Goal: Task Accomplishment & Management: Use online tool/utility

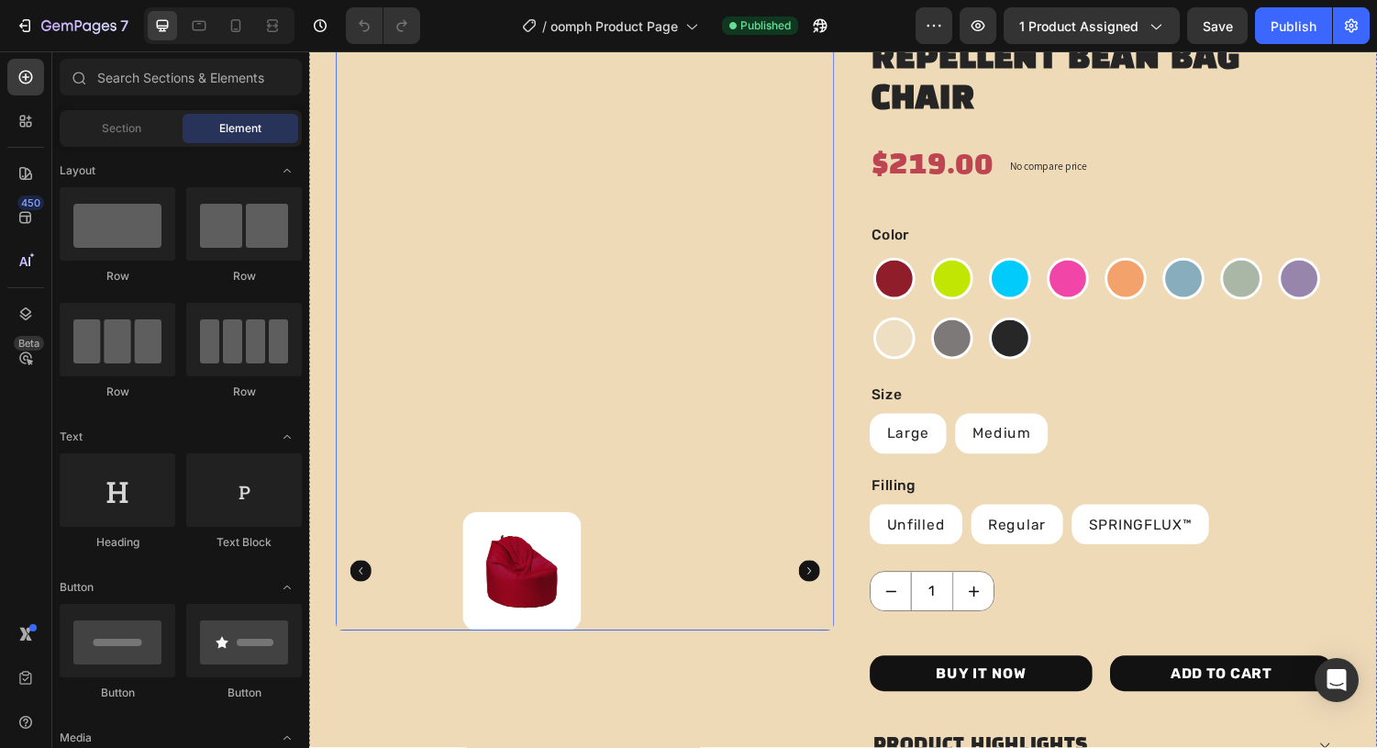
scroll to position [171, 0]
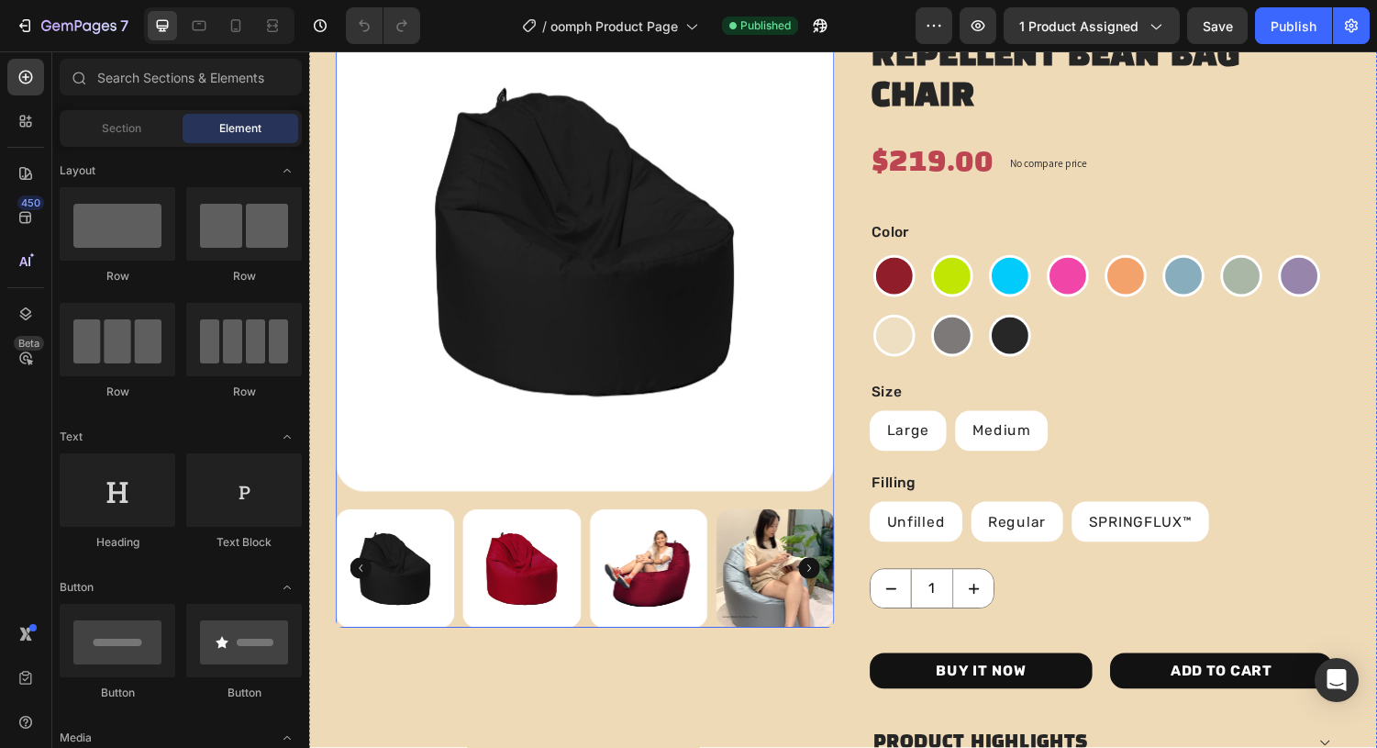
click at [467, 524] on div at bounding box center [594, 585] width 514 height 122
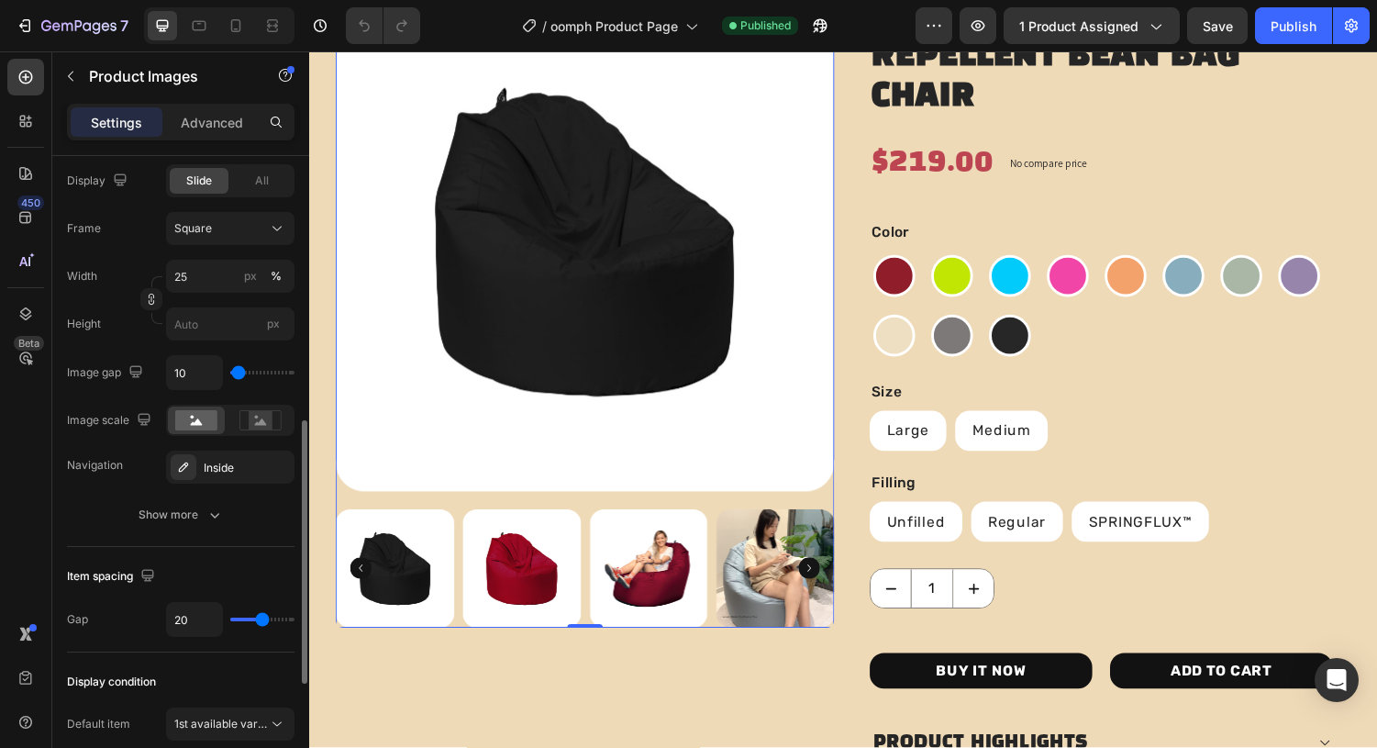
scroll to position [646, 0]
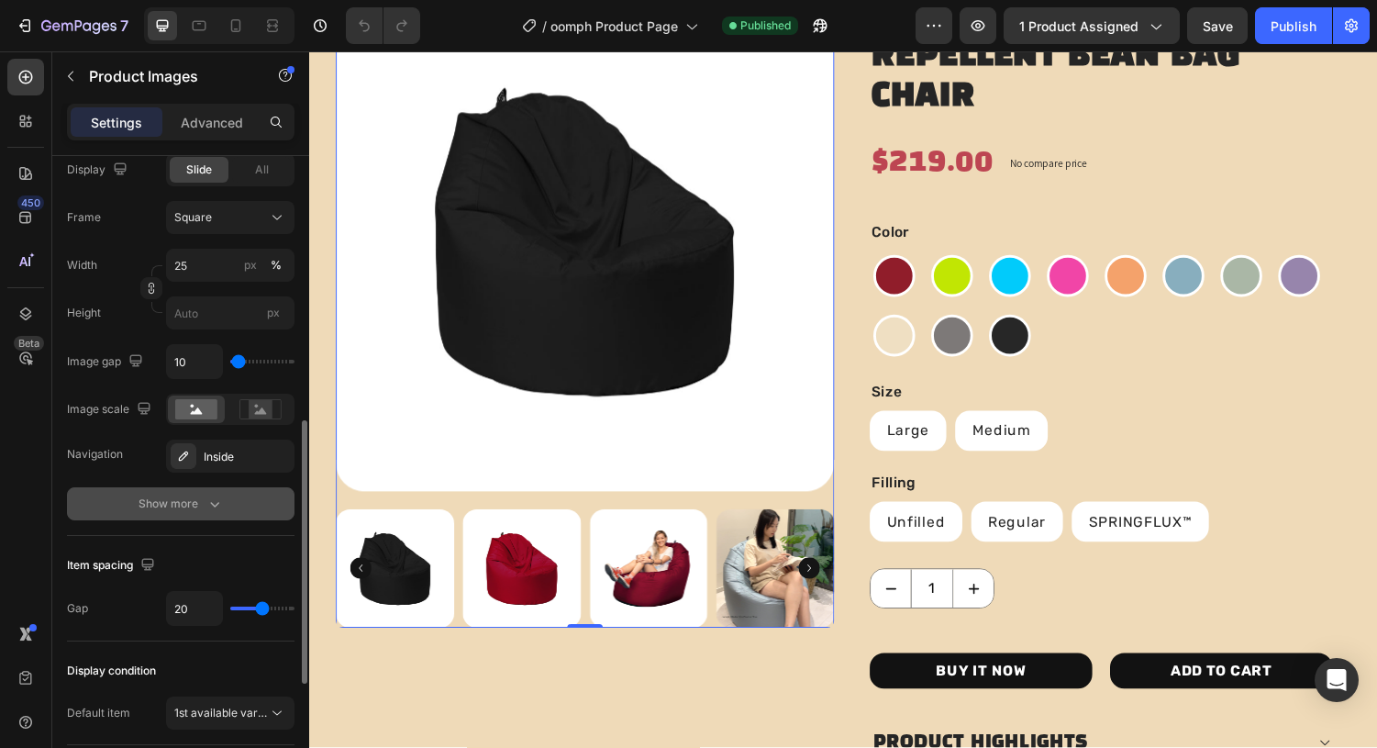
click at [142, 507] on div "Show more" at bounding box center [181, 504] width 85 height 18
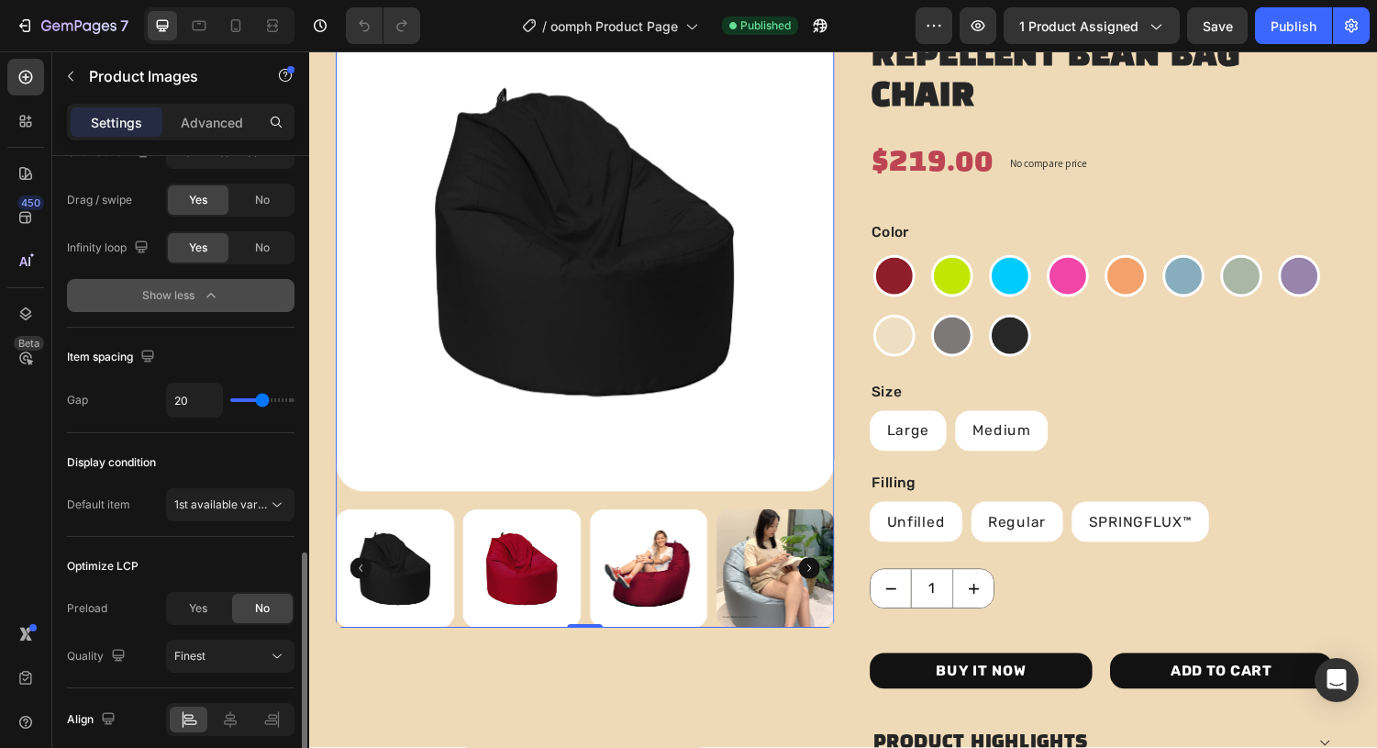
scroll to position [1169, 0]
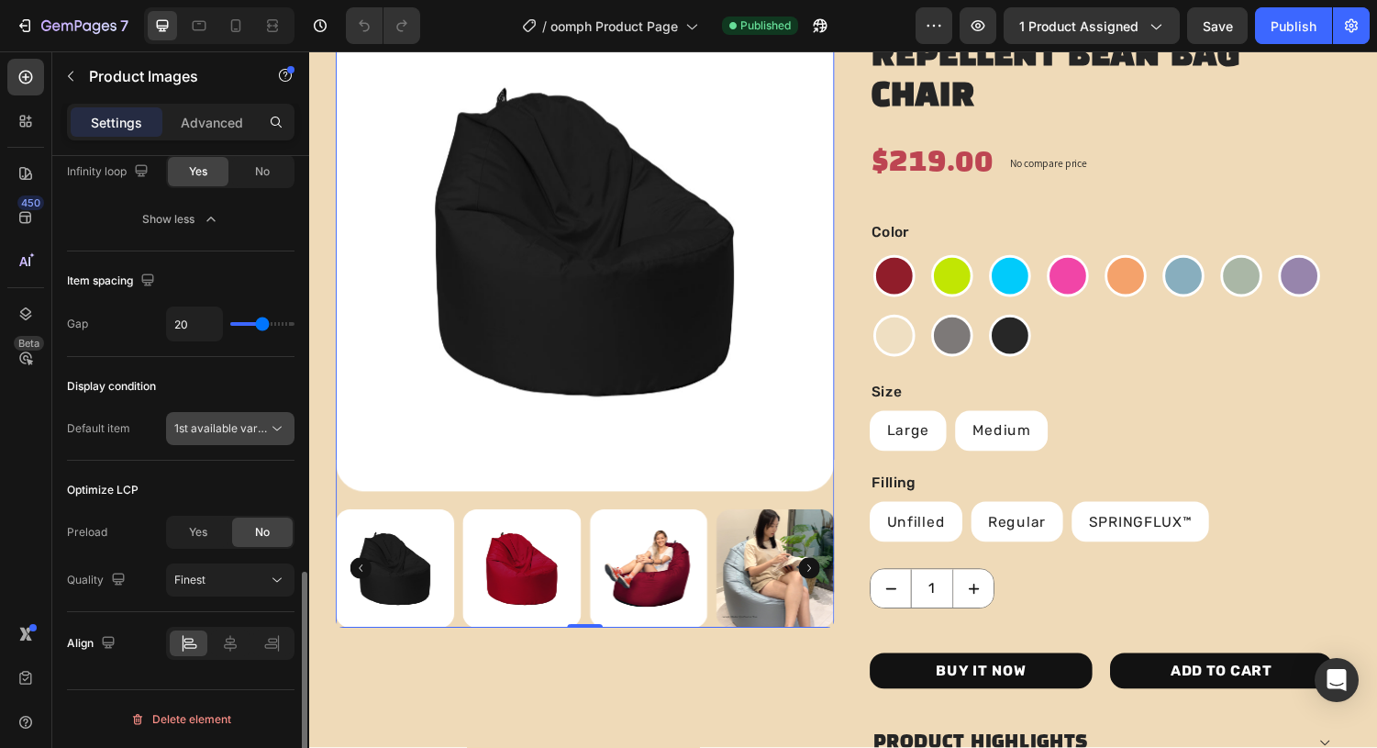
click at [212, 435] on span "1st available variant" at bounding box center [221, 428] width 94 height 17
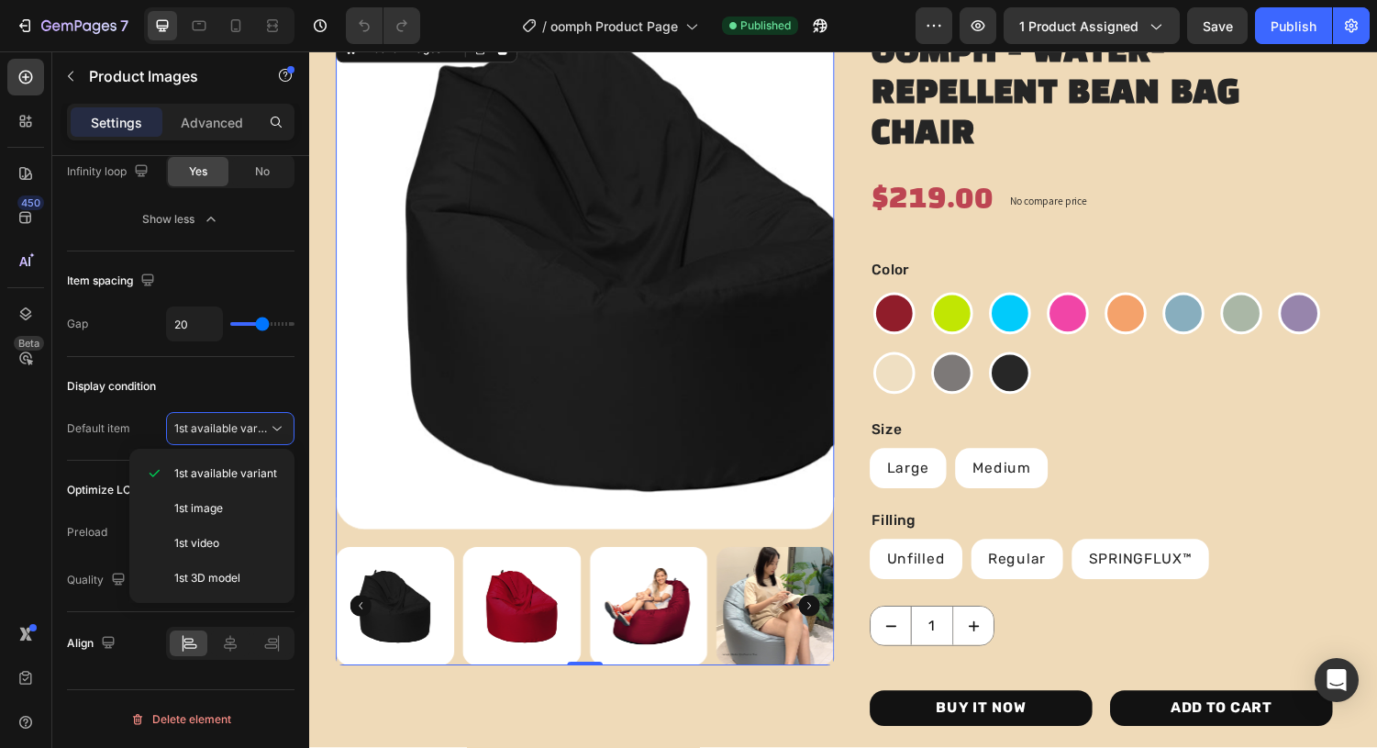
scroll to position [145, 0]
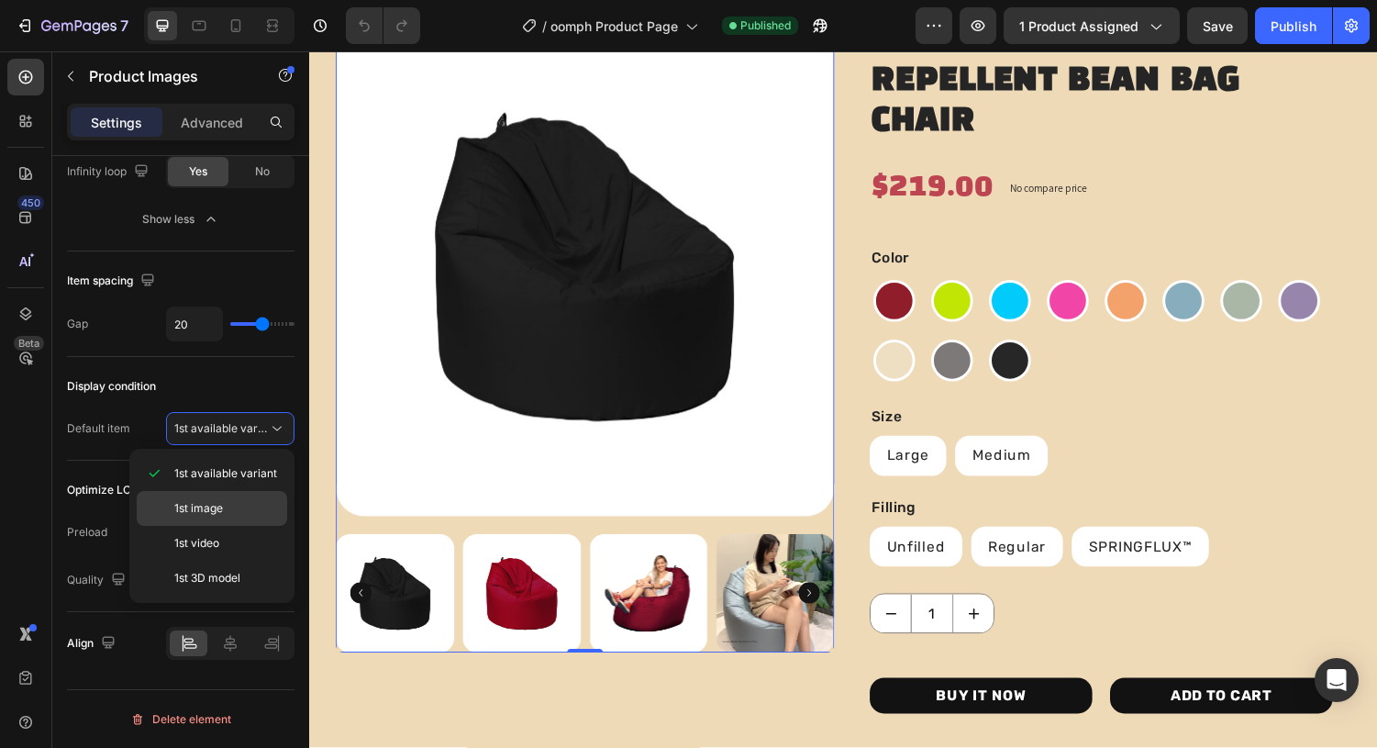
click at [187, 502] on span "1st image" at bounding box center [198, 508] width 49 height 17
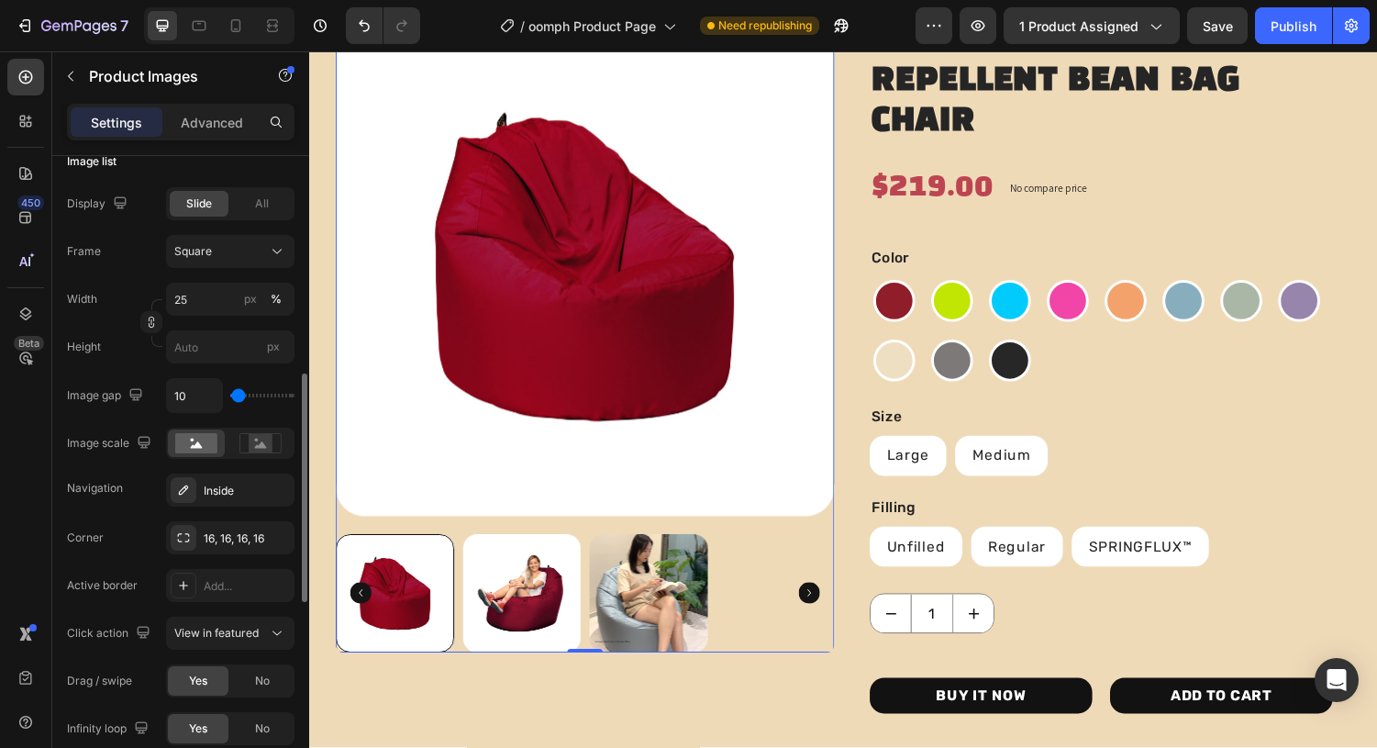
scroll to position [611, 0]
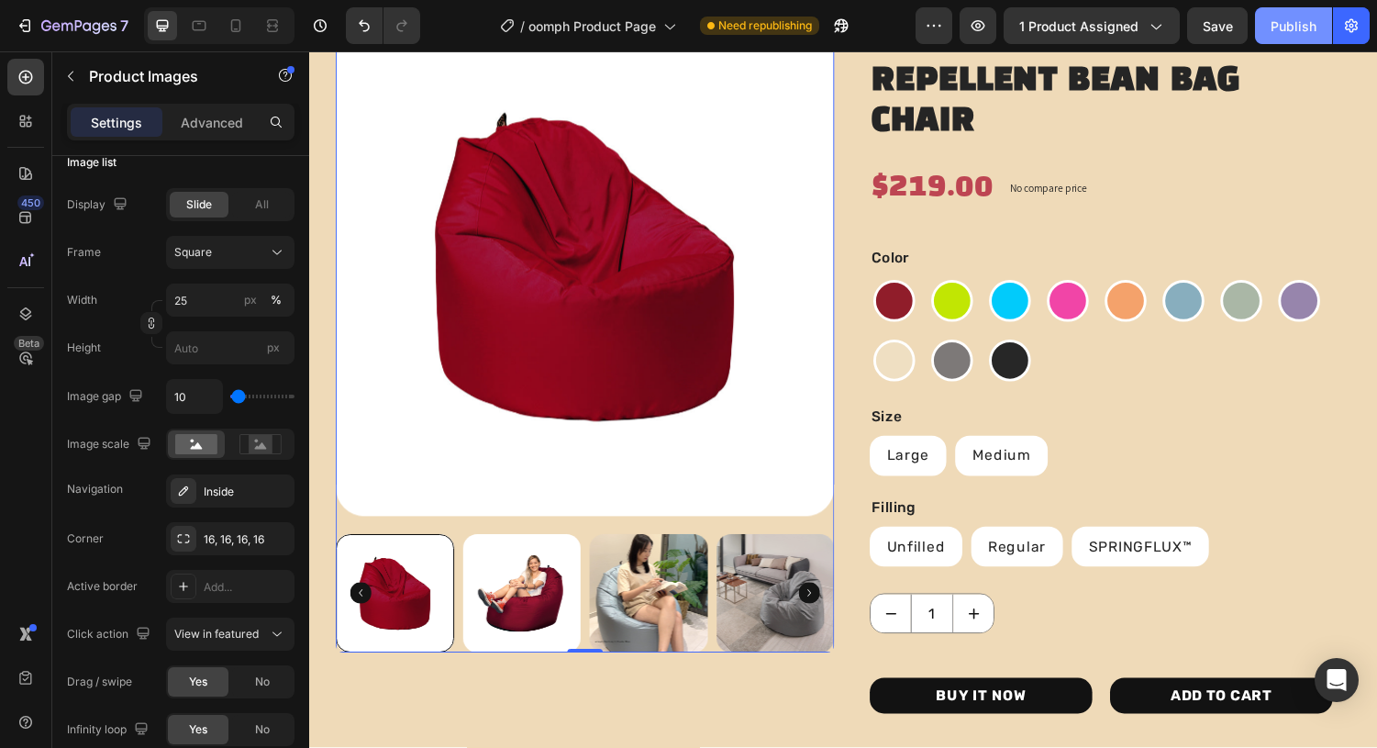
click at [1307, 8] on button "Publish" at bounding box center [1293, 25] width 77 height 37
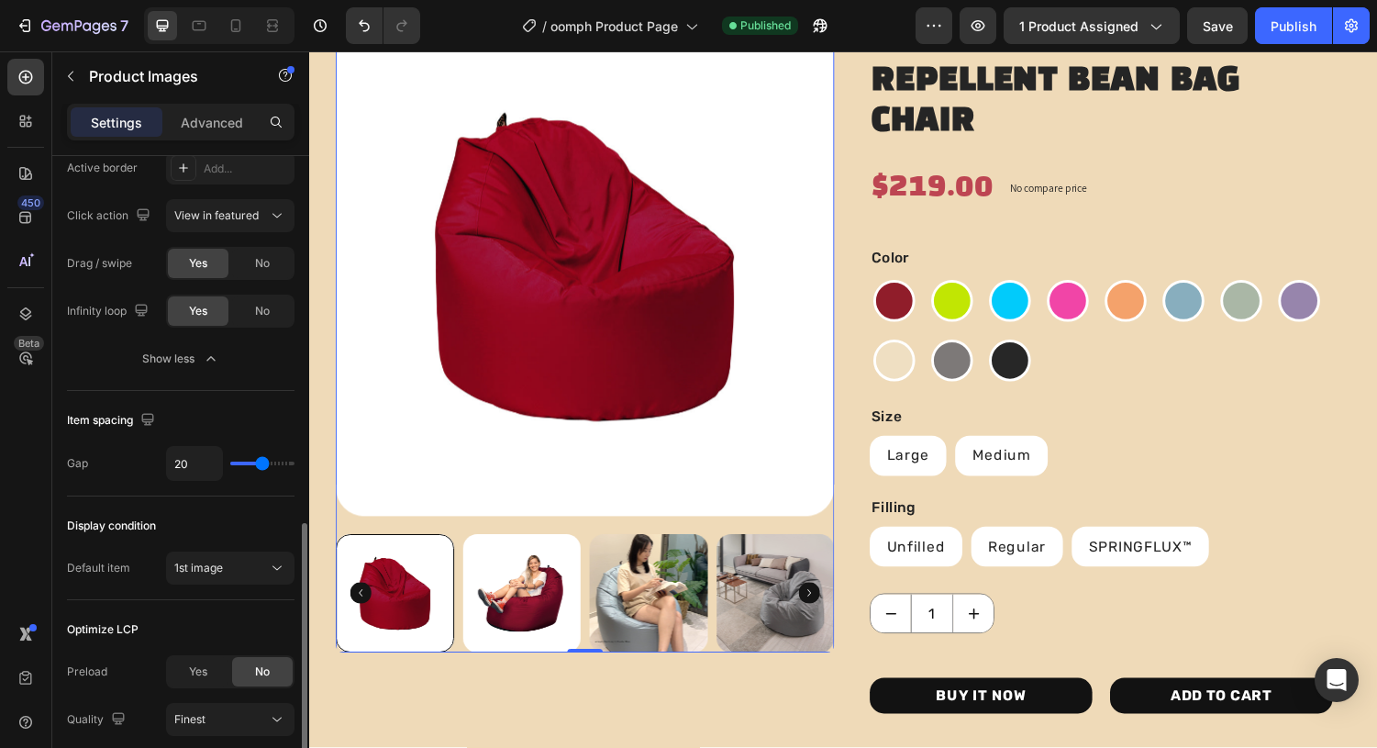
scroll to position [1041, 0]
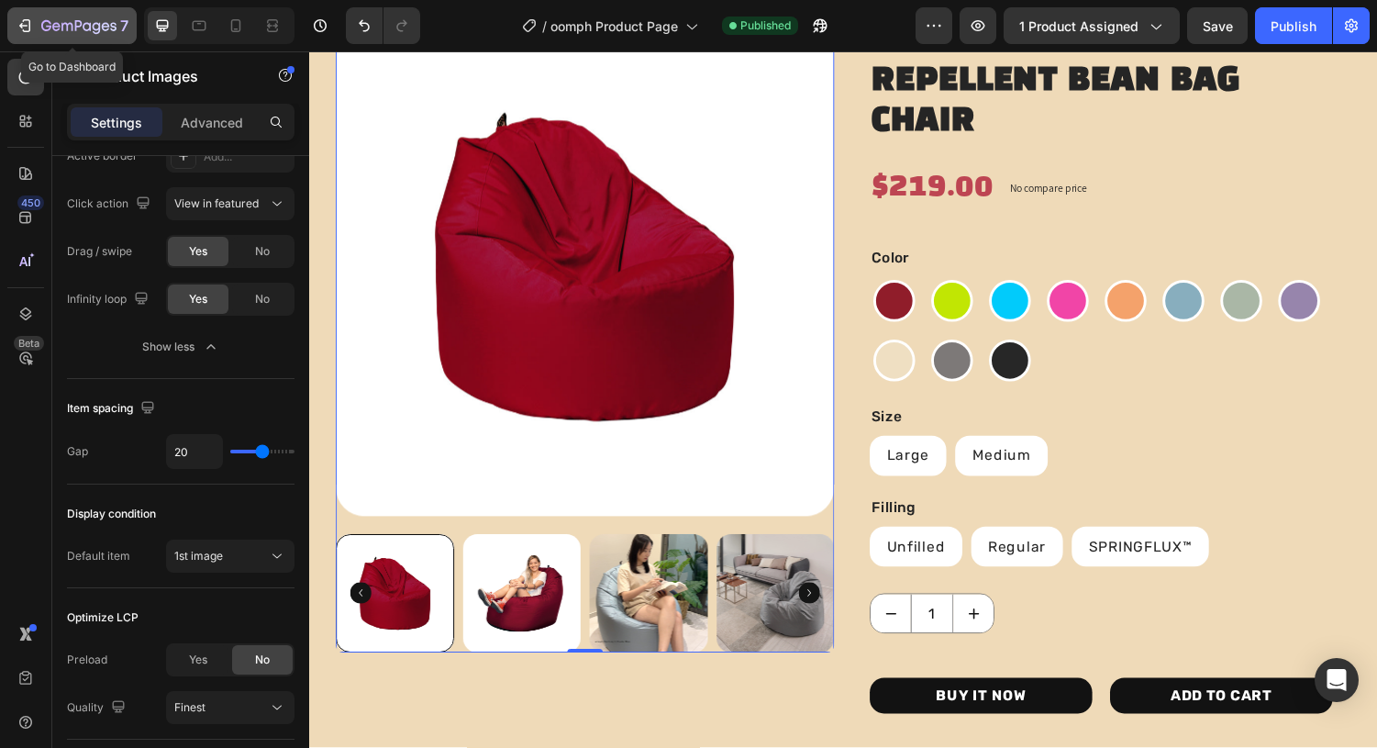
click at [36, 37] on button "7" at bounding box center [71, 25] width 129 height 37
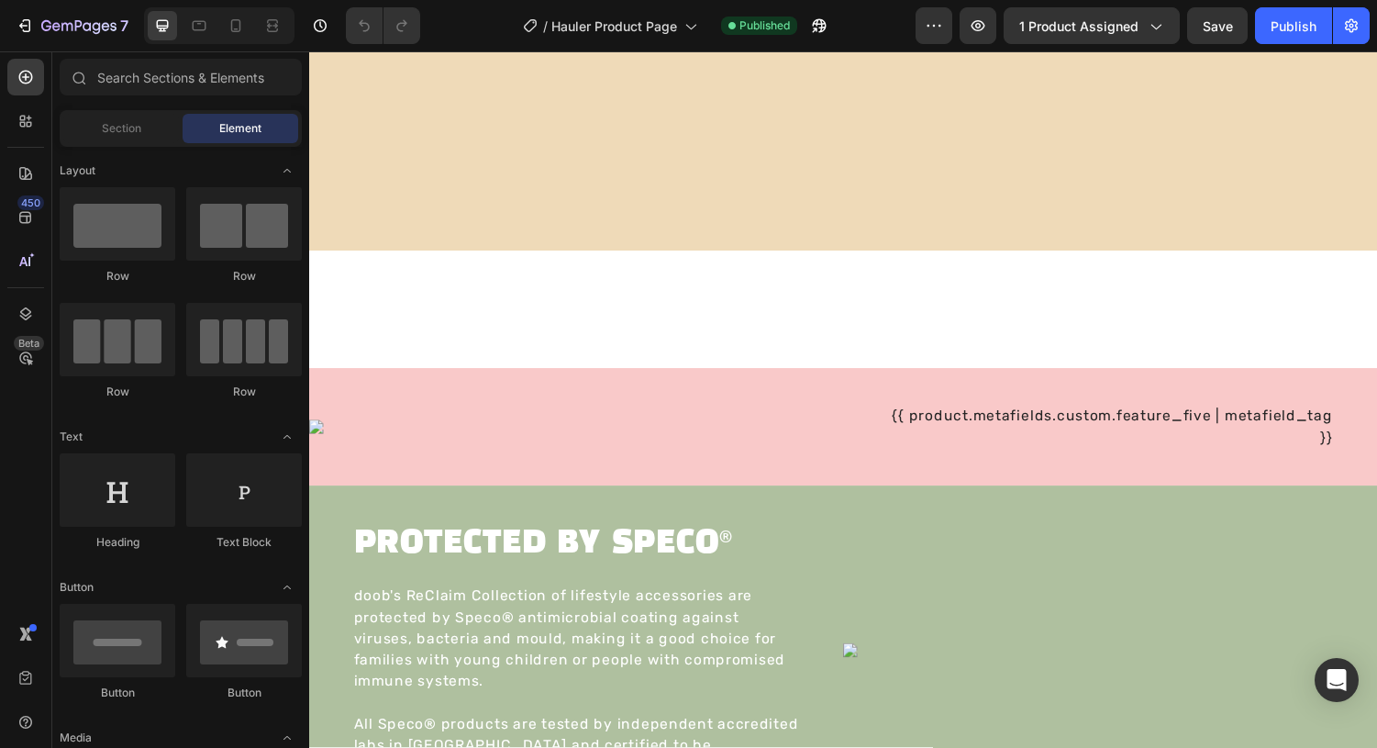
scroll to position [2773, 0]
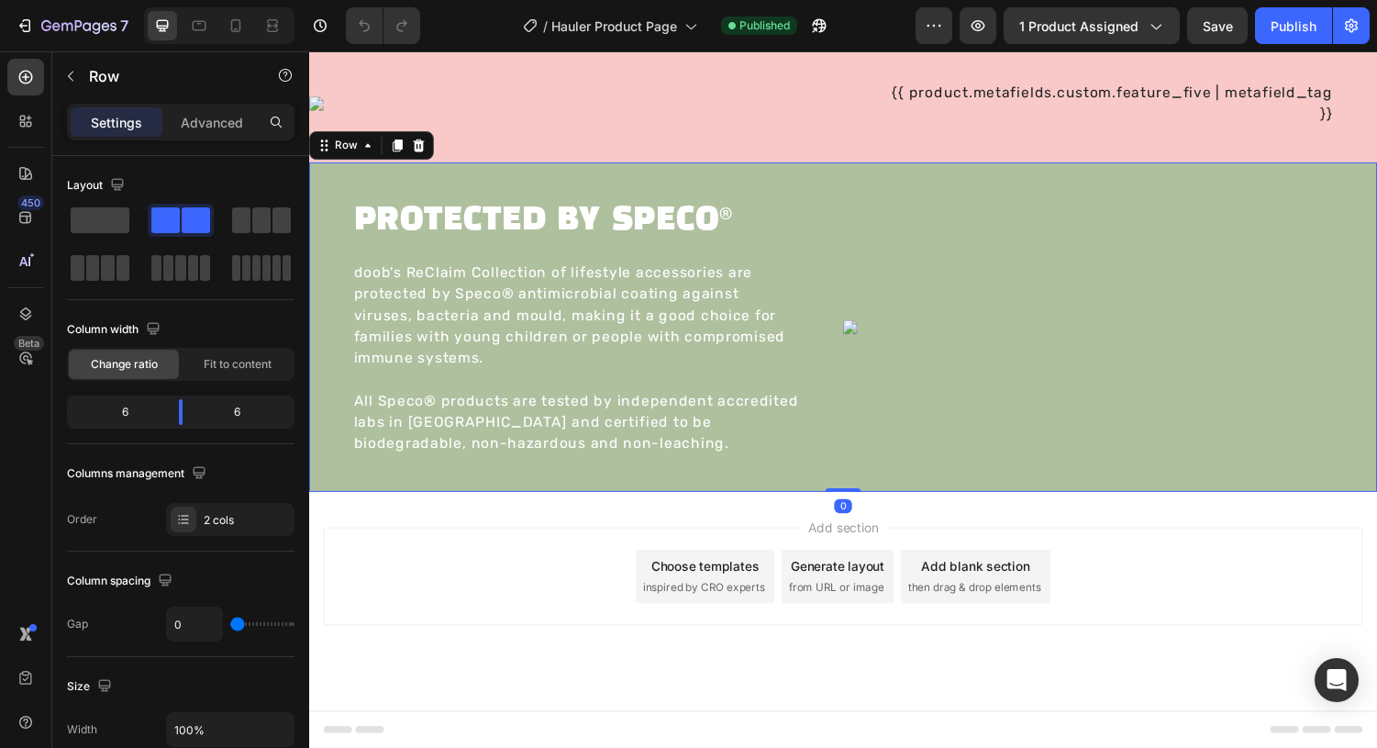
click at [872, 504] on div "Custom Code PROTECTED BY SPECO® Heading doob's ReClaim Collection of lifestyle …" at bounding box center [859, 336] width 1101 height 340
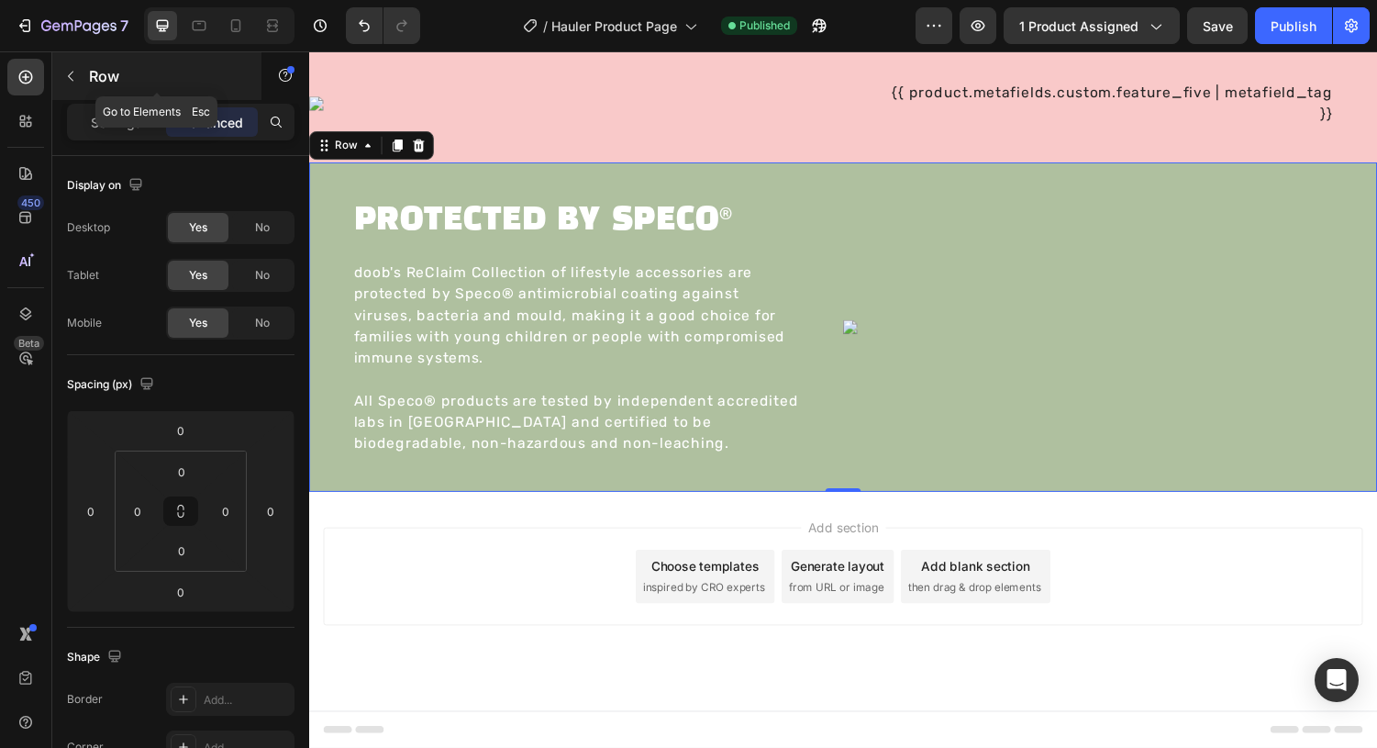
click at [77, 76] on icon "button" at bounding box center [70, 76] width 15 height 15
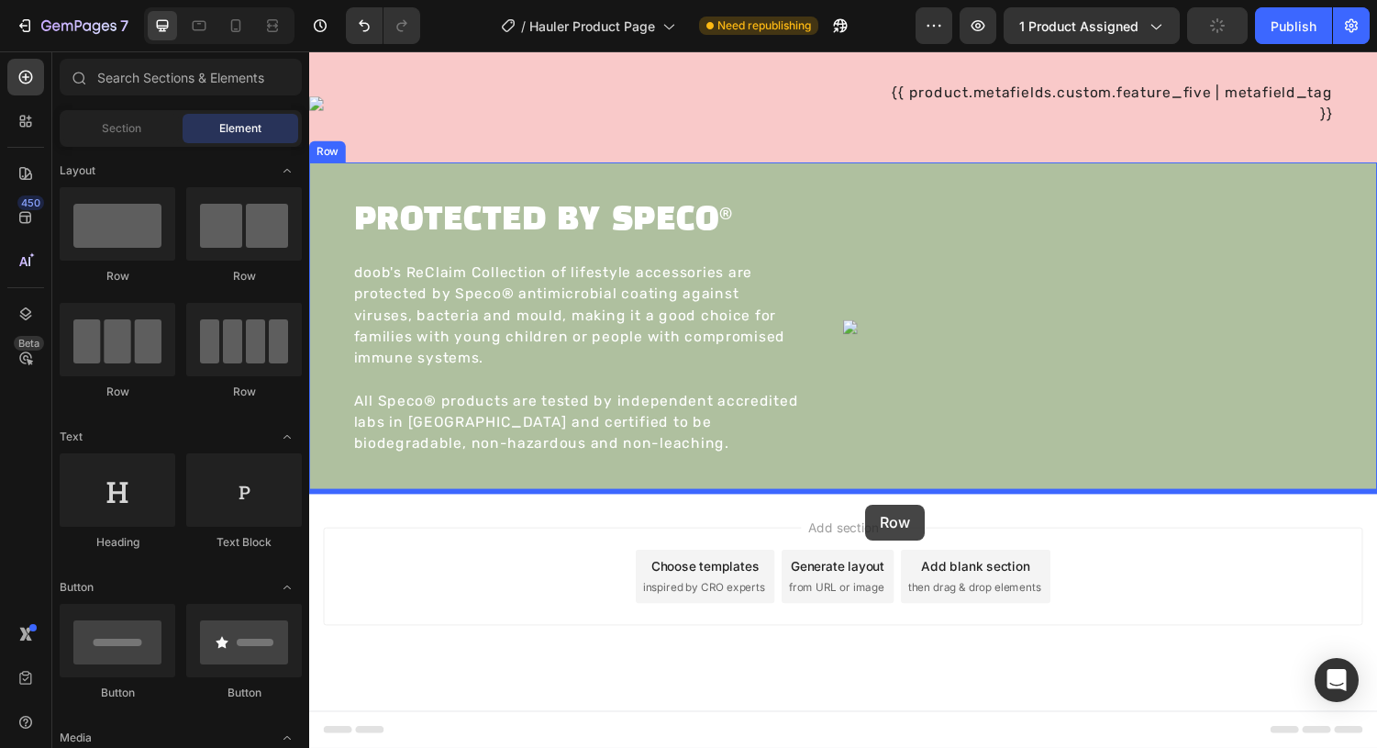
drag, startPoint x: 458, startPoint y: 282, endPoint x: 883, endPoint y: 518, distance: 486.4
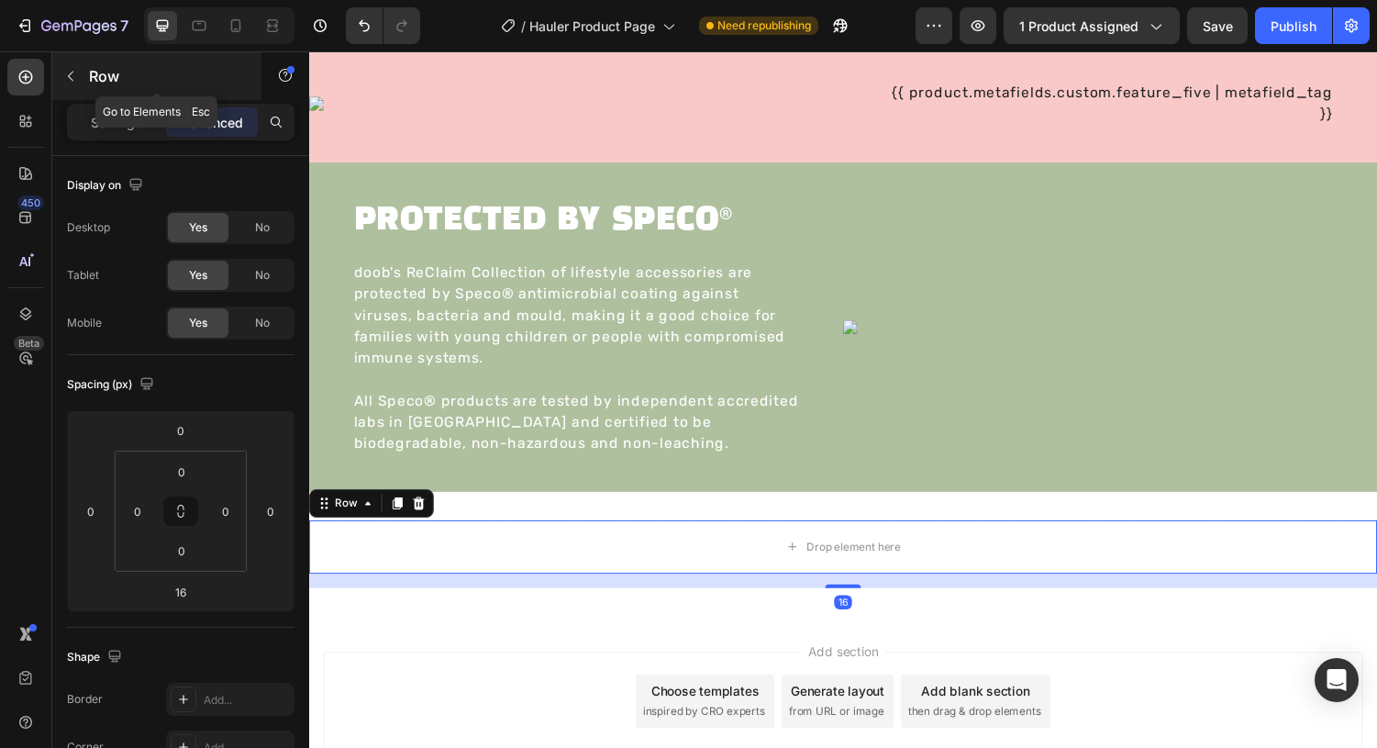
click at [73, 79] on icon "button" at bounding box center [70, 76] width 15 height 15
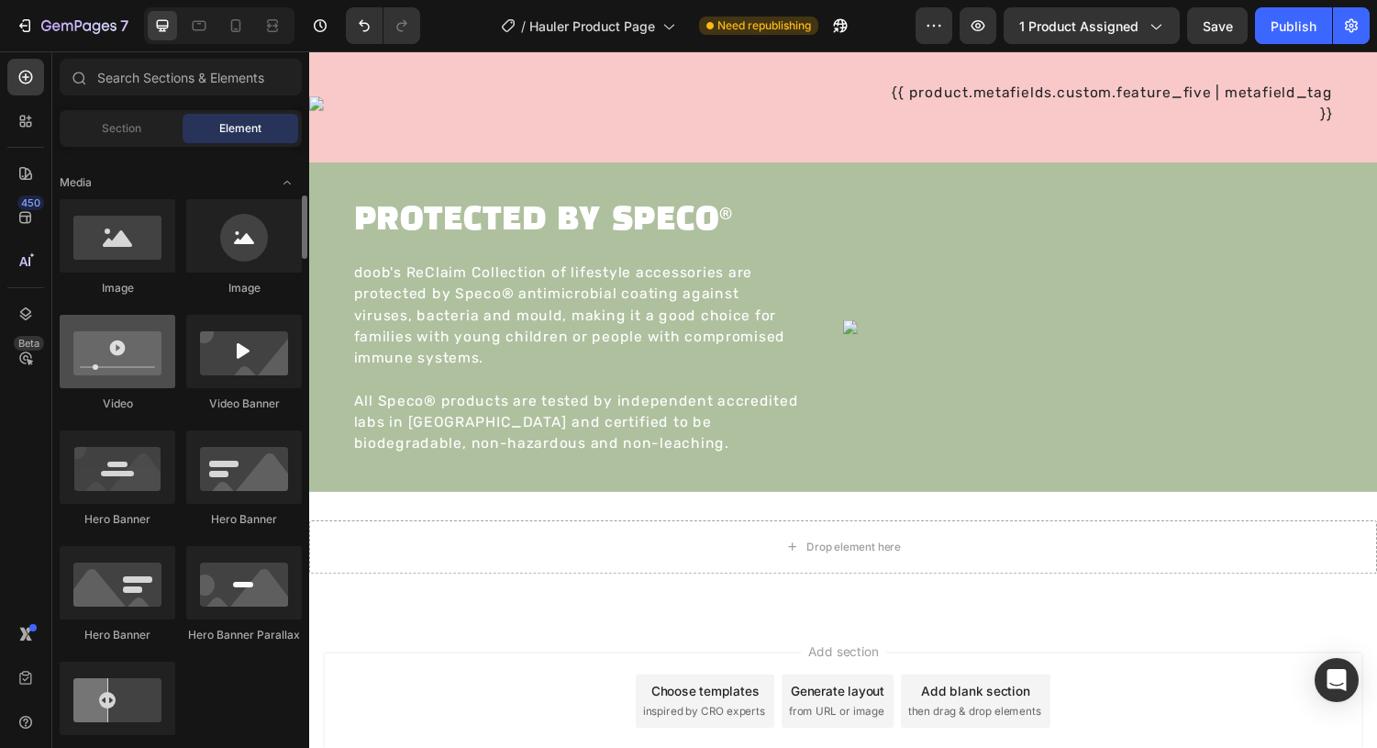
scroll to position [556, 0]
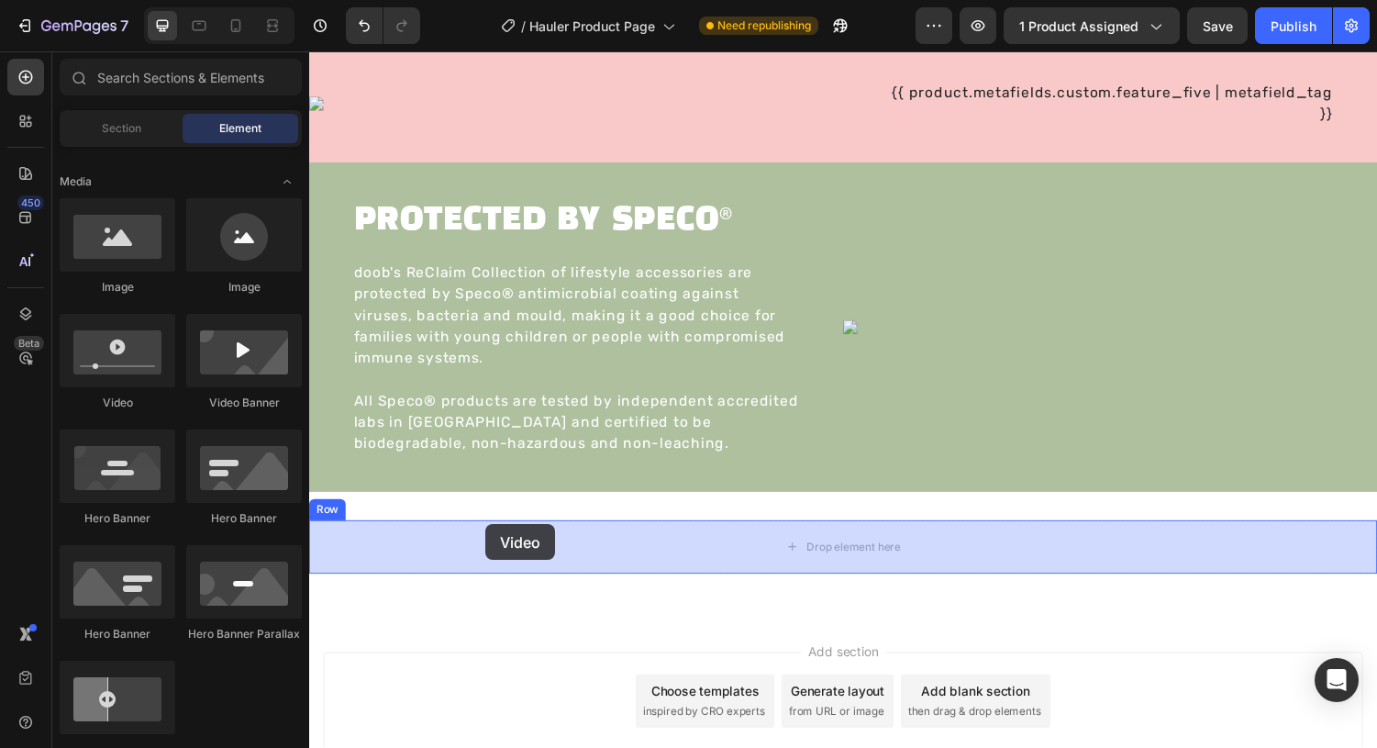
drag, startPoint x: 440, startPoint y: 412, endPoint x: 484, endPoint y: 529, distance: 125.4
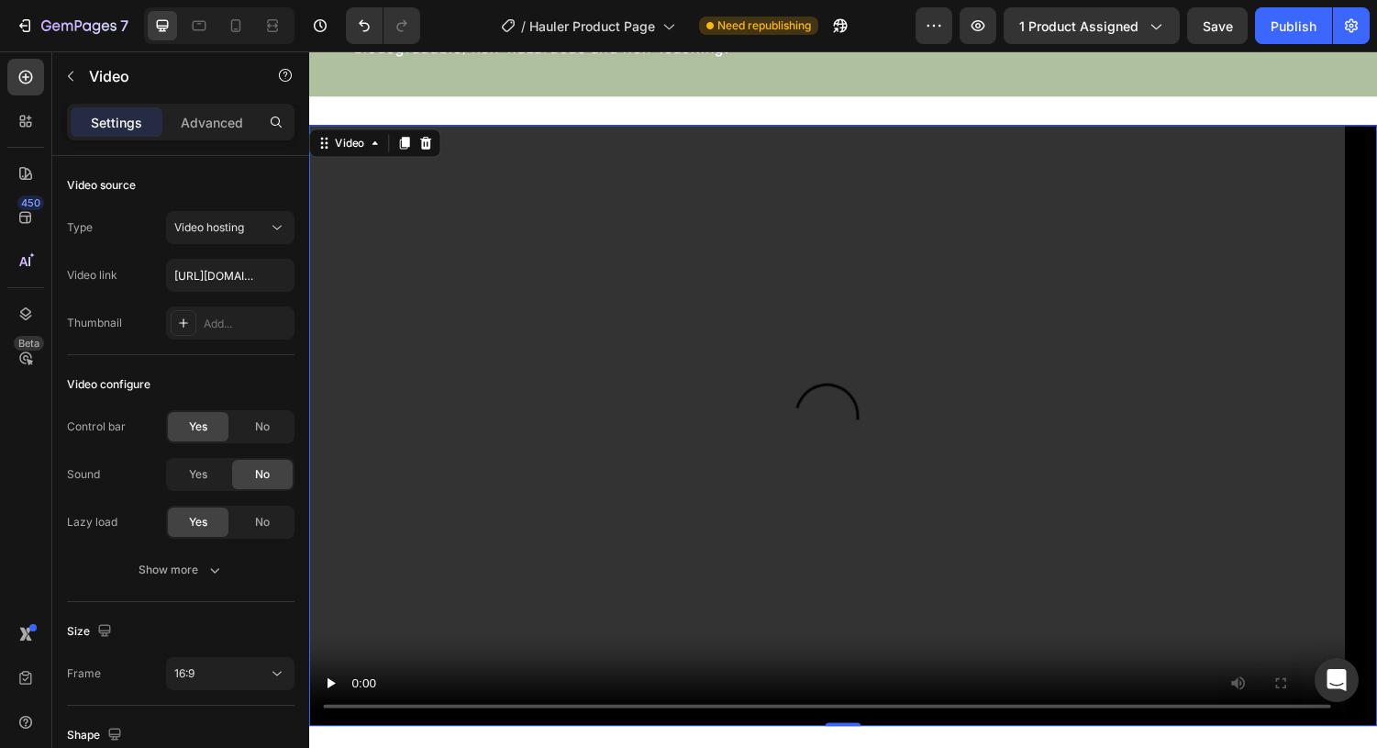
scroll to position [3466, 0]
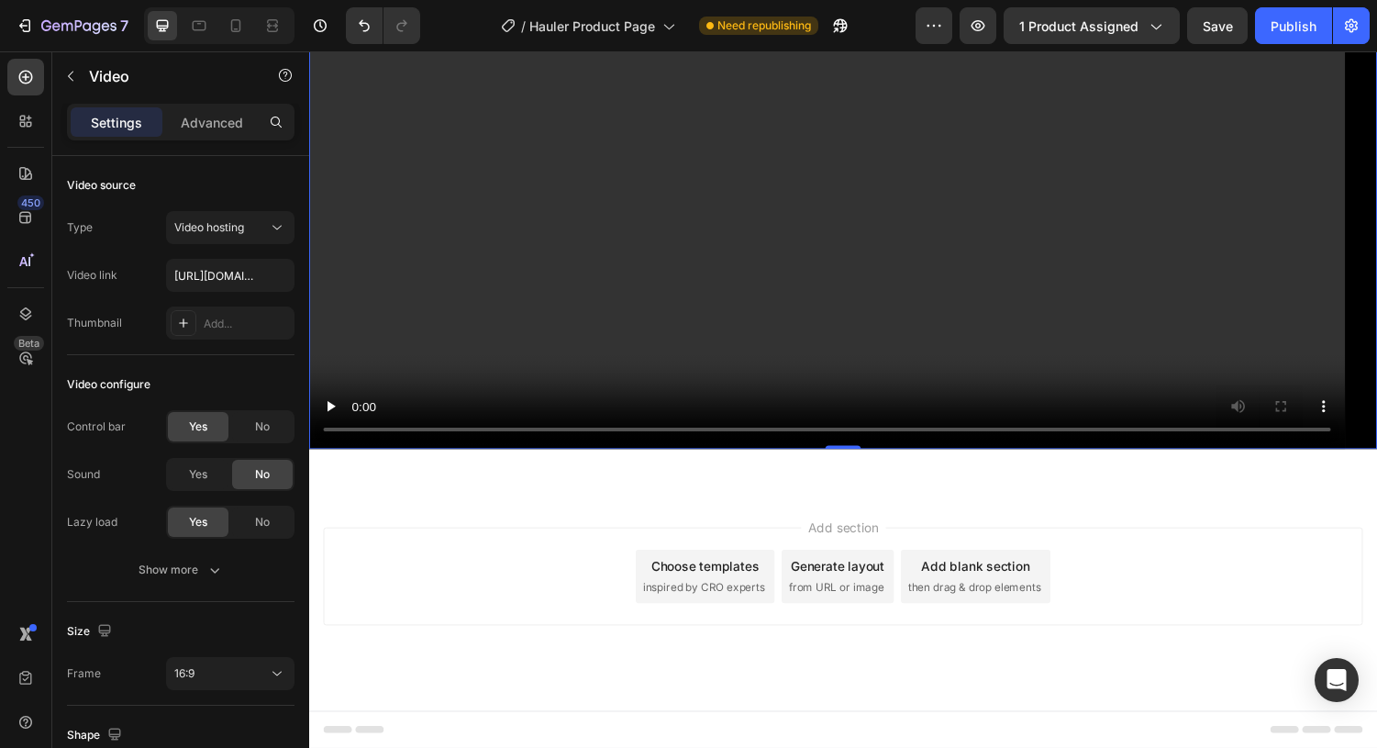
click at [576, 299] on video at bounding box center [859, 151] width 1101 height 619
click at [243, 217] on button "Video hosting" at bounding box center [230, 227] width 128 height 33
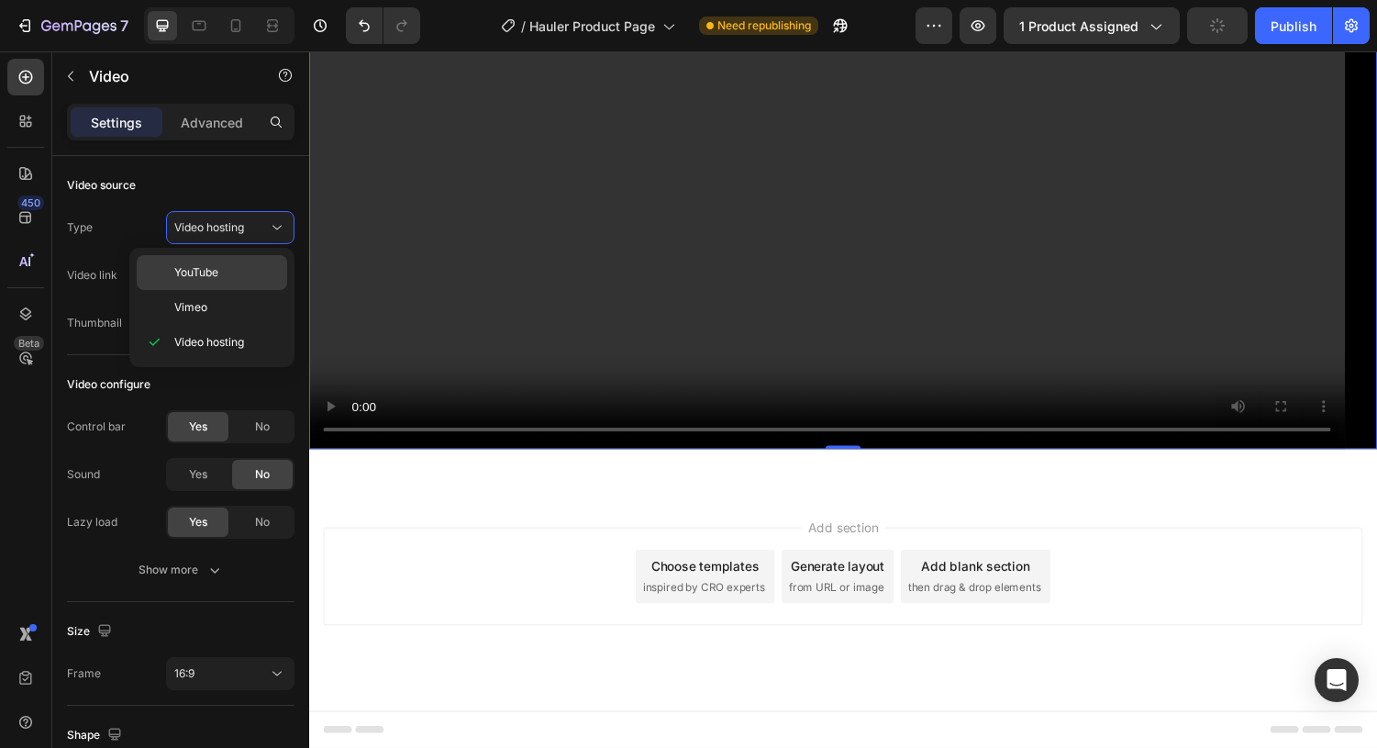
click at [231, 265] on p "YouTube" at bounding box center [226, 272] width 105 height 17
type input "[URL][DOMAIN_NAME]"
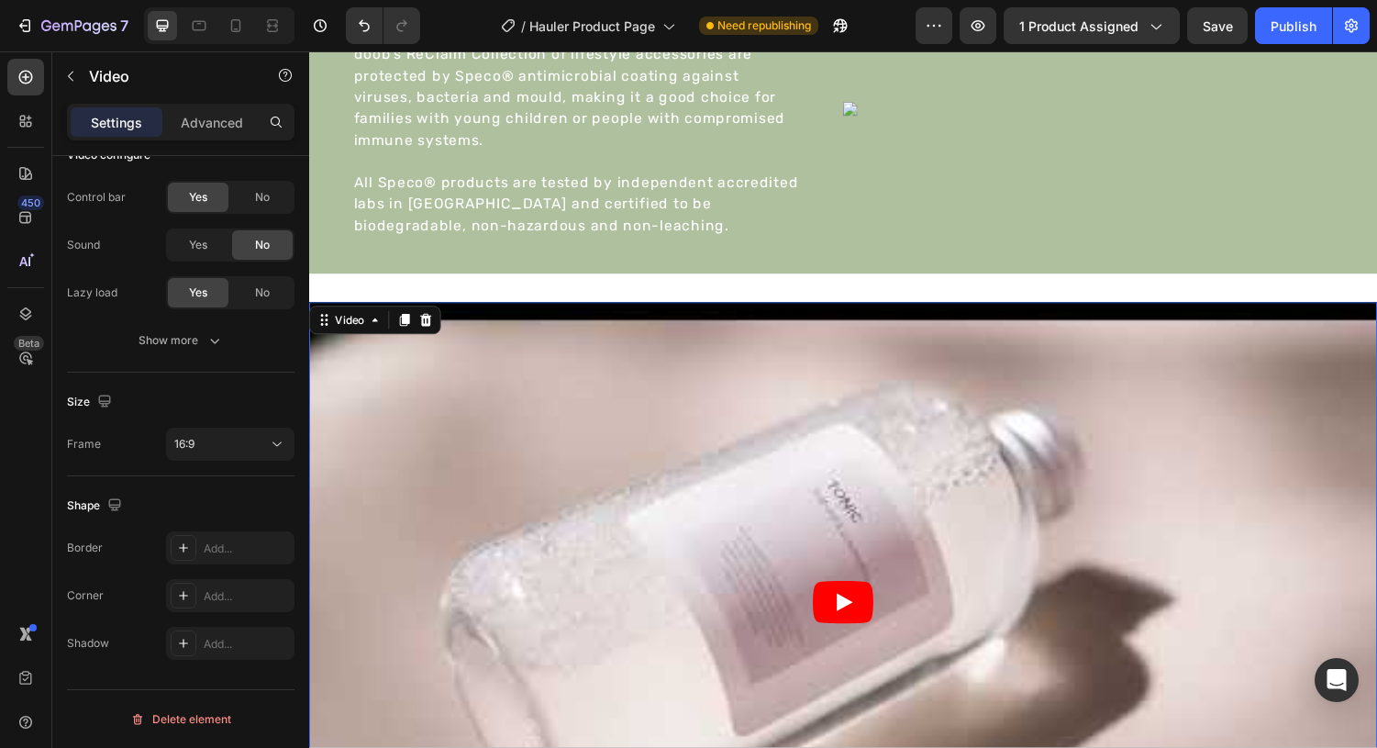
scroll to position [2994, 0]
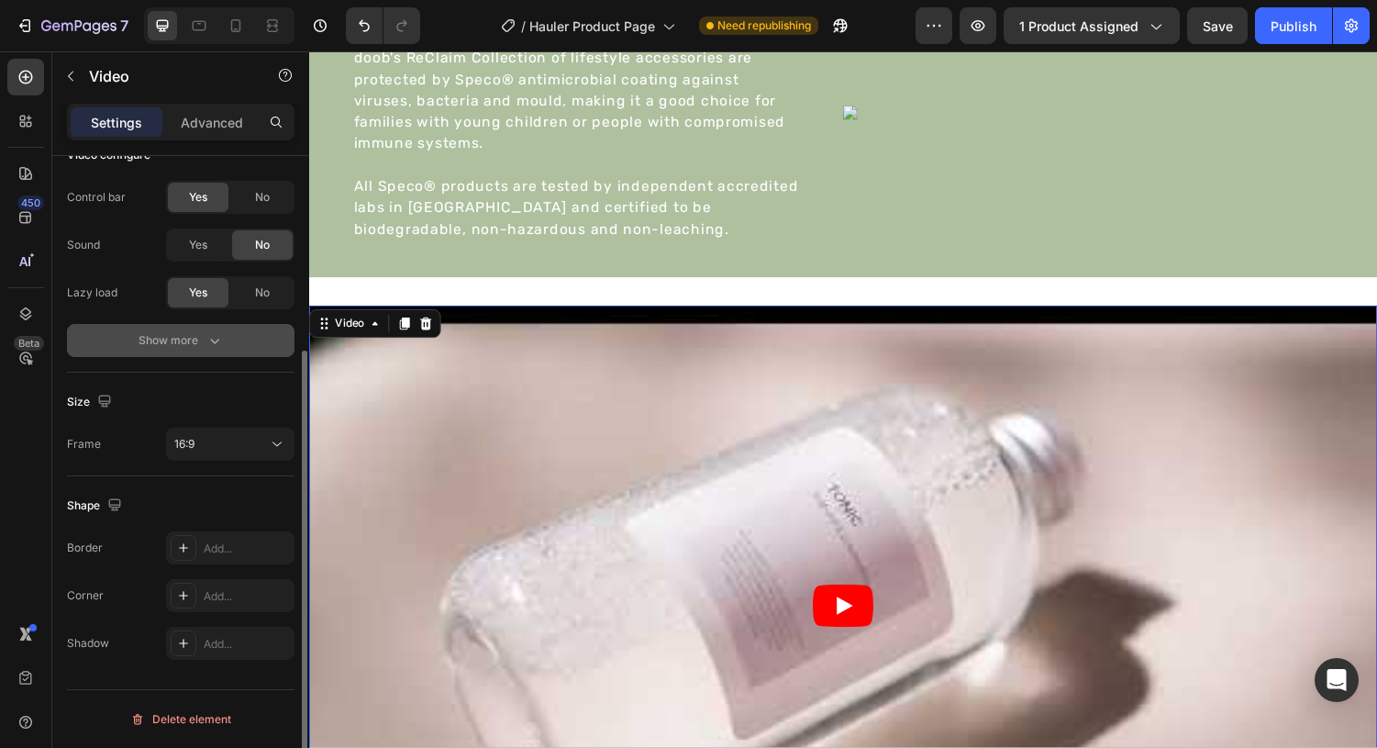
click at [190, 343] on div "Show more" at bounding box center [181, 340] width 85 height 18
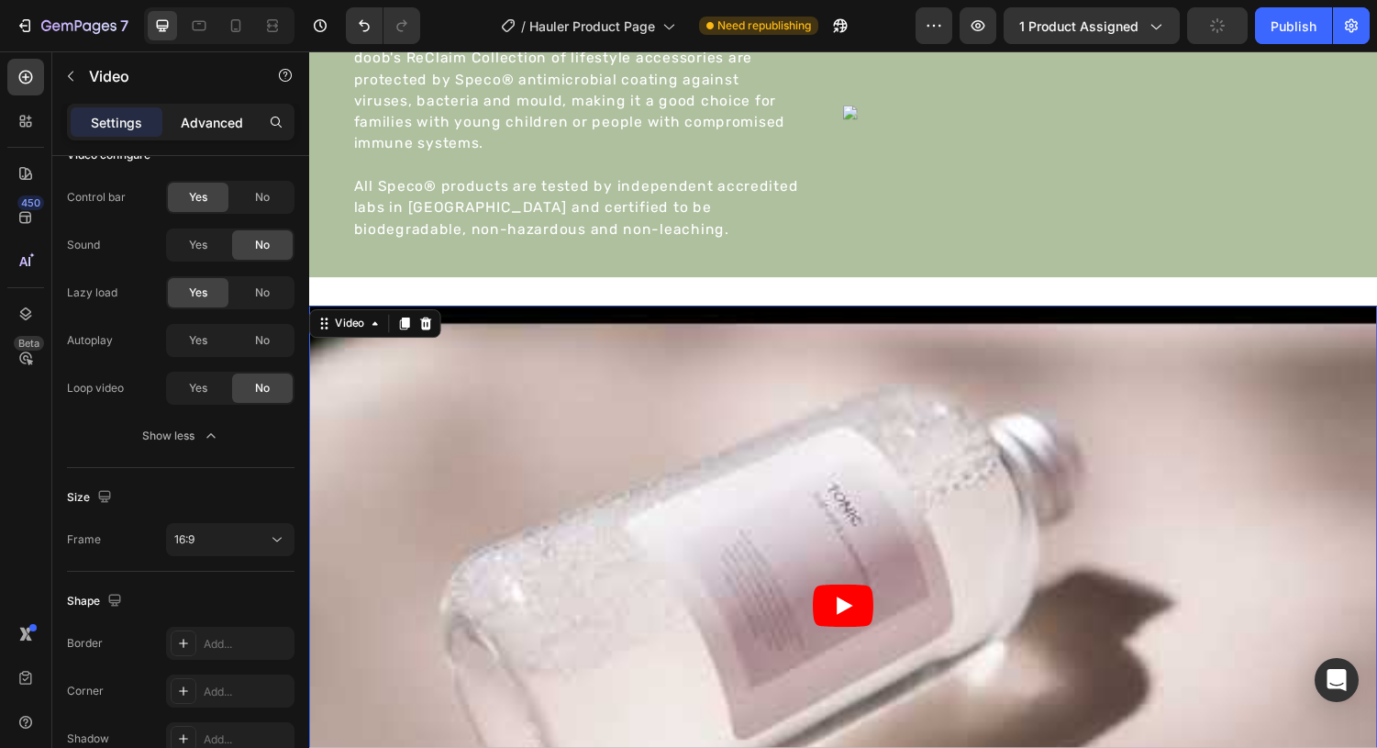
click at [227, 129] on p "Advanced" at bounding box center [212, 122] width 62 height 19
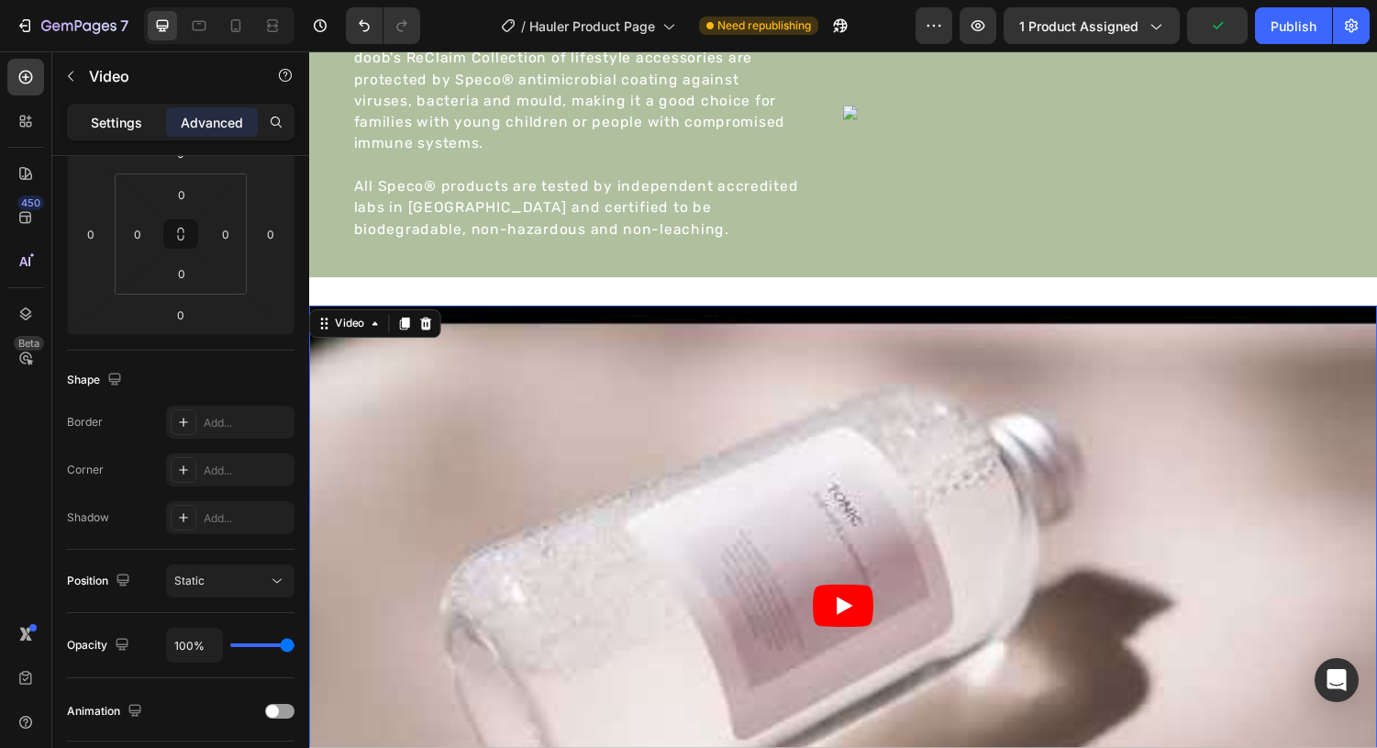
click at [125, 123] on p "Settings" at bounding box center [116, 122] width 51 height 19
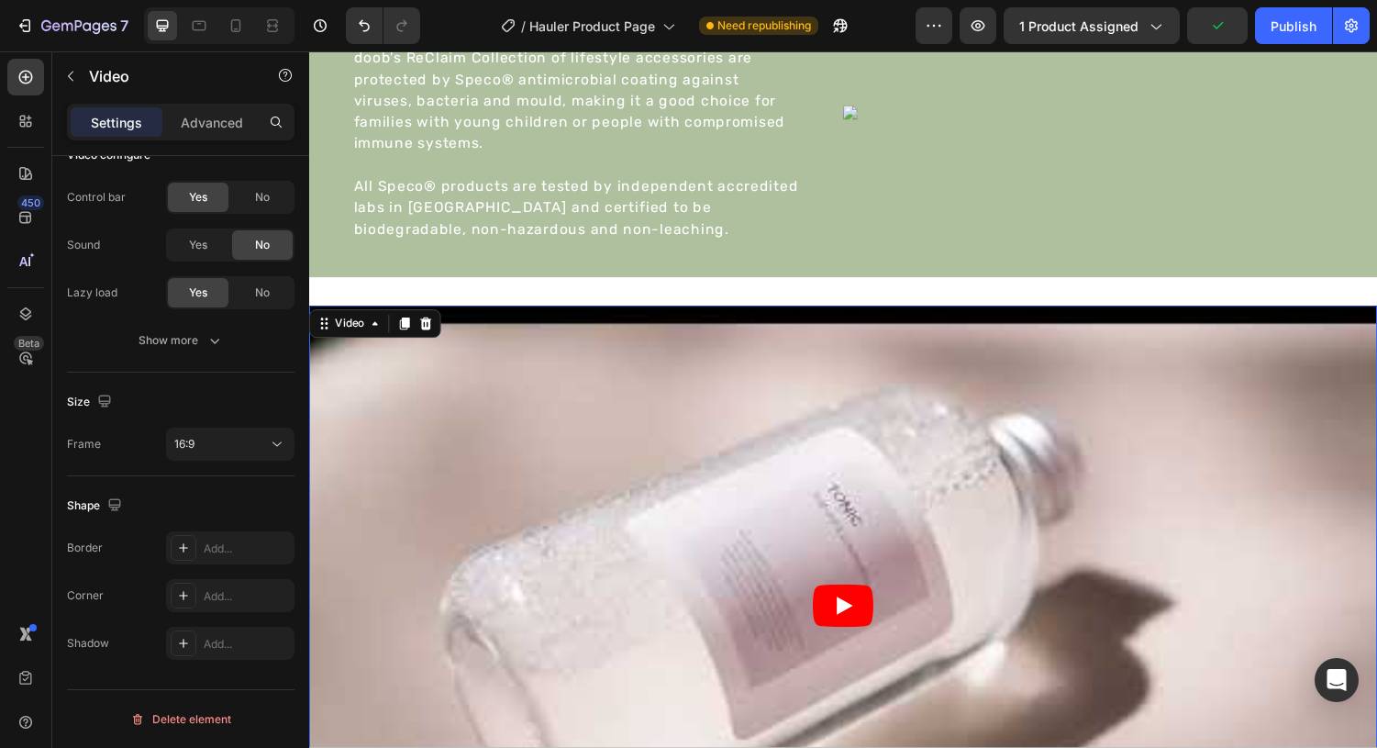
click at [130, 123] on p "Settings" at bounding box center [116, 122] width 51 height 19
click at [68, 73] on icon "button" at bounding box center [70, 76] width 15 height 15
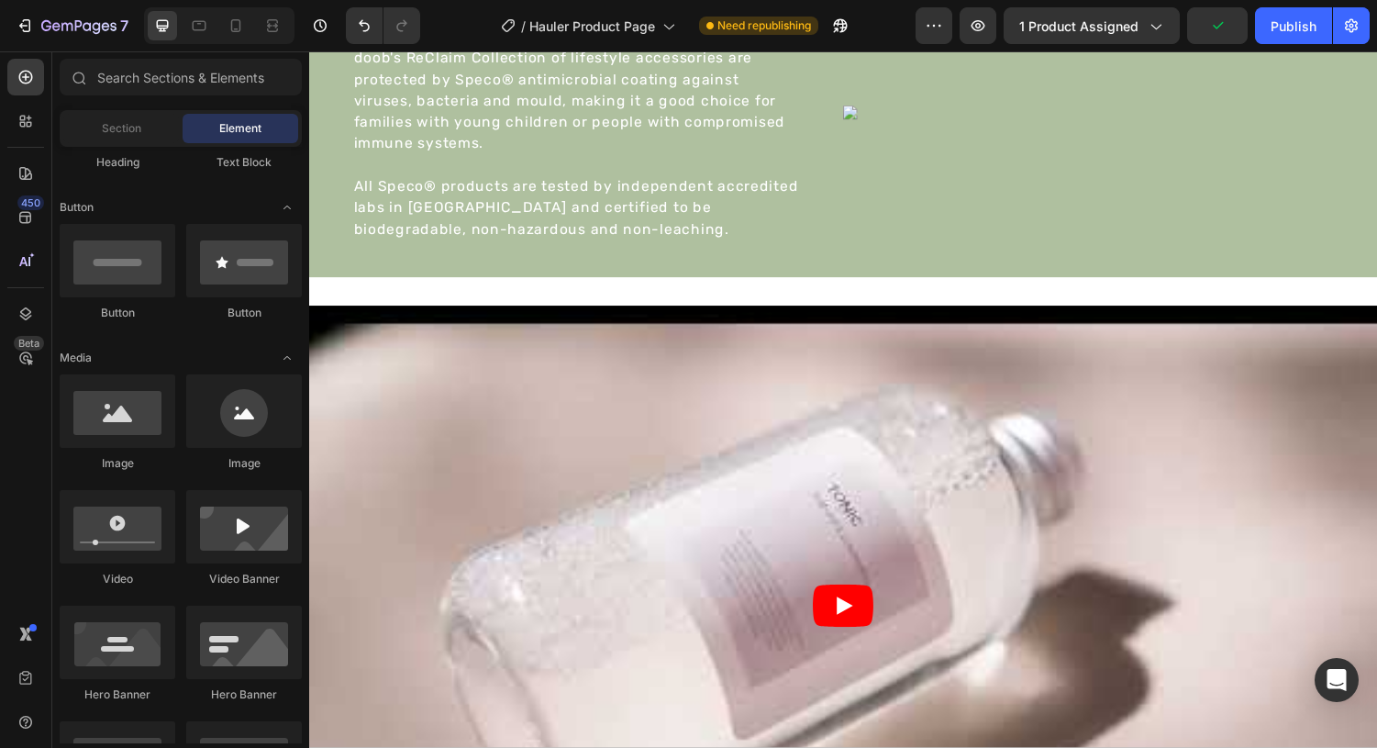
scroll to position [0, 0]
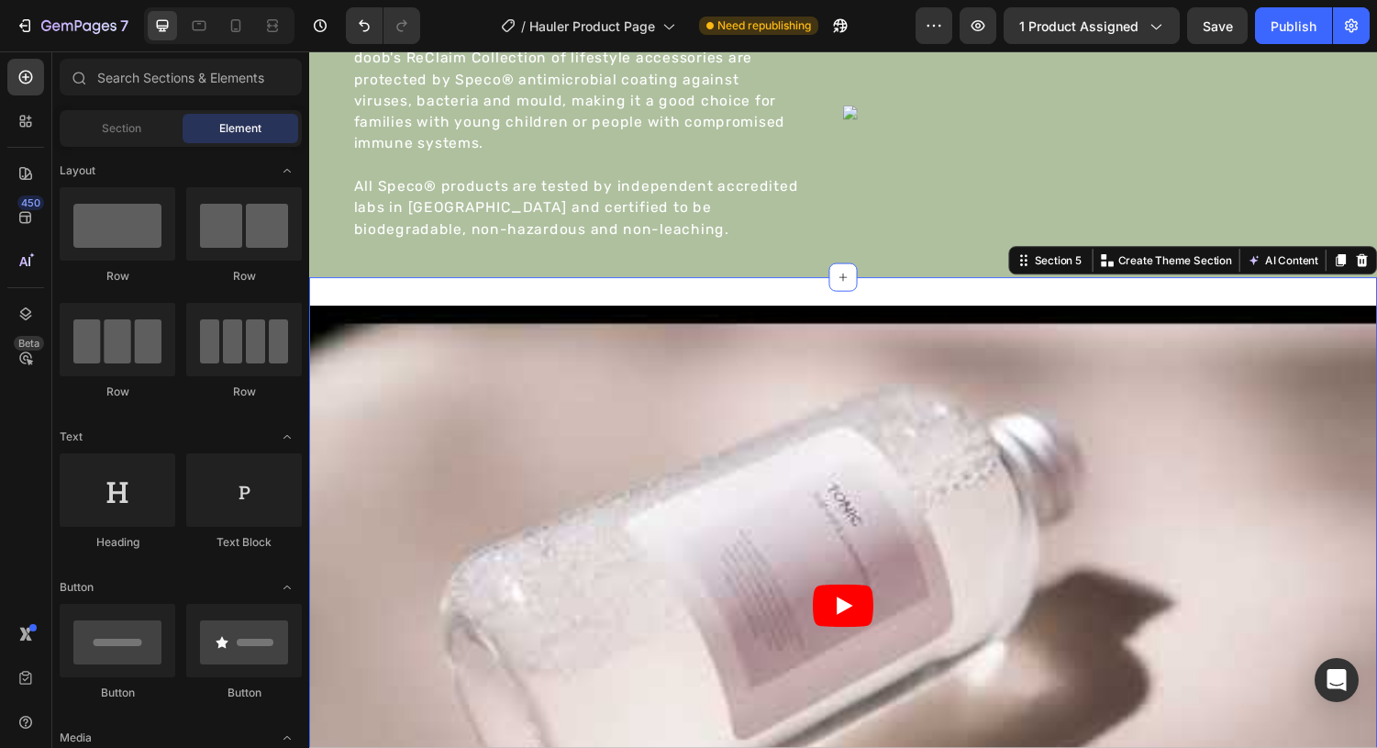
click at [459, 295] on div "Video Row Section 5 You can create reusable sections Create Theme Section AI Co…" at bounding box center [859, 630] width 1101 height 693
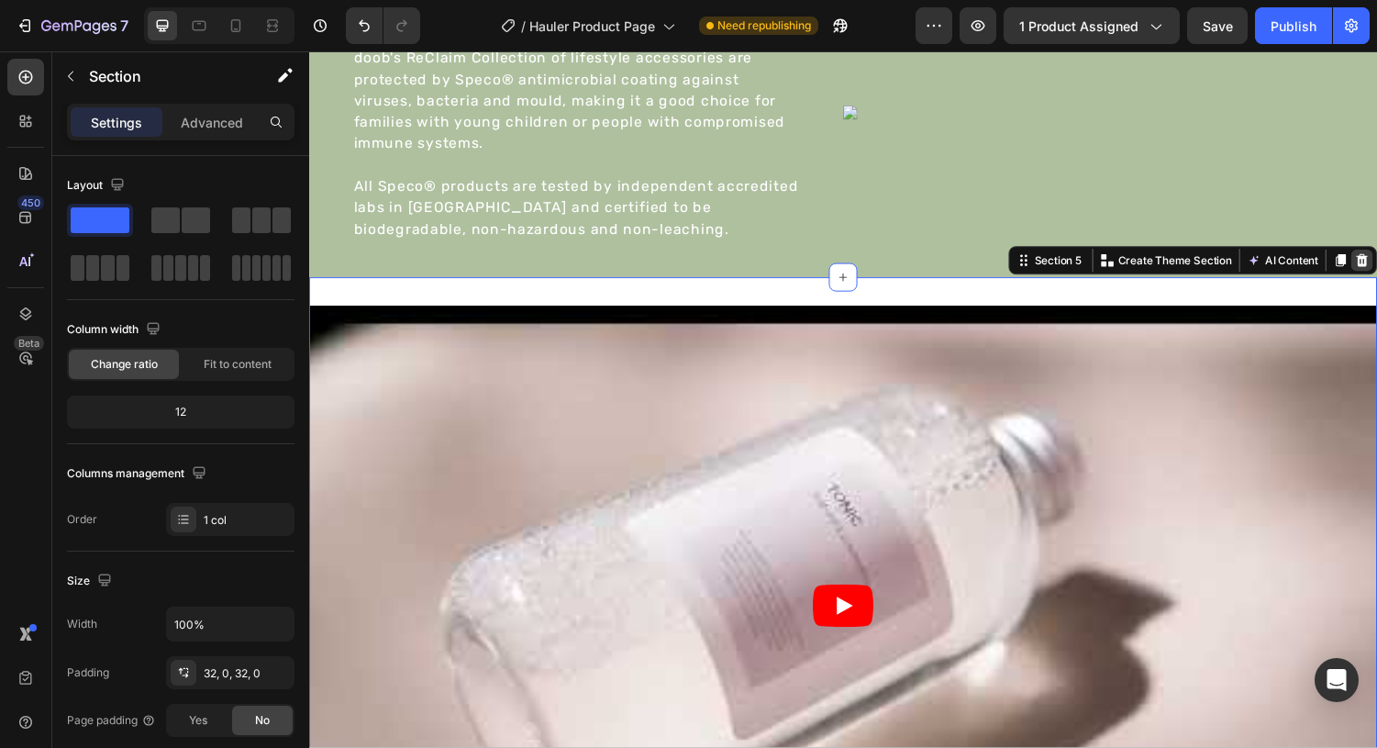
click at [1376, 262] on icon at bounding box center [1395, 266] width 12 height 13
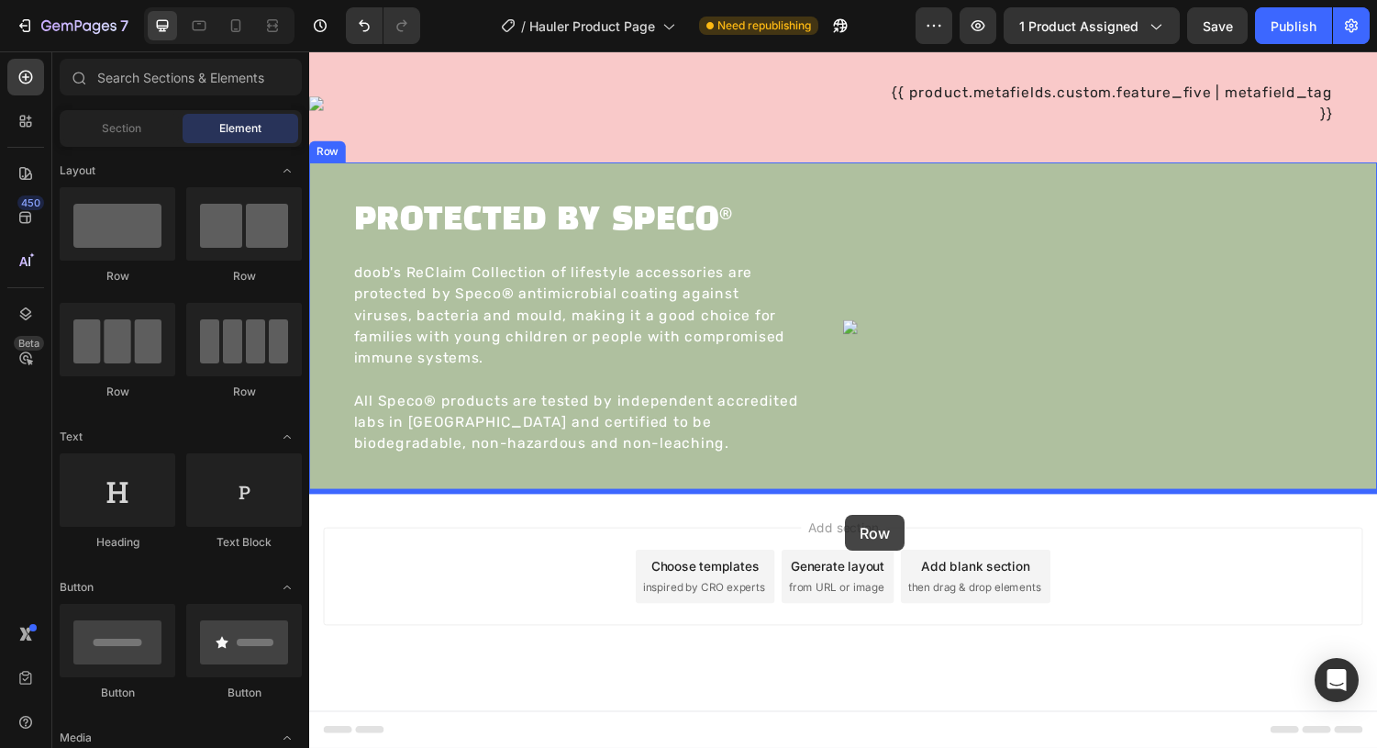
drag, startPoint x: 444, startPoint y: 284, endPoint x: 862, endPoint y: 529, distance: 484.1
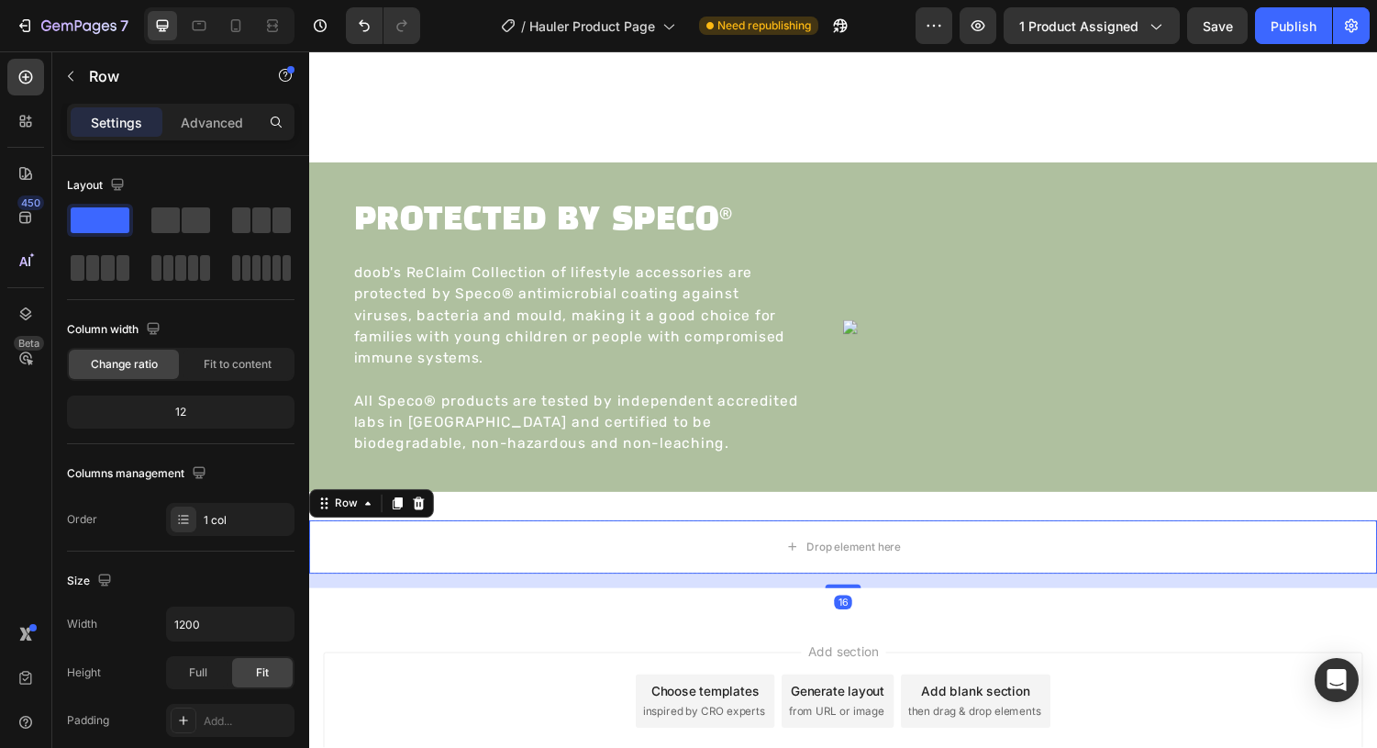
scroll to position [2901, 0]
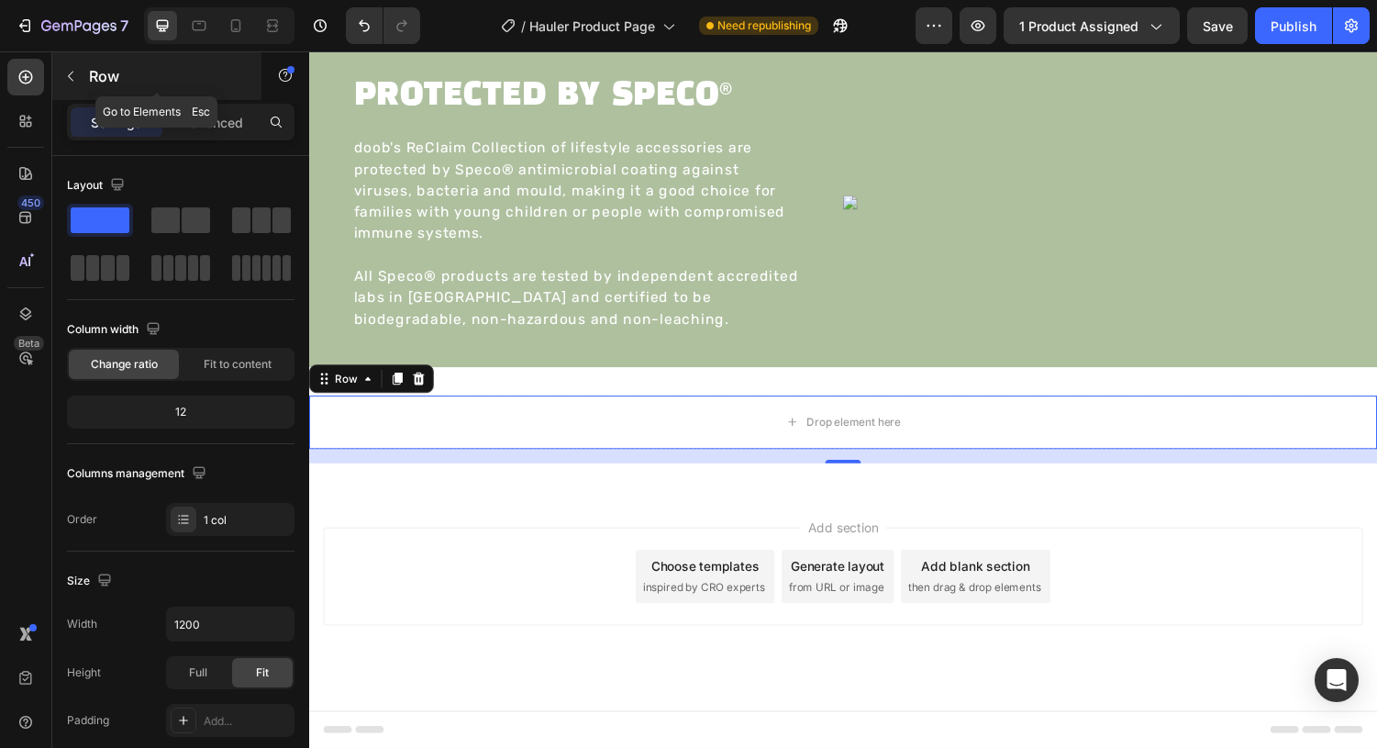
click at [70, 74] on icon "button" at bounding box center [71, 77] width 6 height 10
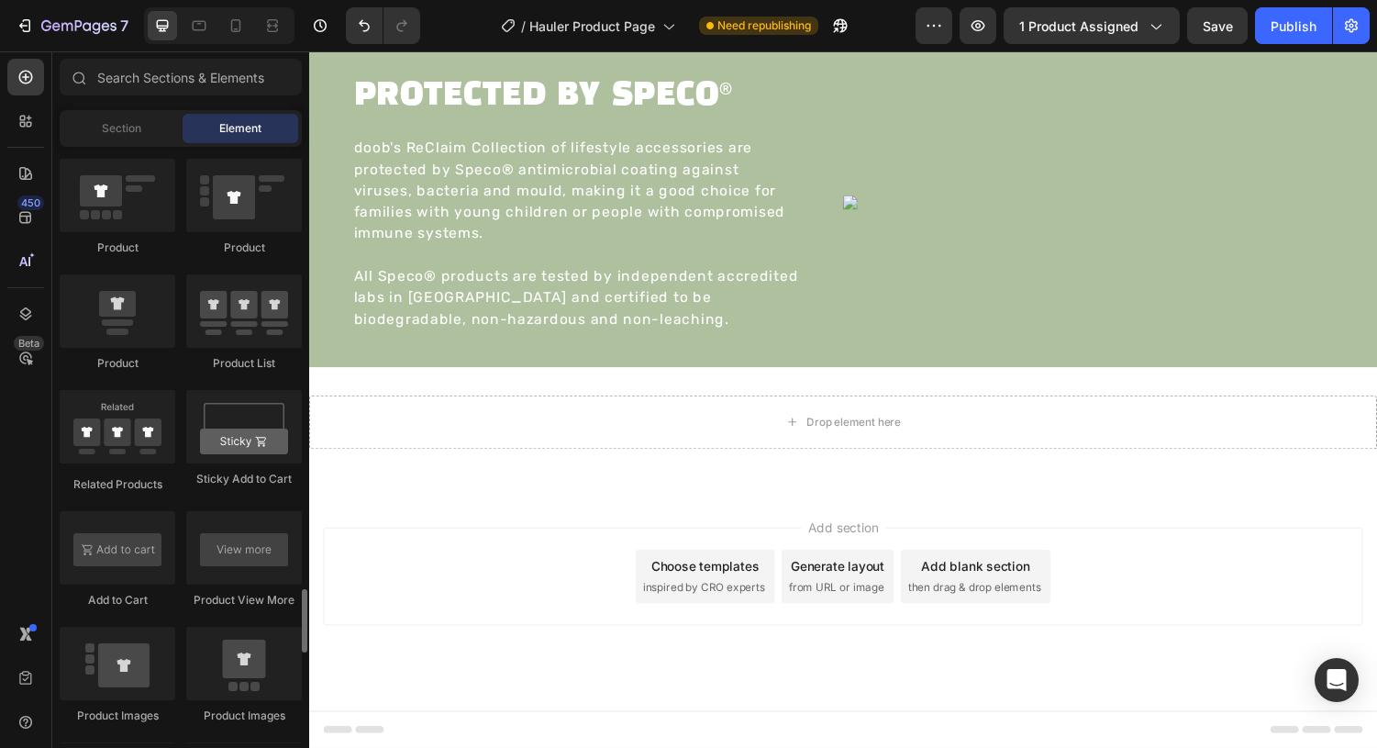
scroll to position [2689, 0]
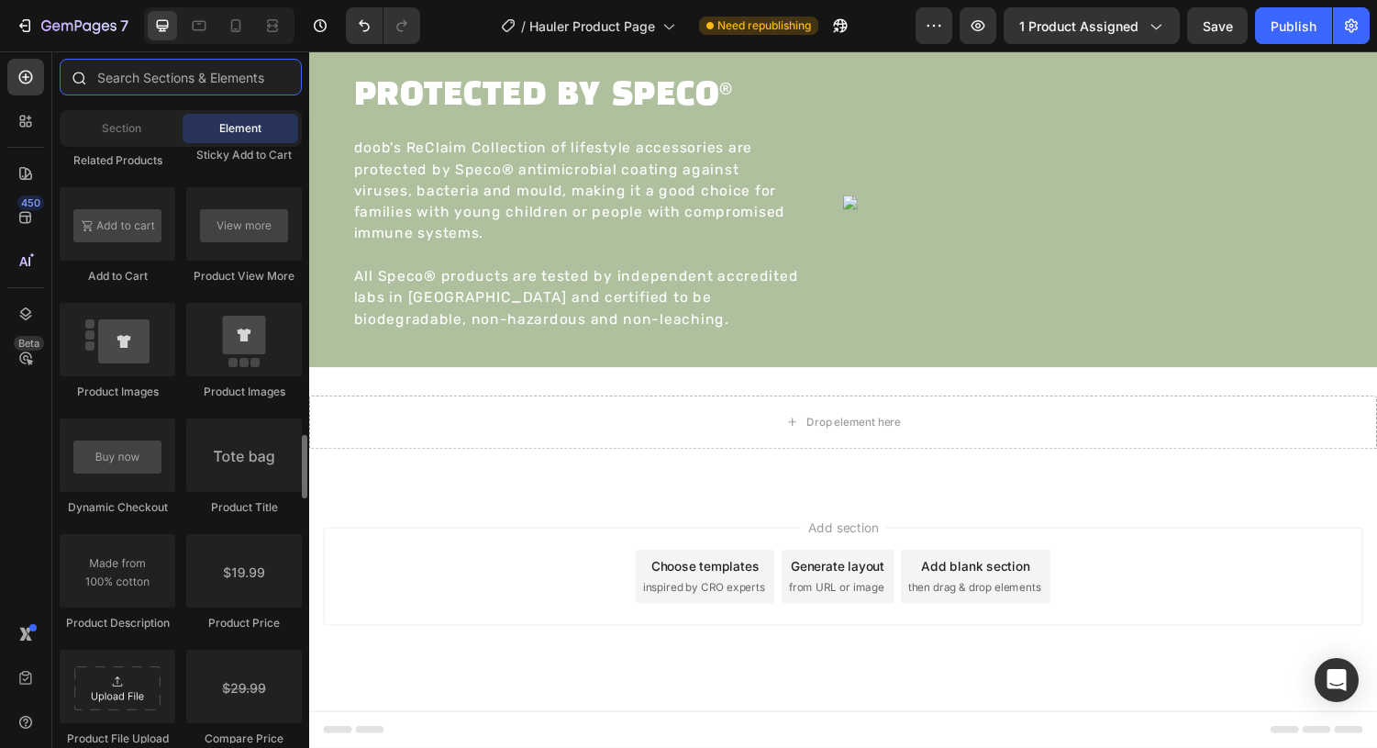
click at [151, 79] on input "text" at bounding box center [181, 77] width 242 height 37
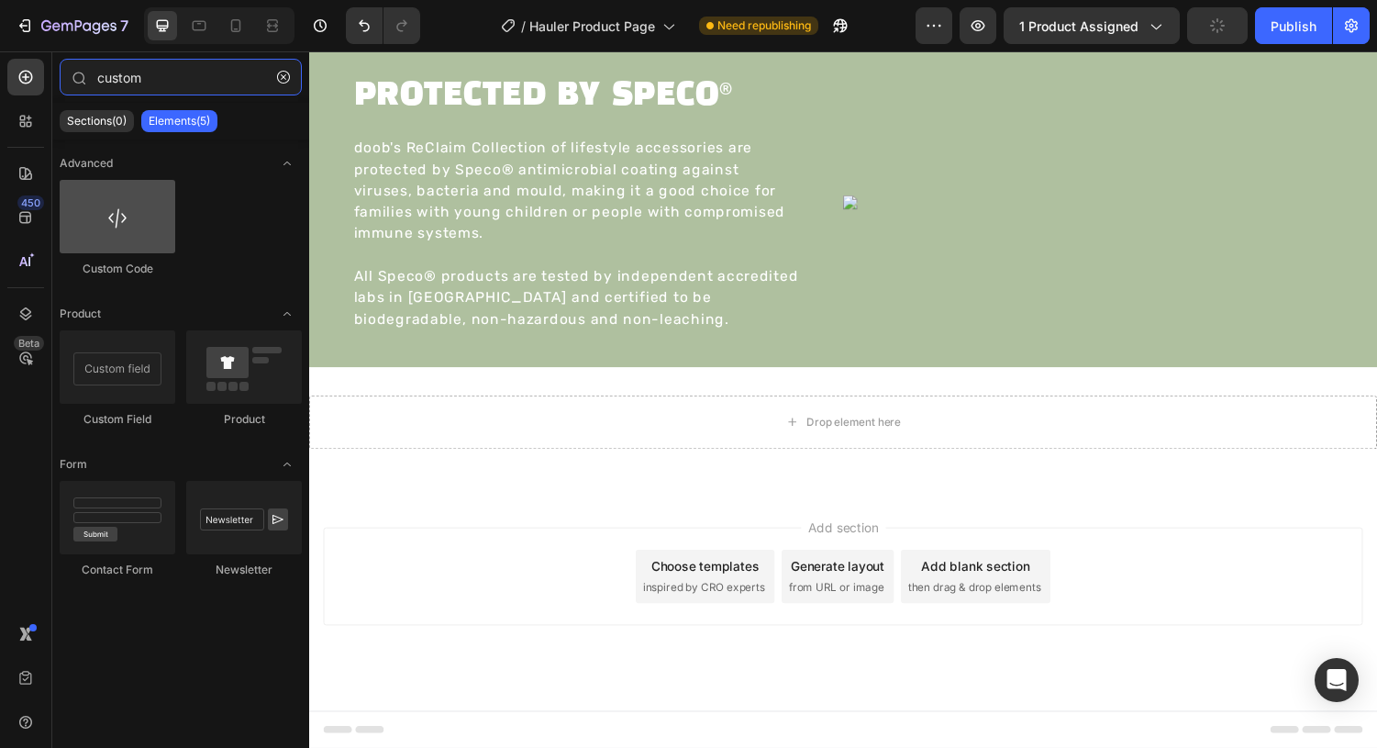
type input "custom"
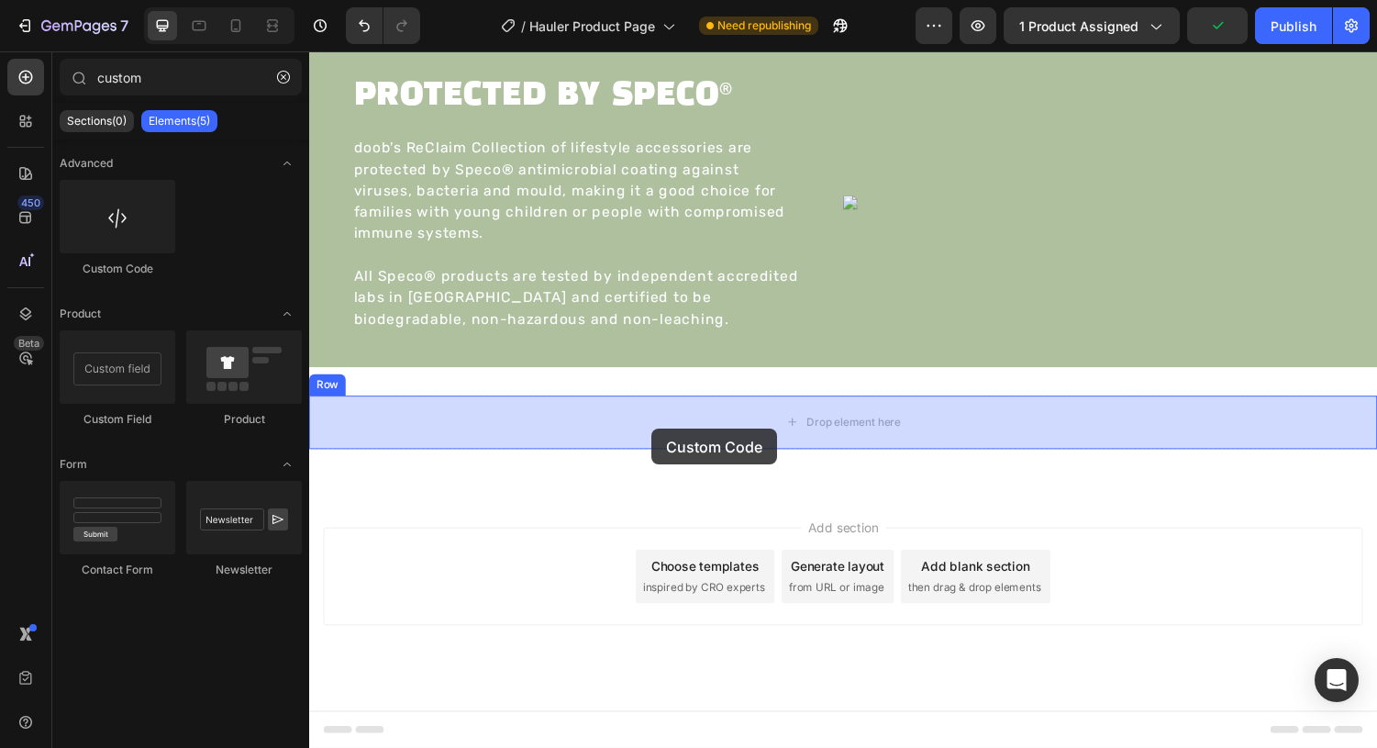
drag, startPoint x: 410, startPoint y: 250, endPoint x: 663, endPoint y: 440, distance: 316.4
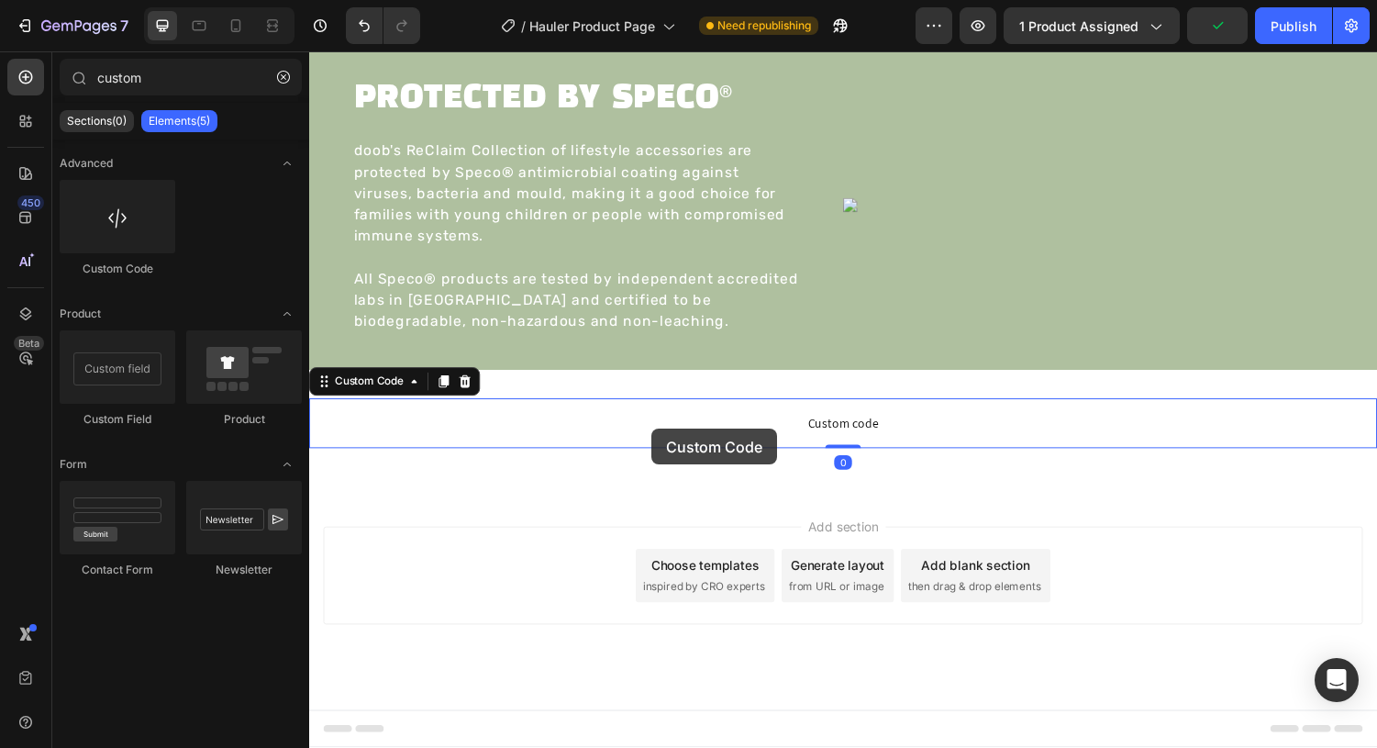
scroll to position [2894, 0]
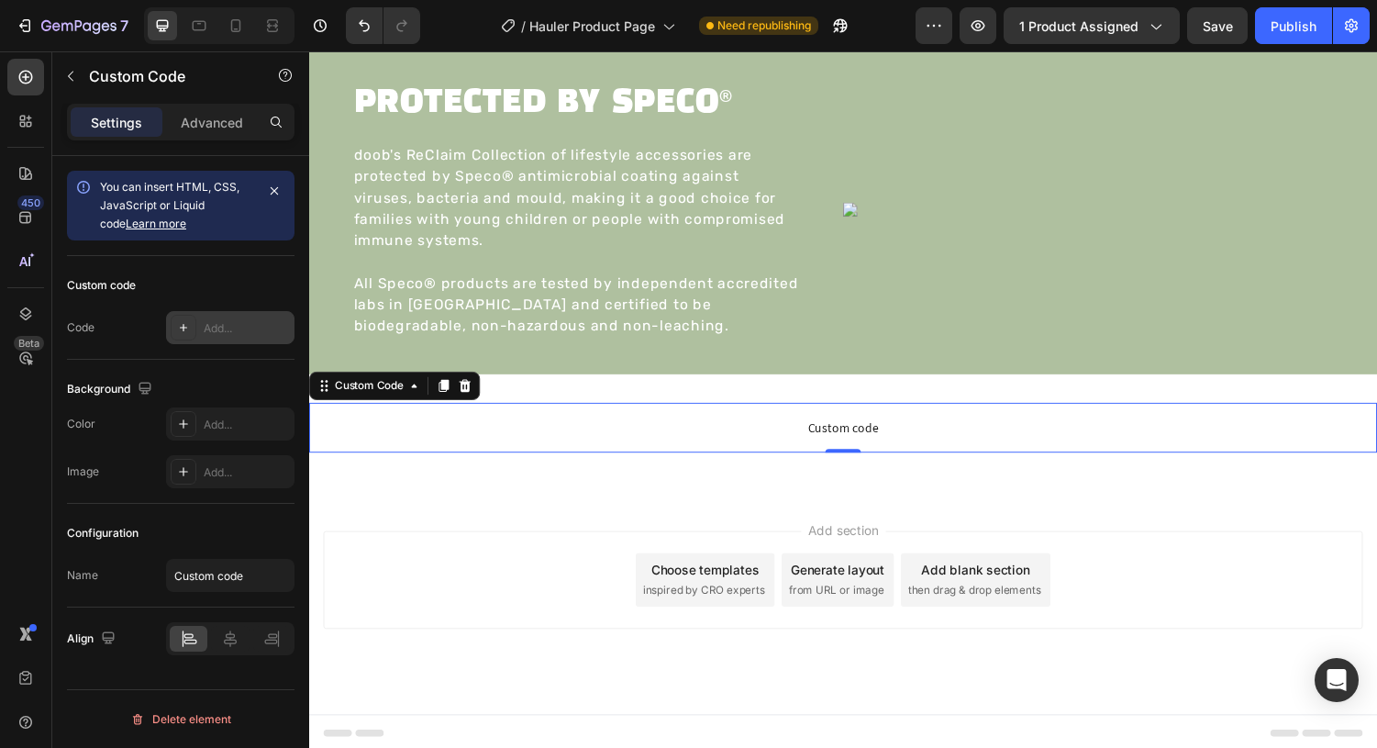
click at [231, 322] on div "Add..." at bounding box center [247, 328] width 86 height 17
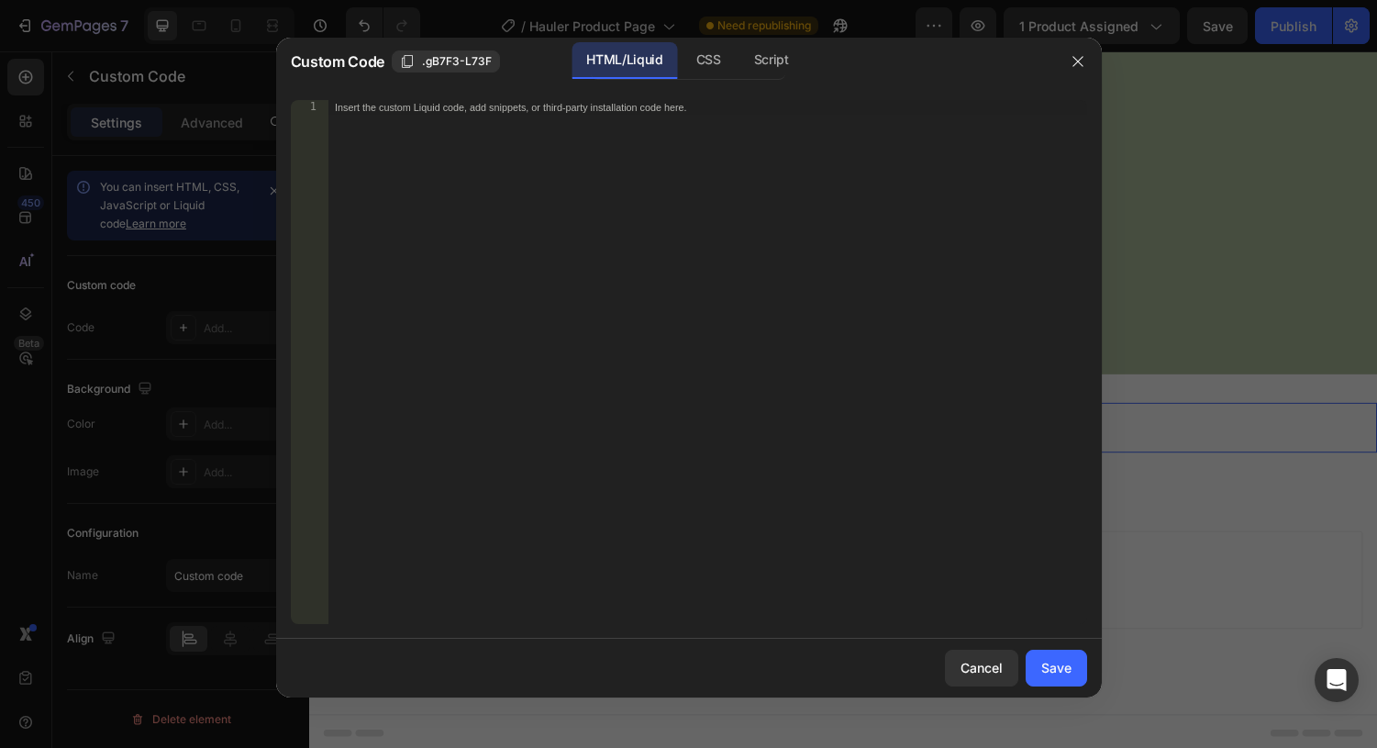
click at [545, 218] on div "Insert the custom Liquid code, add snippets, or third-party installation code h…" at bounding box center [708, 376] width 760 height 553
paste textarea "</div>"
type textarea "</div>"
click at [1066, 668] on div "Save" at bounding box center [1056, 667] width 30 height 19
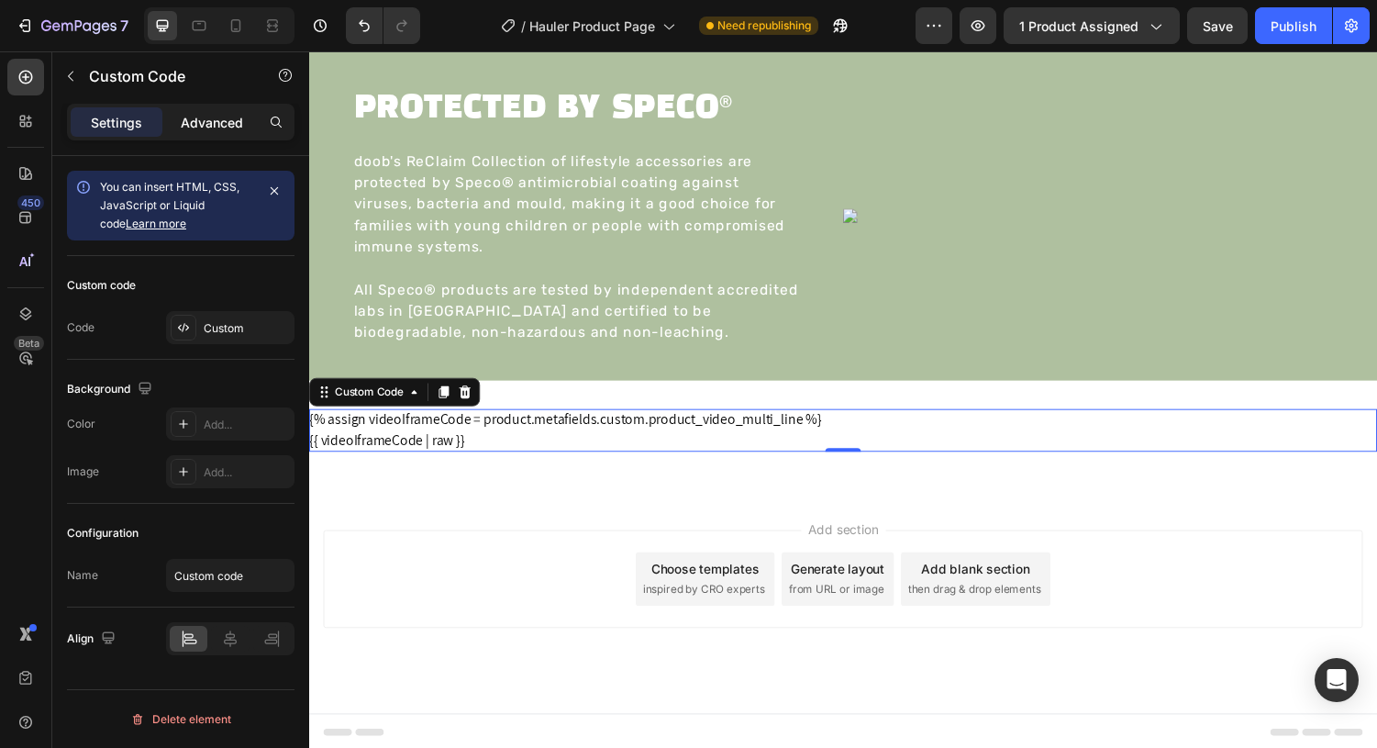
click at [223, 115] on p "Advanced" at bounding box center [212, 122] width 62 height 19
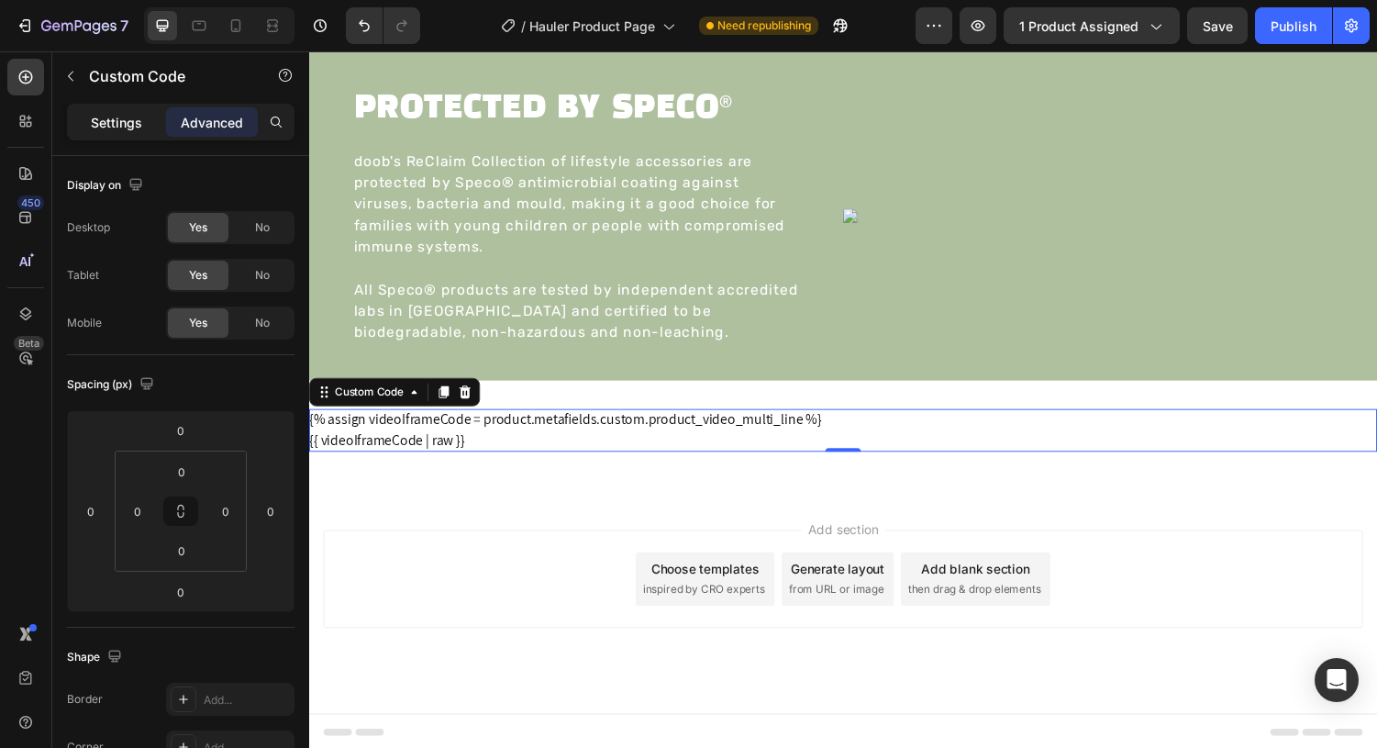
click at [126, 123] on p "Settings" at bounding box center [116, 122] width 51 height 19
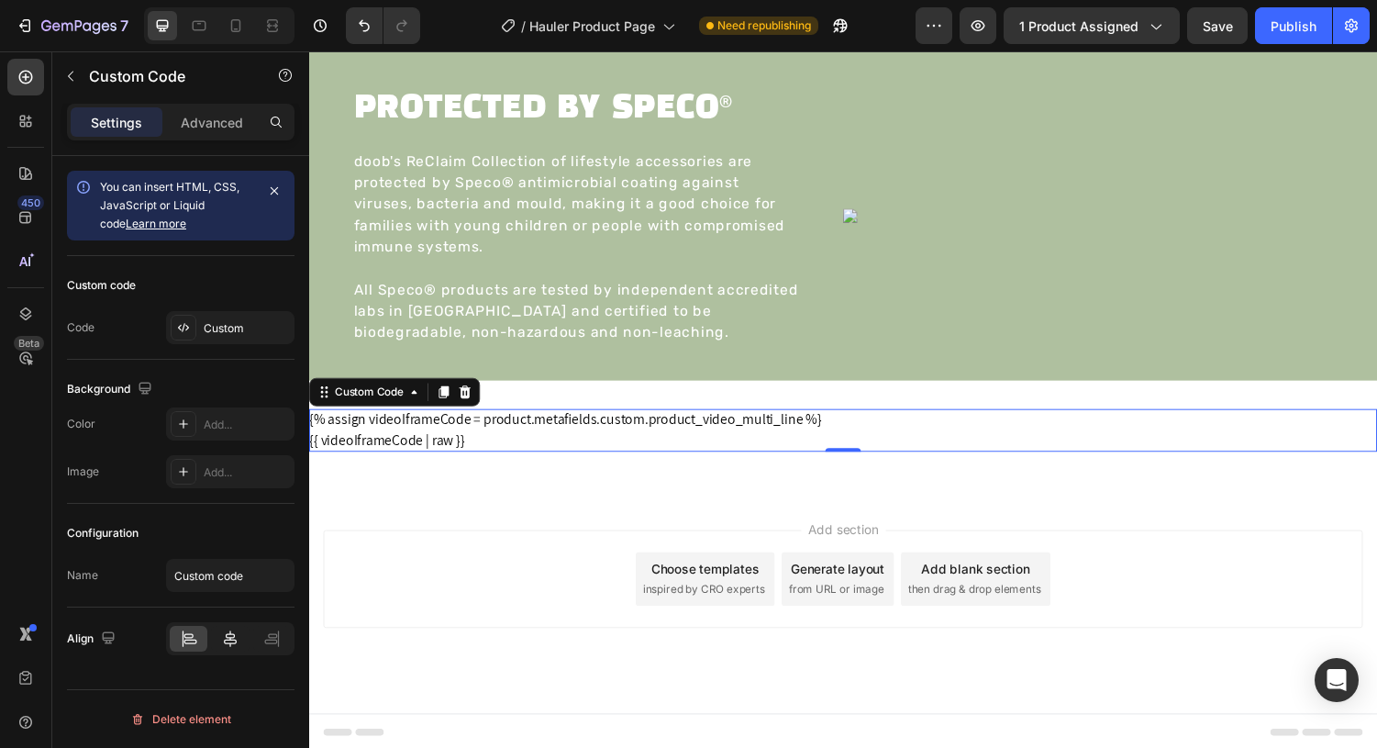
click at [234, 641] on icon at bounding box center [230, 638] width 18 height 18
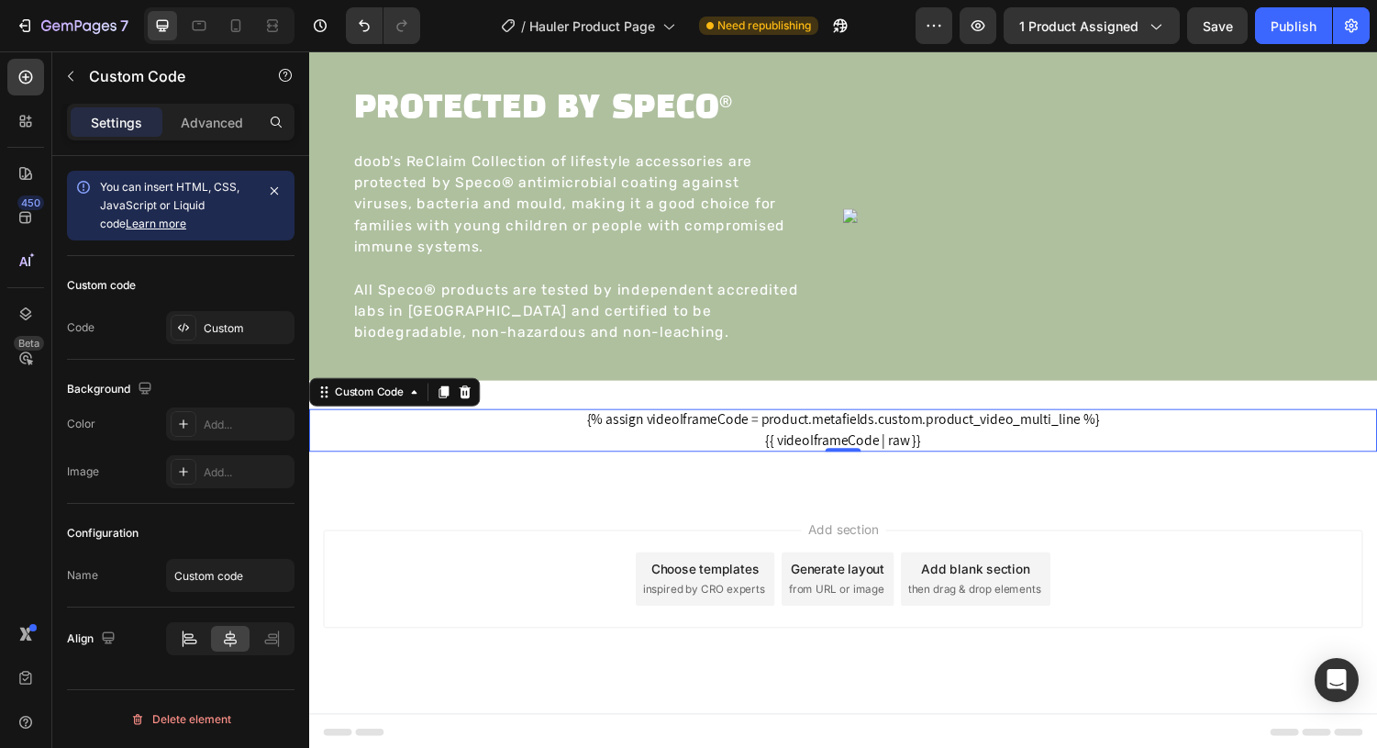
click at [184, 640] on icon at bounding box center [190, 642] width 13 height 5
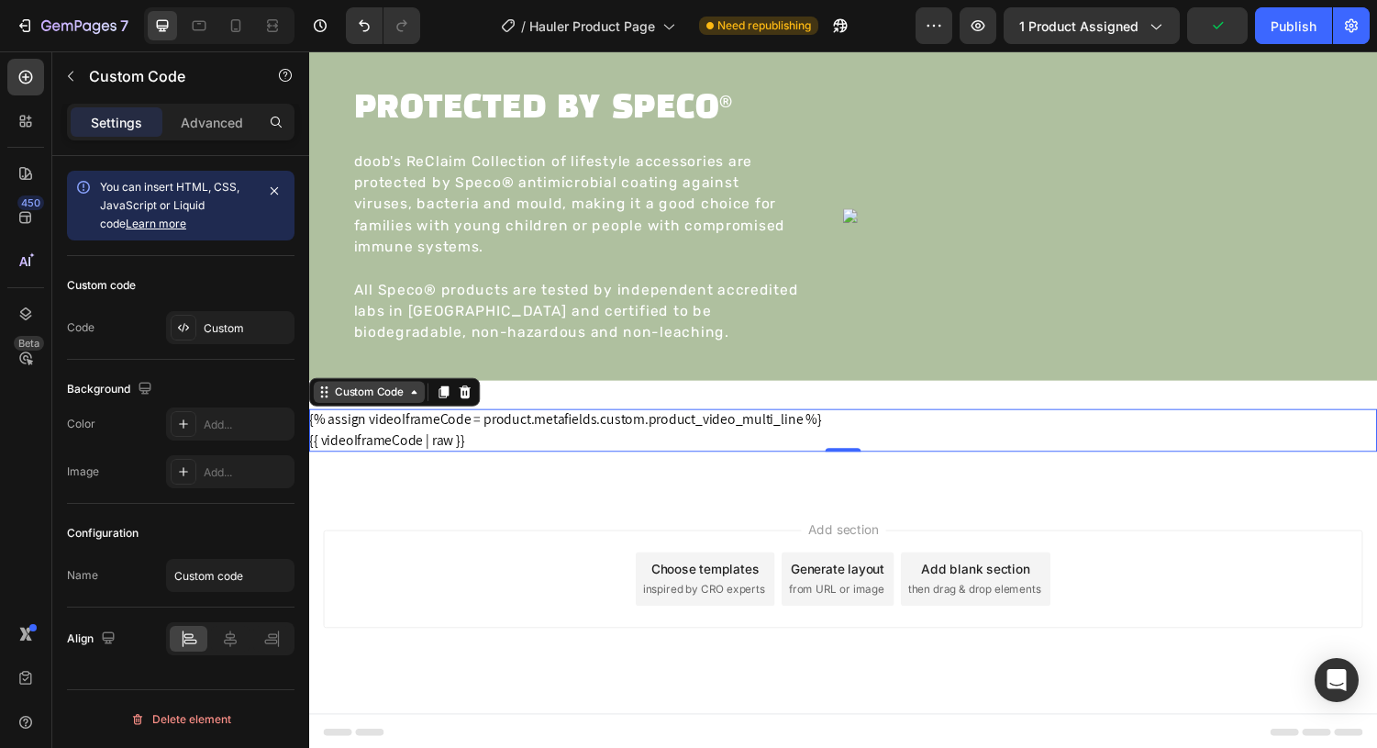
click at [345, 406] on div "Custom Code" at bounding box center [371, 403] width 78 height 17
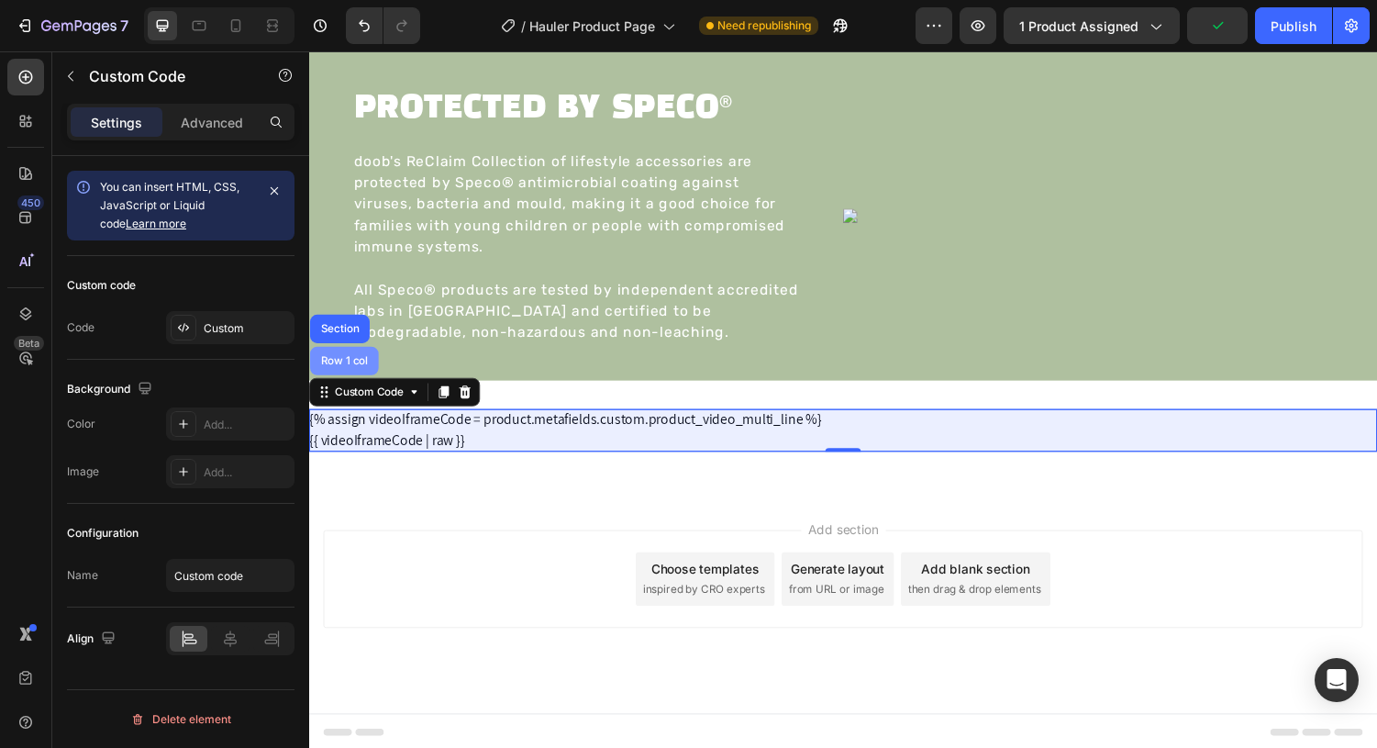
click at [353, 370] on div "Row 1 col" at bounding box center [345, 370] width 56 height 11
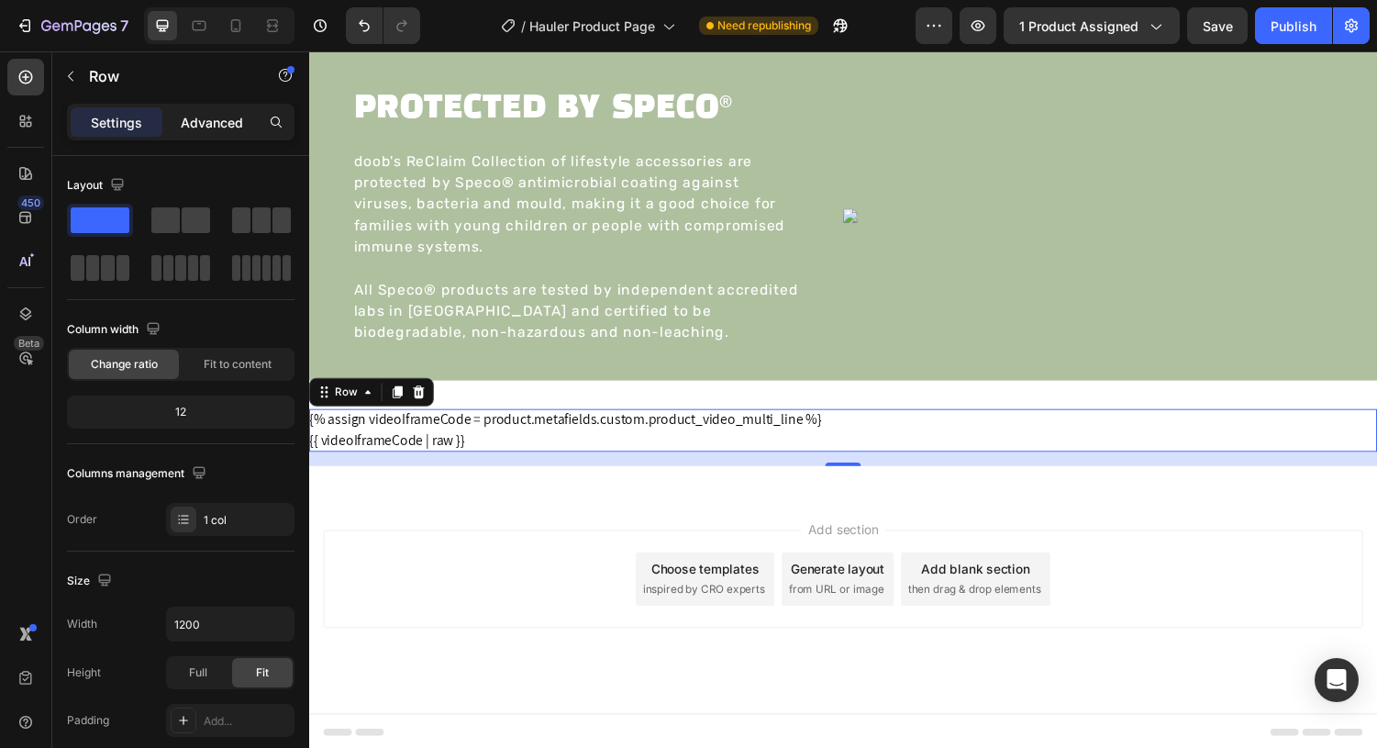
click at [206, 121] on p "Advanced" at bounding box center [212, 122] width 62 height 19
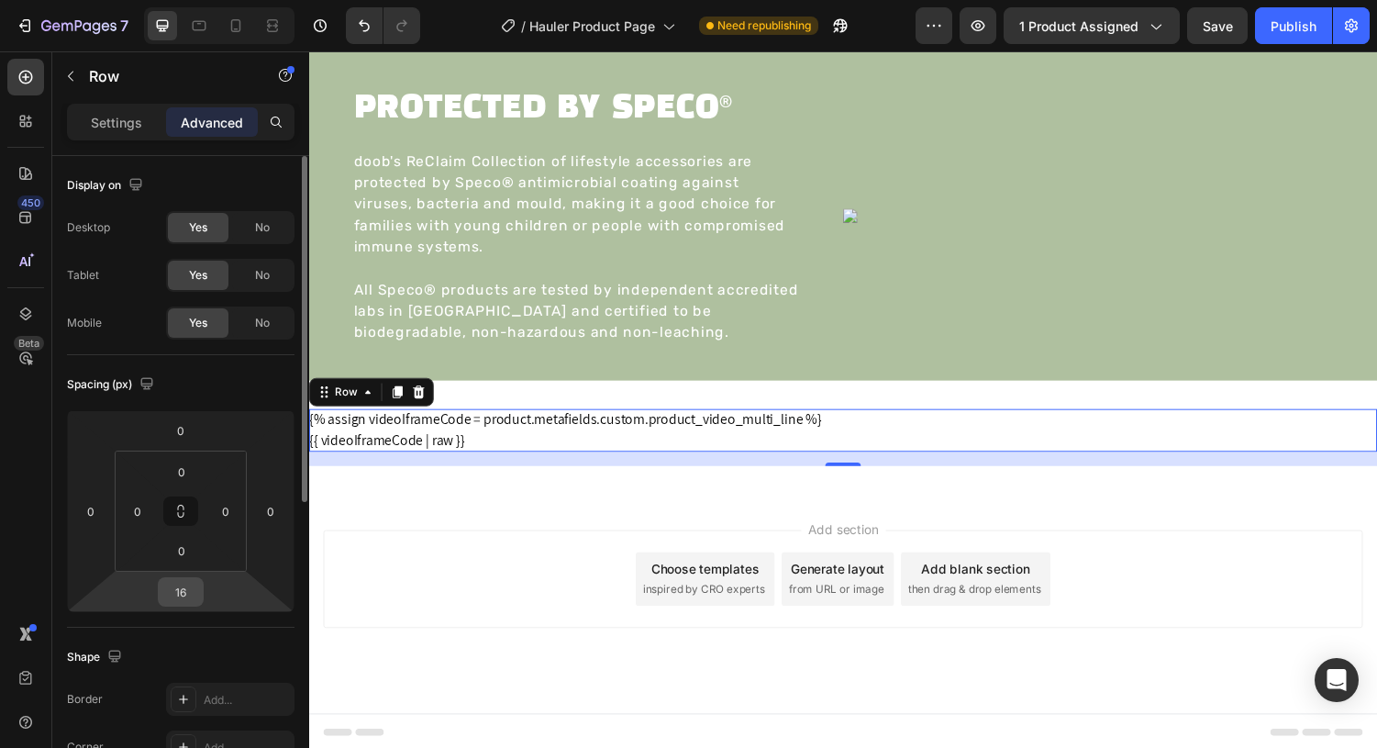
click at [182, 590] on input "16" at bounding box center [180, 592] width 37 height 28
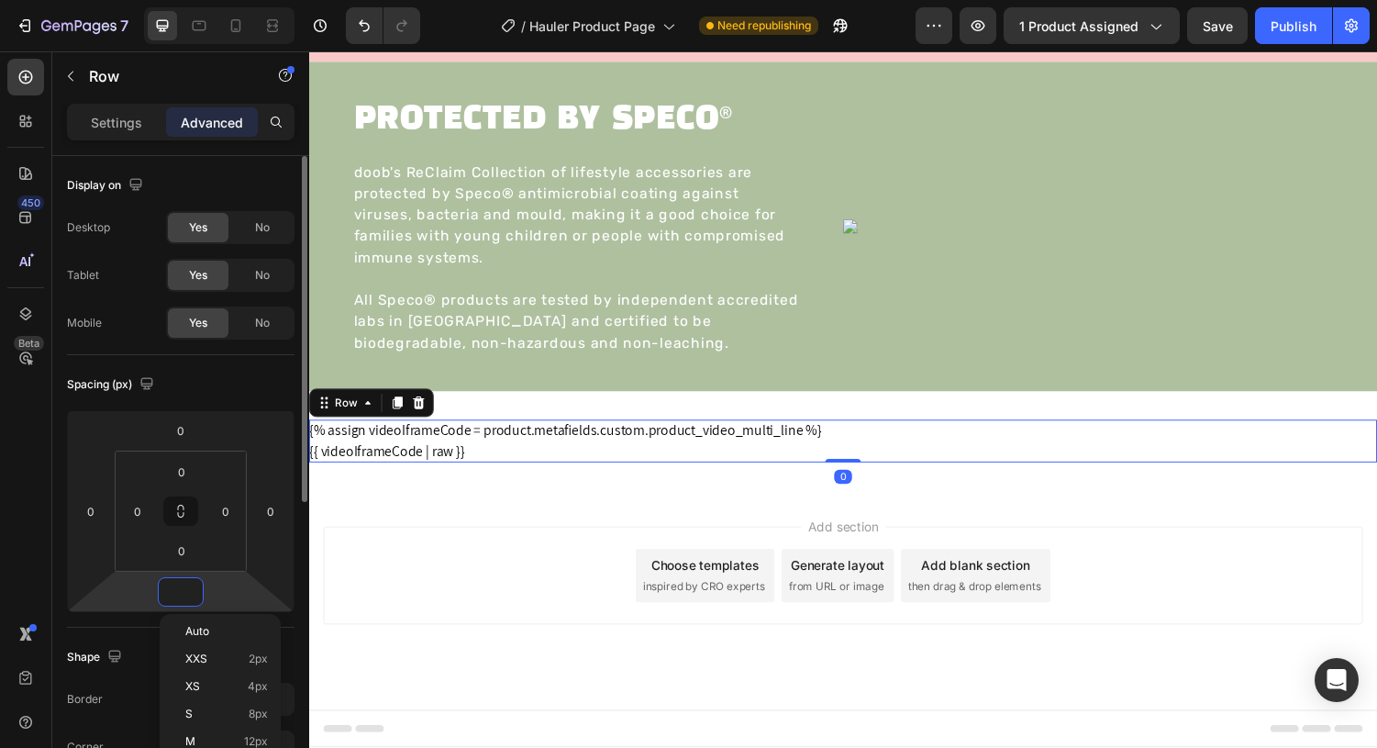
scroll to position [2873, 0]
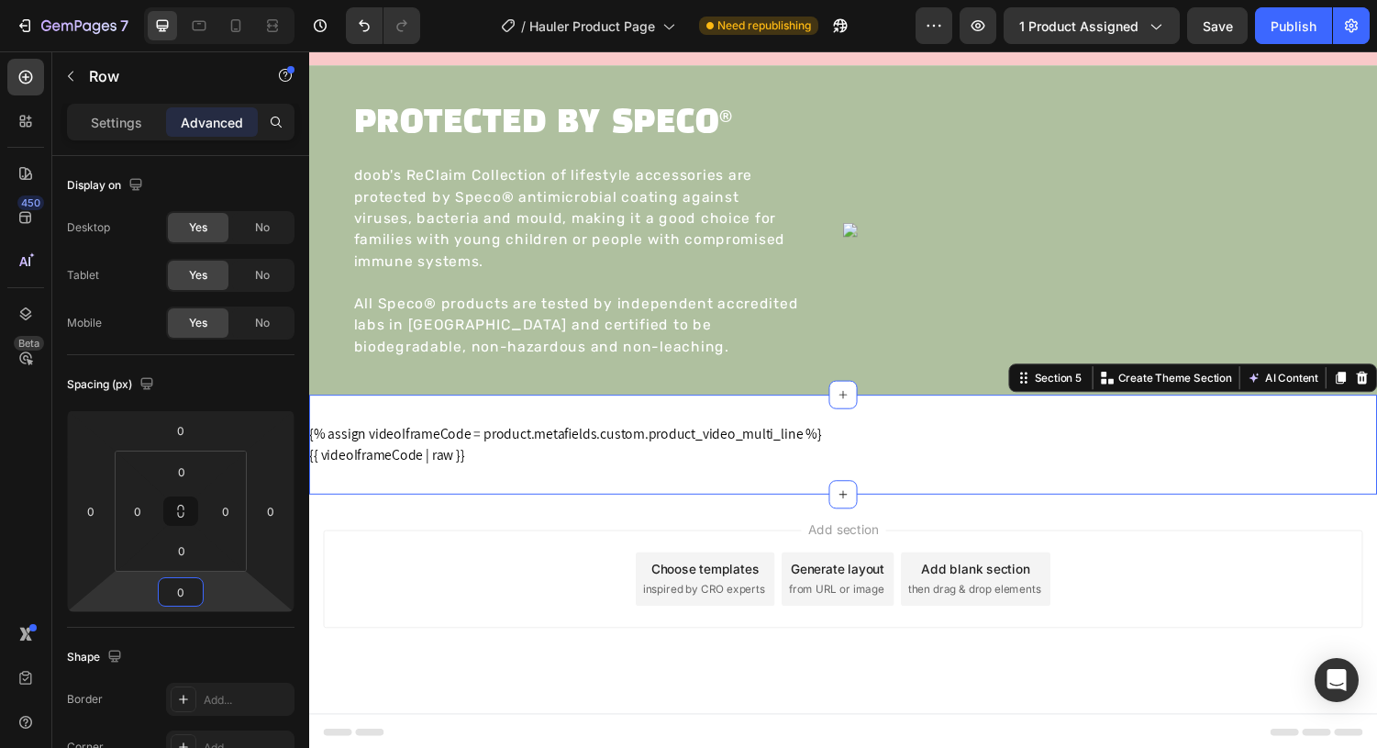
click at [515, 429] on div "{% assign videoIframeCode = product.metafields.custom.product_video_multi_line …" at bounding box center [859, 457] width 1101 height 103
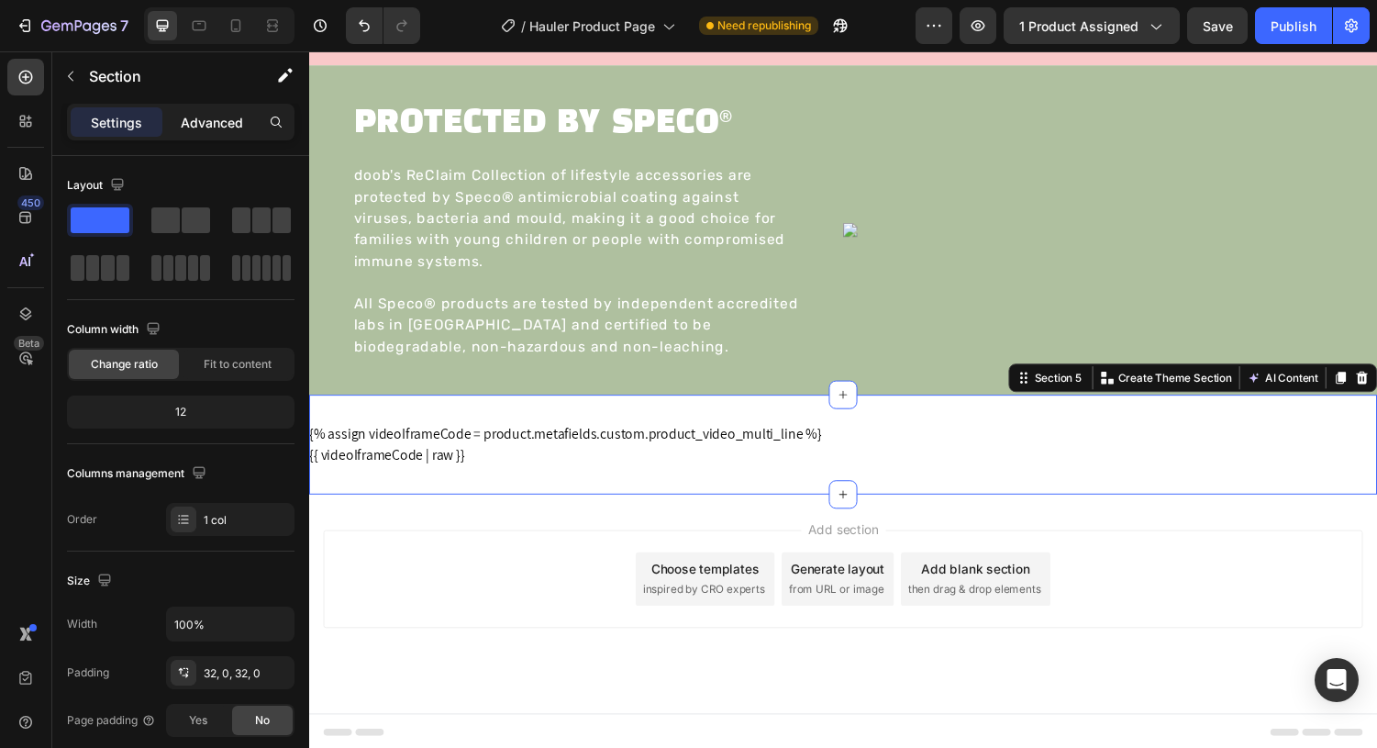
click at [223, 117] on p "Advanced" at bounding box center [212, 122] width 62 height 19
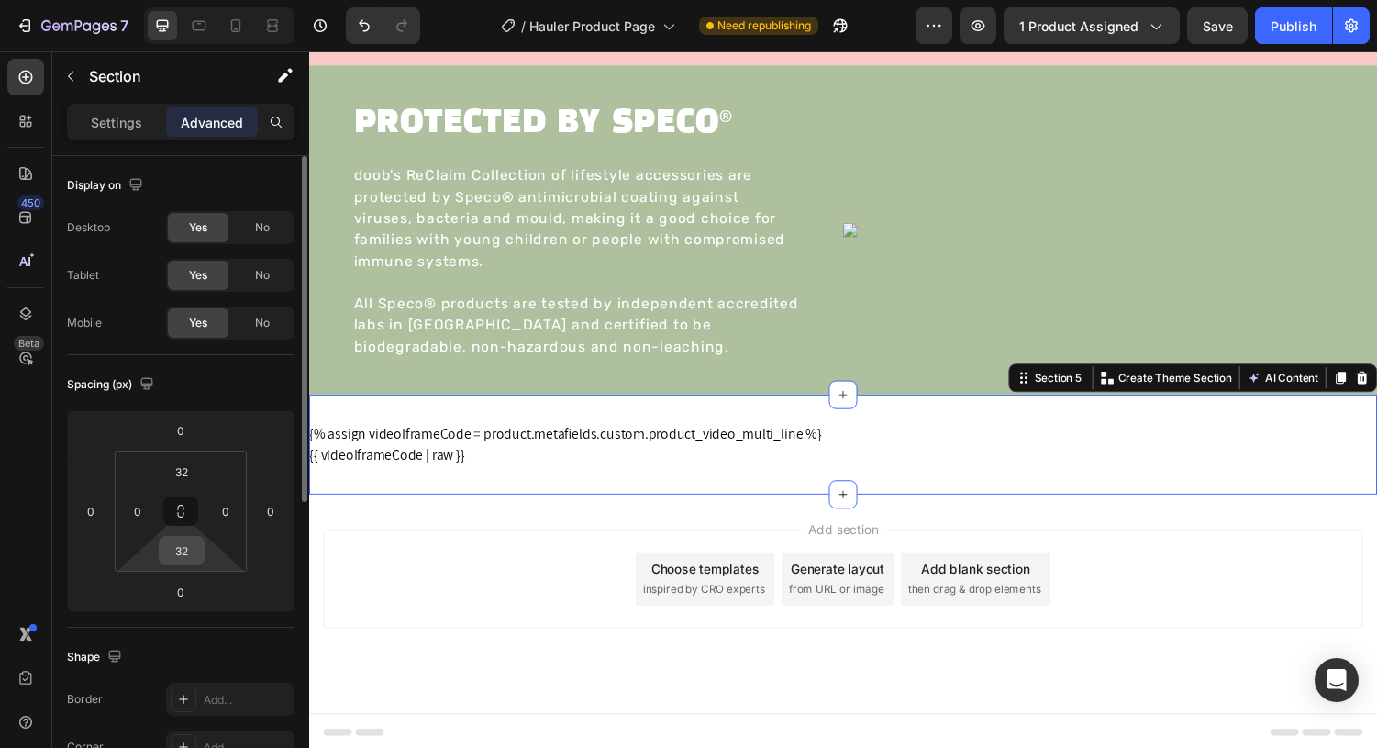
click at [185, 550] on input "32" at bounding box center [181, 551] width 37 height 28
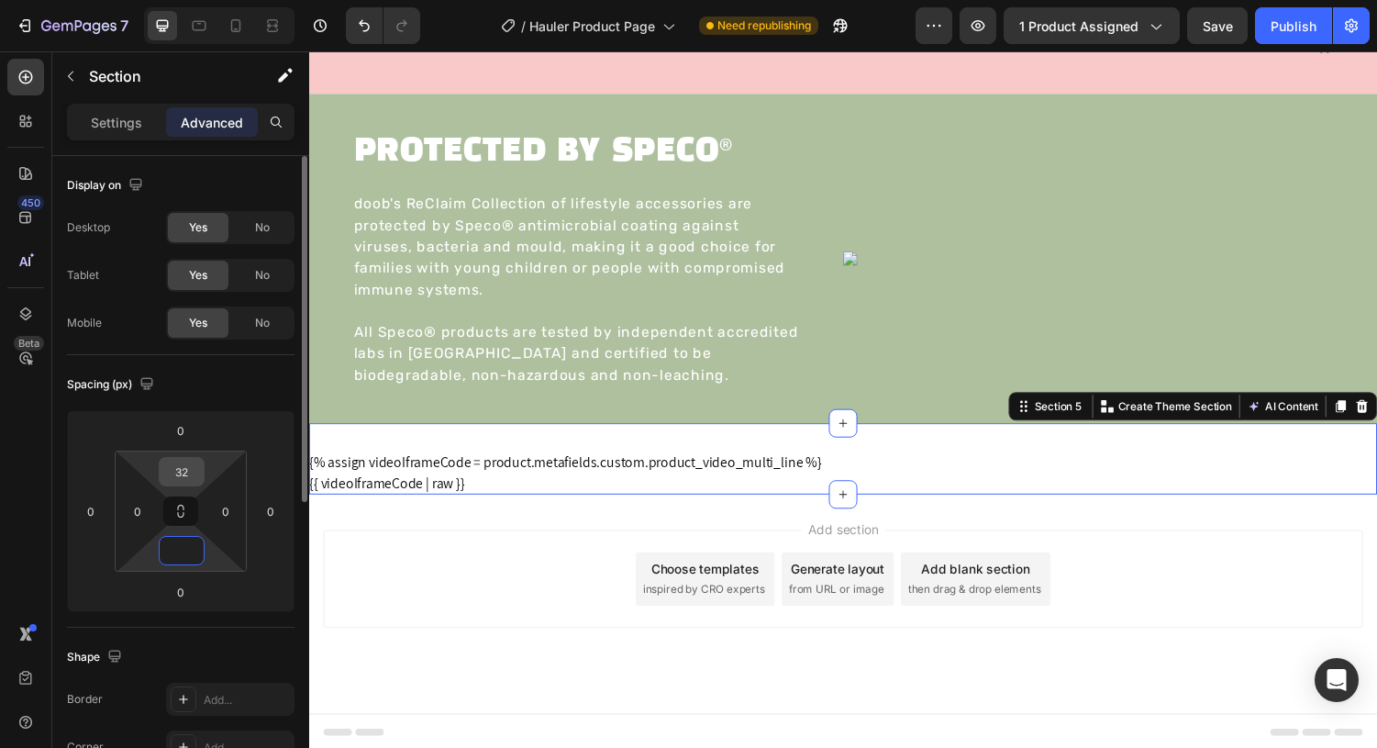
type input "0"
click at [173, 464] on input "32" at bounding box center [181, 472] width 37 height 28
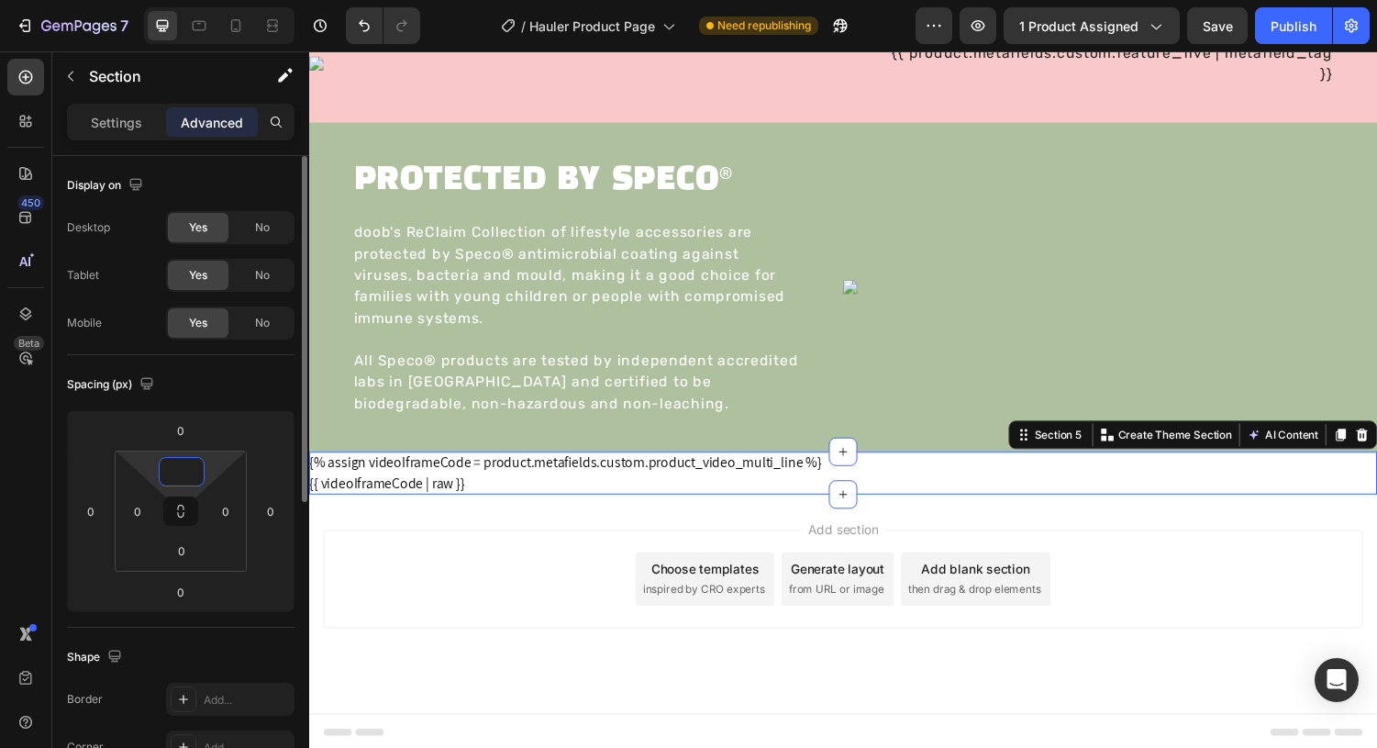
type input "0"
click at [222, 387] on div "Spacing (px)" at bounding box center [181, 384] width 228 height 29
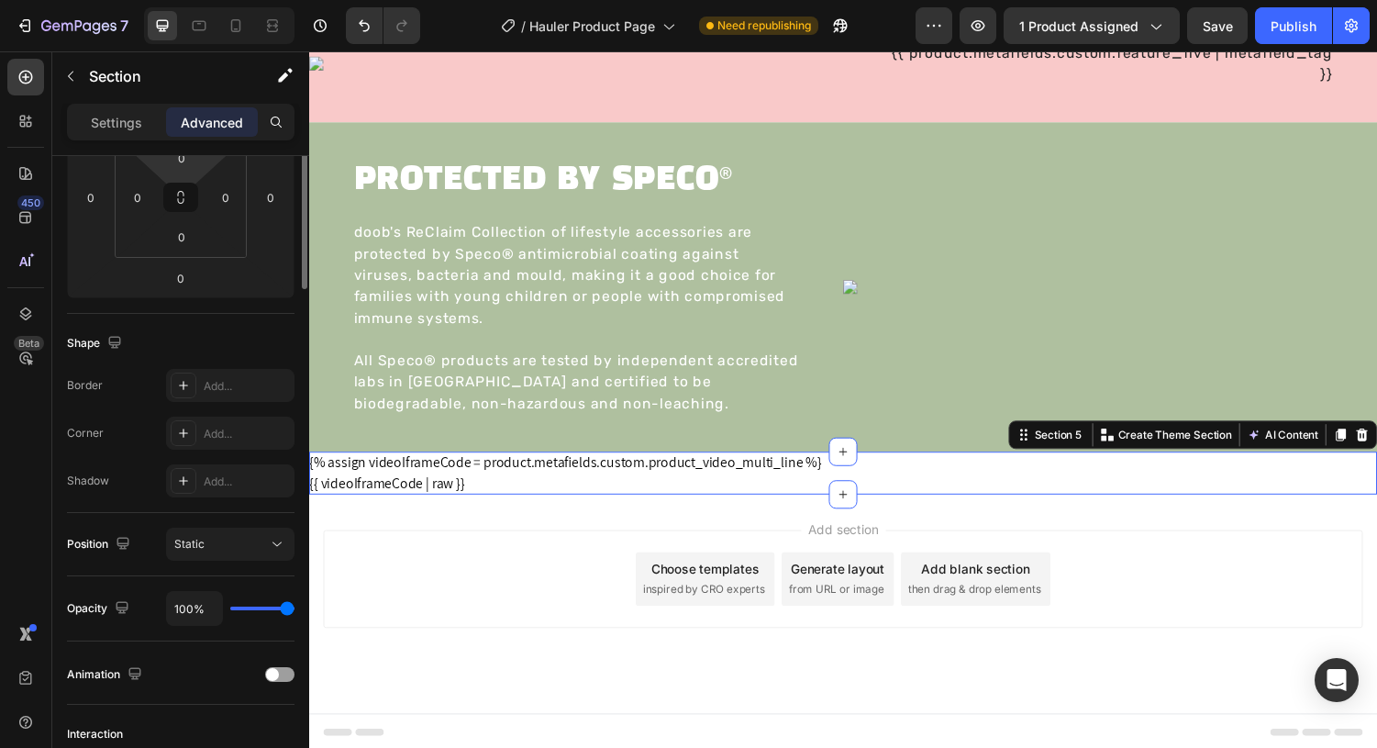
scroll to position [552, 0]
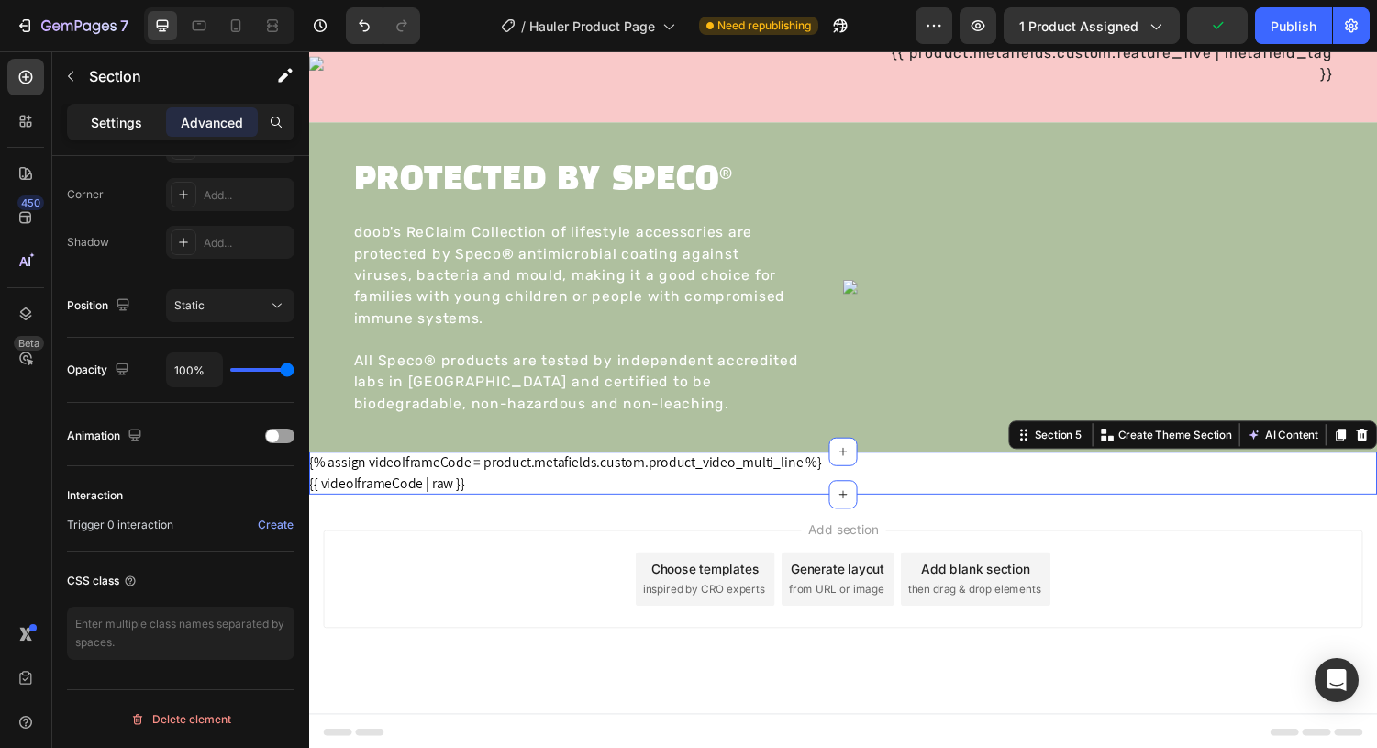
click at [116, 121] on p "Settings" at bounding box center [116, 122] width 51 height 19
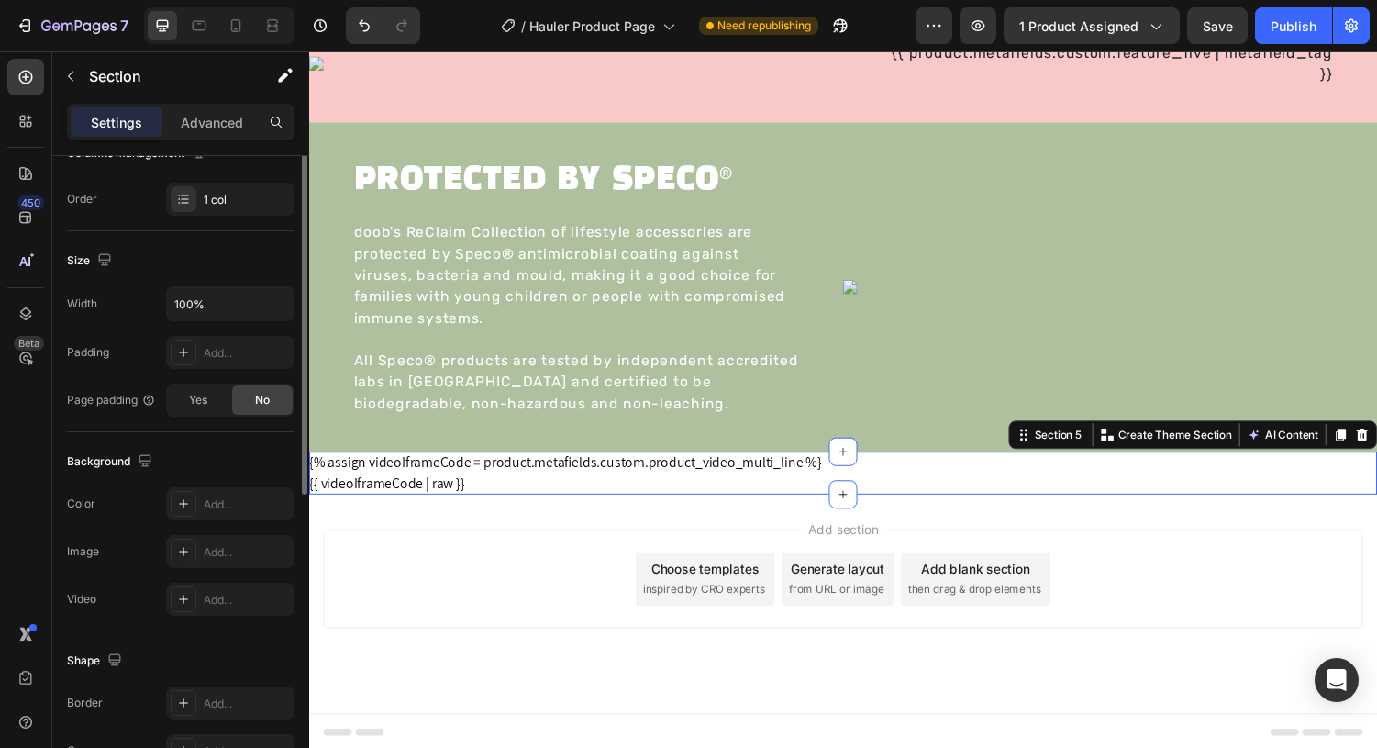
scroll to position [172, 0]
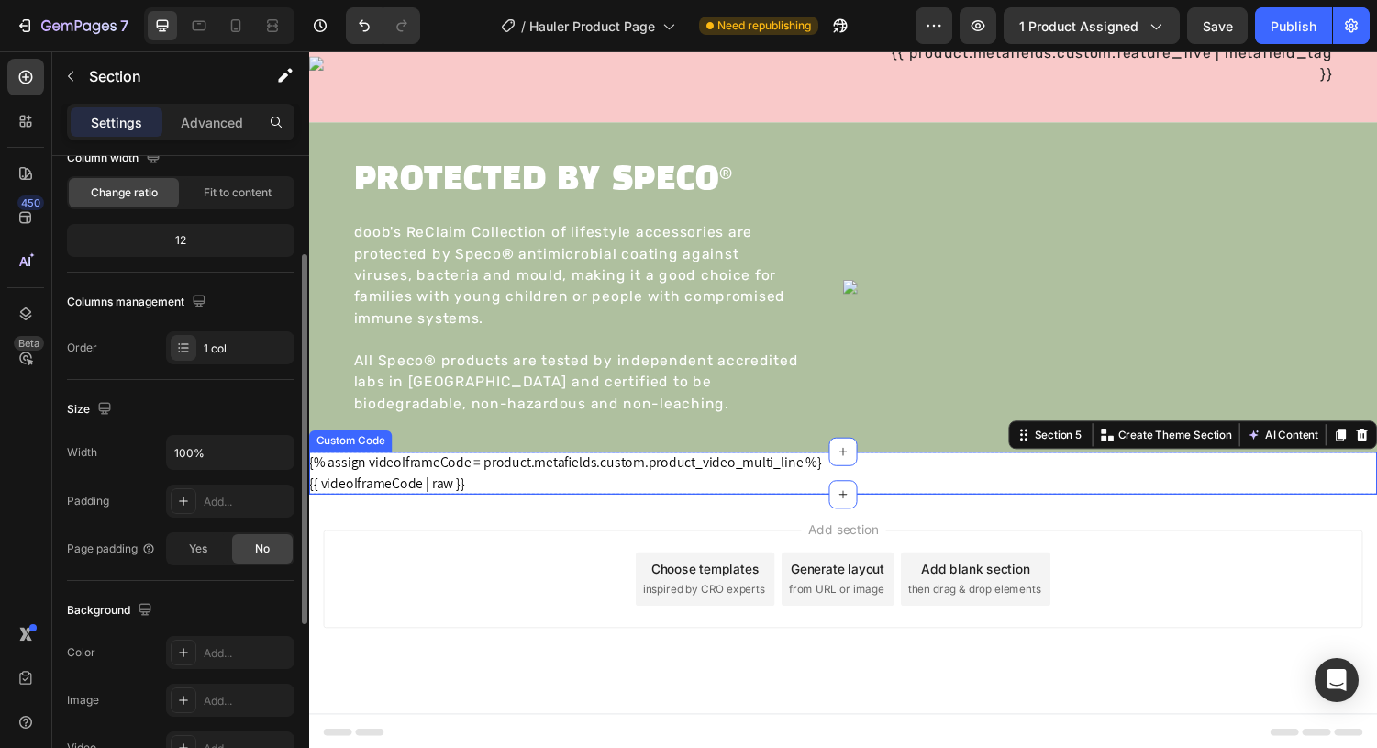
click at [488, 491] on div "{{ videoIframeCode | raw }}" at bounding box center [859, 497] width 1101 height 22
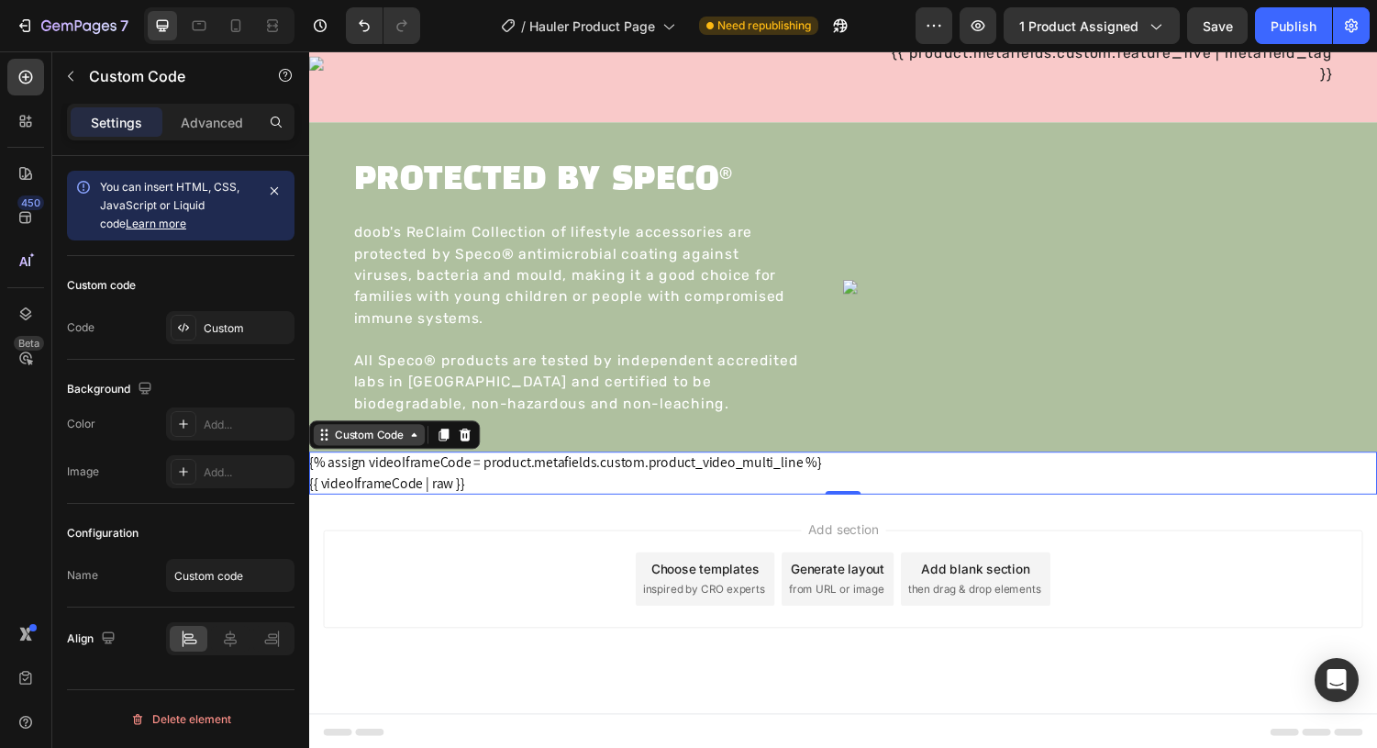
click at [383, 452] on div "Custom Code" at bounding box center [371, 447] width 78 height 17
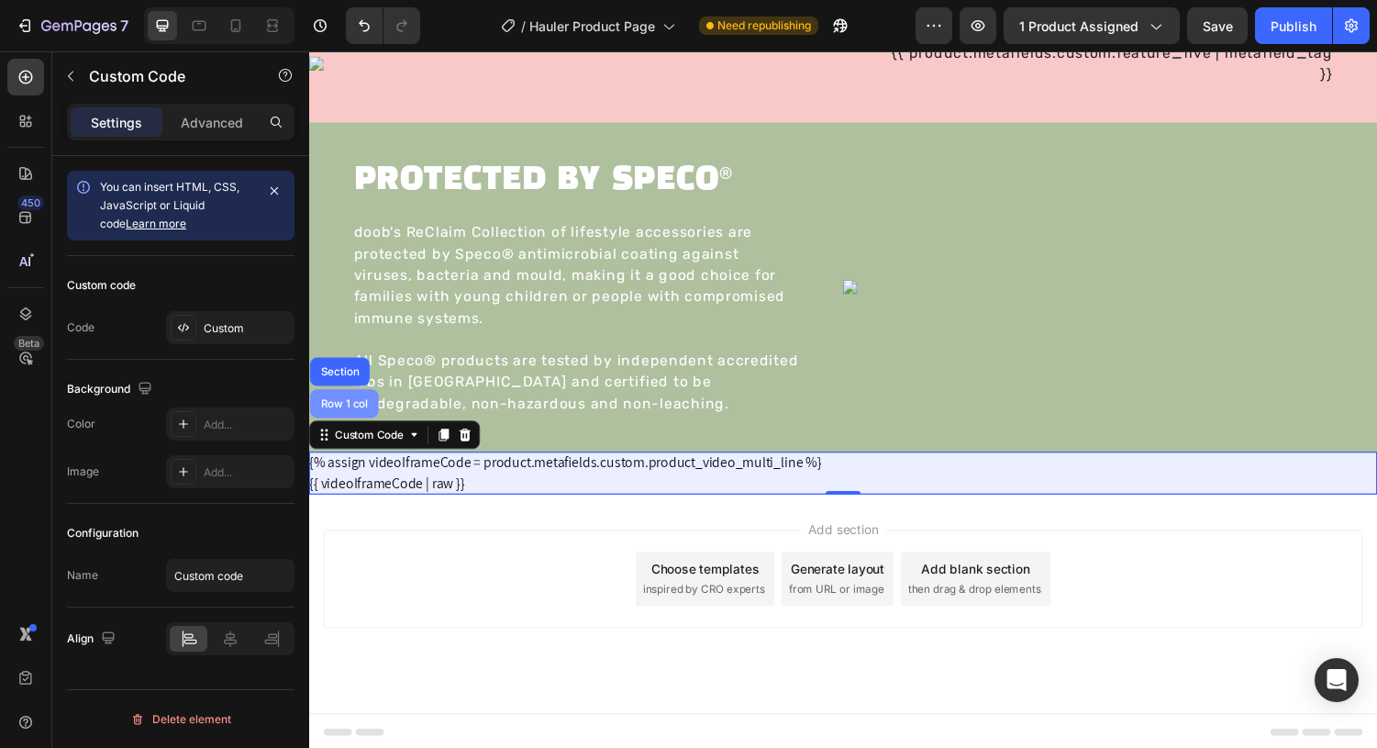
click at [362, 418] on div "Row 1 col" at bounding box center [345, 414] width 56 height 11
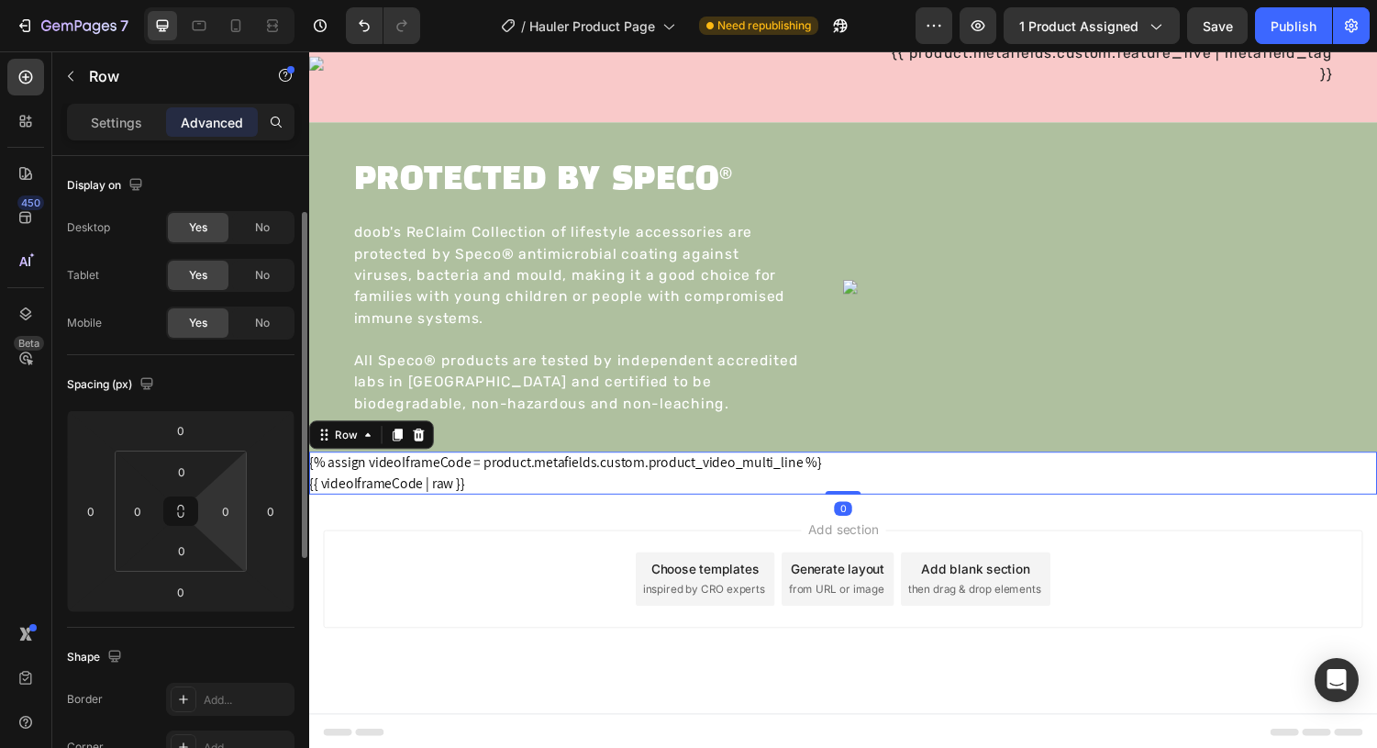
scroll to position [552, 0]
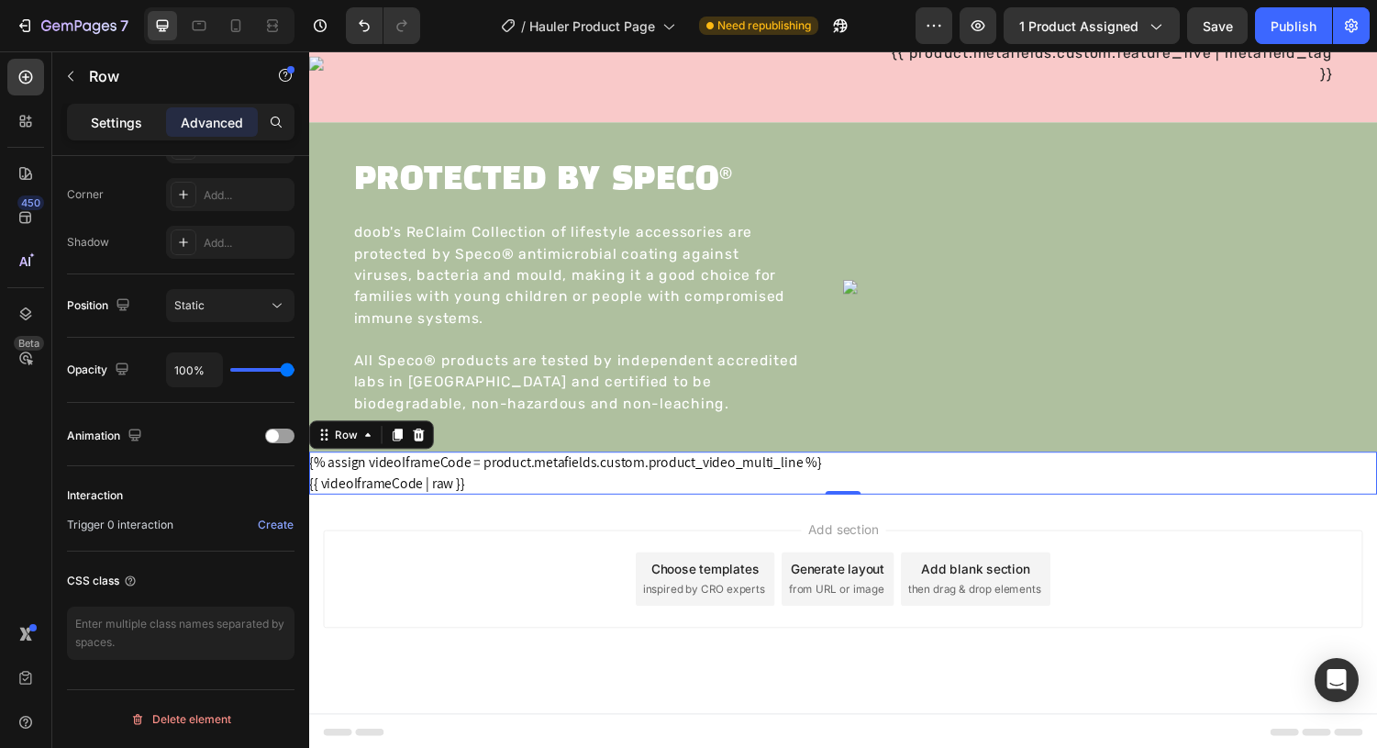
click at [104, 118] on p "Settings" at bounding box center [116, 122] width 51 height 19
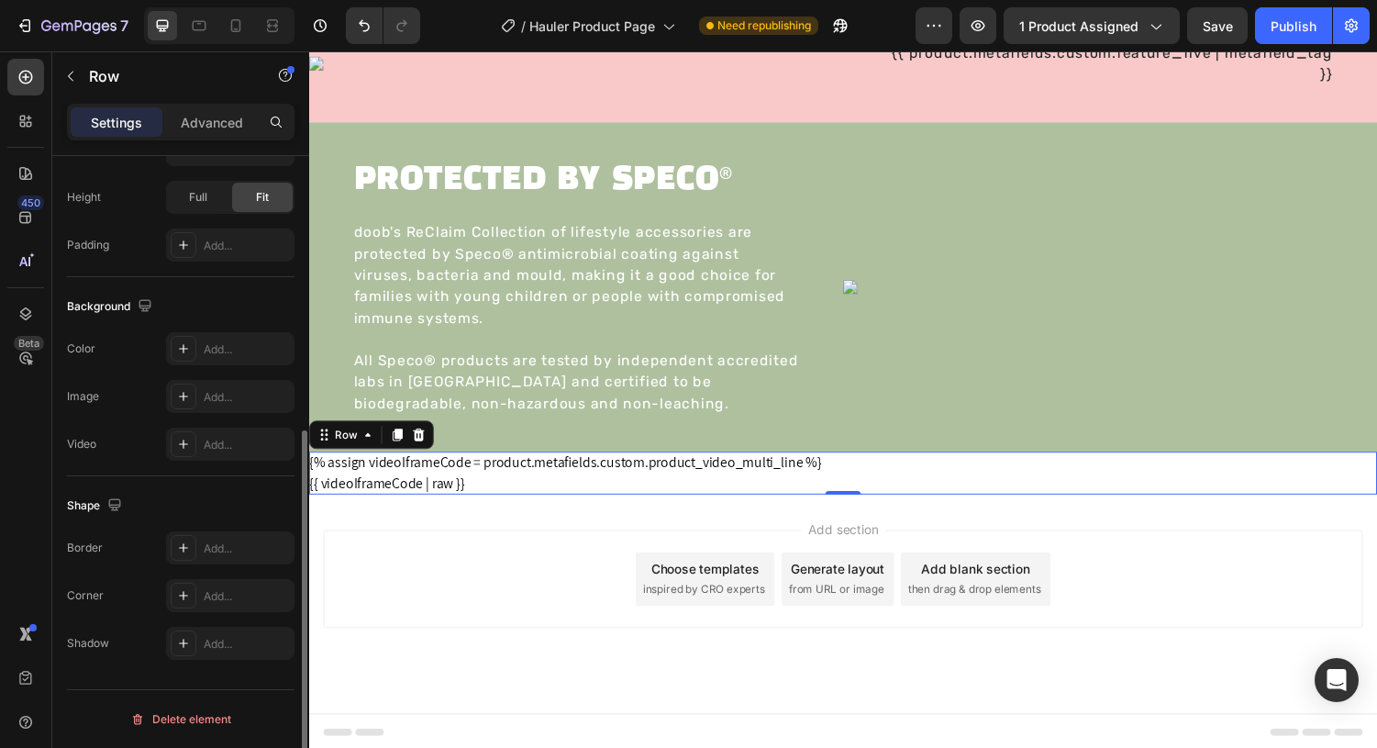
scroll to position [475, 0]
click at [345, 440] on div "Row" at bounding box center [347, 447] width 30 height 17
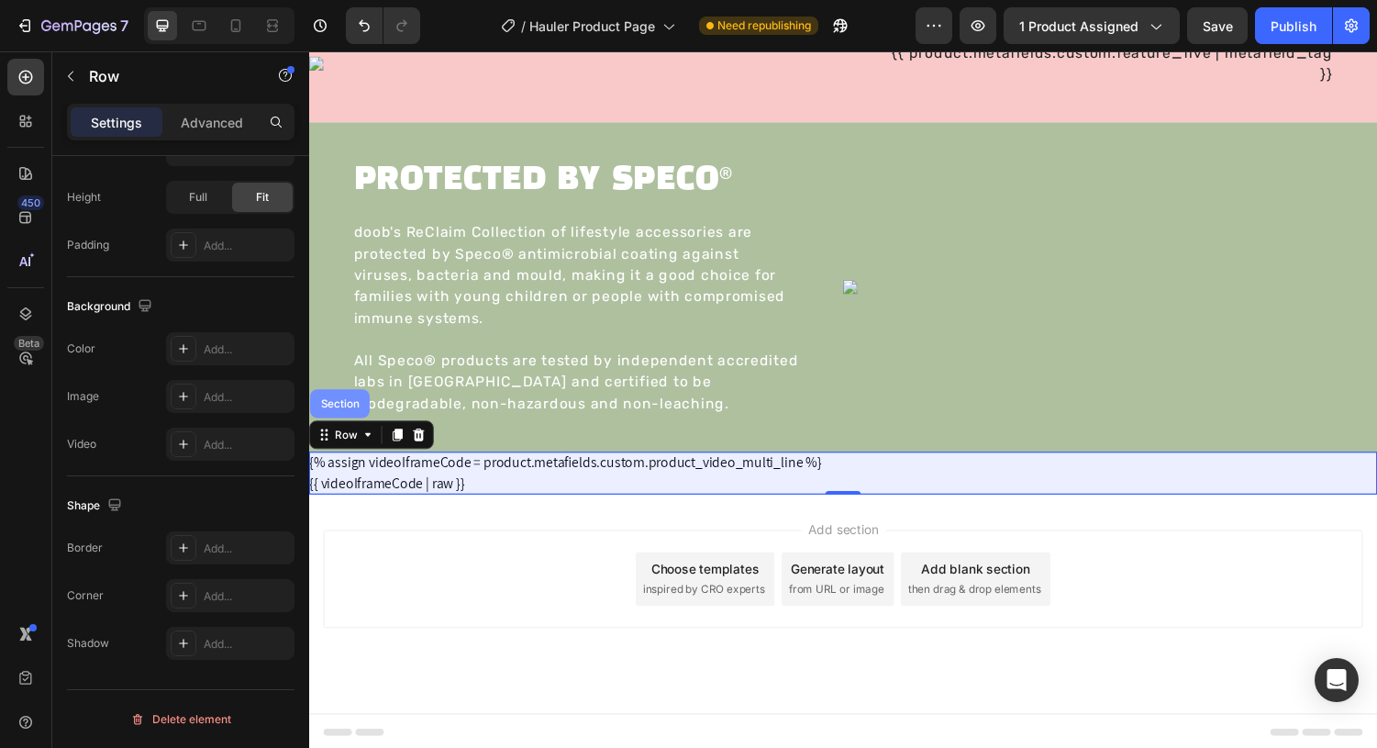
click at [343, 411] on div "Section" at bounding box center [340, 414] width 47 height 11
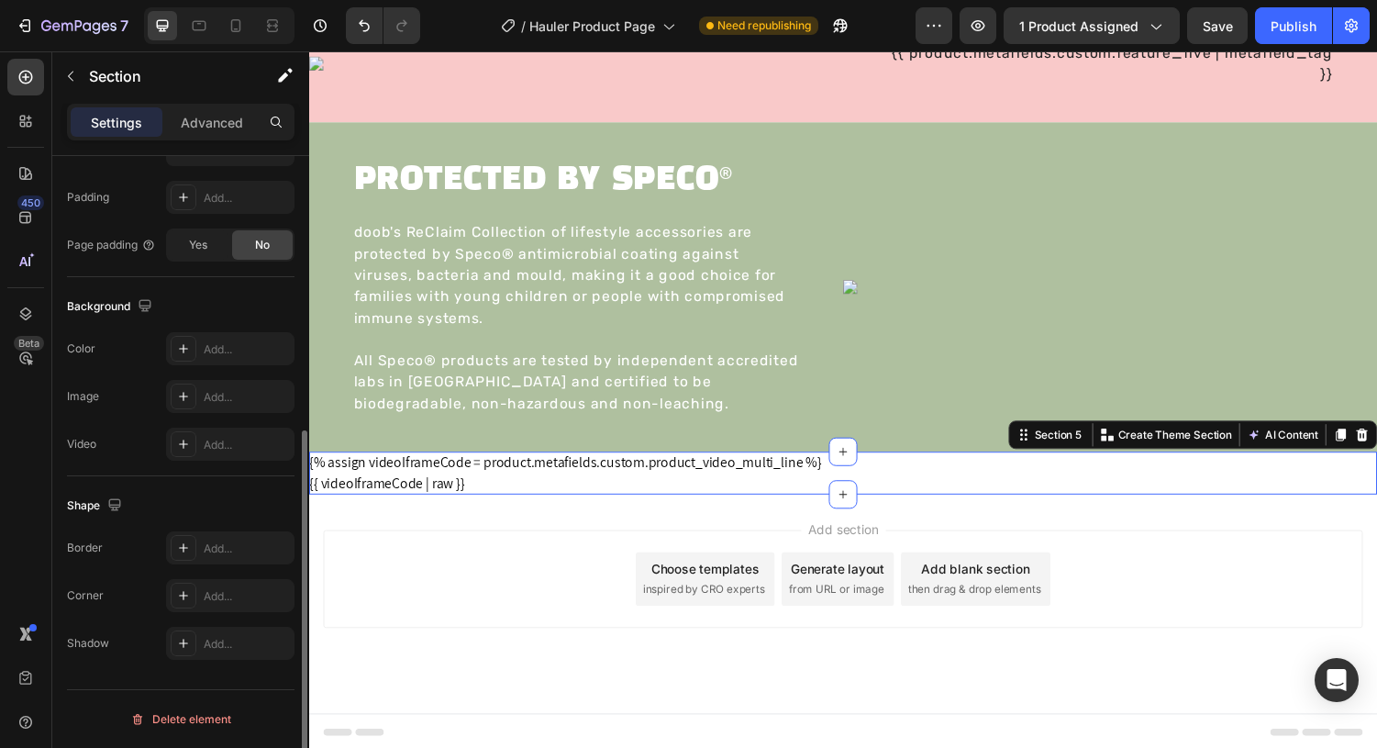
scroll to position [0, 0]
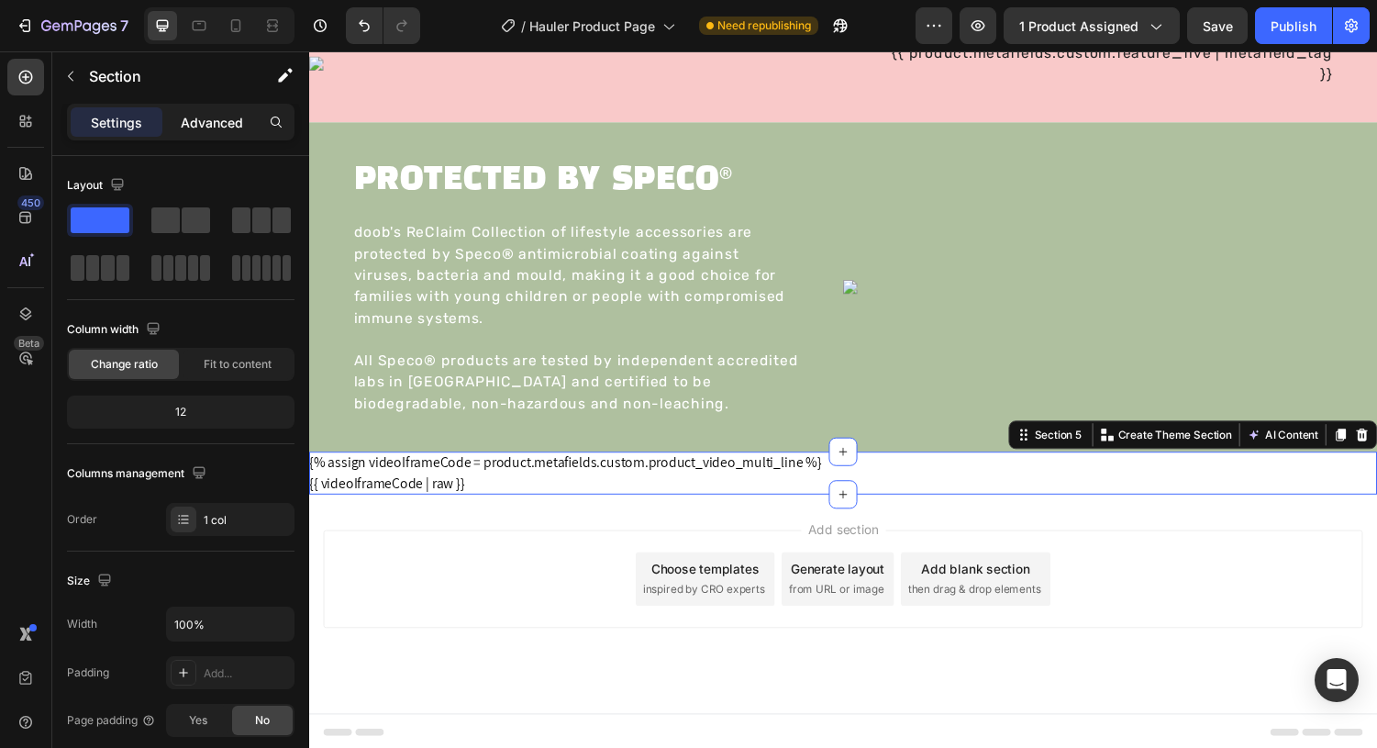
click at [204, 125] on p "Advanced" at bounding box center [212, 122] width 62 height 19
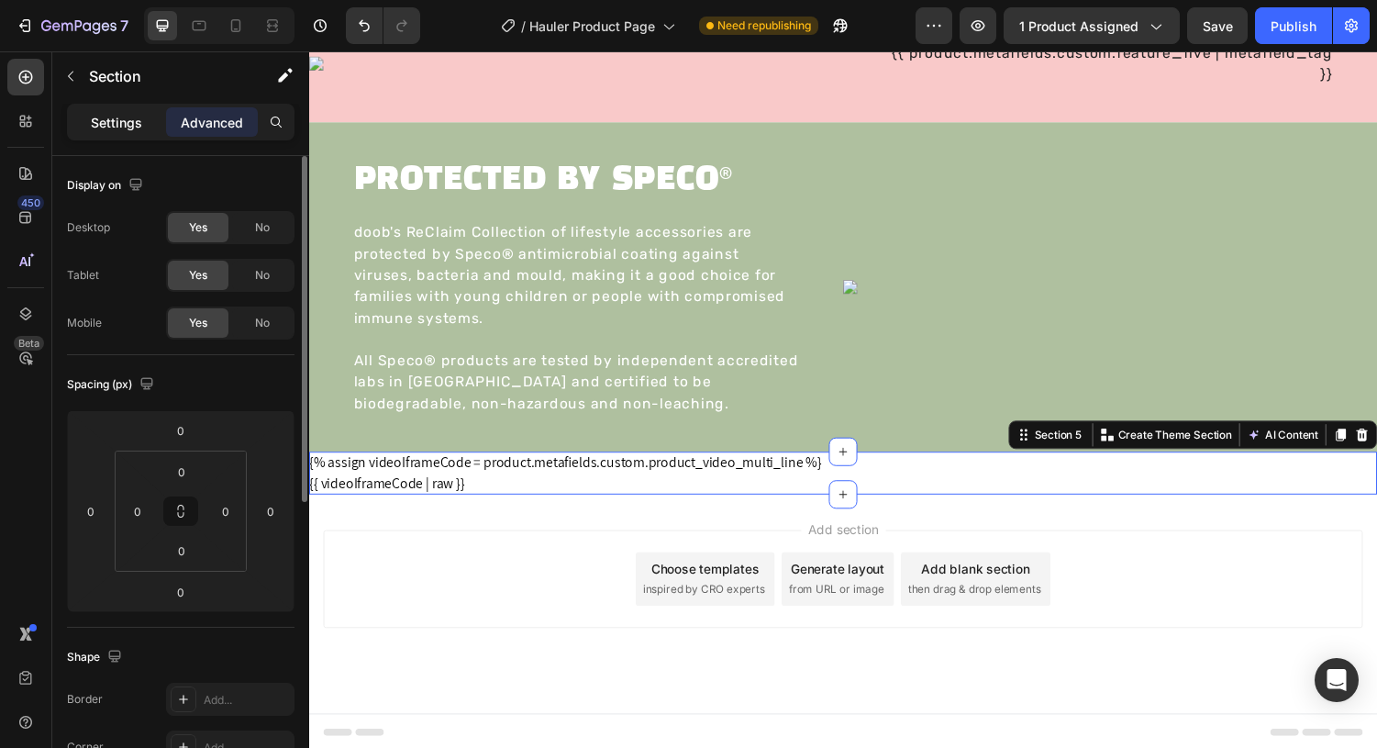
click at [127, 115] on p "Settings" at bounding box center [116, 122] width 51 height 19
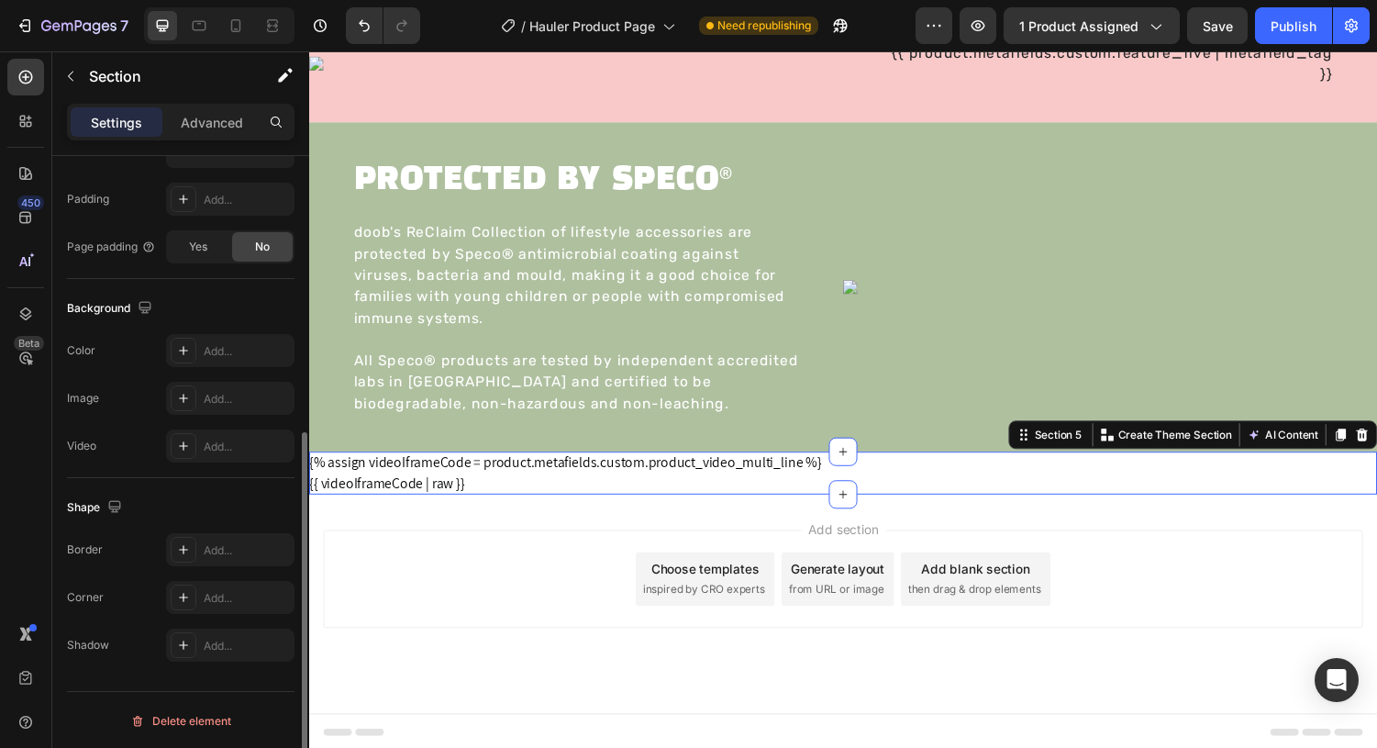
scroll to position [475, 0]
click at [1292, 23] on div "Publish" at bounding box center [1294, 26] width 46 height 19
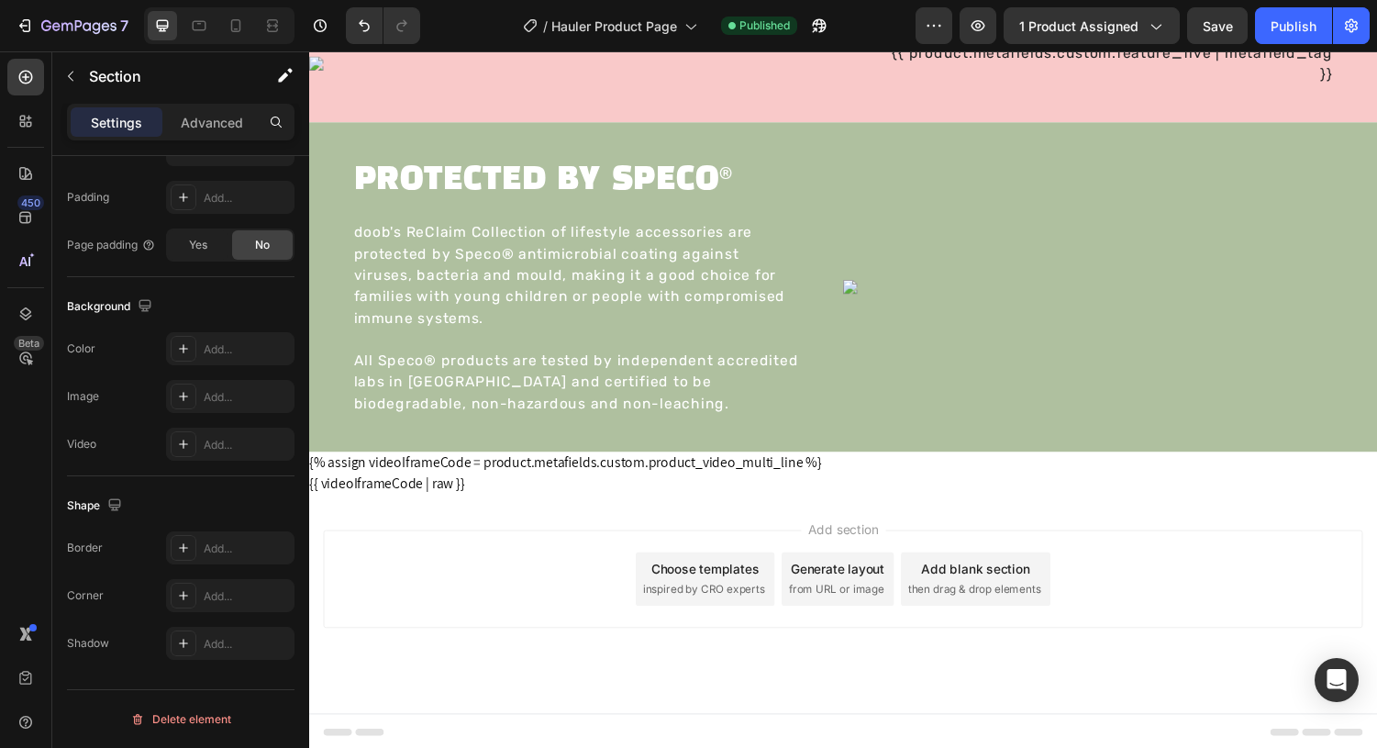
scroll to position [2807, 0]
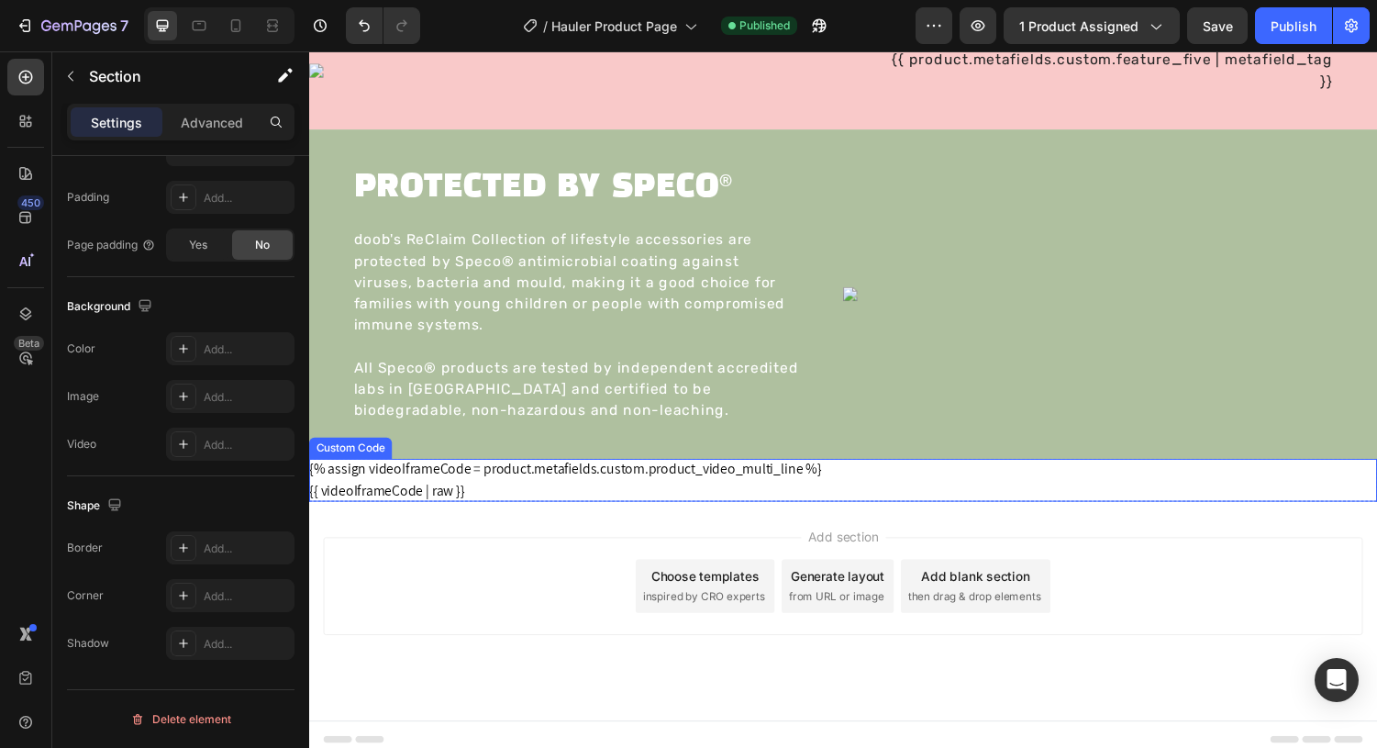
click at [462, 502] on div "{{ videoIframeCode | raw }}" at bounding box center [859, 505] width 1101 height 22
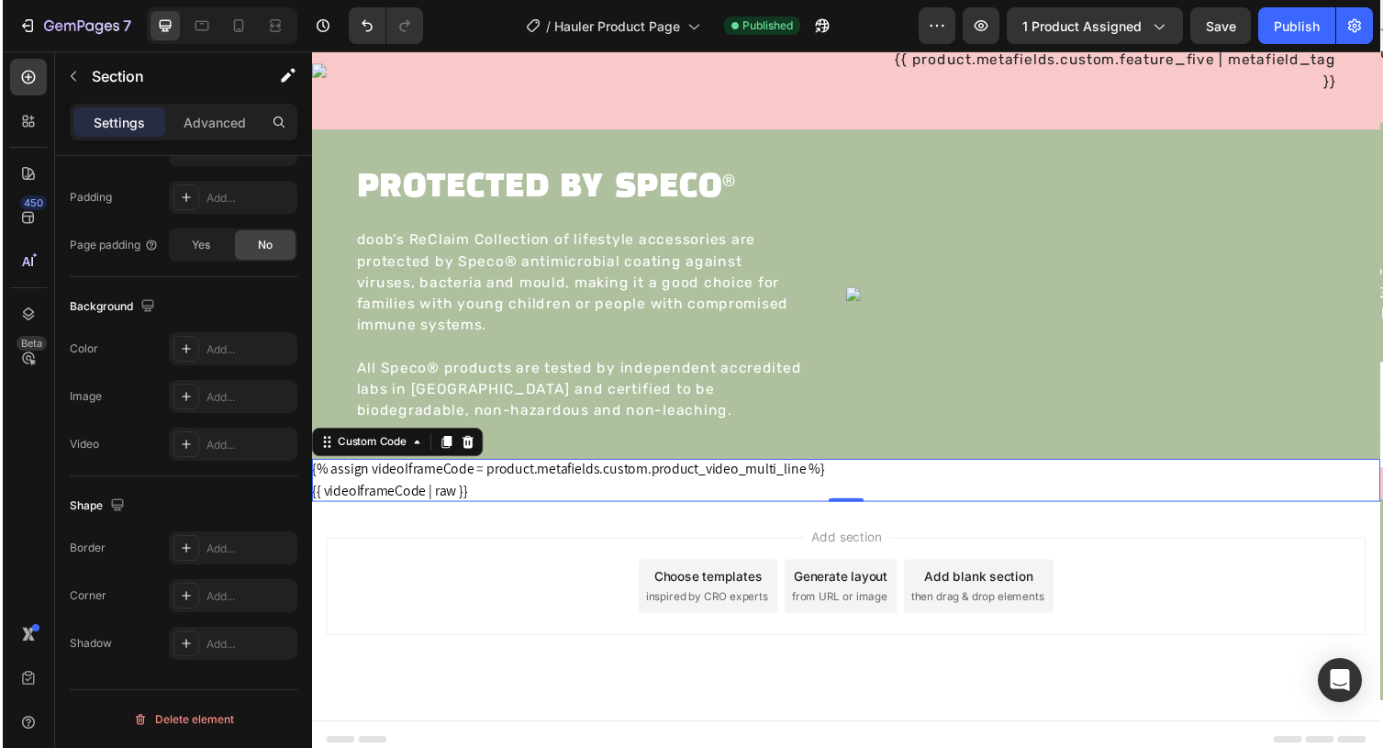
scroll to position [0, 0]
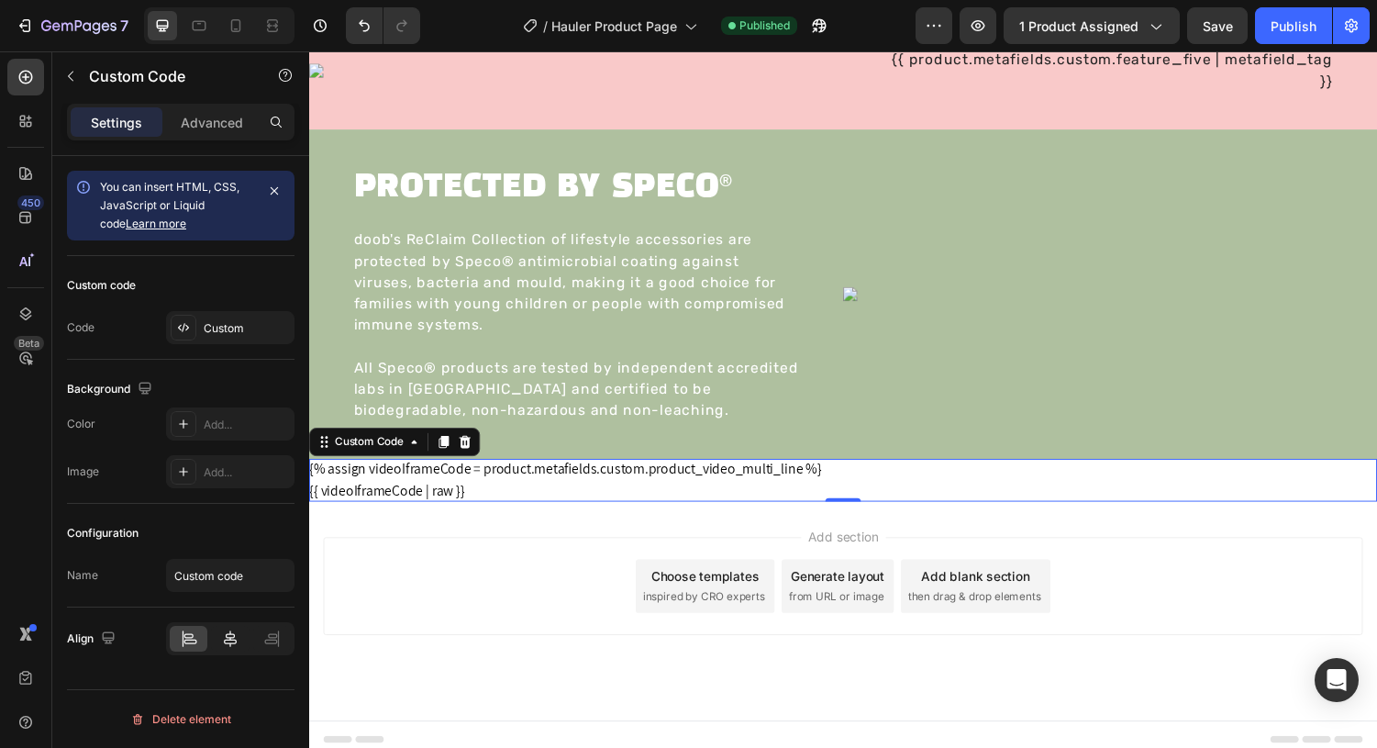
click at [240, 640] on div at bounding box center [230, 639] width 38 height 26
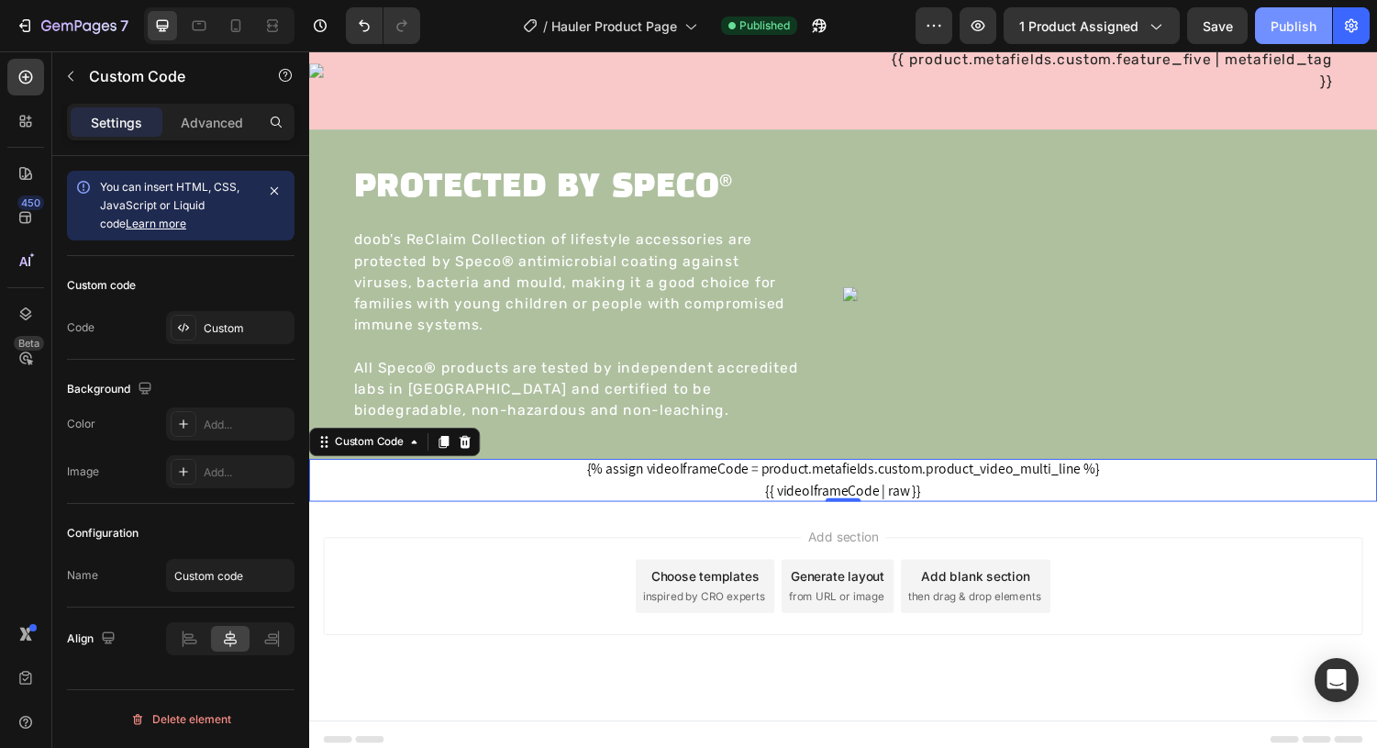
click at [1301, 7] on button "Publish" at bounding box center [1293, 25] width 77 height 37
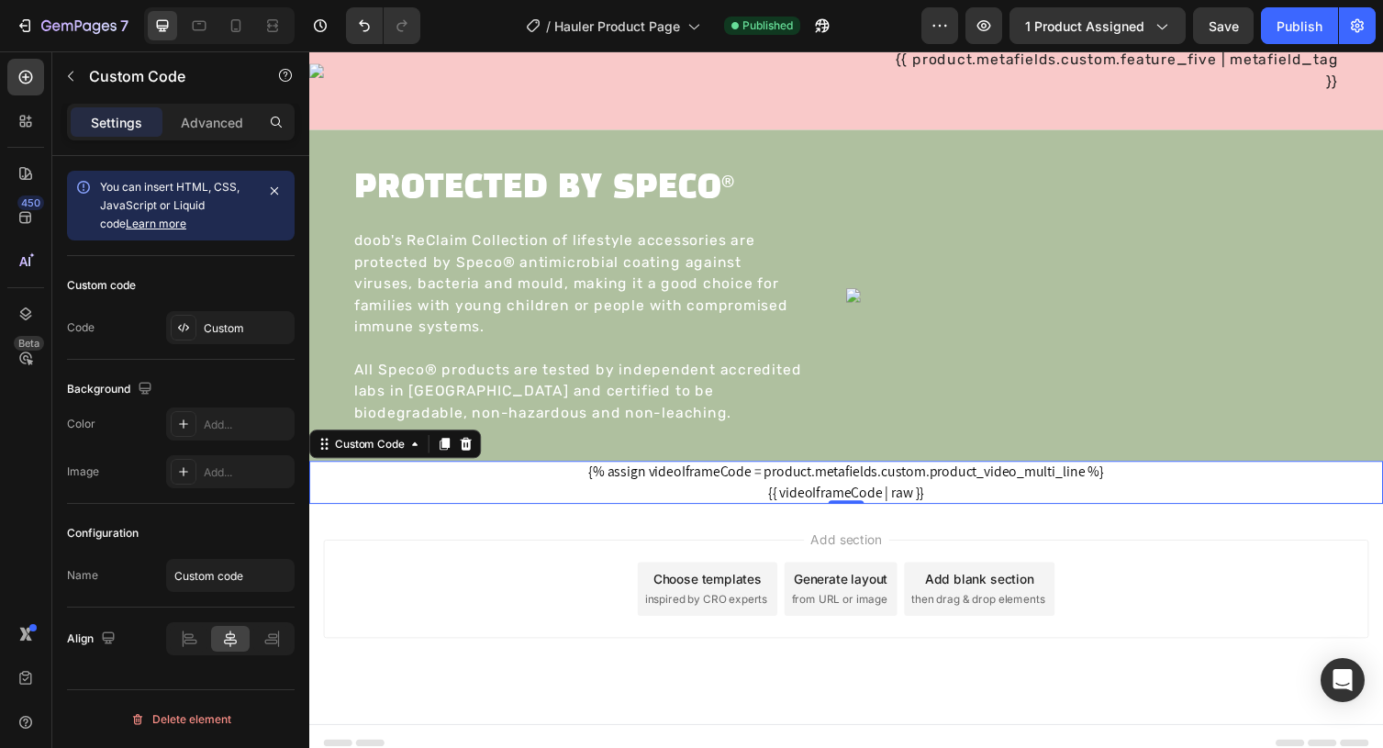
click at [569, 488] on div "{% assign videoIframeCode = product.metafields.custom.product_video_multi_line …" at bounding box center [859, 494] width 1101 height 44
click at [404, 460] on div "Custom Code" at bounding box center [371, 454] width 78 height 17
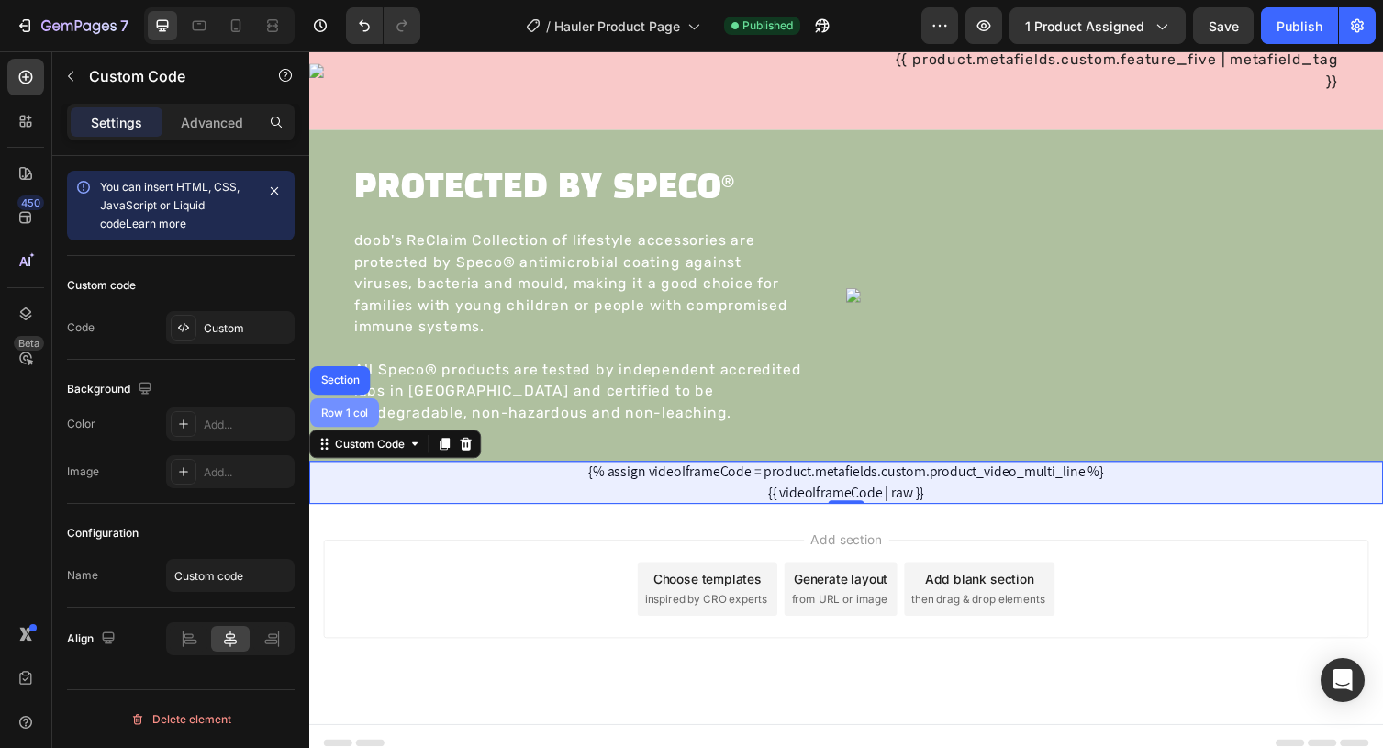
click at [349, 421] on div "Row 1 col" at bounding box center [345, 422] width 56 height 11
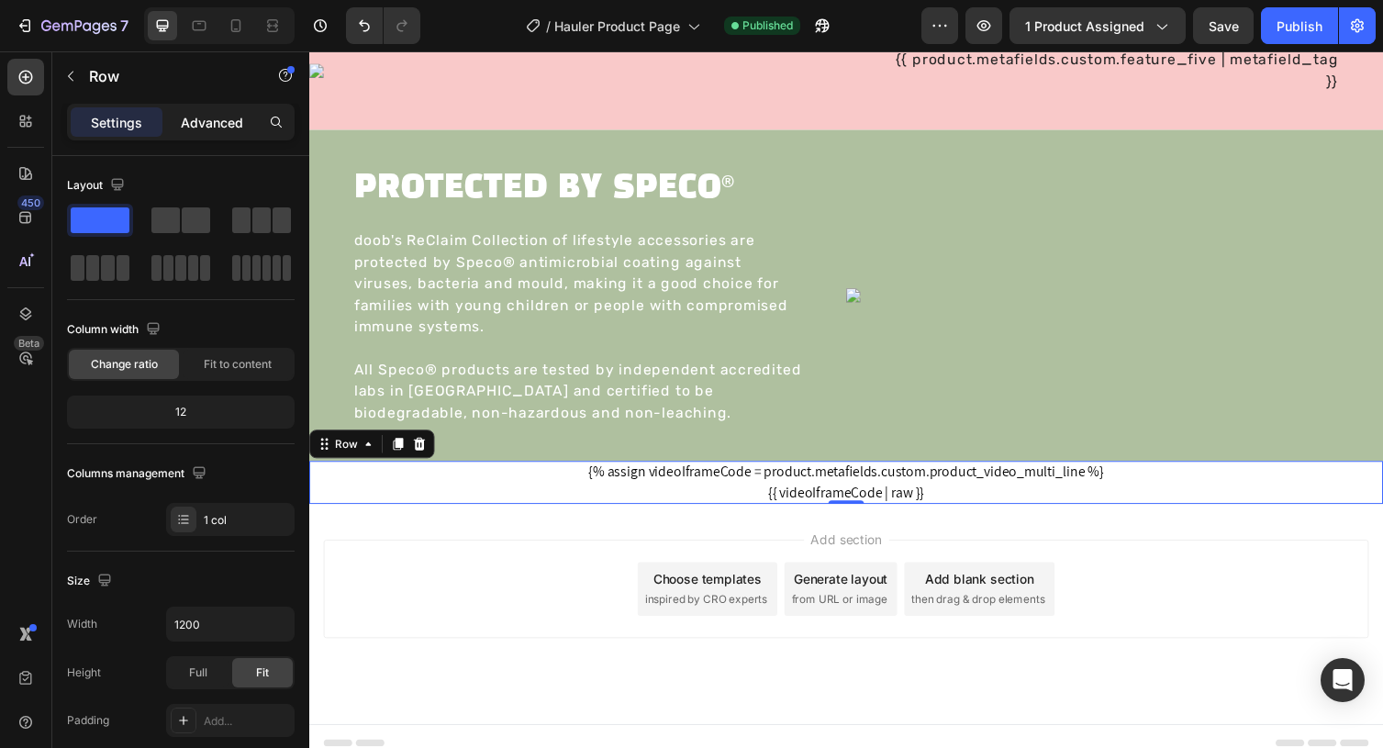
click at [194, 110] on div "Advanced" at bounding box center [212, 121] width 92 height 29
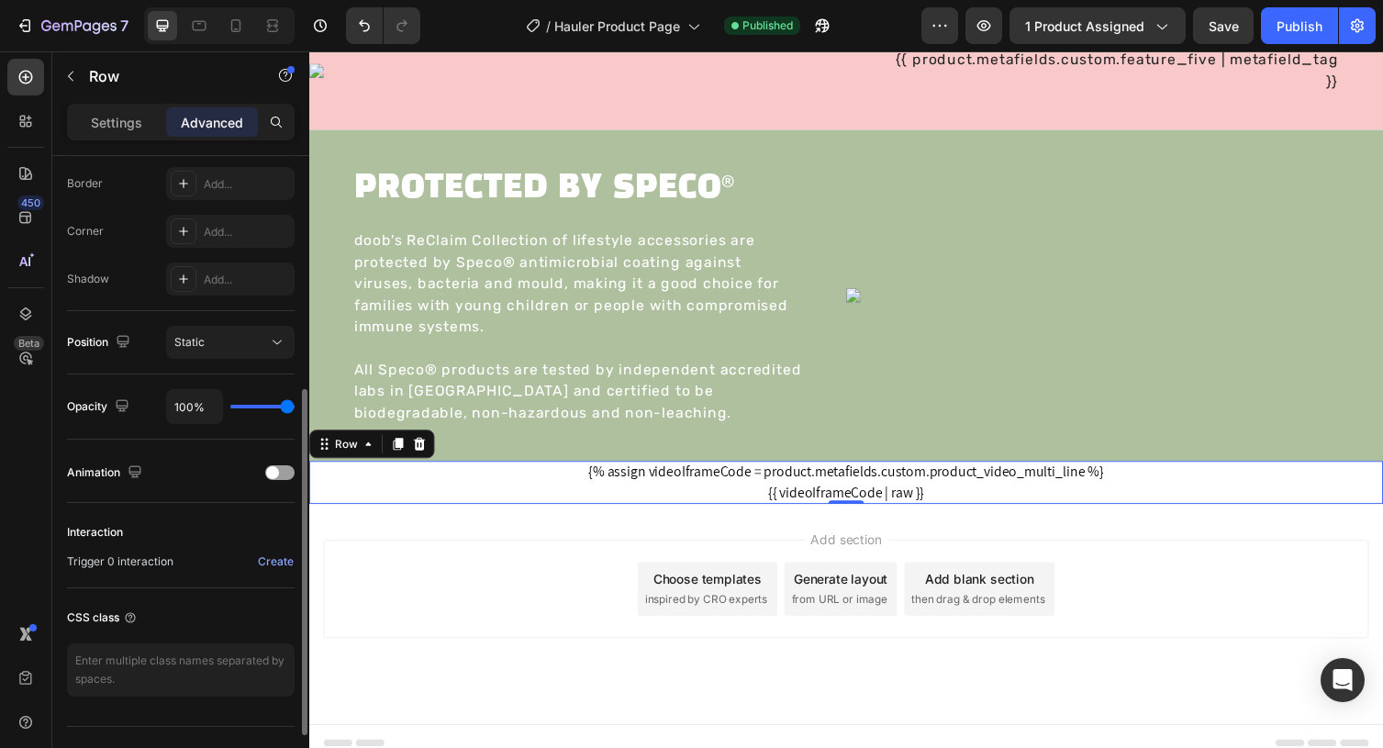
scroll to position [552, 0]
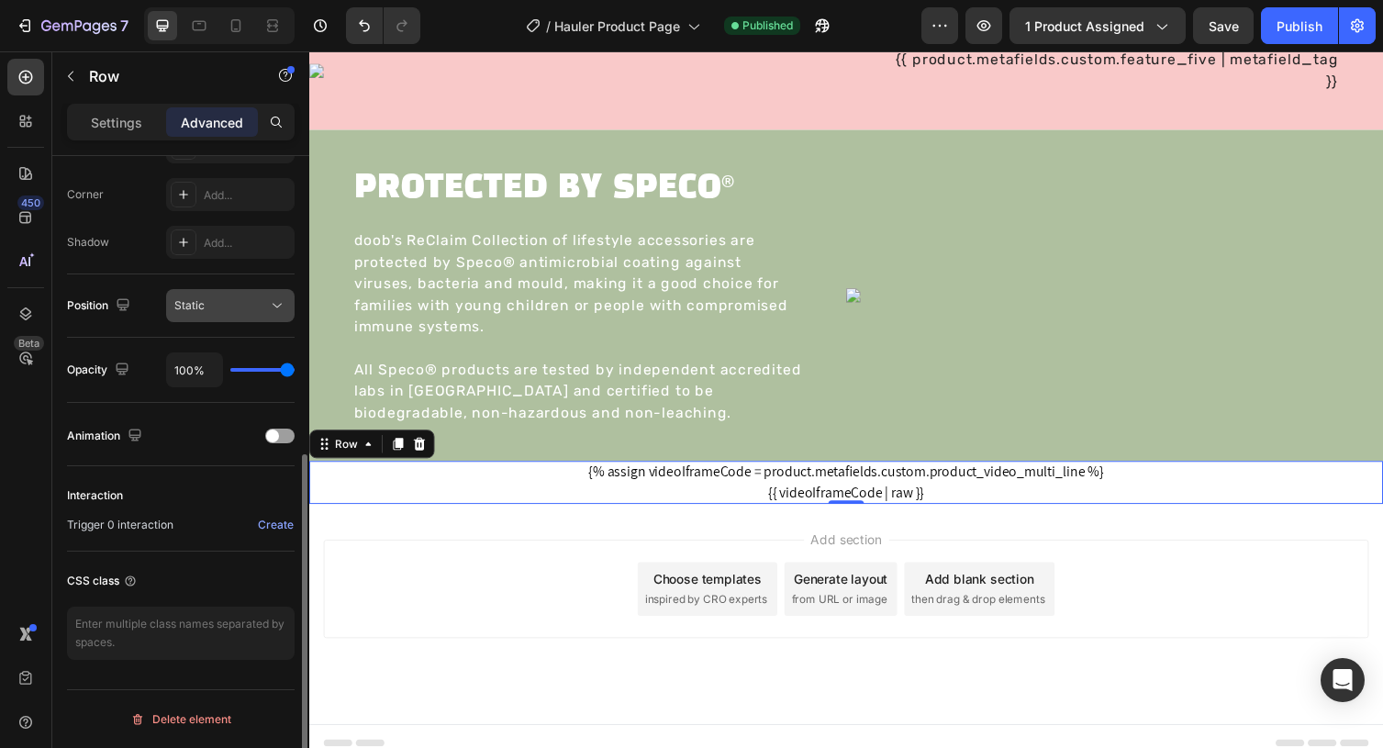
click at [209, 321] on button "Static" at bounding box center [230, 305] width 128 height 33
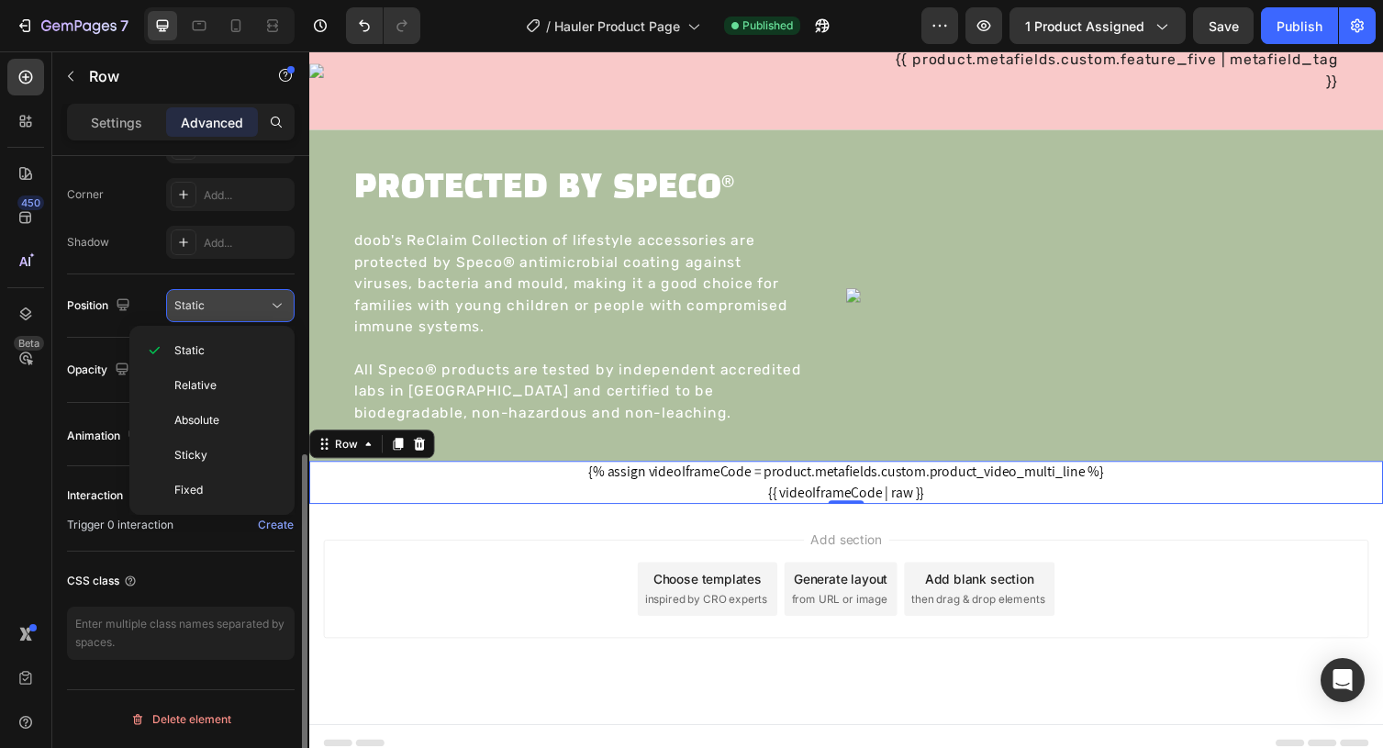
click at [211, 307] on div "Static" at bounding box center [221, 305] width 94 height 17
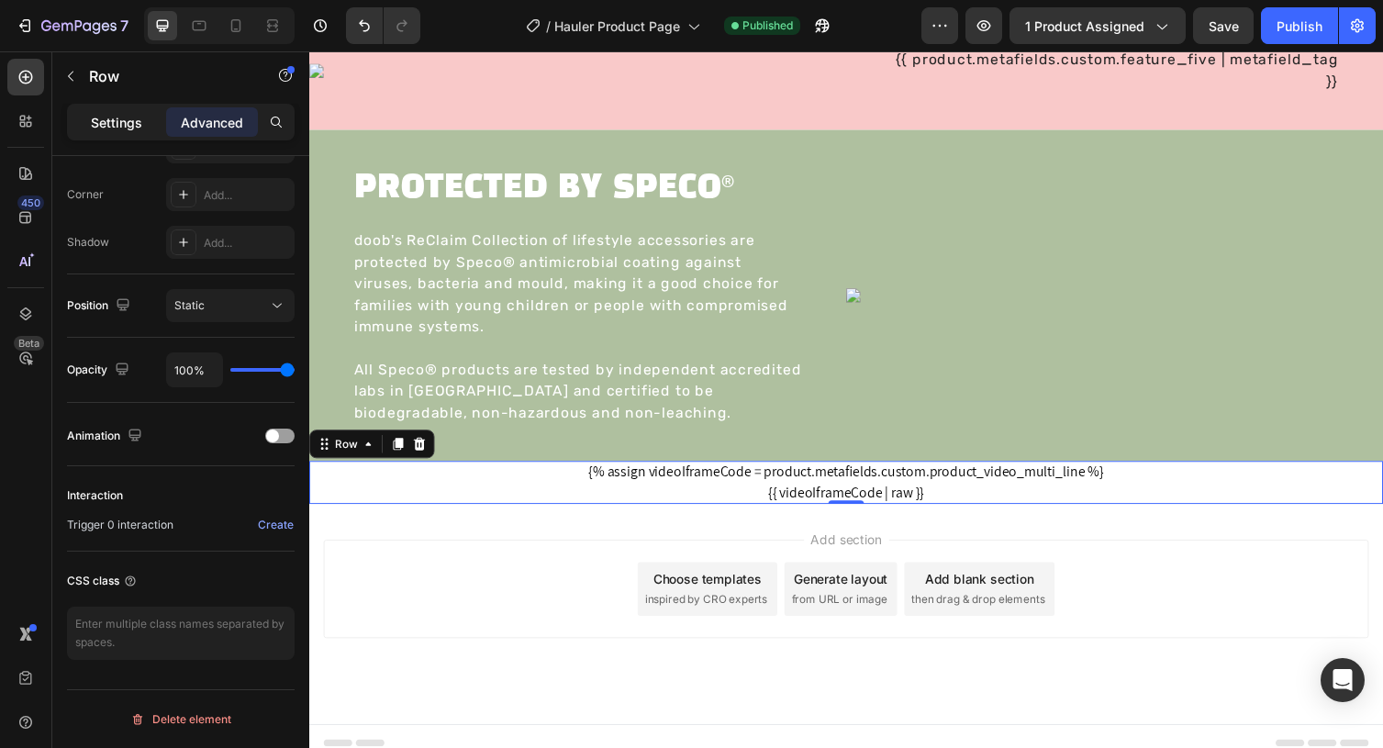
click at [125, 115] on p "Settings" at bounding box center [116, 122] width 51 height 19
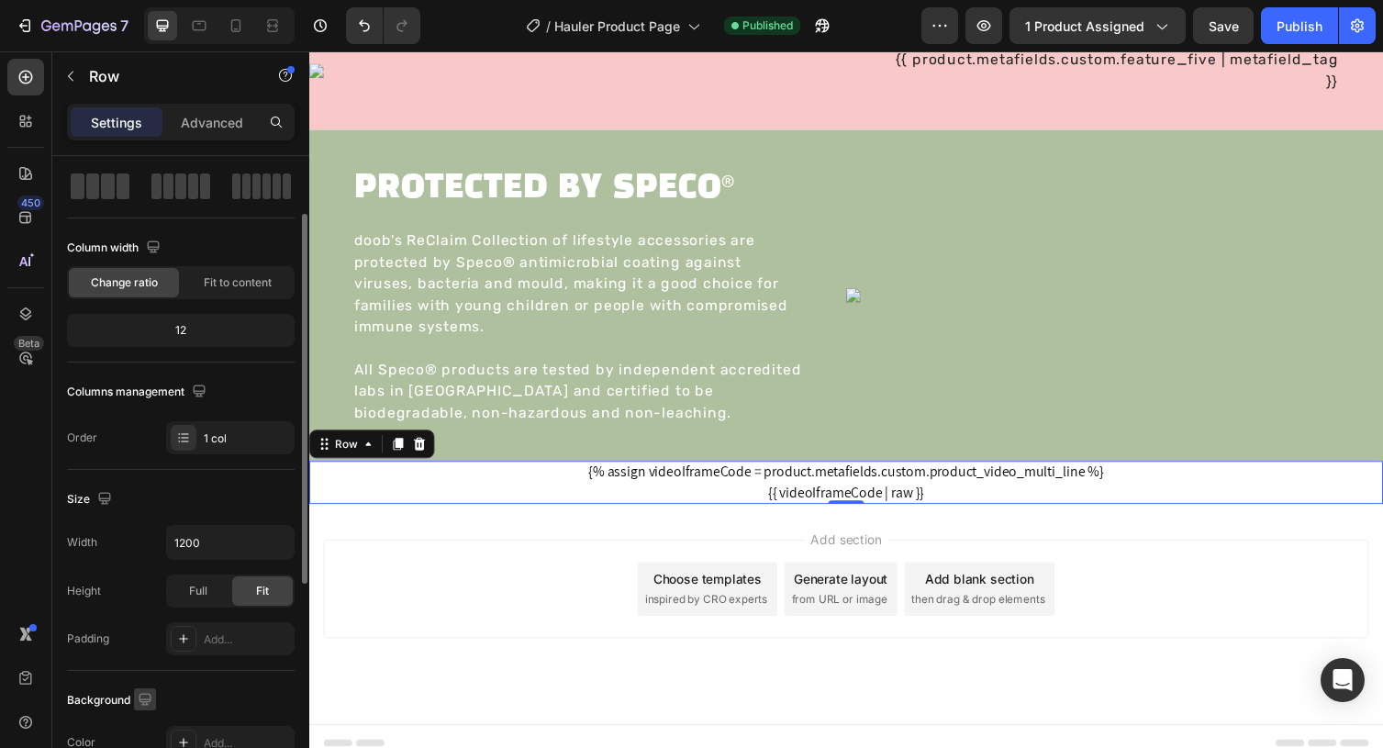
scroll to position [67, 0]
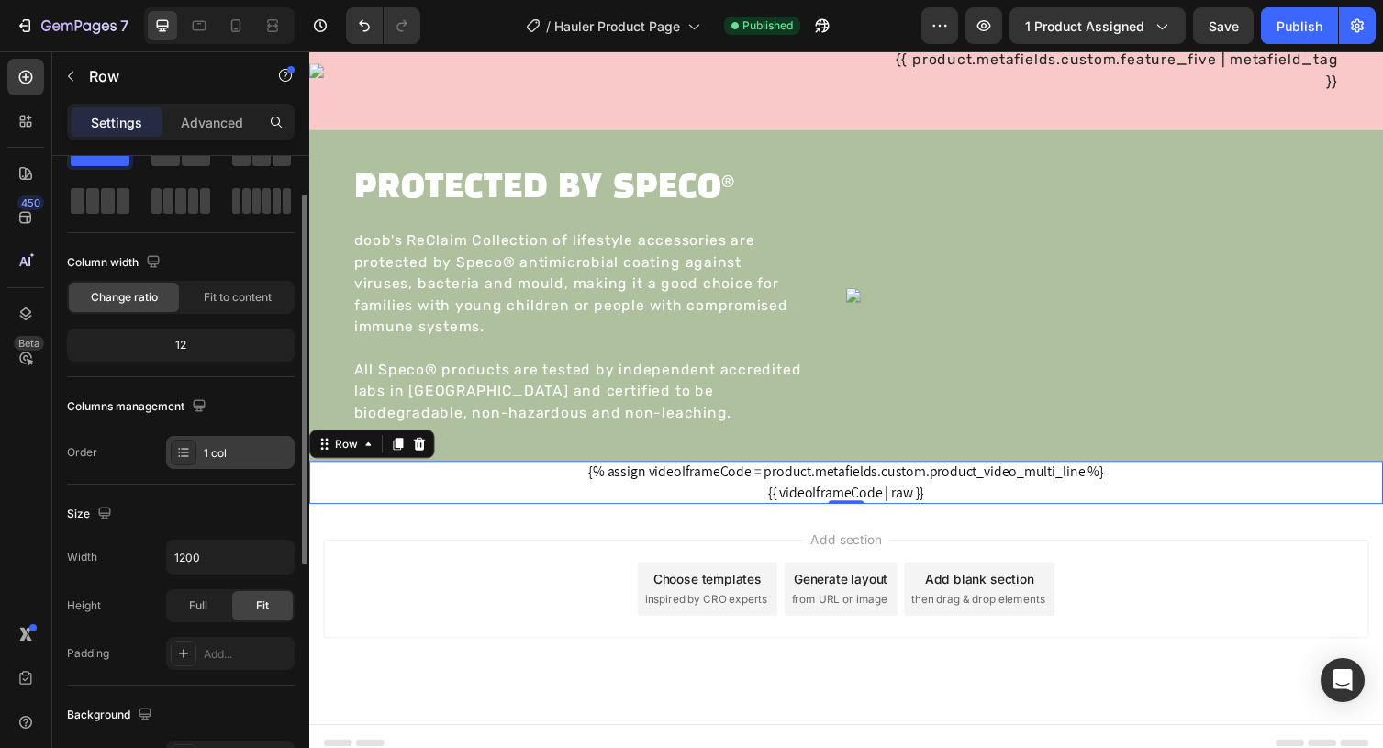
click at [255, 463] on div "1 col" at bounding box center [230, 452] width 128 height 33
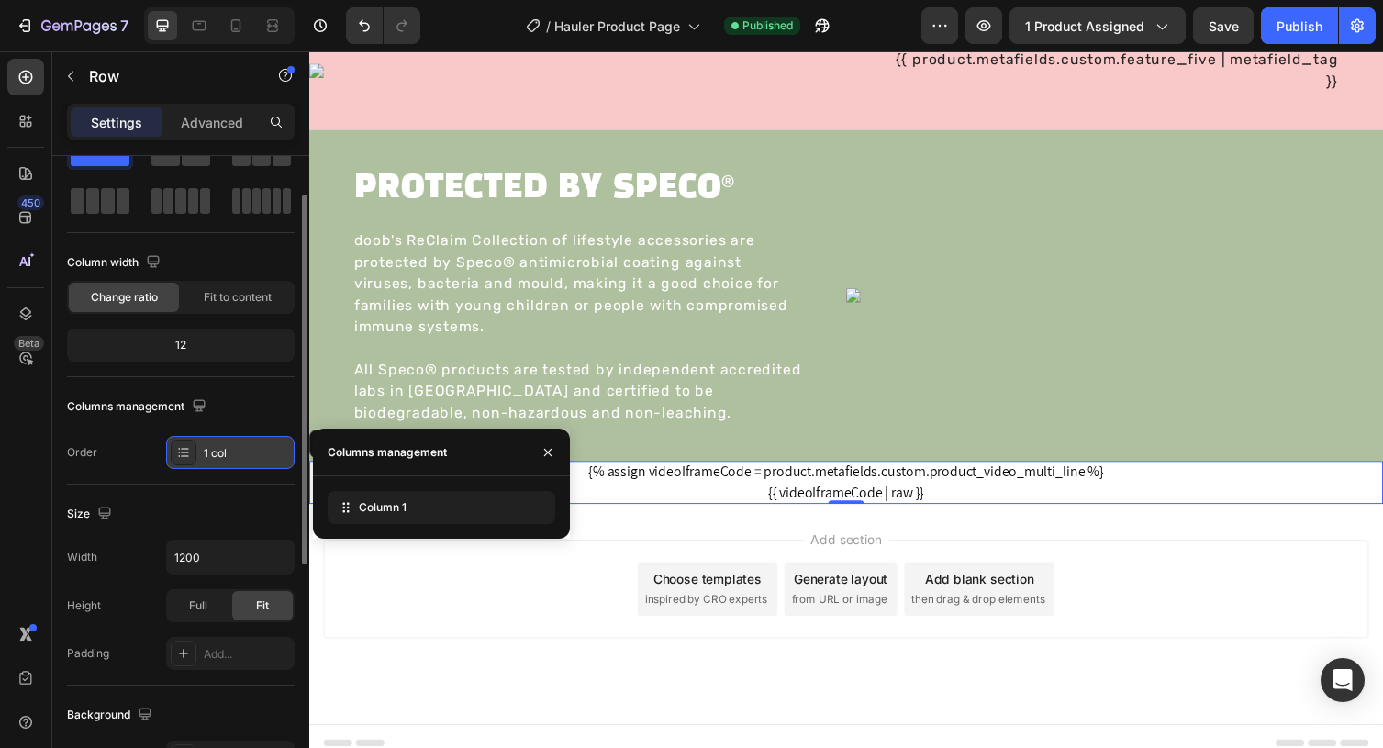
click at [255, 463] on div "1 col" at bounding box center [230, 452] width 128 height 33
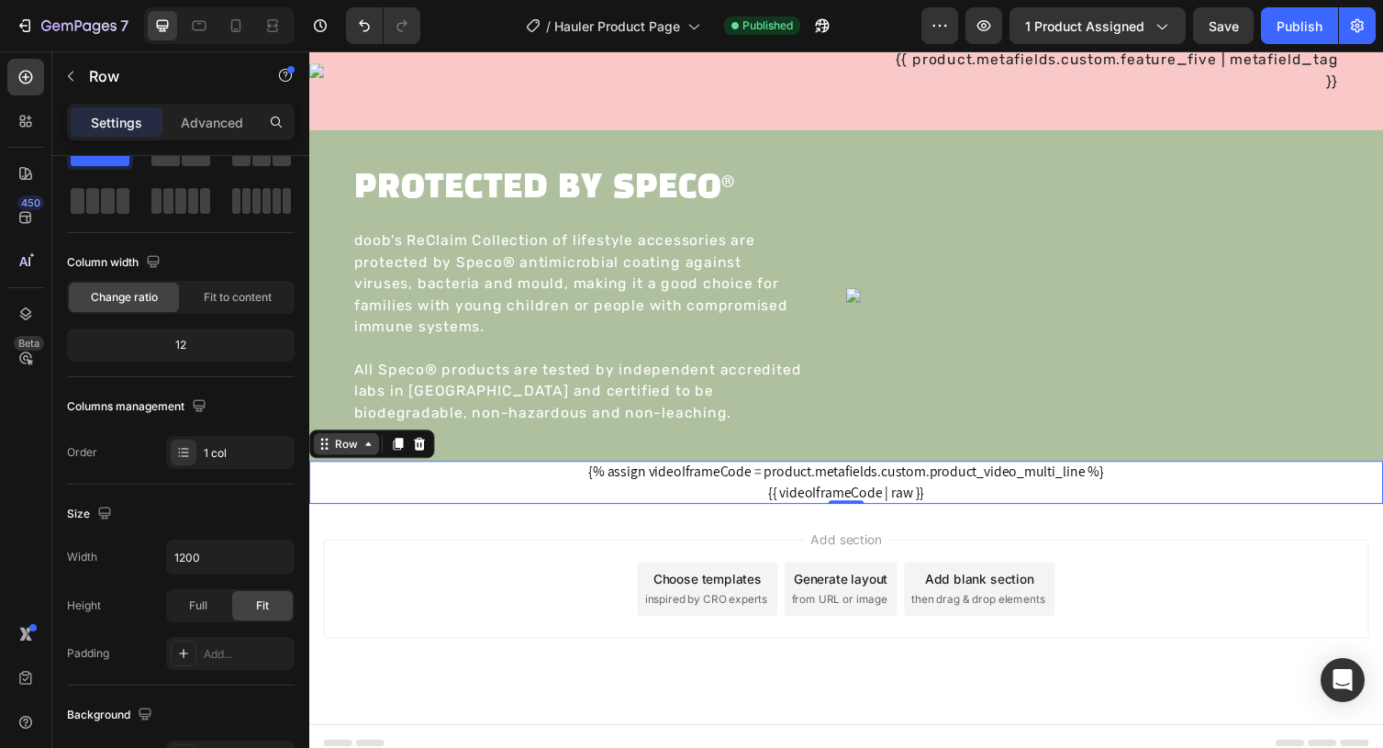
click at [369, 456] on icon at bounding box center [369, 454] width 15 height 15
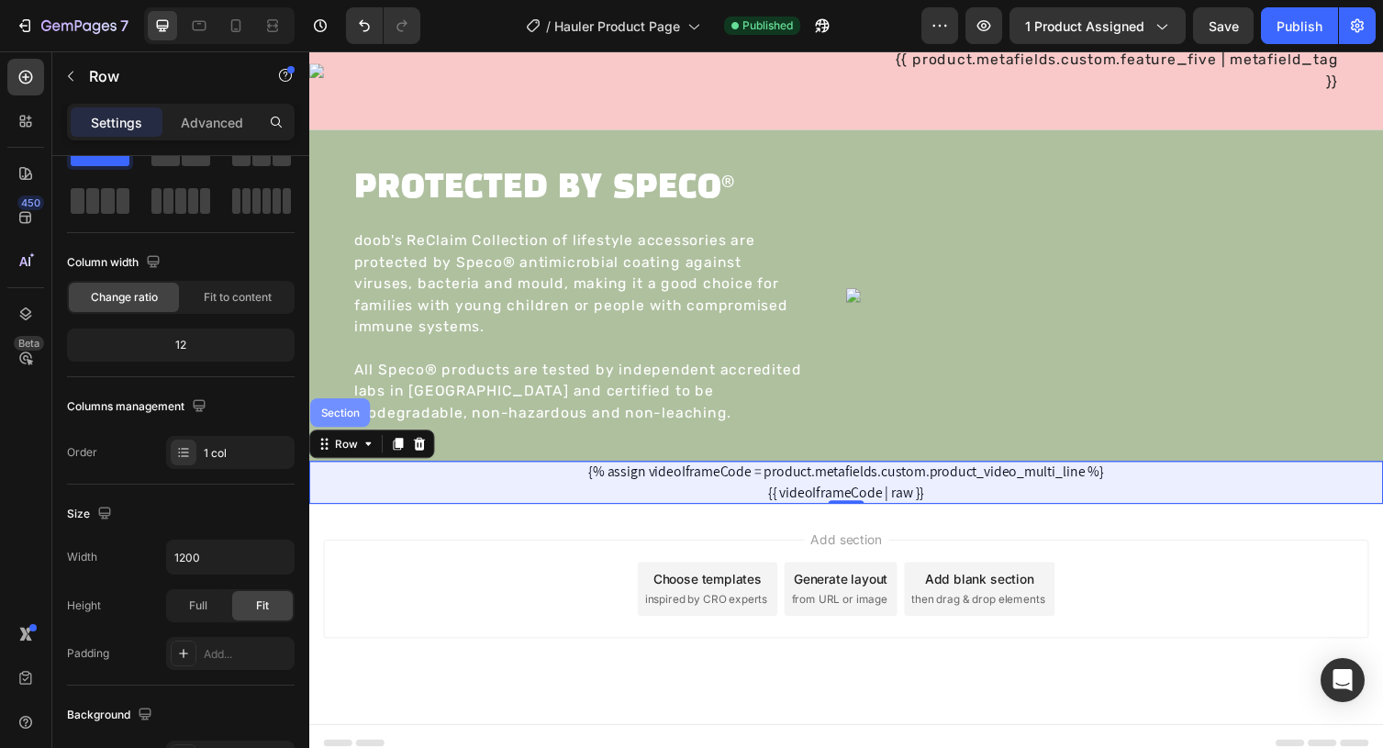
click at [342, 423] on div "Section" at bounding box center [340, 422] width 47 height 11
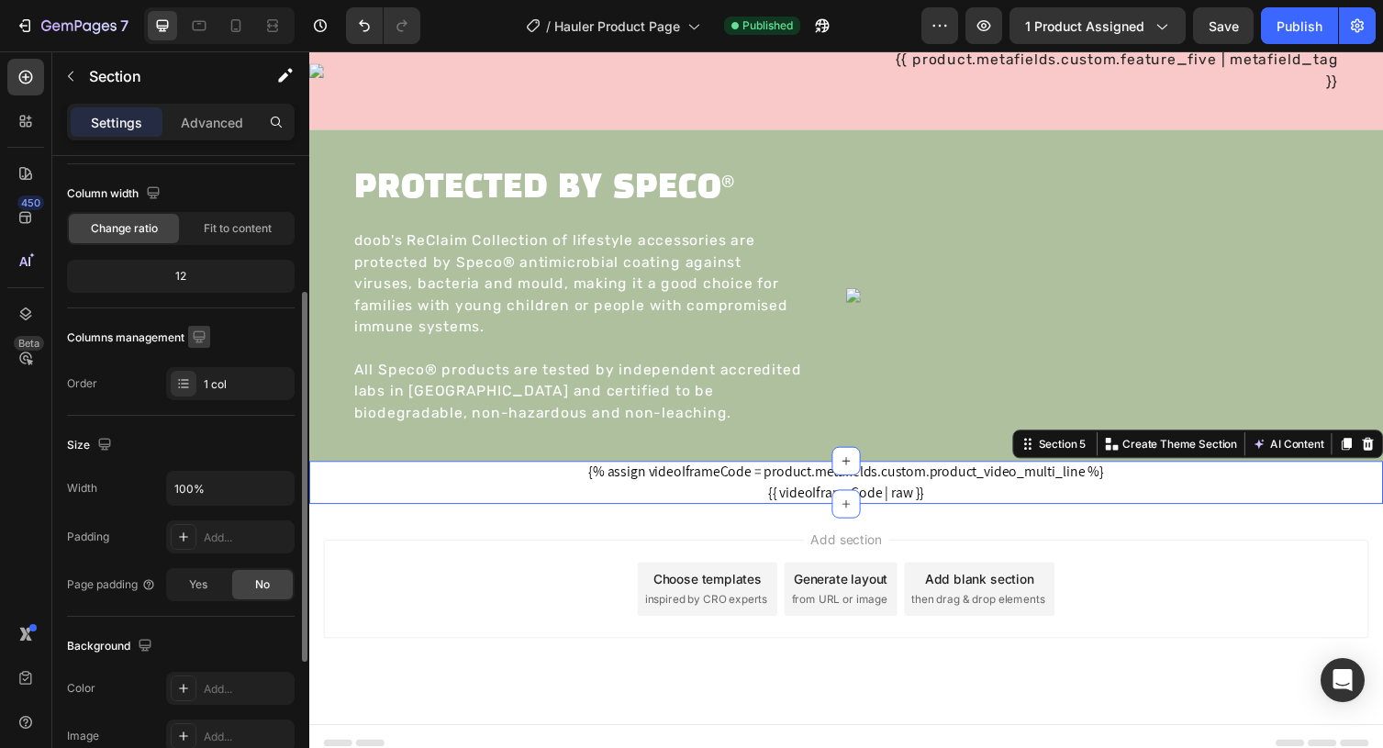
scroll to position [0, 0]
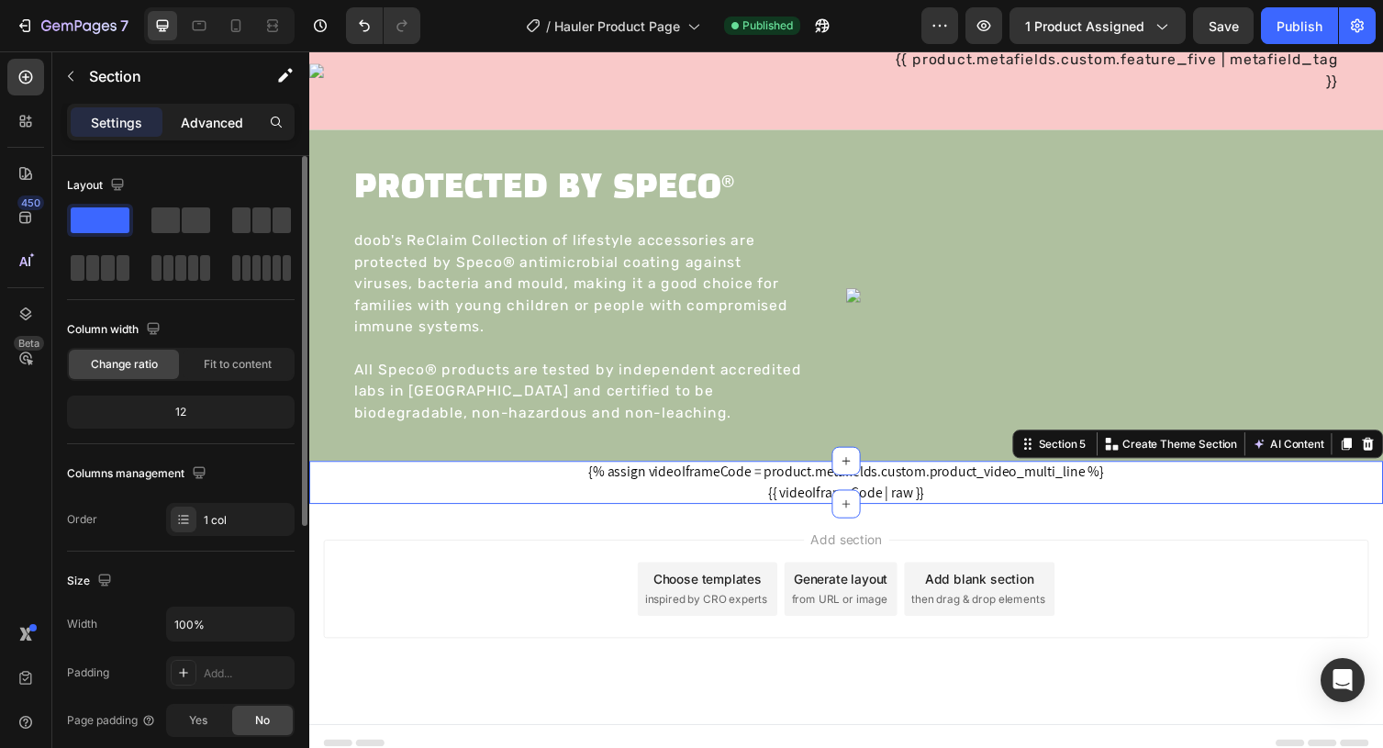
click at [201, 115] on p "Advanced" at bounding box center [212, 122] width 62 height 19
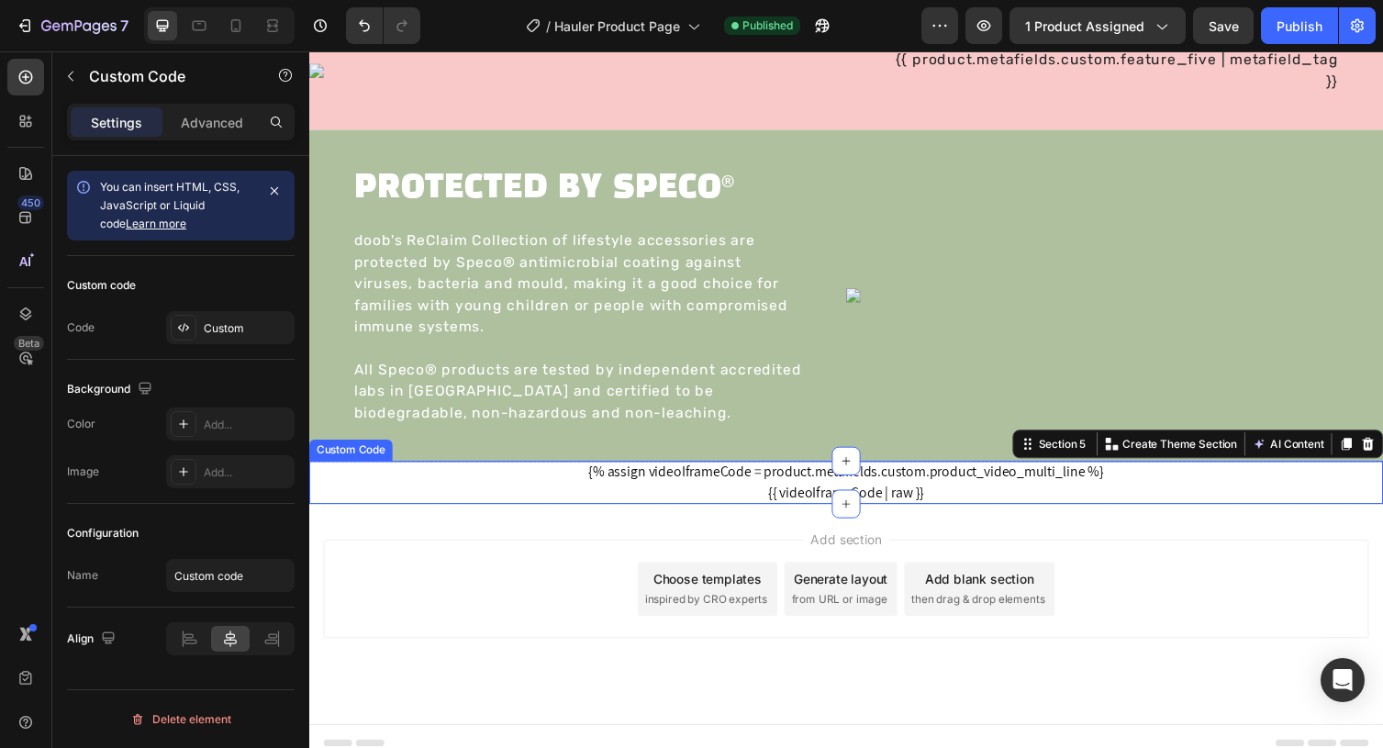
click at [585, 481] on div "{% assign videoIframeCode = product.metafields.custom.product_video_multi_line …" at bounding box center [859, 494] width 1101 height 44
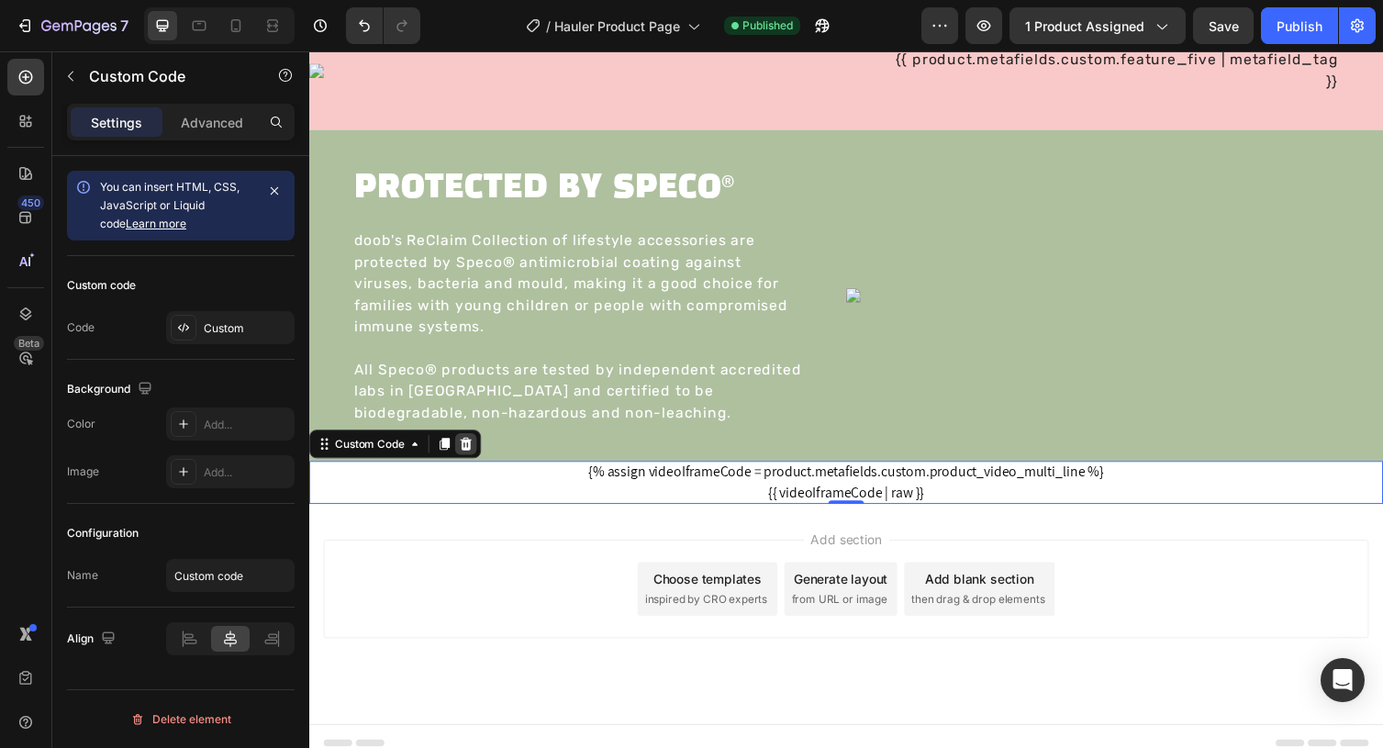
click at [471, 451] on icon at bounding box center [470, 453] width 12 height 13
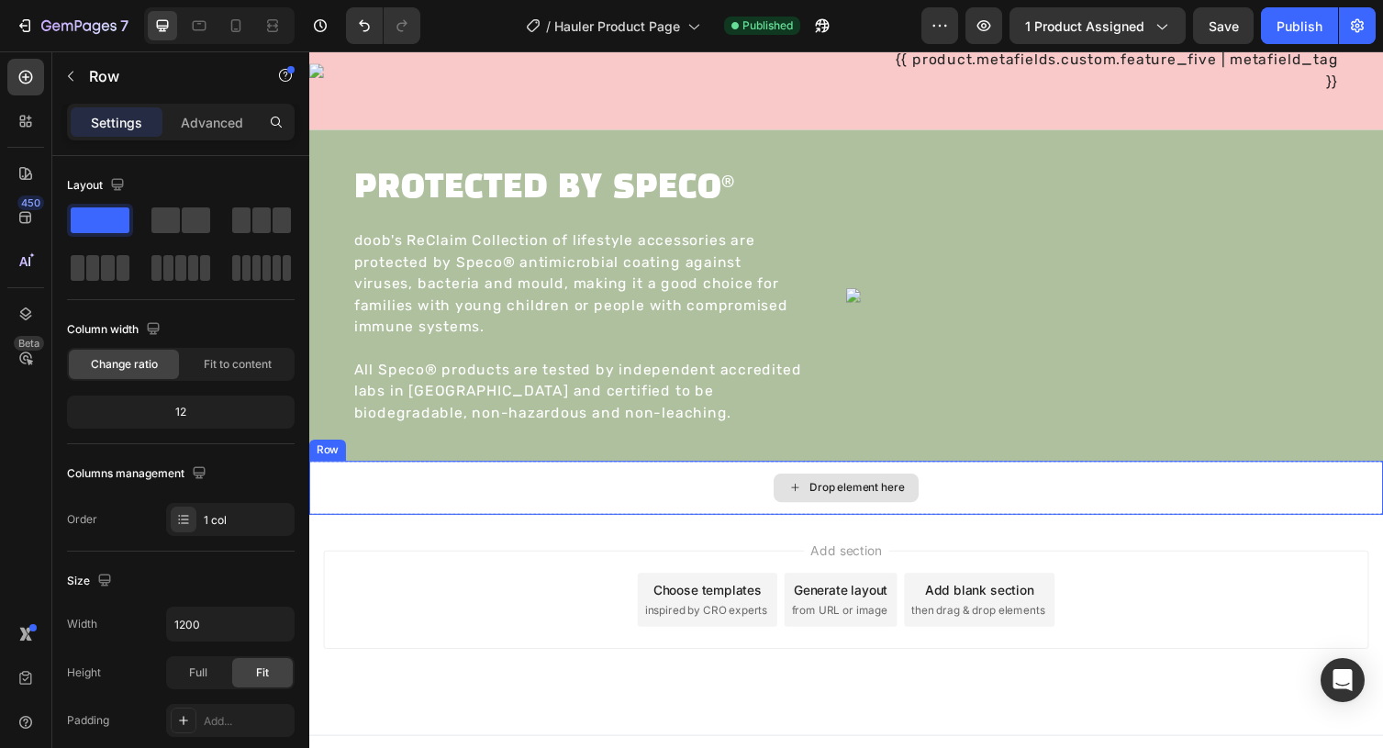
click at [509, 522] on div "Drop element here" at bounding box center [859, 499] width 1101 height 55
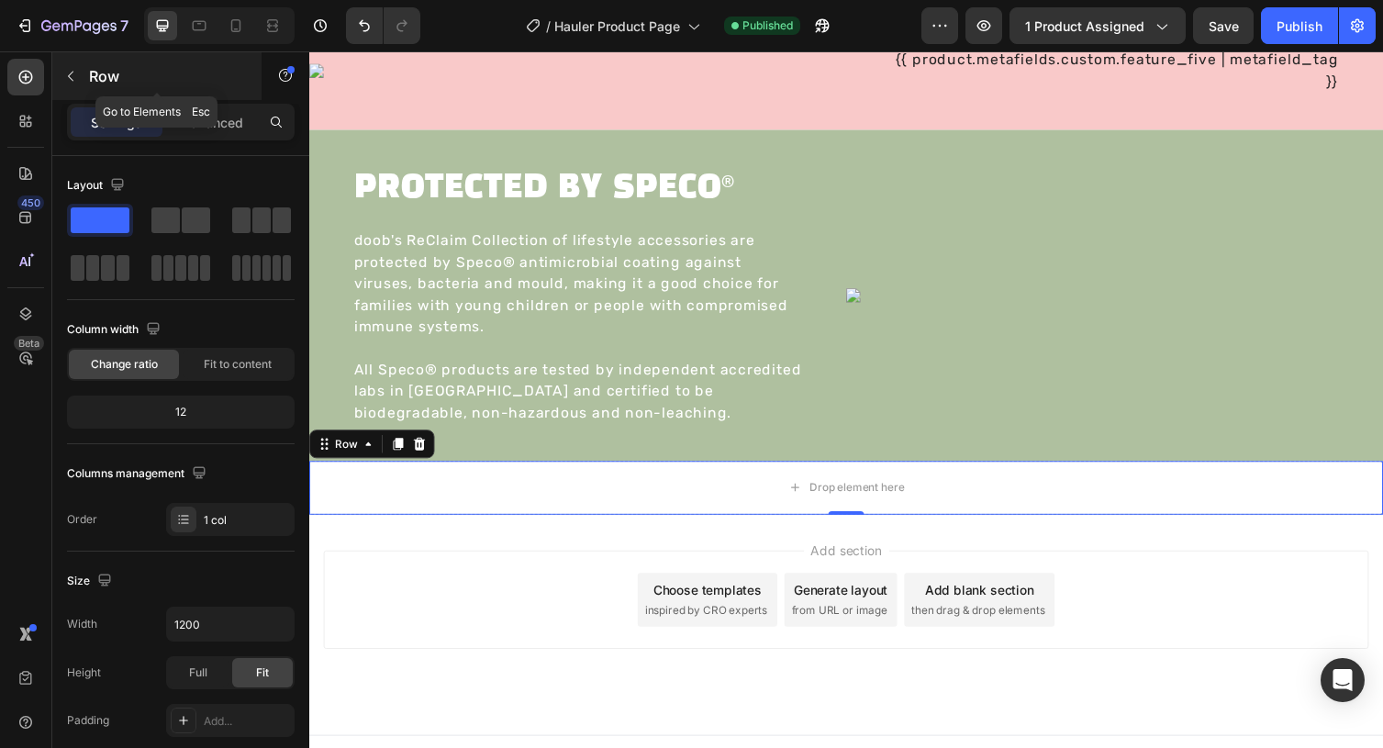
click at [72, 80] on icon "button" at bounding box center [71, 77] width 6 height 10
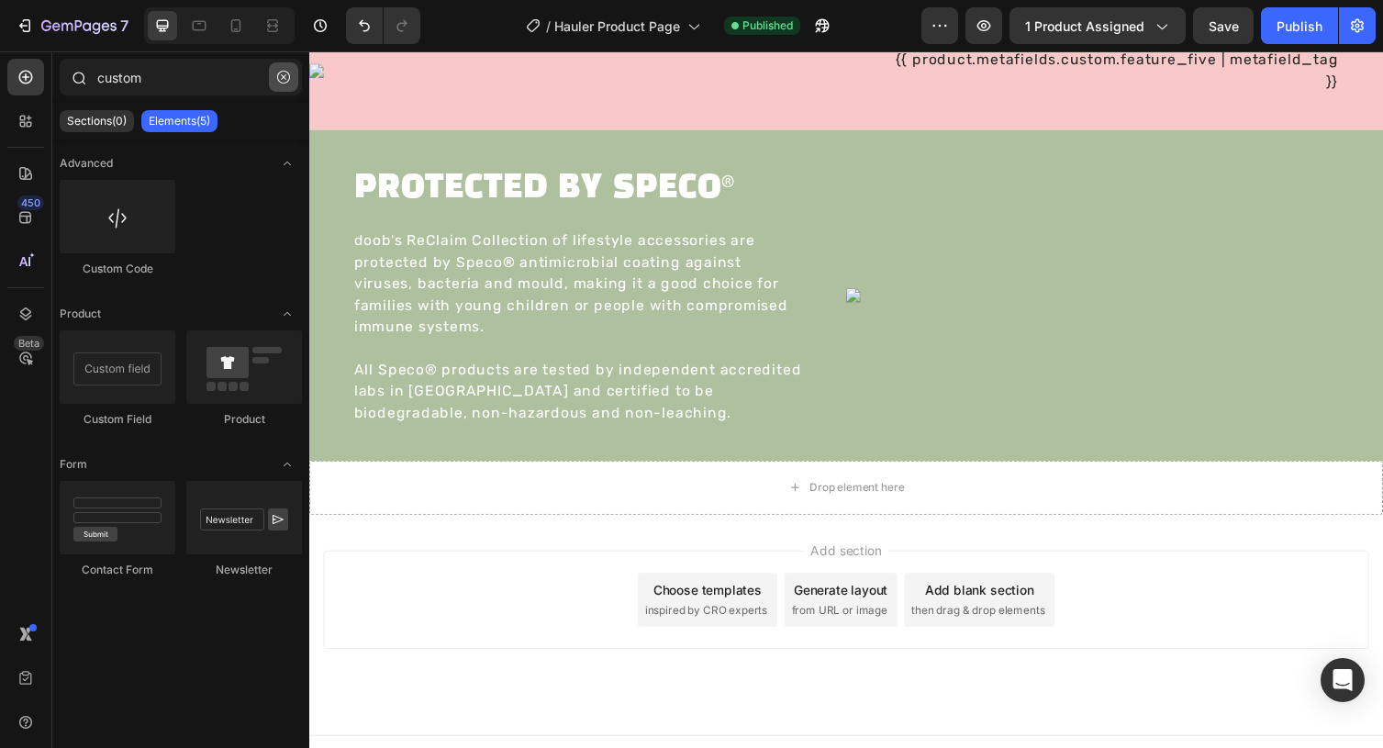
click at [285, 78] on icon "button" at bounding box center [283, 77] width 13 height 13
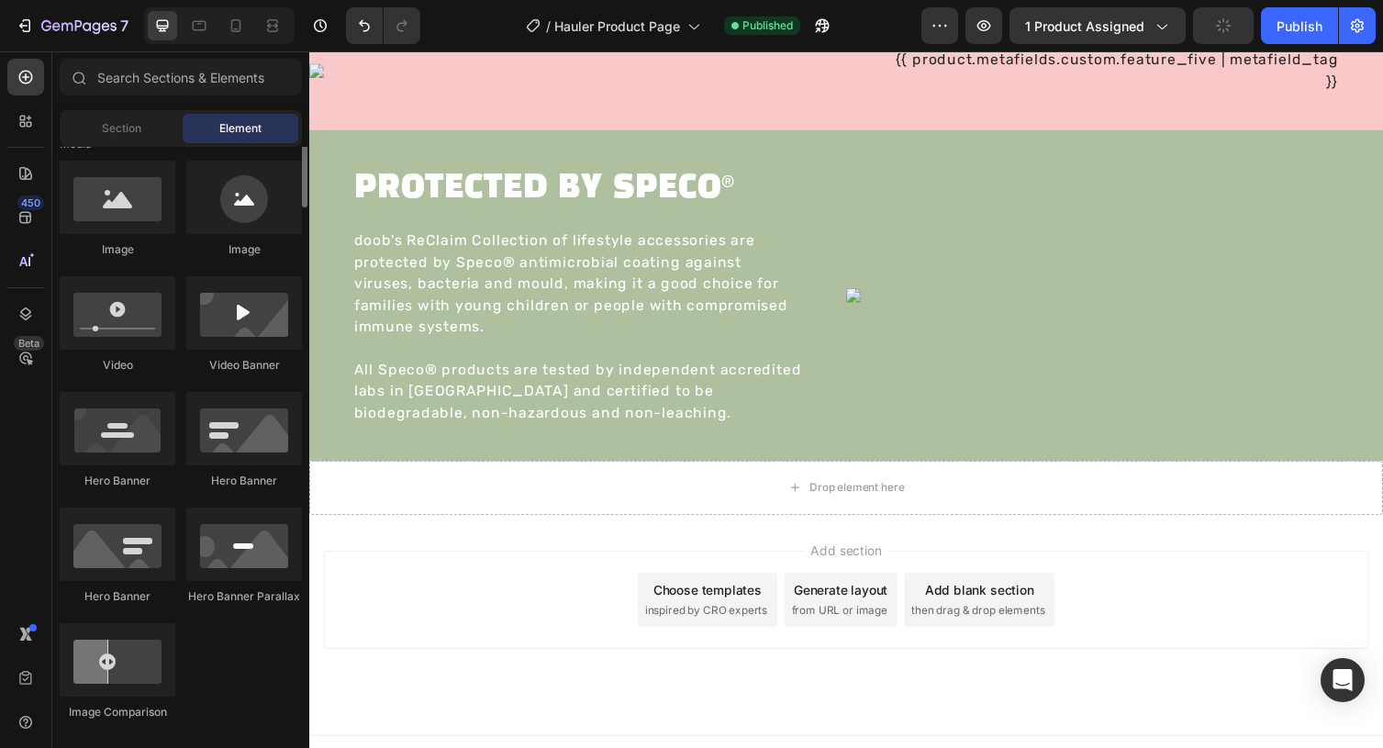
scroll to position [597, 0]
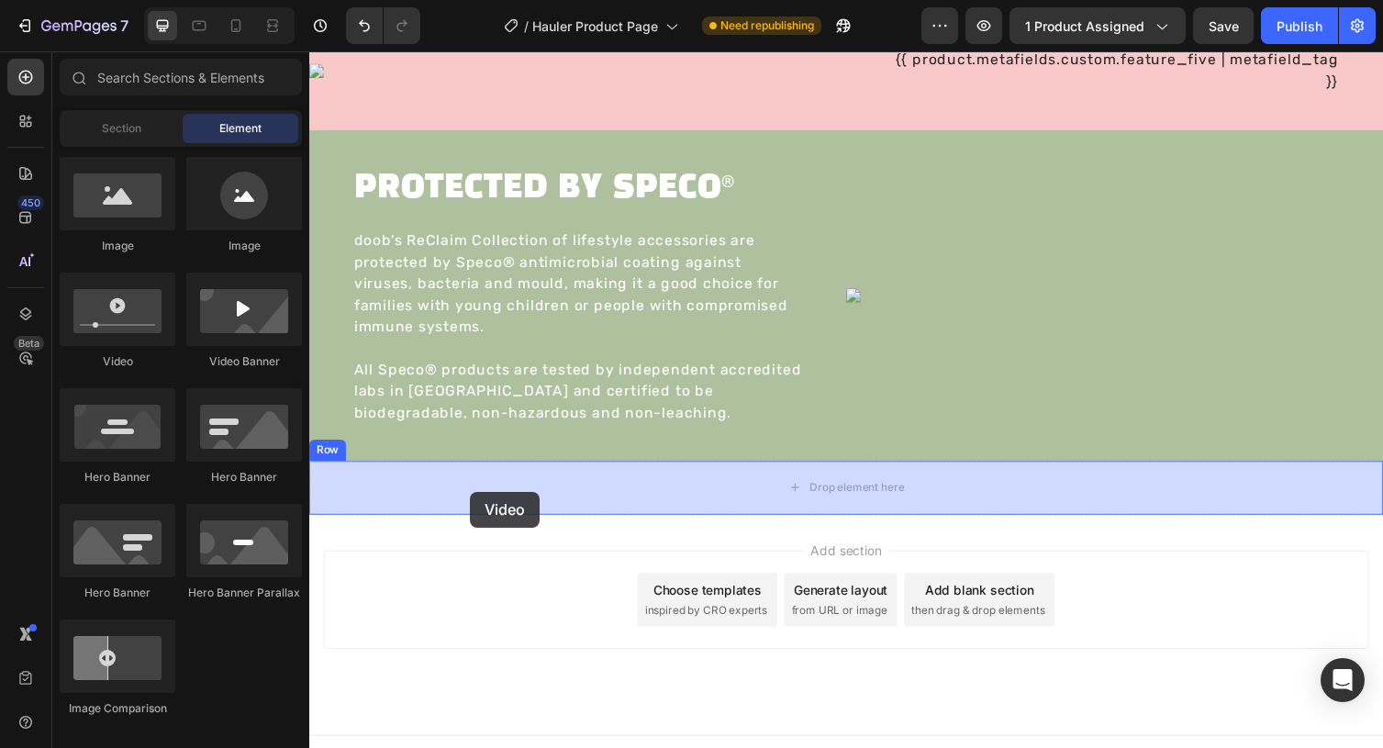
drag, startPoint x: 453, startPoint y: 358, endPoint x: 473, endPoint y: 503, distance: 146.4
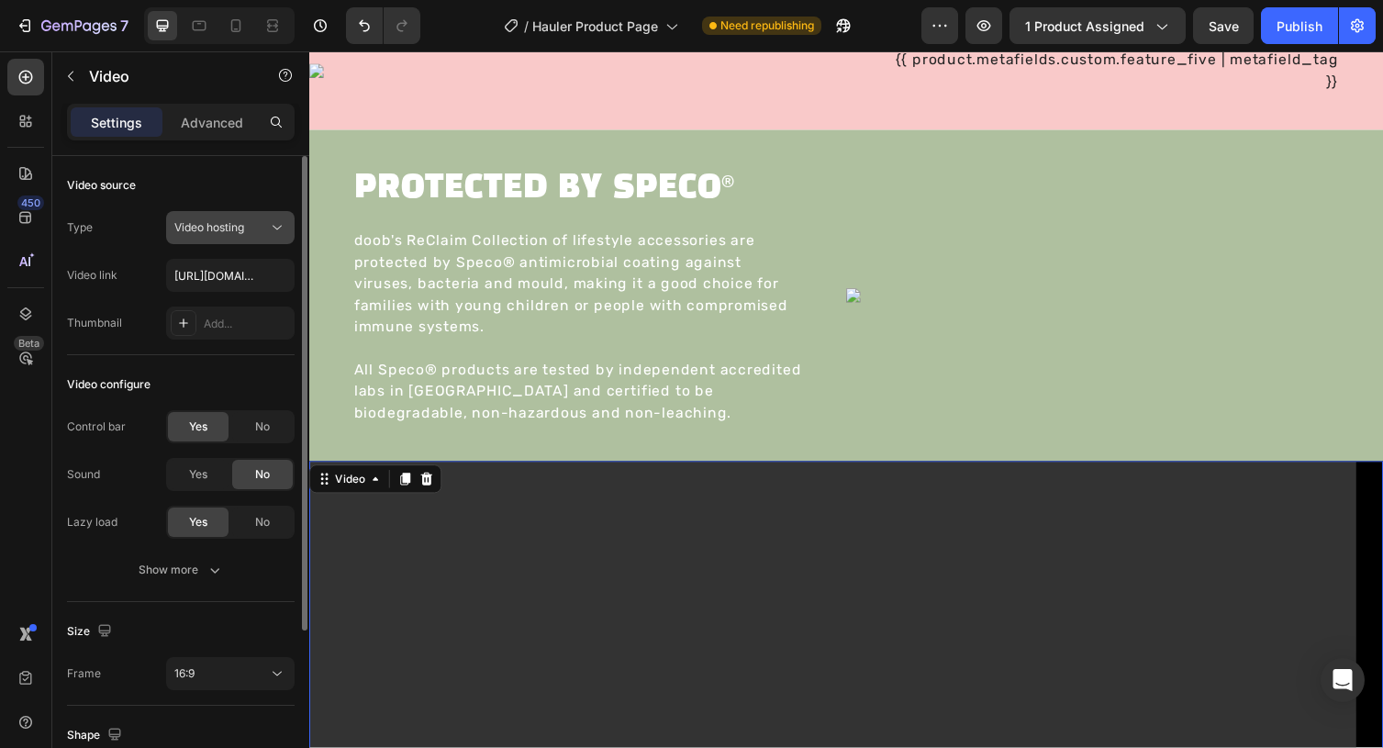
click at [228, 226] on span "Video hosting" at bounding box center [209, 227] width 70 height 14
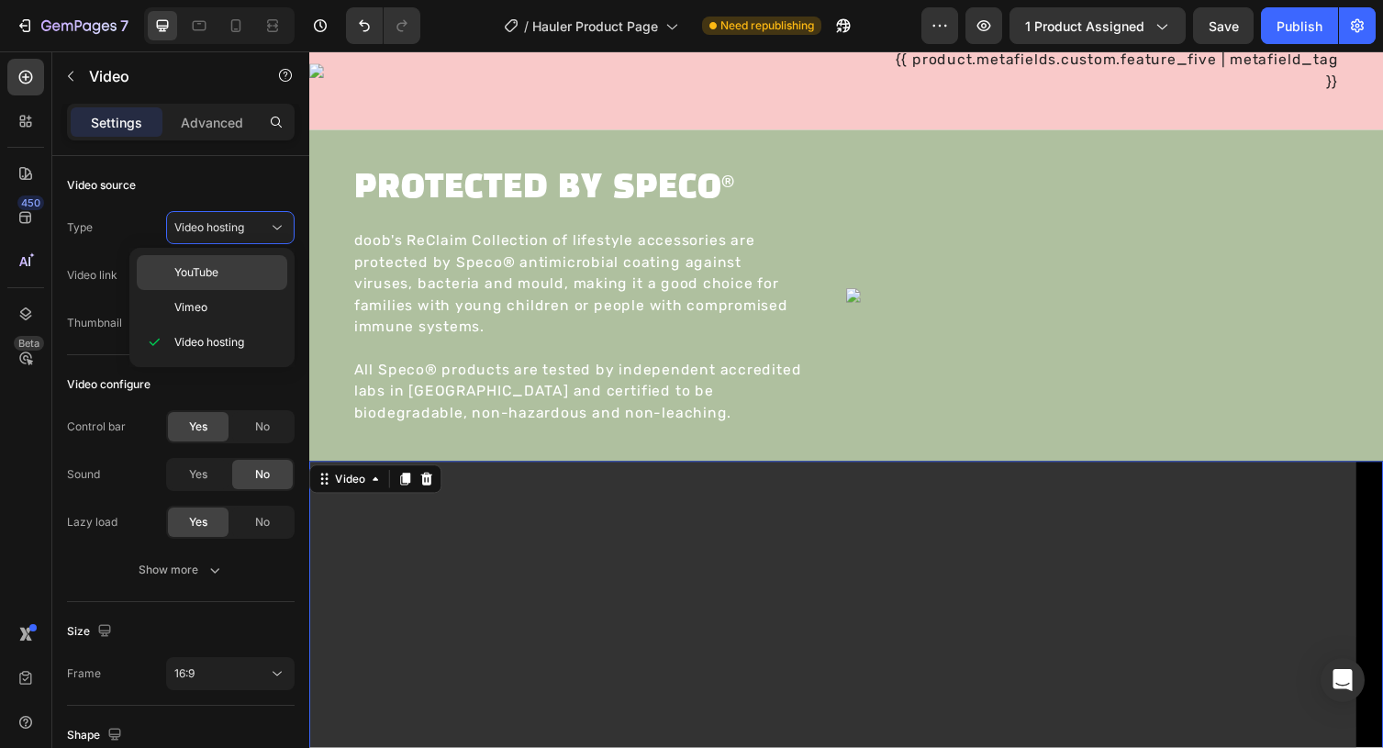
click at [212, 271] on span "YouTube" at bounding box center [196, 272] width 44 height 17
type input "https://www.youtube.com/watch?v=drIt4RH_kyQ"
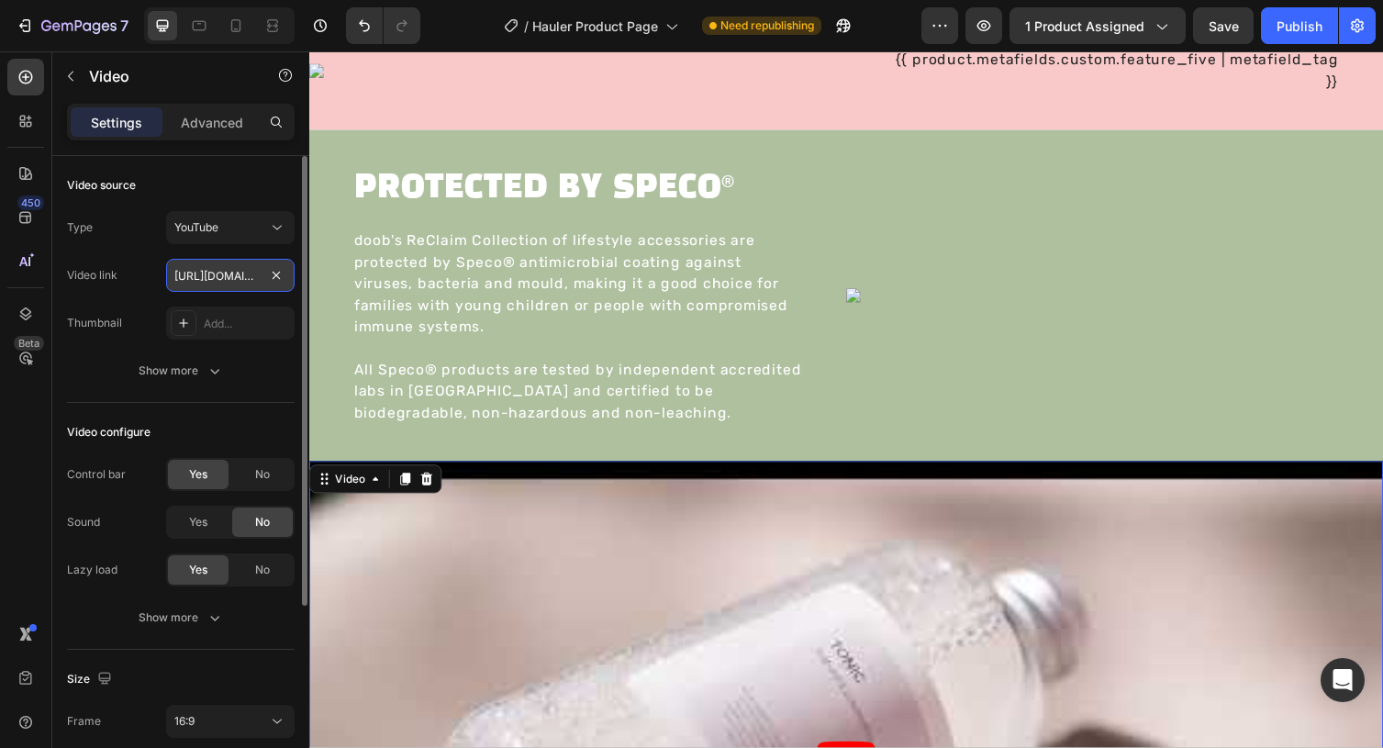
click at [215, 276] on input "https://www.youtube.com/watch?v=drIt4RH_kyQ" at bounding box center [230, 275] width 128 height 33
click at [239, 273] on input "text" at bounding box center [230, 275] width 128 height 33
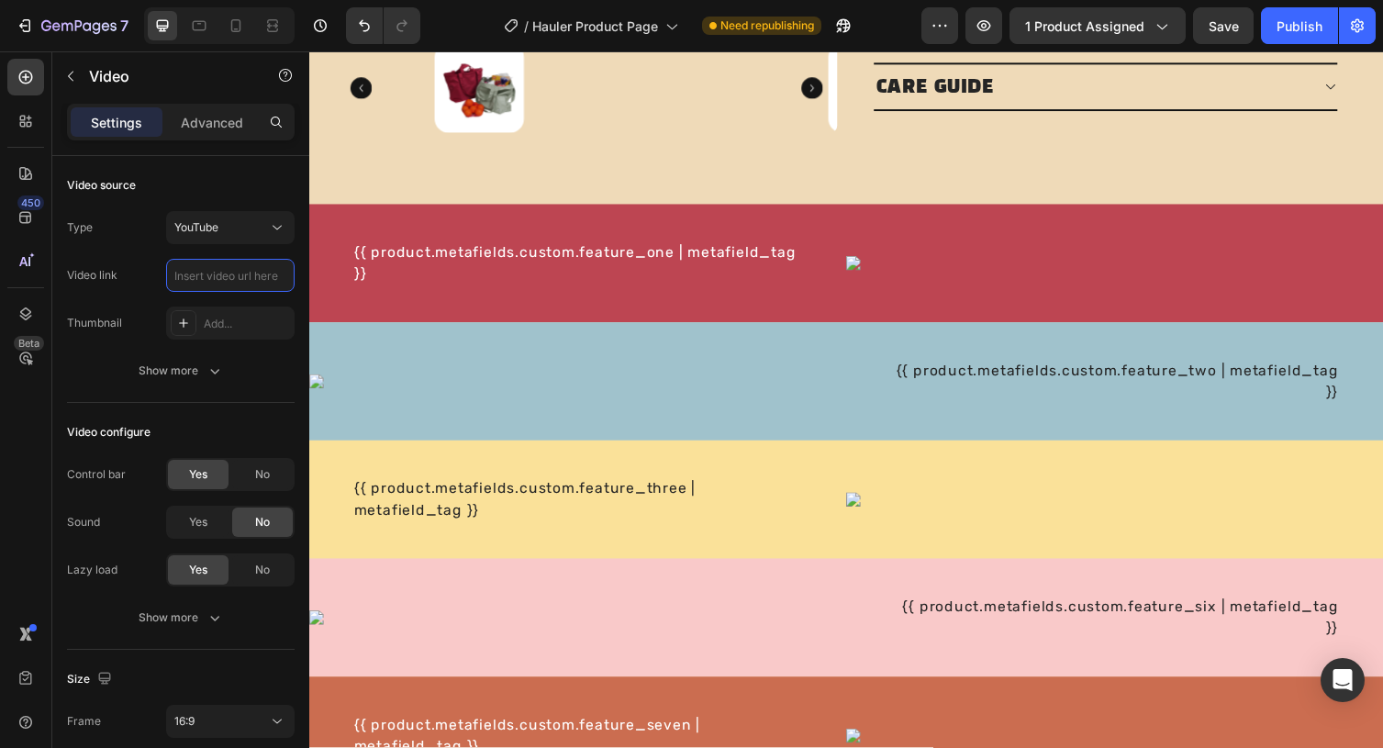
scroll to position [718, 0]
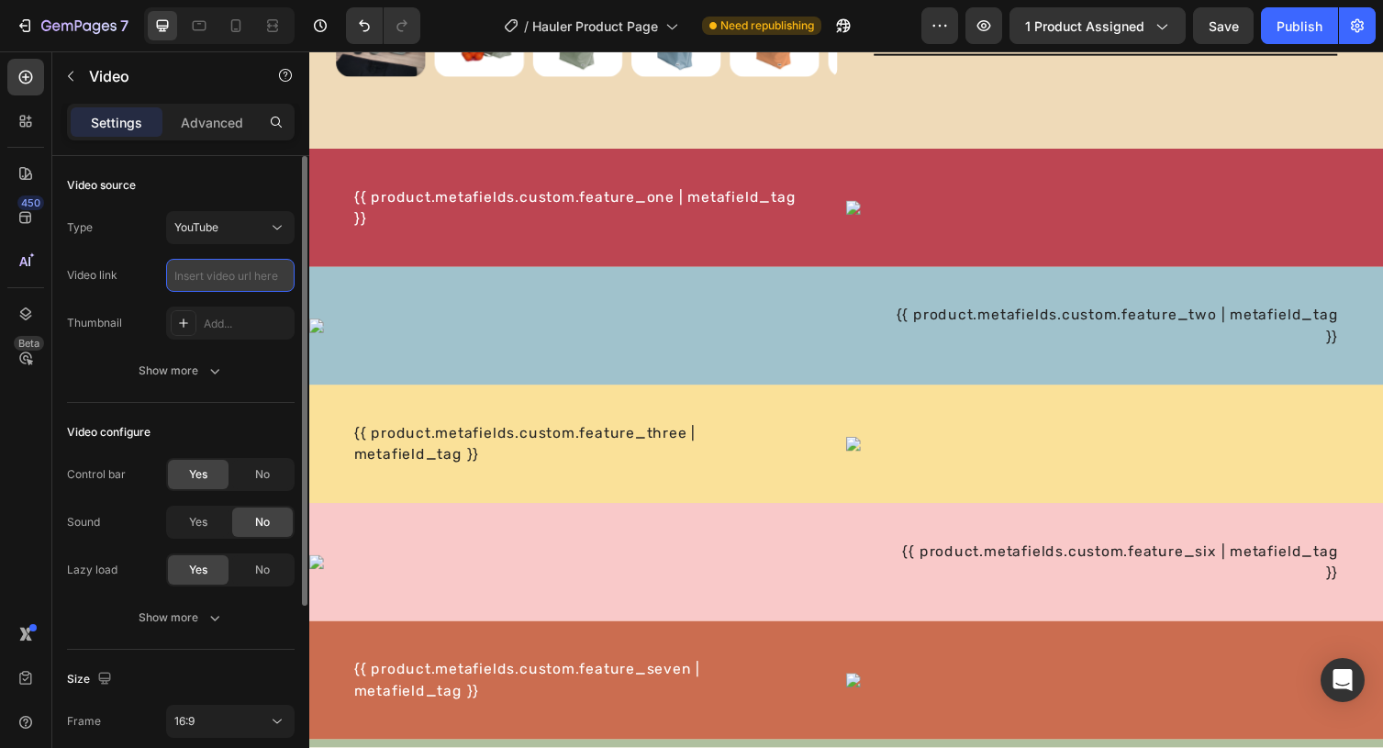
paste input "https://youtube.com/shorts/GkrDXLvuNgM"
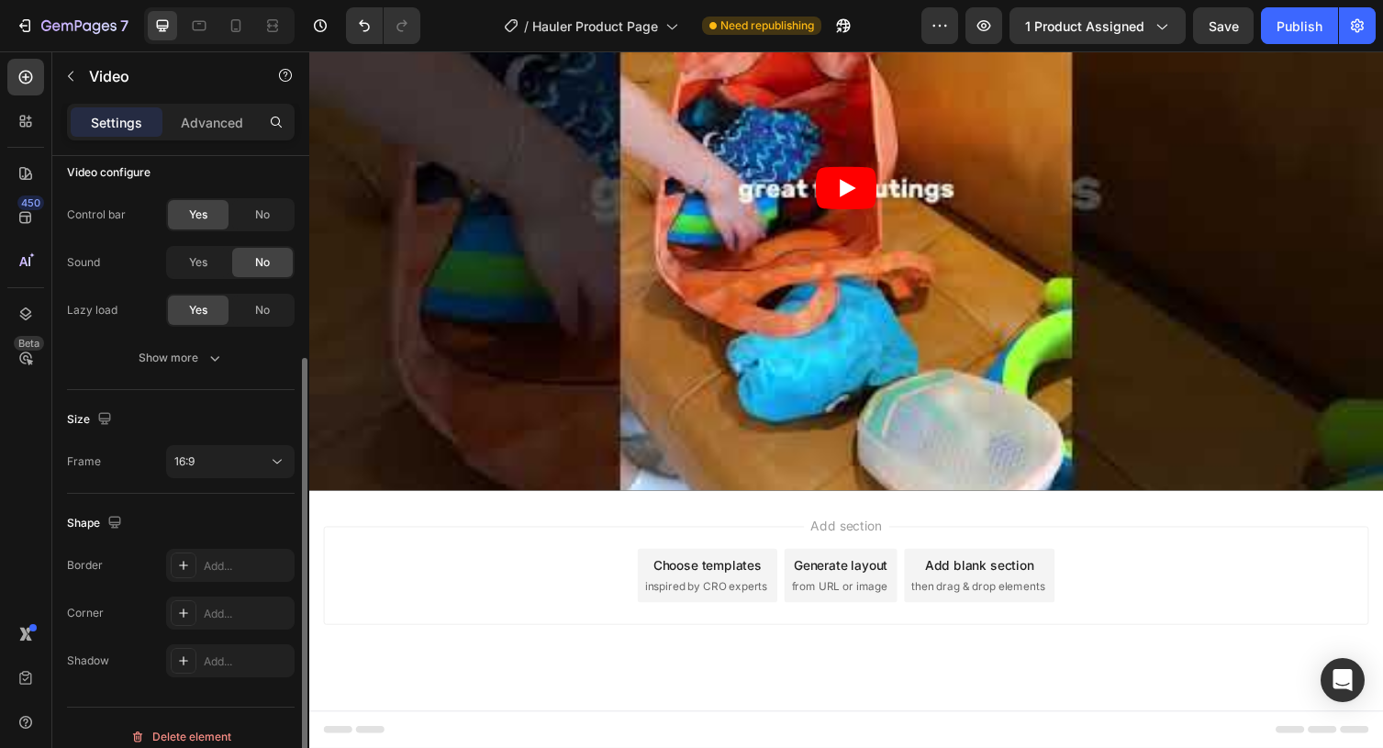
scroll to position [277, 0]
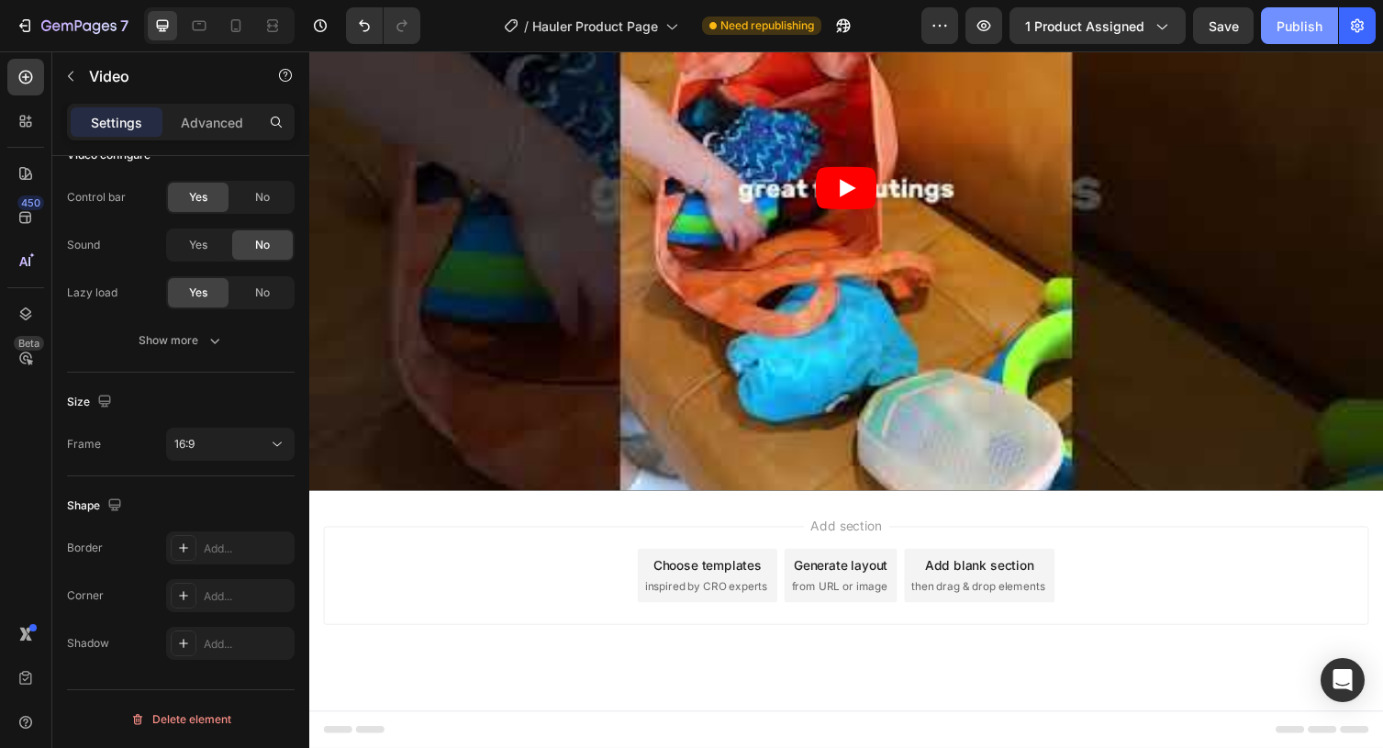
type input "https://youtube.com/shorts/GkrDXLvuNgM"
click at [1287, 19] on div "Publish" at bounding box center [1299, 26] width 46 height 19
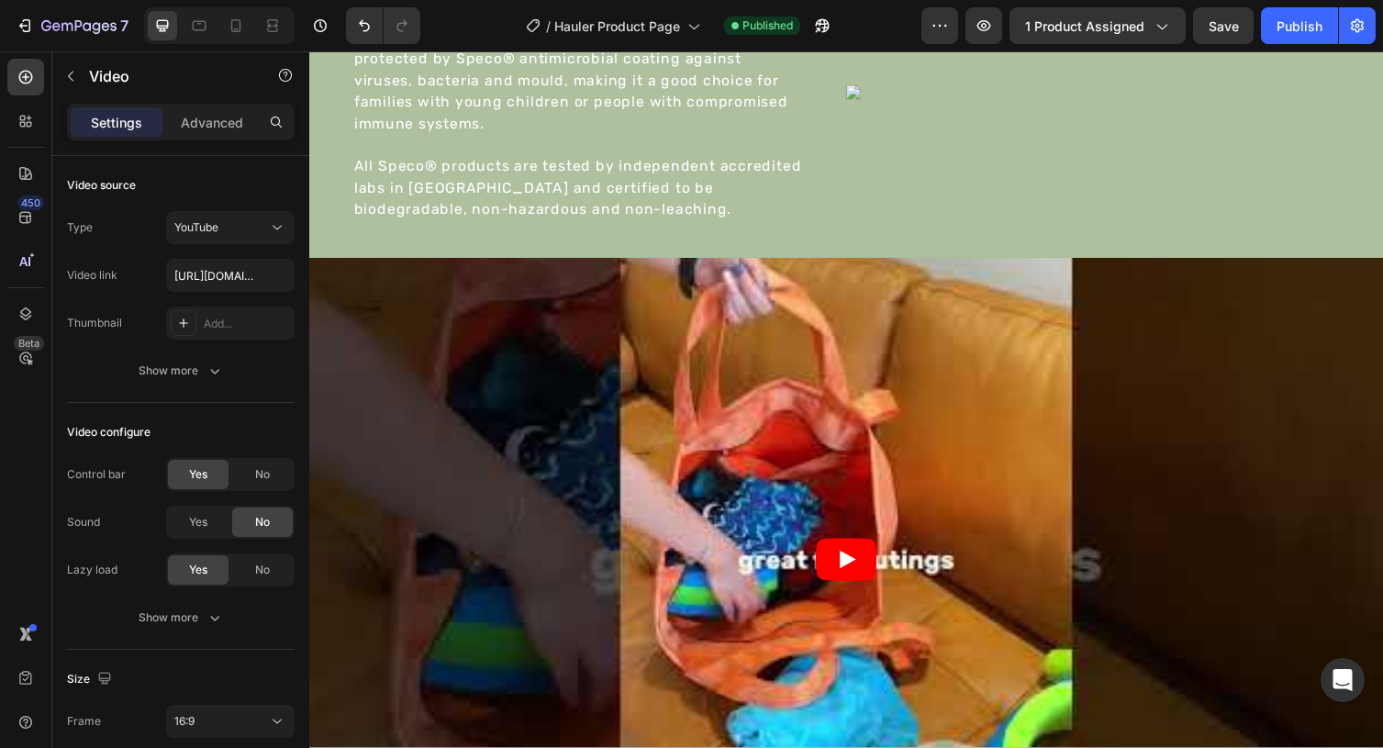
scroll to position [3001, 0]
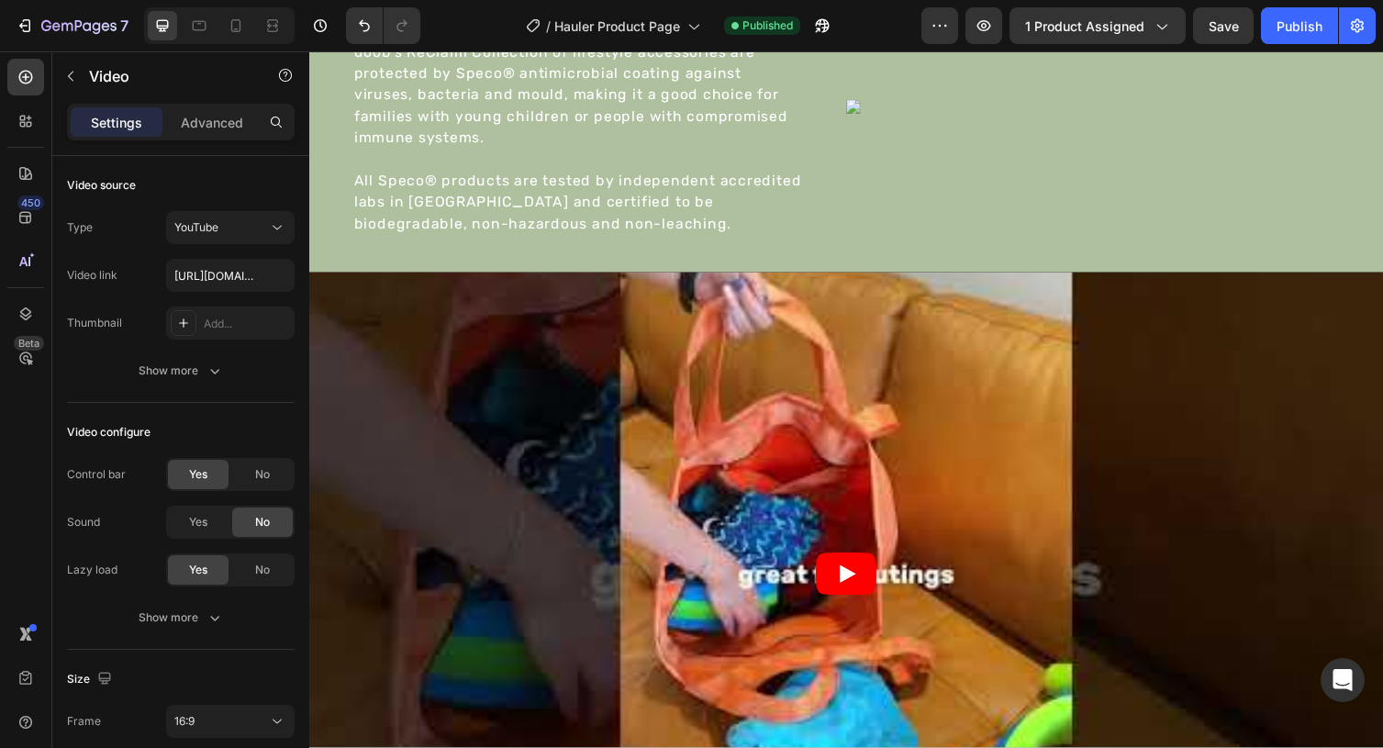
click at [395, 306] on div "Video" at bounding box center [859, 587] width 1101 height 619
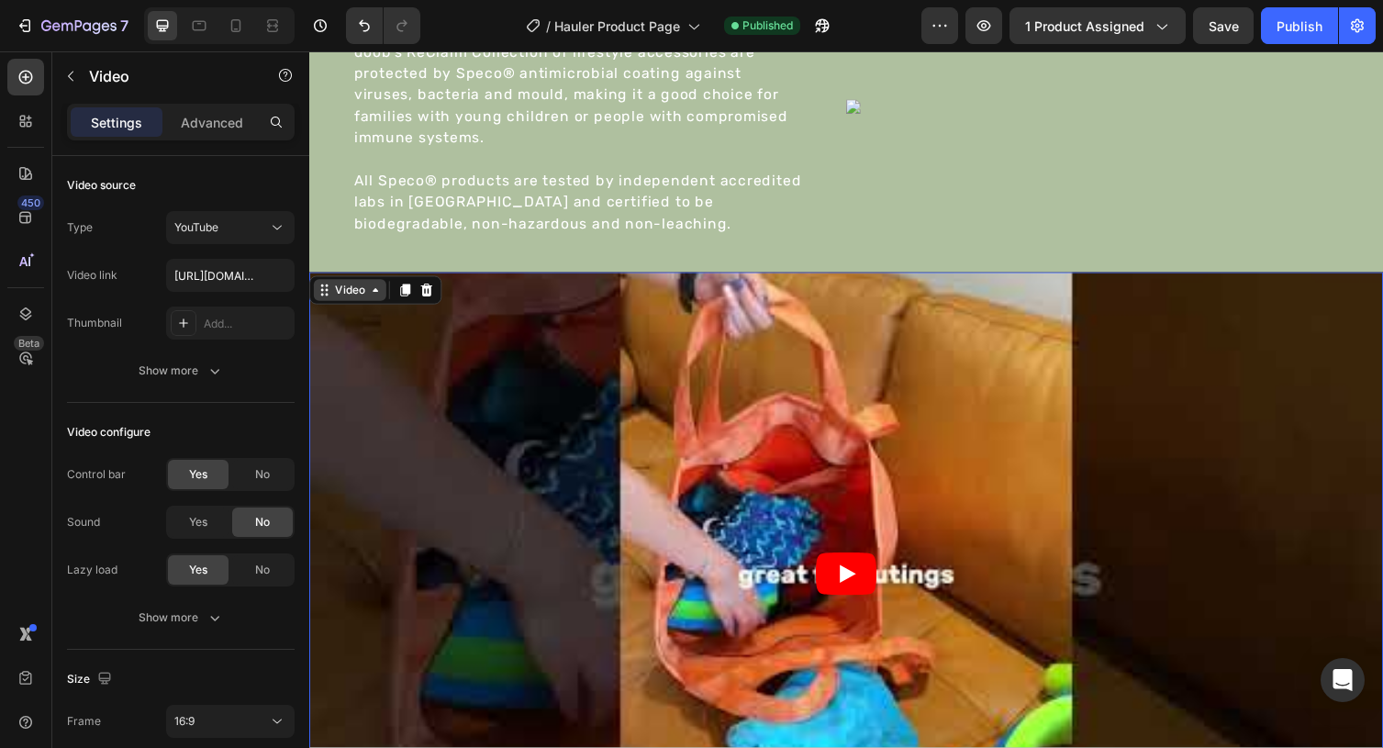
click at [364, 299] on div "Video" at bounding box center [351, 296] width 38 height 17
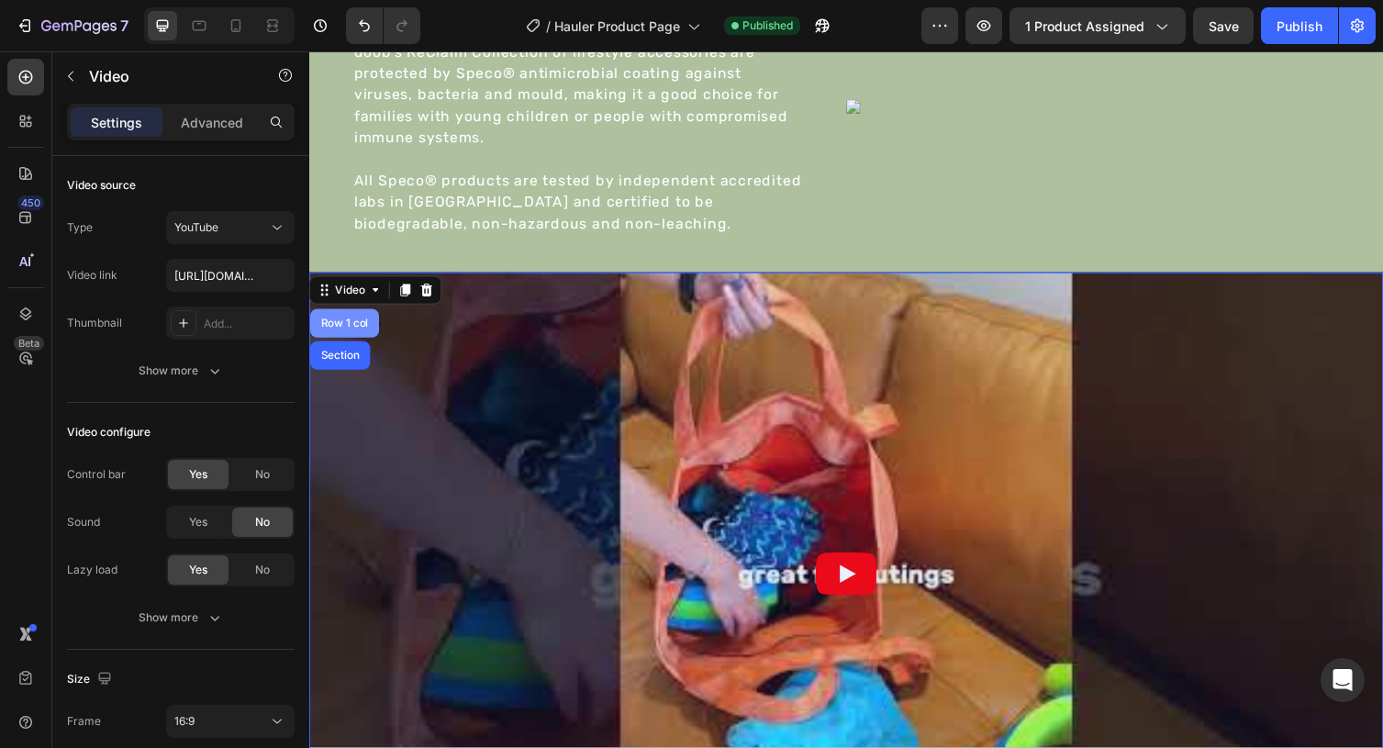
click at [351, 338] on div "Row 1 col" at bounding box center [345, 330] width 71 height 29
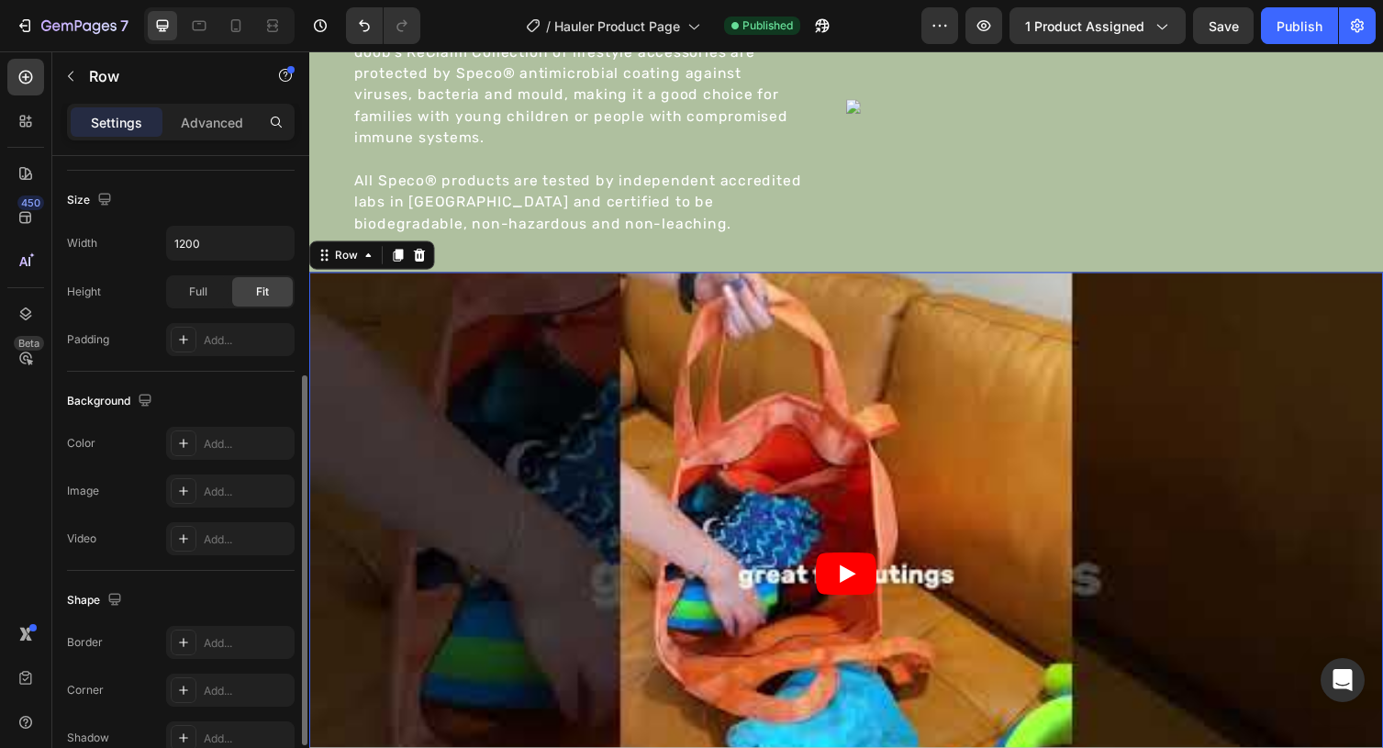
scroll to position [382, 0]
click at [193, 284] on span "Full" at bounding box center [198, 291] width 18 height 17
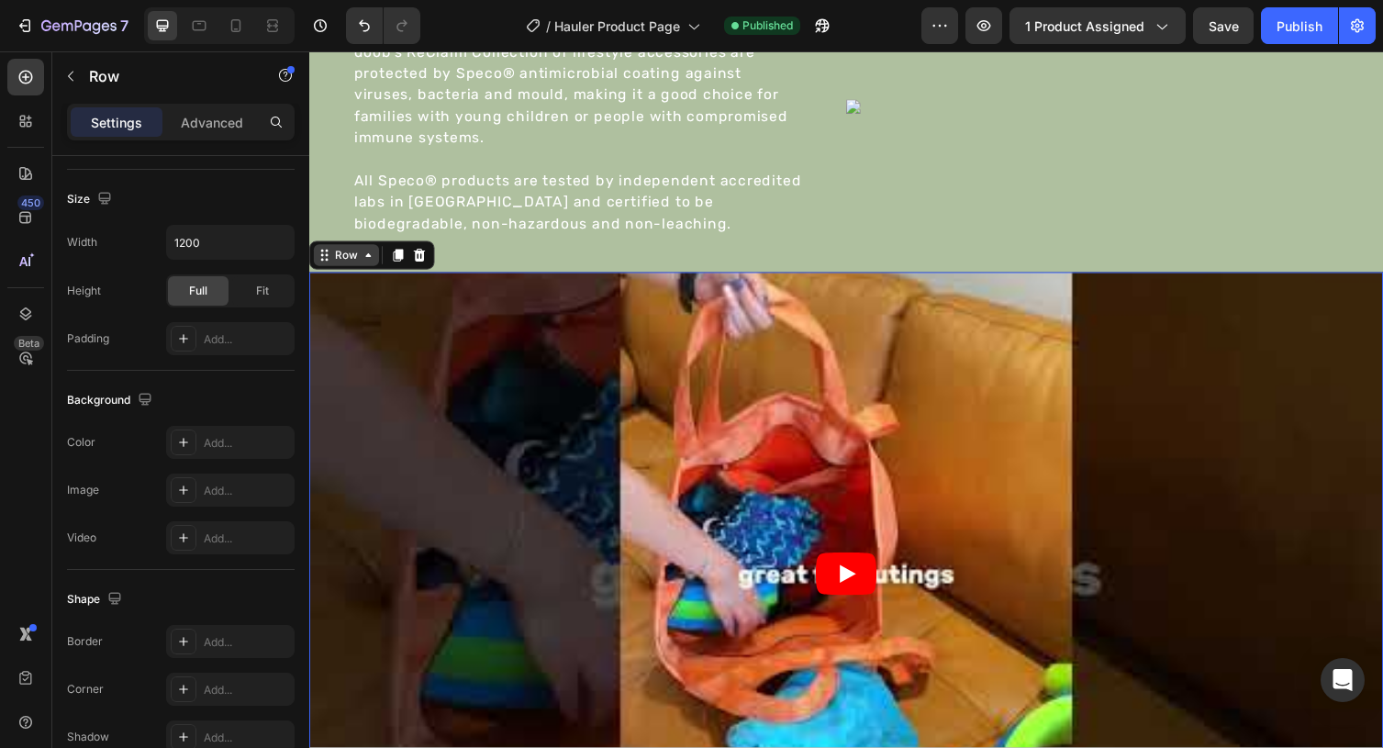
click at [343, 262] on div "Row" at bounding box center [347, 260] width 30 height 17
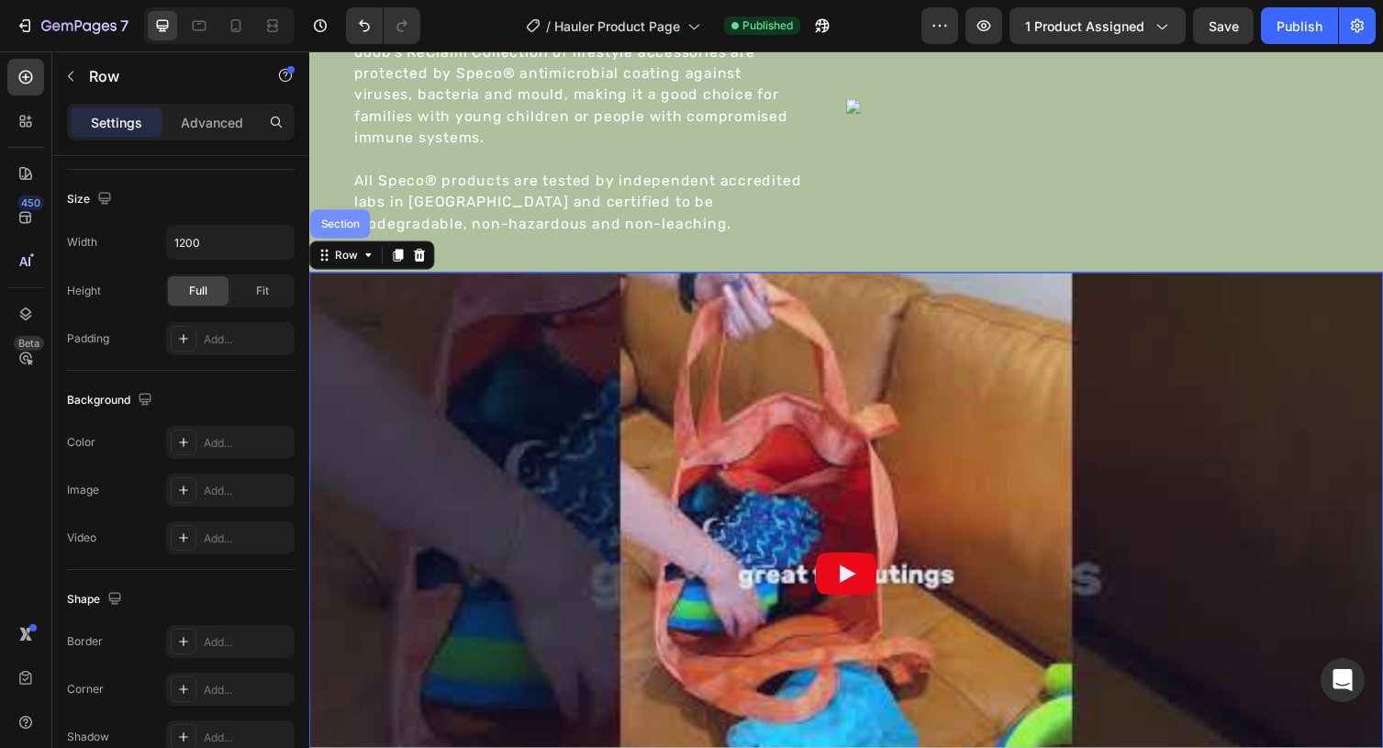
click at [340, 243] on div "Section" at bounding box center [340, 228] width 61 height 29
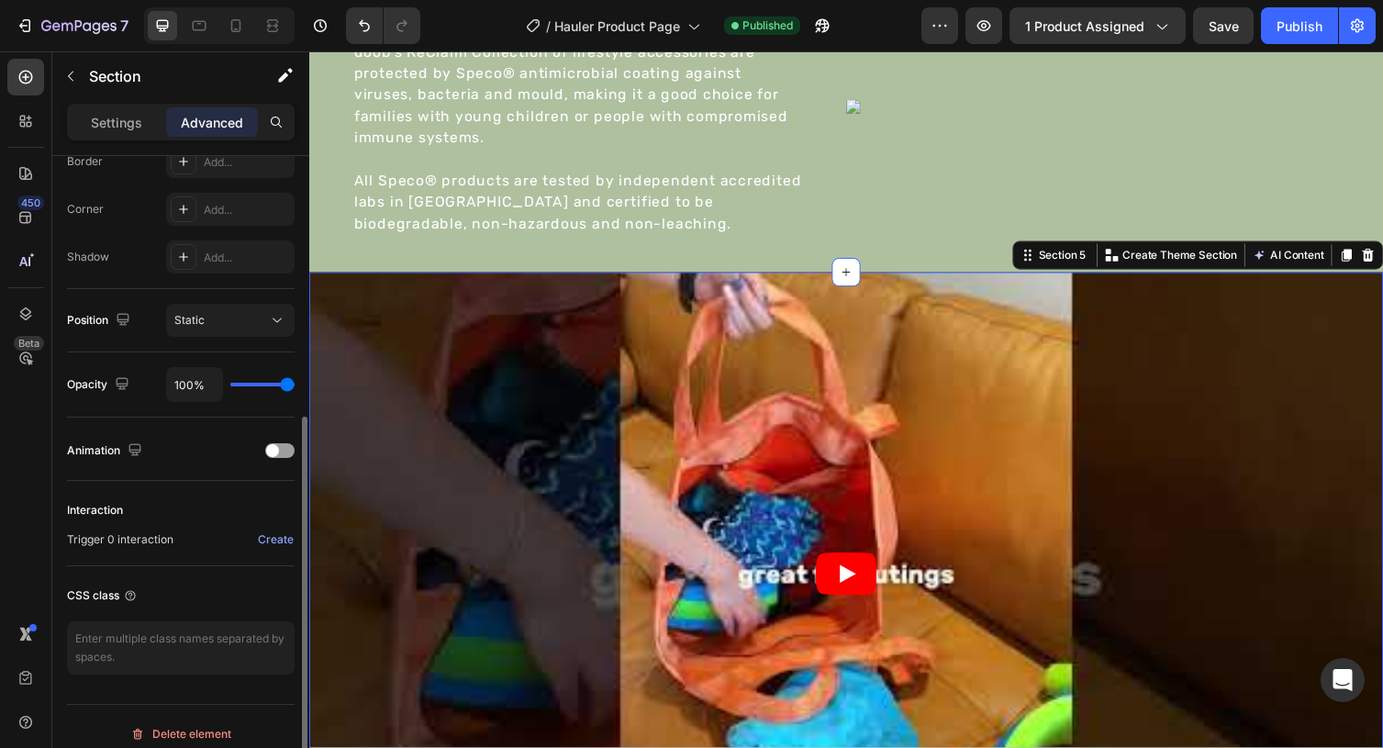
scroll to position [552, 0]
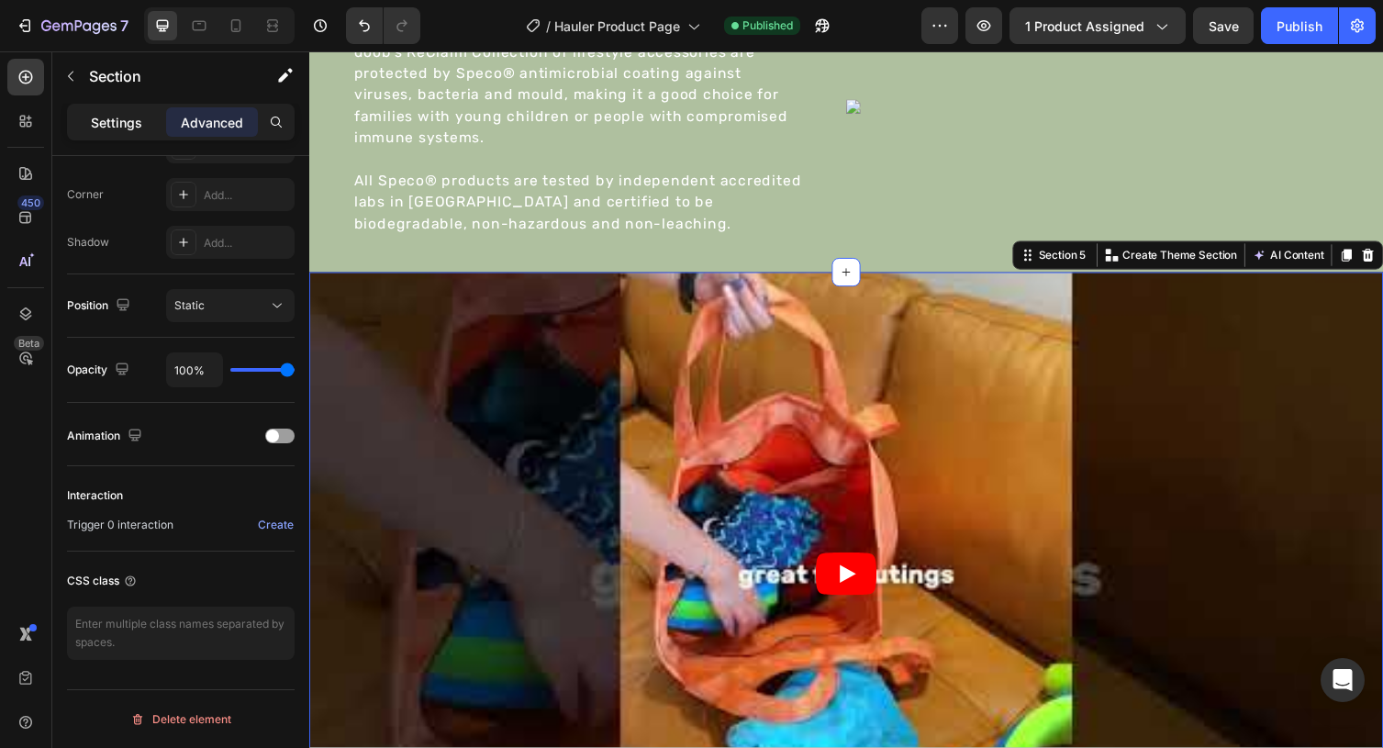
click at [125, 116] on p "Settings" at bounding box center [116, 122] width 51 height 19
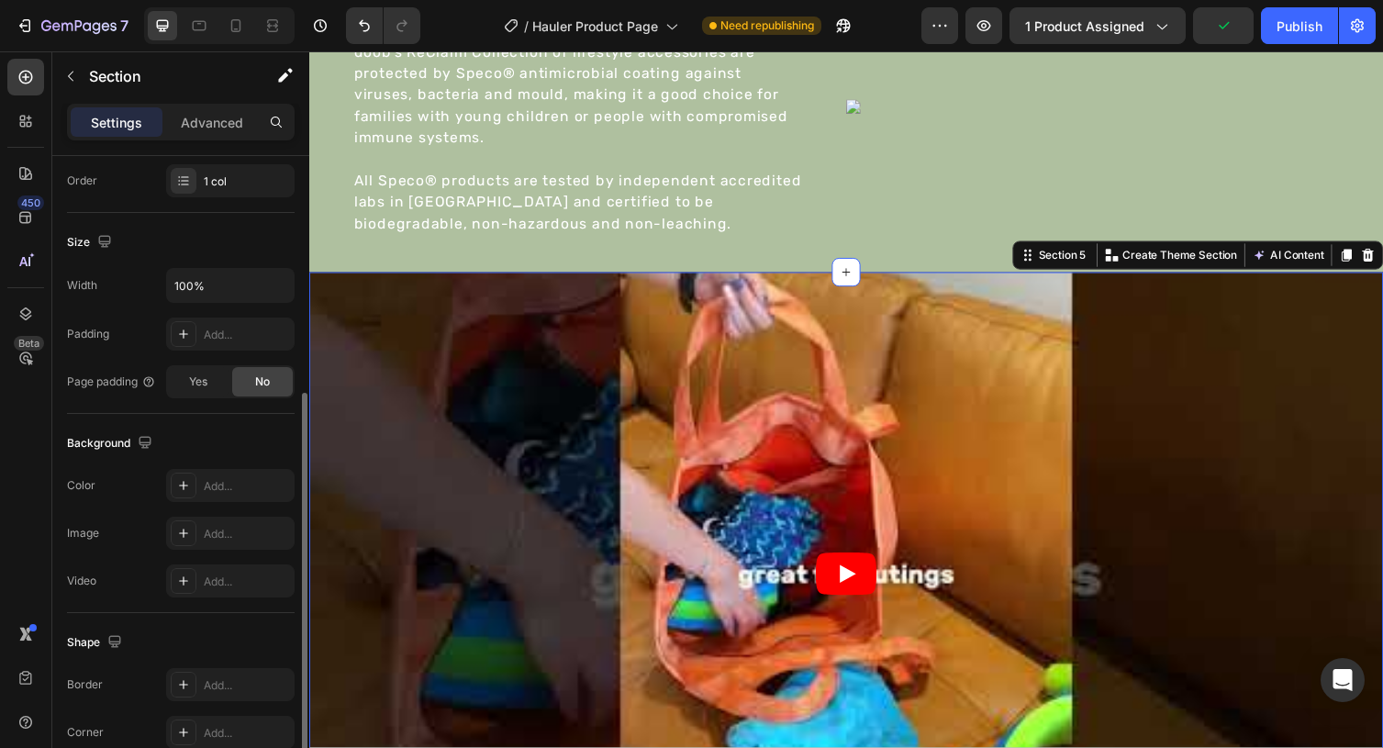
scroll to position [0, 0]
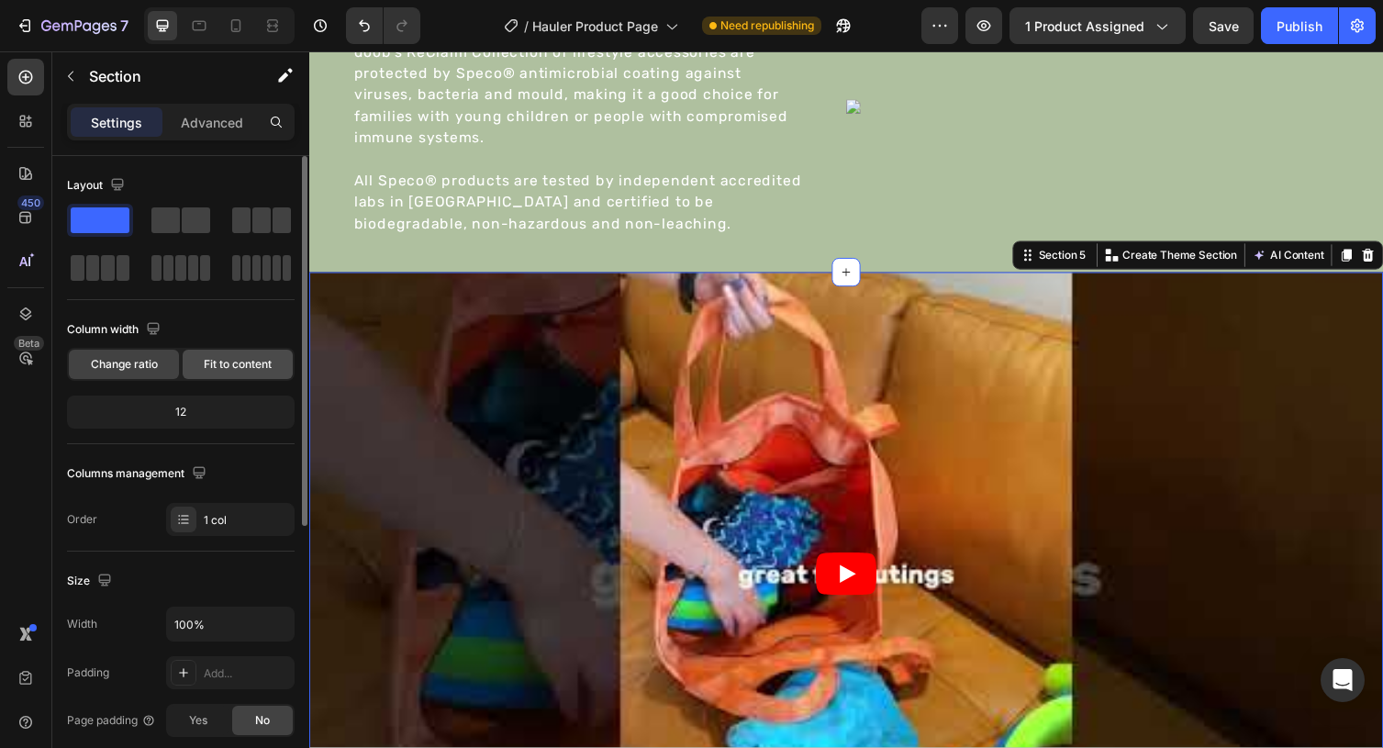
click at [208, 369] on span "Fit to content" at bounding box center [238, 364] width 68 height 17
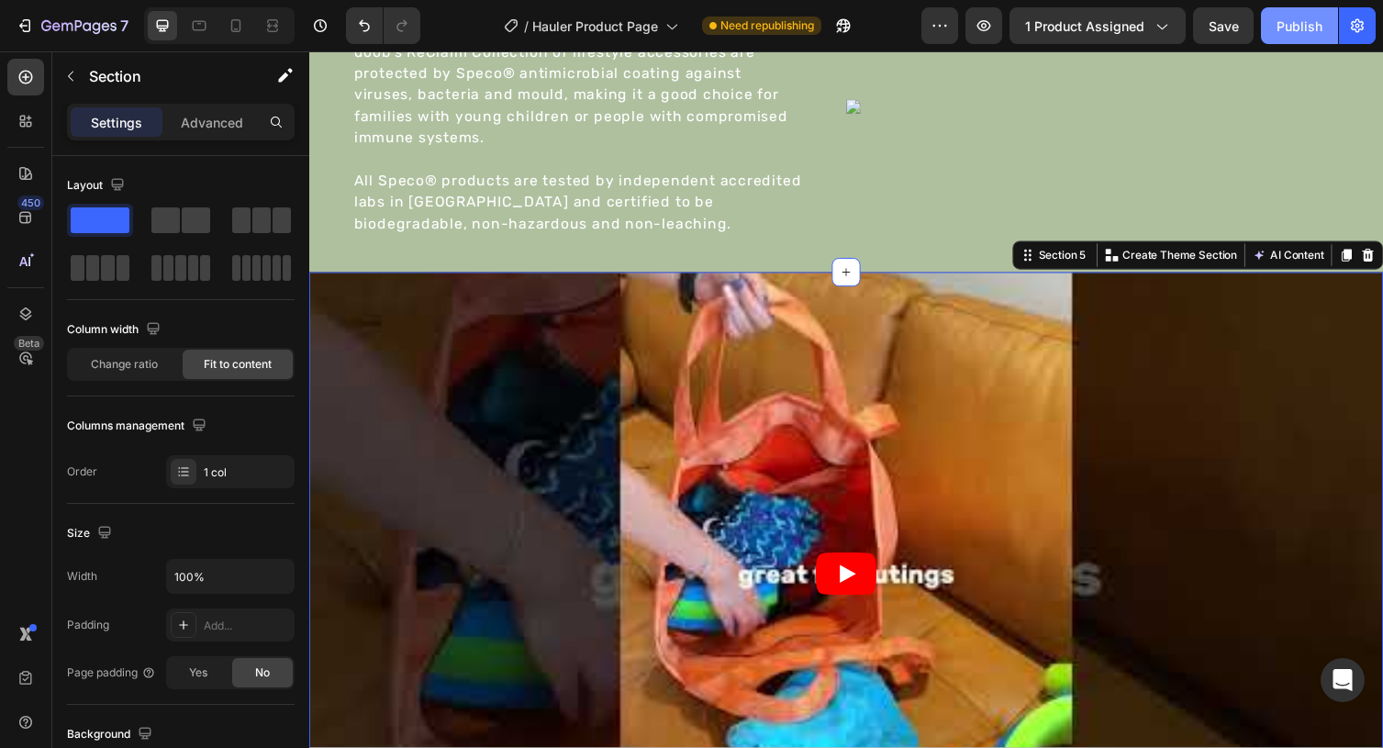
click at [1304, 26] on div "Publish" at bounding box center [1299, 26] width 46 height 19
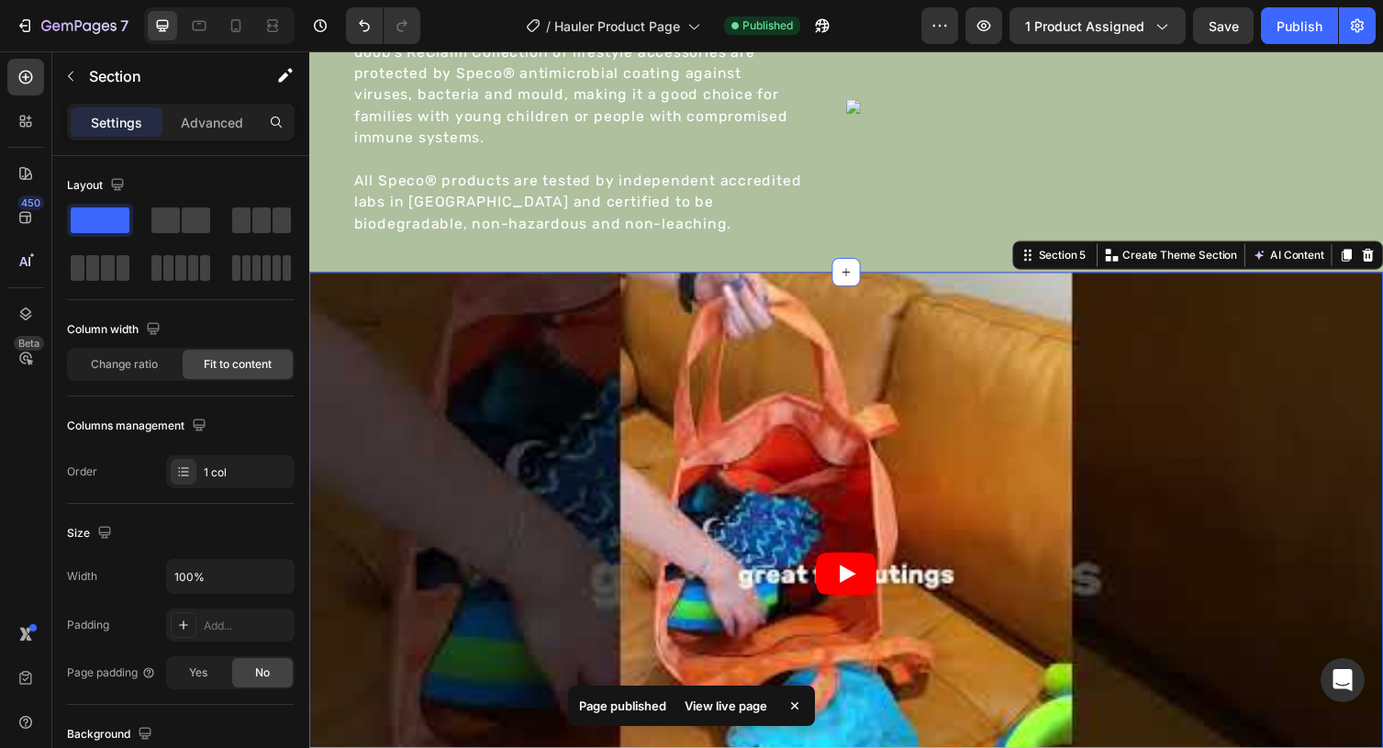
click at [728, 706] on div "View live page" at bounding box center [726, 706] width 105 height 26
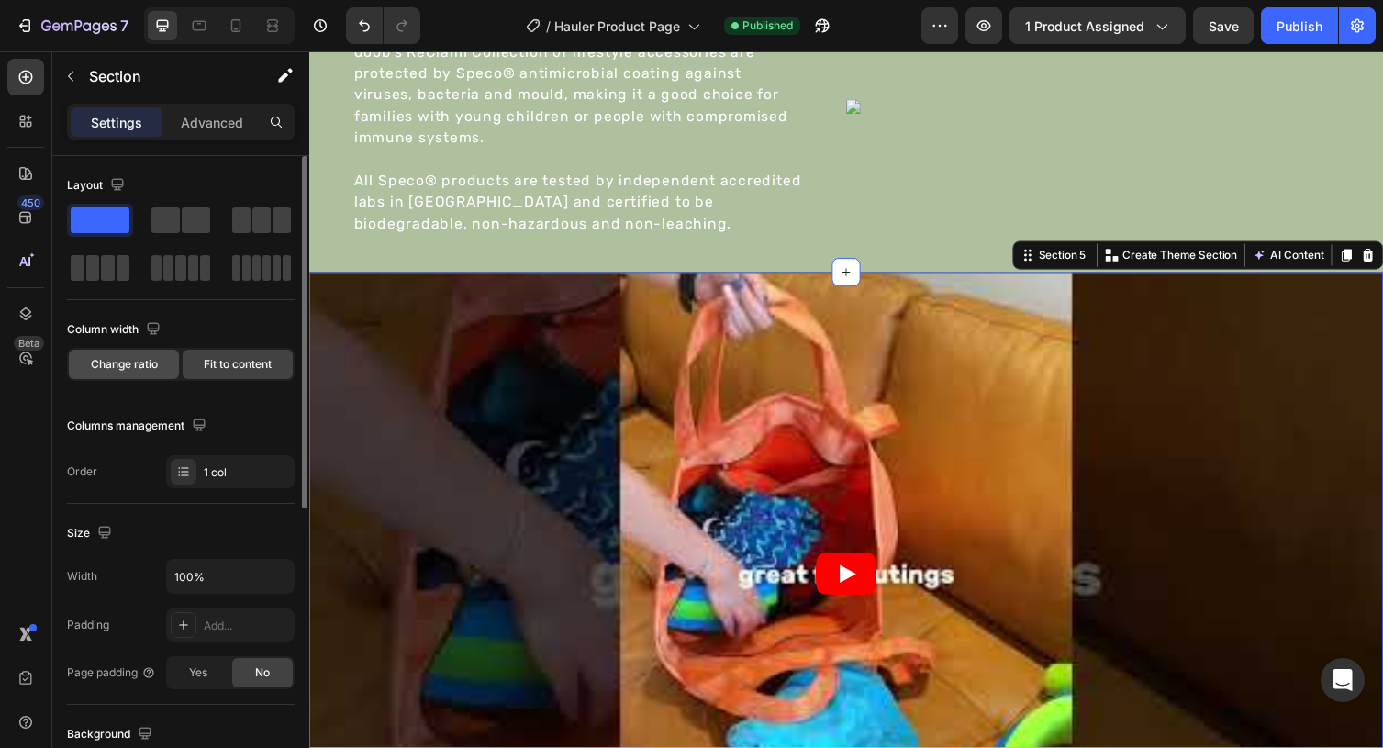
click at [147, 373] on div "Change ratio" at bounding box center [124, 364] width 110 height 29
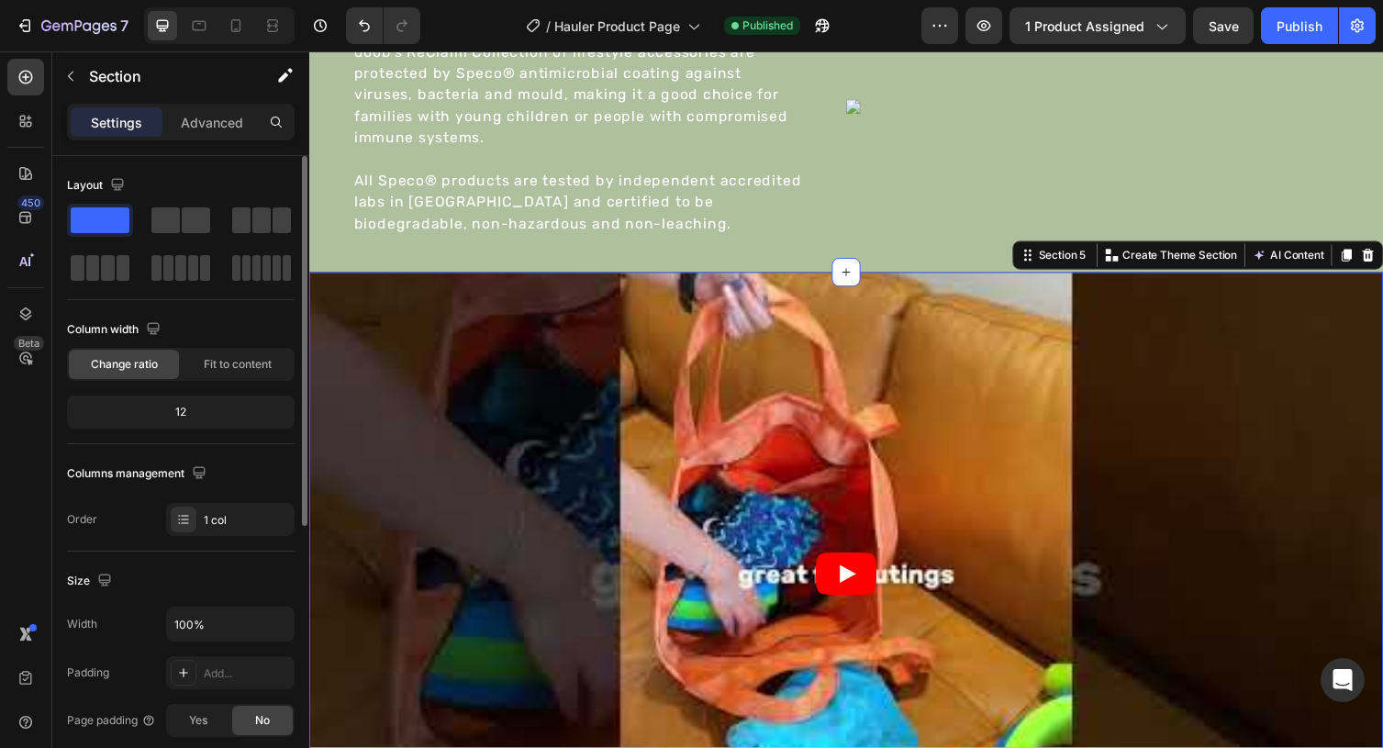
click at [171, 418] on div "12" at bounding box center [181, 412] width 220 height 26
click at [184, 406] on div "12" at bounding box center [181, 412] width 220 height 26
click at [1275, 22] on button "Publish" at bounding box center [1299, 25] width 77 height 37
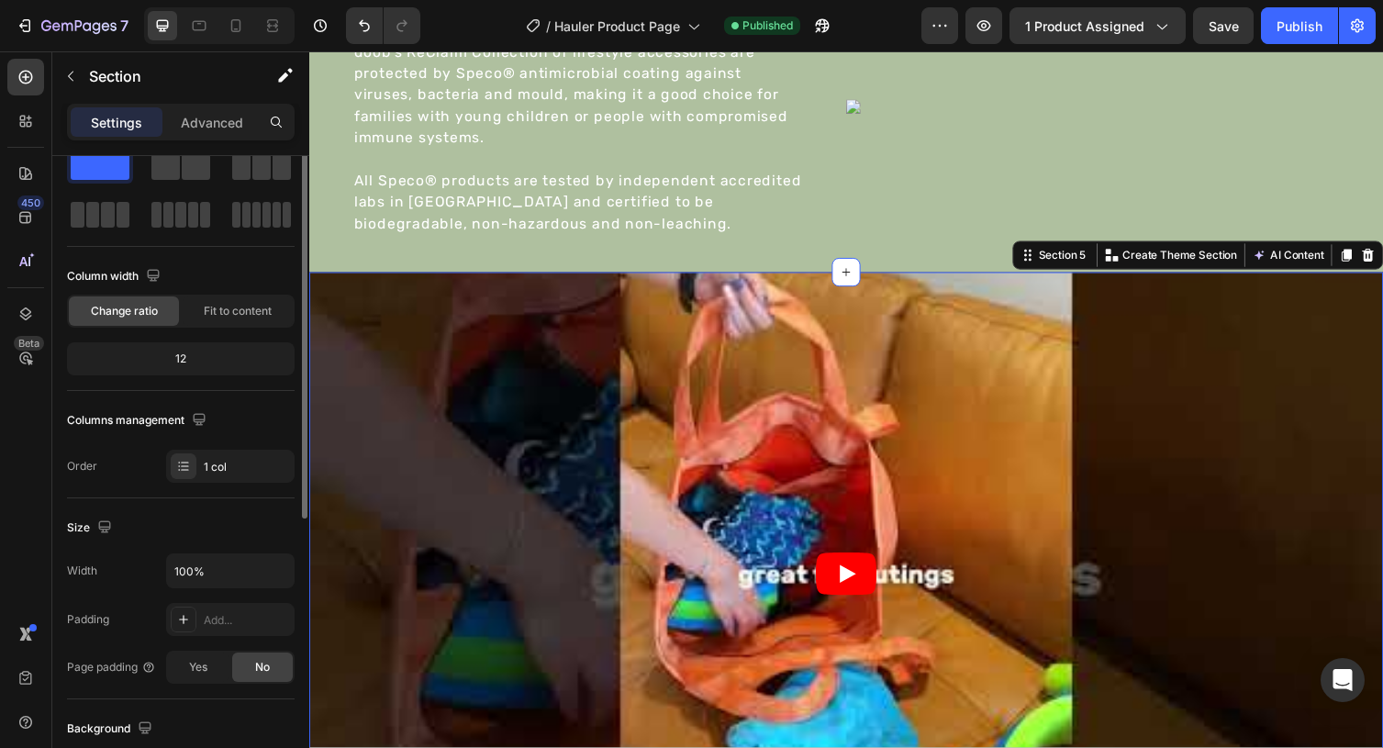
scroll to position [62, 0]
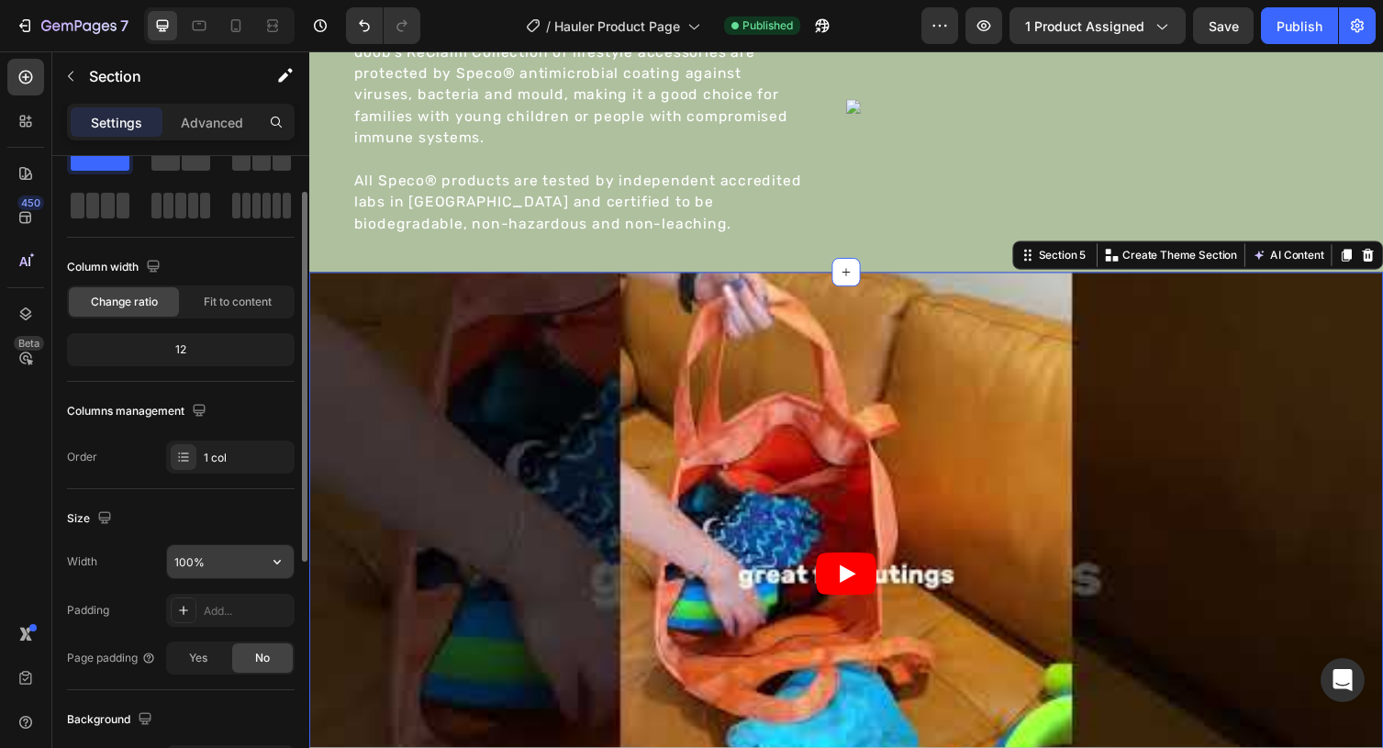
click at [233, 565] on input "100%" at bounding box center [230, 561] width 127 height 33
click at [271, 562] on icon "button" at bounding box center [277, 561] width 18 height 18
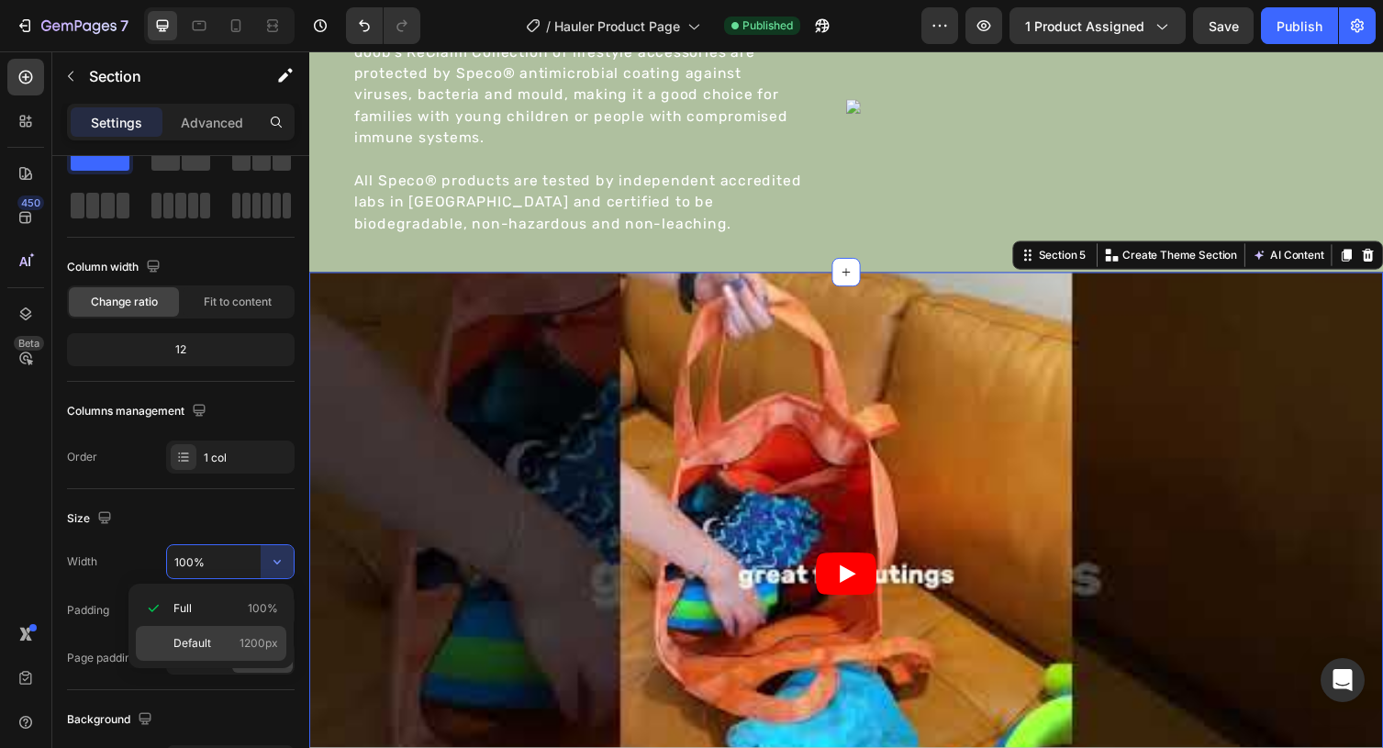
click at [250, 643] on span "1200px" at bounding box center [258, 643] width 39 height 17
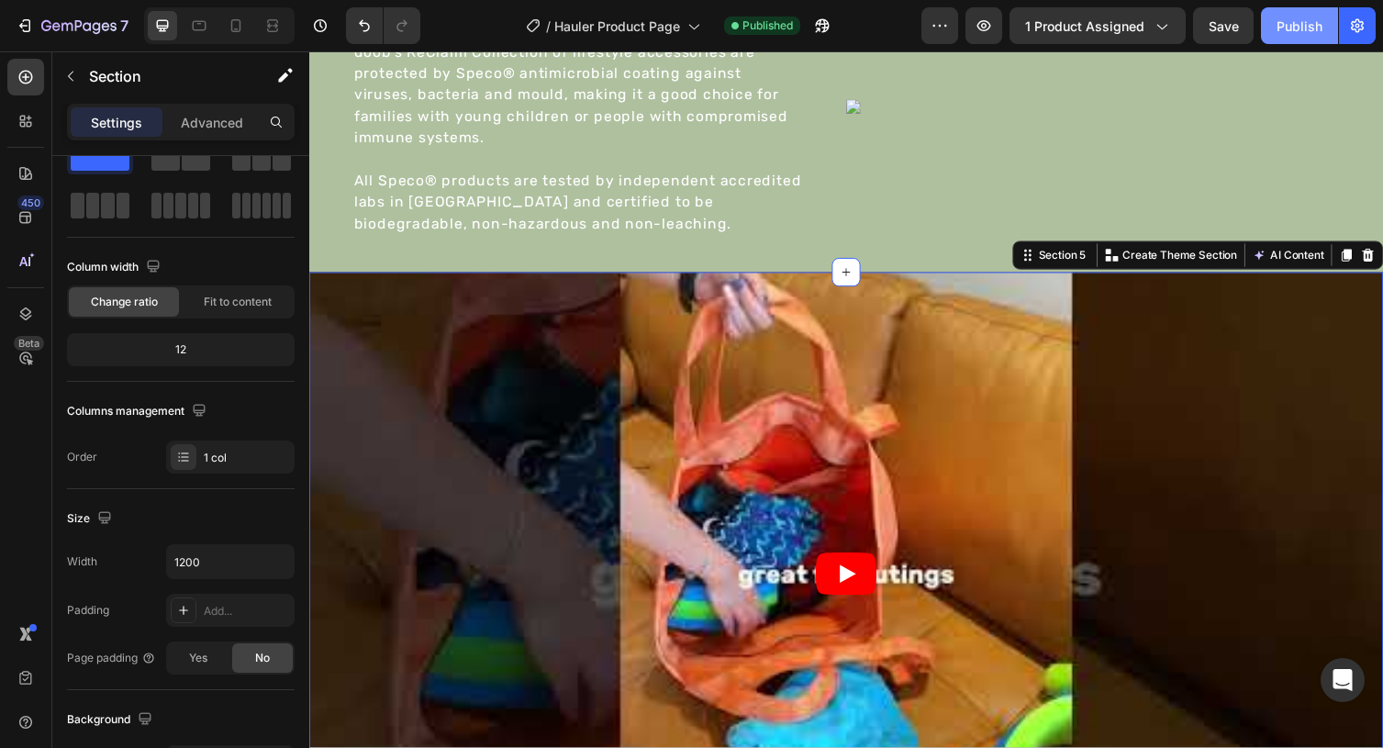
click at [1279, 42] on button "Publish" at bounding box center [1299, 25] width 77 height 37
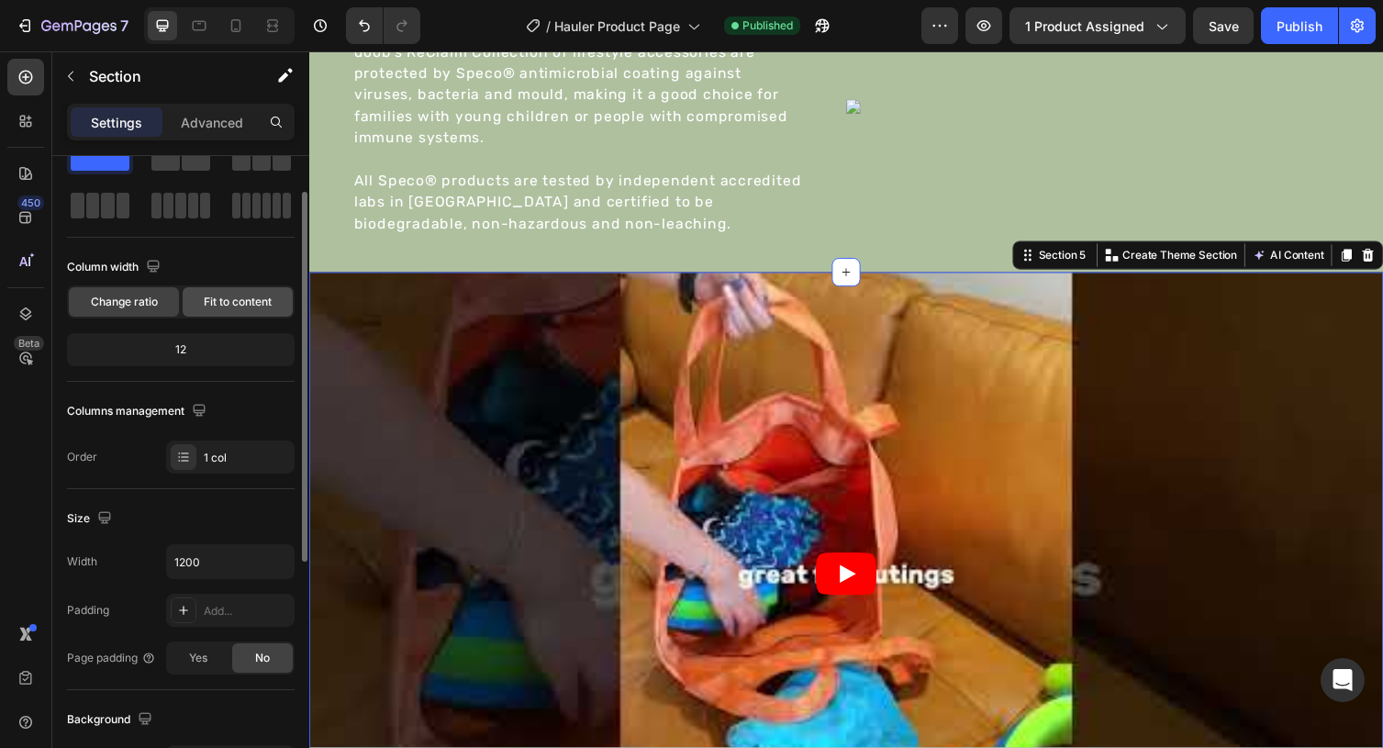
click at [250, 300] on span "Fit to content" at bounding box center [238, 302] width 68 height 17
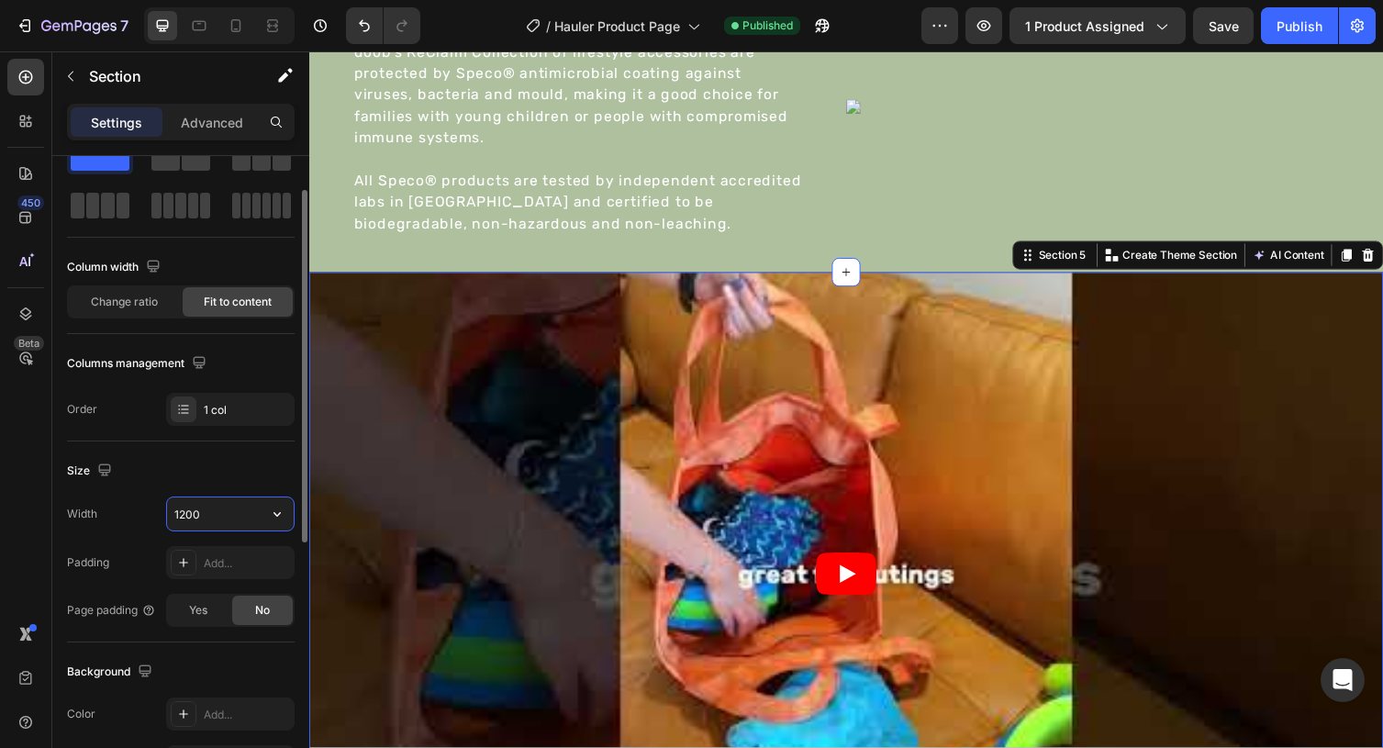
click at [182, 523] on input "1200" at bounding box center [230, 513] width 127 height 33
click at [282, 507] on icon "button" at bounding box center [277, 514] width 18 height 18
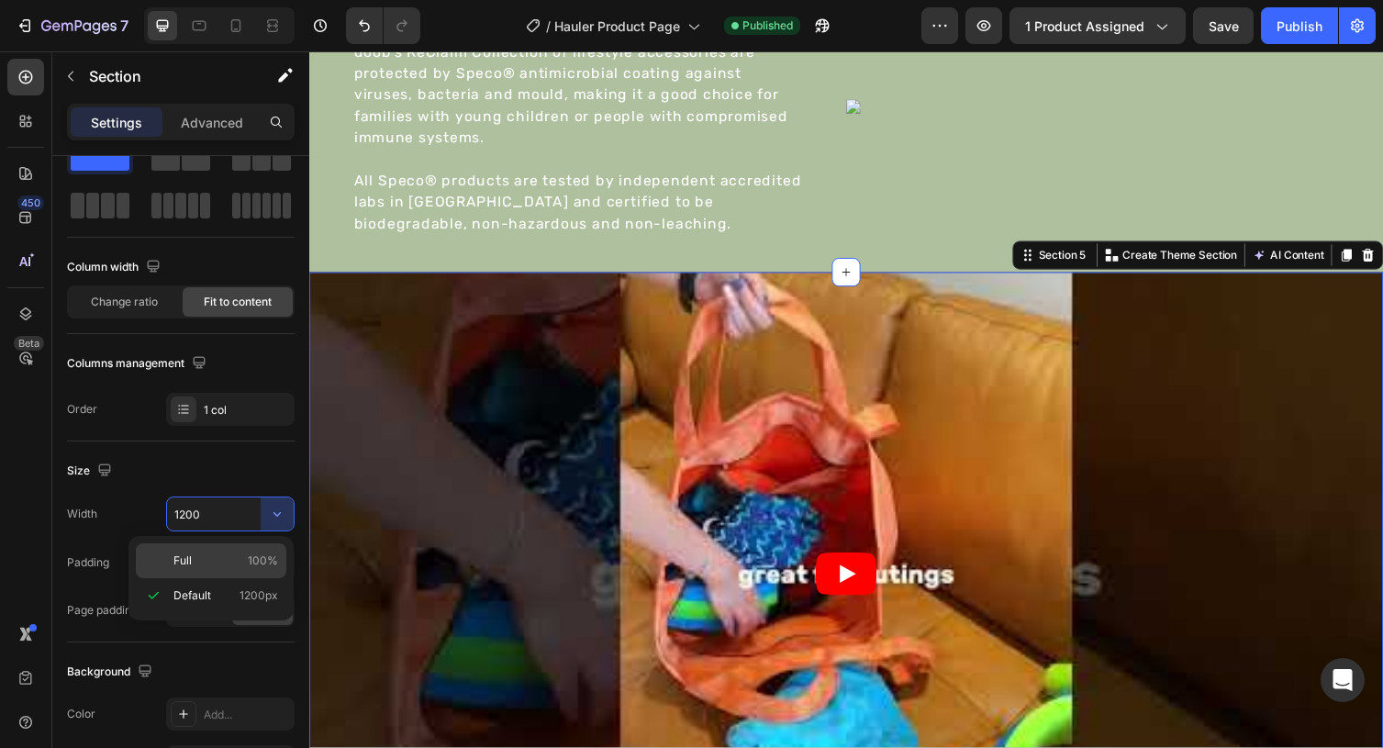
click at [239, 554] on p "Full 100%" at bounding box center [225, 560] width 105 height 17
type input "100%"
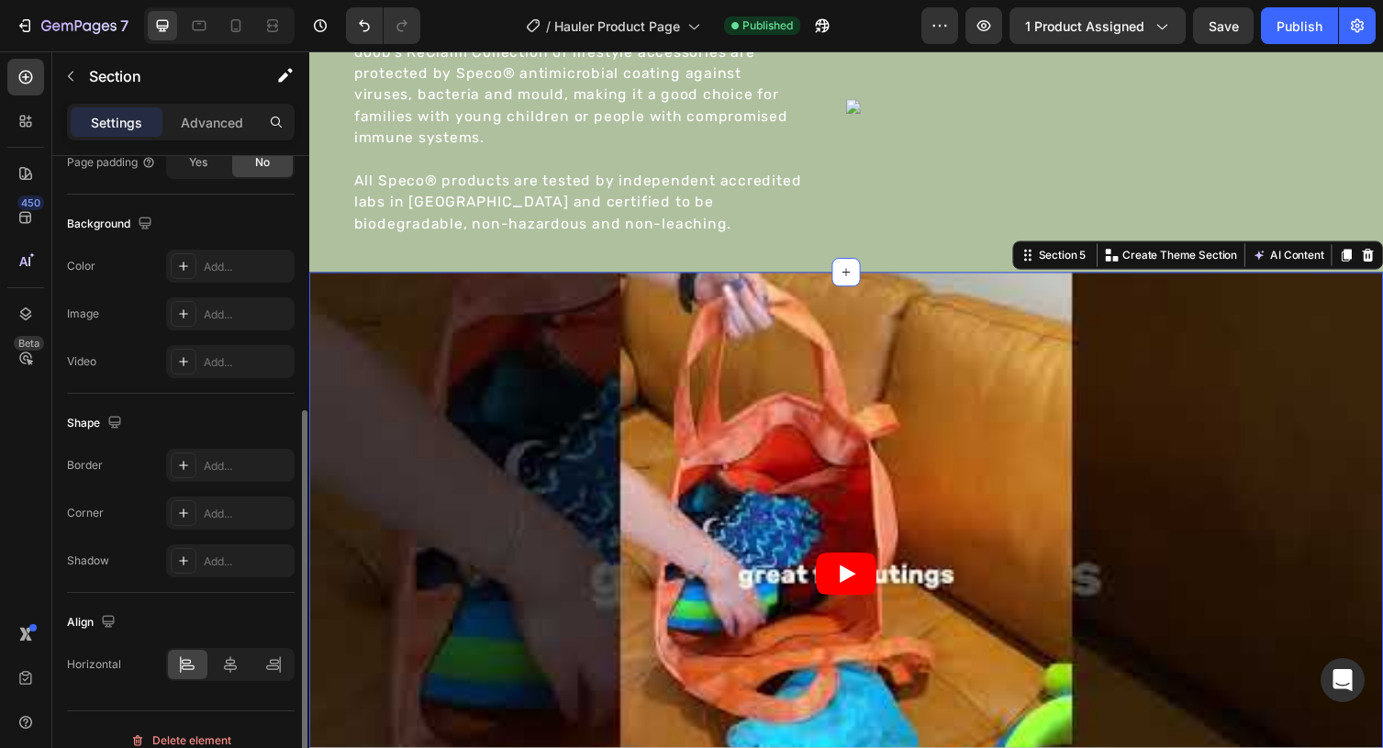
scroll to position [531, 0]
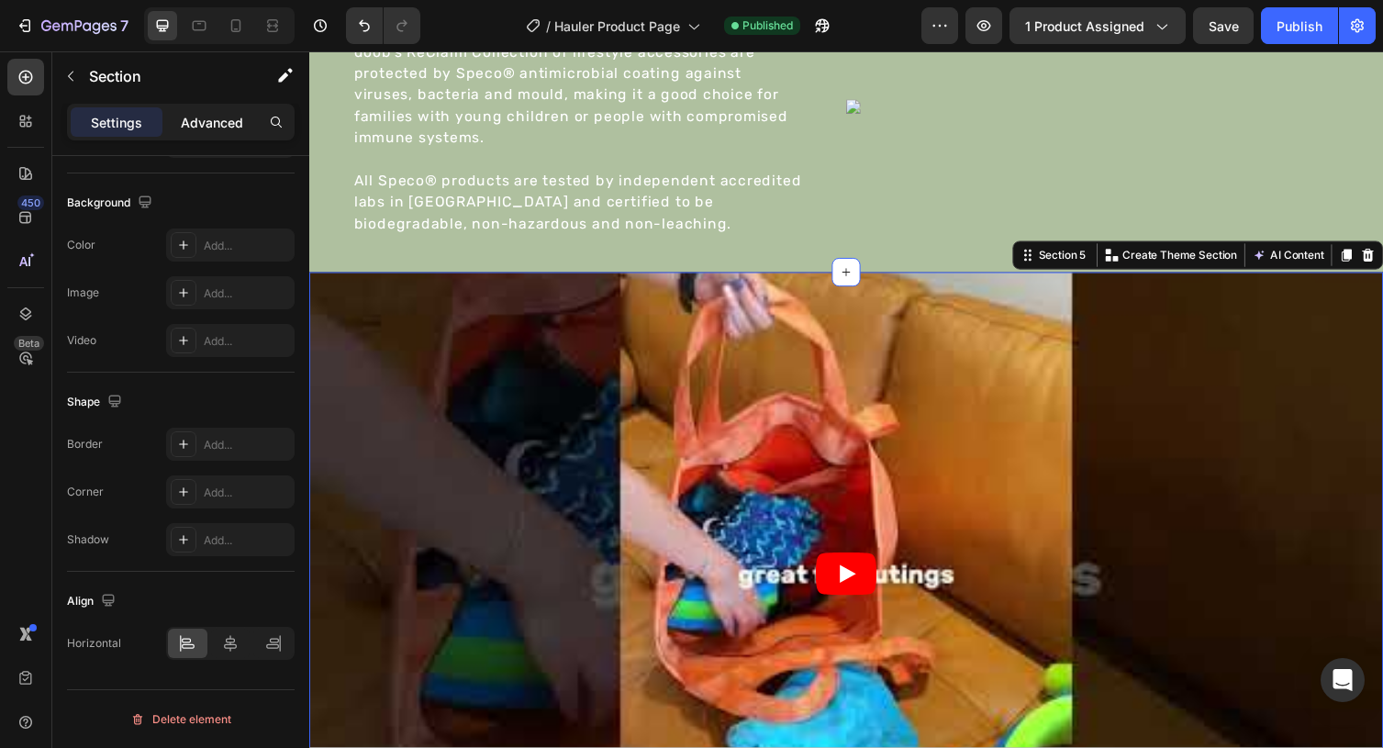
click at [214, 127] on p "Advanced" at bounding box center [212, 122] width 62 height 19
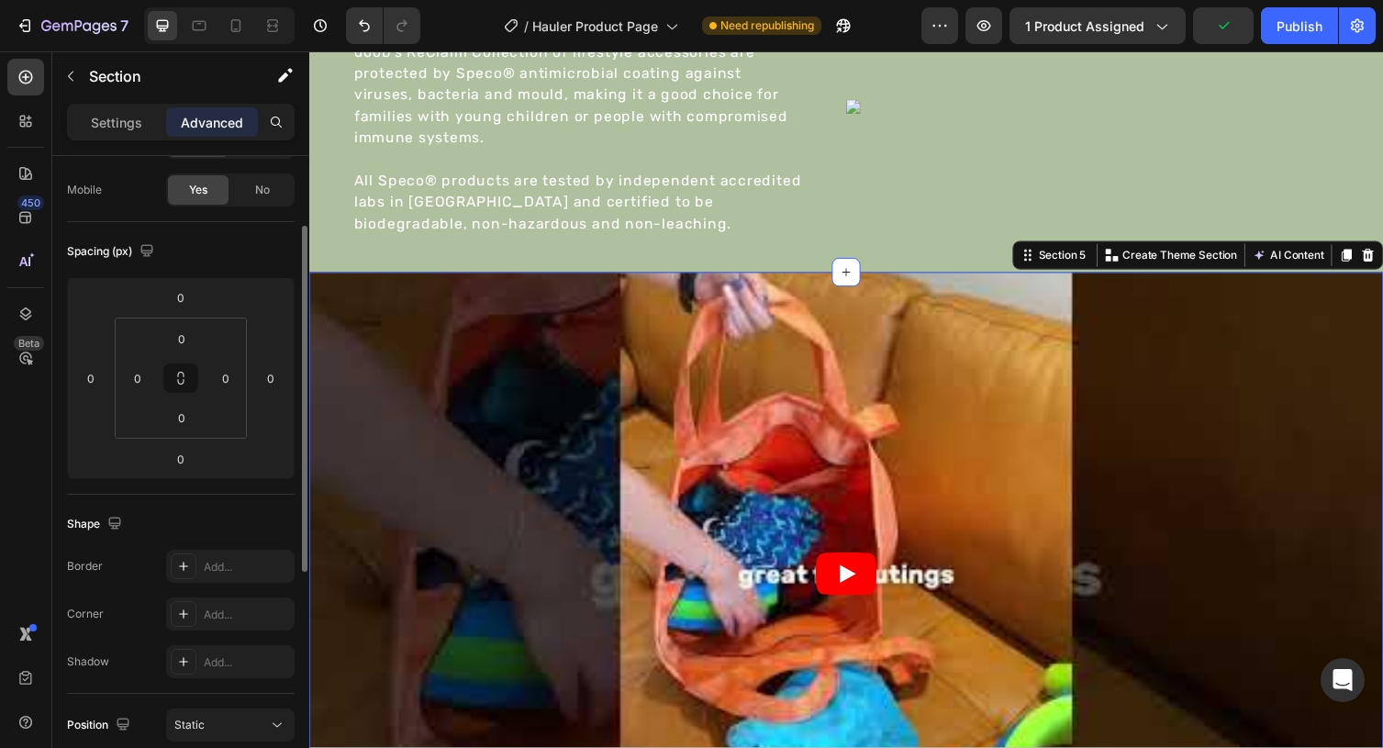
scroll to position [131, 0]
click at [1301, 22] on div "Publish" at bounding box center [1299, 26] width 46 height 19
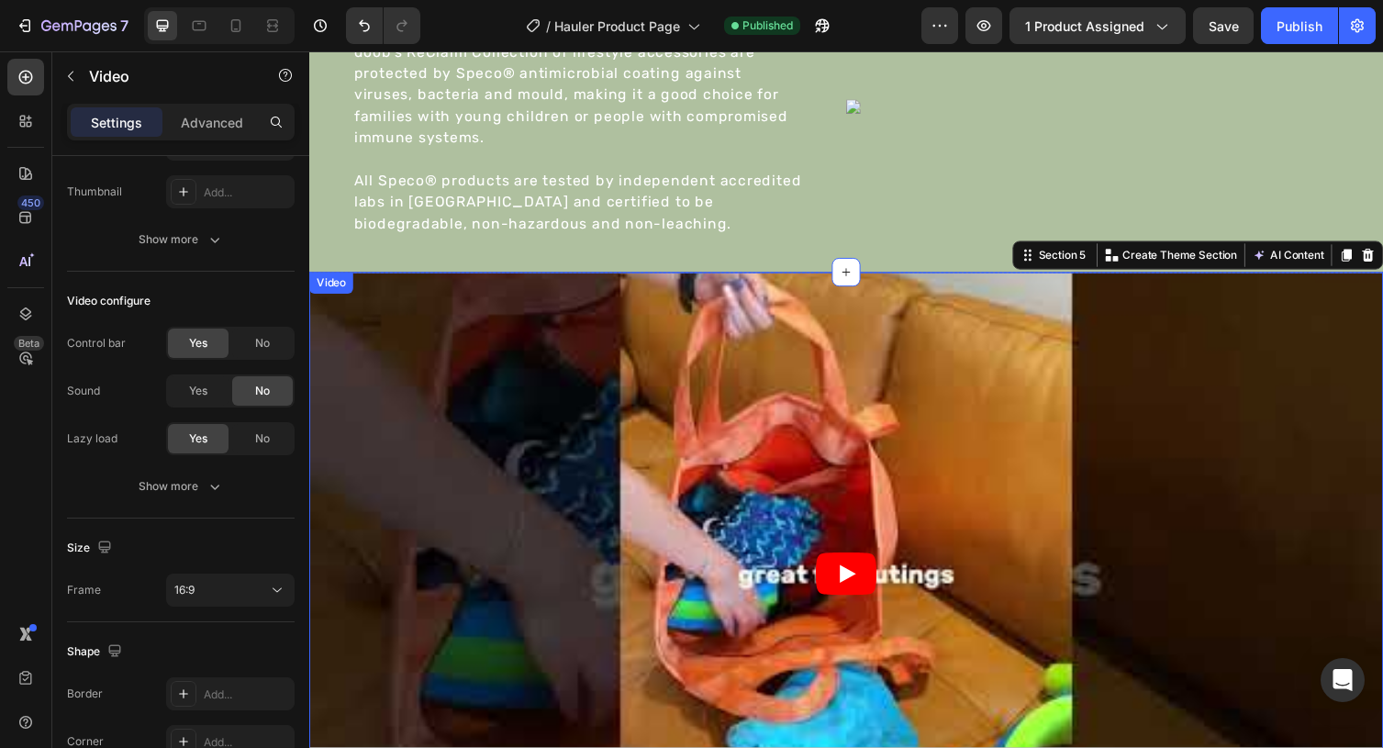
click at [345, 317] on article at bounding box center [859, 587] width 1101 height 619
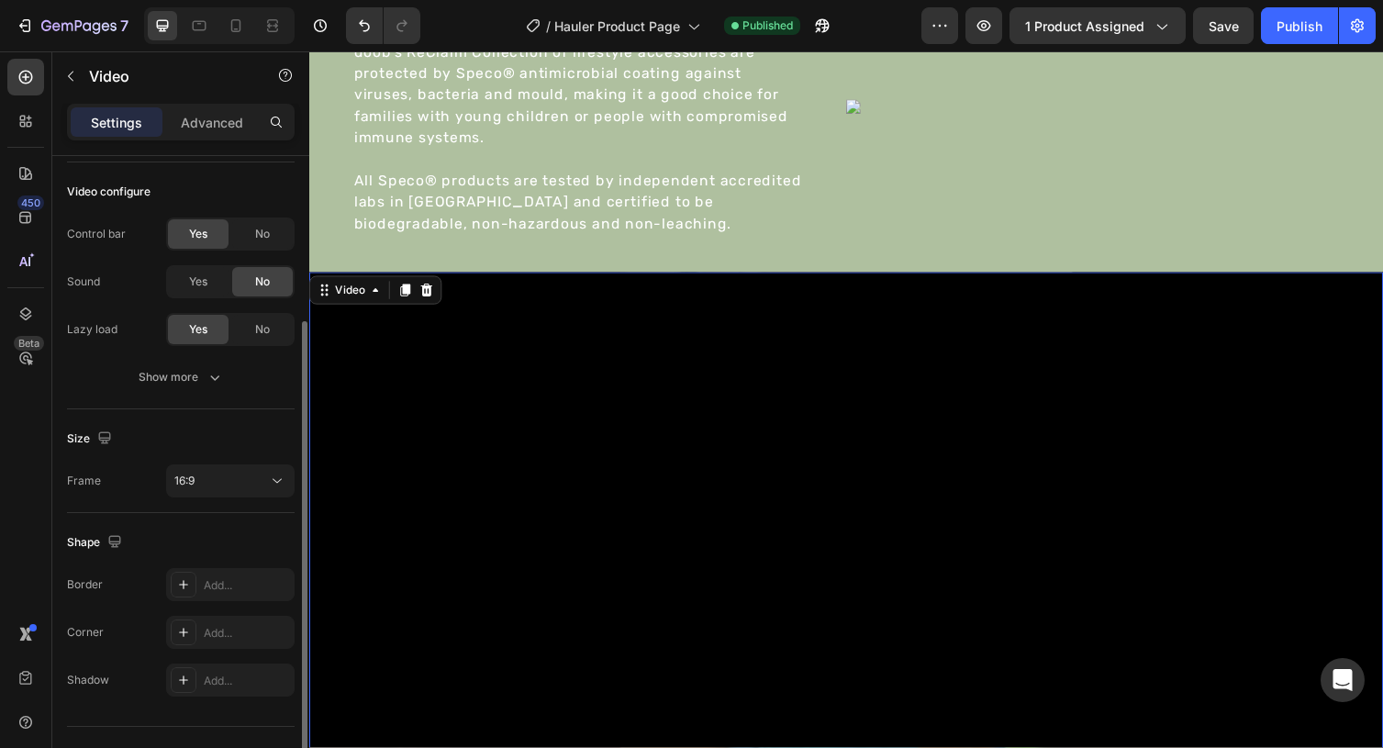
scroll to position [277, 0]
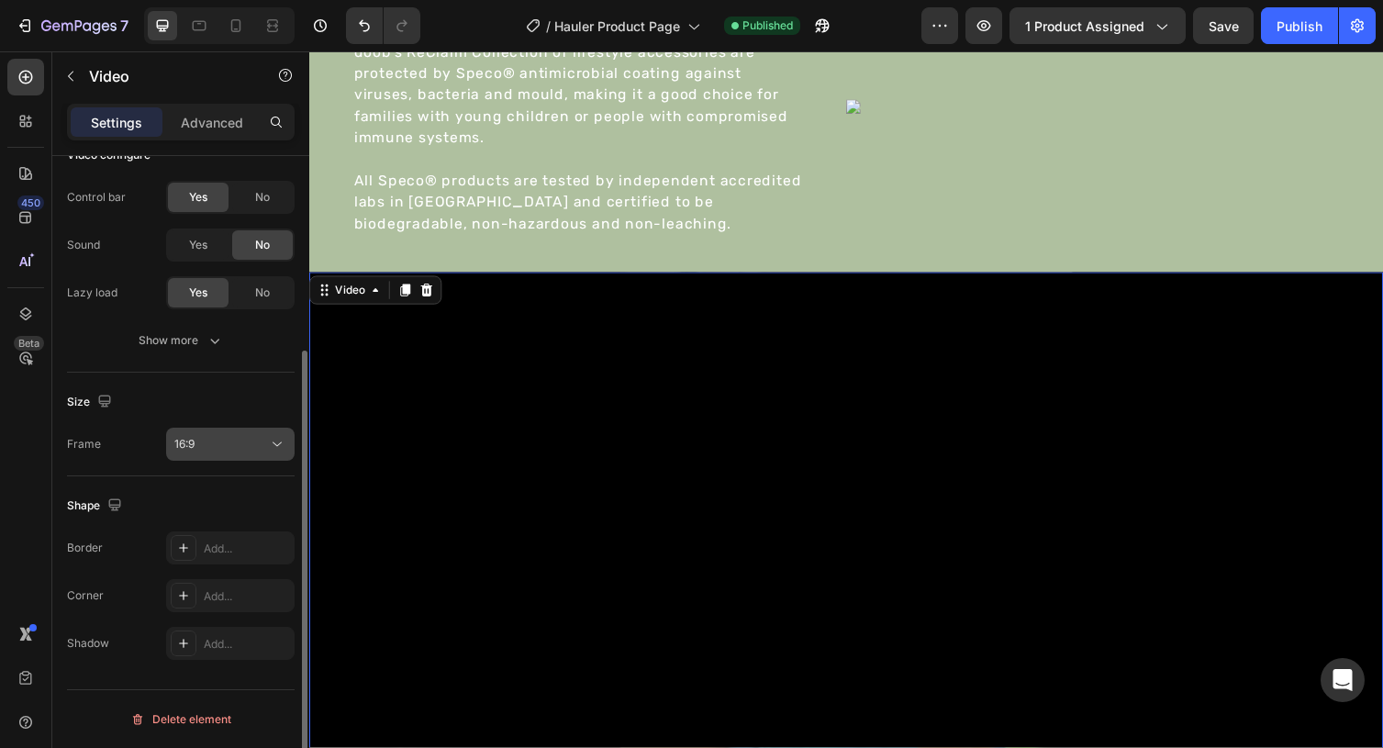
click at [262, 455] on button "16:9" at bounding box center [230, 444] width 128 height 33
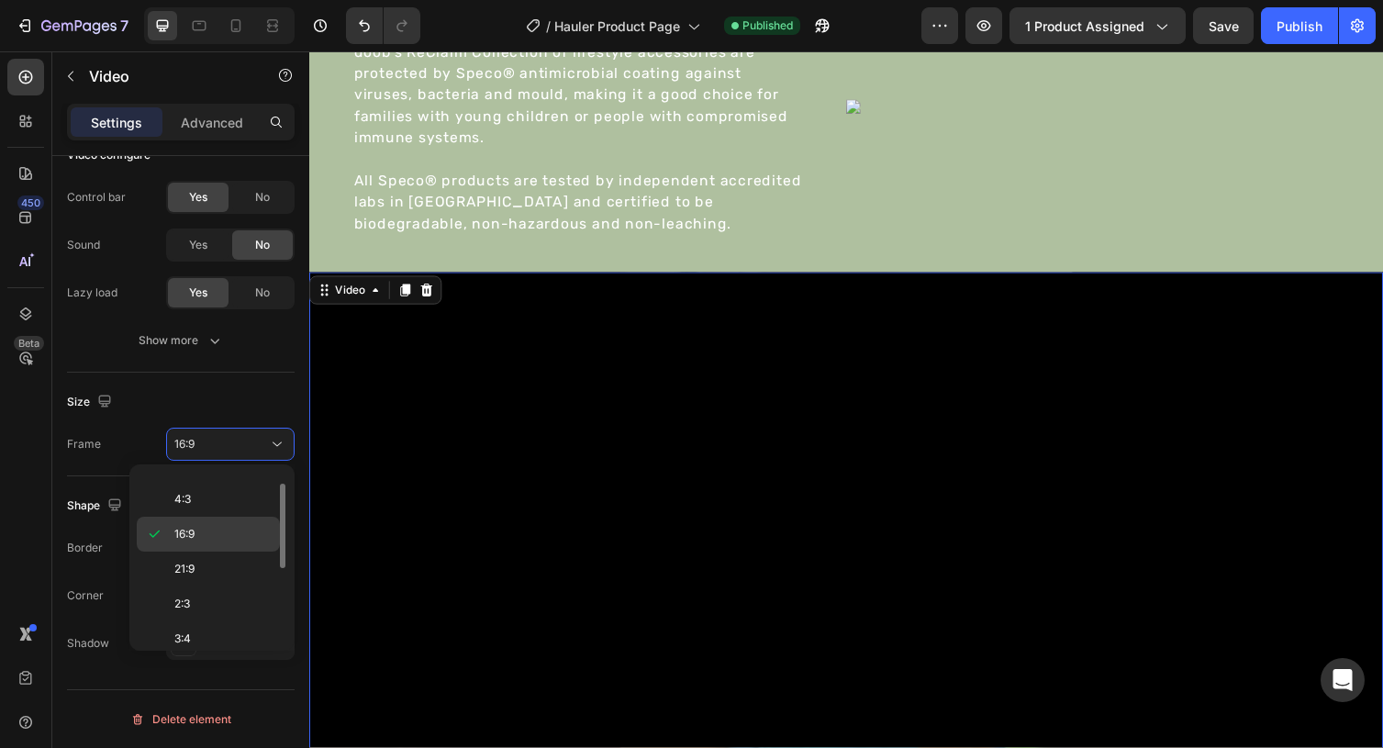
scroll to position [98, 0]
click at [238, 563] on p "21:9" at bounding box center [222, 565] width 97 height 17
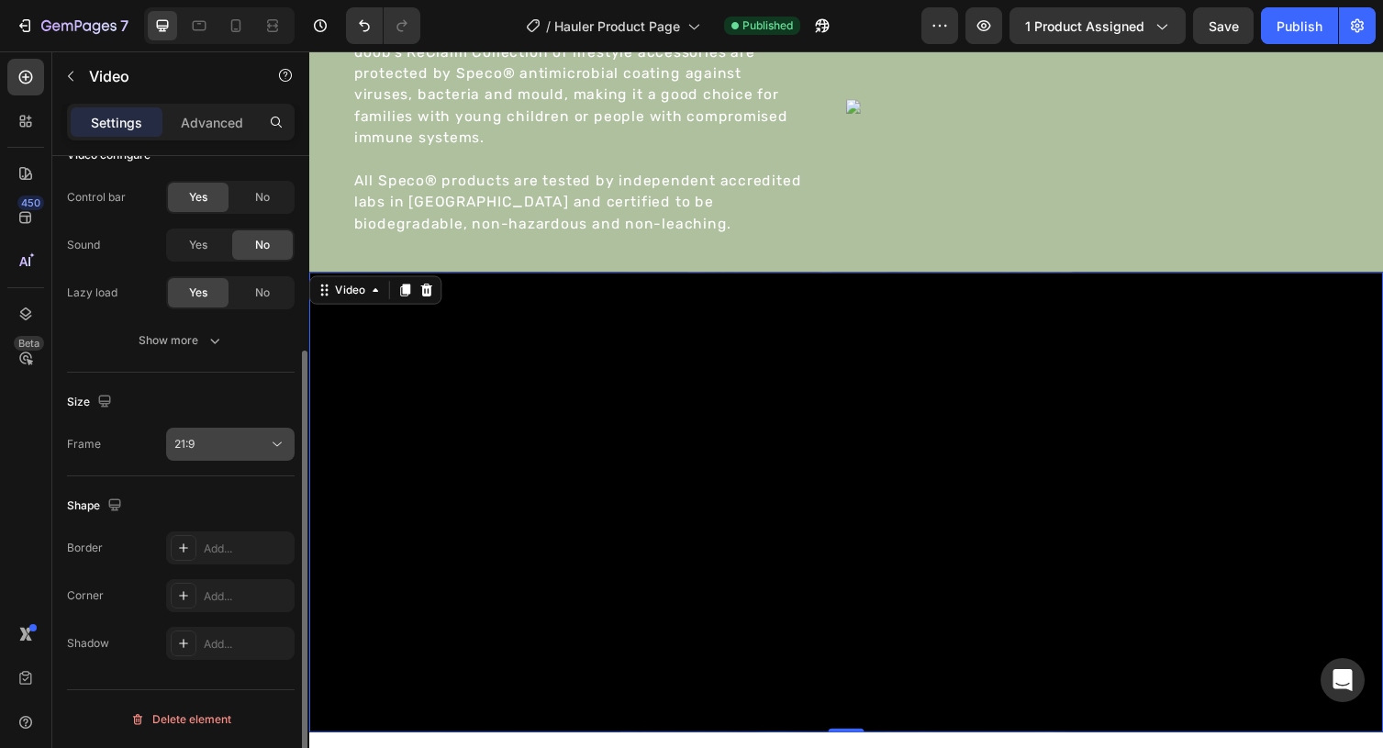
click at [218, 440] on div "21:9" at bounding box center [221, 444] width 94 height 17
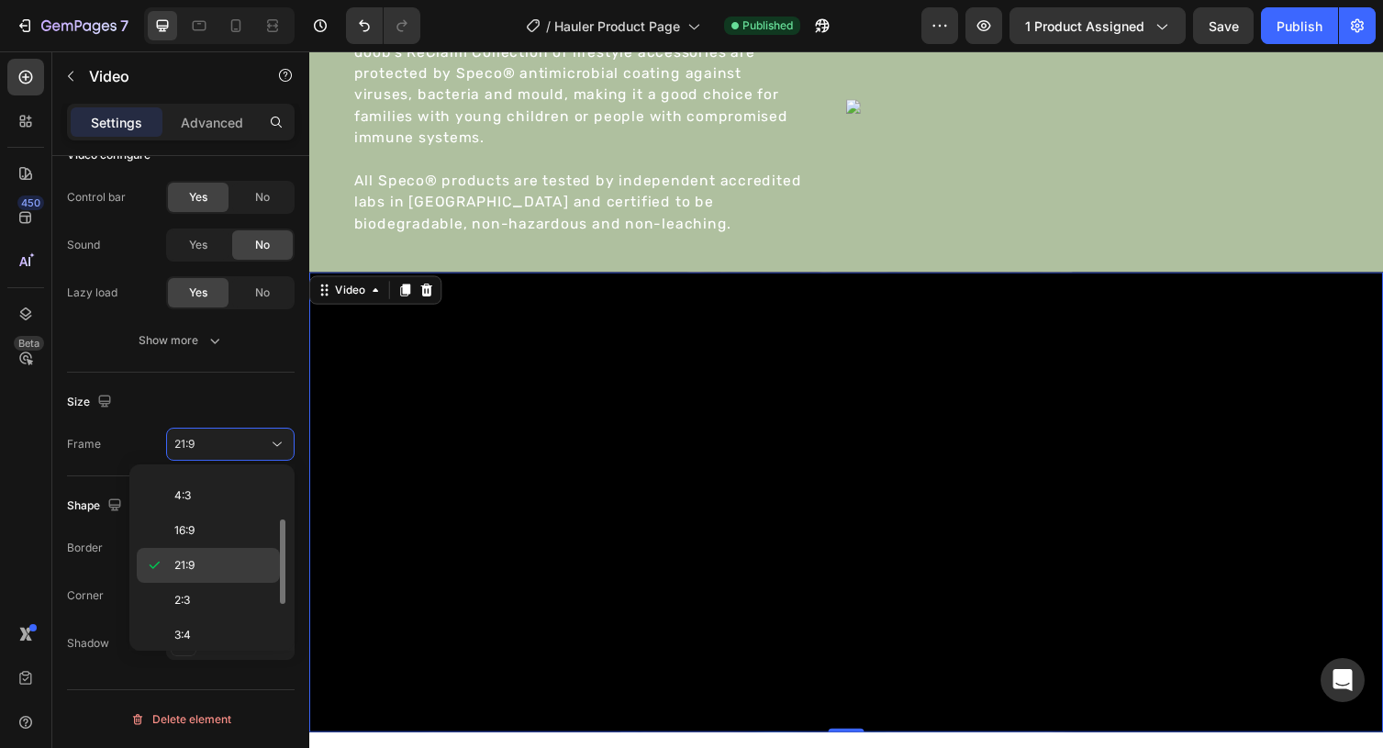
click at [212, 567] on p "21:9" at bounding box center [222, 565] width 97 height 17
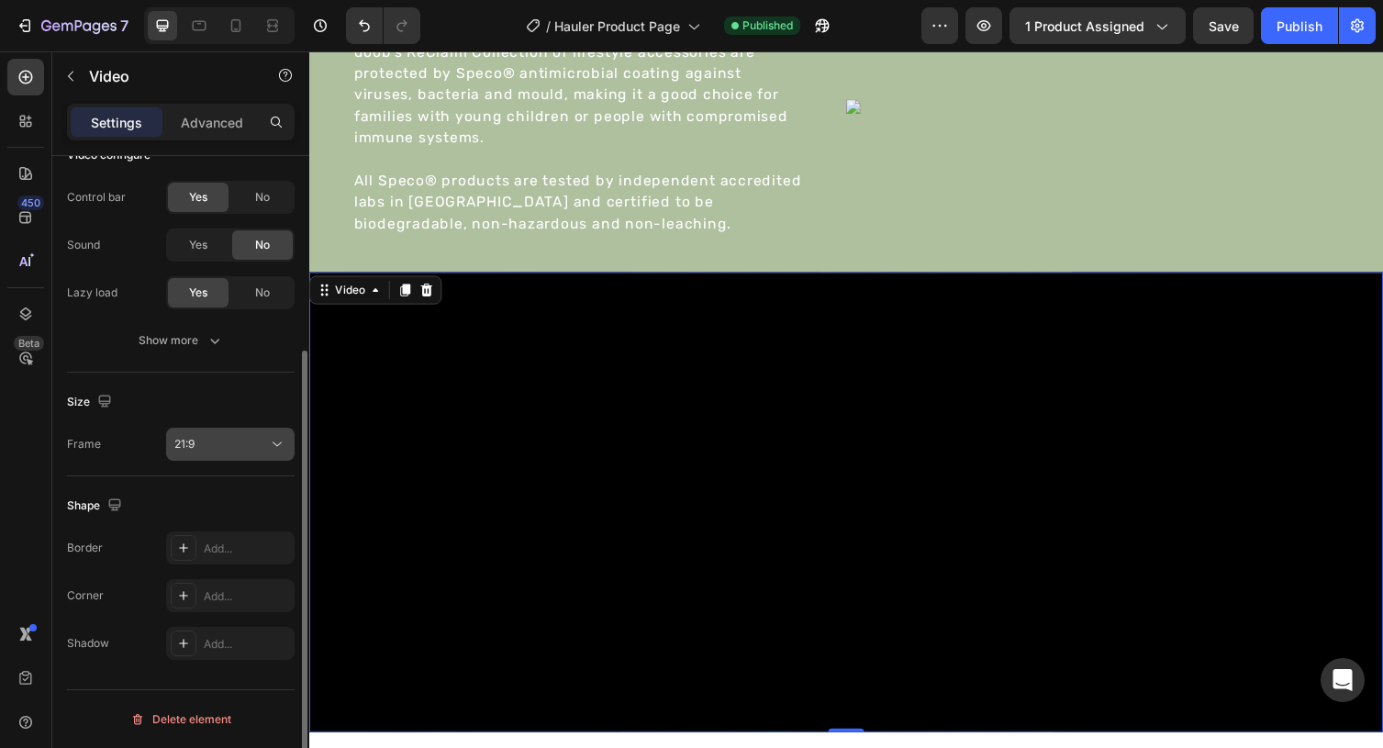
click at [213, 450] on div "21:9" at bounding box center [221, 444] width 94 height 17
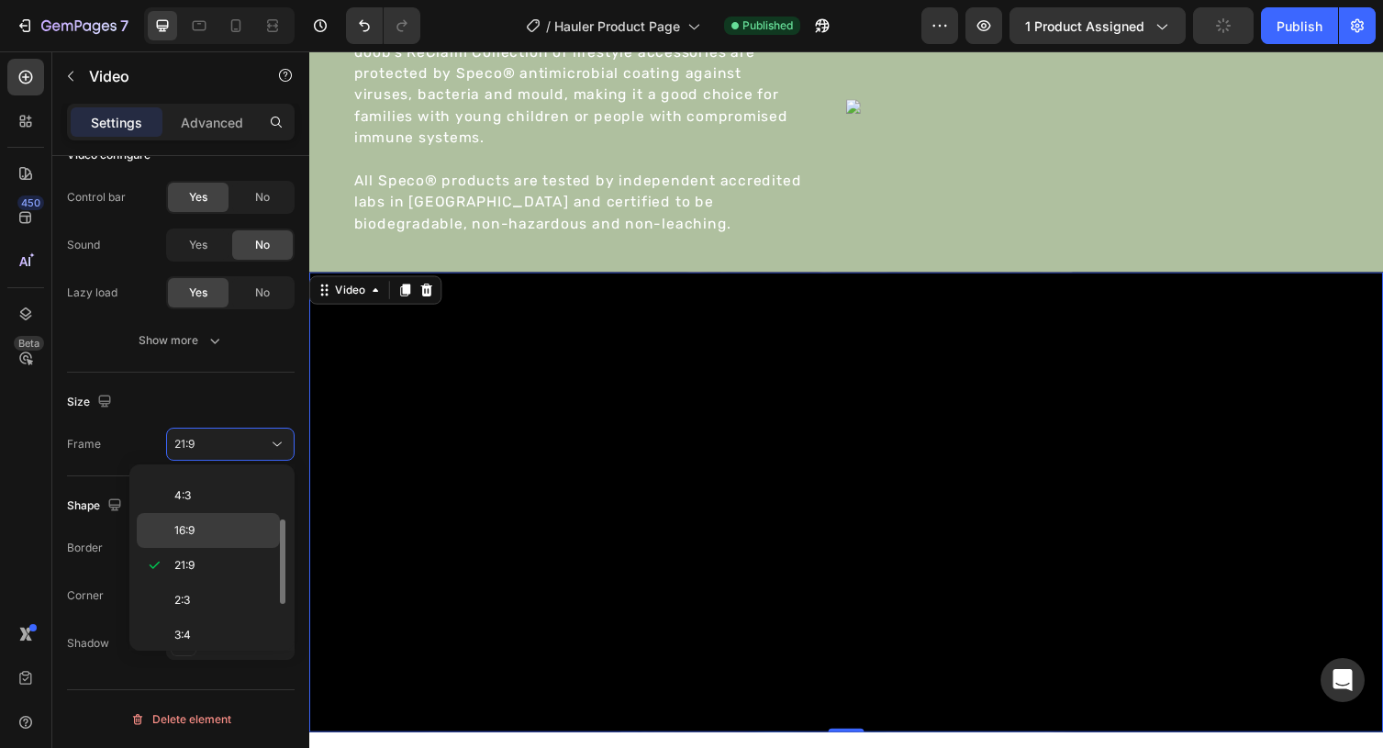
click at [195, 538] on span "16:9" at bounding box center [184, 530] width 20 height 17
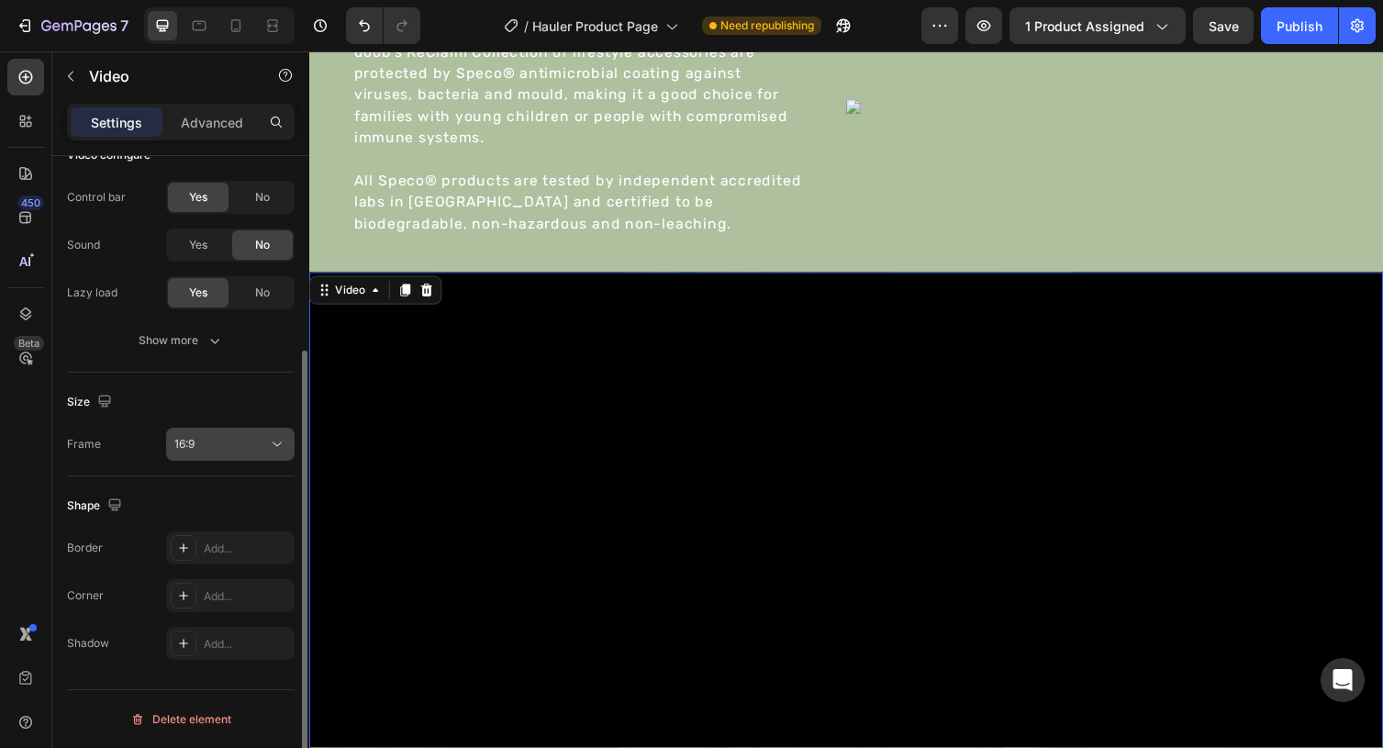
click at [218, 447] on div "16:9" at bounding box center [221, 444] width 94 height 17
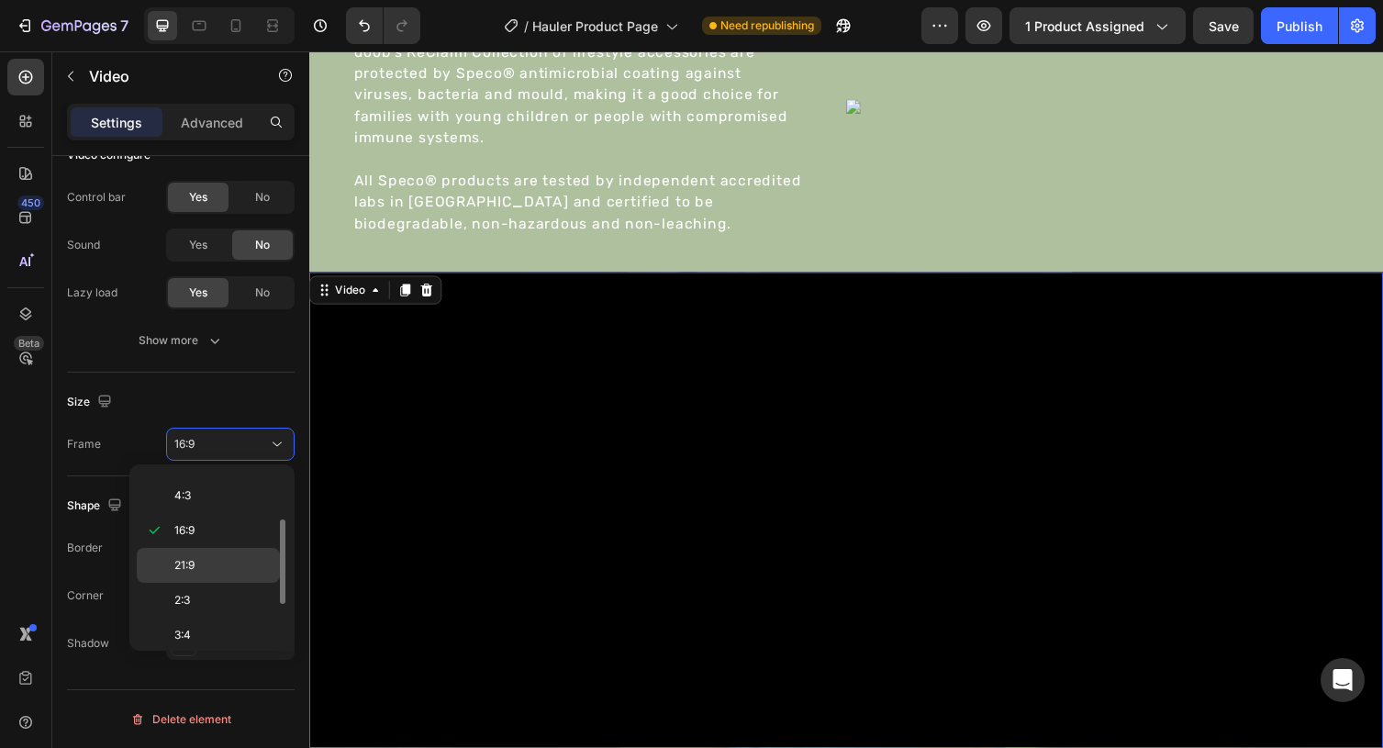
click at [216, 561] on p "21:9" at bounding box center [222, 565] width 97 height 17
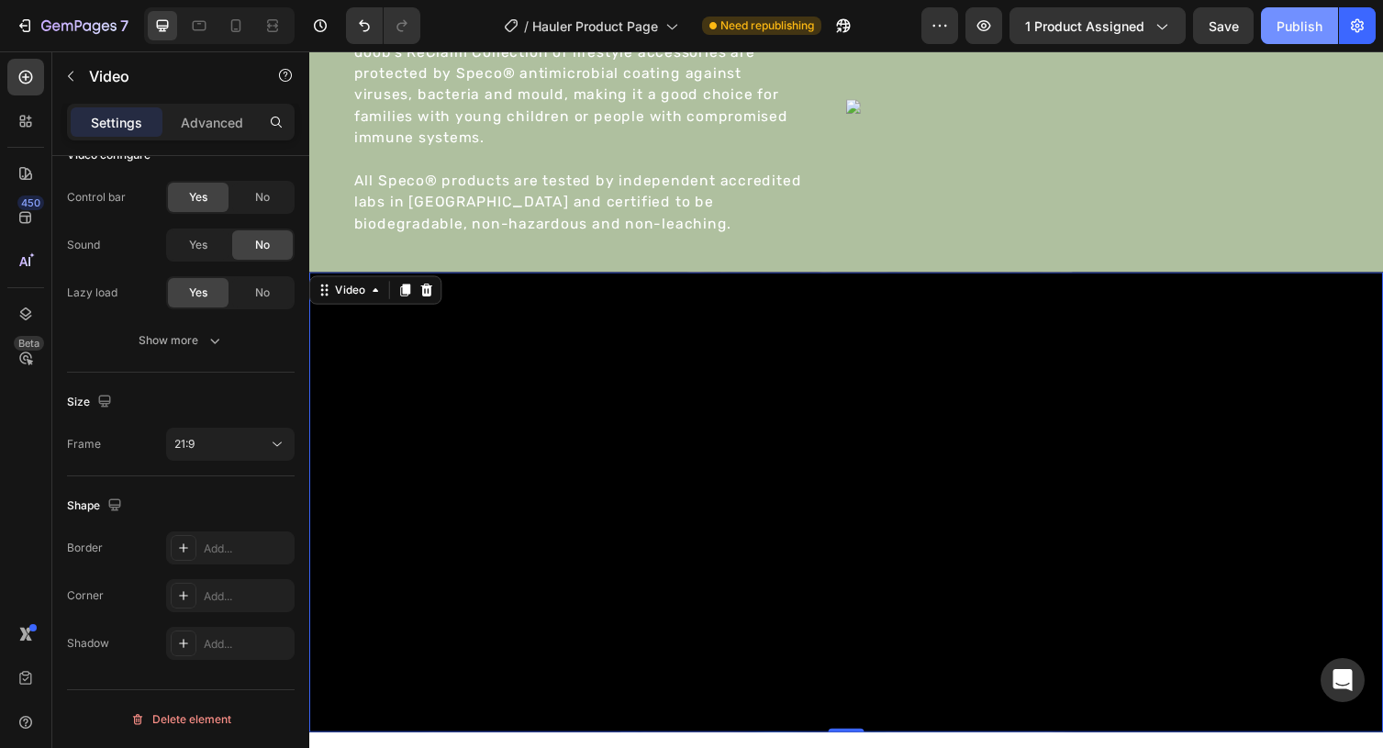
click at [1297, 24] on div "Publish" at bounding box center [1299, 26] width 46 height 19
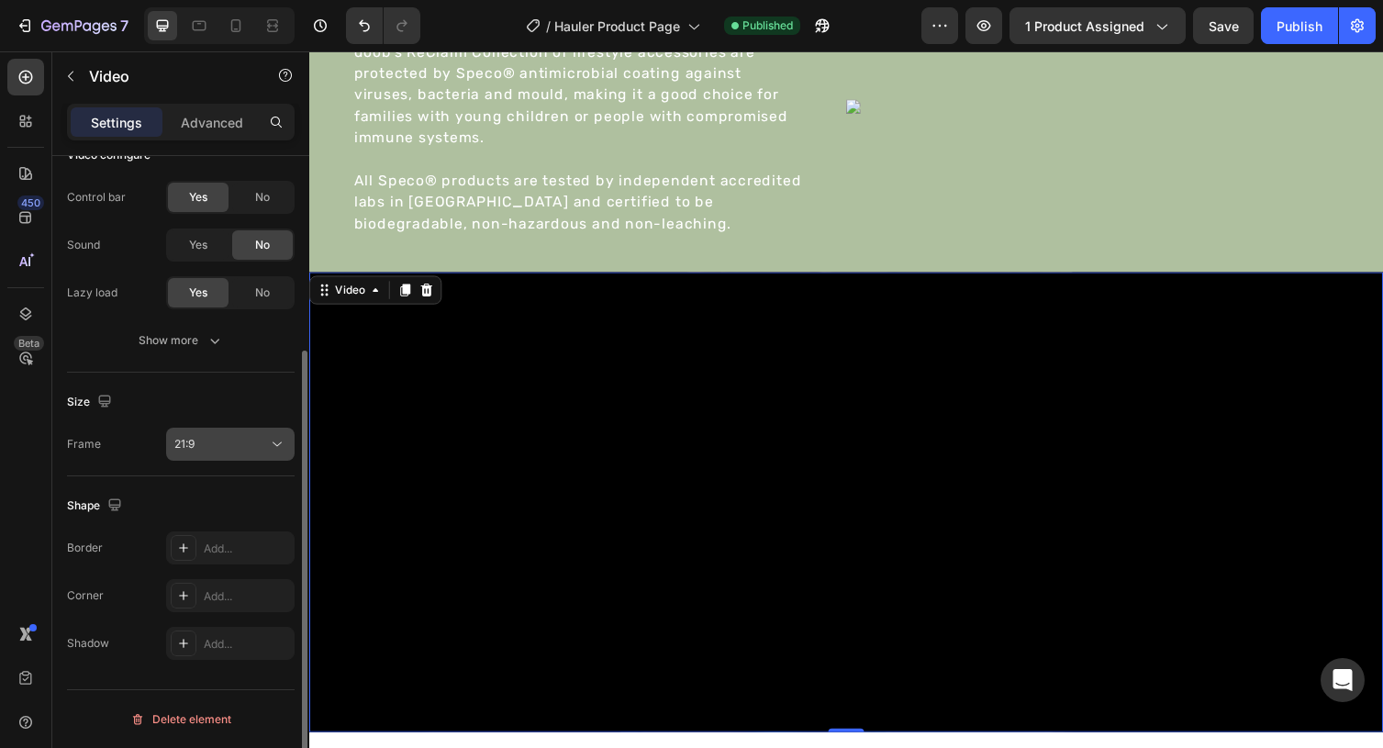
click at [237, 433] on button "21:9" at bounding box center [230, 444] width 128 height 33
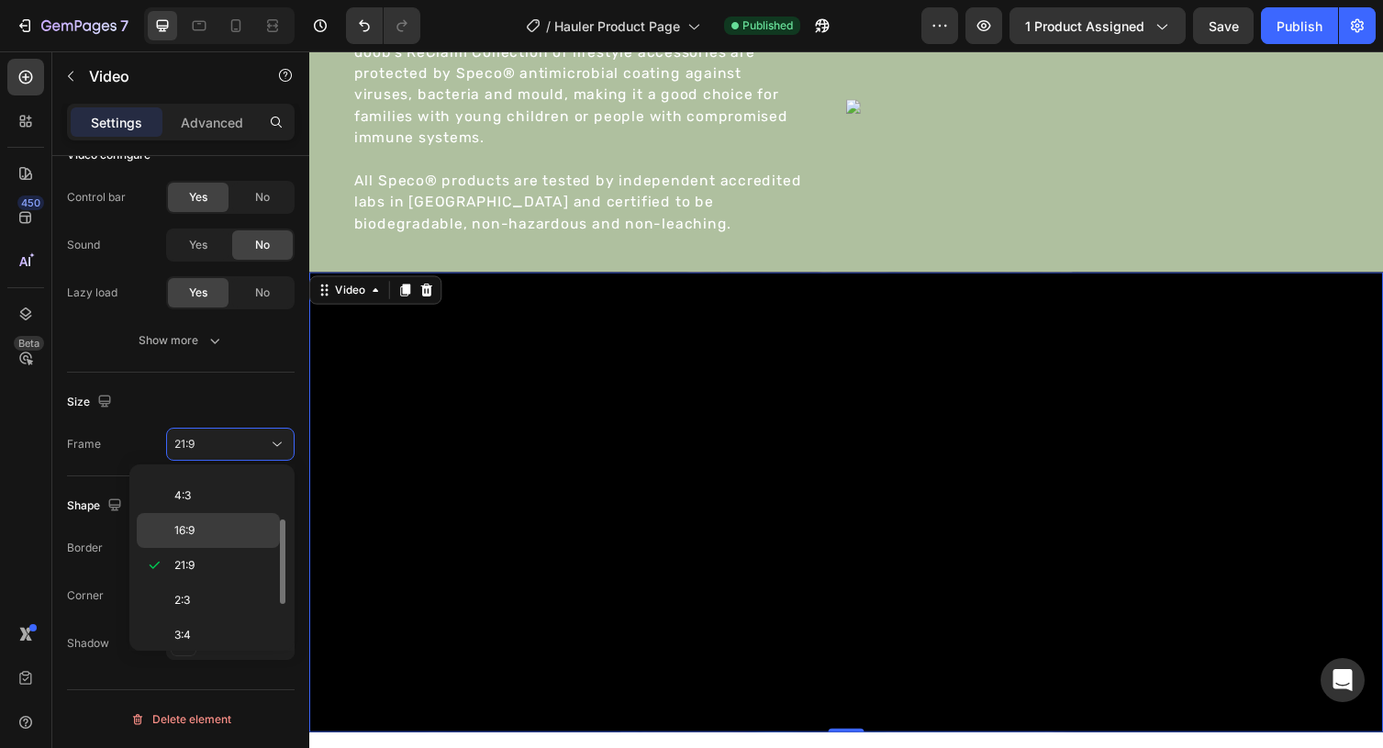
click at [230, 529] on p "16:9" at bounding box center [222, 530] width 97 height 17
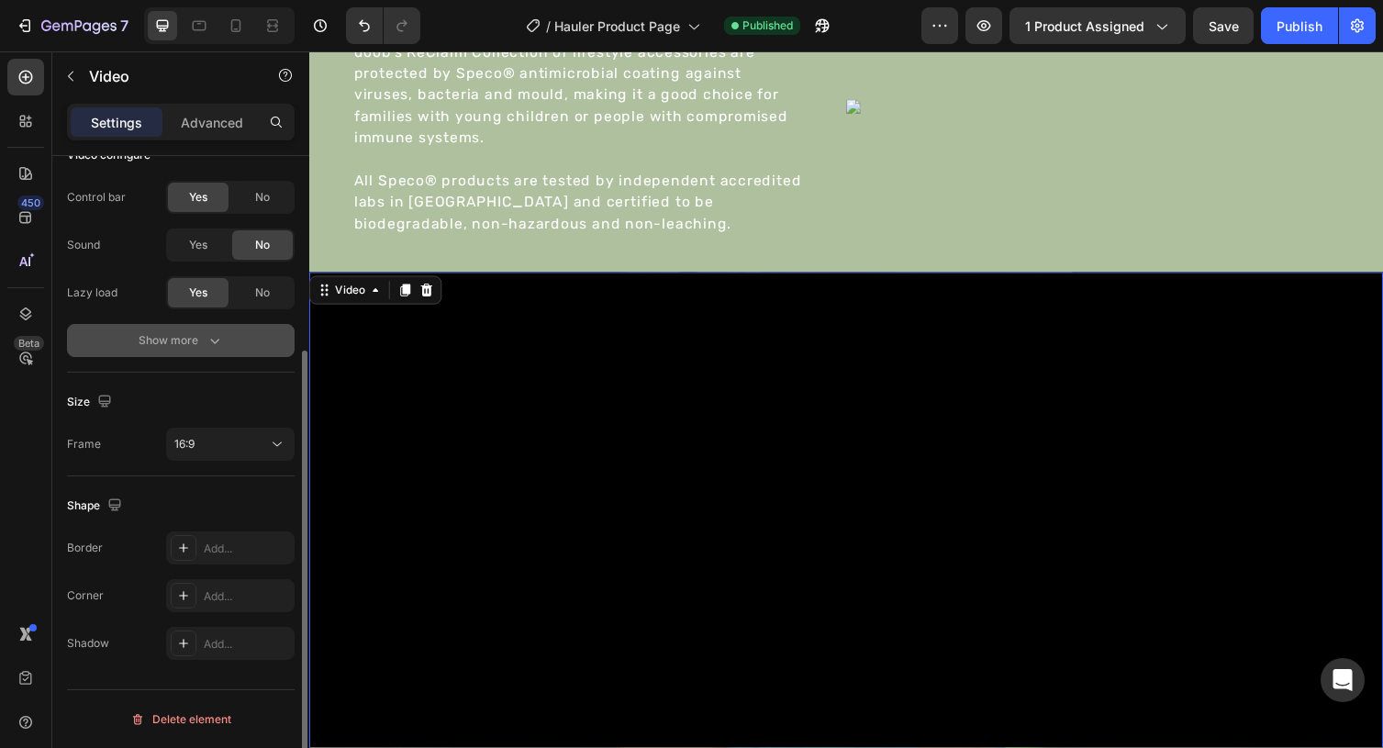
click at [184, 342] on div "Show more" at bounding box center [181, 340] width 85 height 18
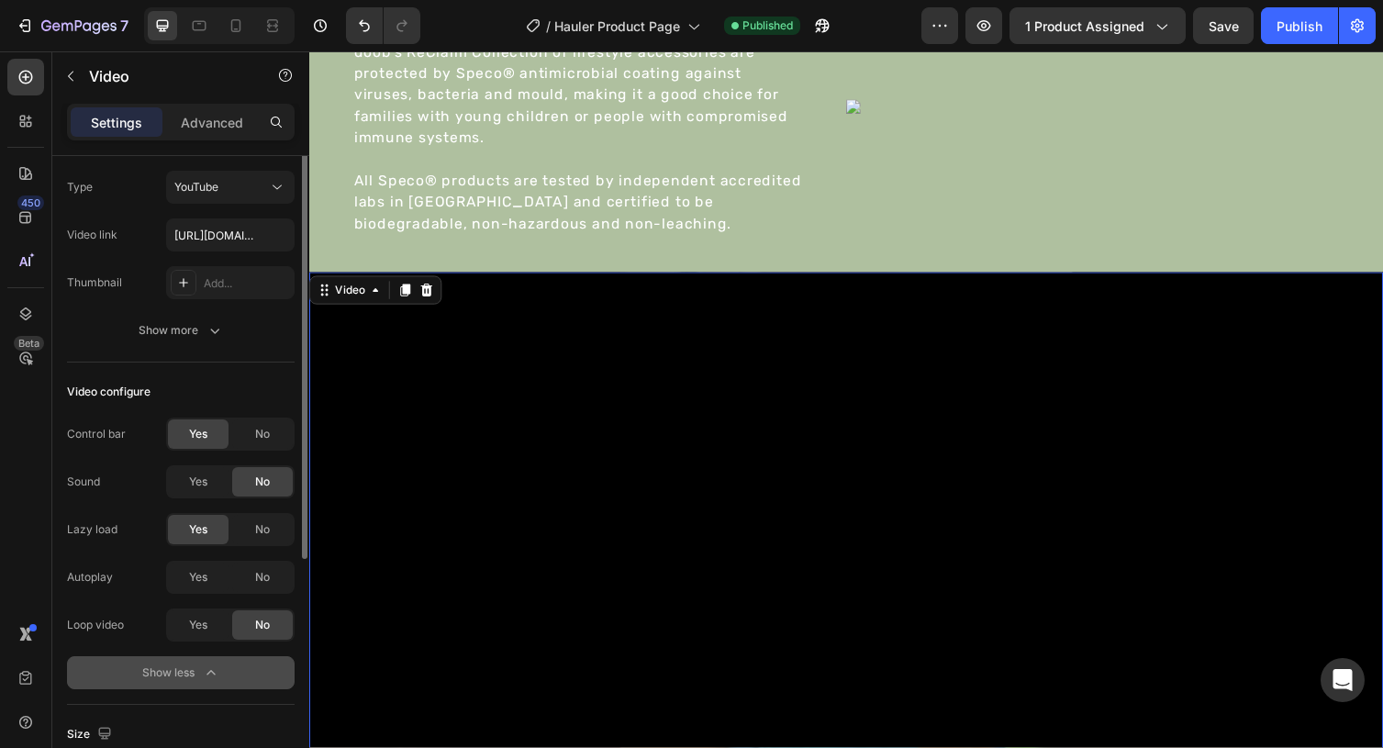
scroll to position [0, 0]
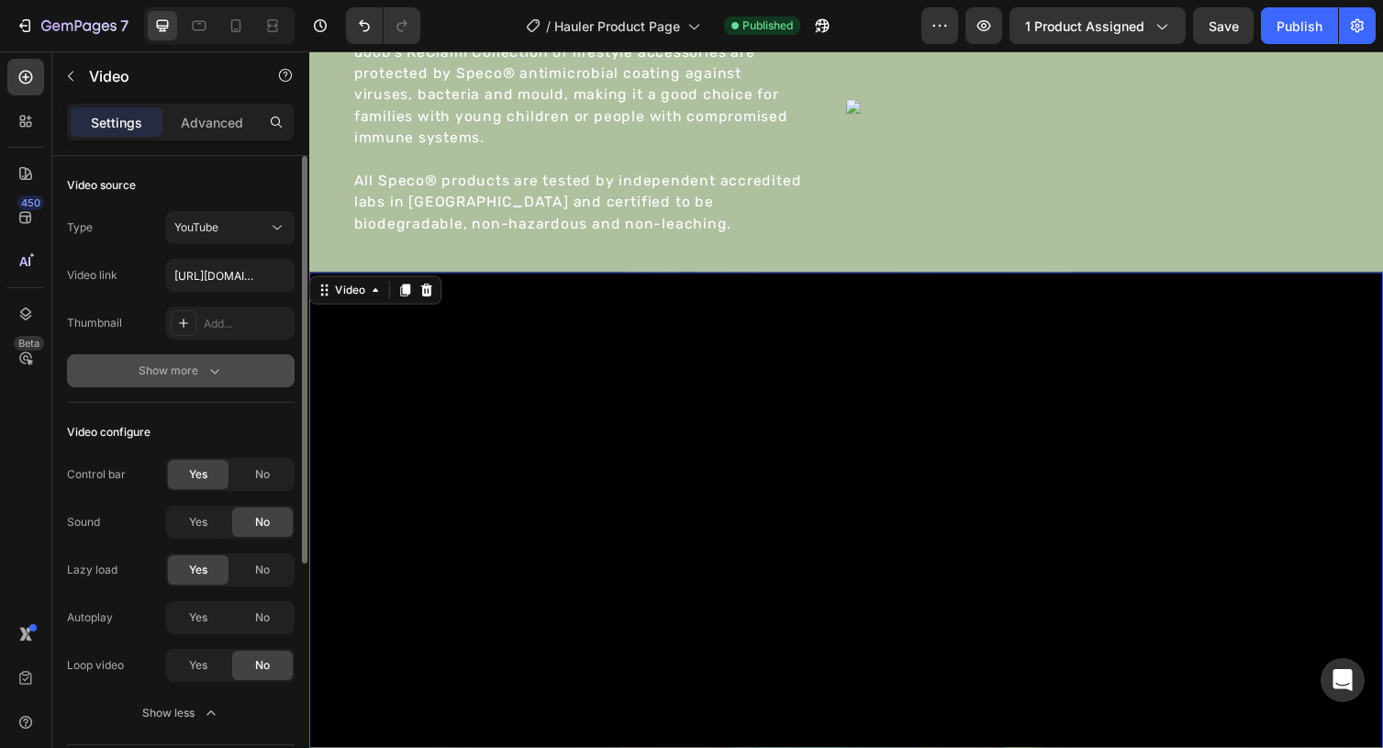
click at [202, 372] on div "Show more" at bounding box center [181, 371] width 85 height 18
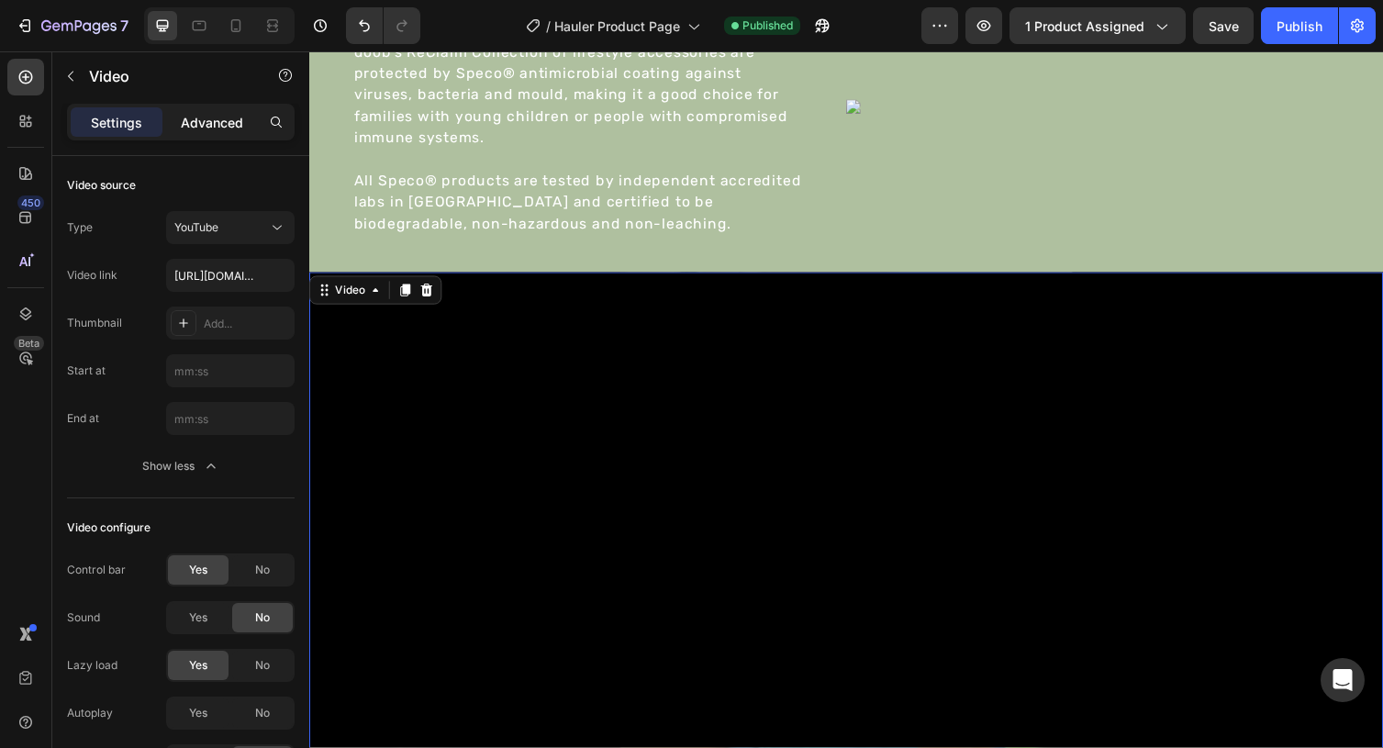
click at [207, 107] on div "Advanced" at bounding box center [212, 121] width 92 height 29
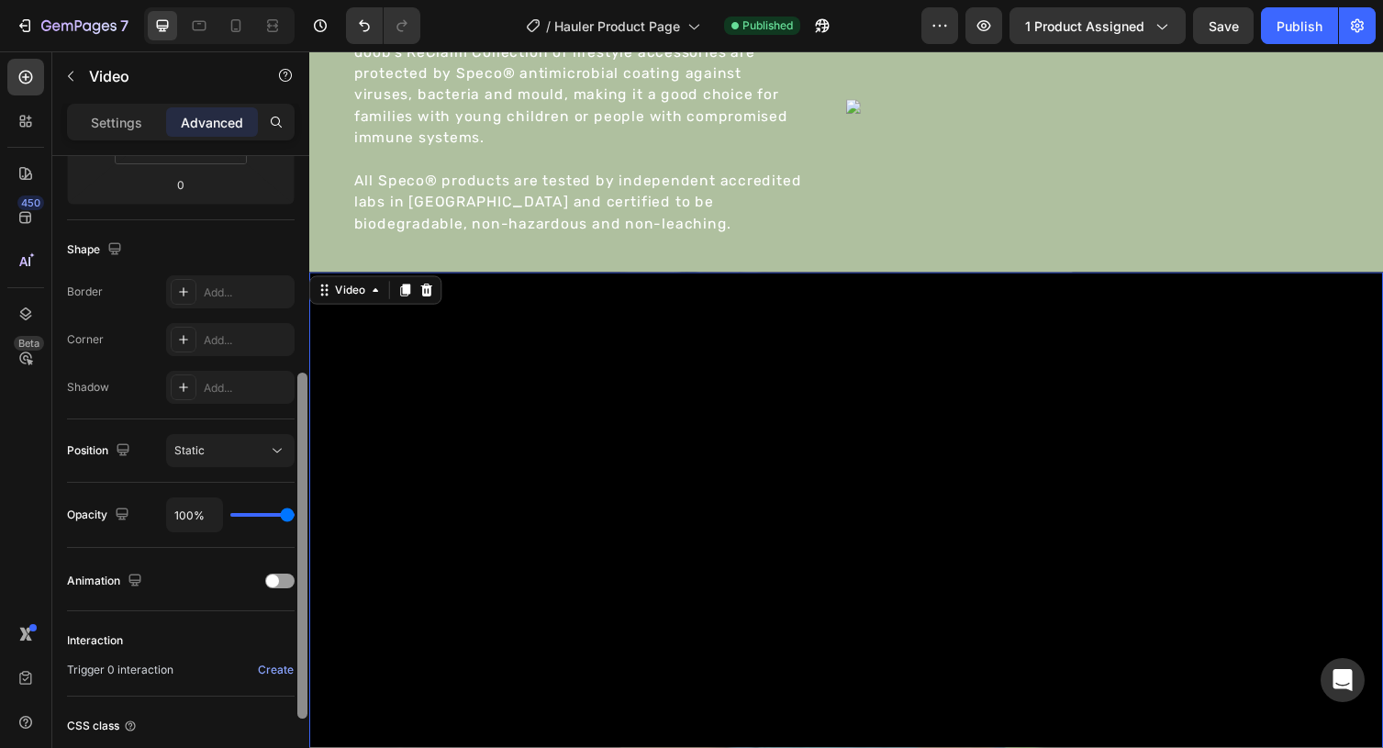
scroll to position [409, 0]
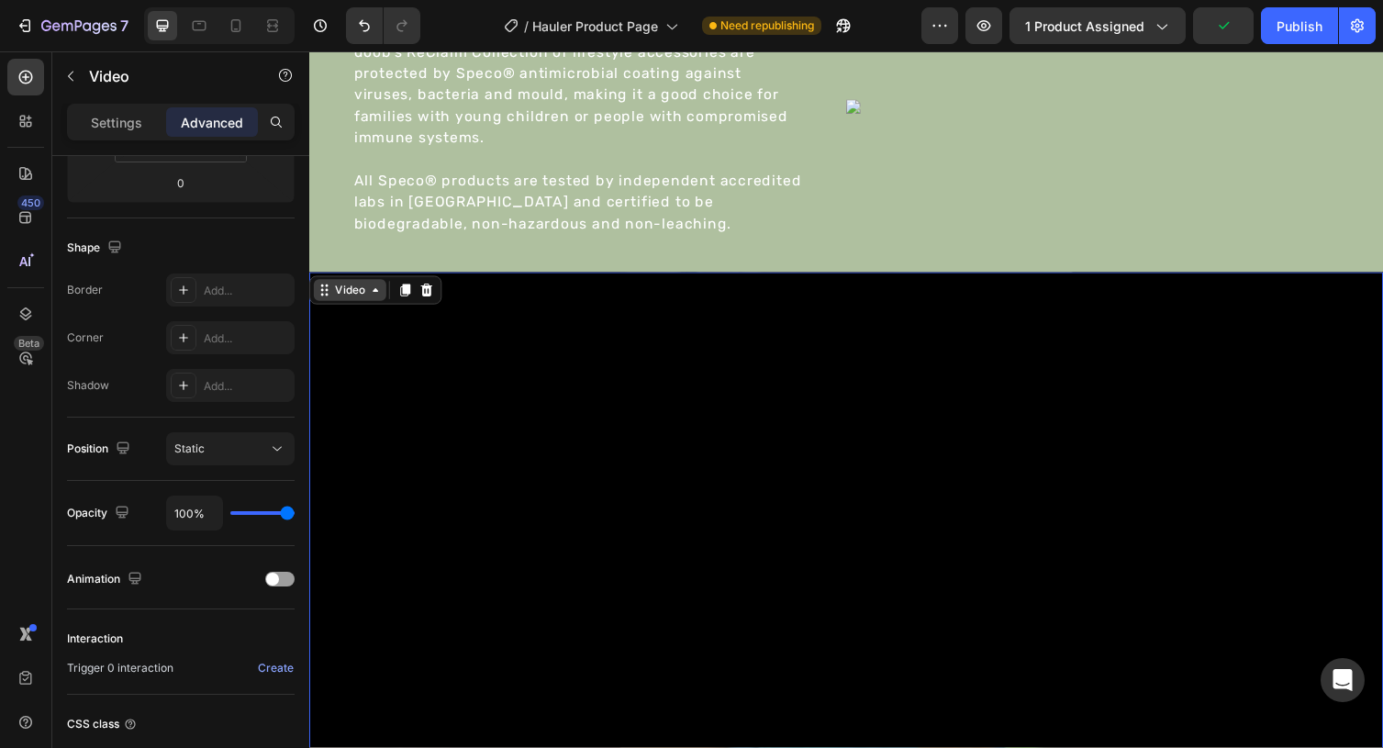
click at [350, 302] on div "Video" at bounding box center [351, 296] width 38 height 17
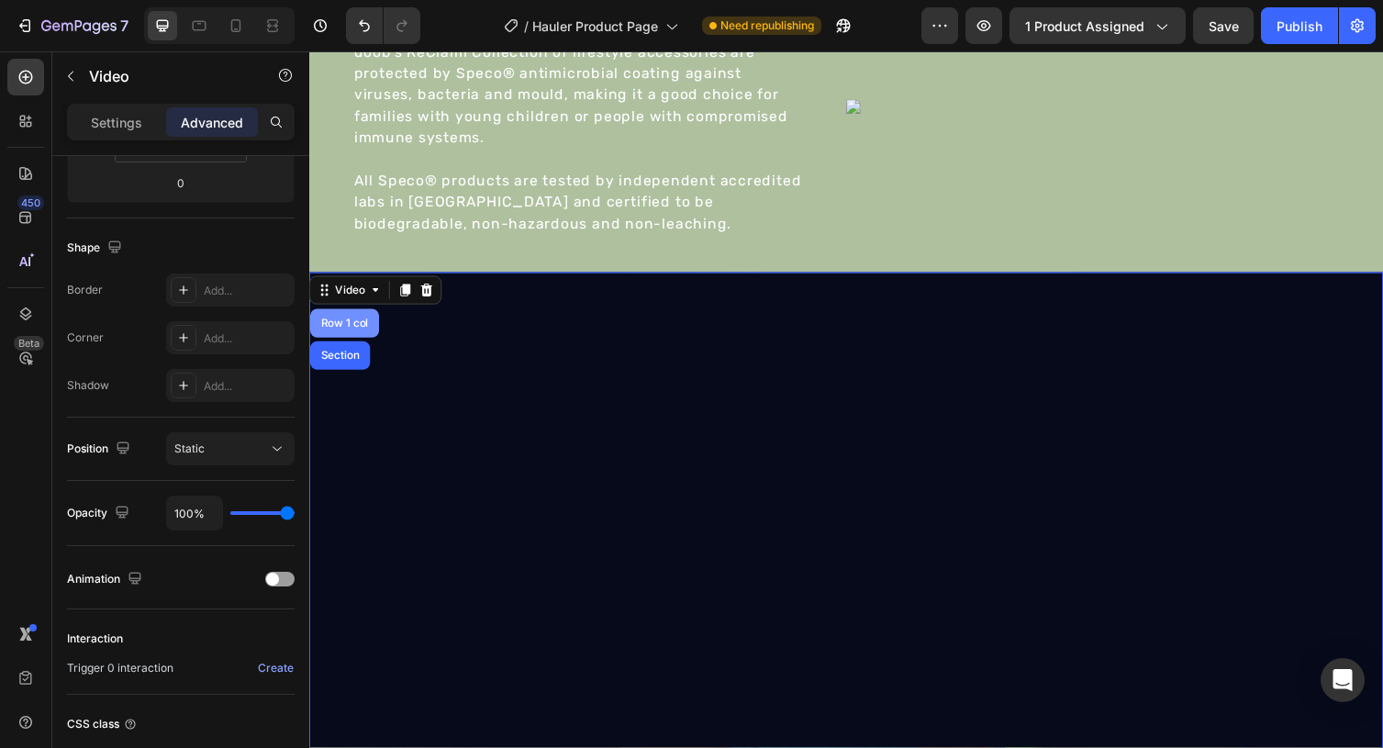
click at [344, 334] on div "Row 1 col" at bounding box center [345, 330] width 56 height 11
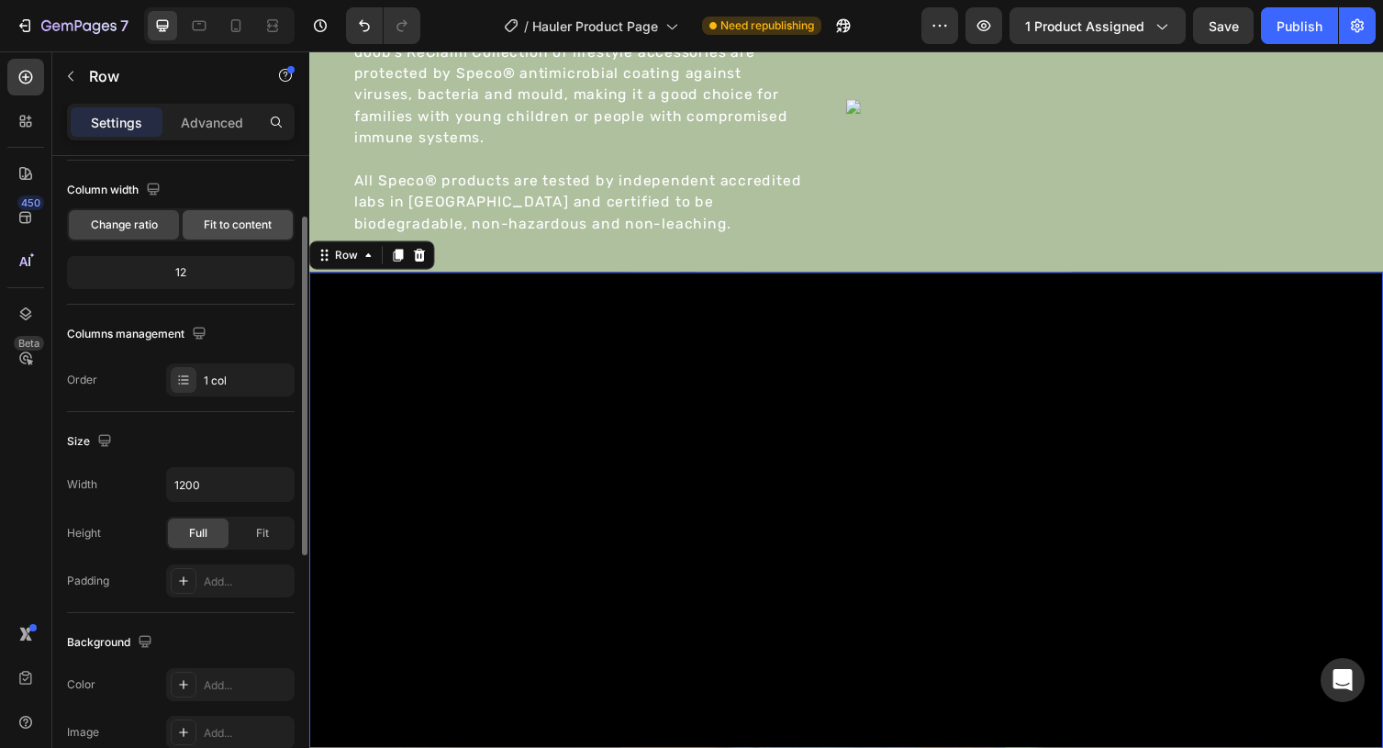
scroll to position [161, 0]
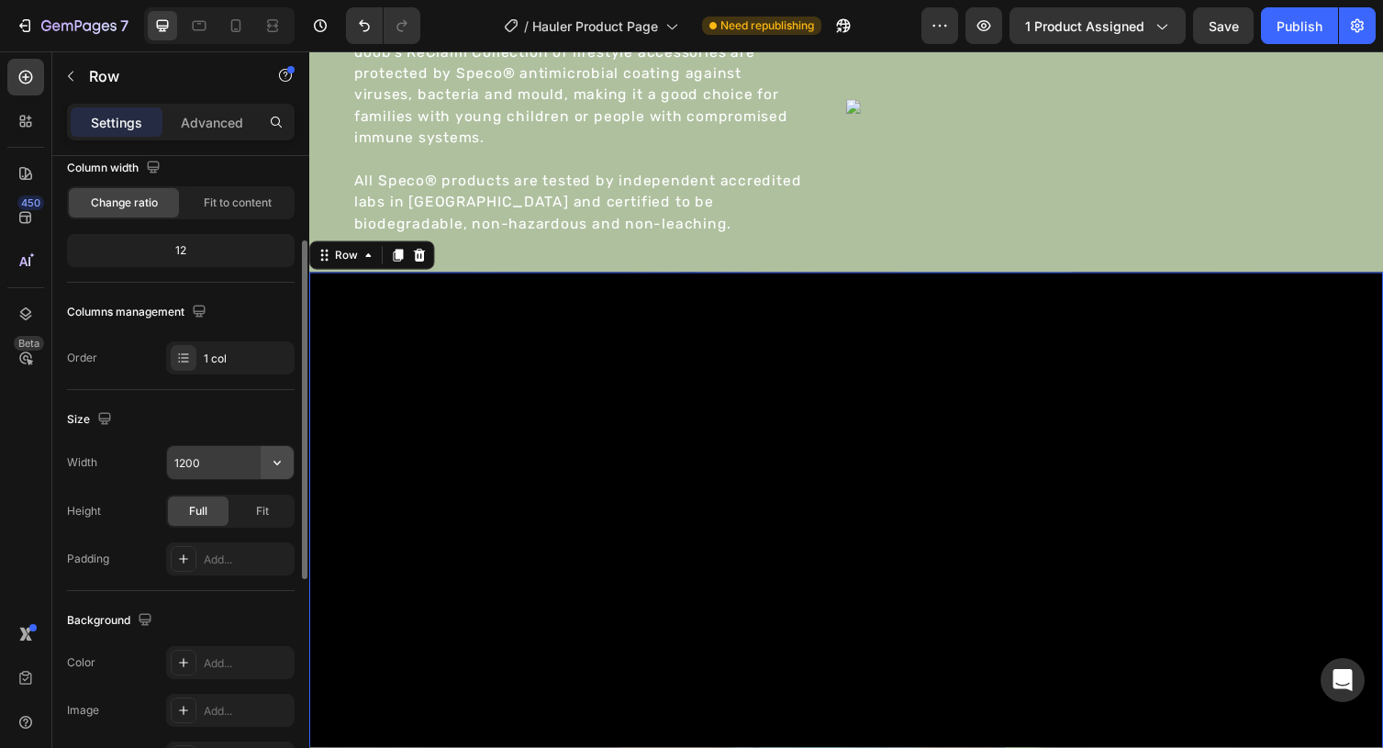
click at [261, 466] on button "button" at bounding box center [277, 462] width 33 height 33
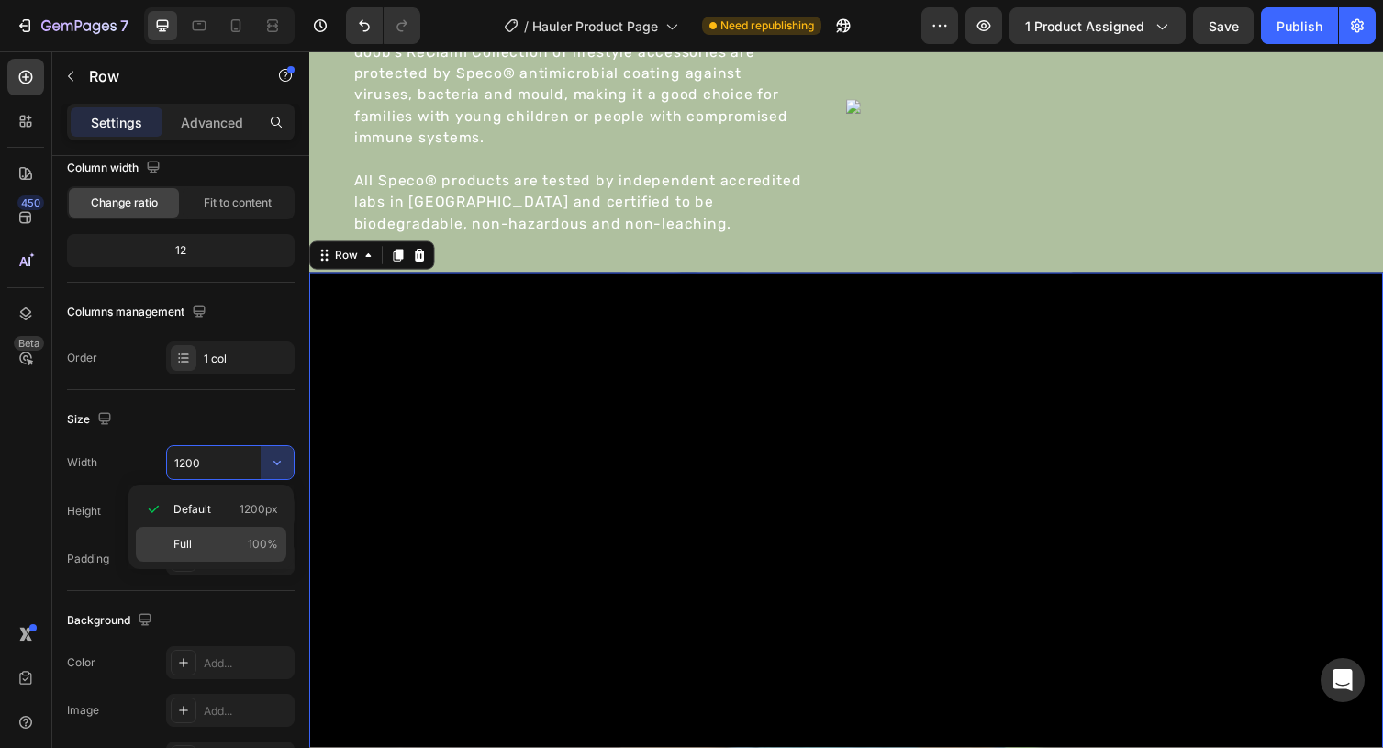
click at [245, 542] on p "Full 100%" at bounding box center [225, 544] width 105 height 17
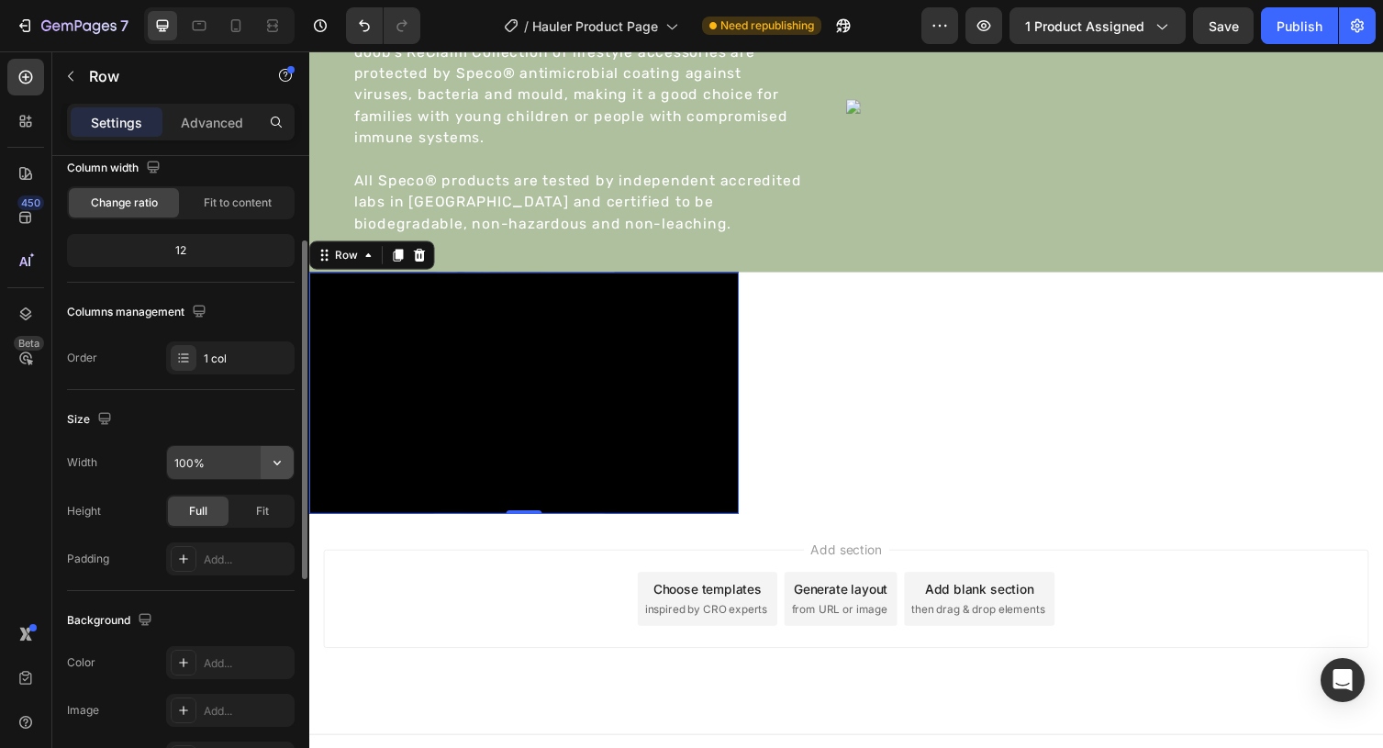
click at [271, 465] on icon "button" at bounding box center [277, 462] width 18 height 18
click at [274, 405] on div "Size" at bounding box center [181, 419] width 228 height 29
click at [1286, 22] on div "Publish" at bounding box center [1299, 26] width 46 height 19
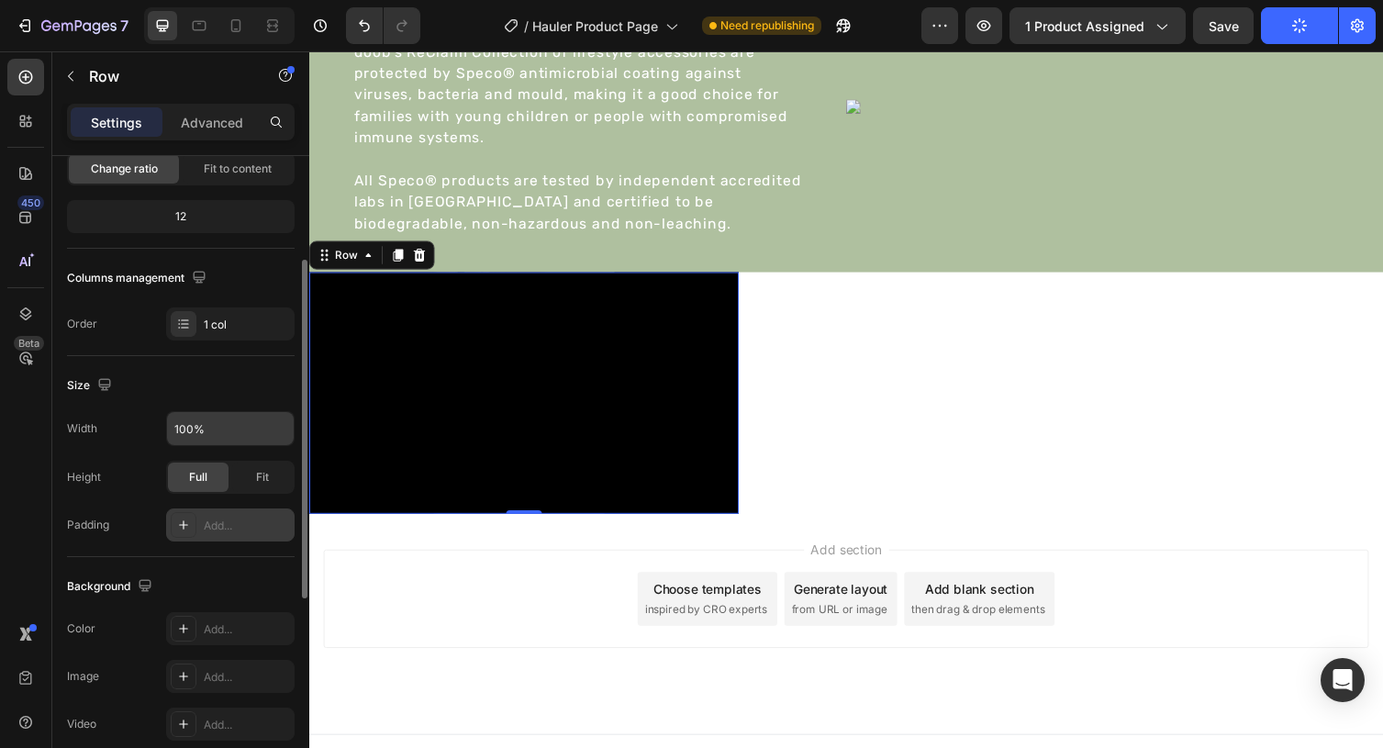
scroll to position [208, 0]
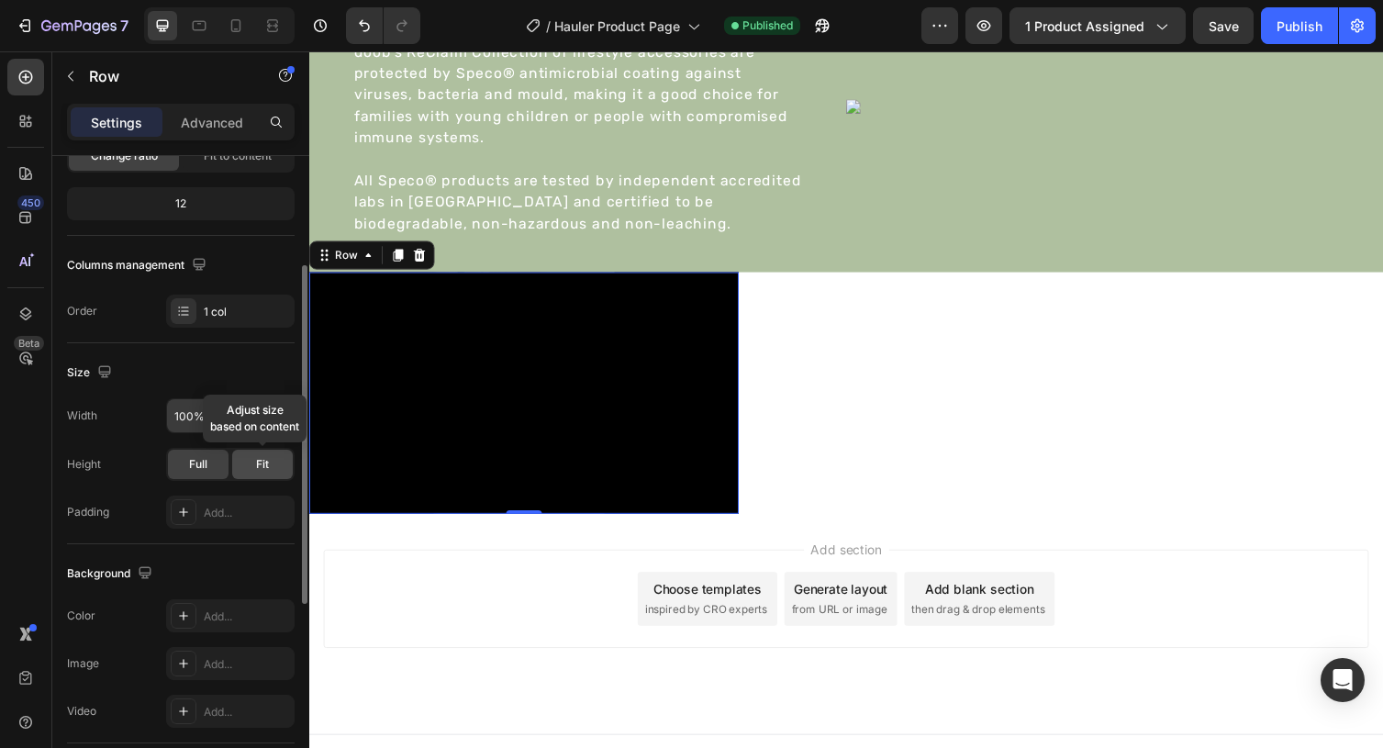
click at [251, 462] on div "Fit" at bounding box center [262, 464] width 61 height 29
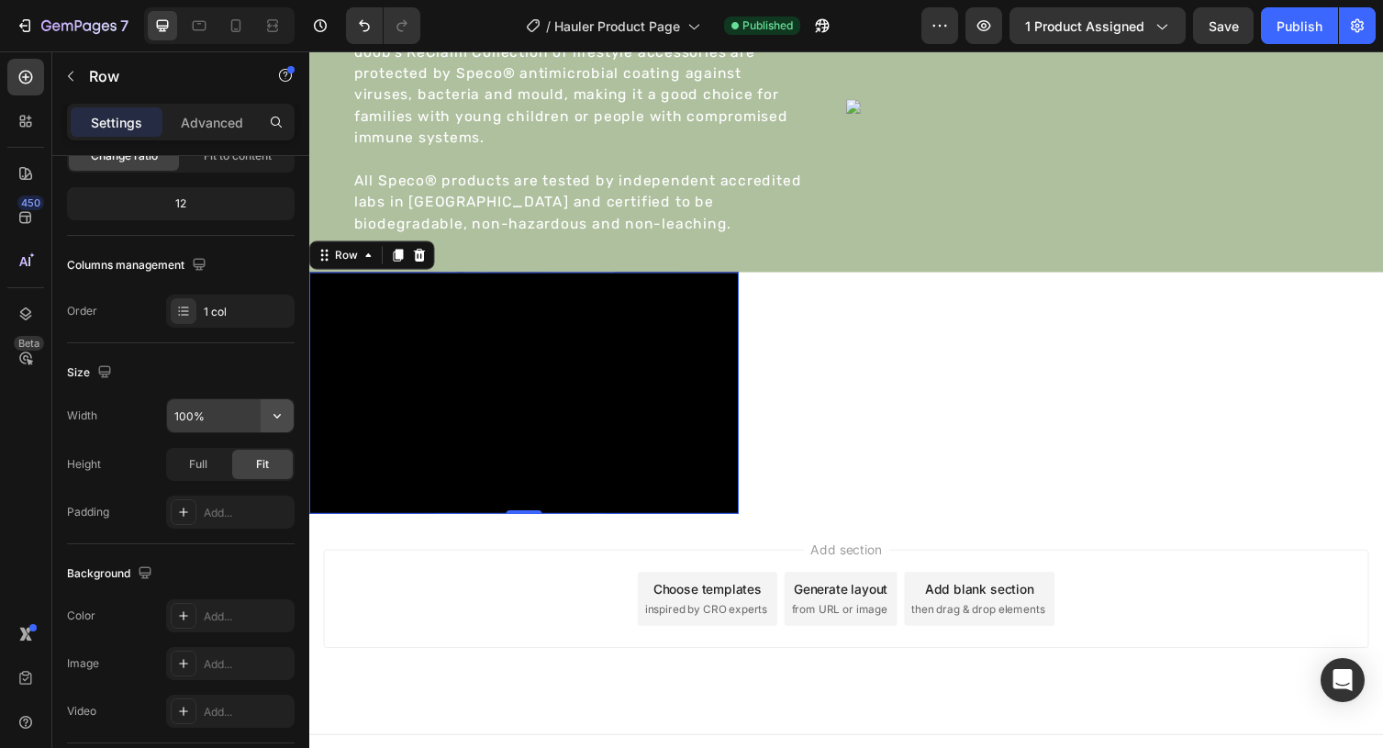
click at [281, 424] on icon "button" at bounding box center [277, 415] width 18 height 18
click at [262, 358] on div "Size" at bounding box center [181, 372] width 228 height 29
click at [1299, 27] on div "Publish" at bounding box center [1299, 26] width 46 height 19
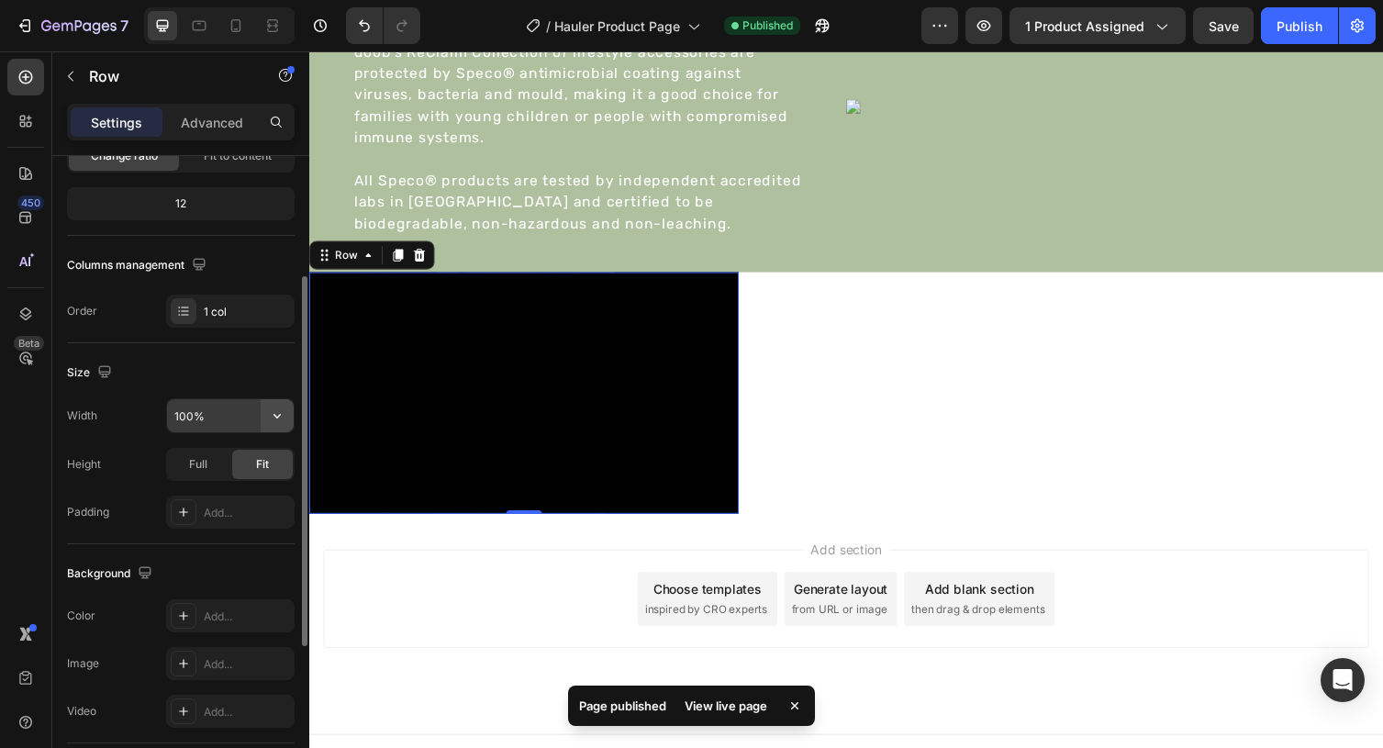
click at [274, 413] on icon "button" at bounding box center [277, 415] width 18 height 18
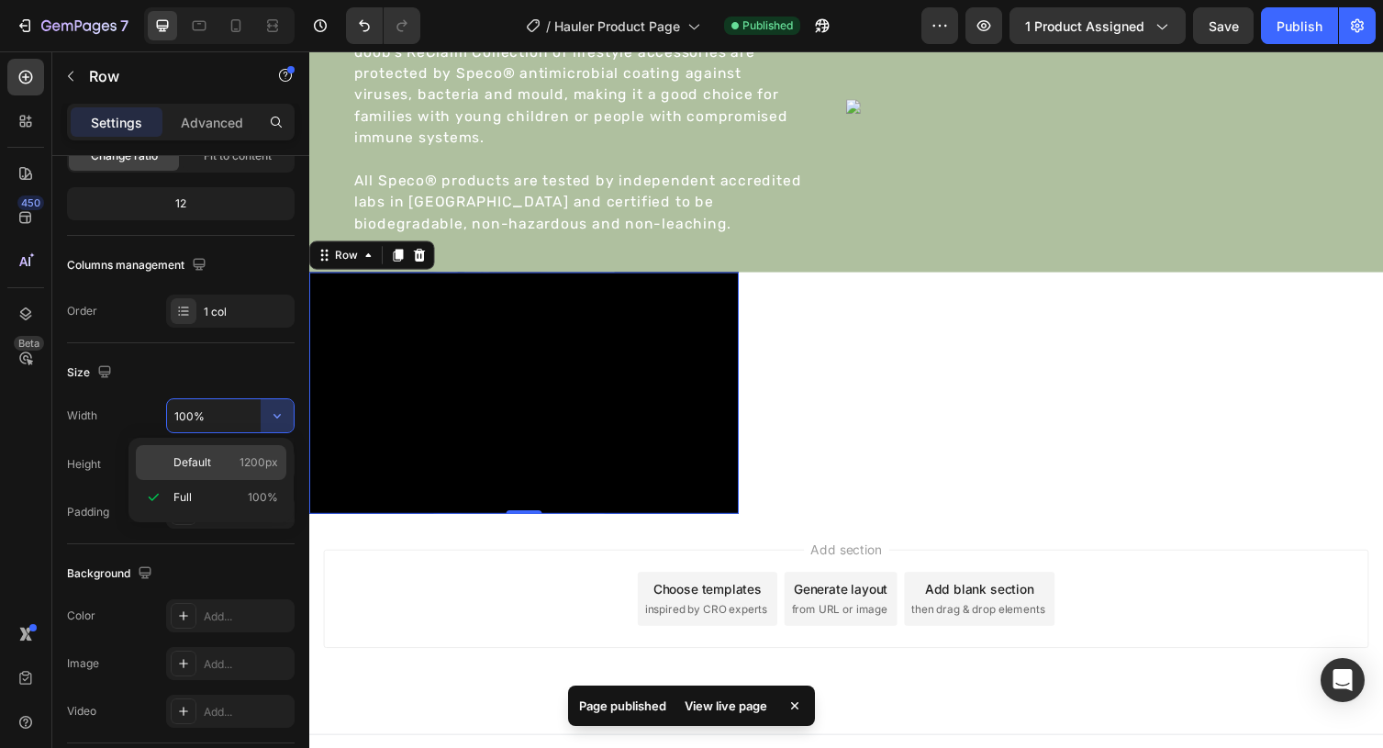
click at [238, 467] on p "Default 1200px" at bounding box center [225, 462] width 105 height 17
type input "1200"
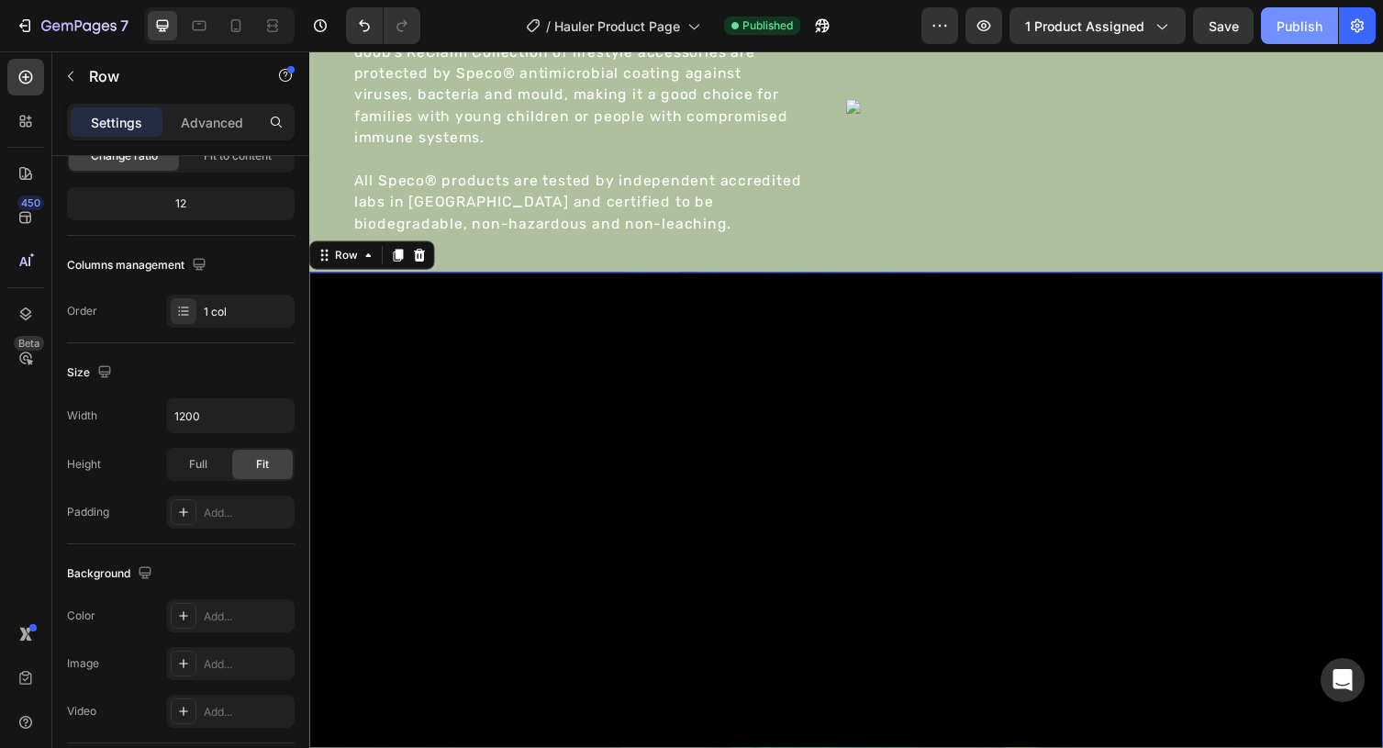
click at [1300, 23] on div "Publish" at bounding box center [1299, 26] width 46 height 19
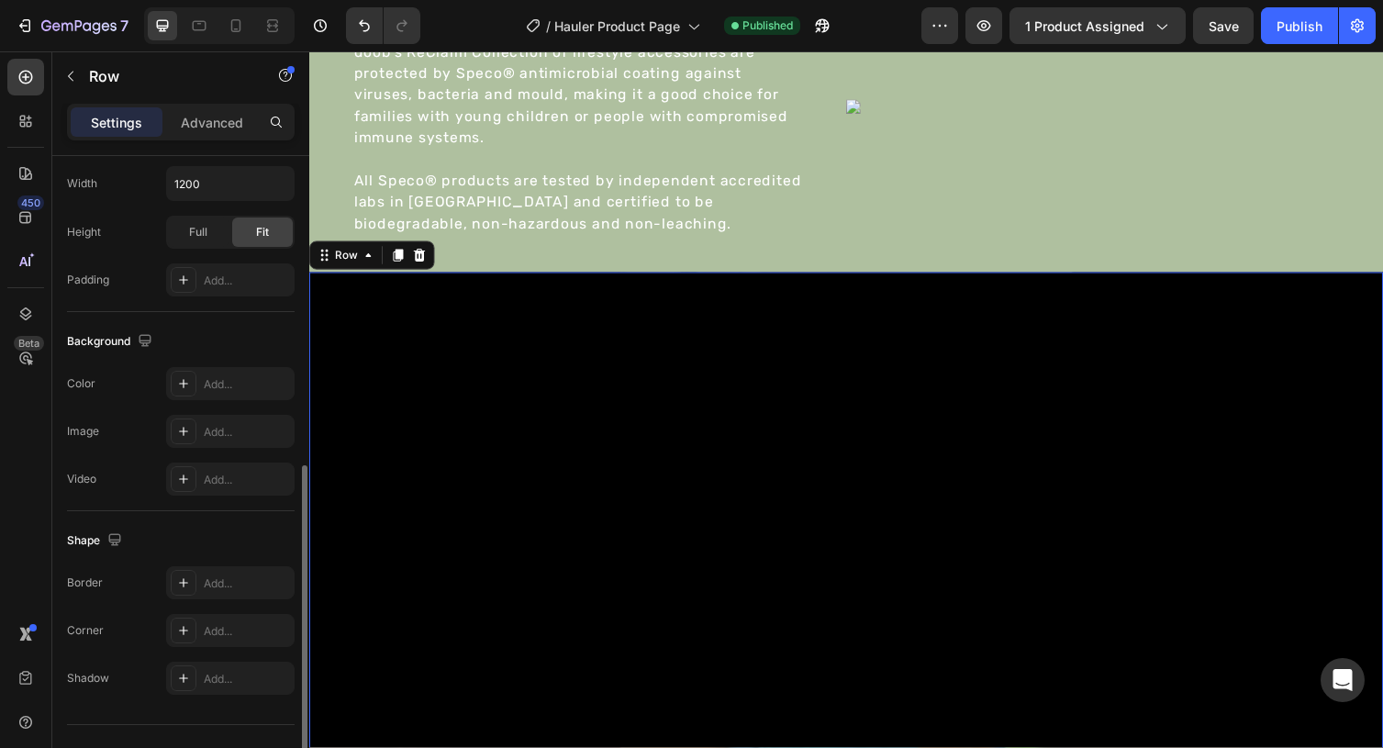
scroll to position [475, 0]
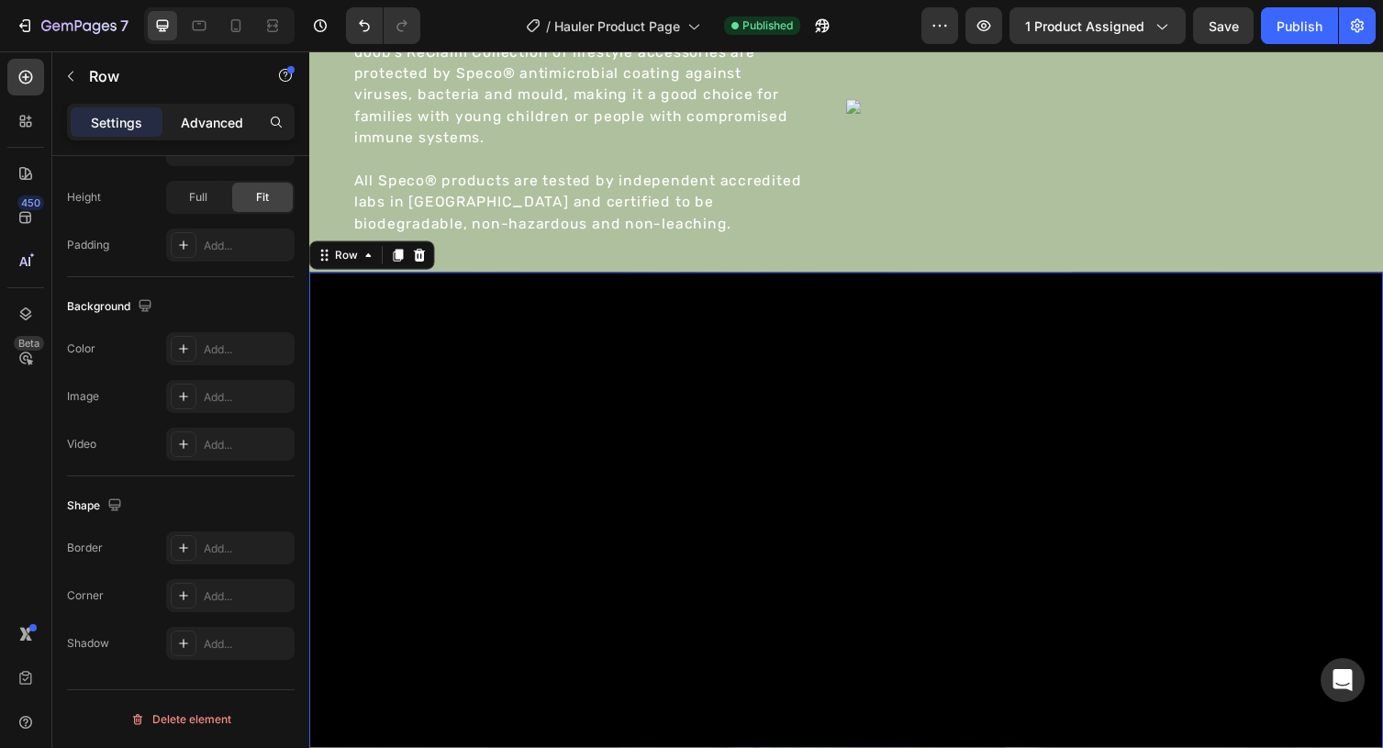
click at [233, 122] on p "Advanced" at bounding box center [212, 122] width 62 height 19
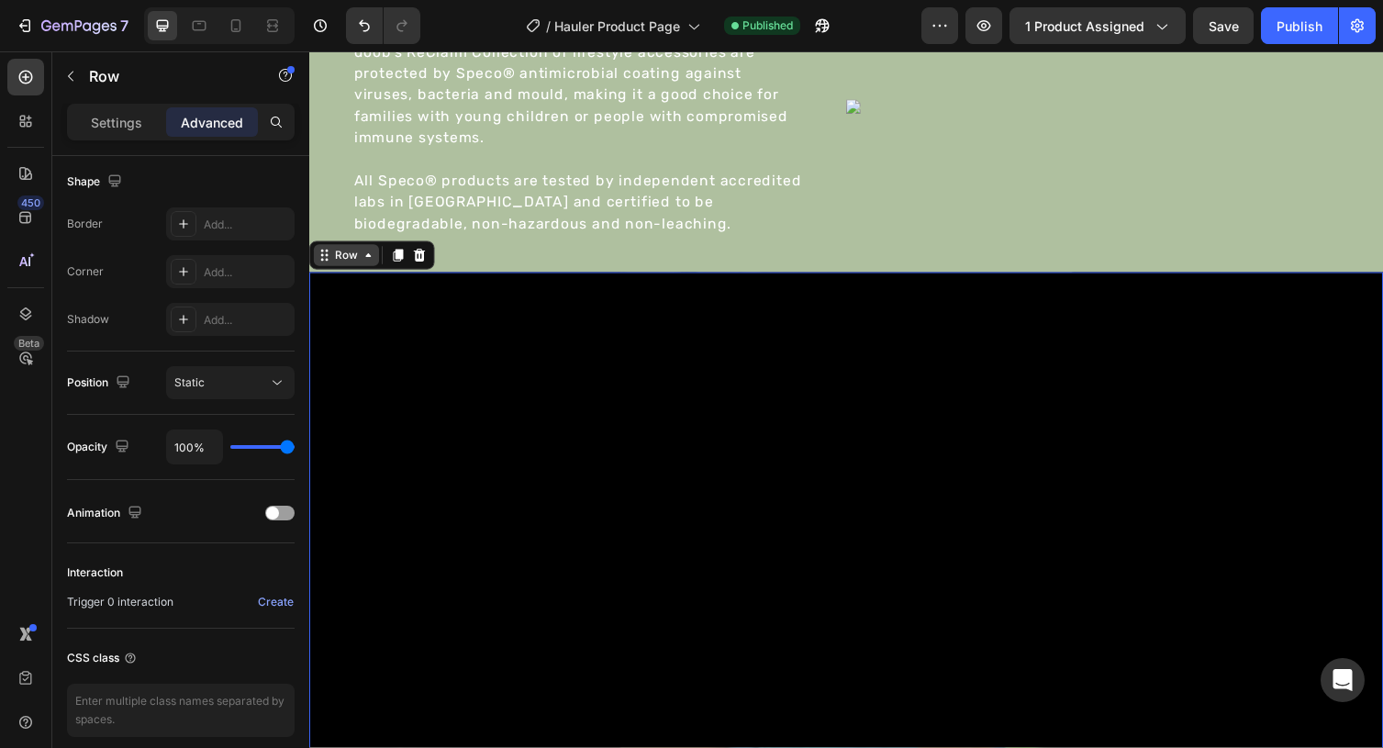
click at [333, 266] on div "Row" at bounding box center [347, 260] width 30 height 17
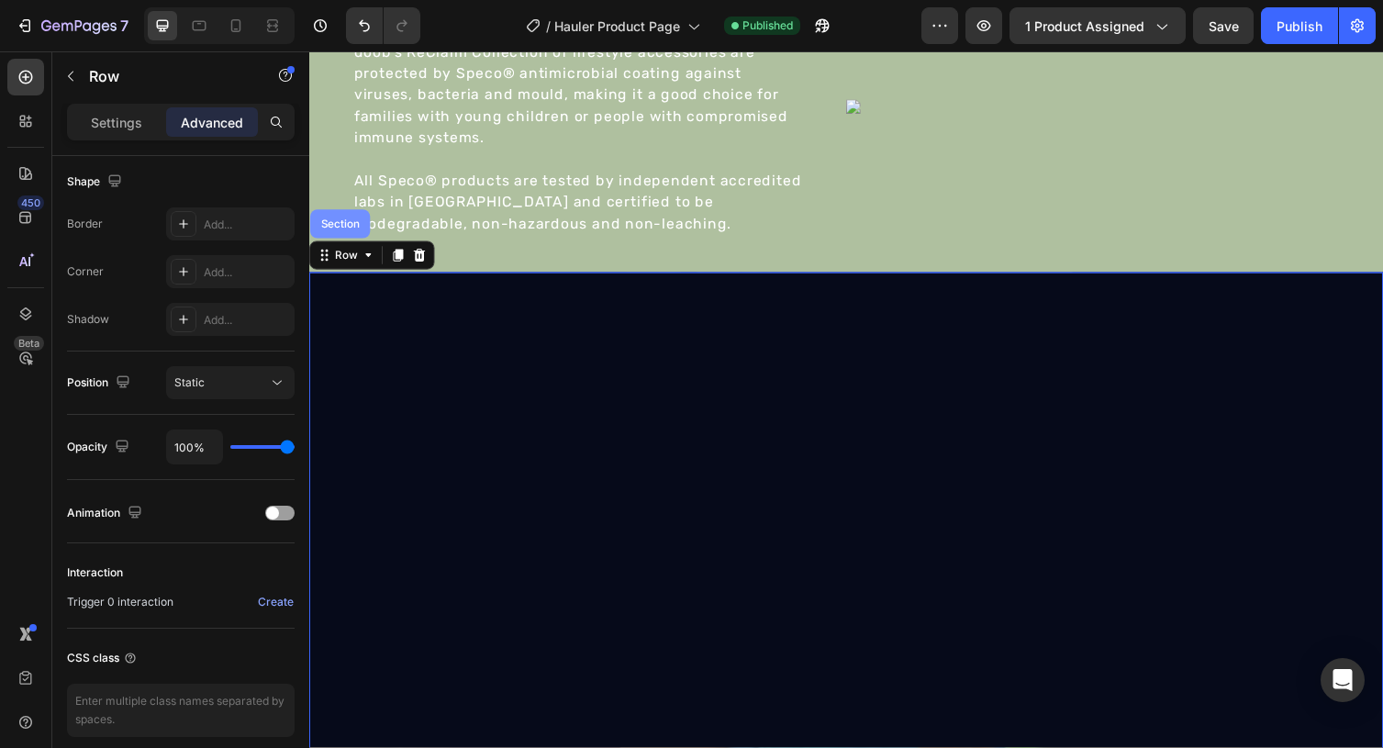
click at [343, 237] on div "Section" at bounding box center [340, 228] width 61 height 29
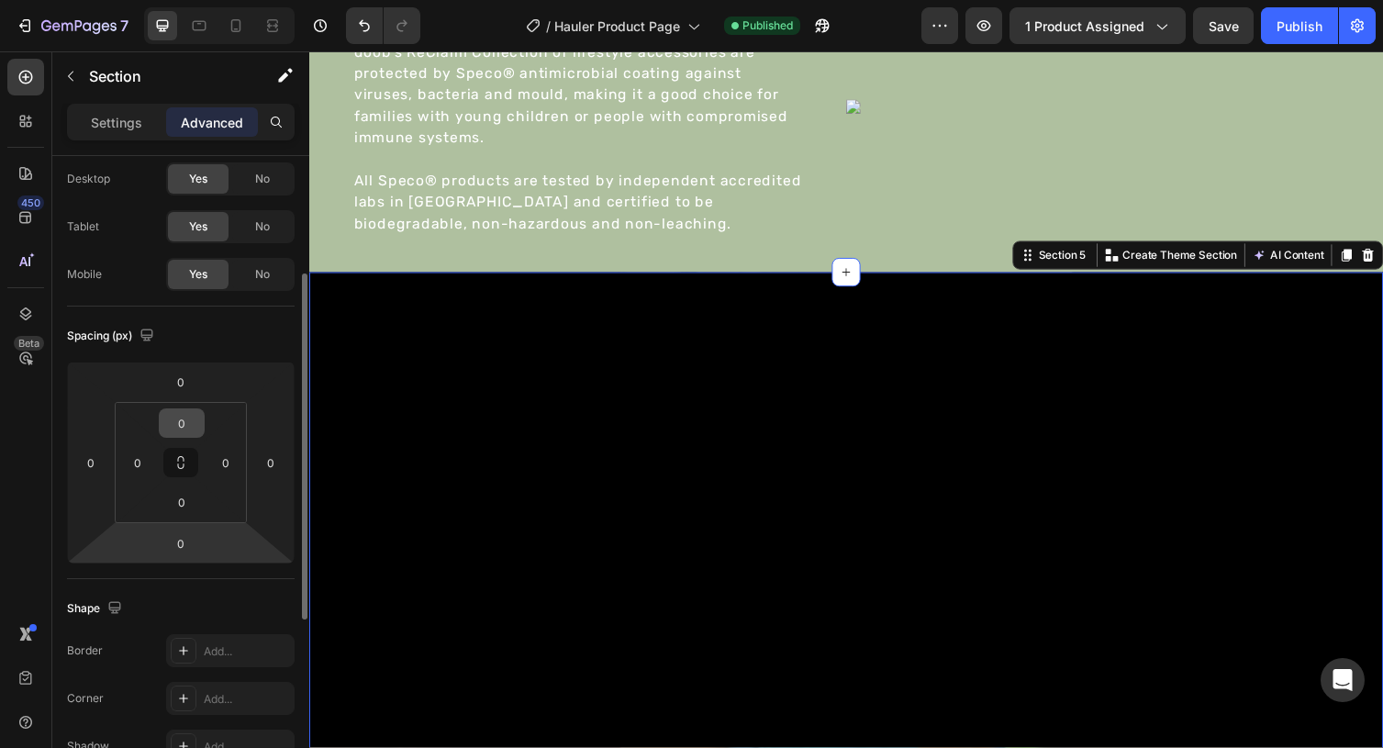
scroll to position [0, 0]
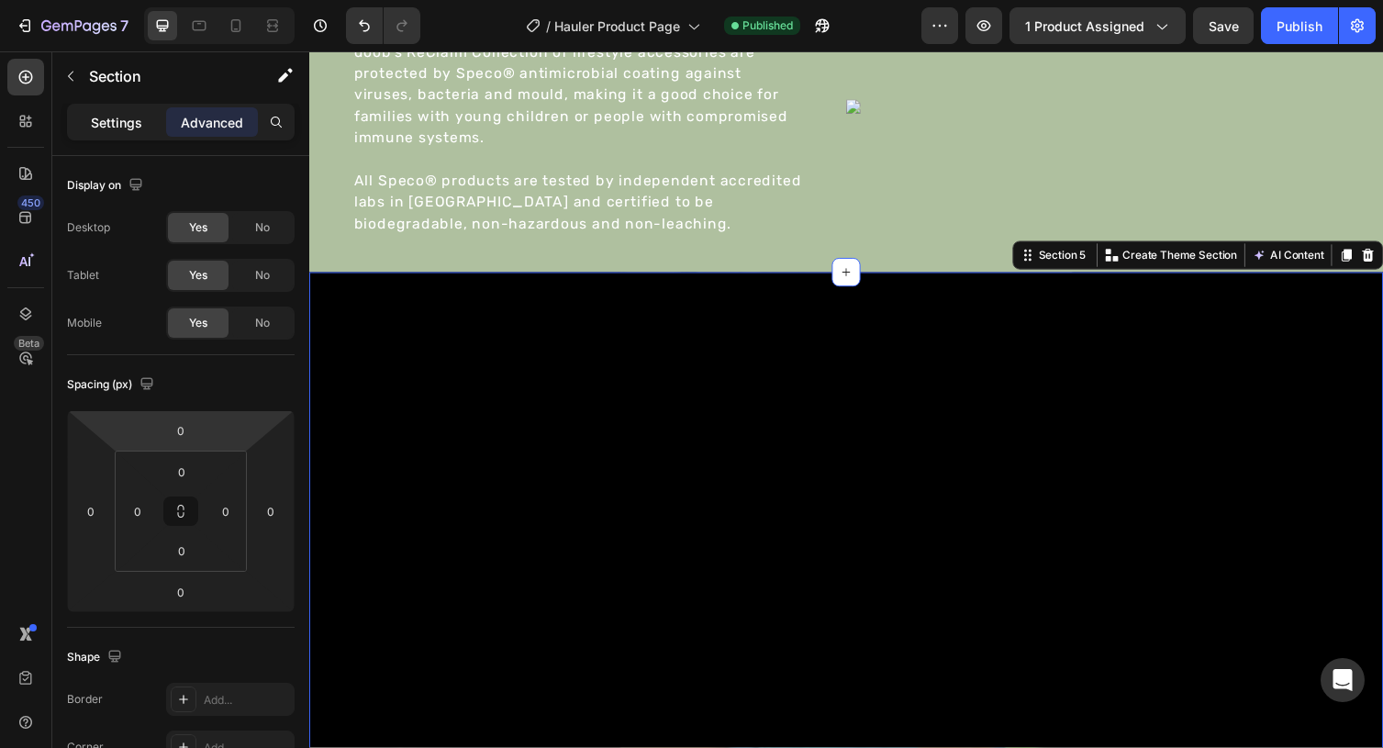
click at [141, 117] on p "Settings" at bounding box center [116, 122] width 51 height 19
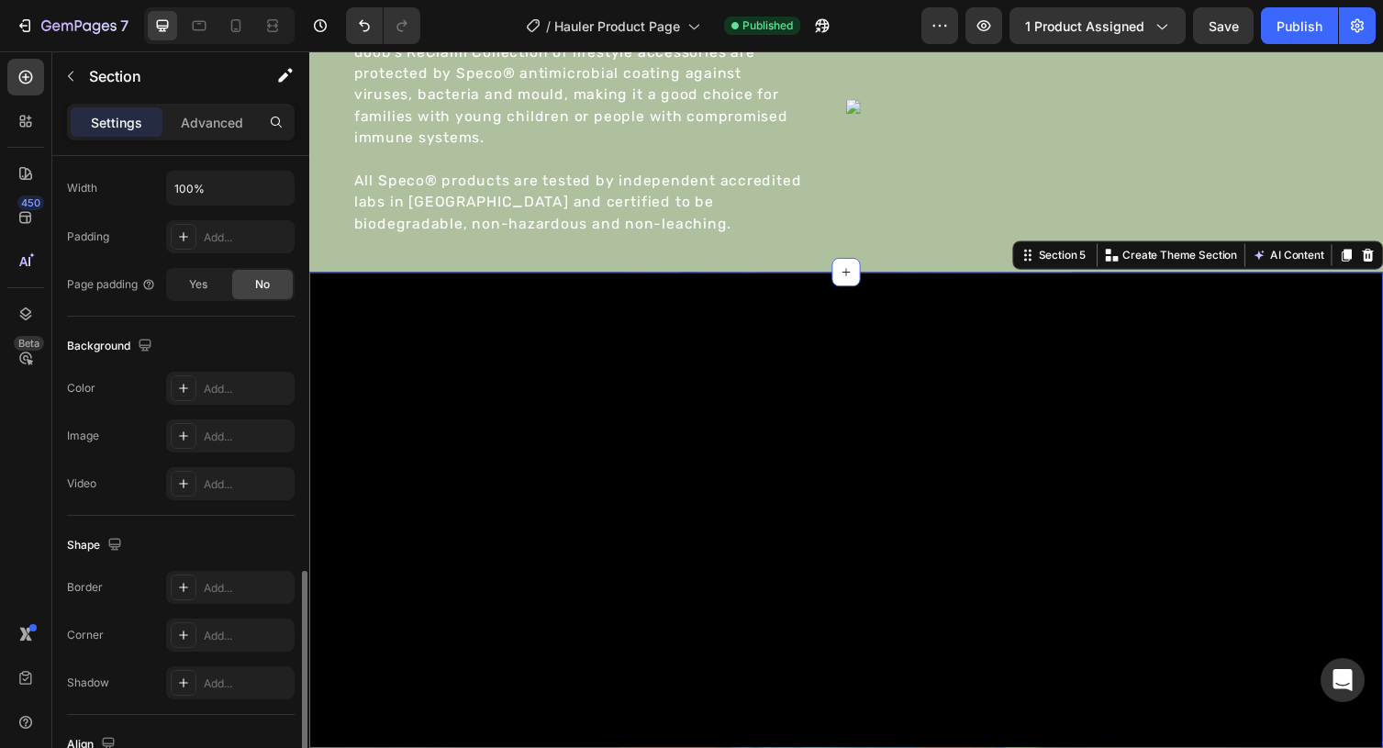
scroll to position [531, 0]
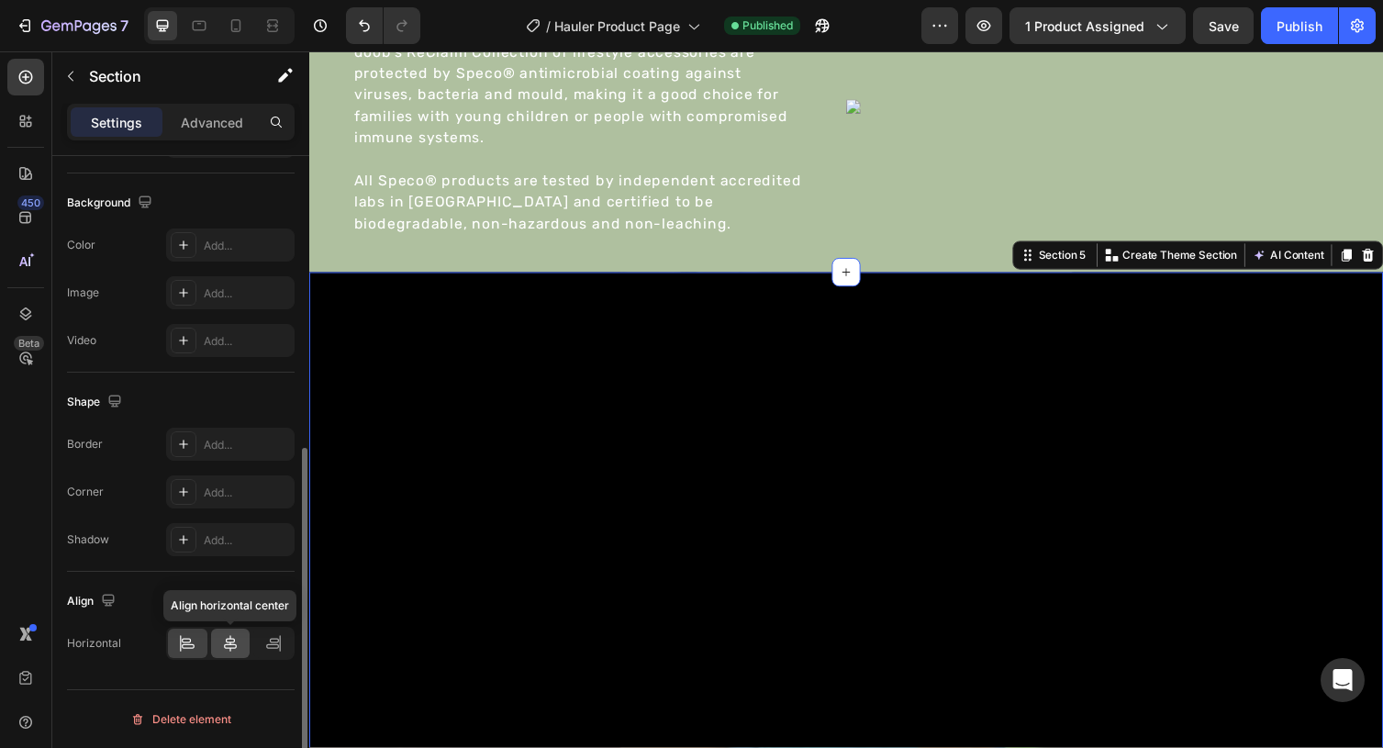
click at [230, 640] on icon at bounding box center [230, 643] width 18 height 18
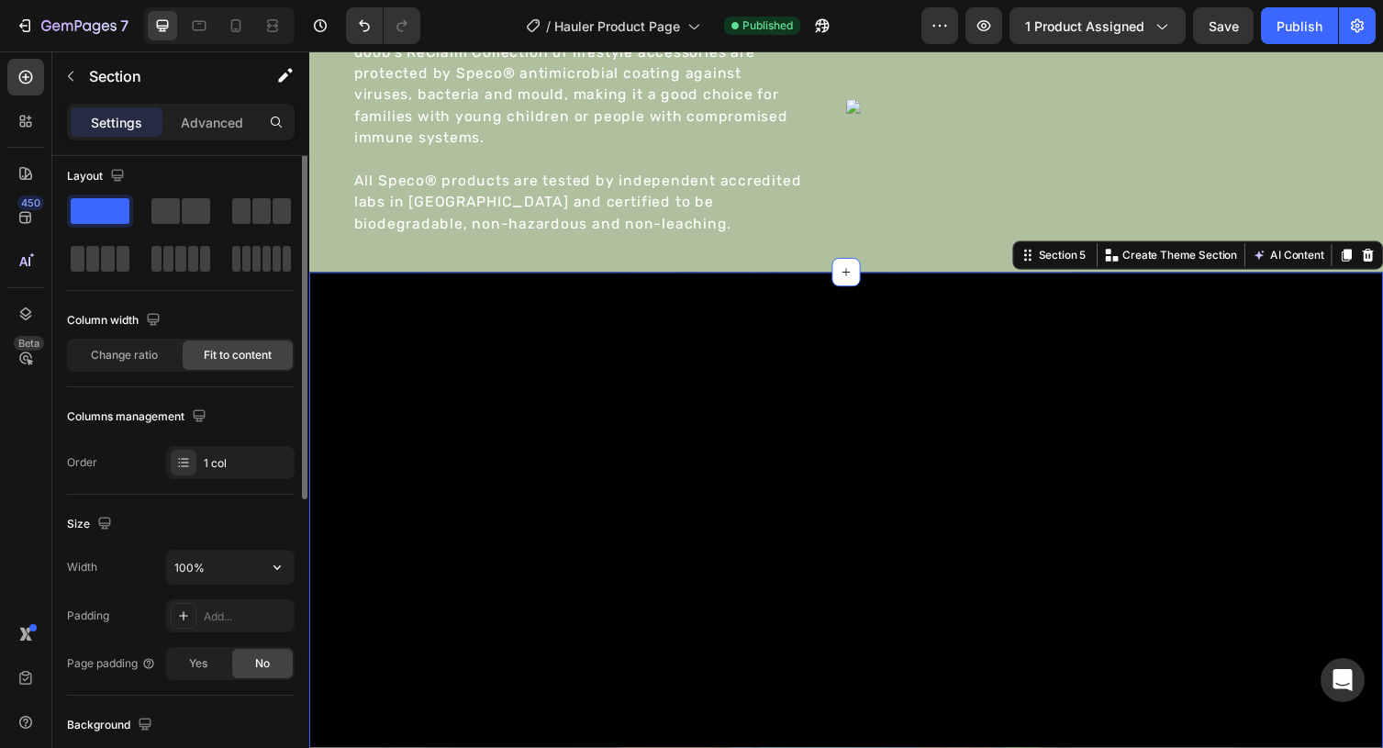
scroll to position [0, 0]
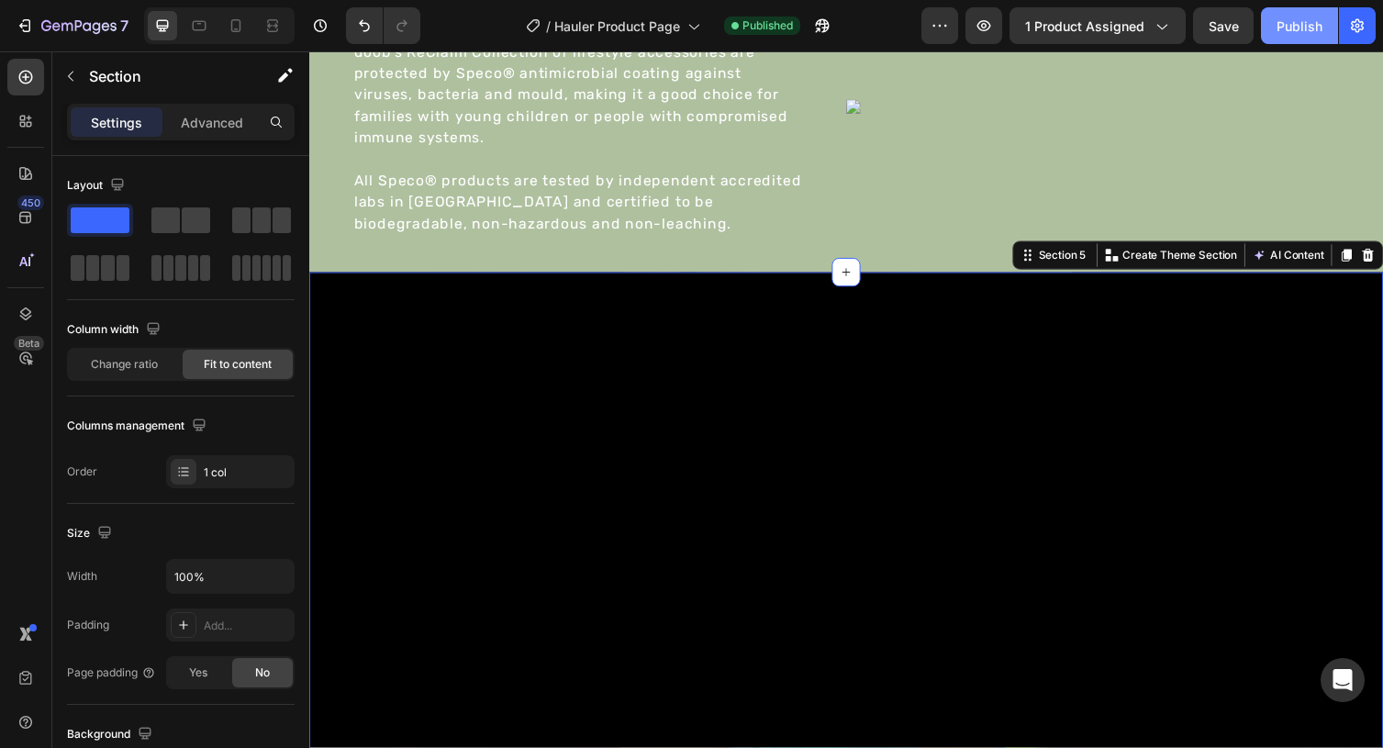
click at [1285, 24] on div "Publish" at bounding box center [1299, 26] width 46 height 19
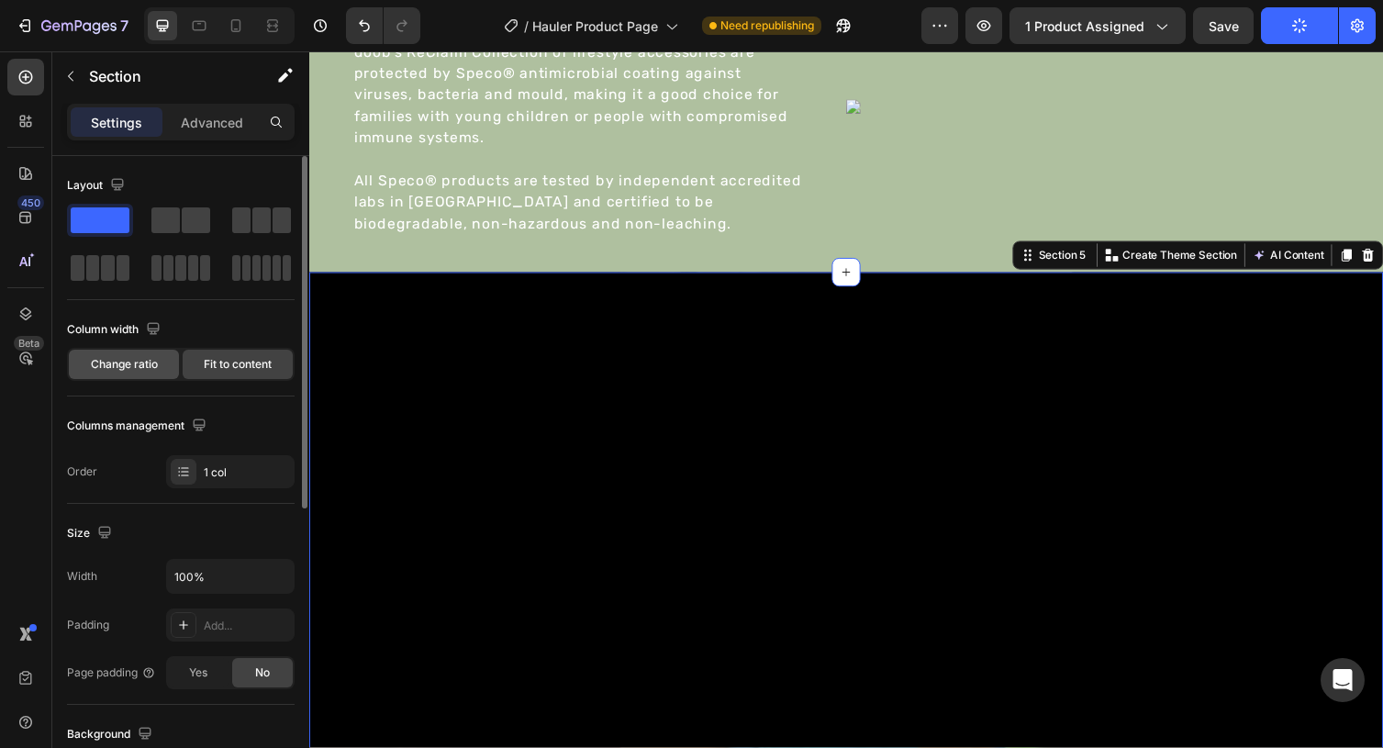
click at [104, 367] on span "Change ratio" at bounding box center [124, 364] width 67 height 17
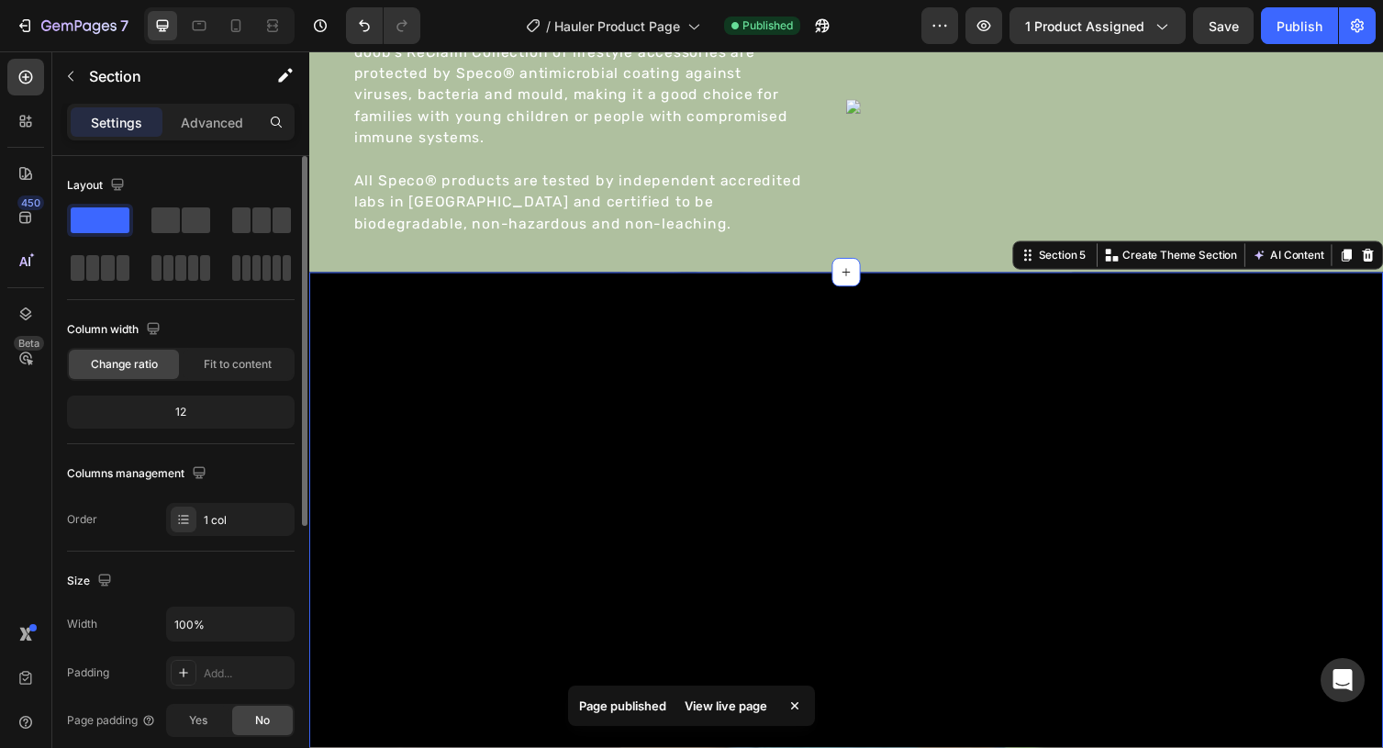
click at [181, 417] on div "12" at bounding box center [181, 412] width 220 height 26
click at [1295, 22] on div "Publish" at bounding box center [1299, 26] width 46 height 19
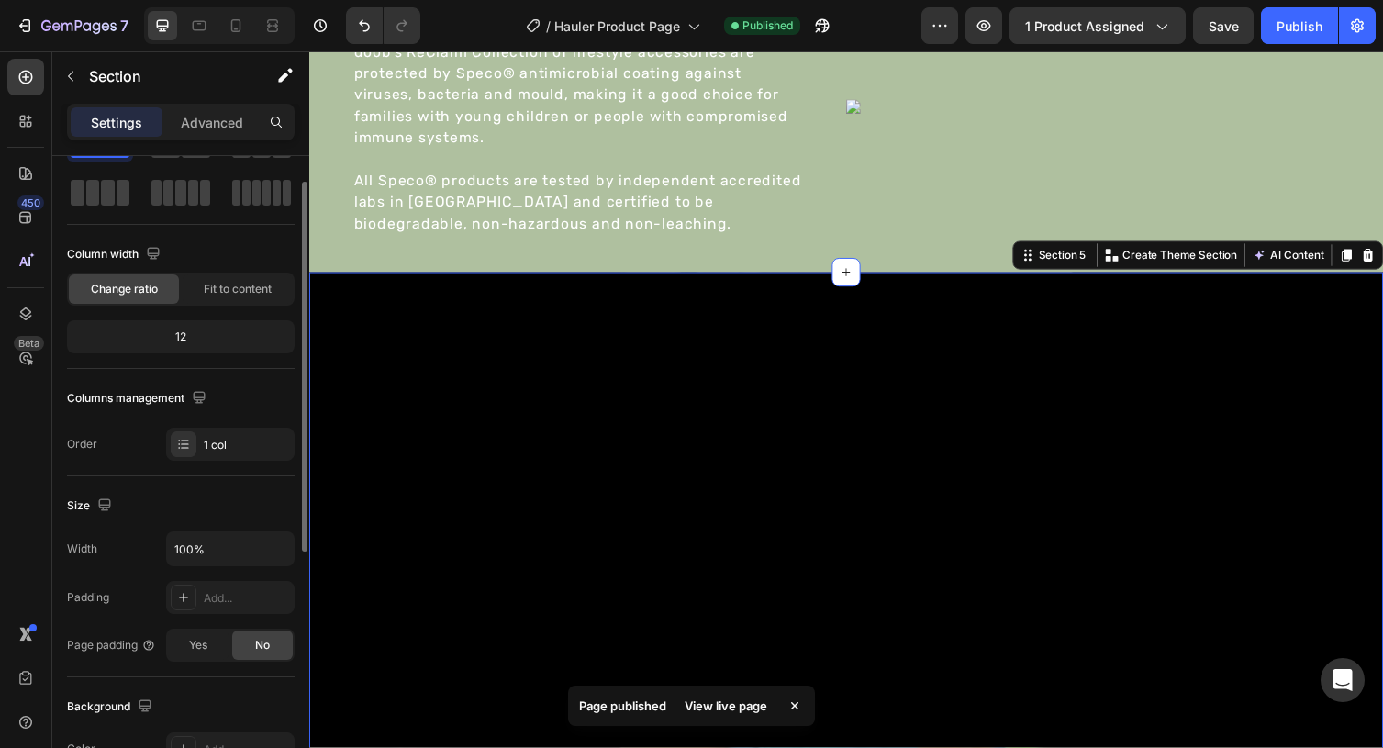
scroll to position [108, 0]
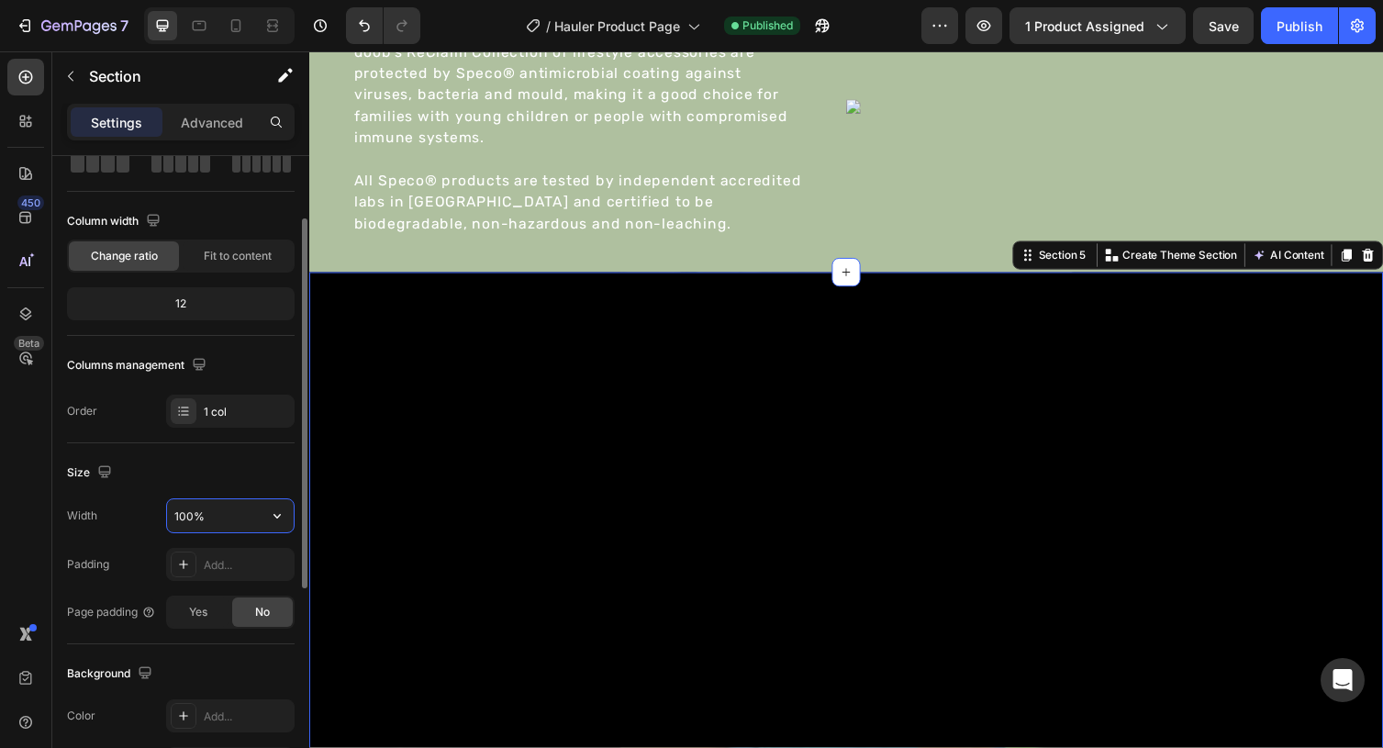
click at [232, 519] on input "100%" at bounding box center [230, 515] width 127 height 33
click at [287, 517] on button "button" at bounding box center [277, 515] width 33 height 33
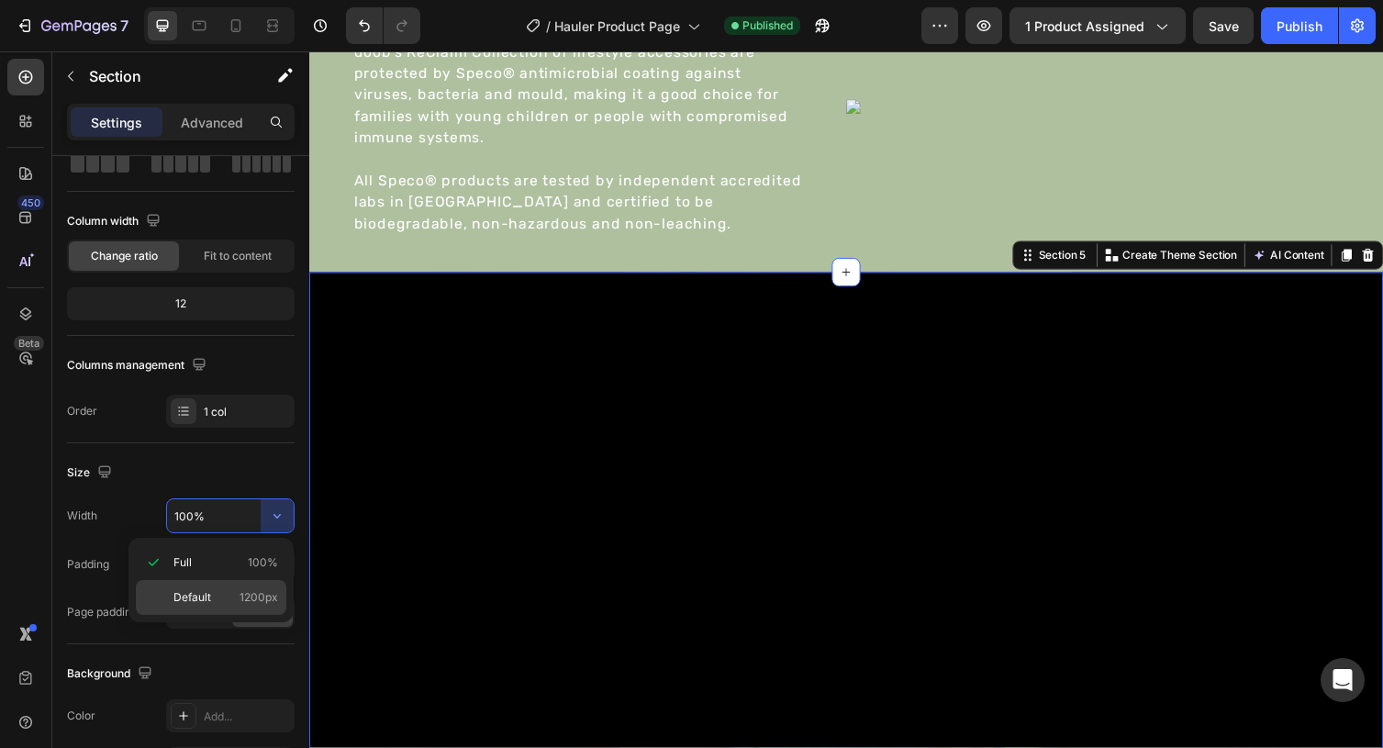
click at [258, 600] on span "1200px" at bounding box center [258, 597] width 39 height 17
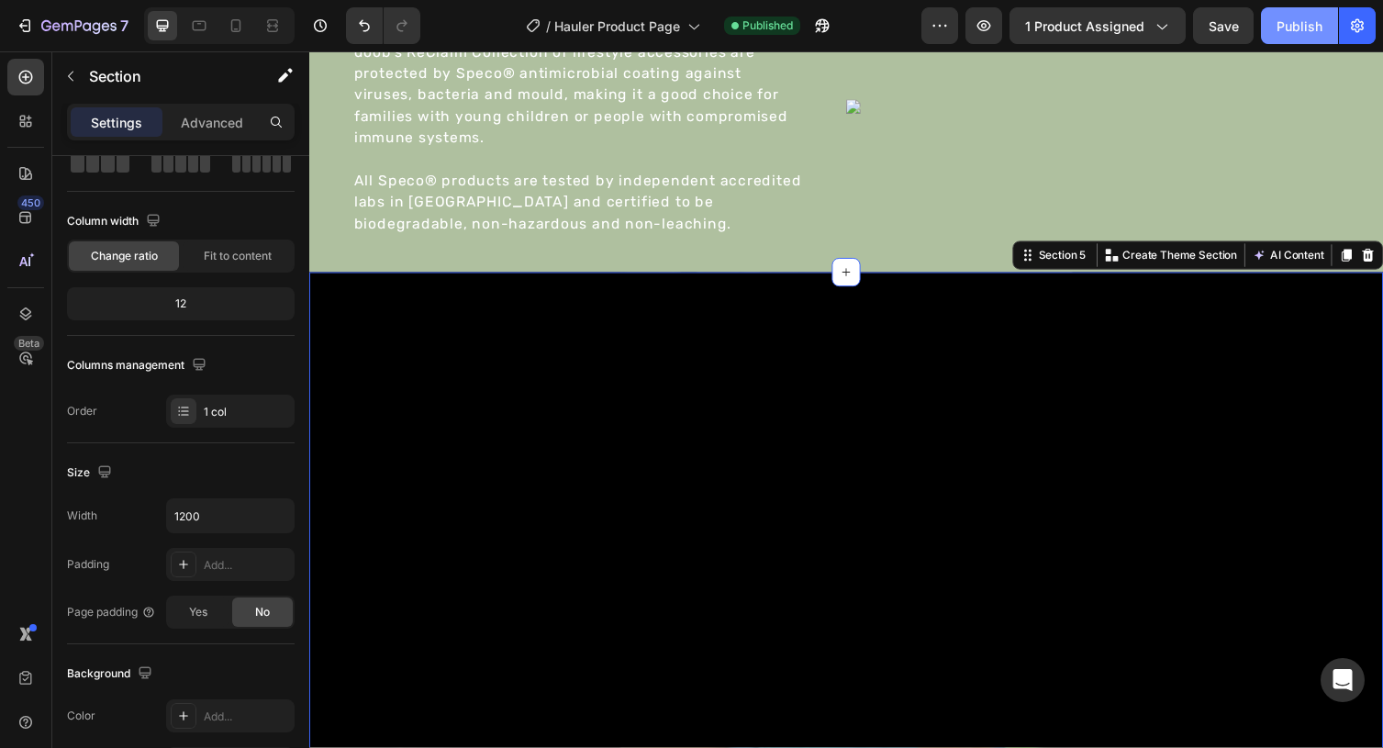
click at [1287, 37] on button "Publish" at bounding box center [1299, 25] width 77 height 37
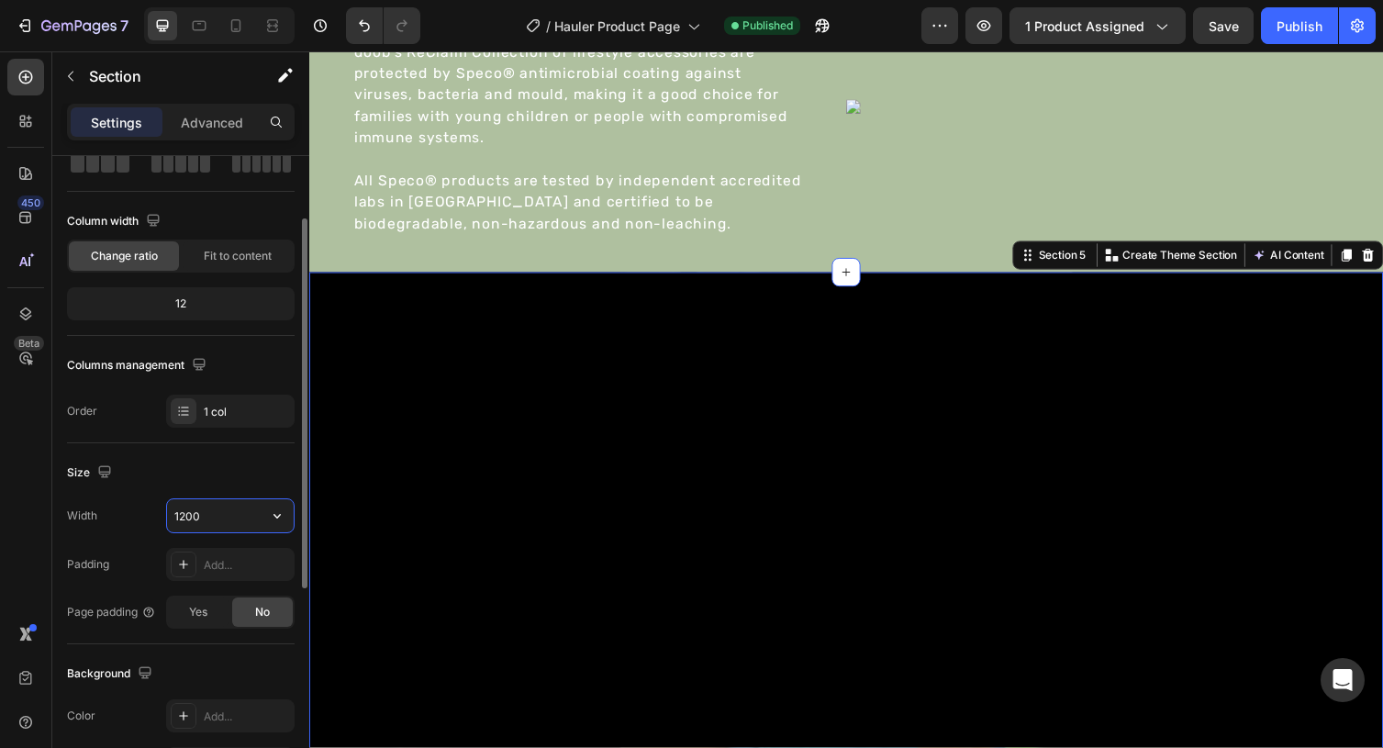
click at [217, 516] on input "1200" at bounding box center [230, 515] width 127 height 33
click at [276, 518] on icon "button" at bounding box center [277, 516] width 18 height 18
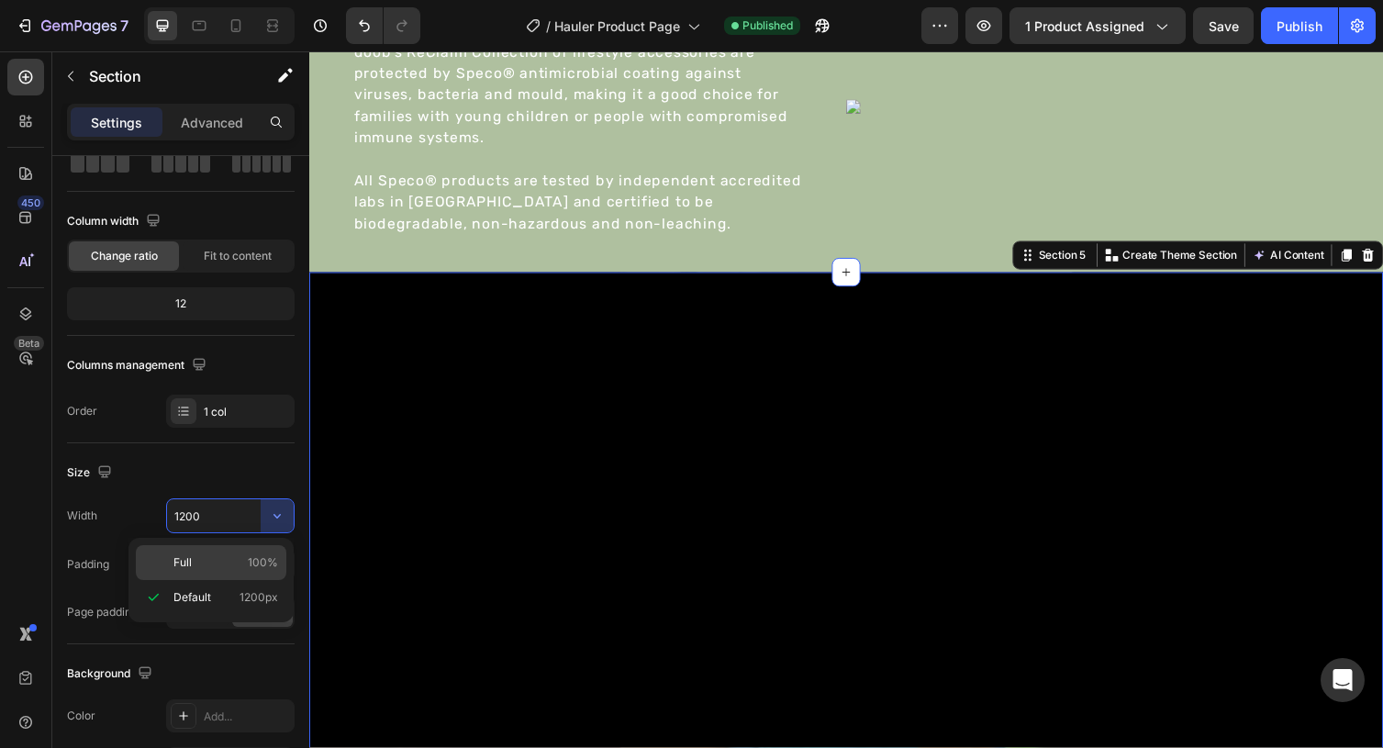
click at [246, 569] on p "Full 100%" at bounding box center [225, 562] width 105 height 17
type input "100%"
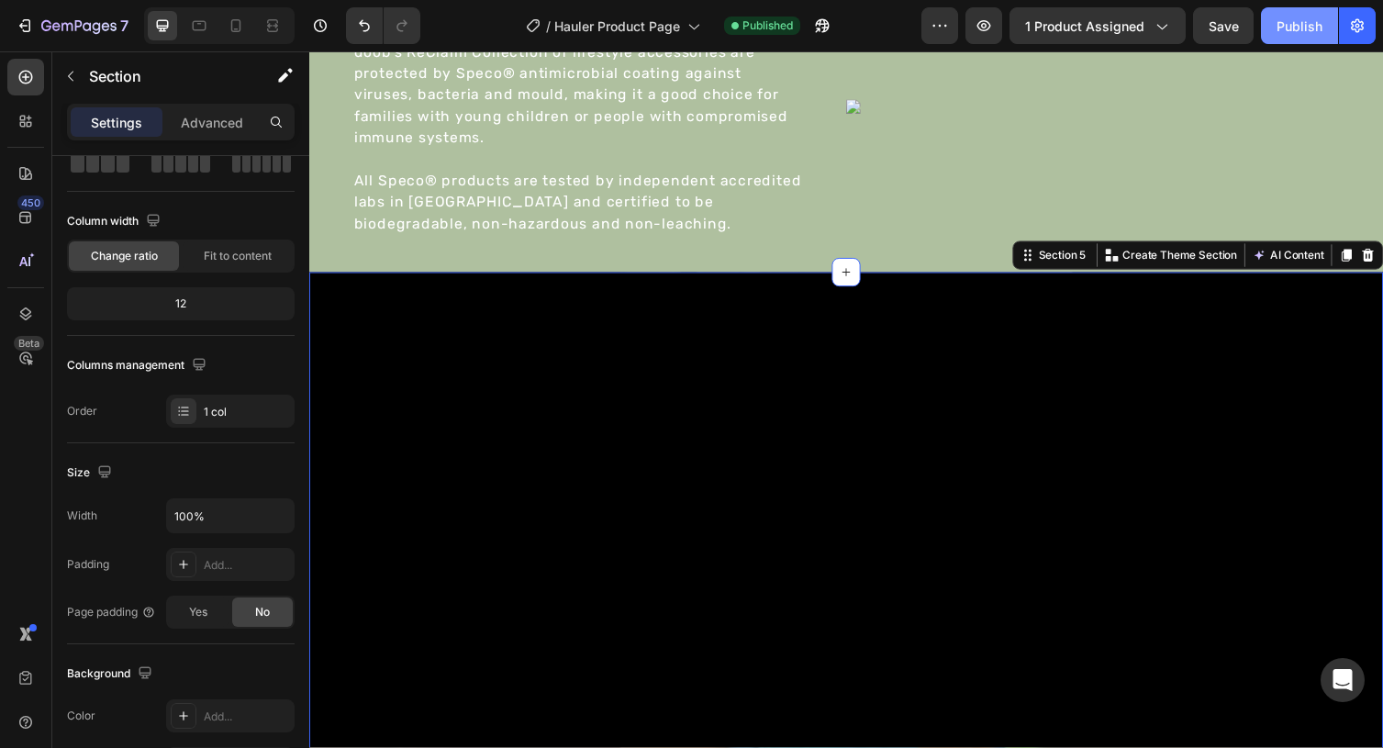
click at [1275, 34] on button "Publish" at bounding box center [1299, 25] width 77 height 37
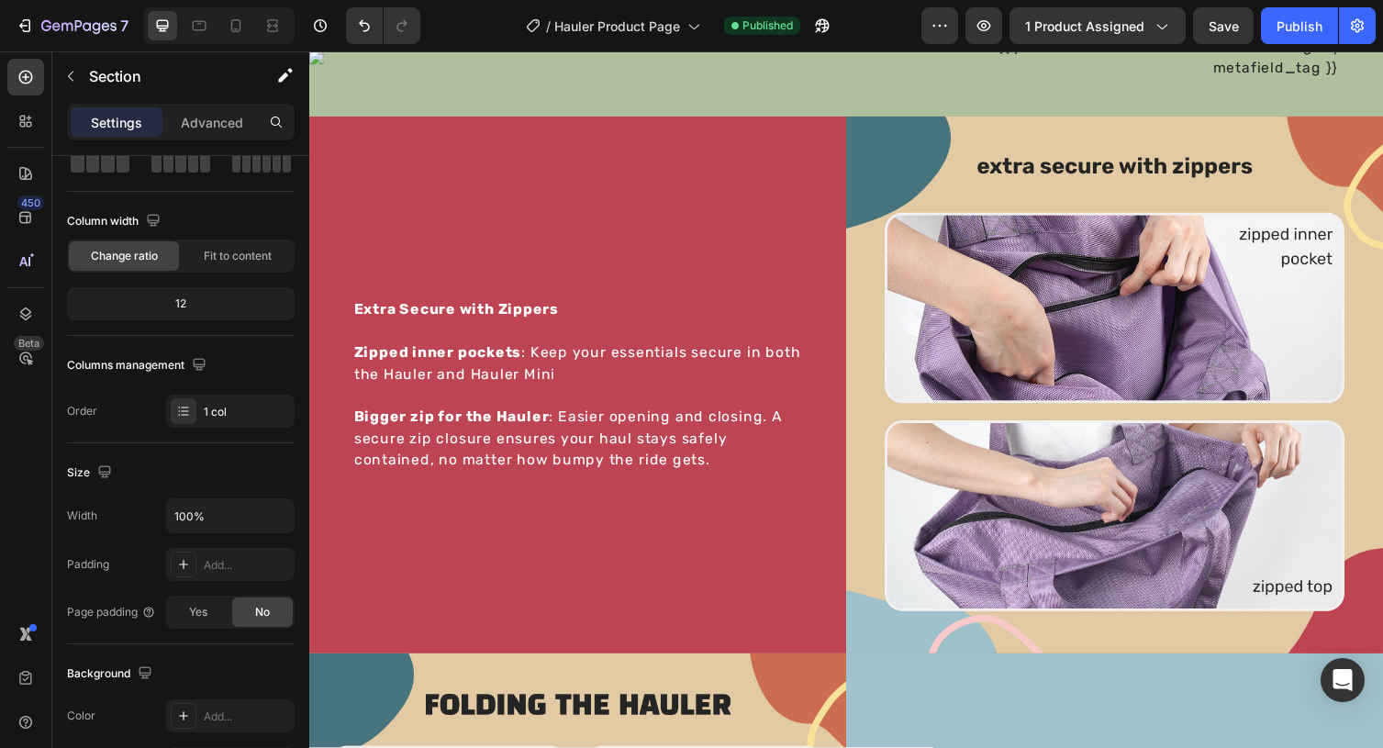
scroll to position [1738, 0]
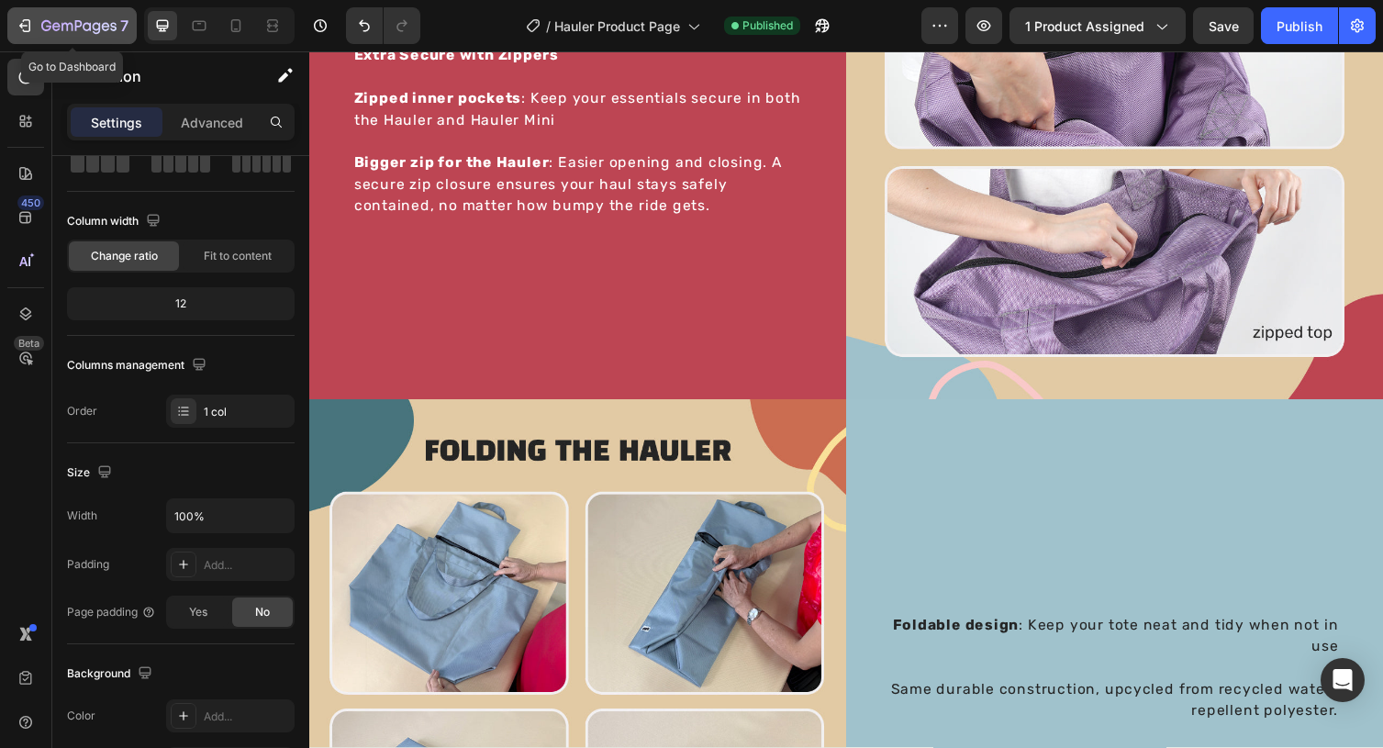
click at [18, 25] on icon "button" at bounding box center [25, 26] width 18 height 18
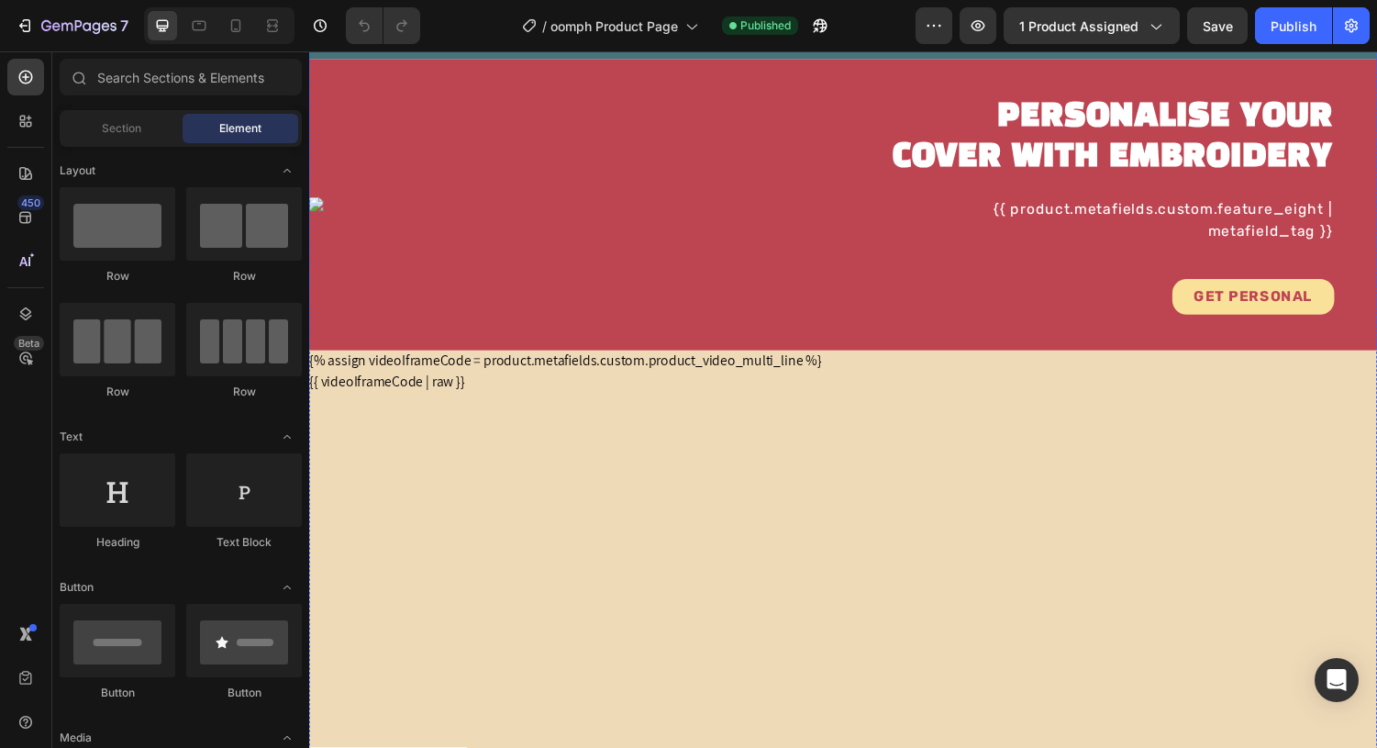
scroll to position [2269, 0]
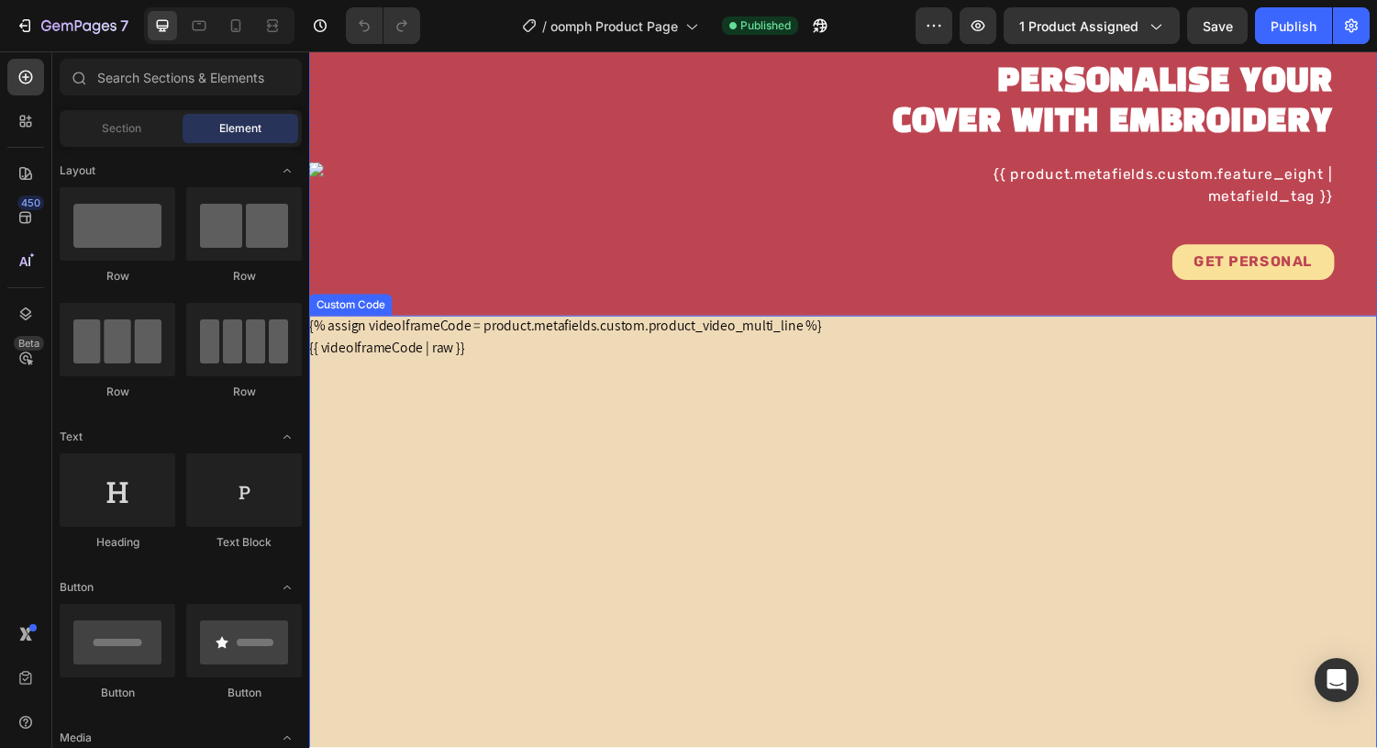
click at [610, 448] on div "{{ videoIframeCode | raw }}" at bounding box center [859, 655] width 1101 height 619
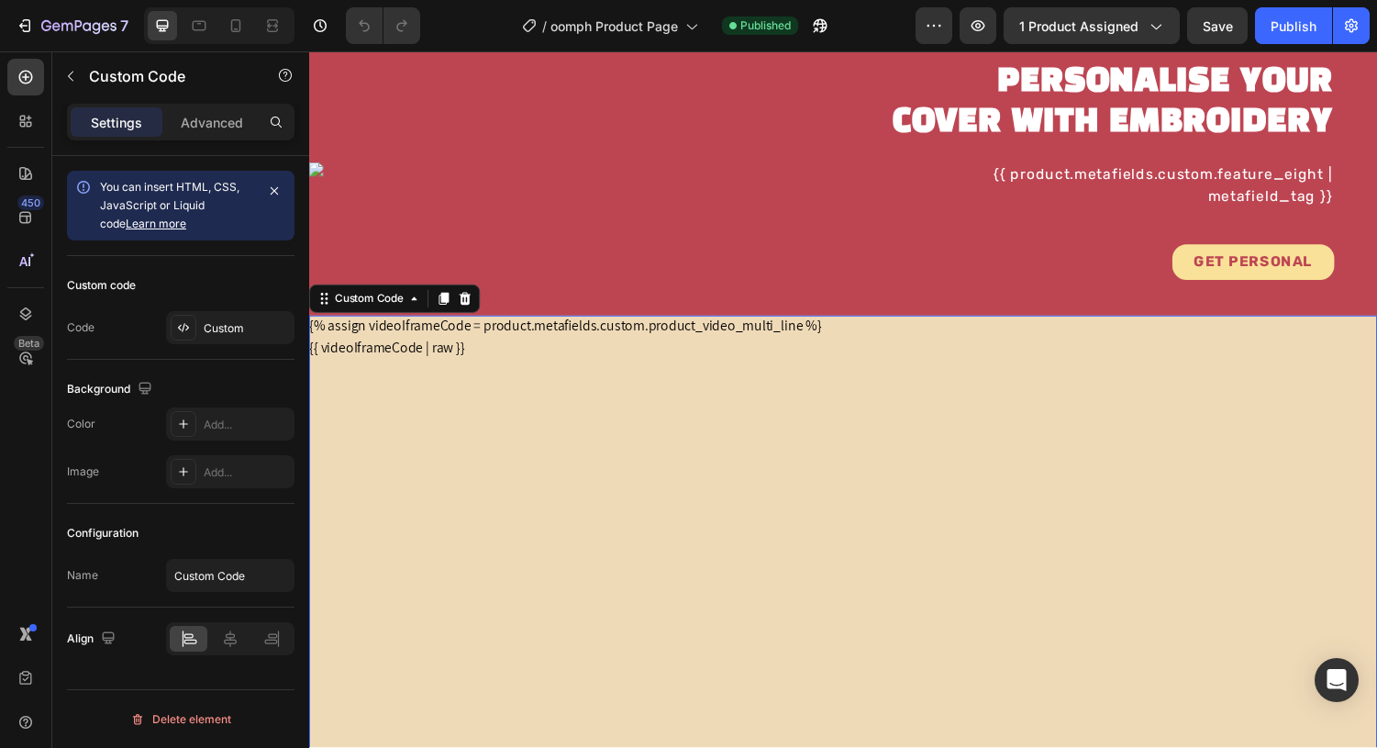
click at [491, 356] on div "{{ videoIframeCode | raw }}" at bounding box center [859, 655] width 1101 height 619
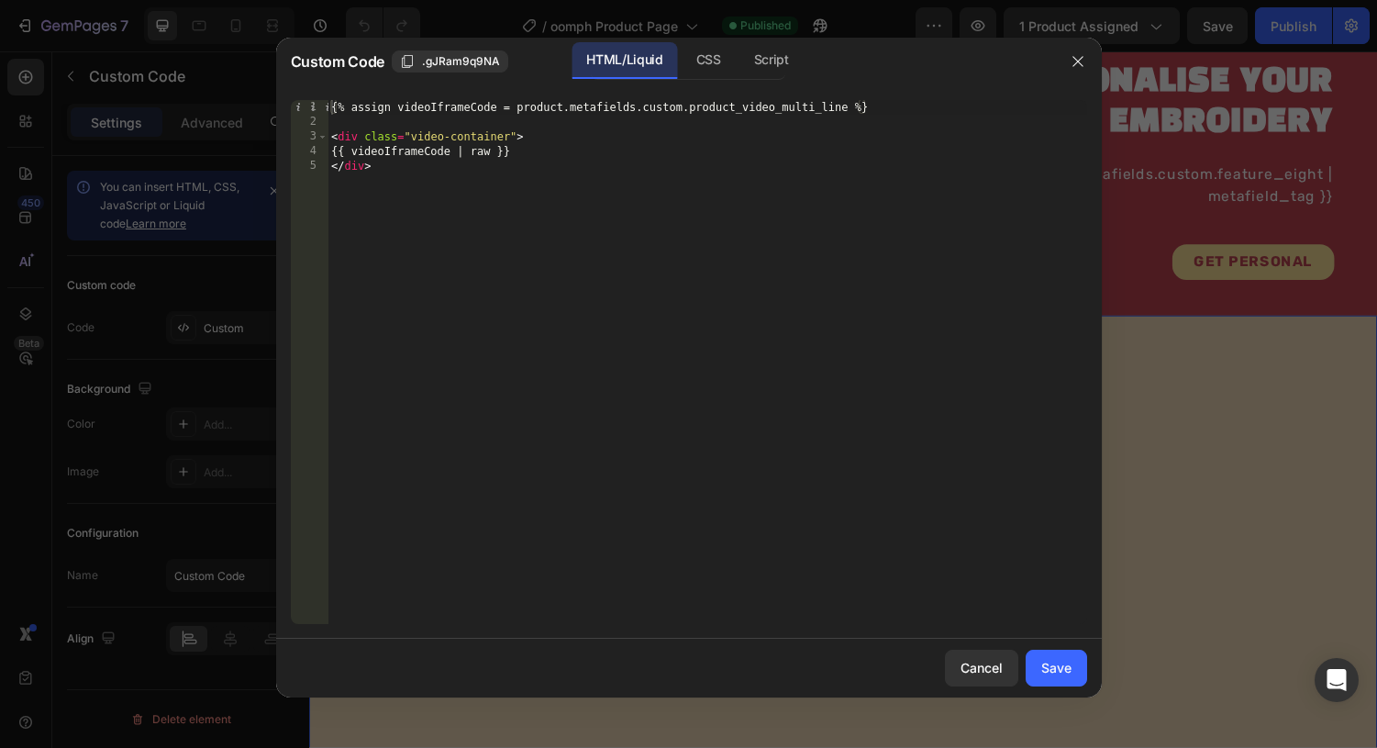
click at [505, 171] on div "{% assign videoIframeCode = product.metafields.custom.product_video_multi_line …" at bounding box center [708, 376] width 760 height 553
type textarea "{{ videoIframeCode | raw }} </div>"
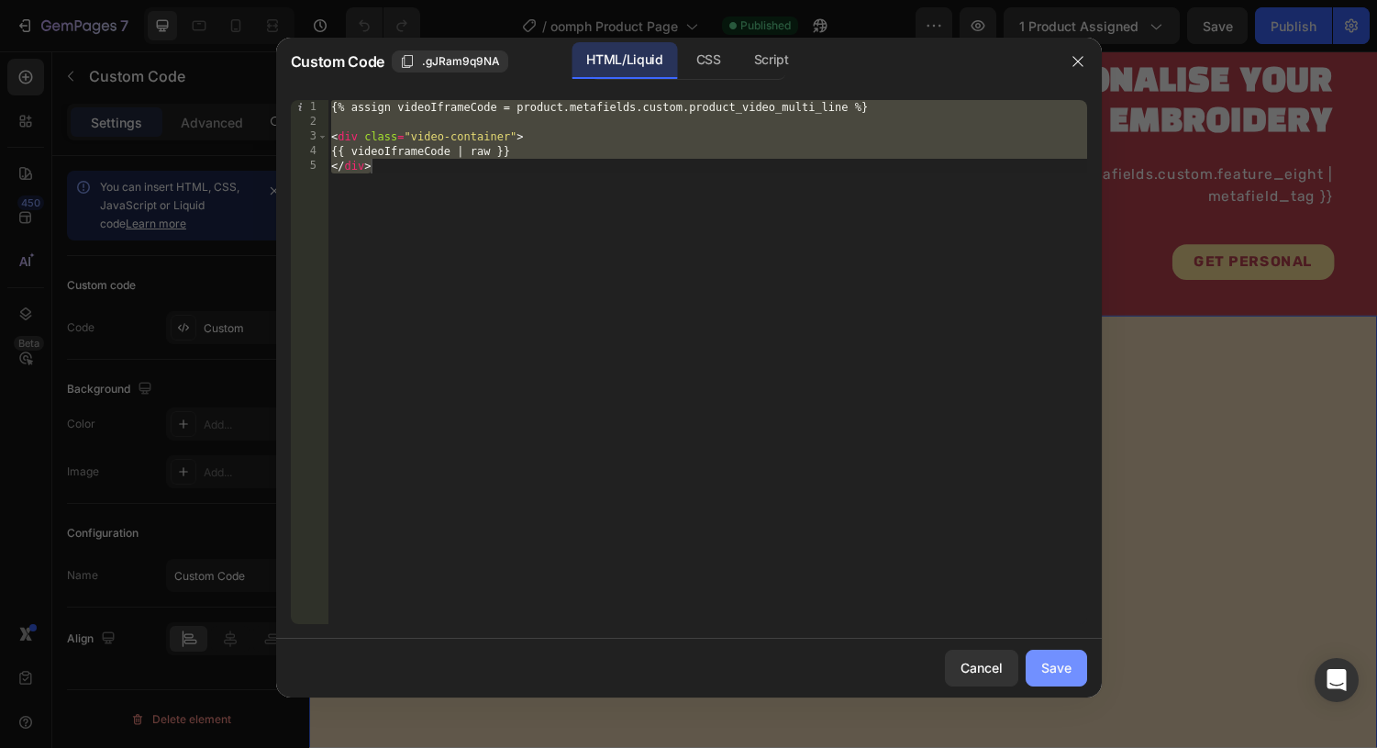
click at [1057, 676] on div "Save" at bounding box center [1056, 667] width 30 height 19
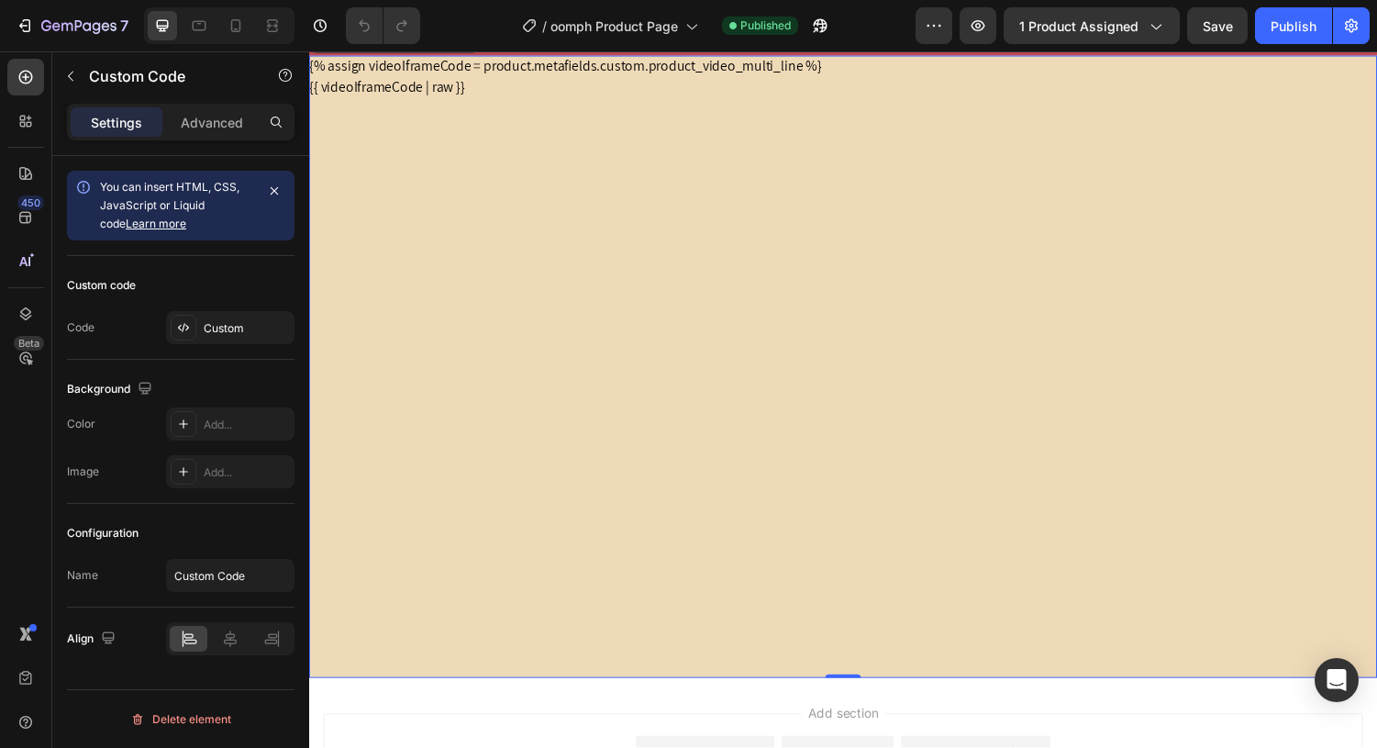
scroll to position [2540, 0]
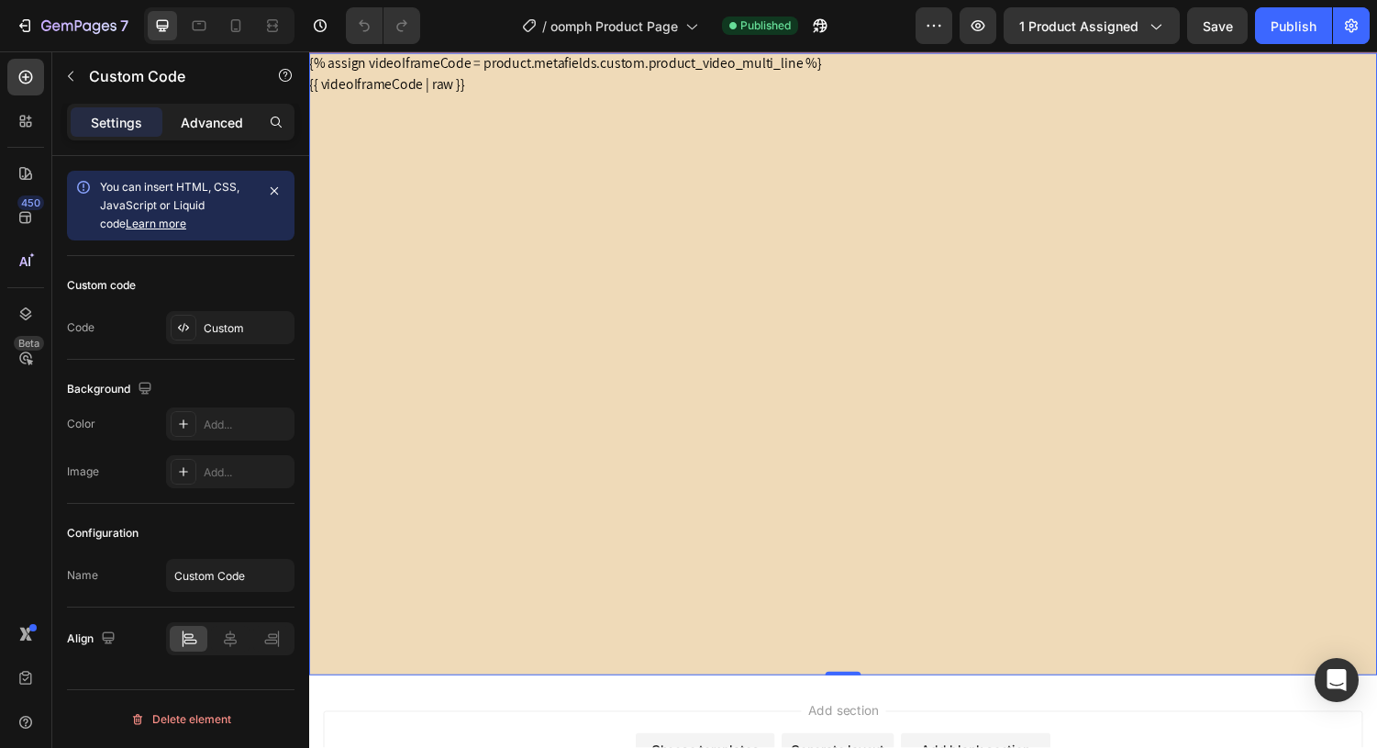
click at [197, 125] on p "Advanced" at bounding box center [212, 122] width 62 height 19
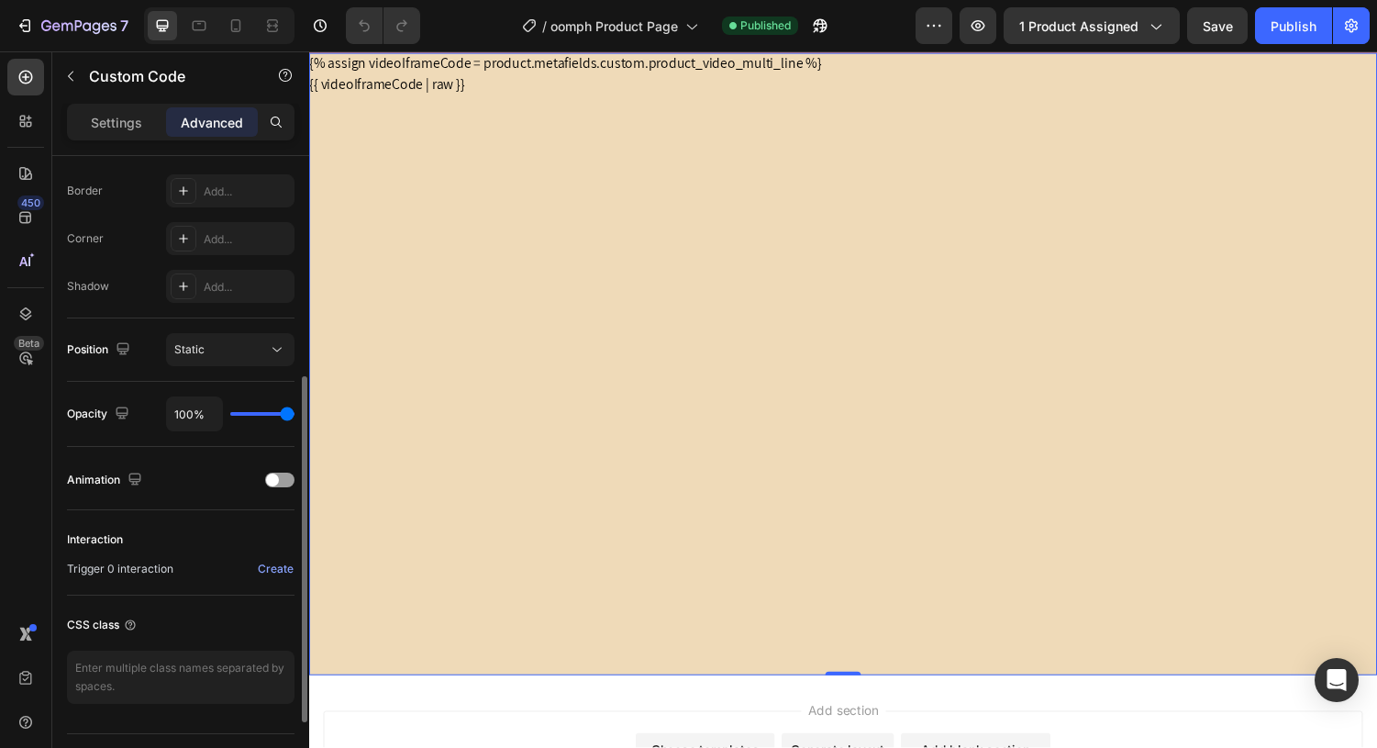
scroll to position [552, 0]
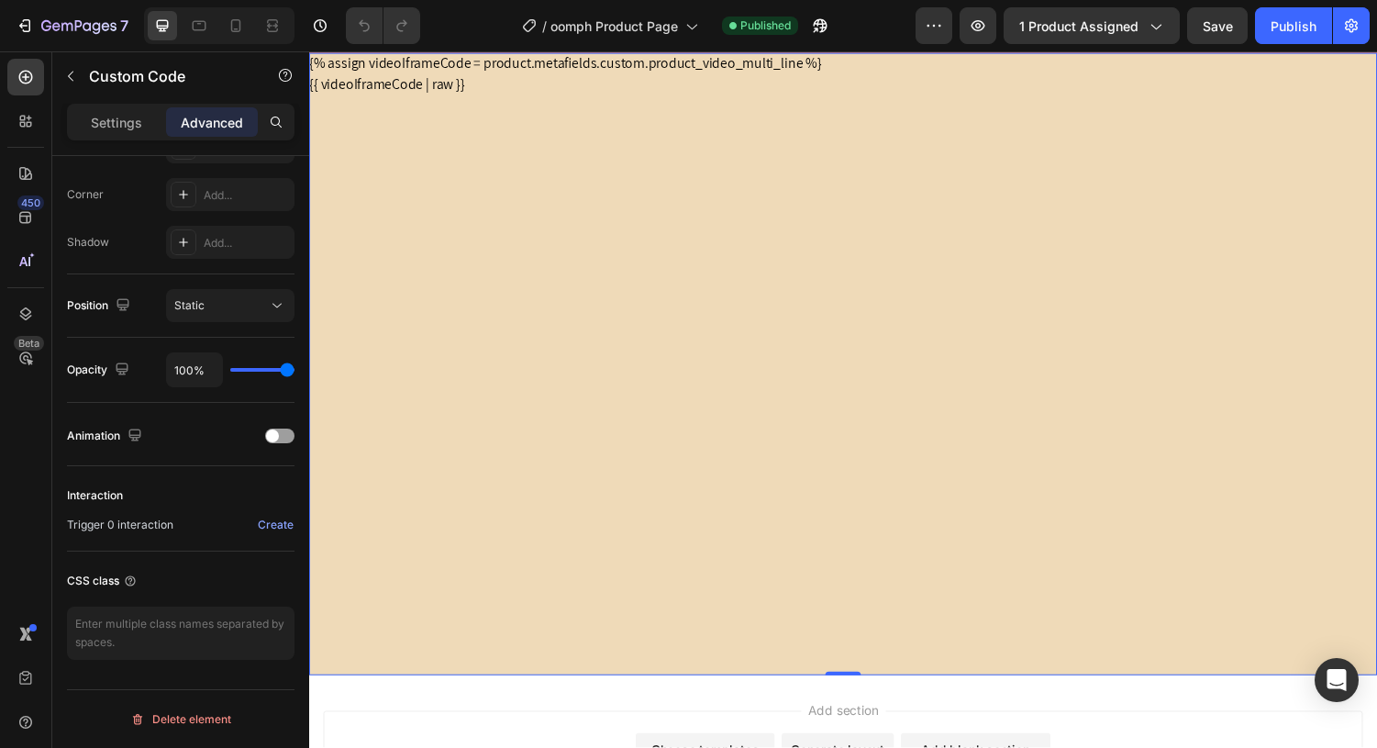
click at [485, 459] on div "{{ videoIframeCode | raw }}" at bounding box center [859, 384] width 1101 height 619
click at [110, 127] on p "Settings" at bounding box center [116, 122] width 51 height 19
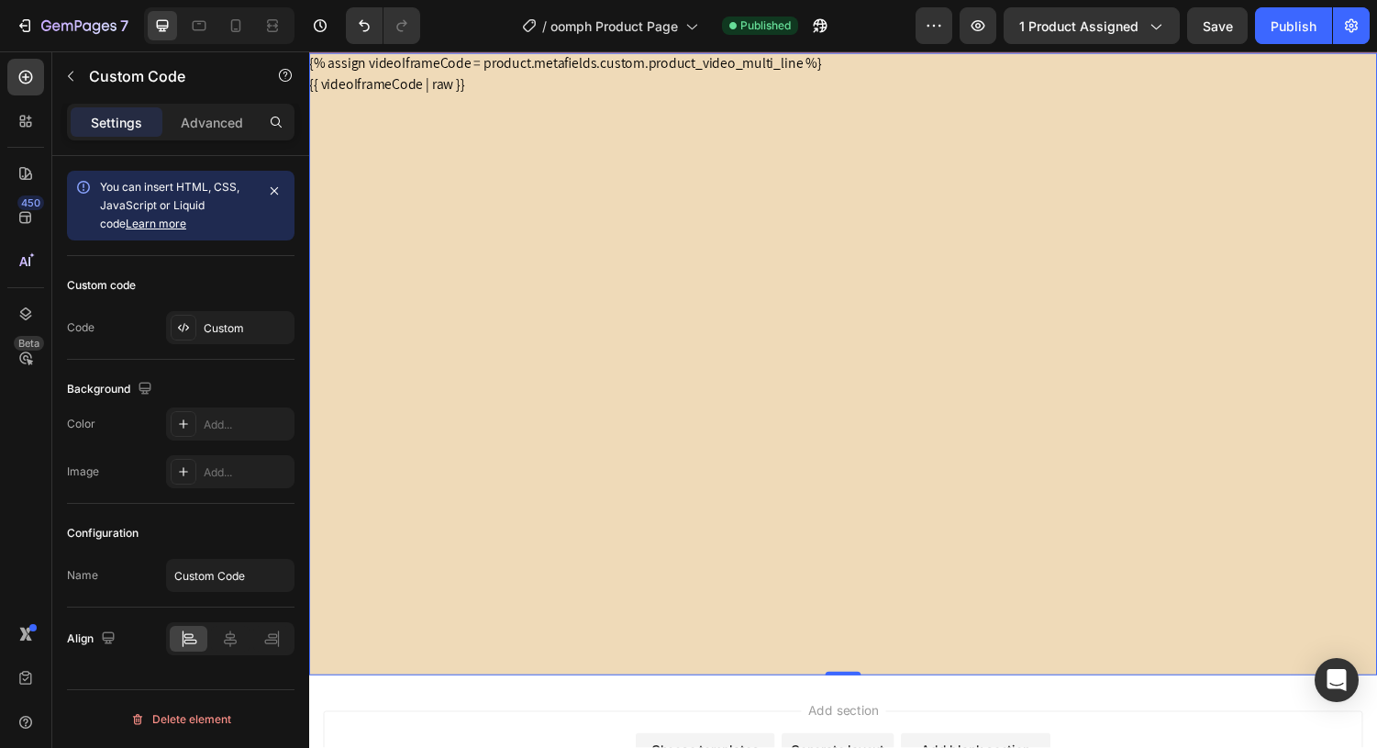
click at [392, 195] on div "{{ videoIframeCode | raw }}" at bounding box center [859, 384] width 1101 height 619
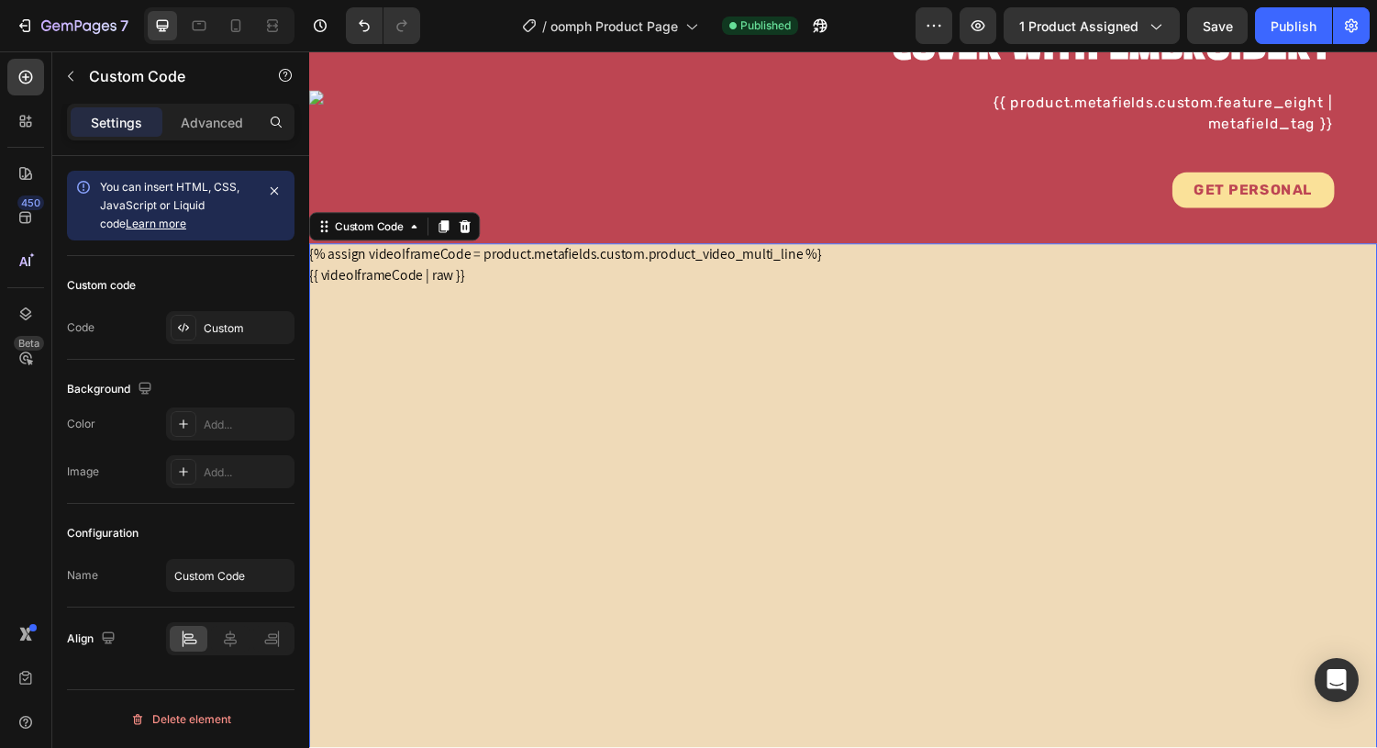
scroll to position [2259, 0]
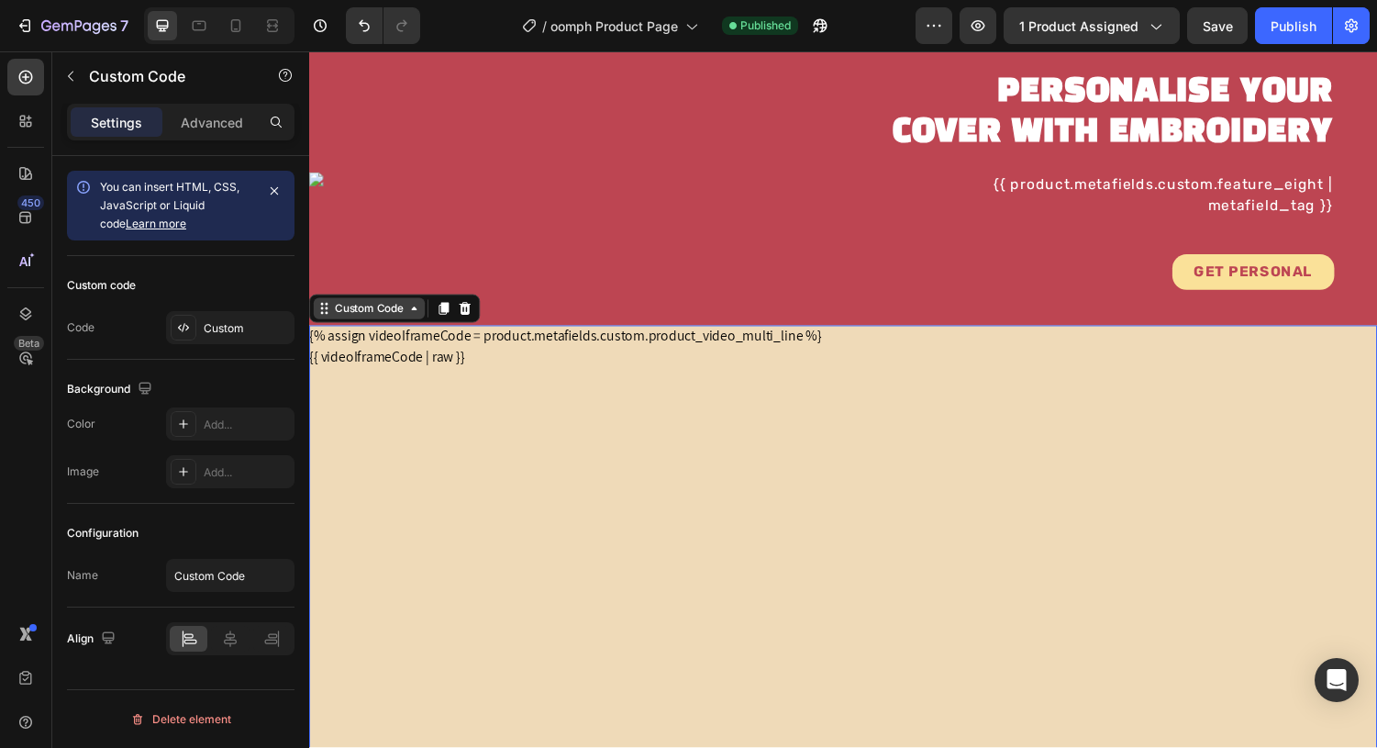
click at [370, 311] on div "Custom Code" at bounding box center [371, 316] width 78 height 17
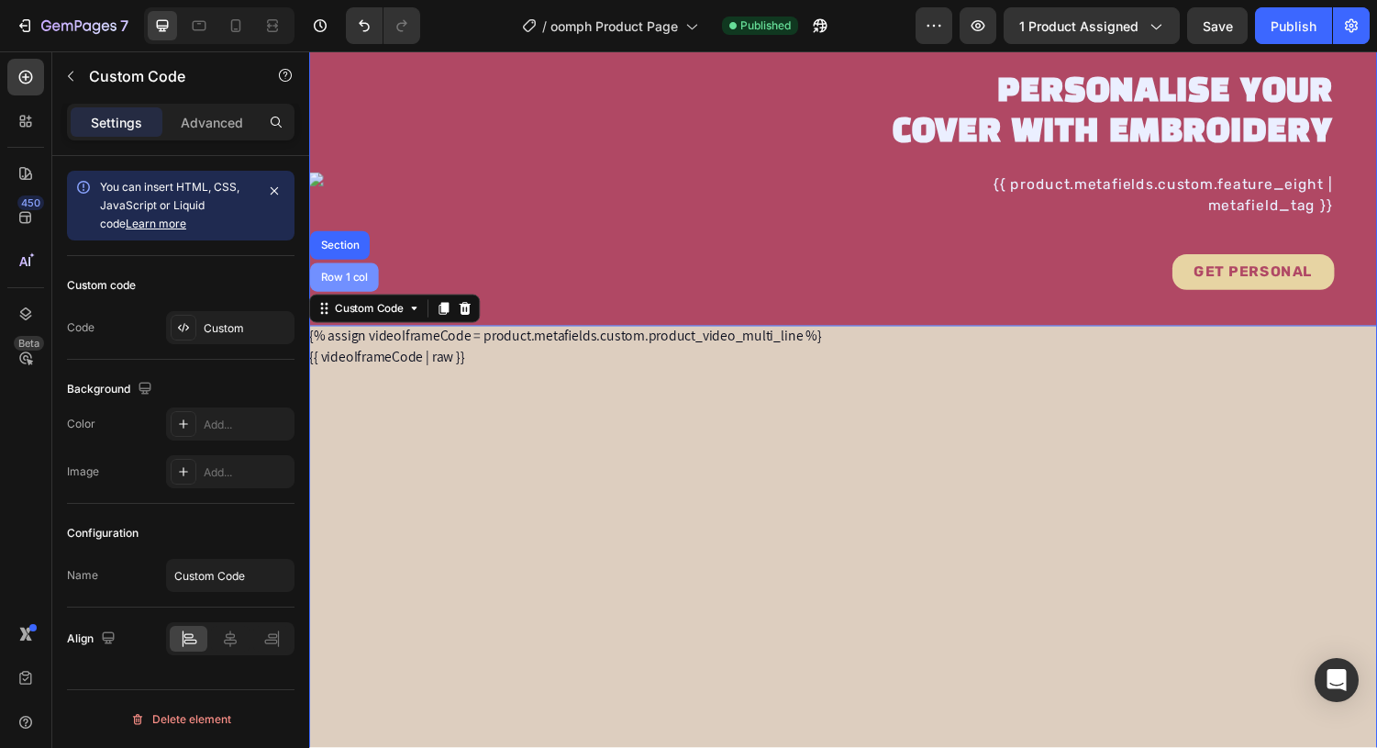
click at [369, 280] on div "Row 1 col" at bounding box center [345, 284] width 56 height 11
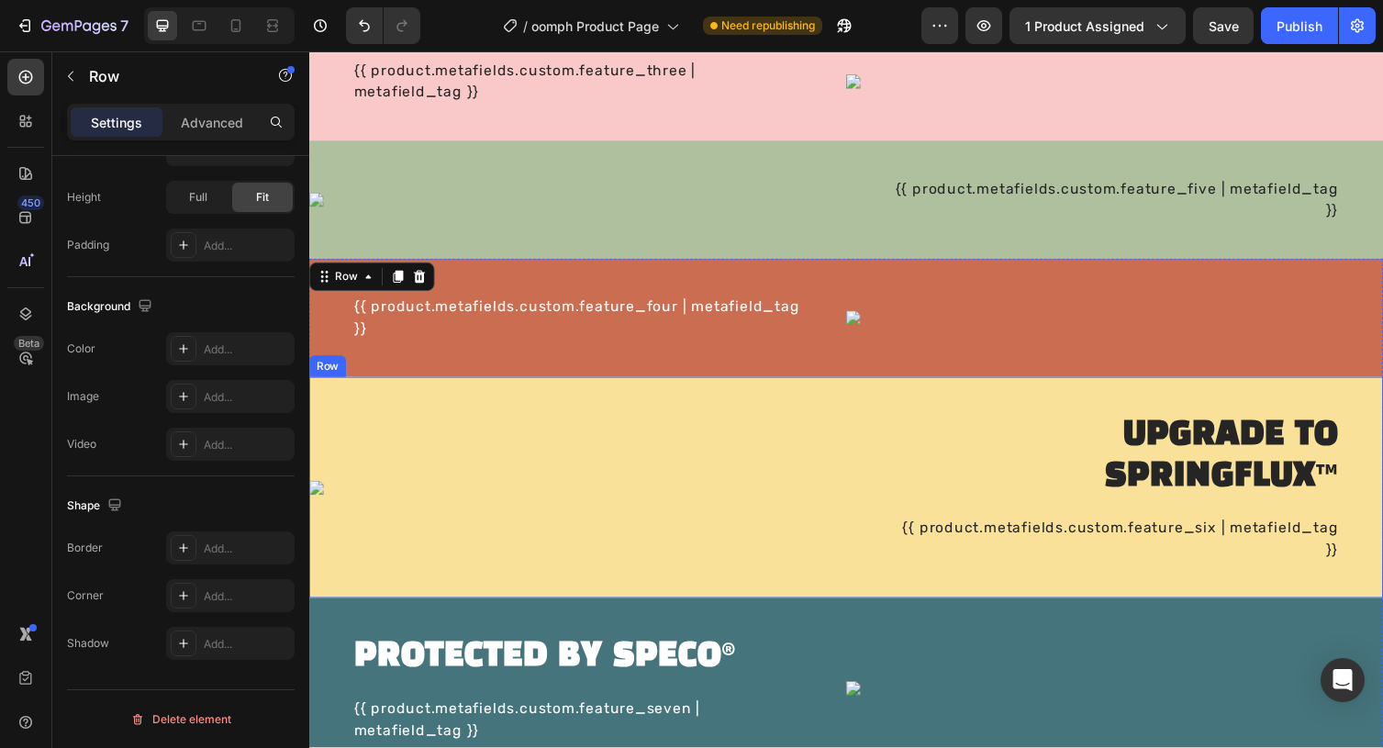
scroll to position [0, 0]
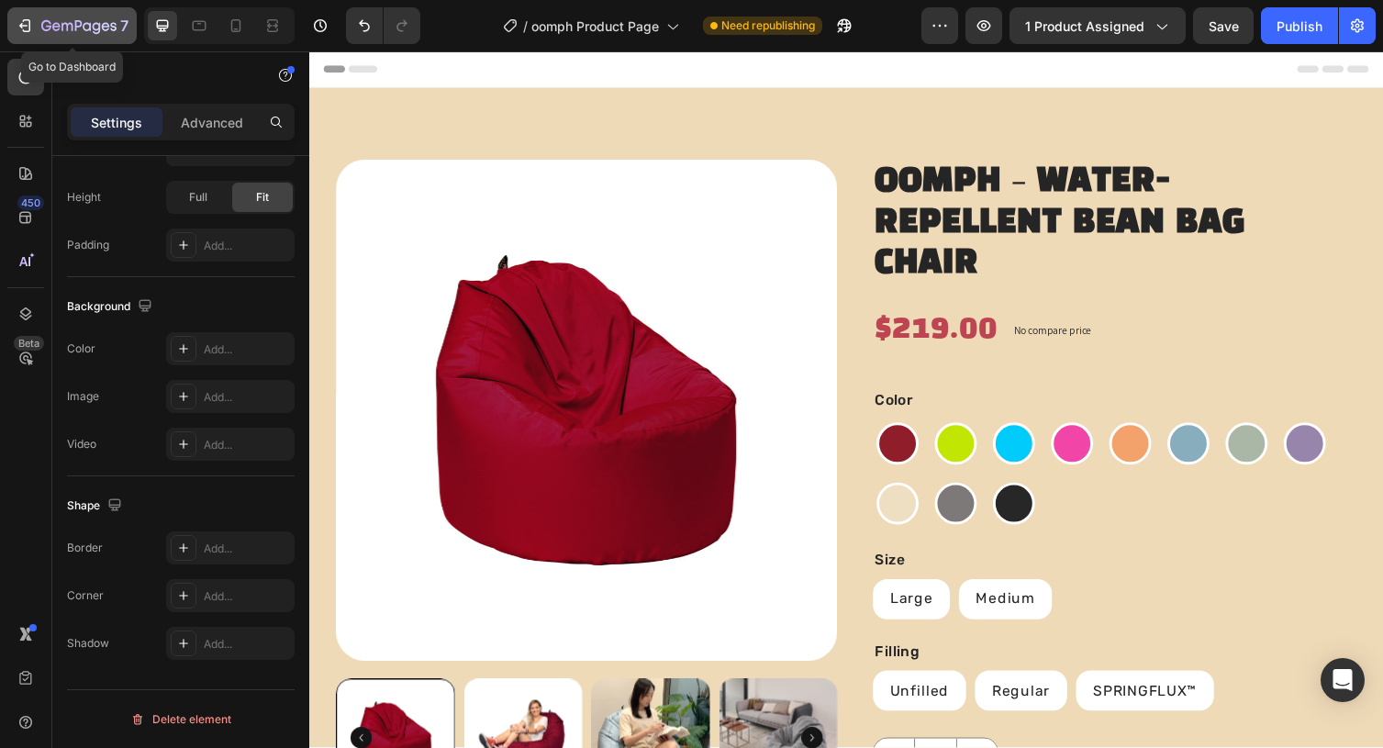
click at [71, 21] on icon "button" at bounding box center [78, 27] width 75 height 16
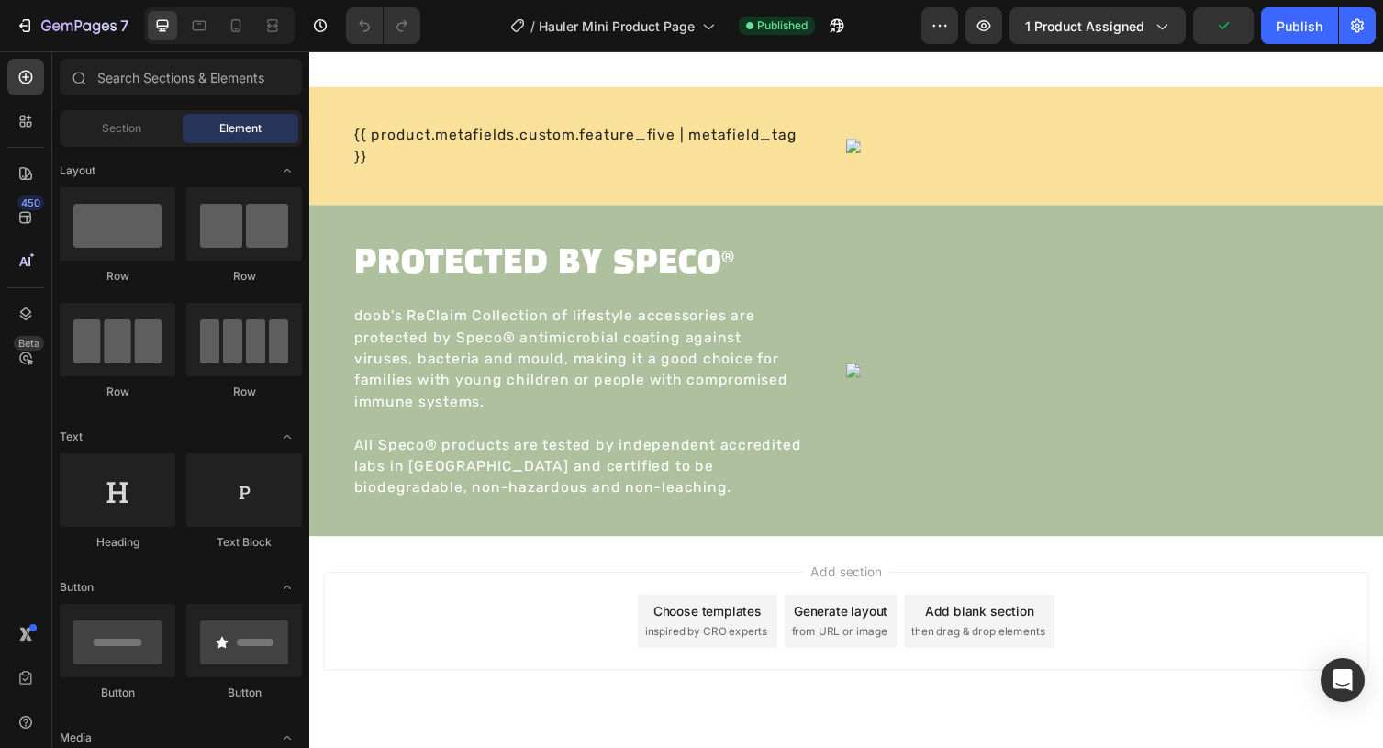
scroll to position [2226, 0]
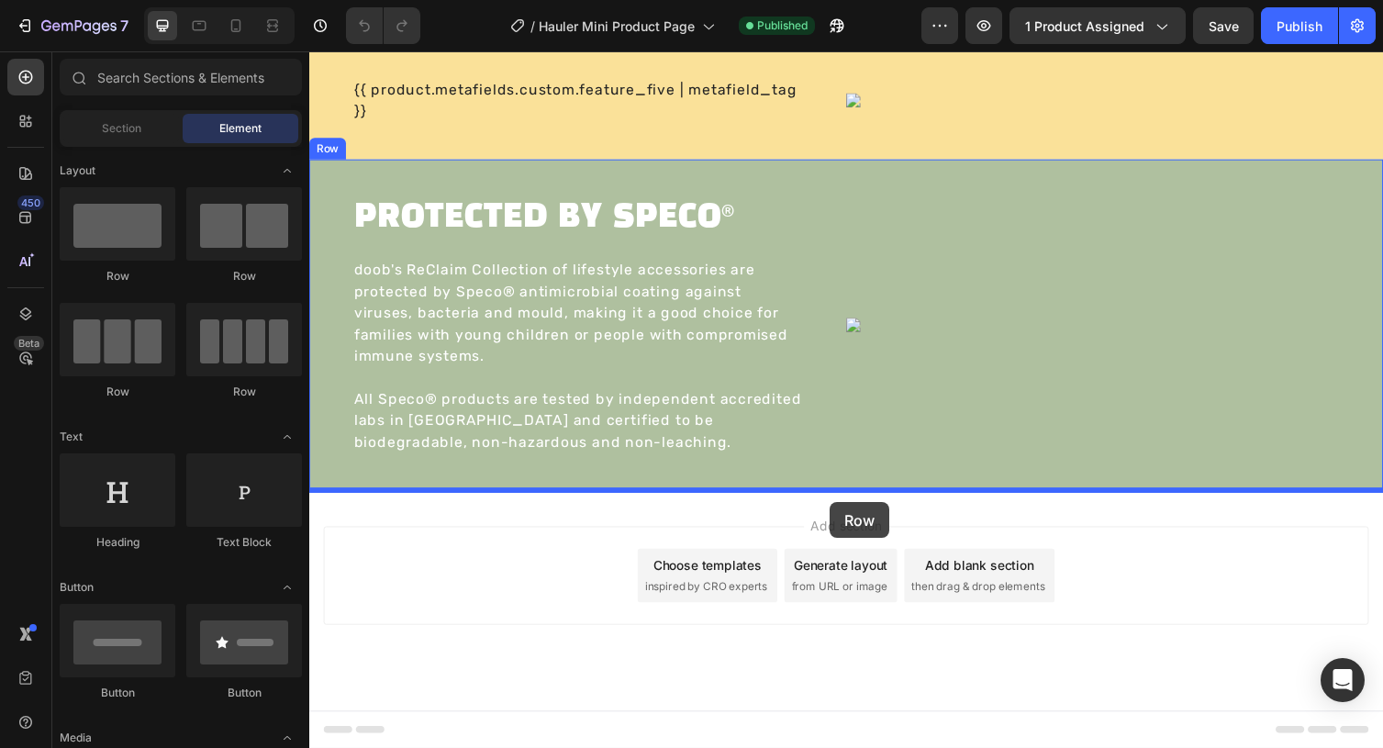
drag, startPoint x: 447, startPoint y: 293, endPoint x: 843, endPoint y: 514, distance: 453.9
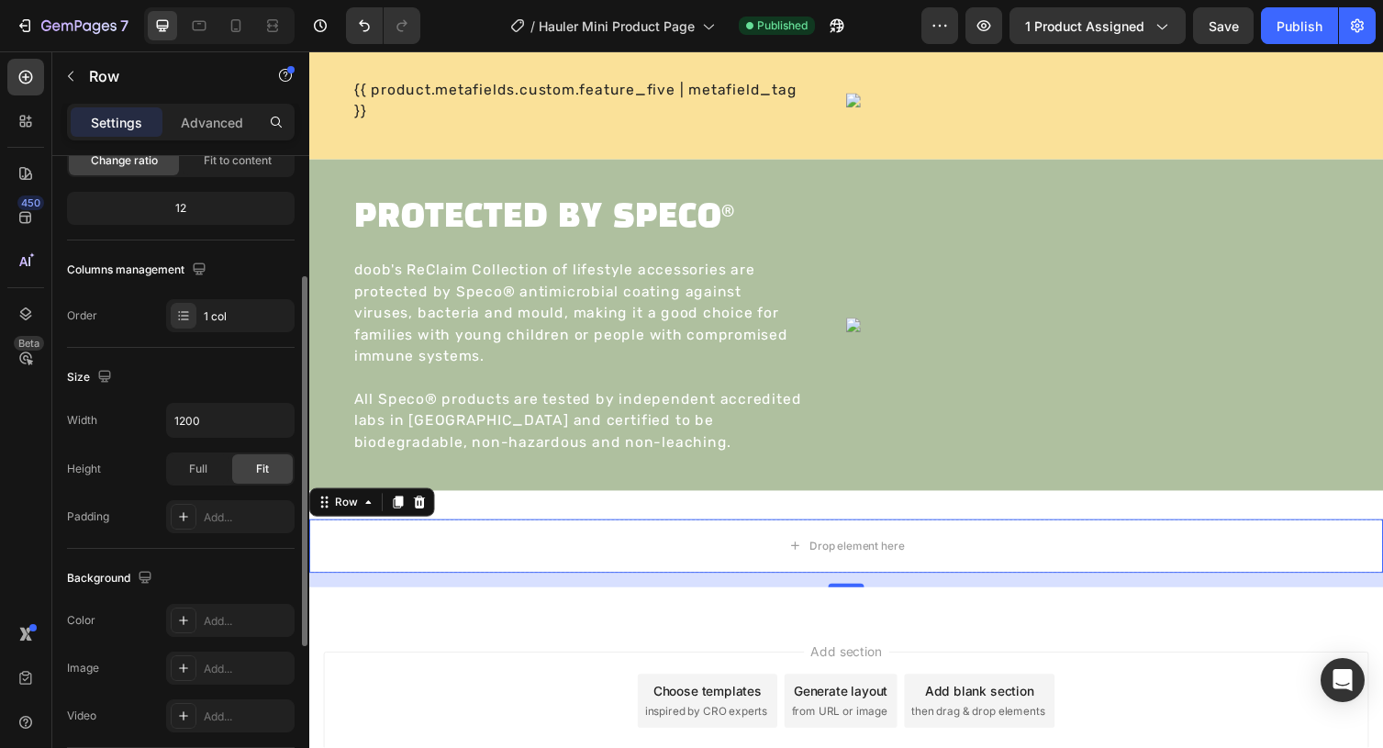
scroll to position [206, 0]
click at [286, 415] on button "button" at bounding box center [277, 418] width 33 height 33
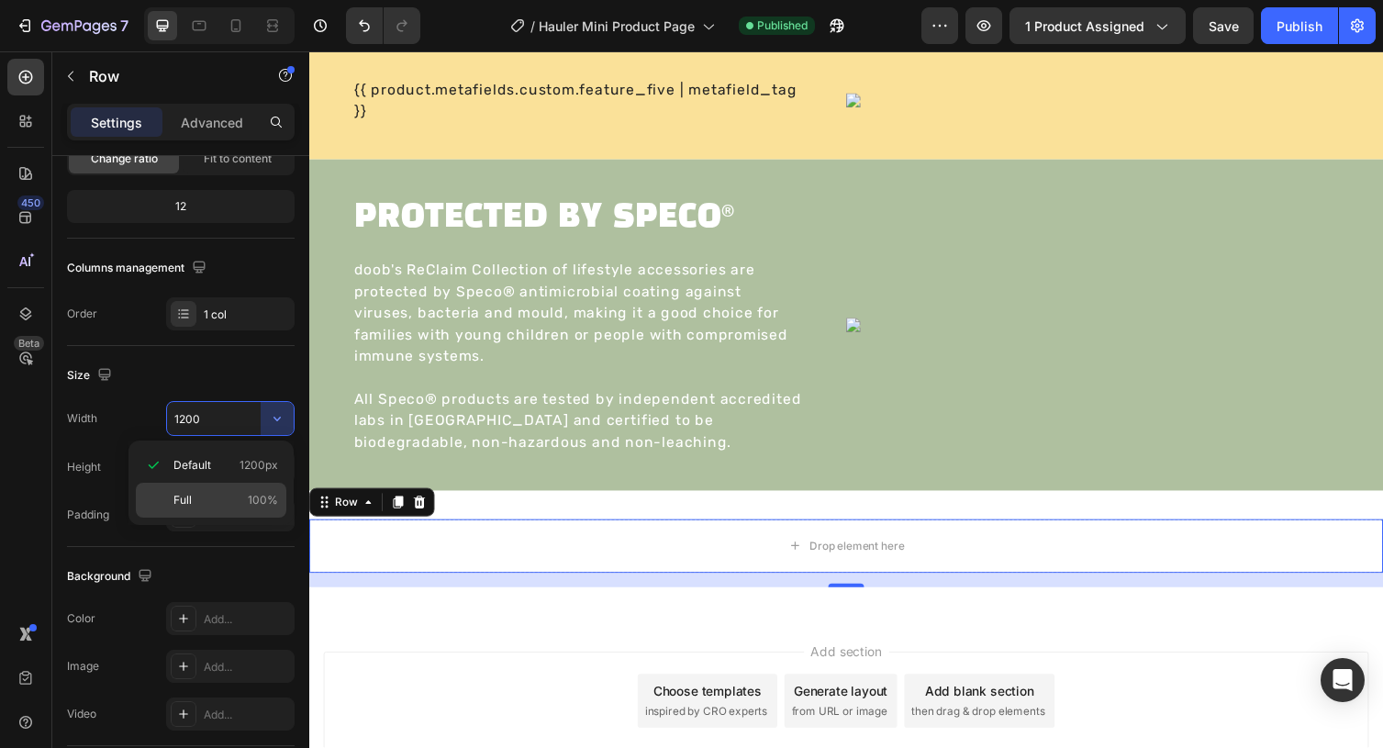
click at [262, 514] on div "Full 100%" at bounding box center [211, 500] width 150 height 35
type input "100%"
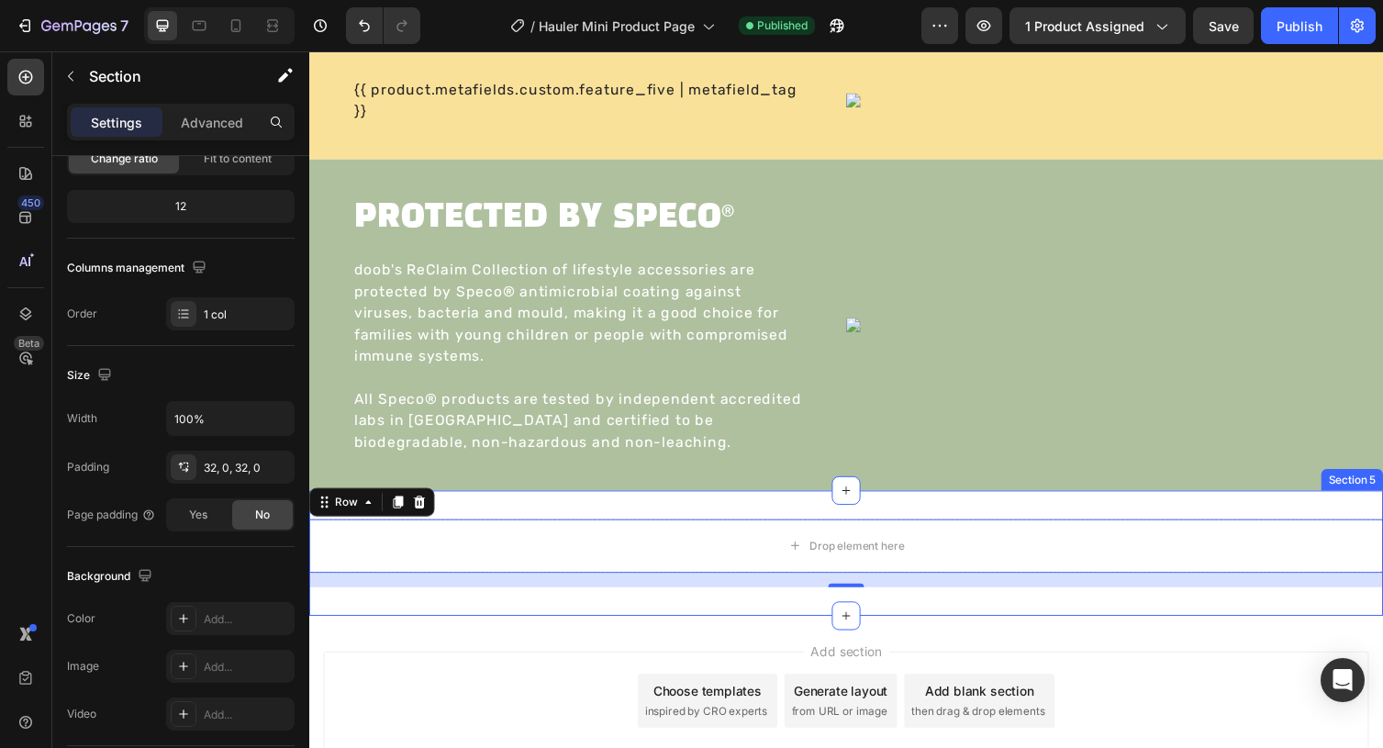
click at [496, 516] on div "Drop element here Row 16 Section 5" at bounding box center [859, 566] width 1101 height 128
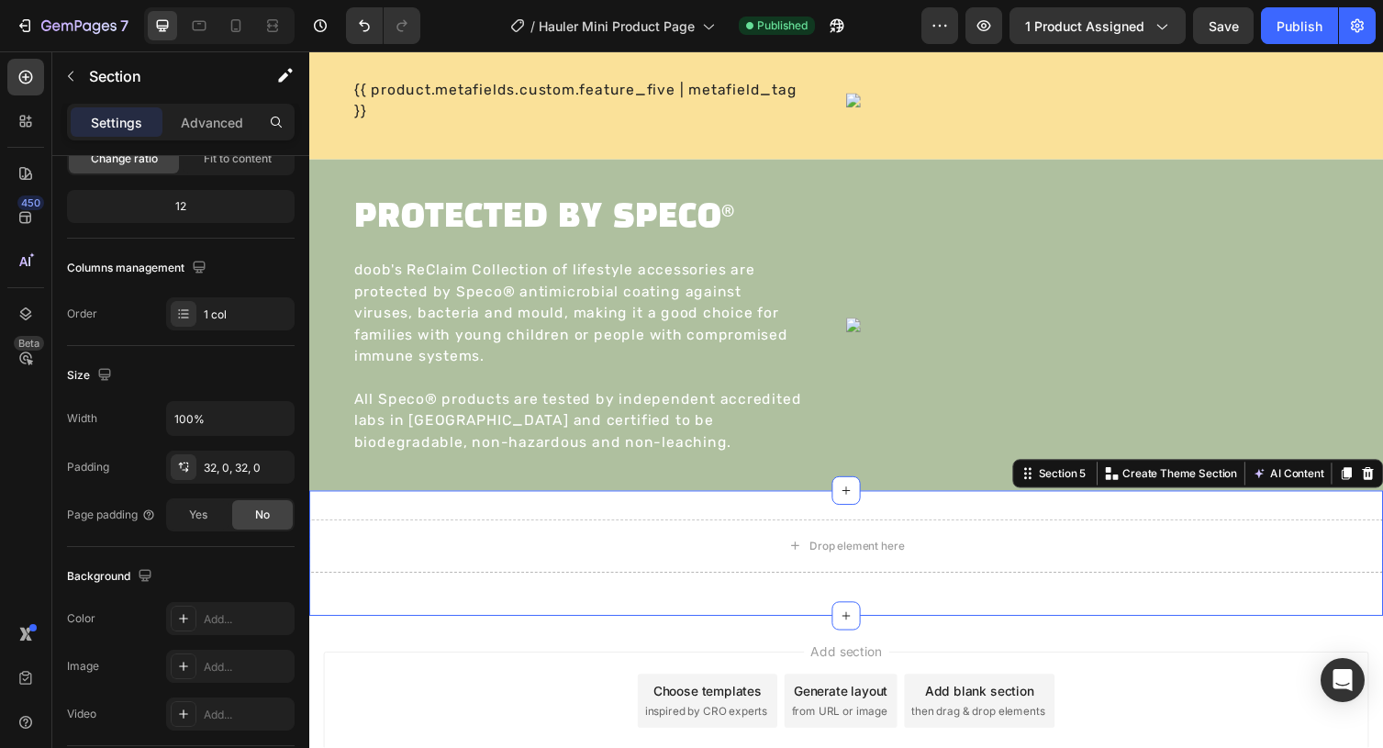
scroll to position [0, 0]
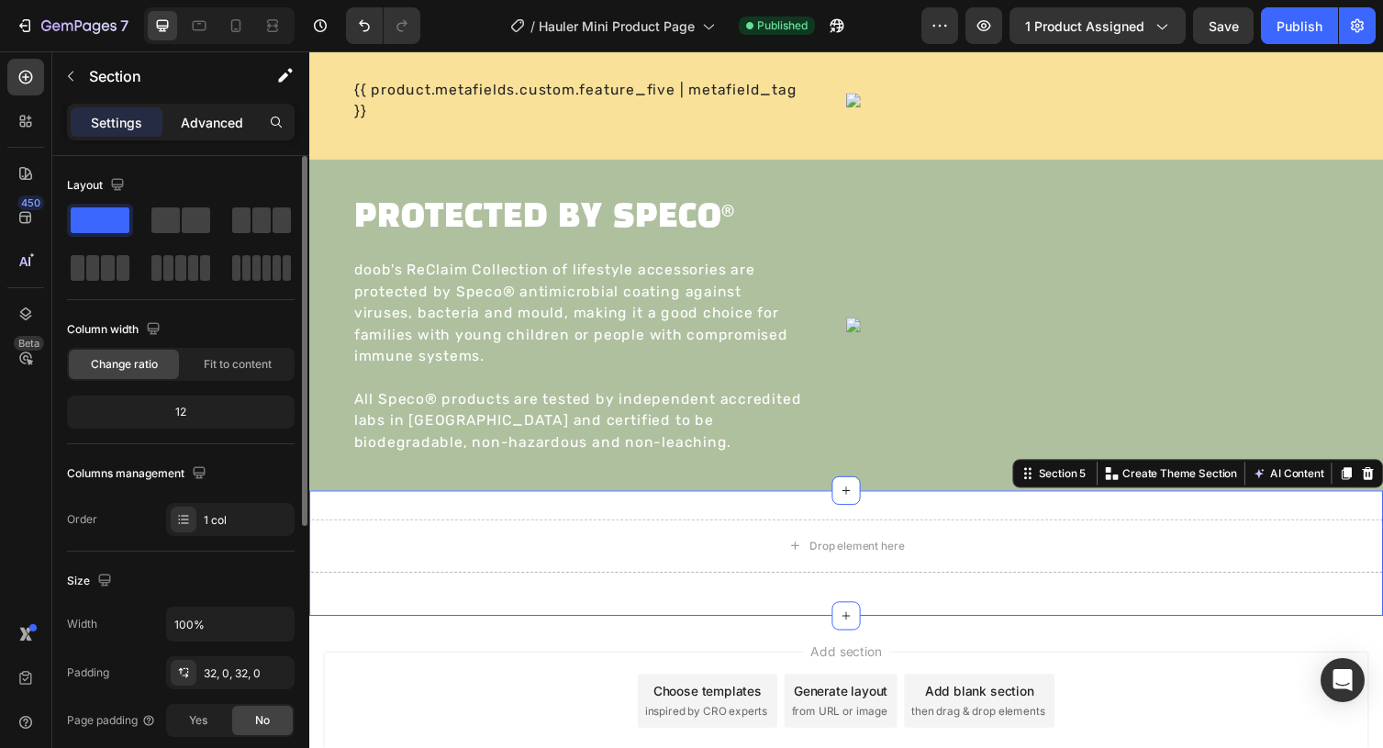
click at [229, 119] on p "Advanced" at bounding box center [212, 122] width 62 height 19
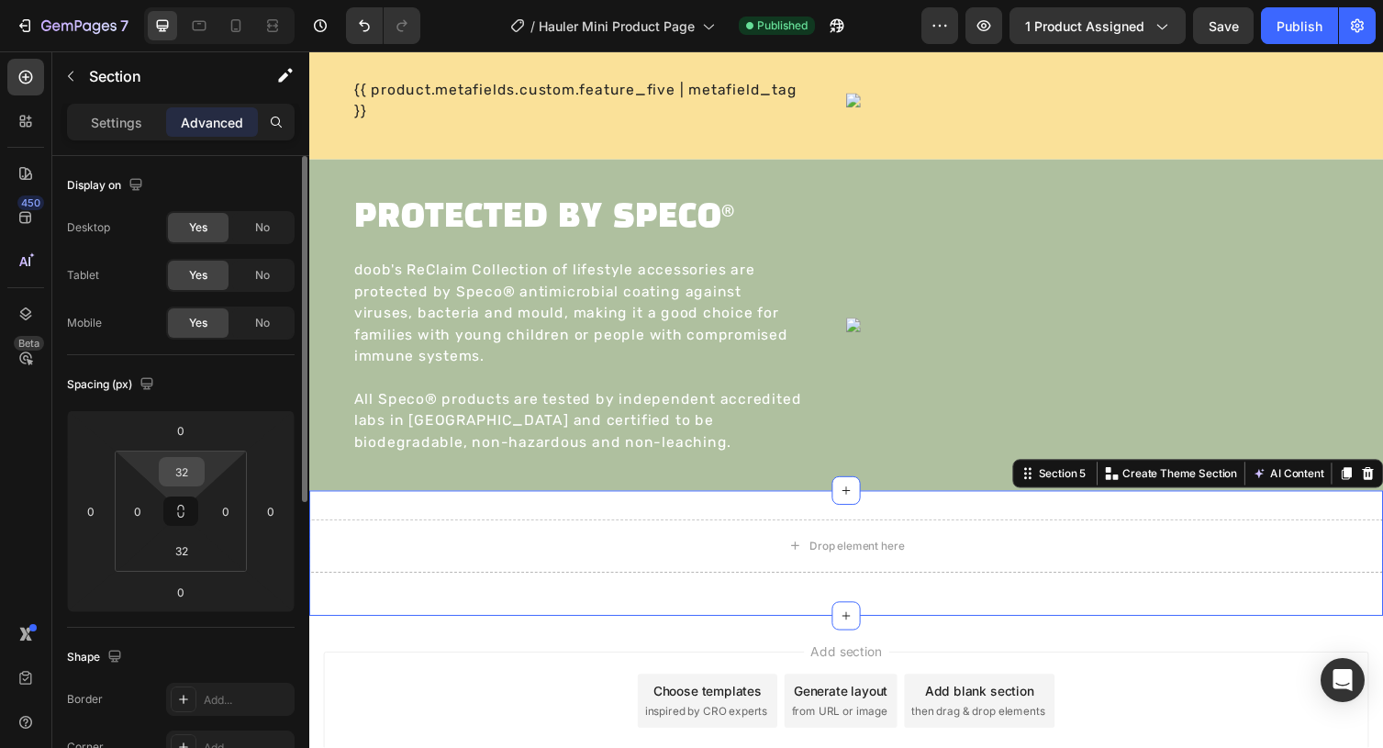
click at [178, 471] on input "32" at bounding box center [181, 472] width 37 height 28
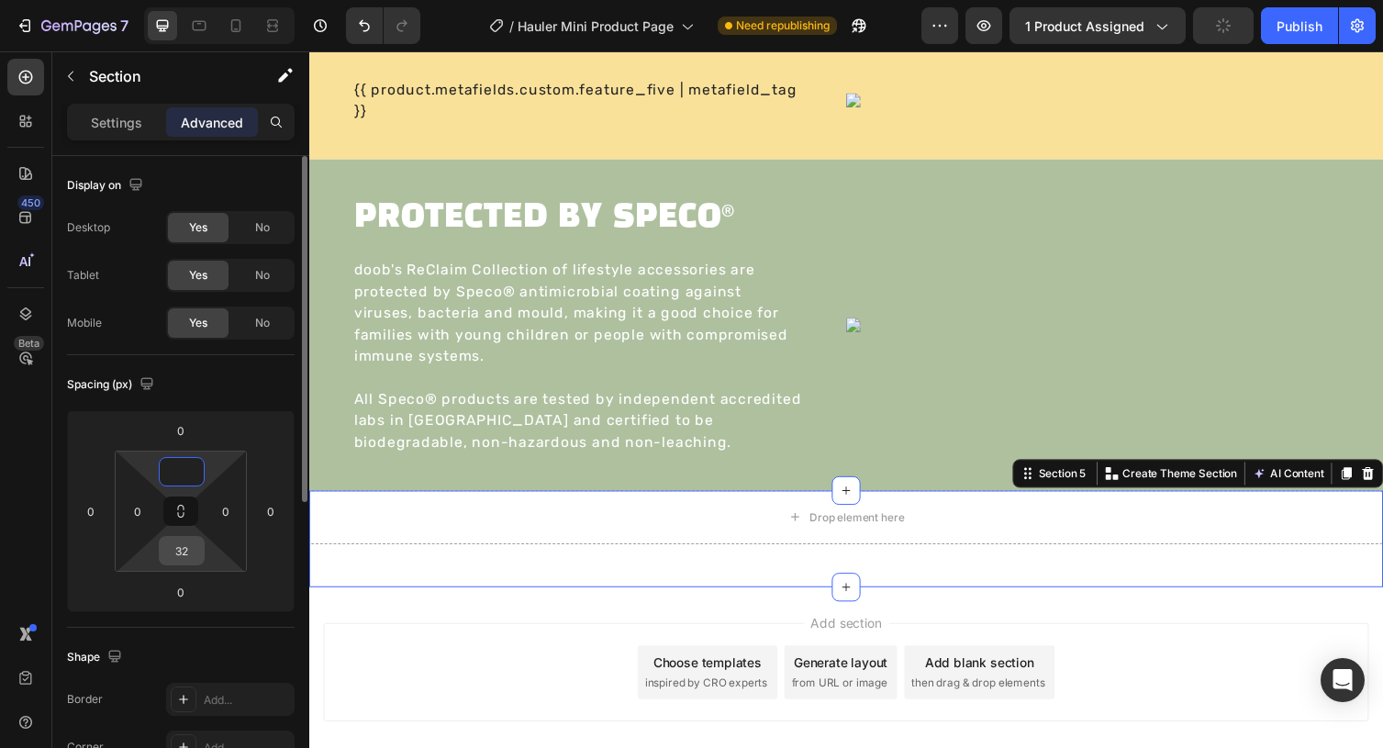
type input "0"
click at [179, 553] on input "32" at bounding box center [181, 551] width 37 height 28
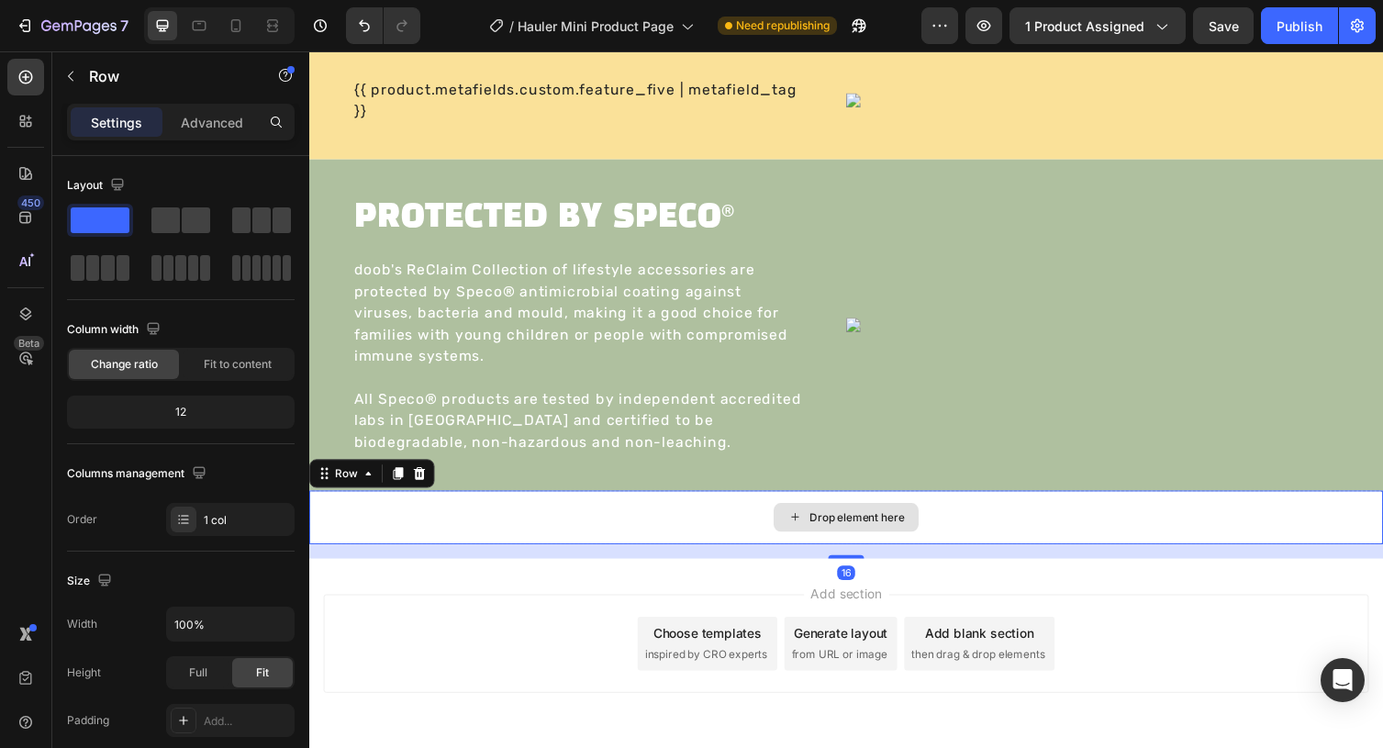
click at [501, 549] on div "Drop element here" at bounding box center [859, 529] width 1101 height 55
click at [218, 113] on p "Advanced" at bounding box center [212, 122] width 62 height 19
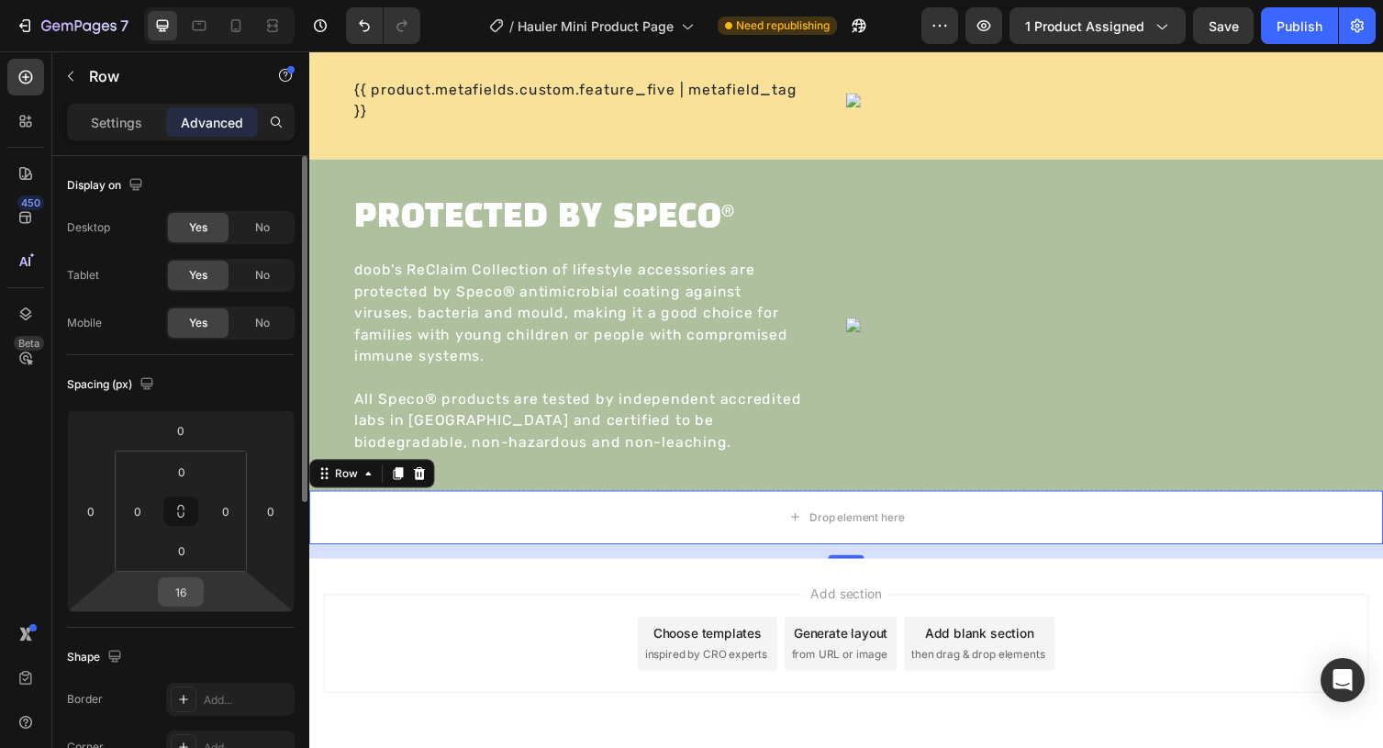
click at [182, 589] on input "16" at bounding box center [180, 592] width 37 height 28
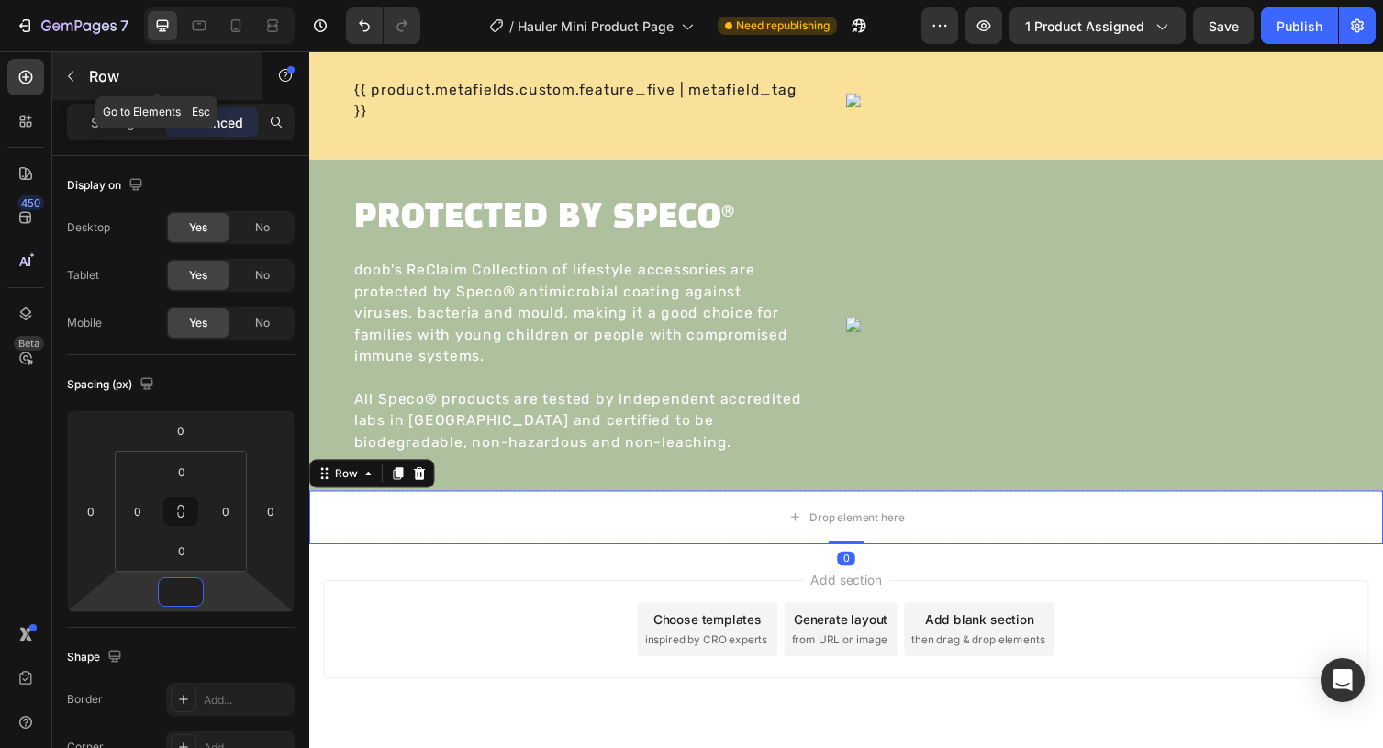
type input "0"
click at [68, 79] on icon "button" at bounding box center [70, 76] width 15 height 15
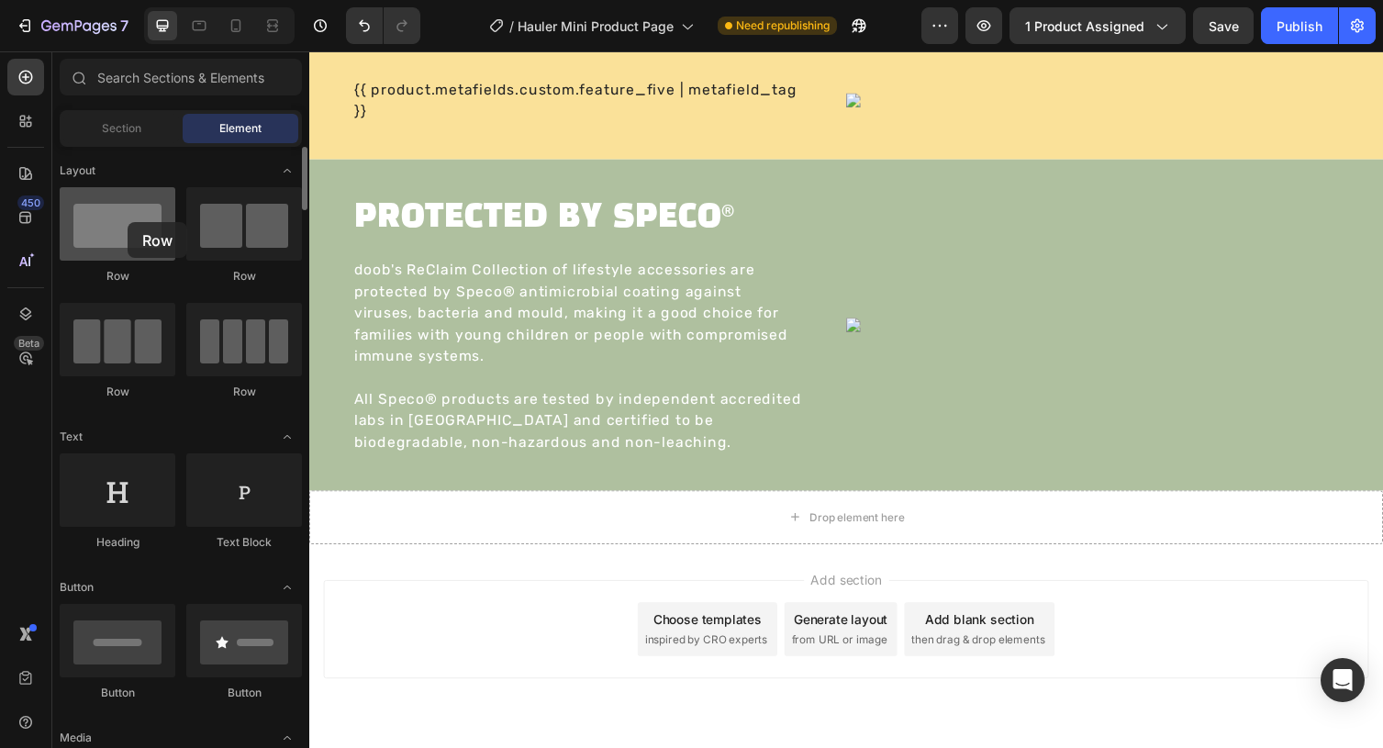
click at [128, 222] on div at bounding box center [118, 223] width 116 height 73
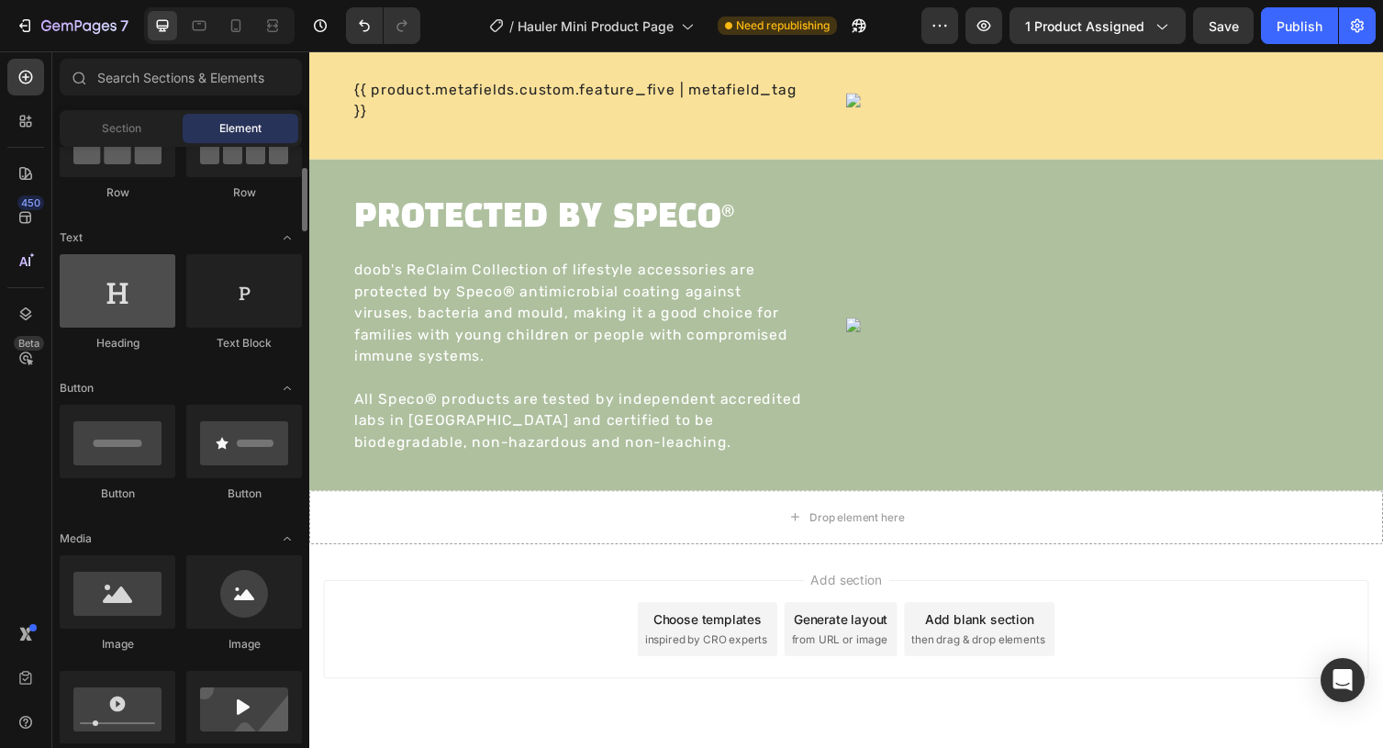
scroll to position [447, 0]
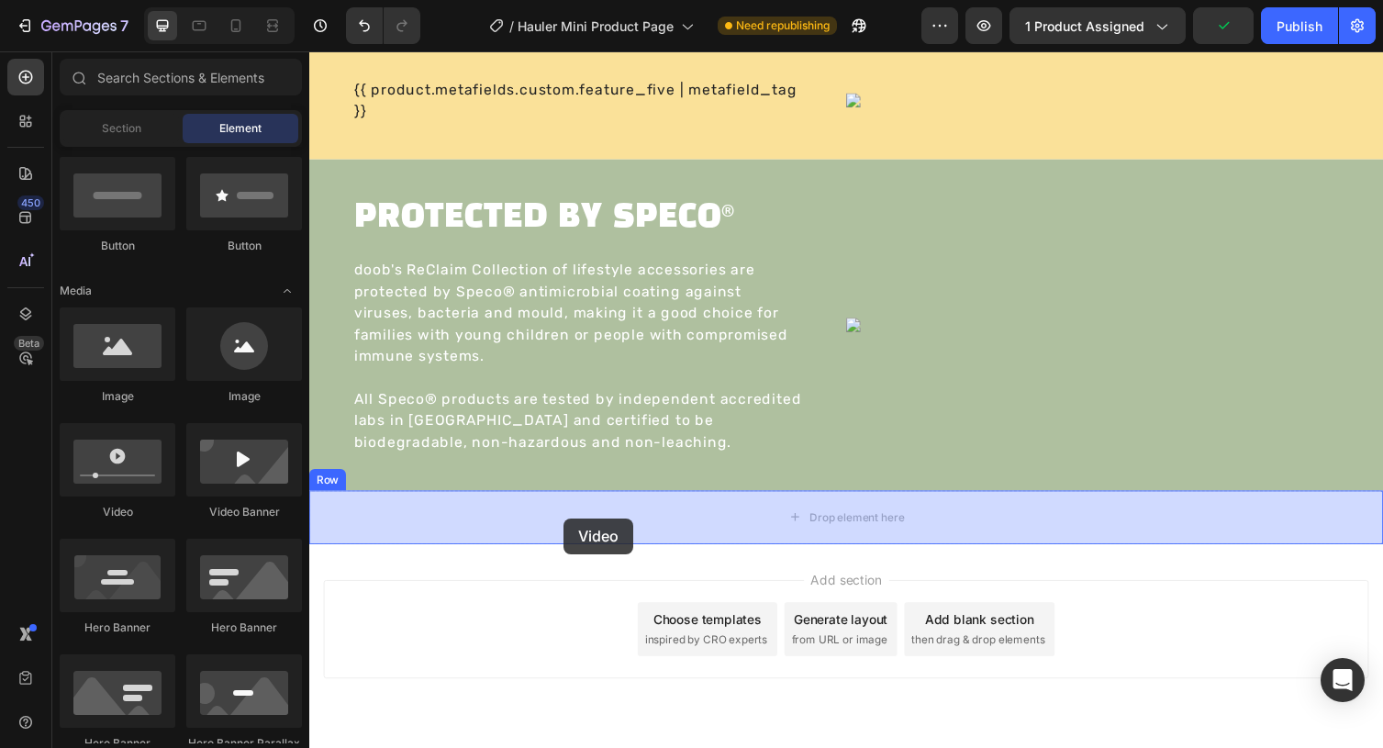
drag, startPoint x: 426, startPoint y: 517, endPoint x: 570, endPoint y: 530, distance: 144.7
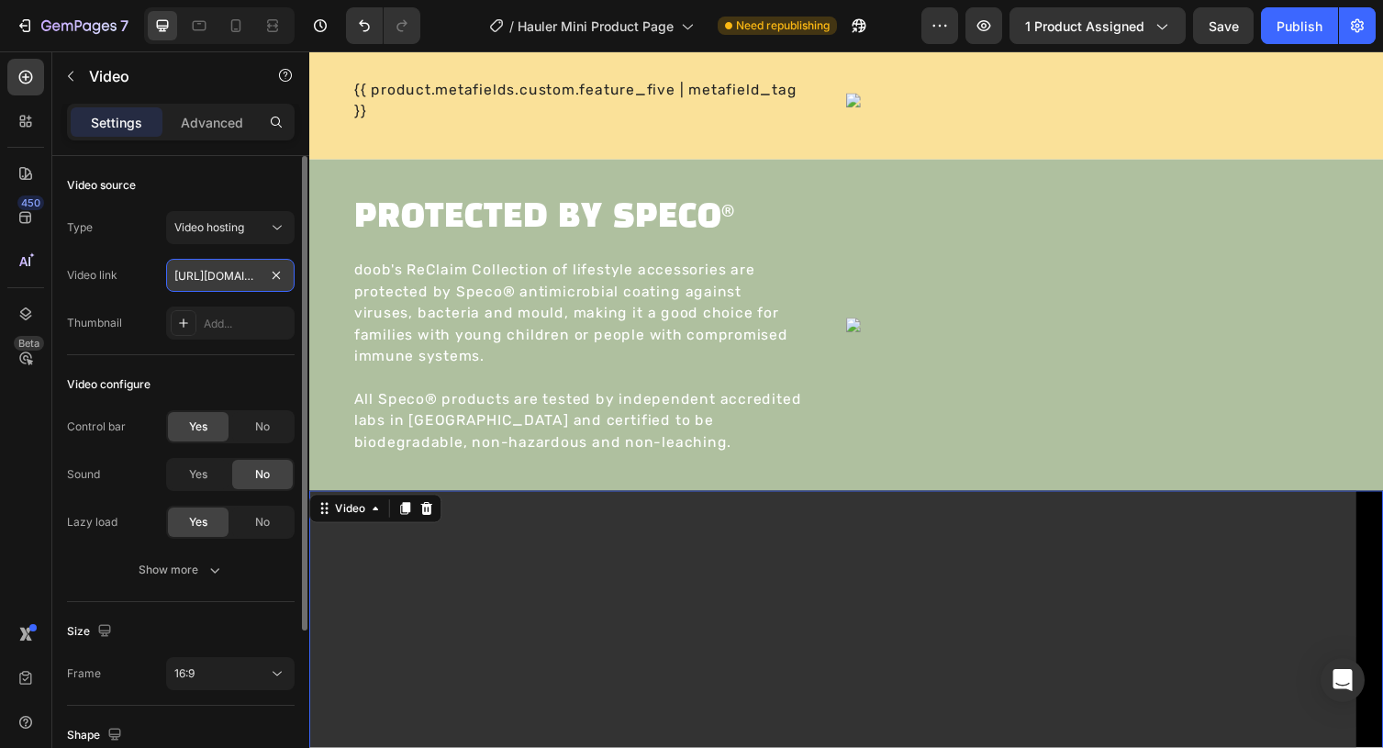
click at [262, 274] on input "https://cdn.shopify.com/videos/c/o/v/2cd3deb506b54b009063f7270ab5cf2e.mp4" at bounding box center [230, 275] width 128 height 33
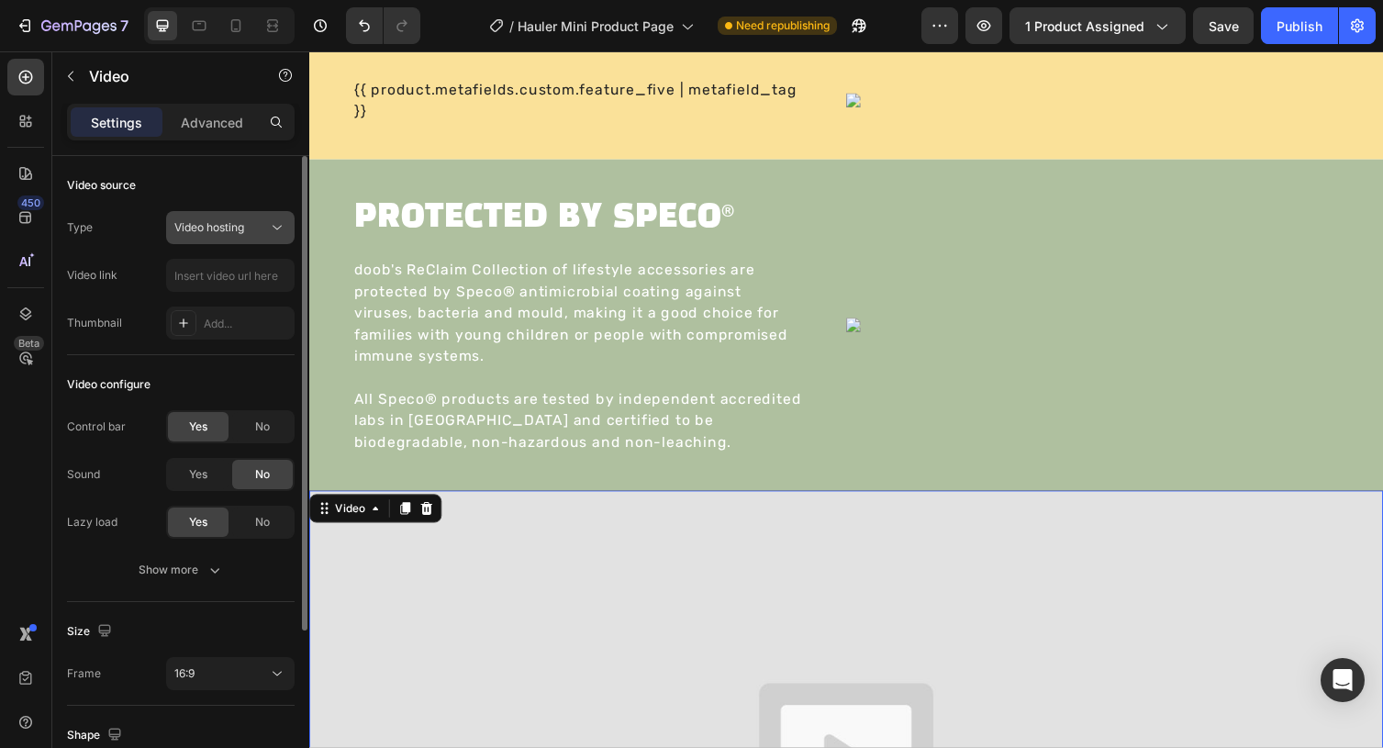
click at [271, 223] on icon at bounding box center [277, 227] width 18 height 18
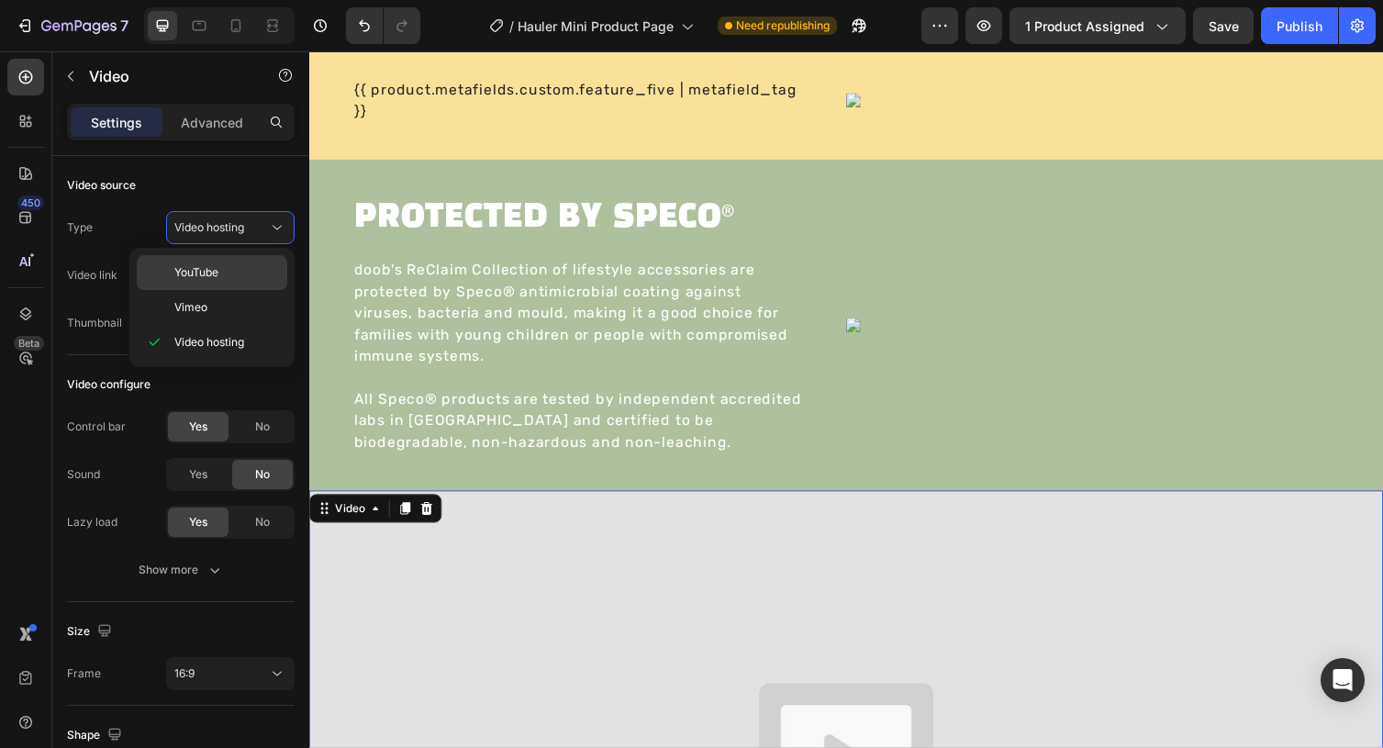
click at [261, 278] on p "YouTube" at bounding box center [226, 272] width 105 height 17
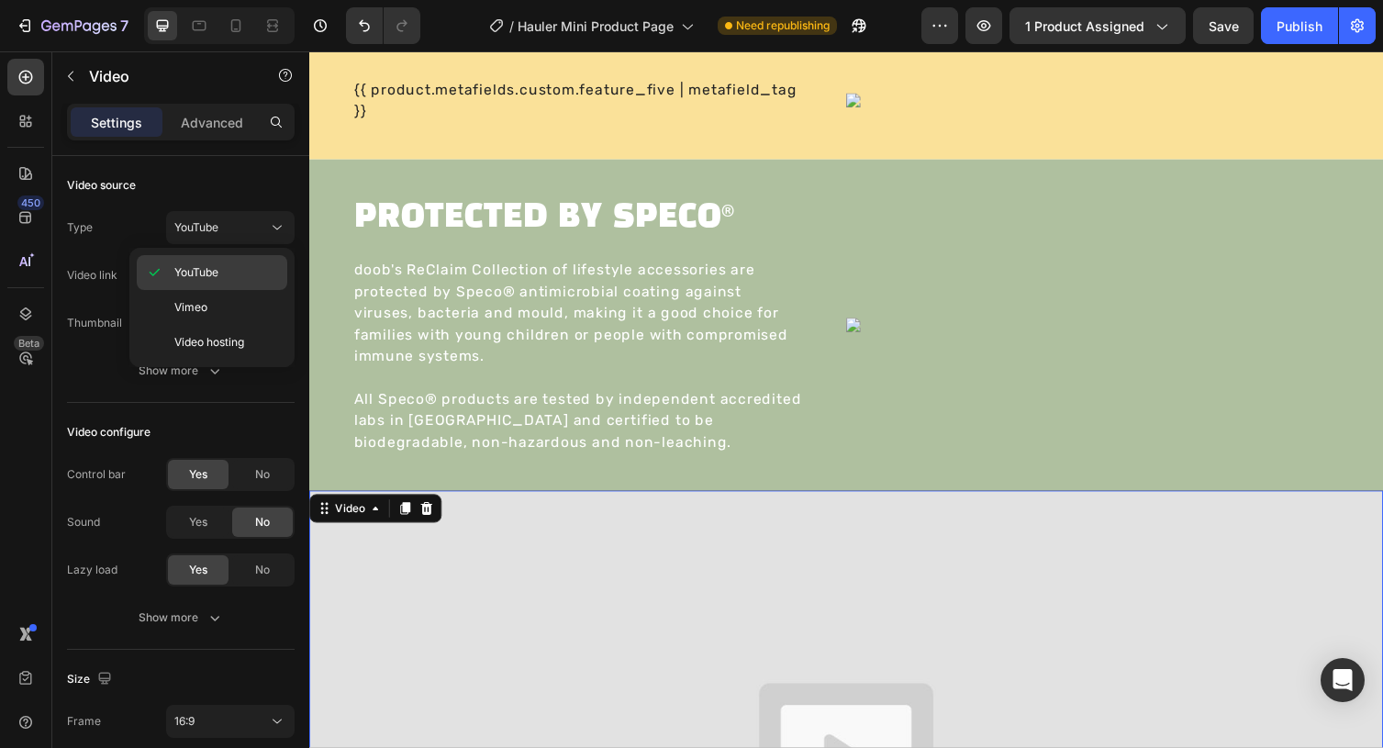
type input "https://www.youtube.com/watch?v=drIt4RH_kyQ"
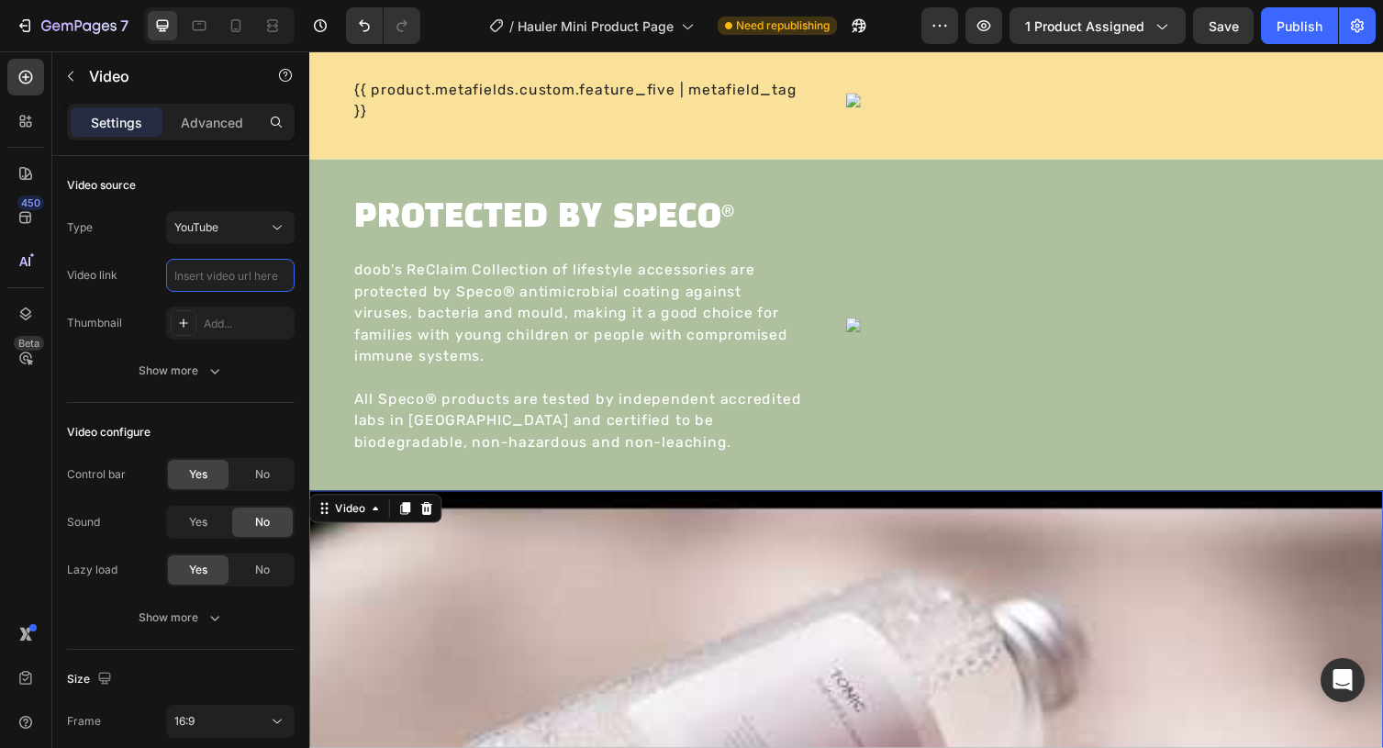
scroll to position [0, 0]
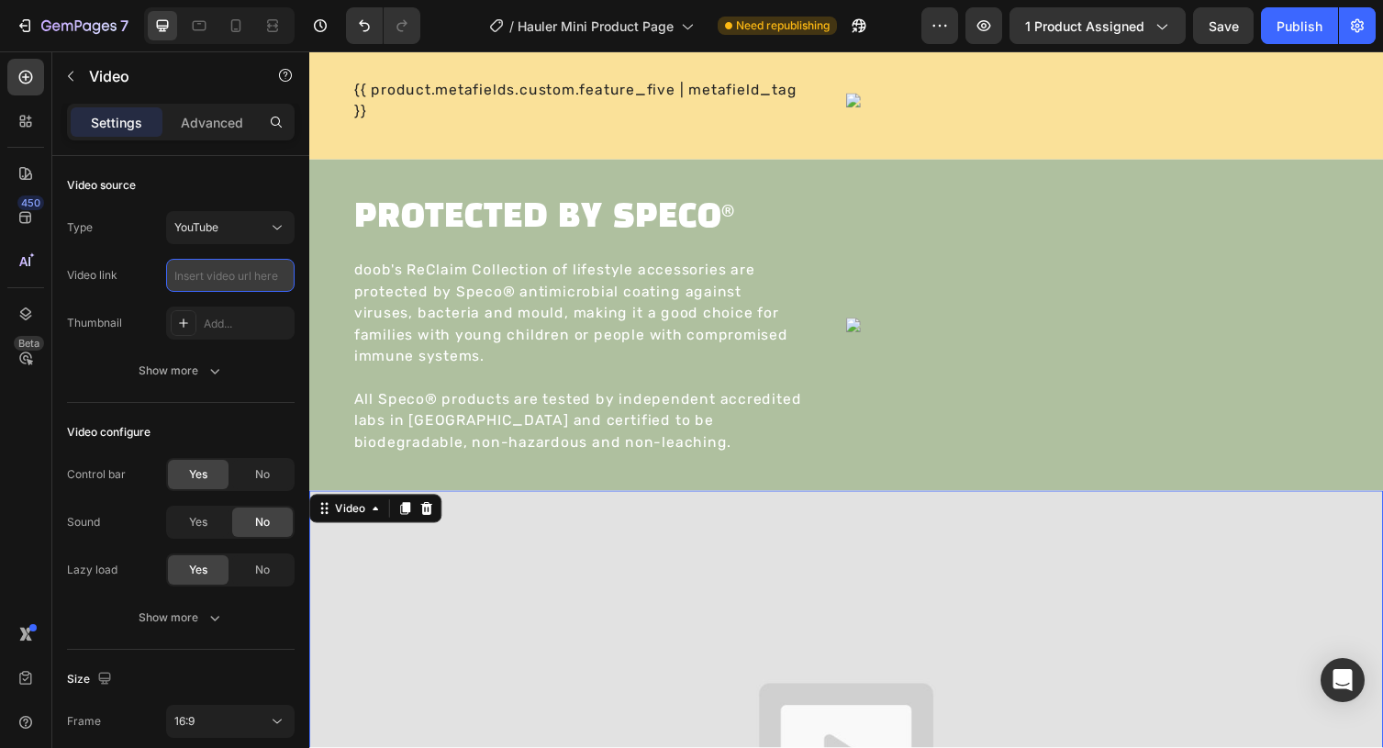
paste input "https://youtube.com/shorts/nGmdoAUCzVg"
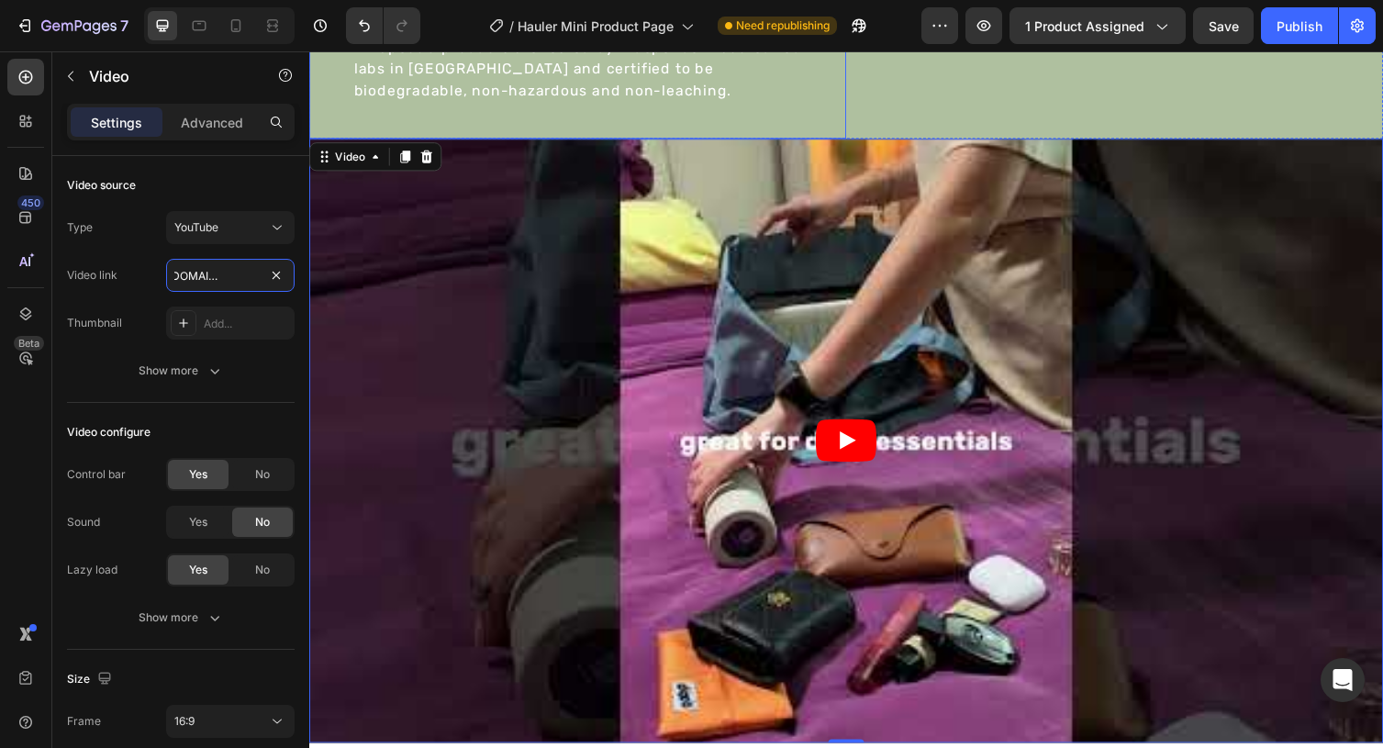
scroll to position [2647, 0]
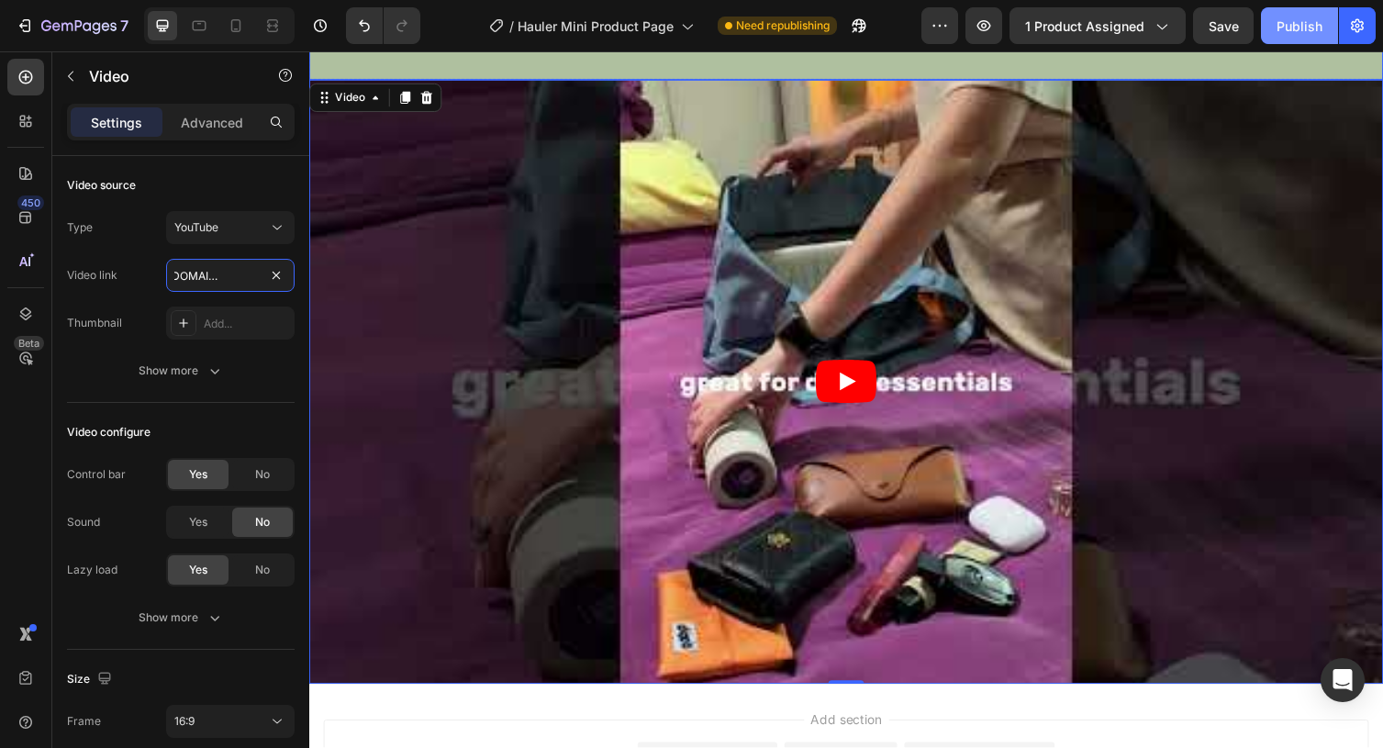
type input "https://youtube.com/shorts/nGmdoAUCzVg"
click at [1302, 35] on div "Publish" at bounding box center [1299, 26] width 46 height 19
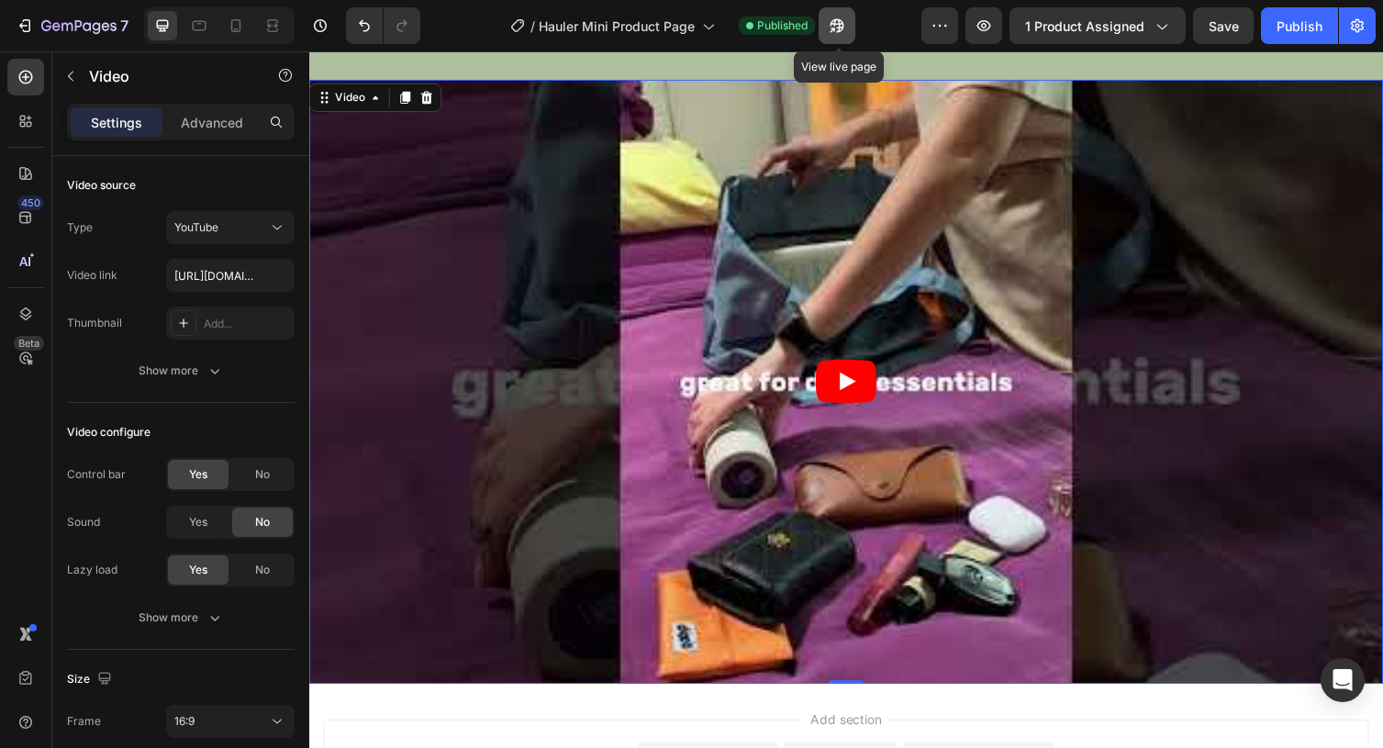
click at [830, 28] on icon "button" at bounding box center [837, 26] width 18 height 18
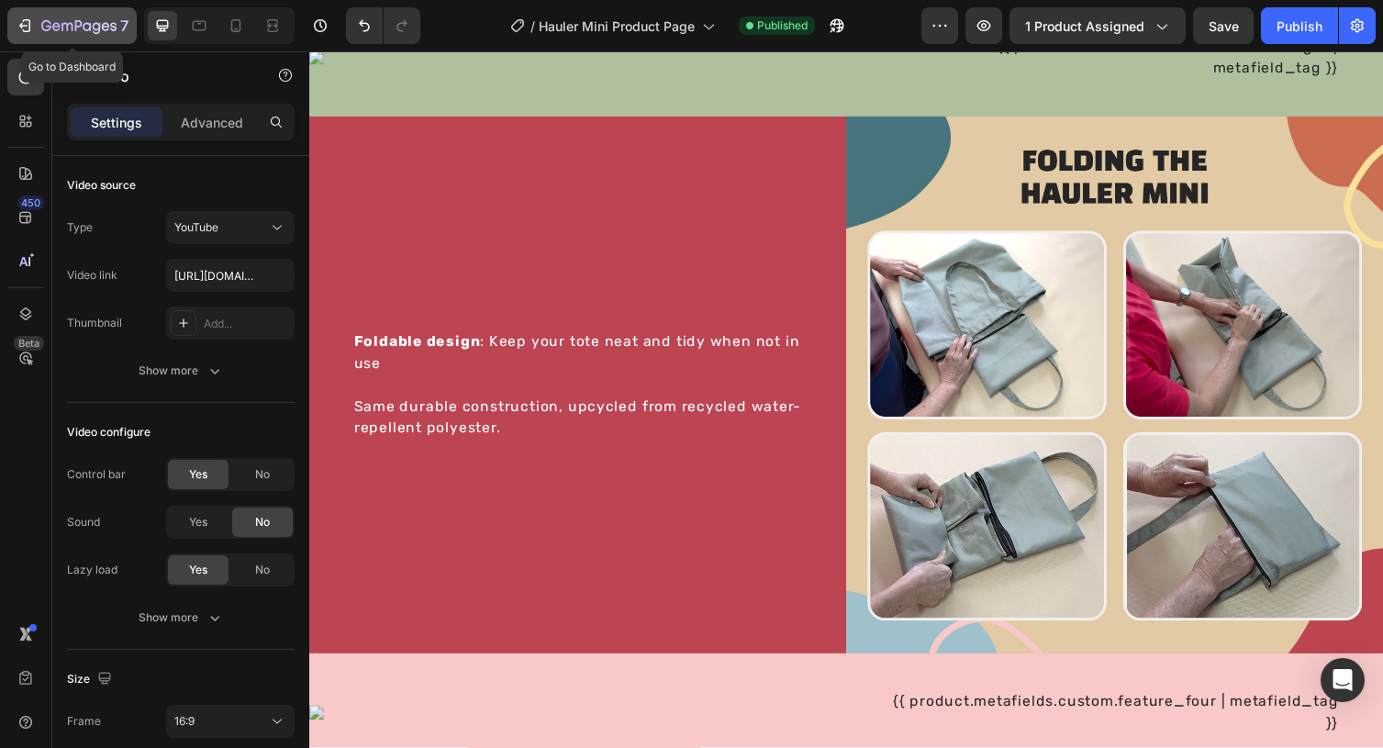
scroll to position [1470, 0]
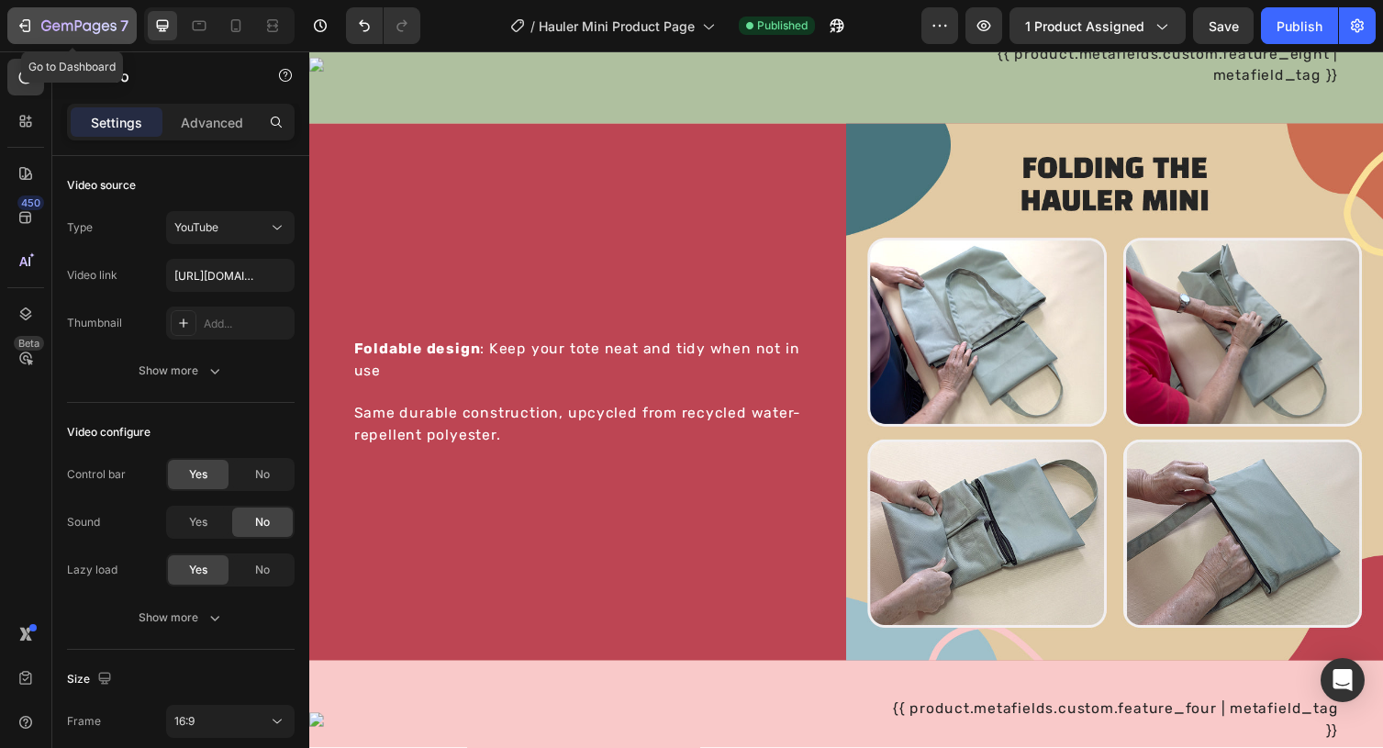
click at [54, 18] on div "7" at bounding box center [84, 26] width 87 height 22
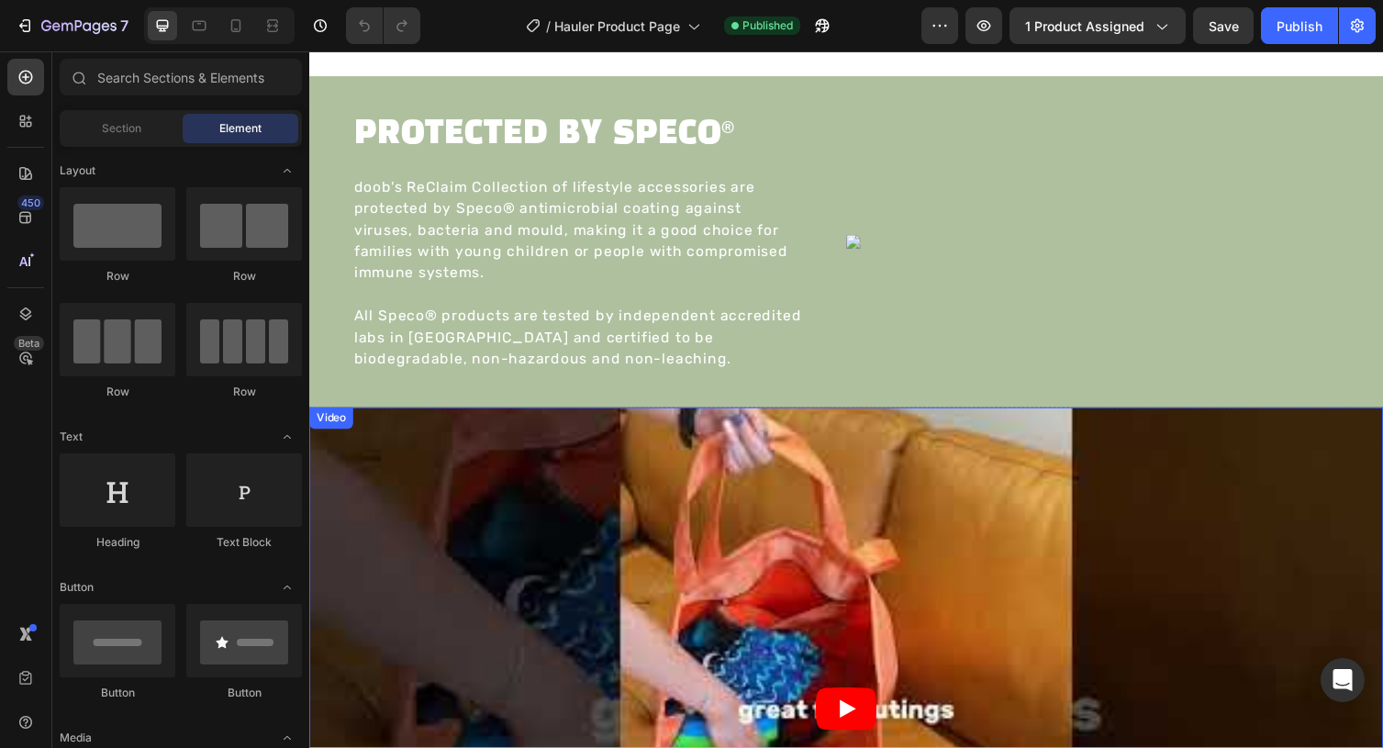
scroll to position [2815, 0]
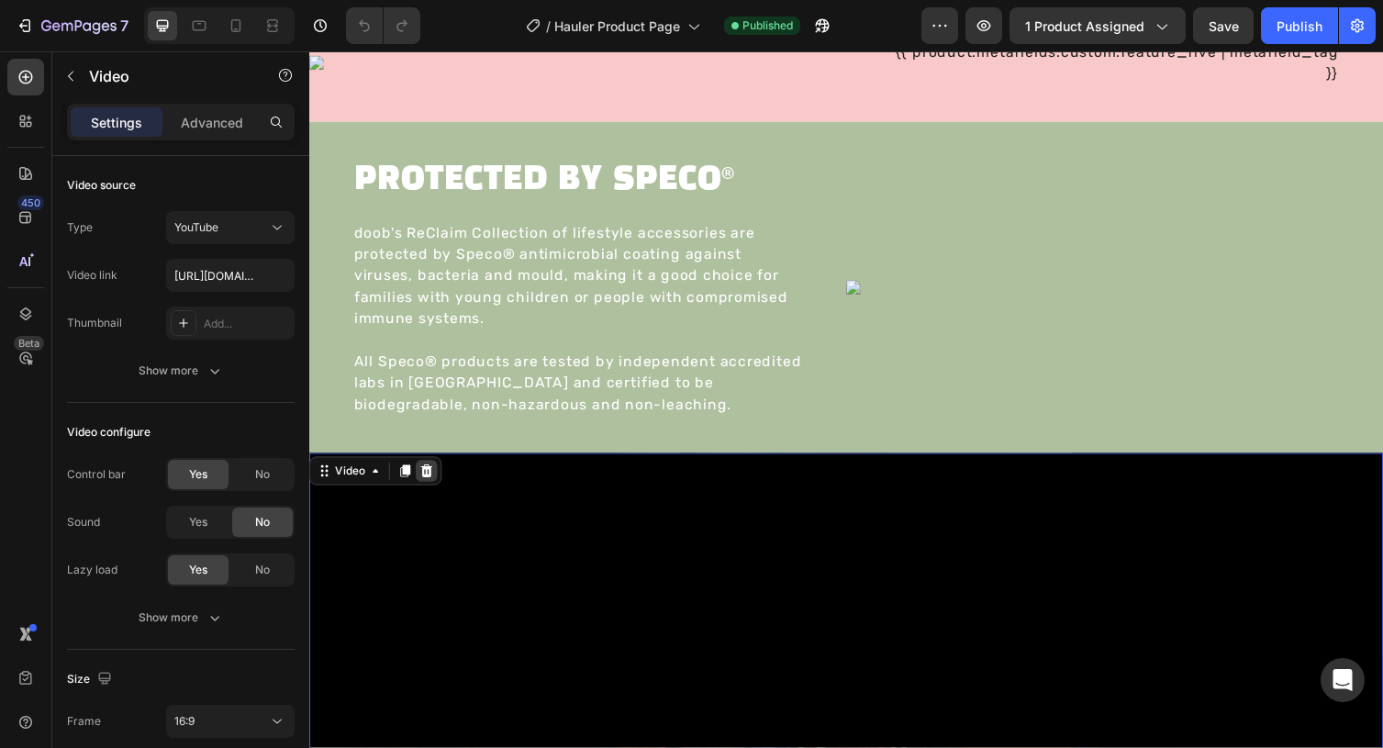
click at [429, 482] on icon at bounding box center [430, 480] width 12 height 13
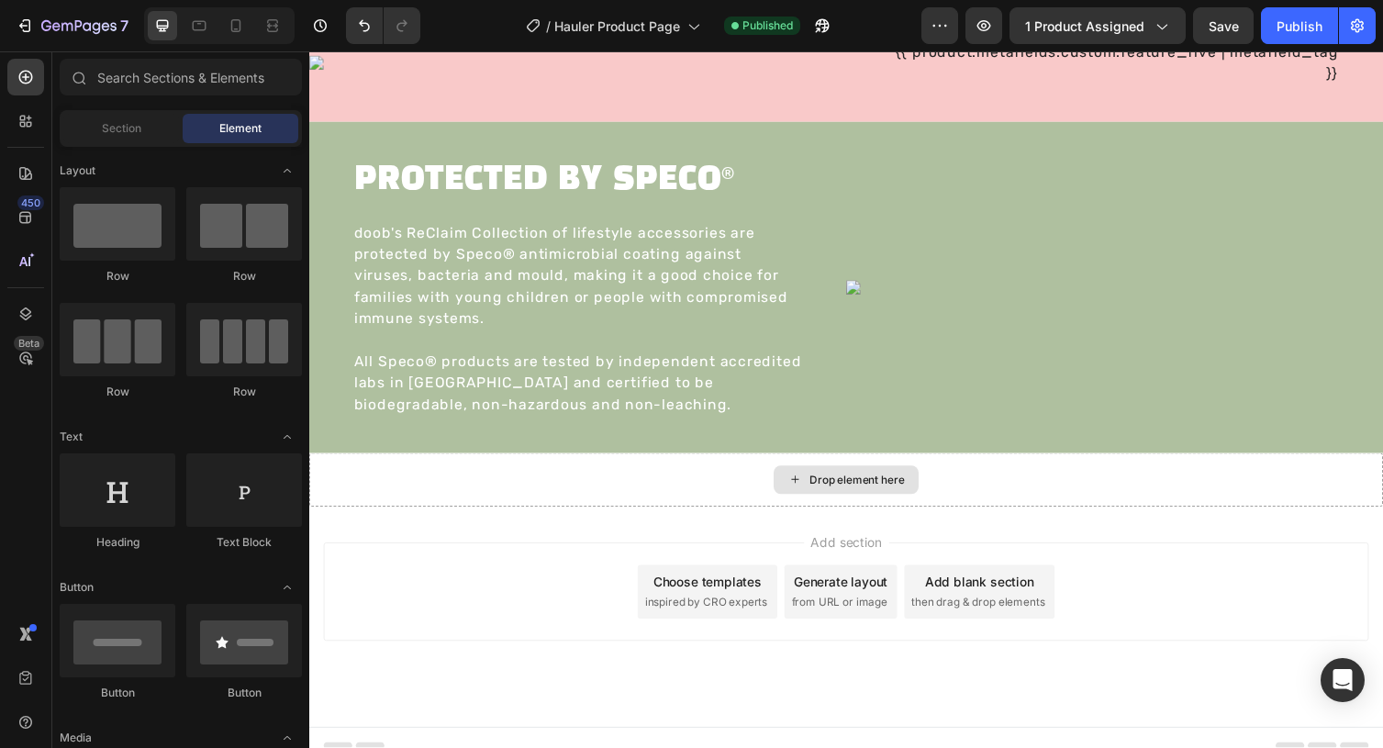
scroll to position [2808, 0]
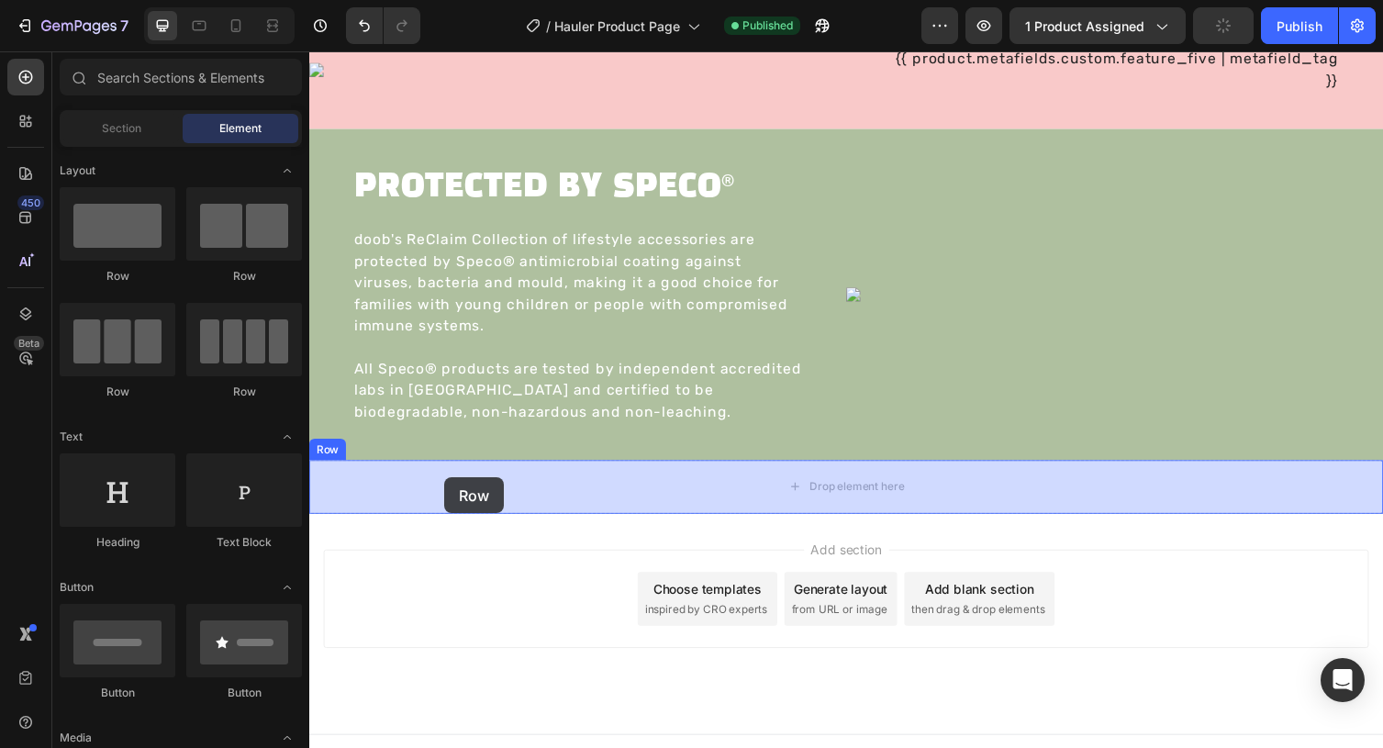
drag, startPoint x: 417, startPoint y: 282, endPoint x: 448, endPoint y: 488, distance: 208.8
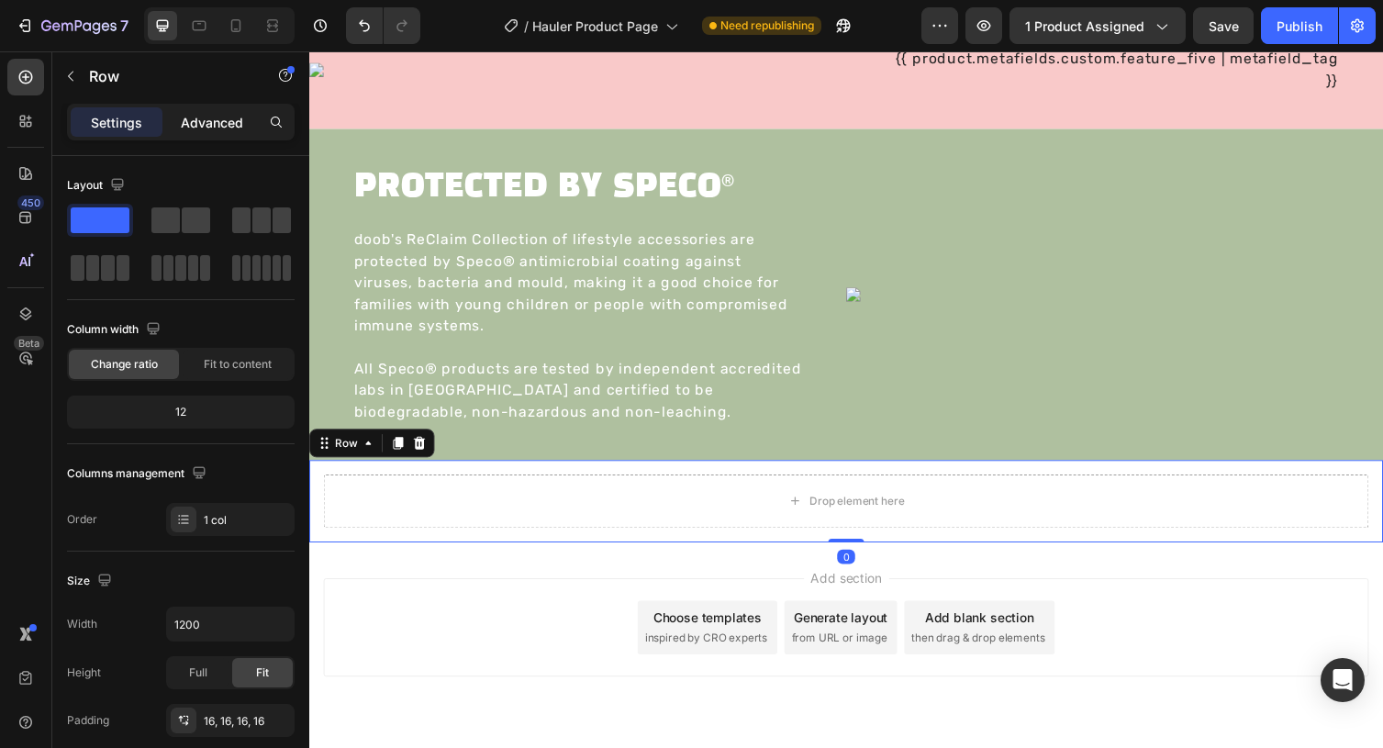
click at [226, 129] on p "Advanced" at bounding box center [212, 122] width 62 height 19
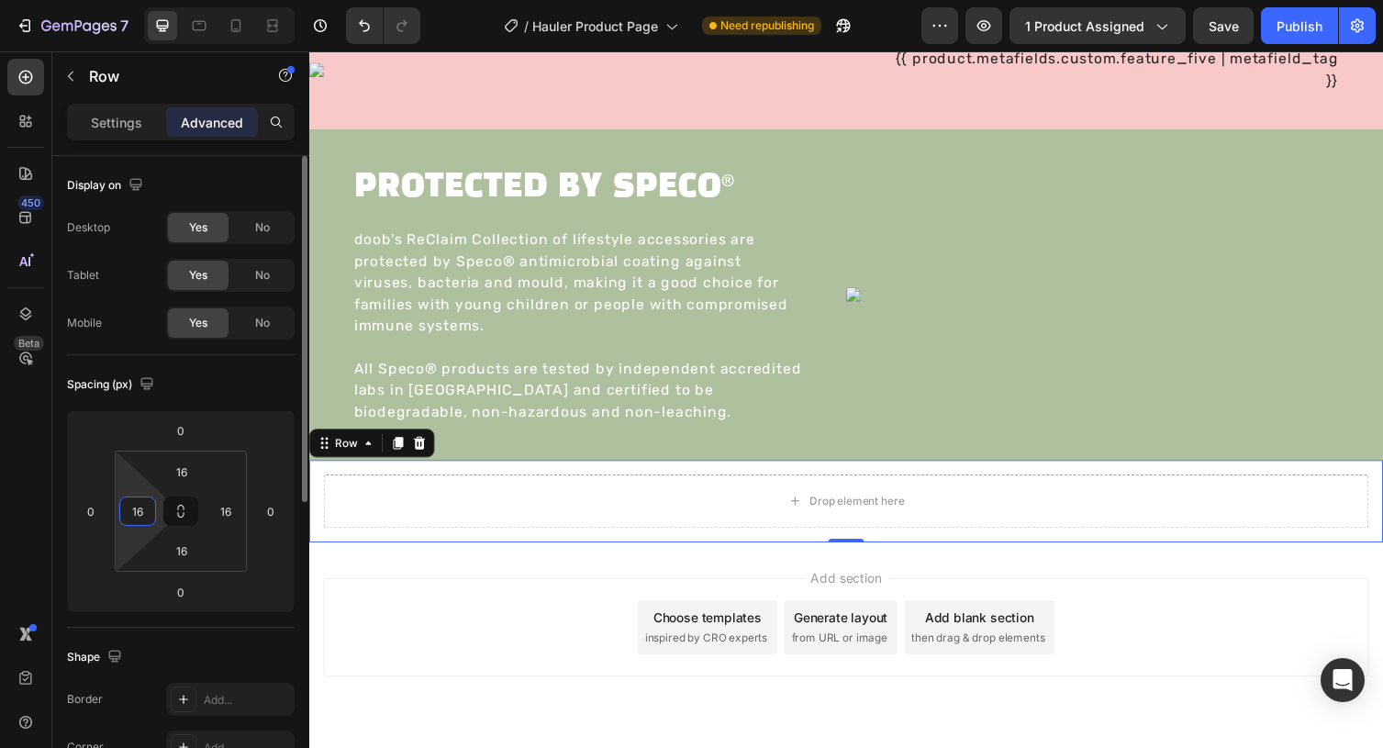
click at [127, 513] on input "16" at bounding box center [138, 511] width 28 height 28
type input "0"
click at [177, 430] on input "0" at bounding box center [180, 431] width 37 height 28
type input "0"
click at [169, 551] on input "16" at bounding box center [181, 551] width 37 height 28
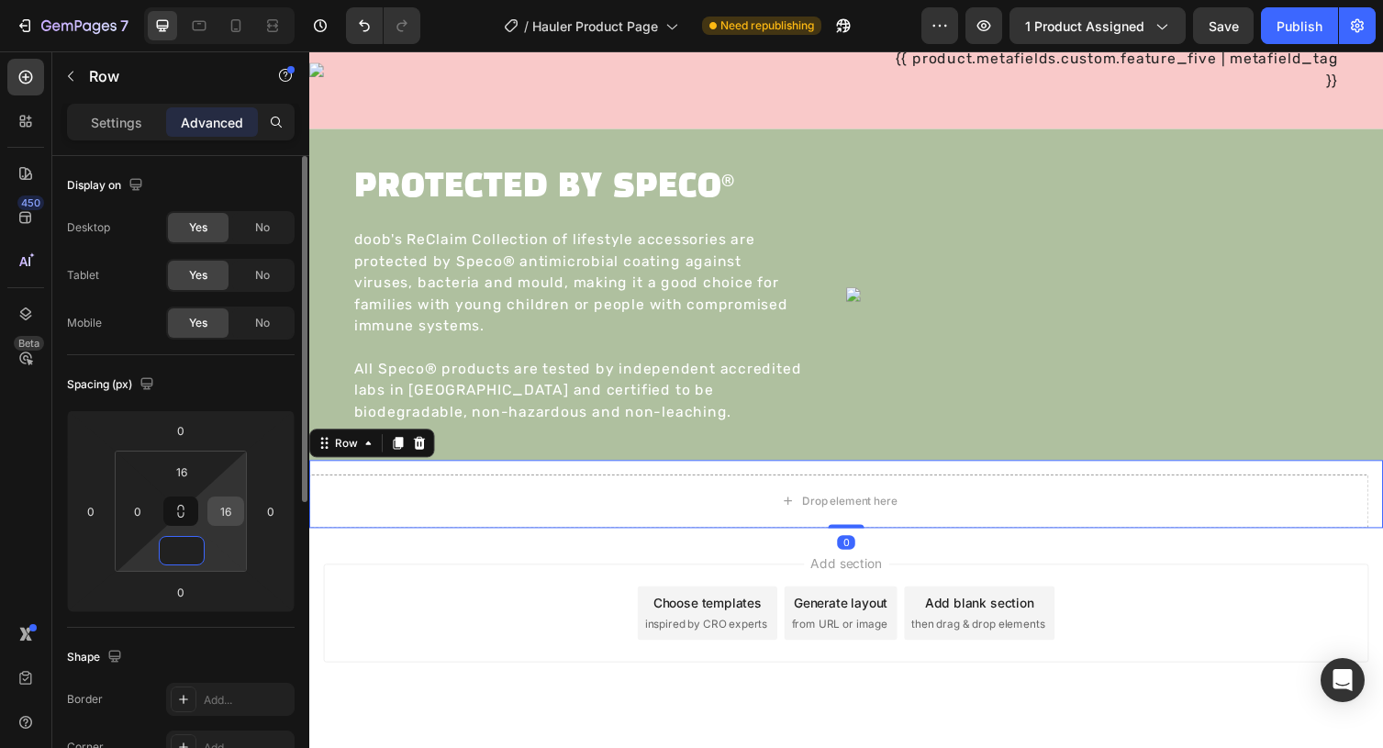
type input "0"
click at [232, 514] on input "16" at bounding box center [226, 511] width 28 height 28
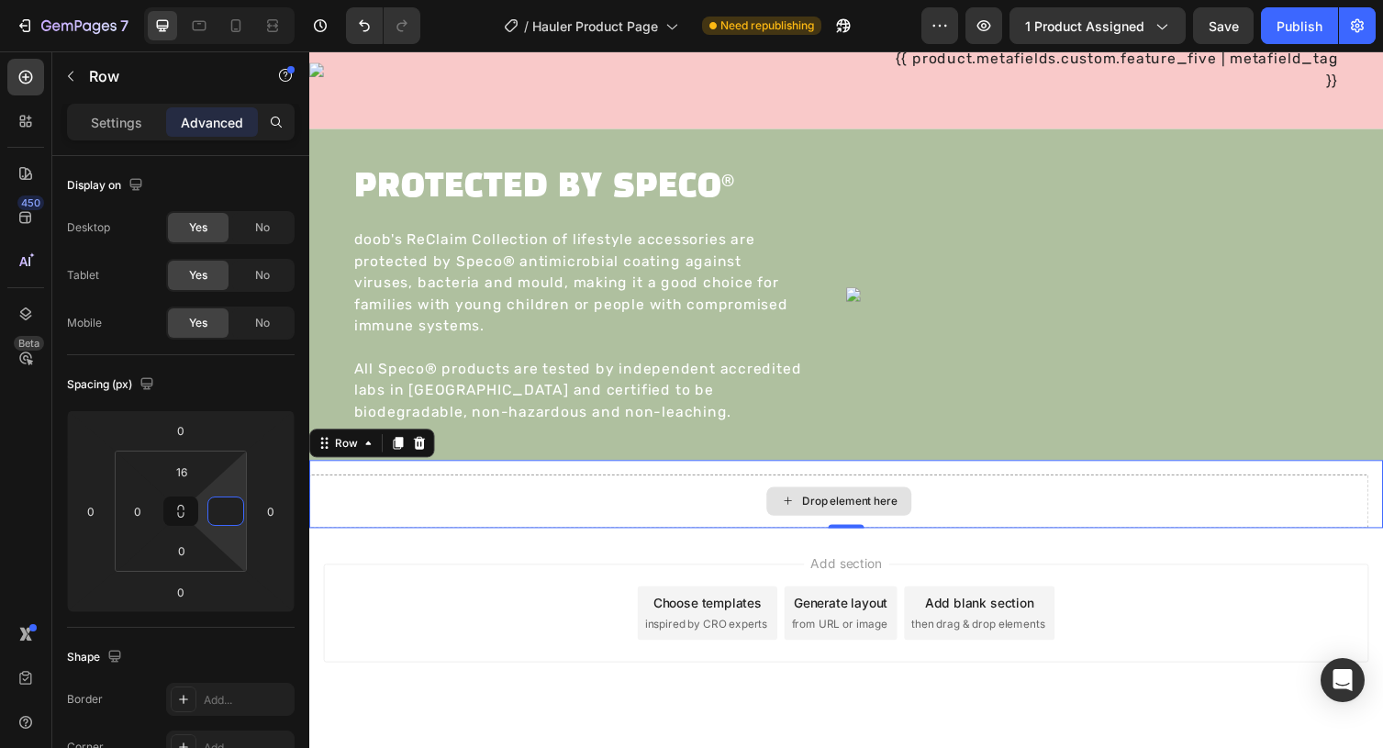
type input "0"
click at [493, 487] on div "Drop element here" at bounding box center [859, 512] width 1101 height 55
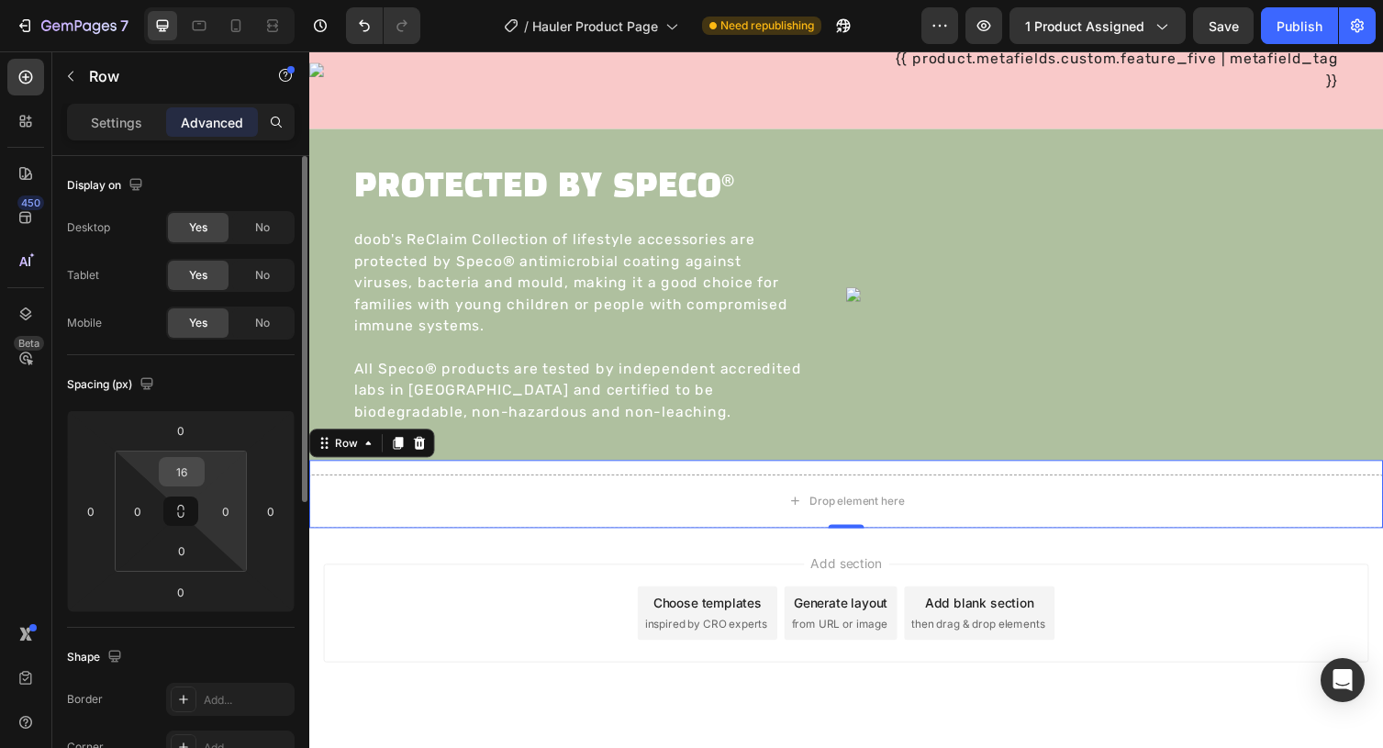
click at [186, 473] on input "16" at bounding box center [181, 472] width 37 height 28
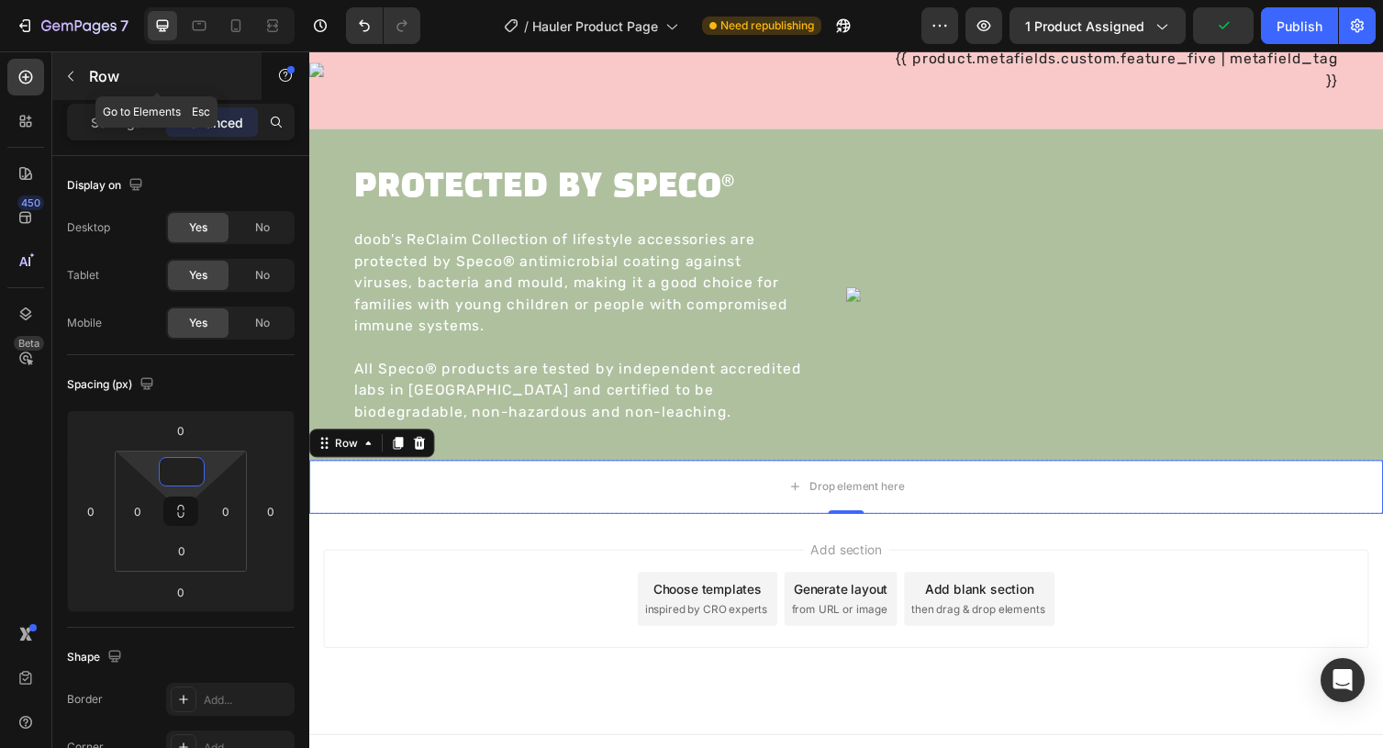
type input "0"
click at [73, 84] on button "button" at bounding box center [70, 75] width 29 height 29
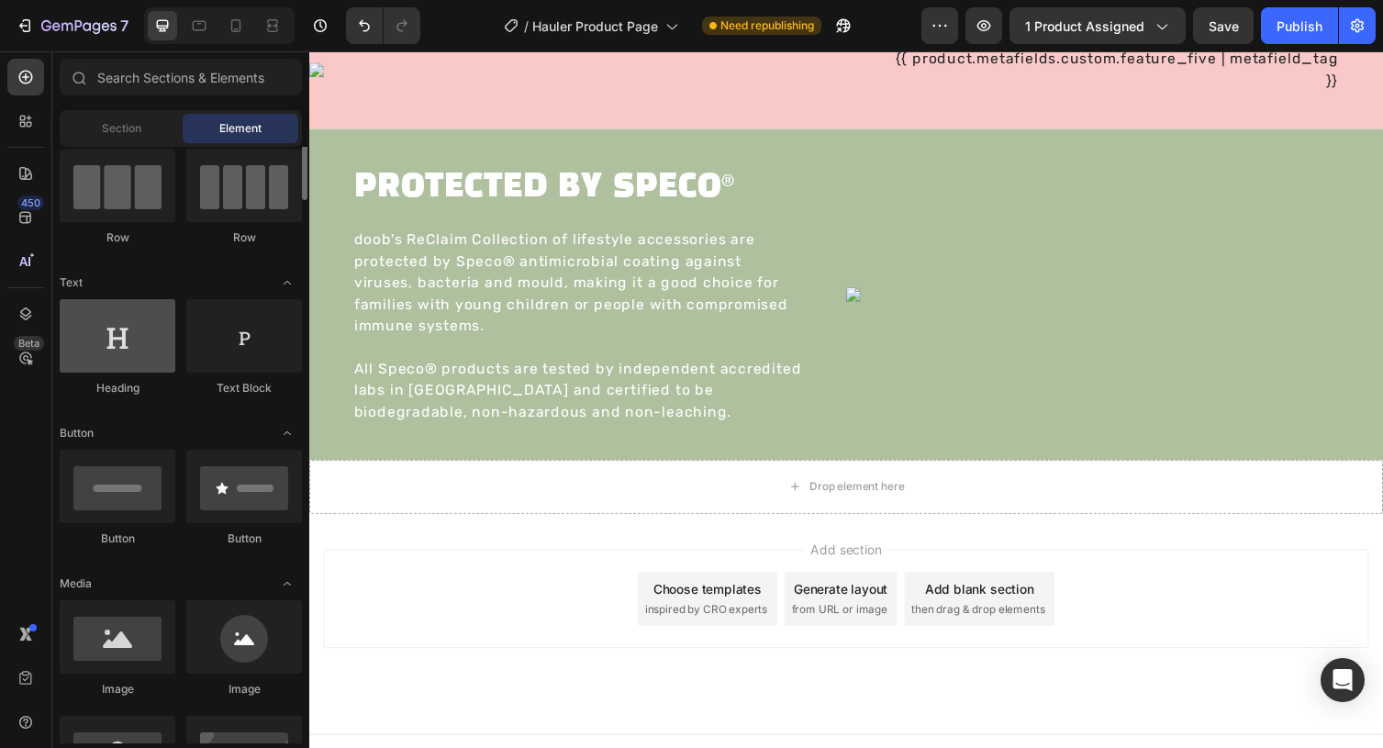
scroll to position [350, 0]
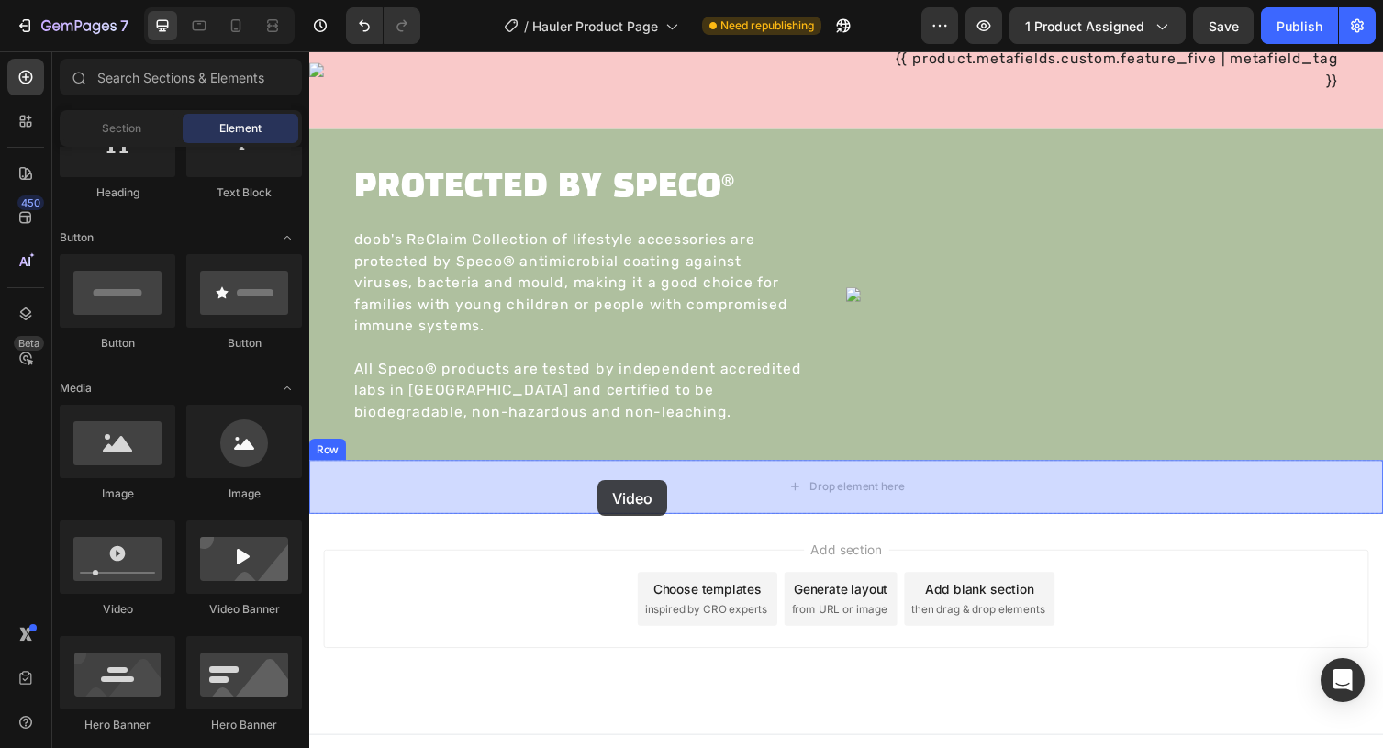
drag, startPoint x: 446, startPoint y: 610, endPoint x: 605, endPoint y: 491, distance: 198.6
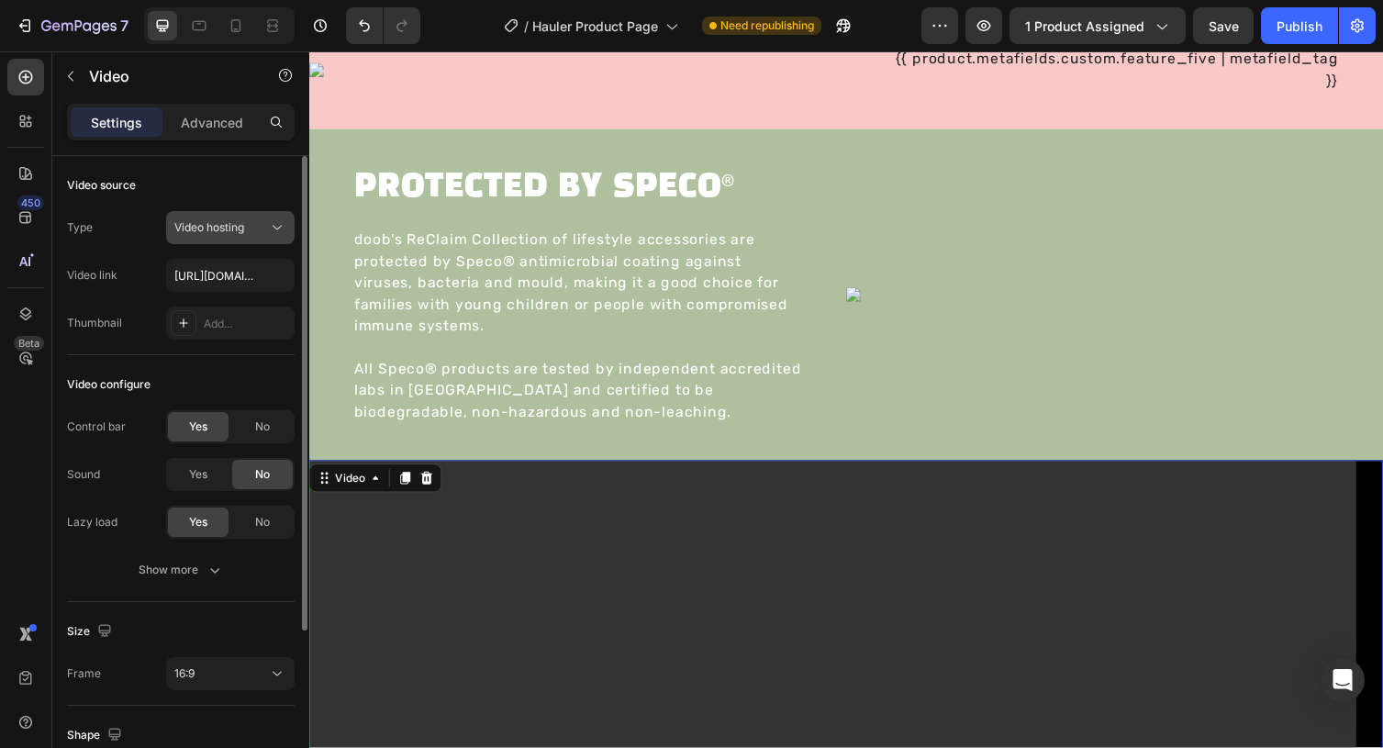
click at [274, 230] on icon at bounding box center [277, 227] width 18 height 18
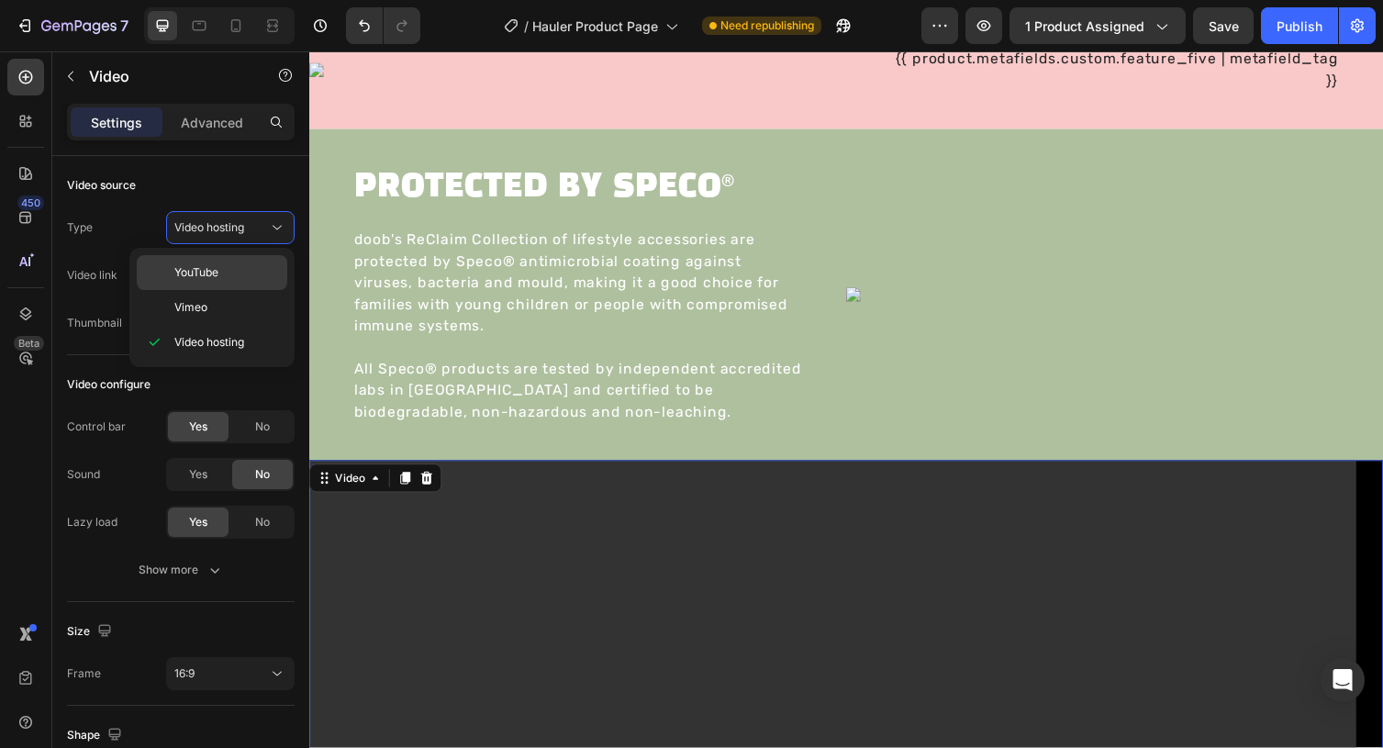
click at [242, 267] on p "YouTube" at bounding box center [226, 272] width 105 height 17
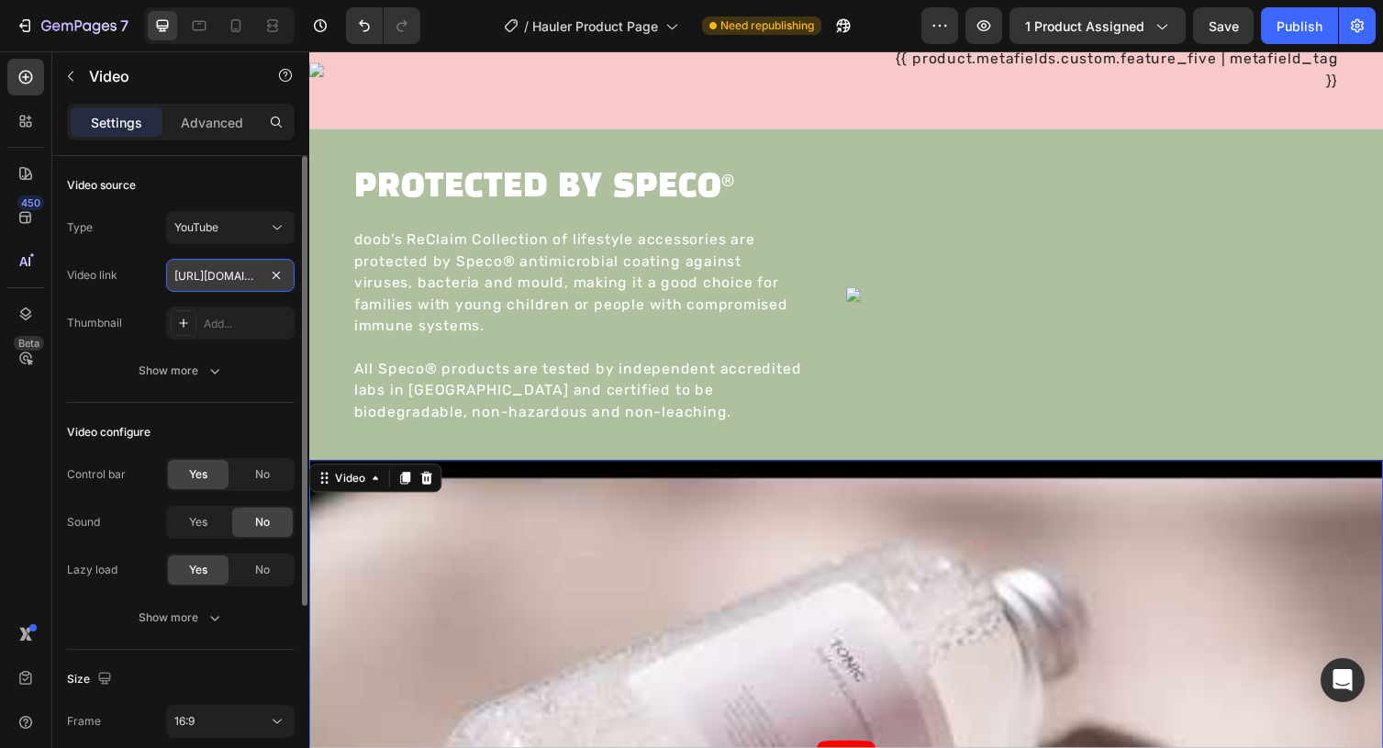
click at [246, 273] on input "https://www.youtube.com/watch?v=drIt4RH_kyQ" at bounding box center [230, 275] width 128 height 33
paste input "youtube.com/shorts/GkrDXLvuNgM"
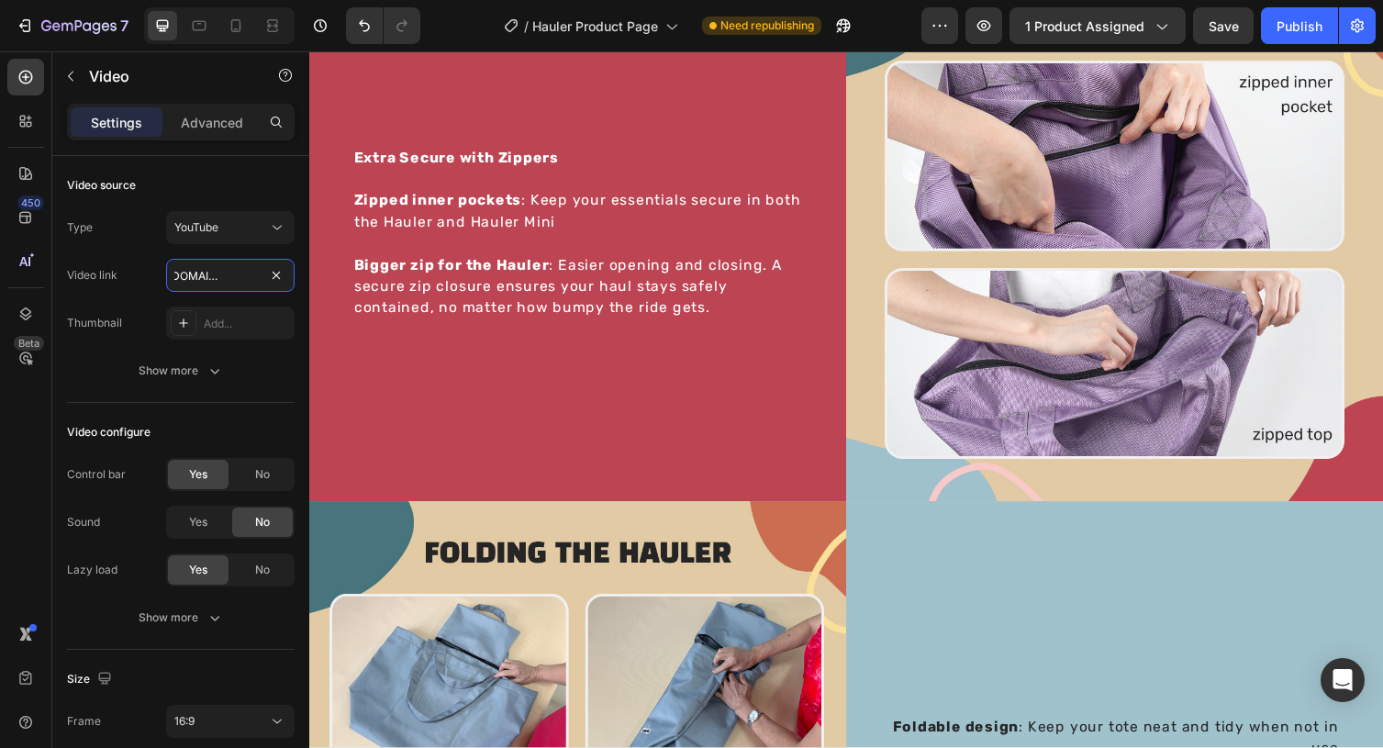
scroll to position [1946, 0]
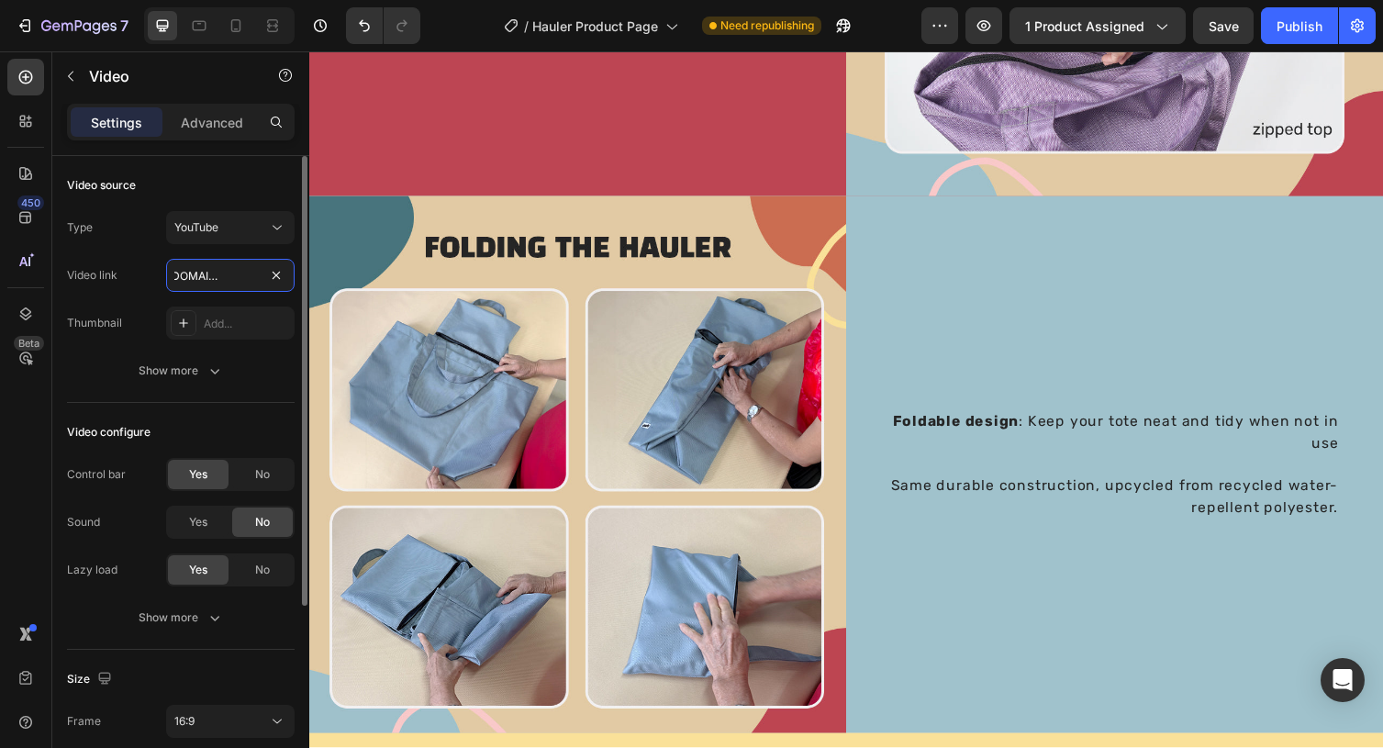
type input "https://youtube.com/shorts/GkrDXLvuNgM"
click at [152, 197] on div "Video source" at bounding box center [181, 185] width 228 height 29
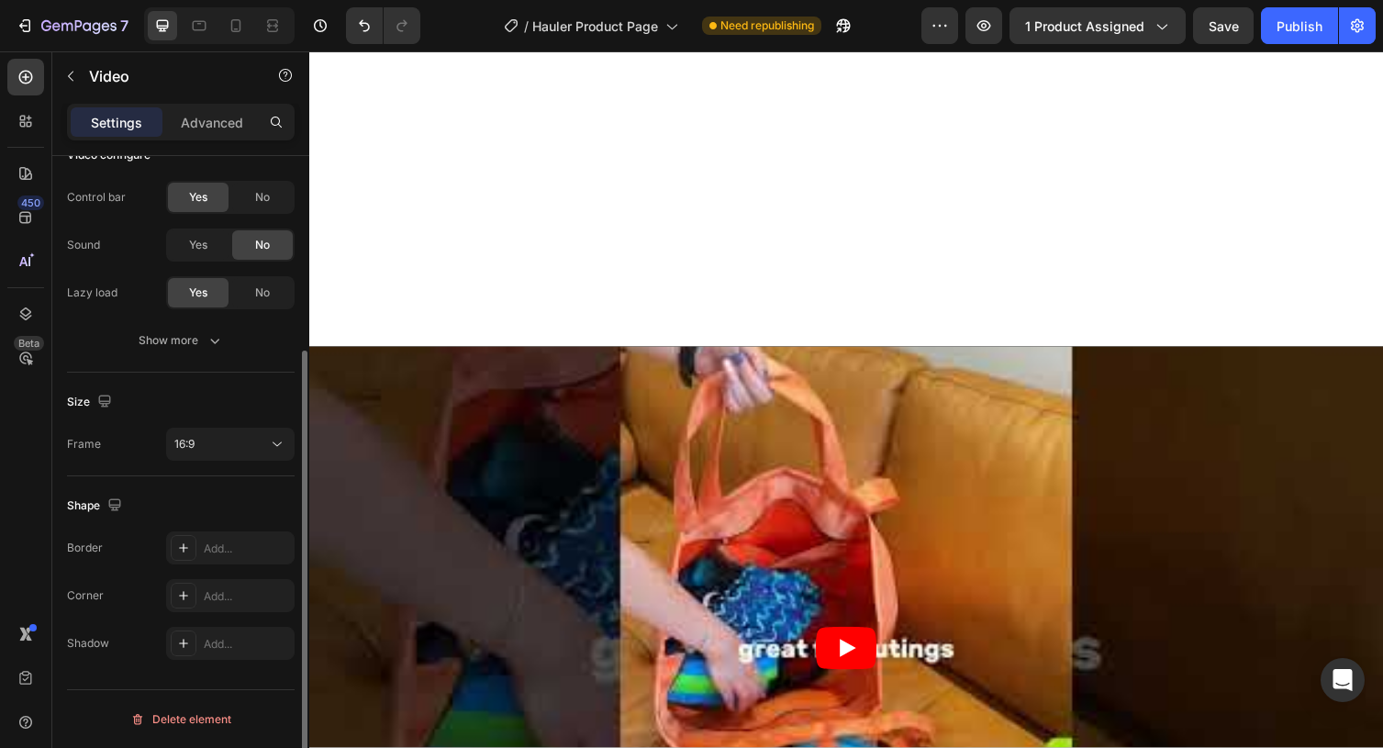
scroll to position [3396, 0]
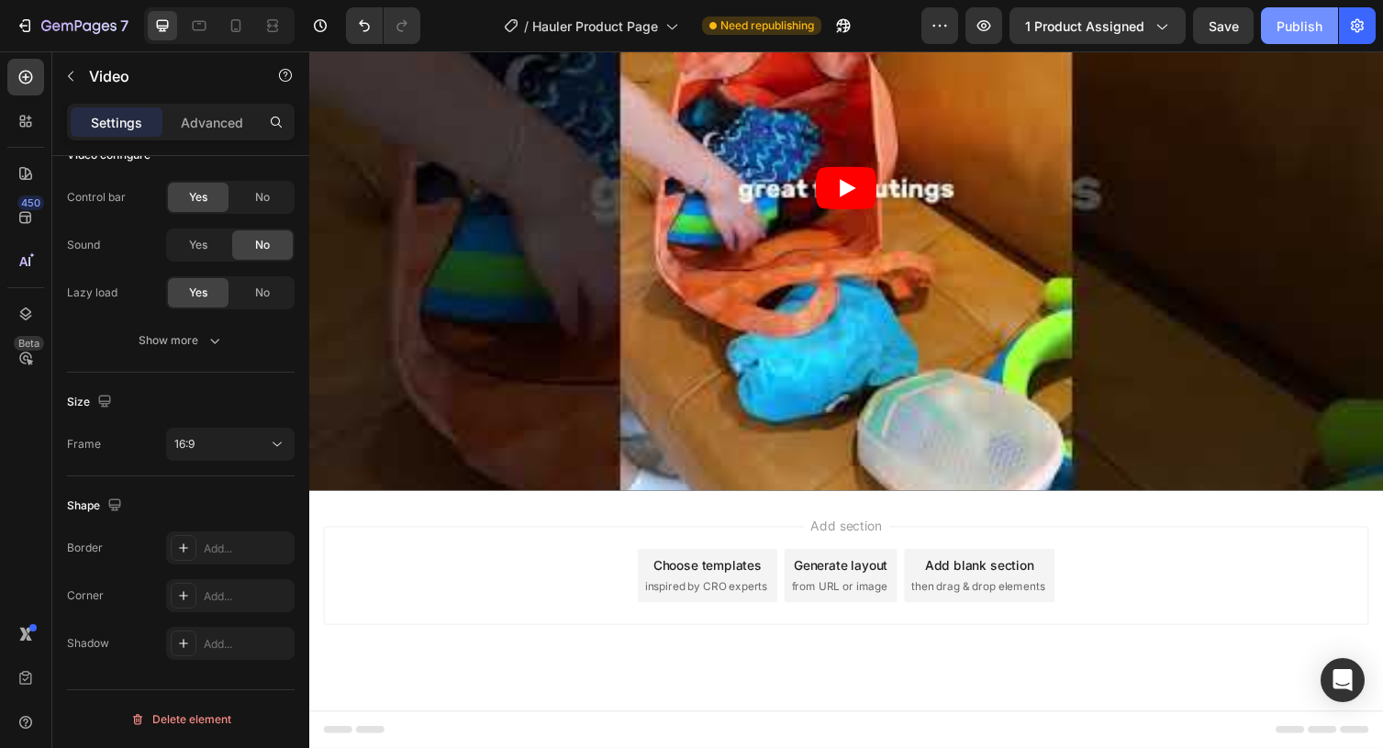
click at [1305, 28] on div "Publish" at bounding box center [1299, 26] width 46 height 19
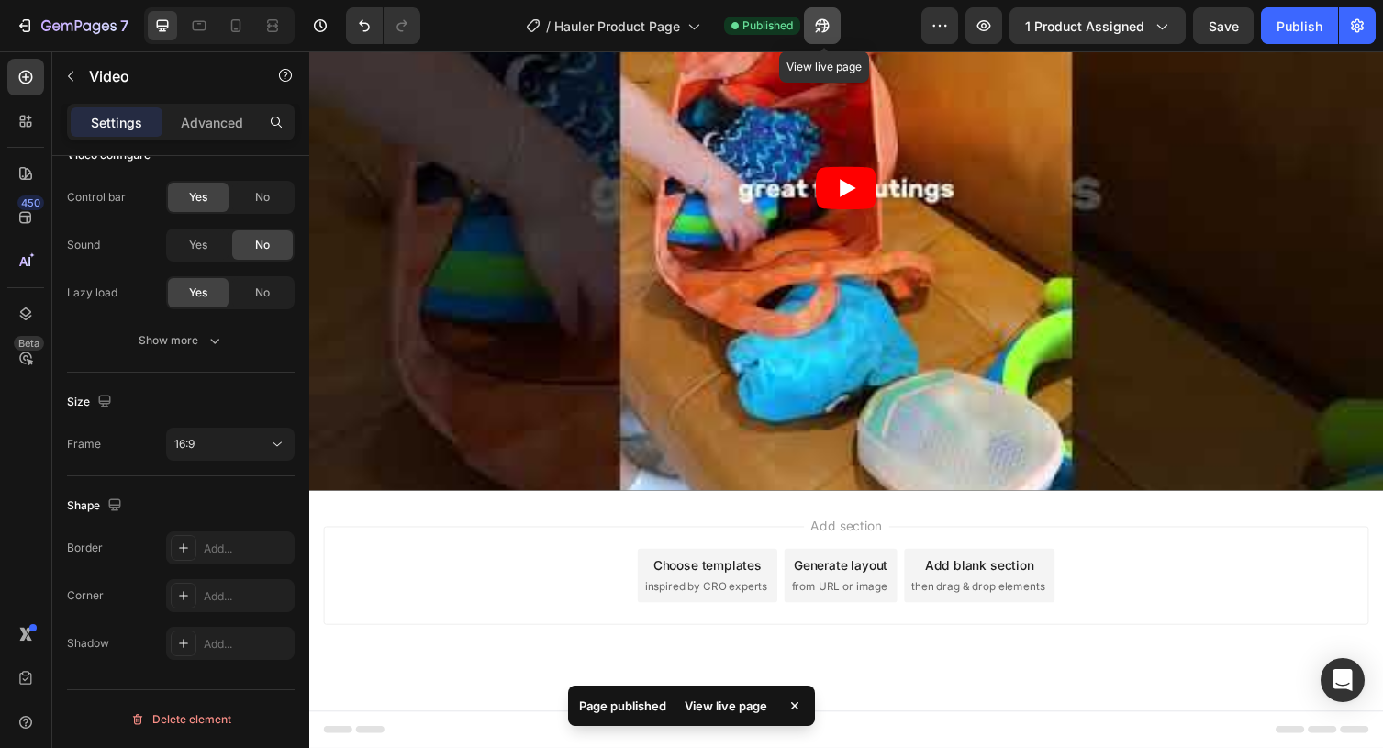
click at [836, 25] on button "button" at bounding box center [822, 25] width 37 height 37
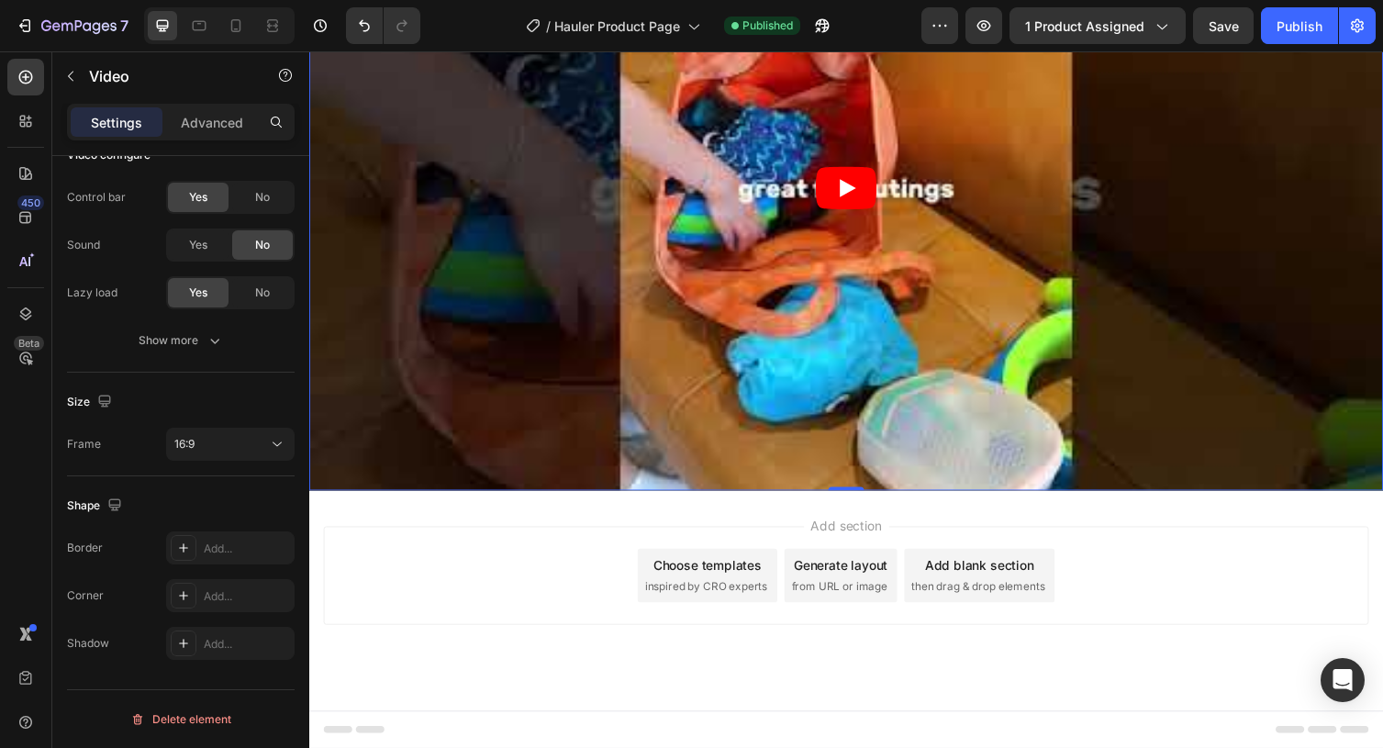
click at [602, 414] on article at bounding box center [859, 192] width 1101 height 619
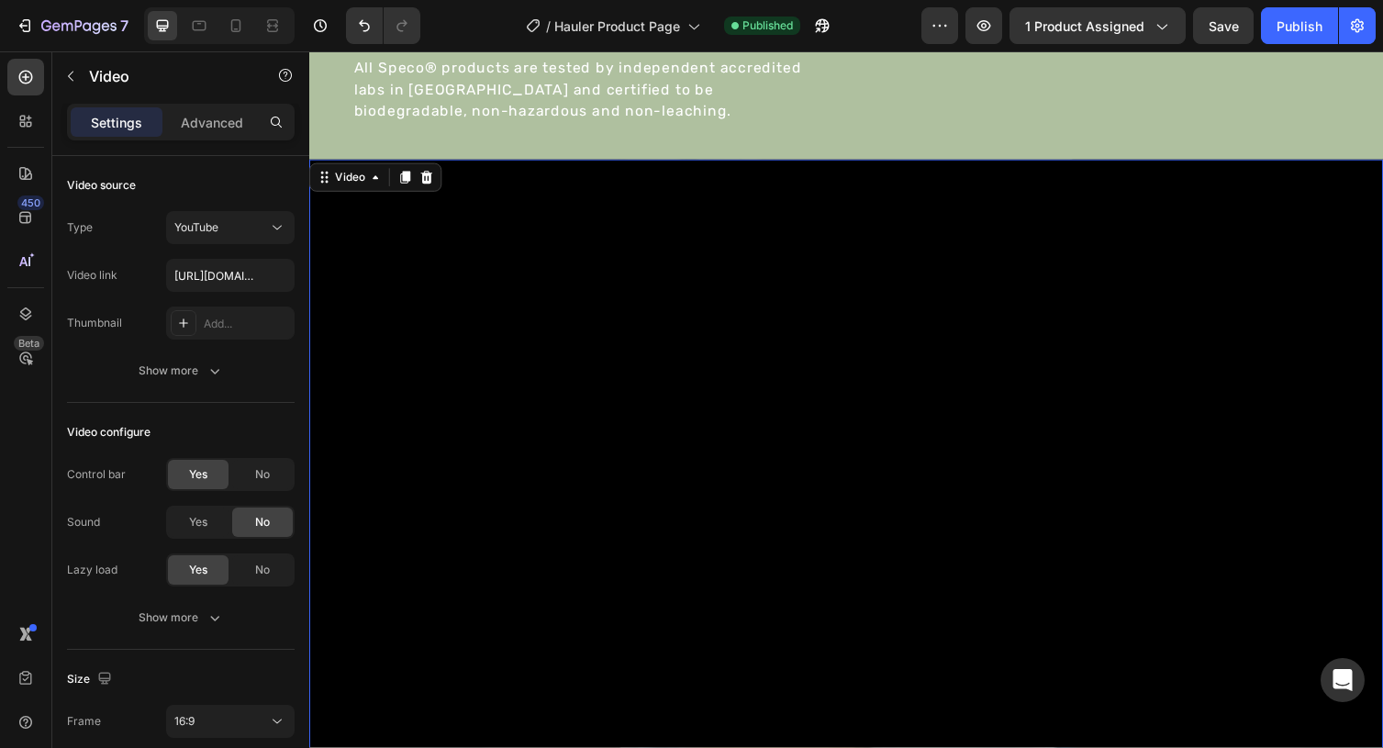
scroll to position [3122, 0]
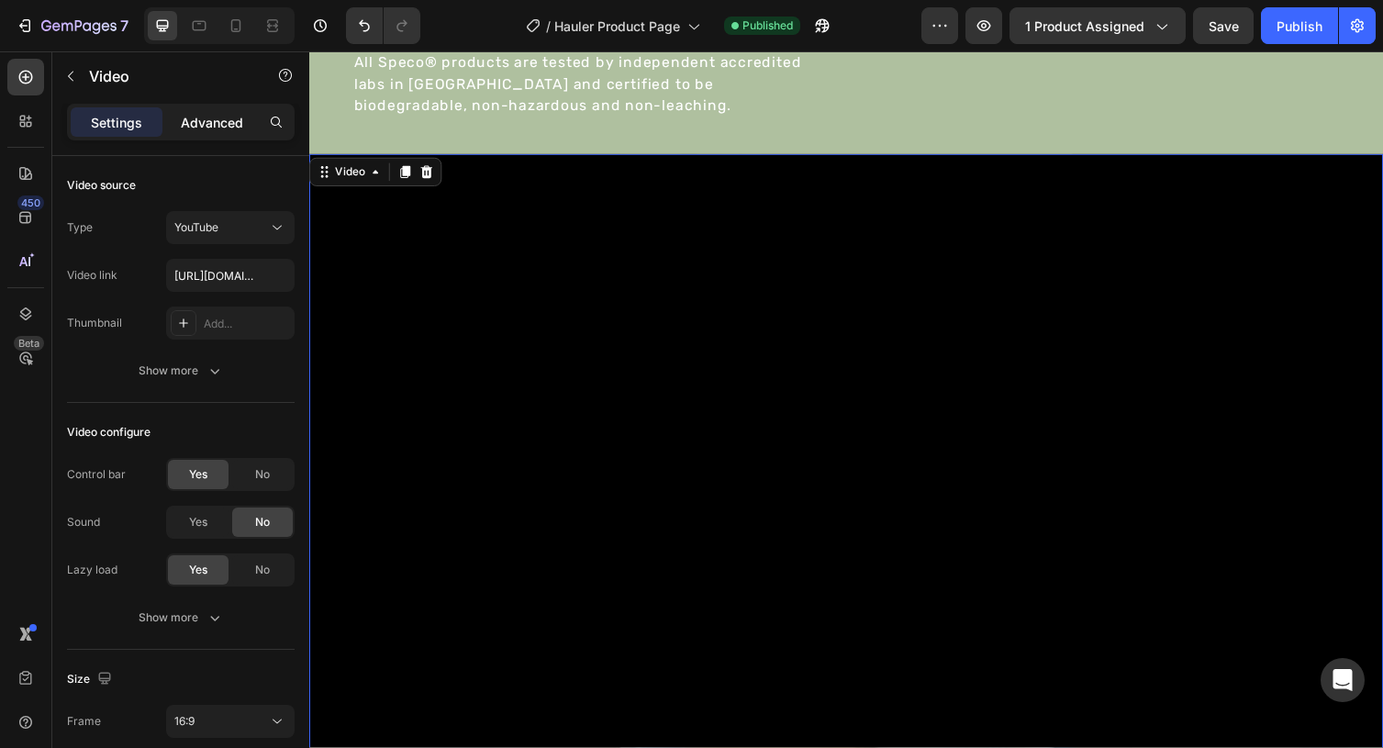
click at [196, 125] on p "Advanced" at bounding box center [212, 122] width 62 height 19
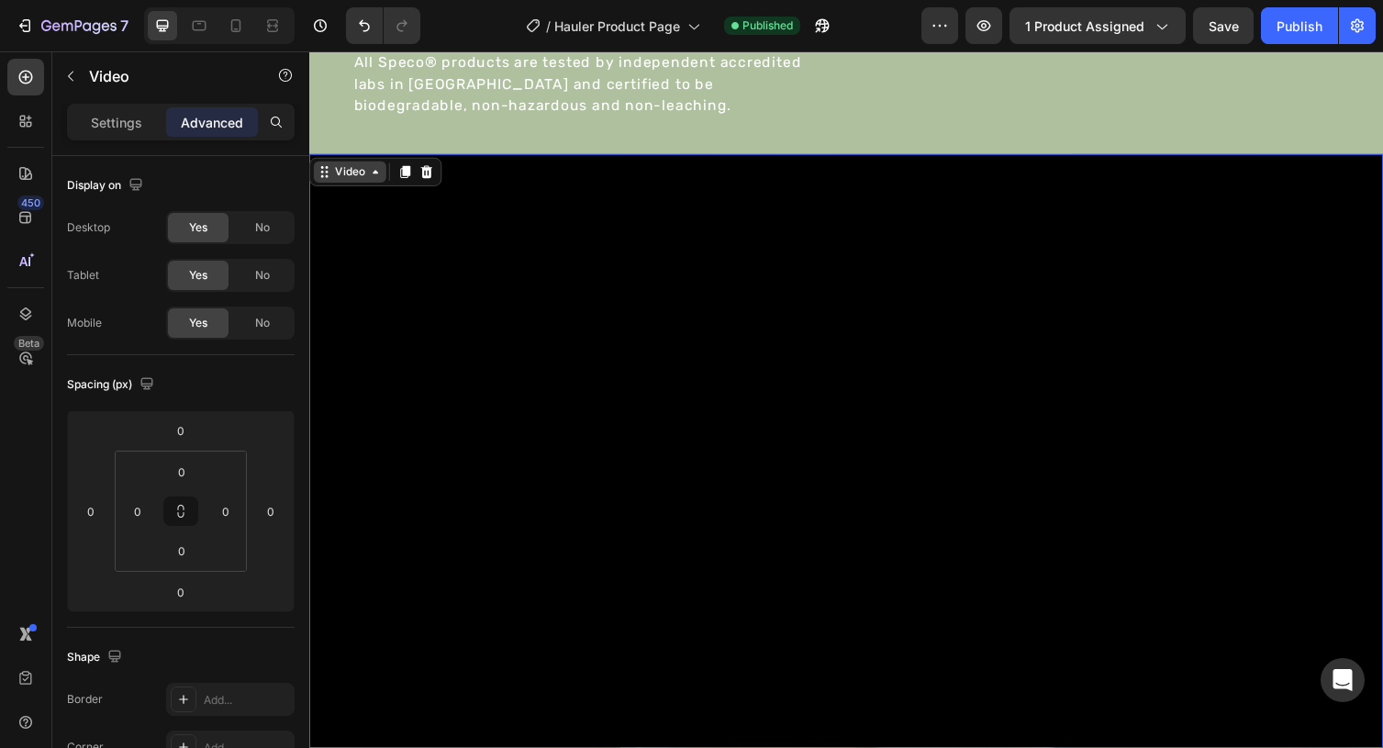
click at [360, 181] on div "Video" at bounding box center [351, 175] width 38 height 17
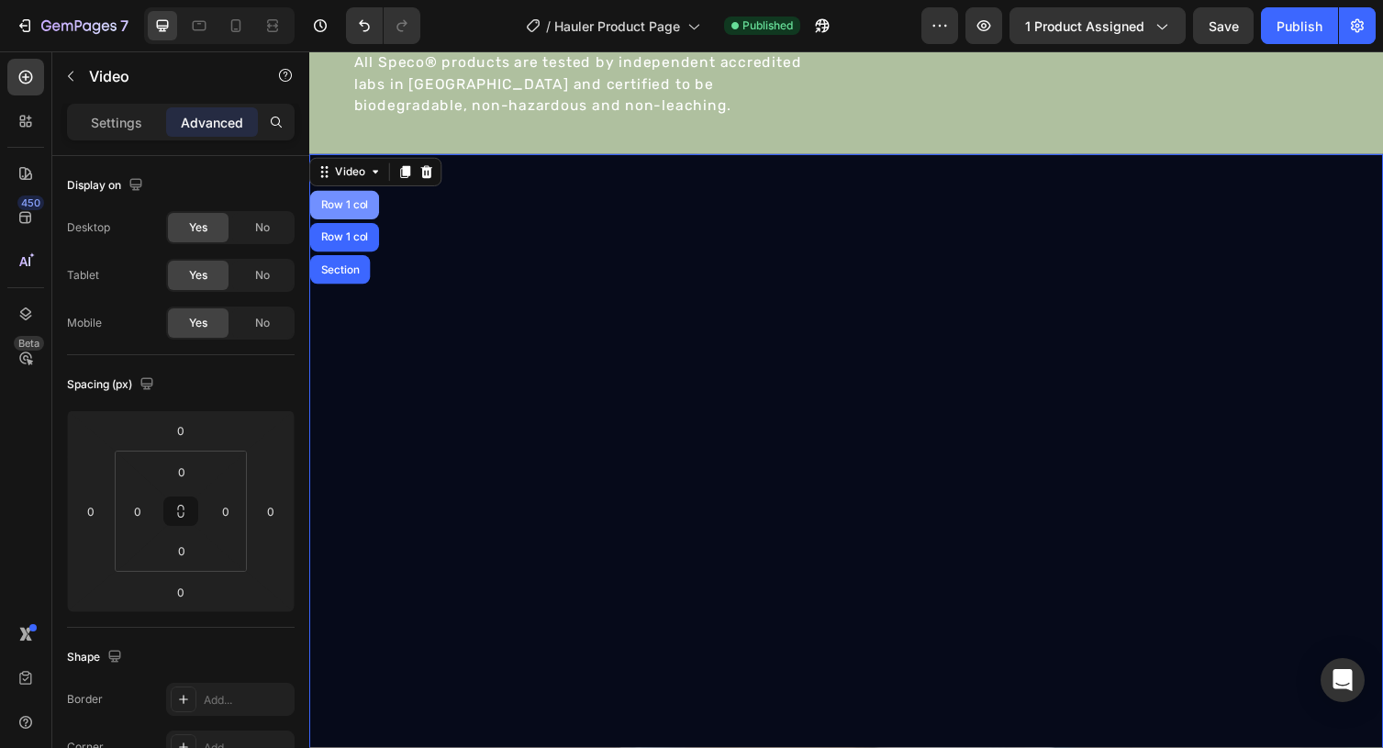
click at [339, 218] on div "Row 1 col" at bounding box center [345, 209] width 71 height 29
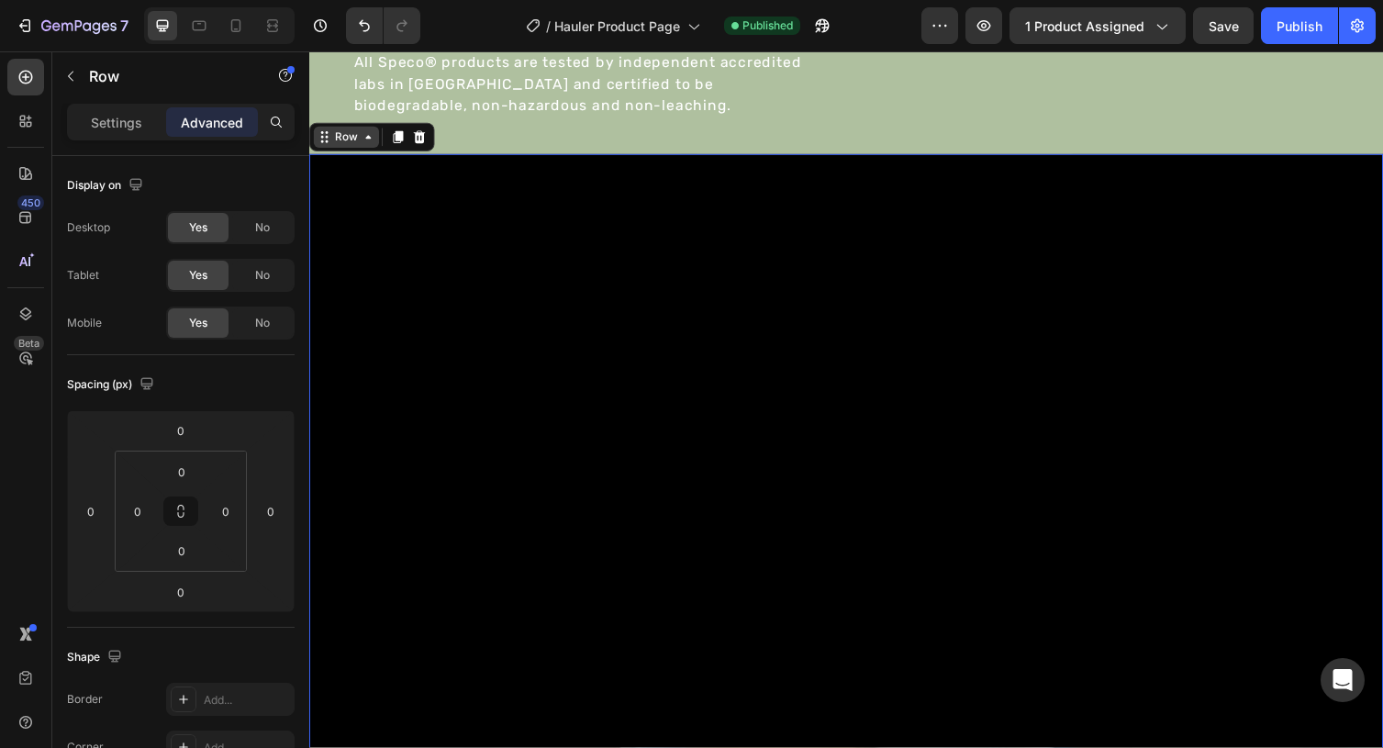
click at [362, 129] on div "Row" at bounding box center [347, 139] width 67 height 22
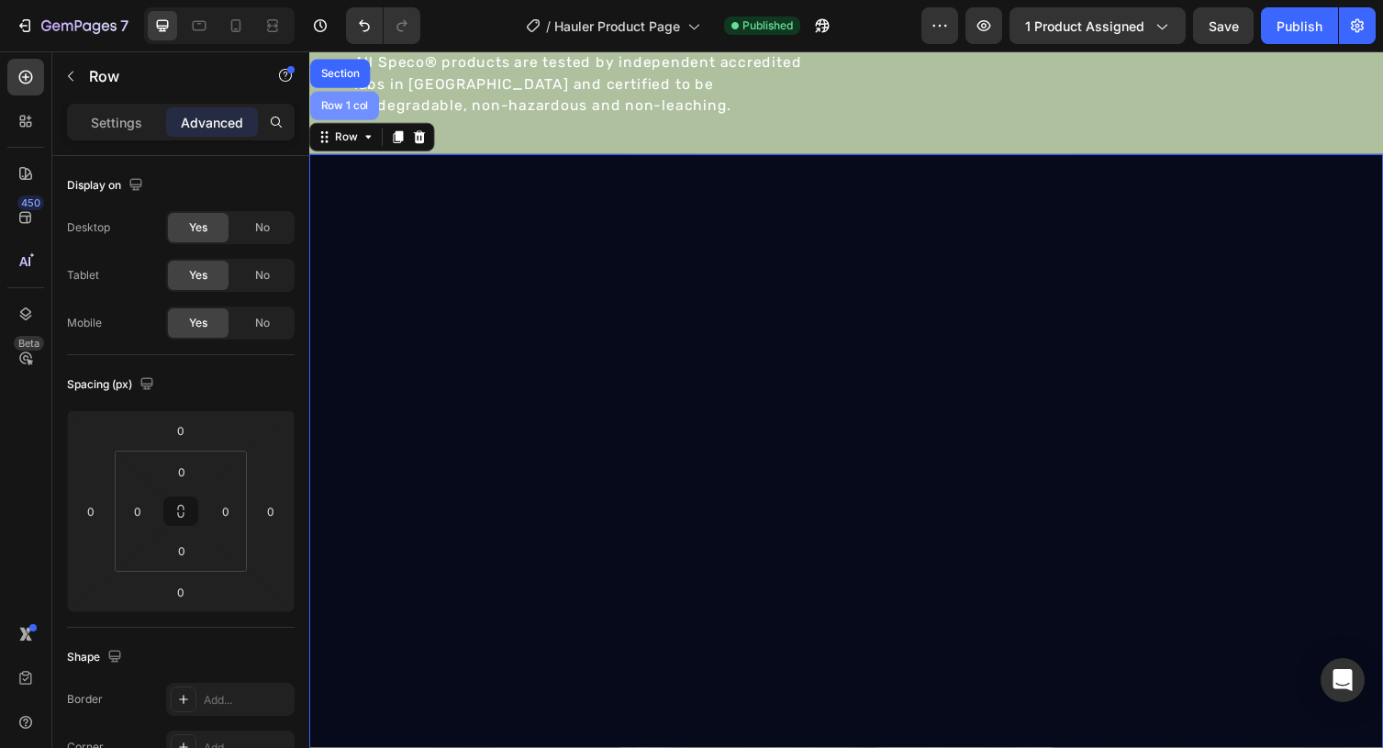
click at [355, 109] on div "Row 1 col" at bounding box center [345, 107] width 56 height 11
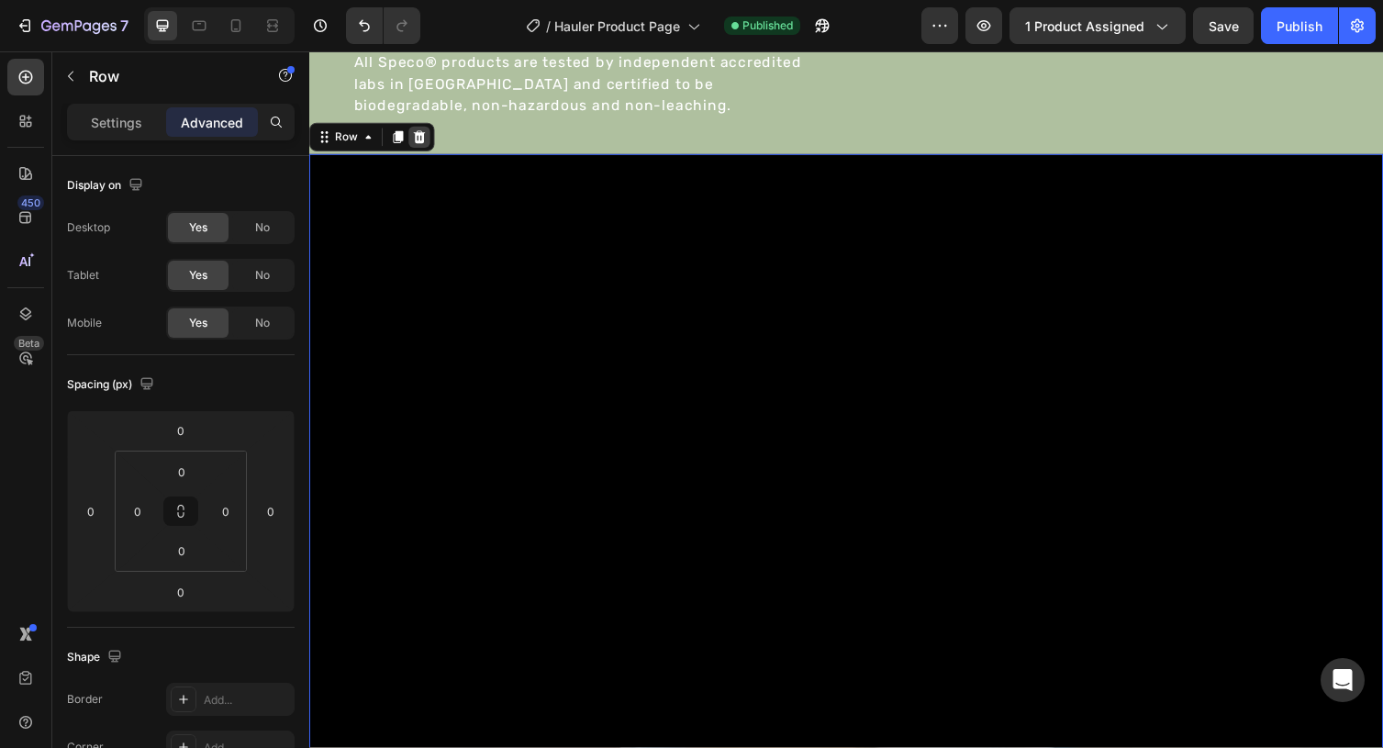
click at [423, 140] on icon at bounding box center [422, 139] width 15 height 15
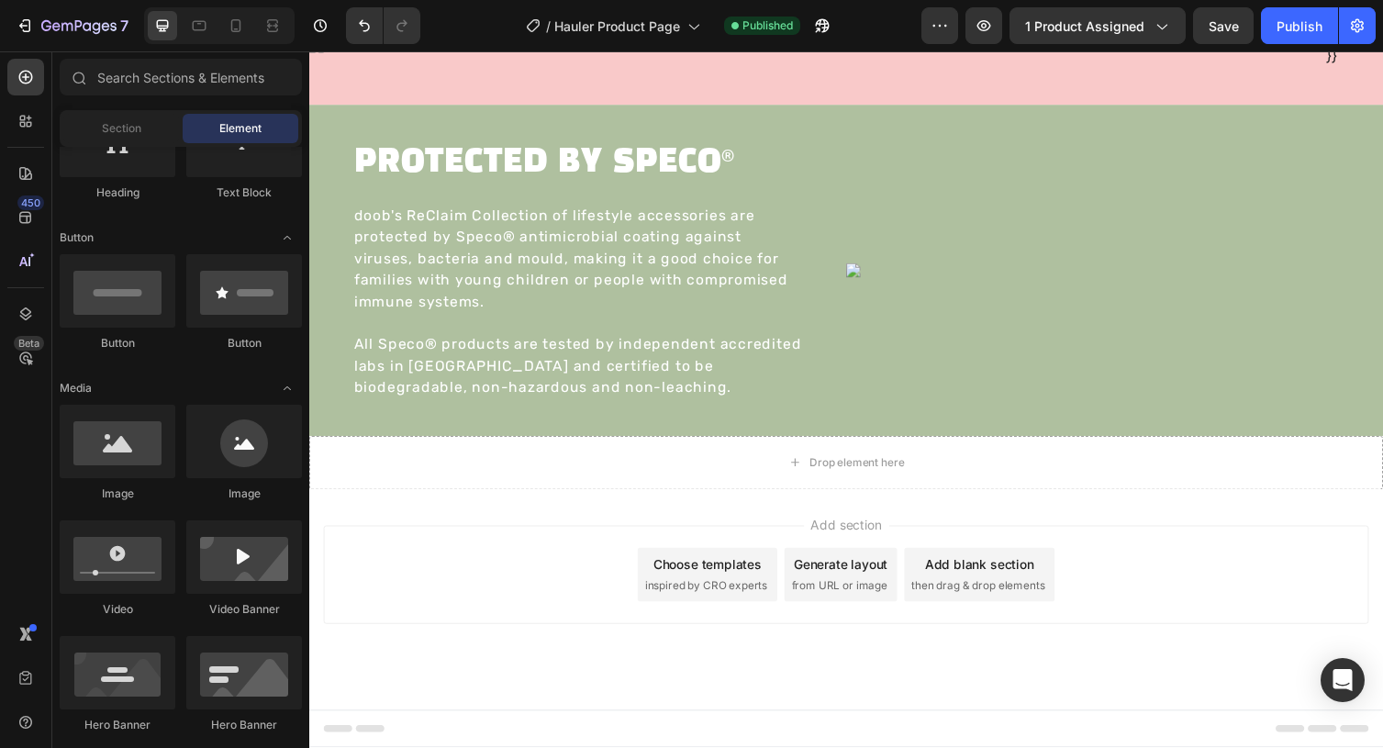
scroll to position [2832, 0]
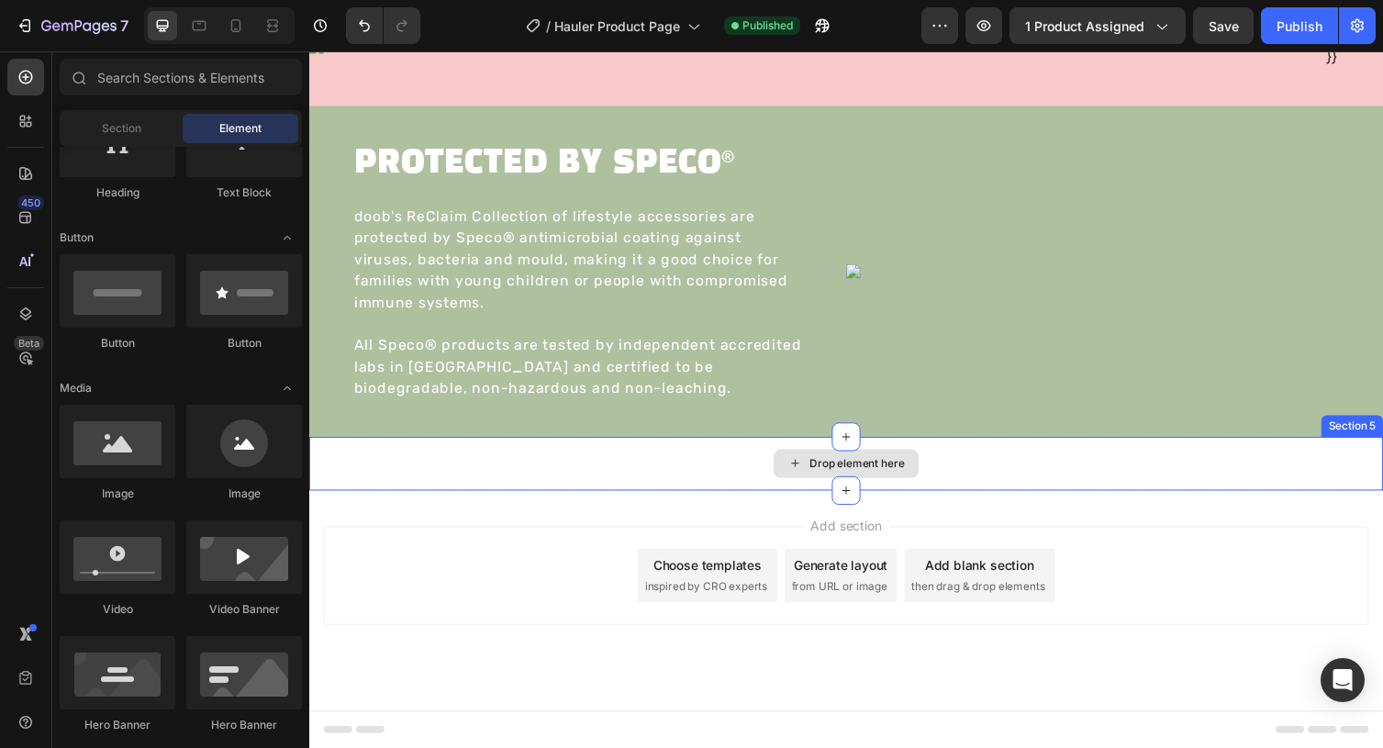
click at [599, 470] on div "Drop element here" at bounding box center [859, 474] width 1101 height 55
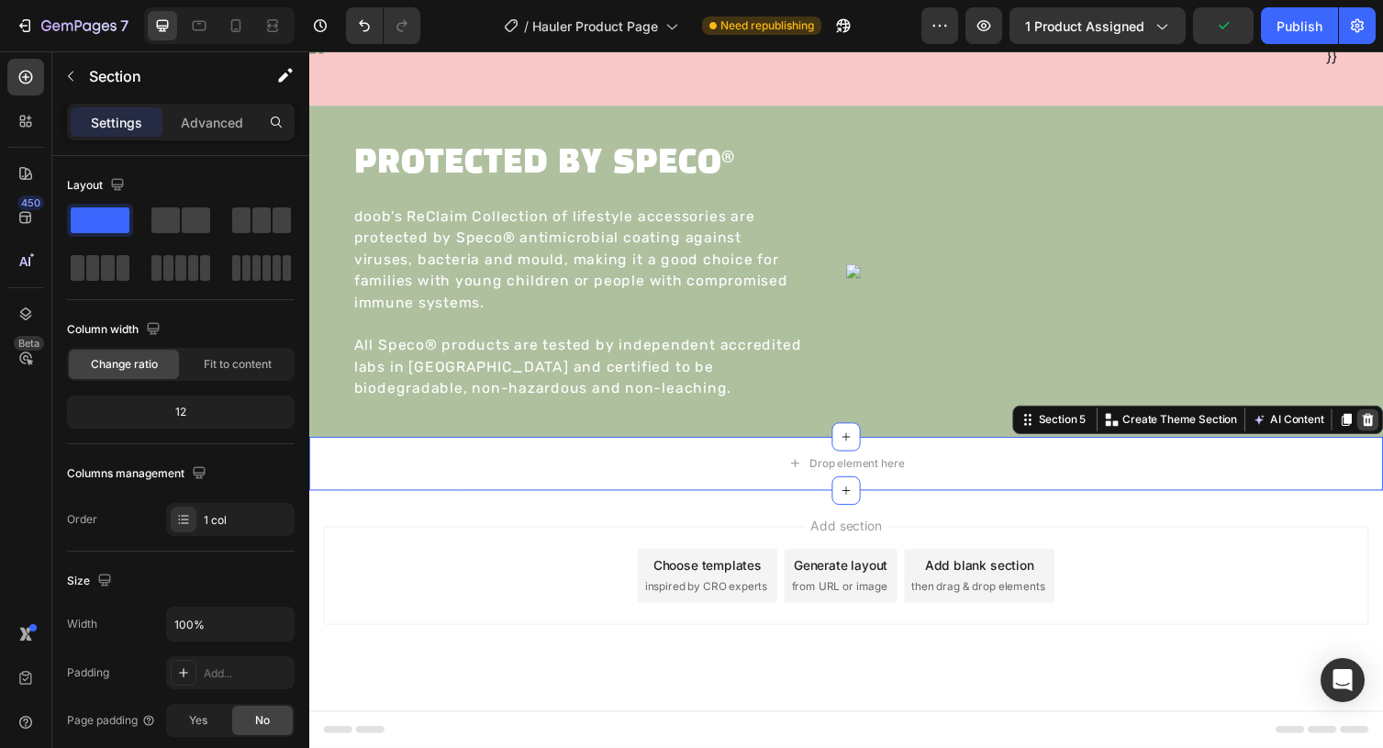
click at [1382, 429] on icon at bounding box center [1395, 428] width 12 height 13
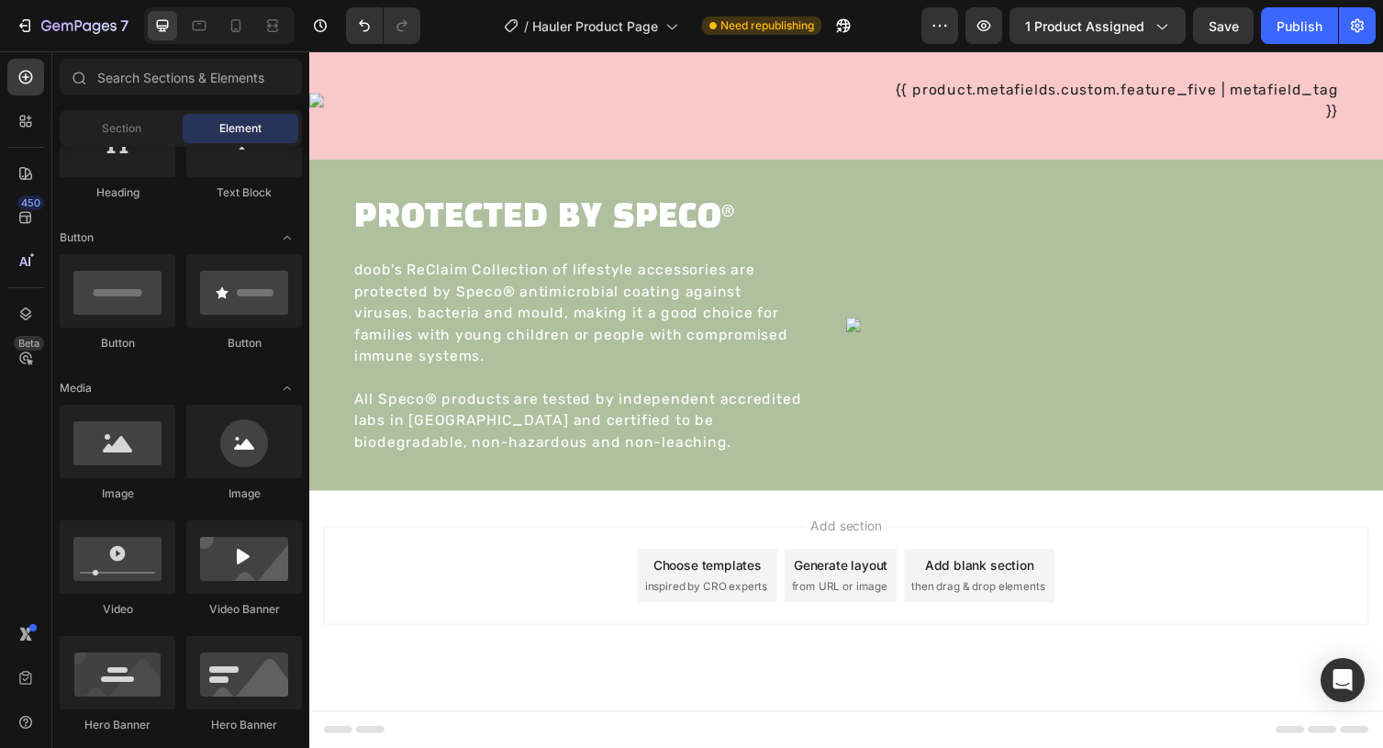
scroll to position [0, 0]
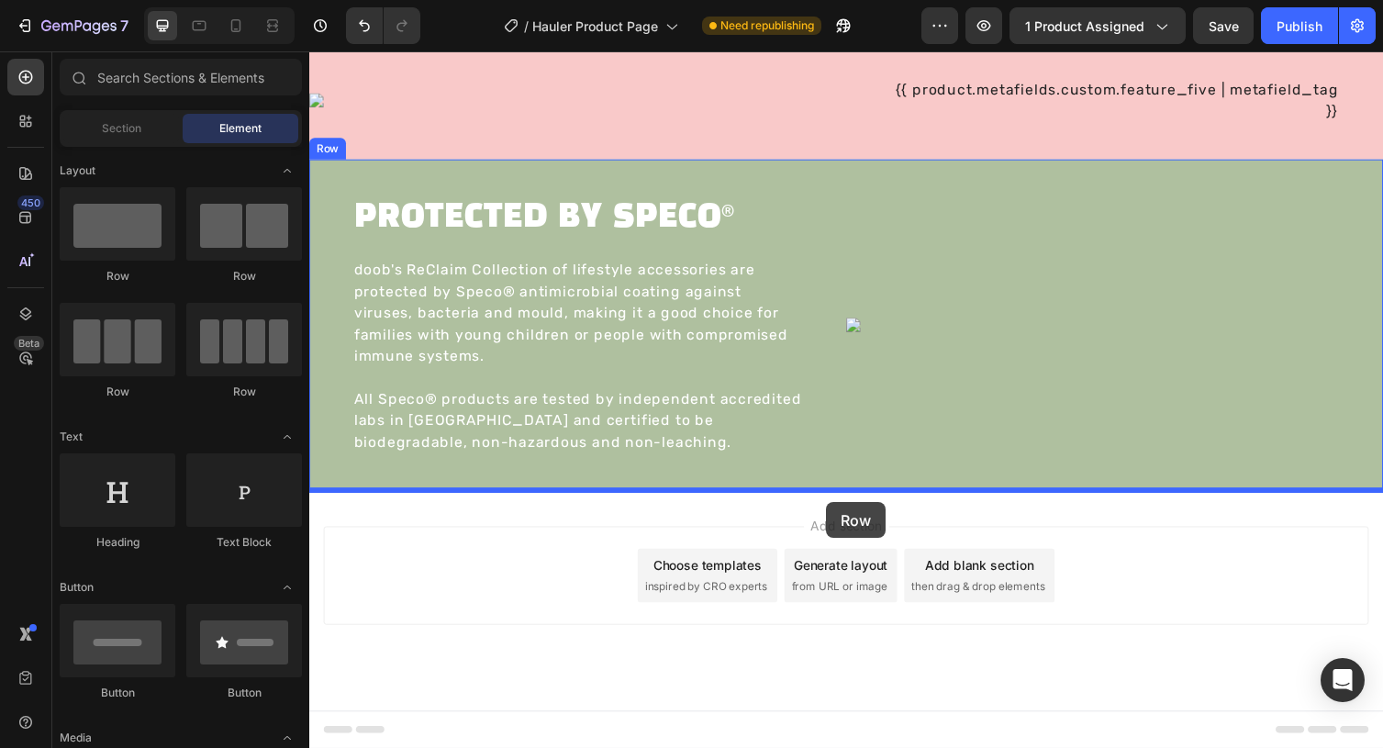
drag, startPoint x: 443, startPoint y: 295, endPoint x: 839, endPoint y: 514, distance: 452.2
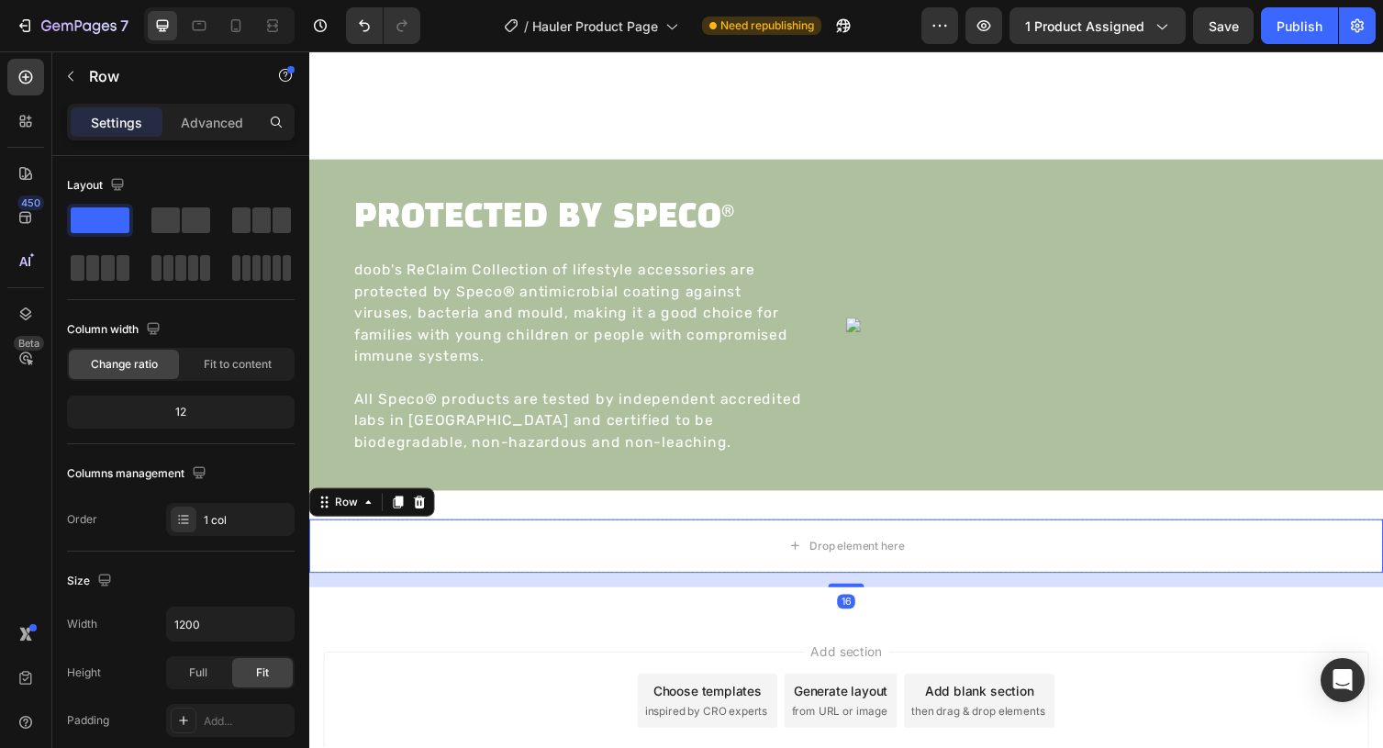
scroll to position [2905, 0]
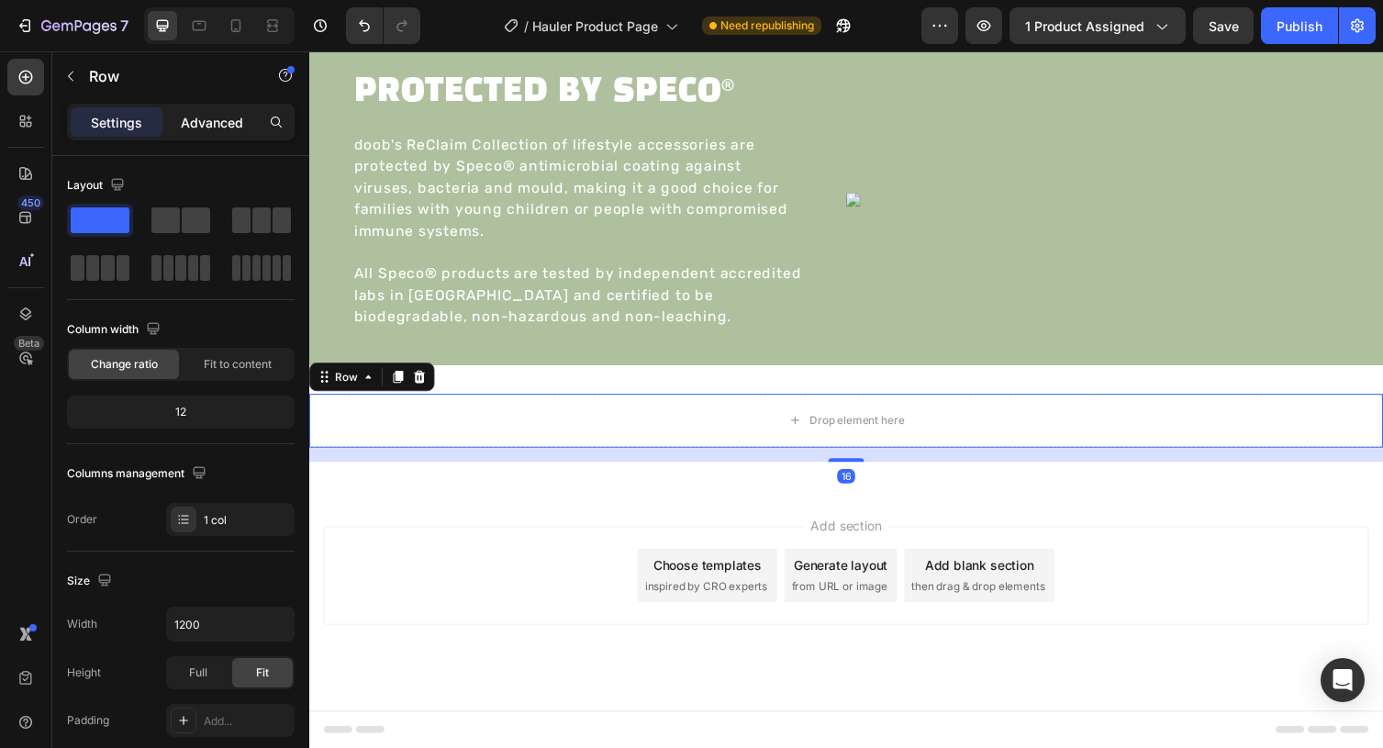
click at [207, 122] on p "Advanced" at bounding box center [212, 122] width 62 height 19
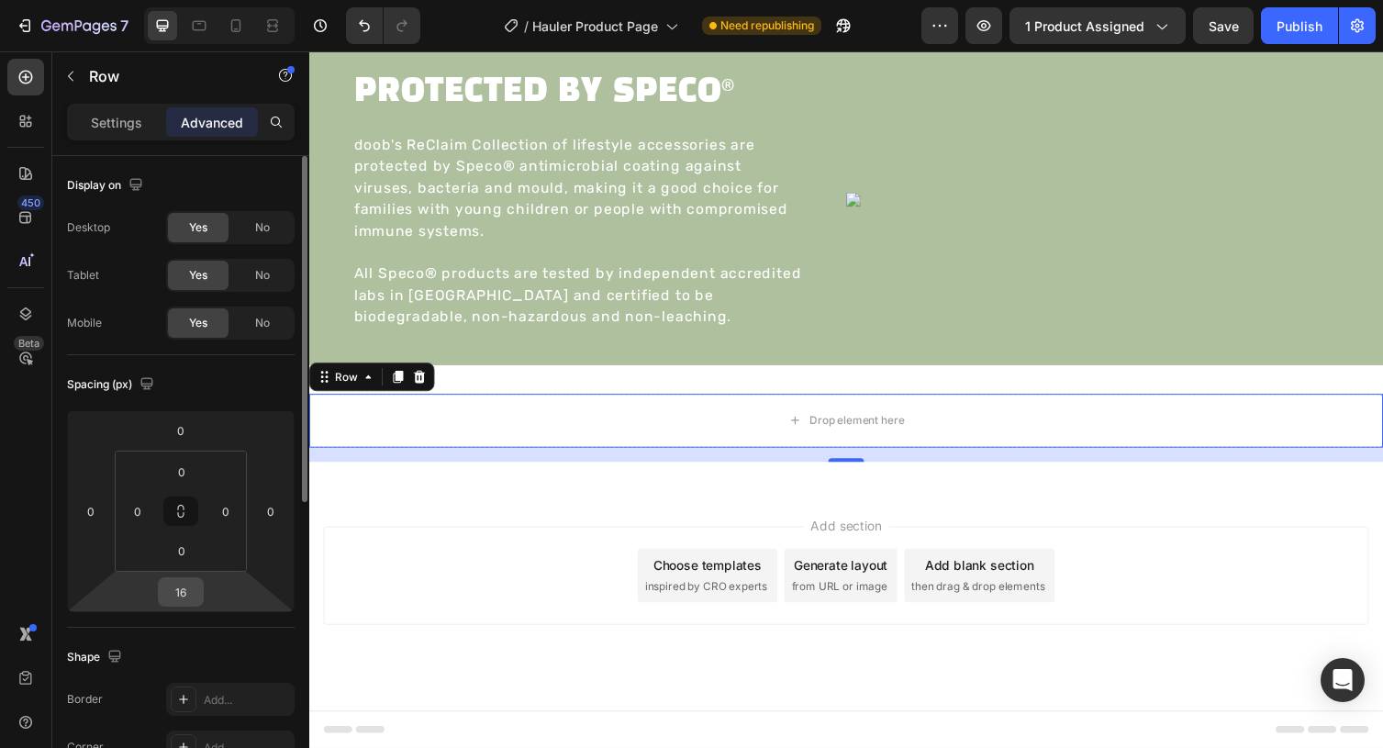
click at [177, 596] on input "16" at bounding box center [180, 592] width 37 height 28
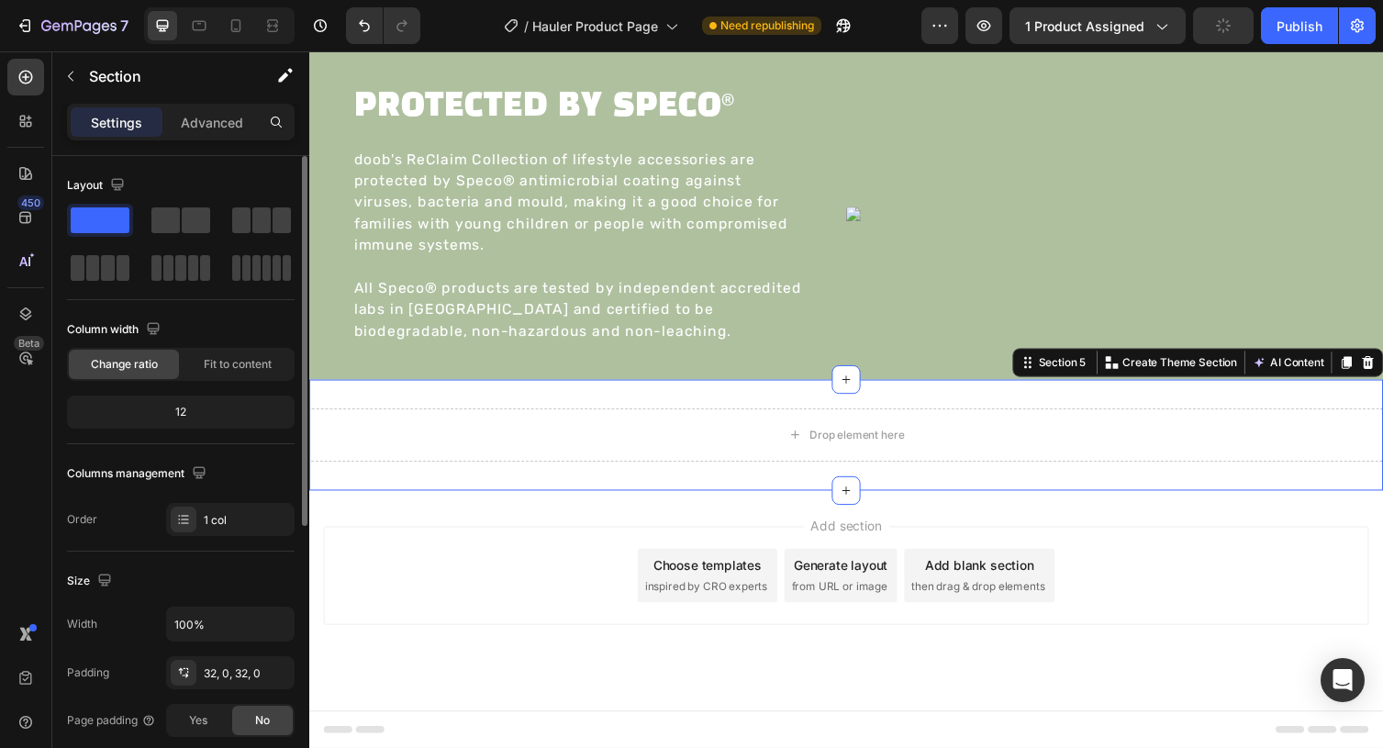
click at [615, 399] on div "Drop element here Row Section 5 You can create reusable sections Create Theme S…" at bounding box center [859, 445] width 1101 height 114
click at [232, 127] on p "Advanced" at bounding box center [212, 122] width 62 height 19
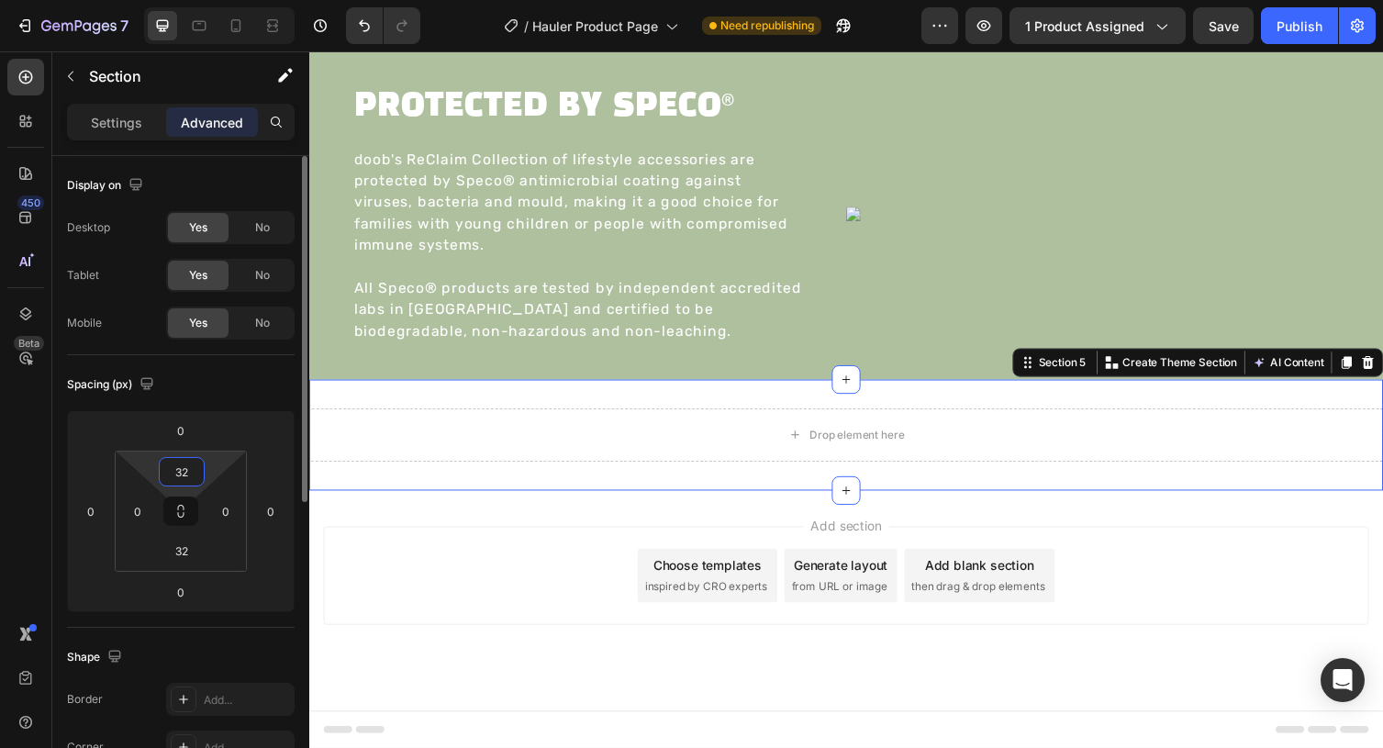
click at [173, 465] on input "32" at bounding box center [181, 472] width 37 height 28
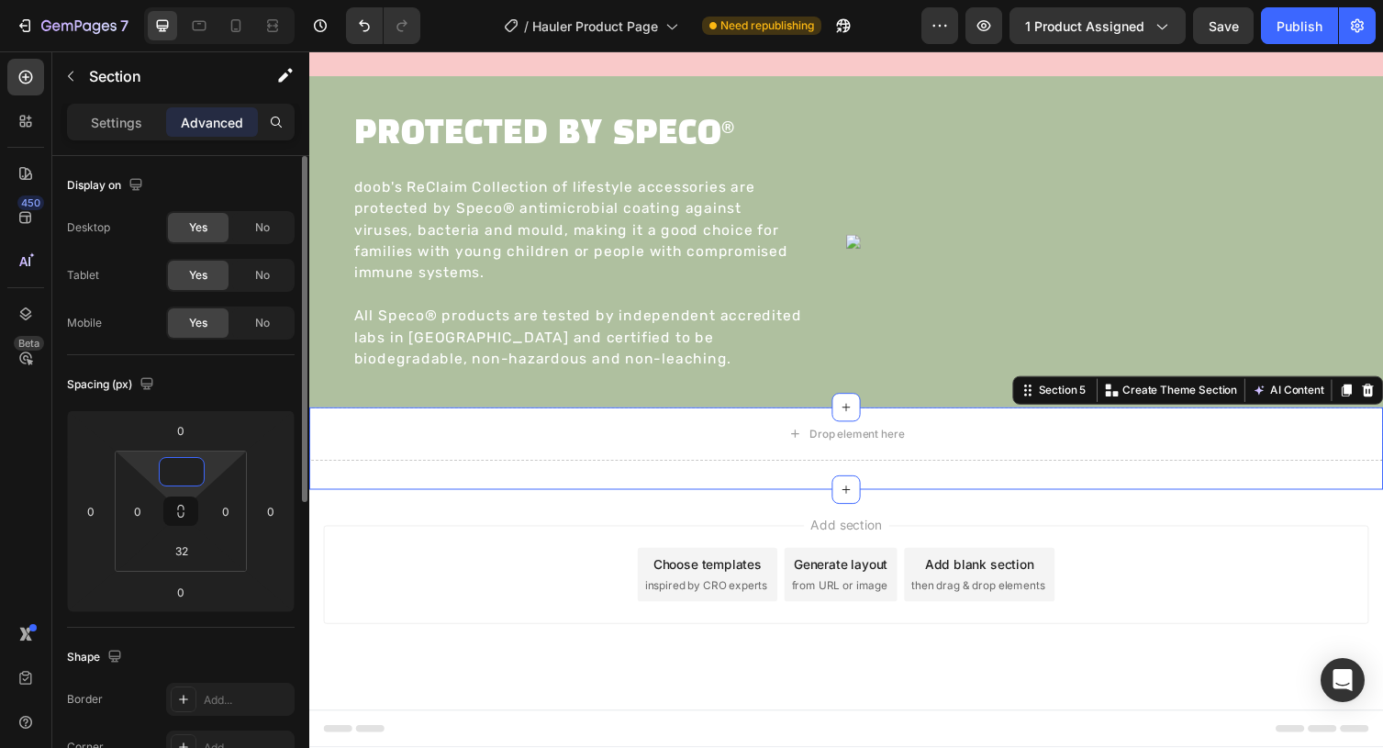
scroll to position [2861, 0]
type input "0"
click at [188, 549] on input "32" at bounding box center [181, 551] width 37 height 28
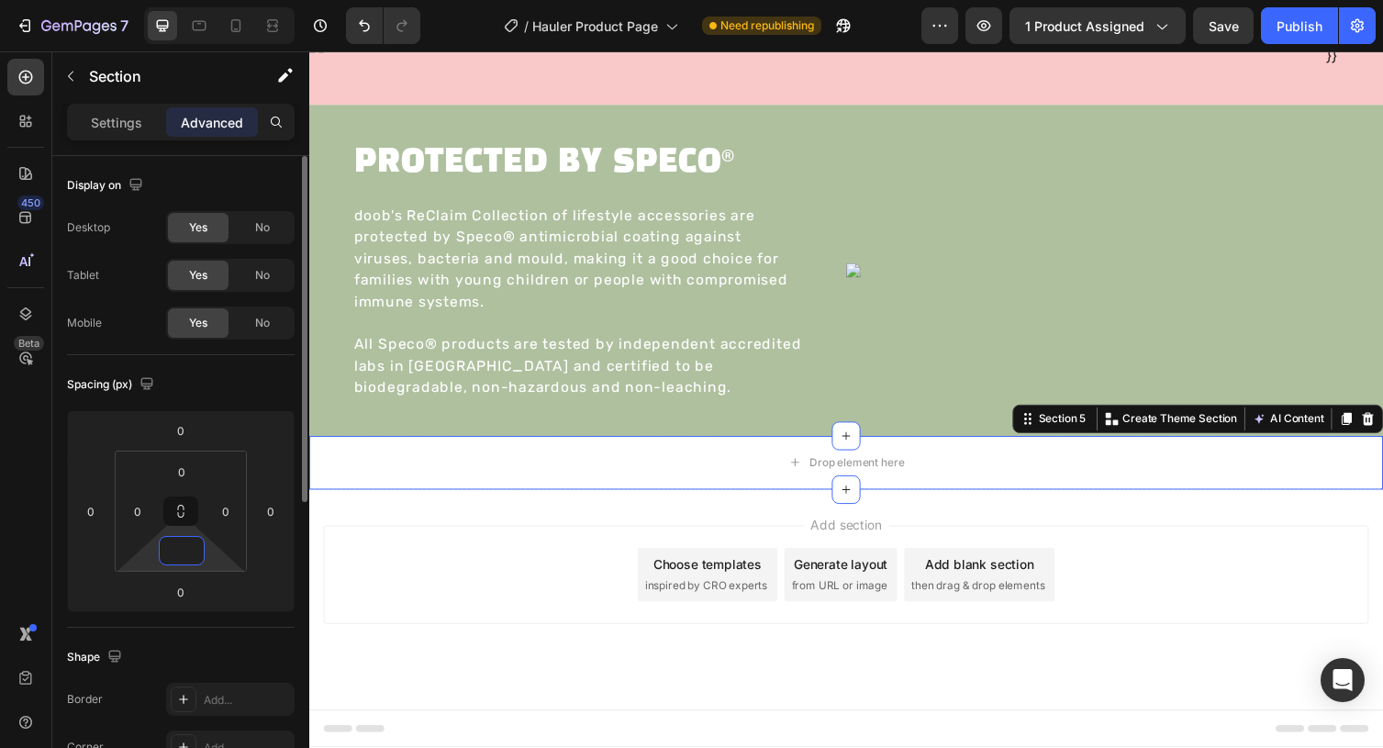
scroll to position [2832, 0]
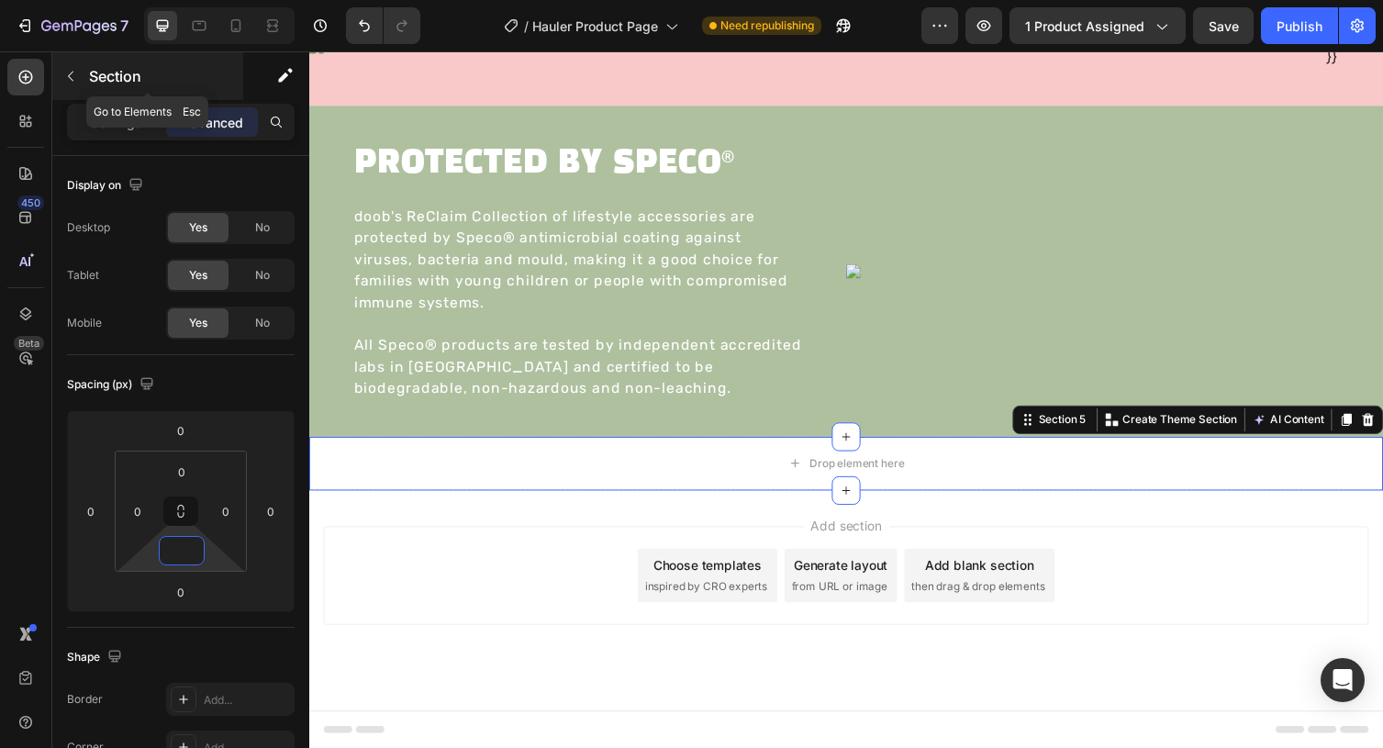
type input "0"
click at [72, 72] on icon "button" at bounding box center [71, 77] width 6 height 10
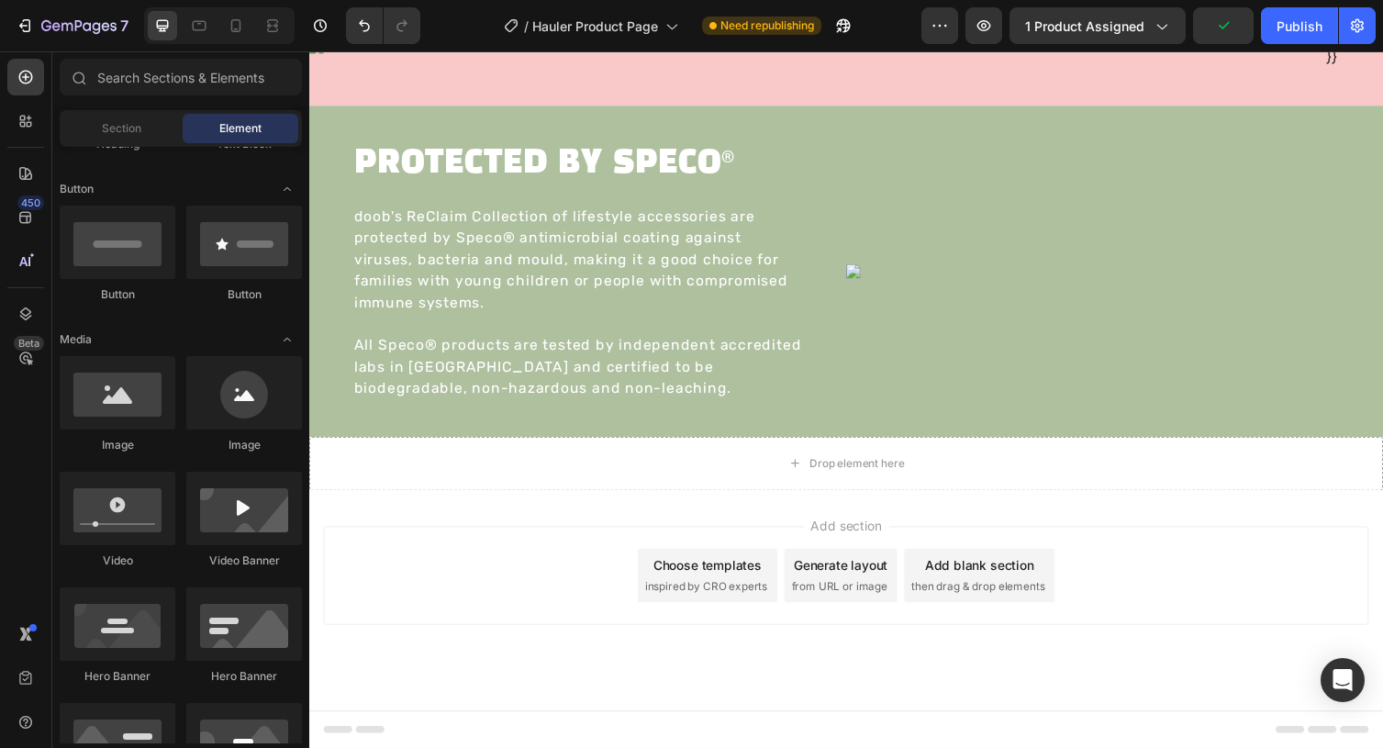
scroll to position [423, 0]
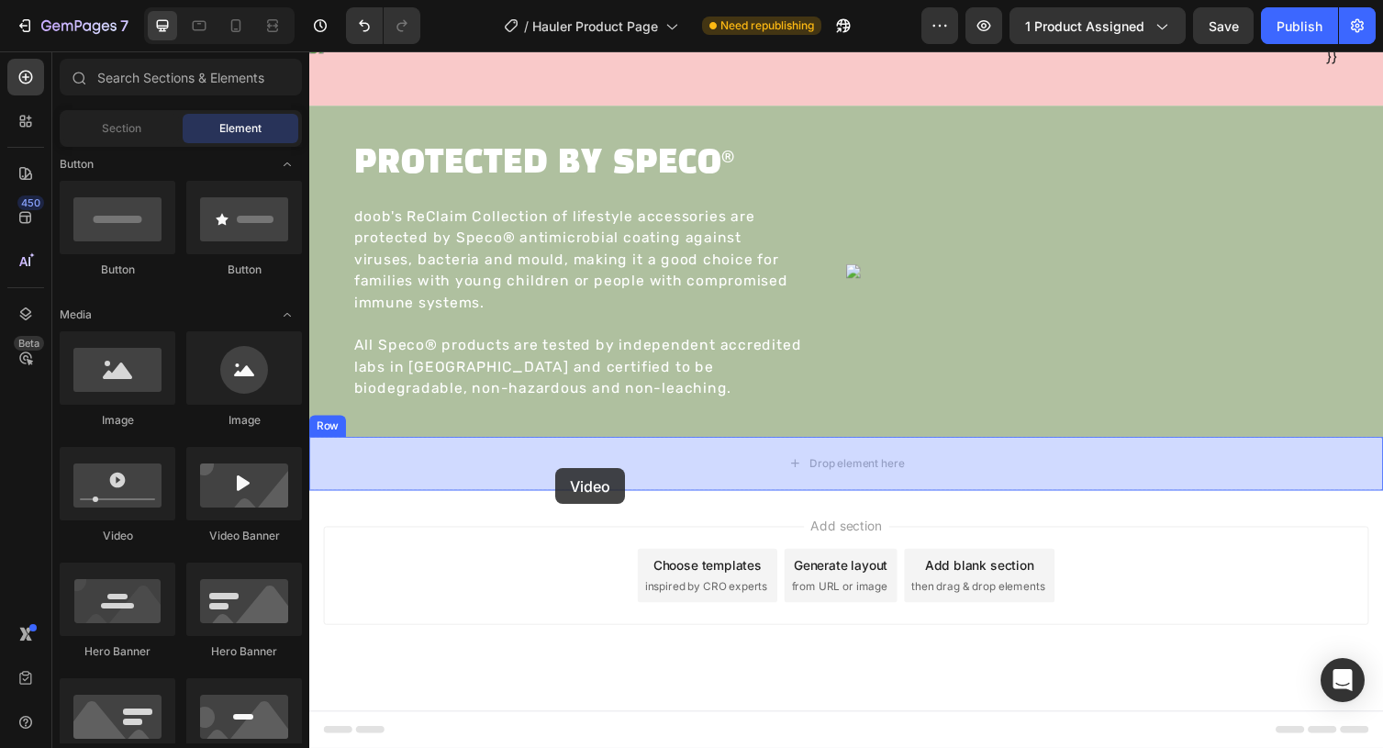
drag, startPoint x: 420, startPoint y: 548, endPoint x: 562, endPoint y: 479, distance: 157.2
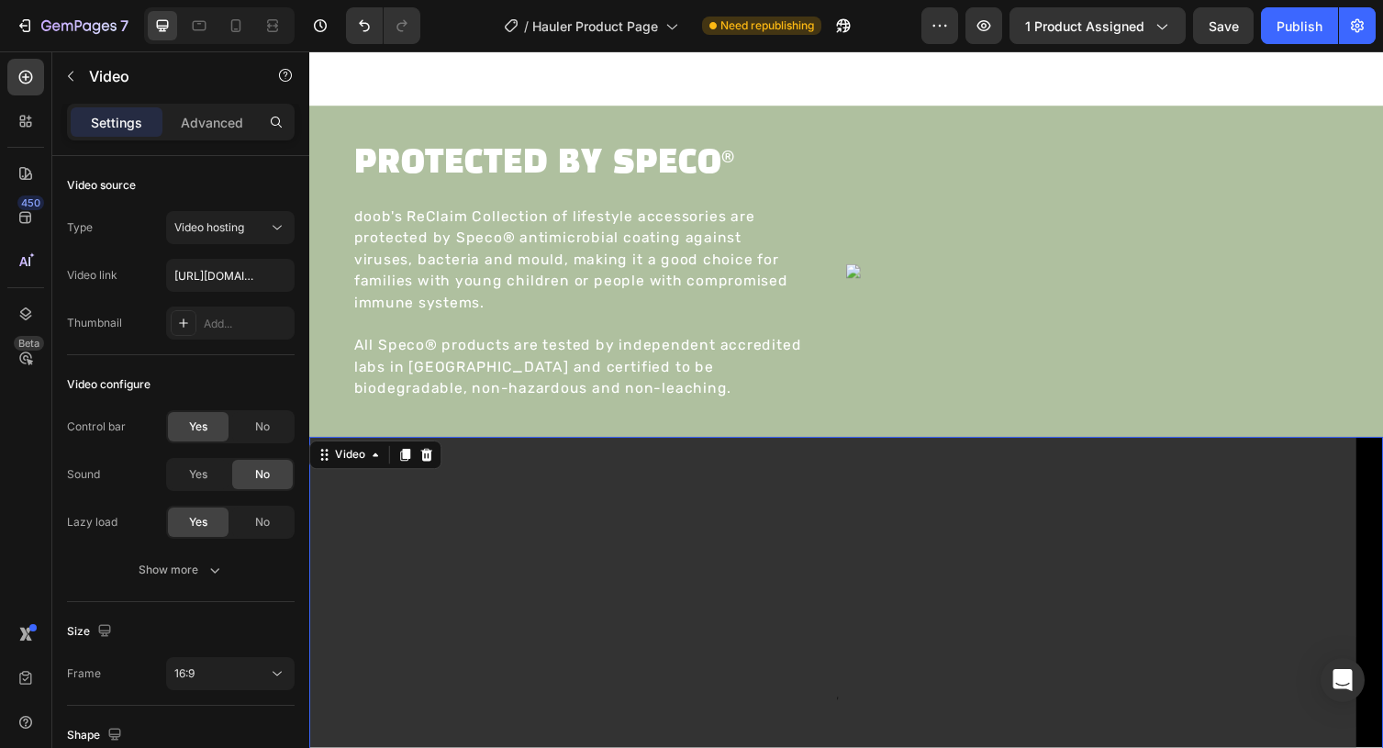
scroll to position [3122, 0]
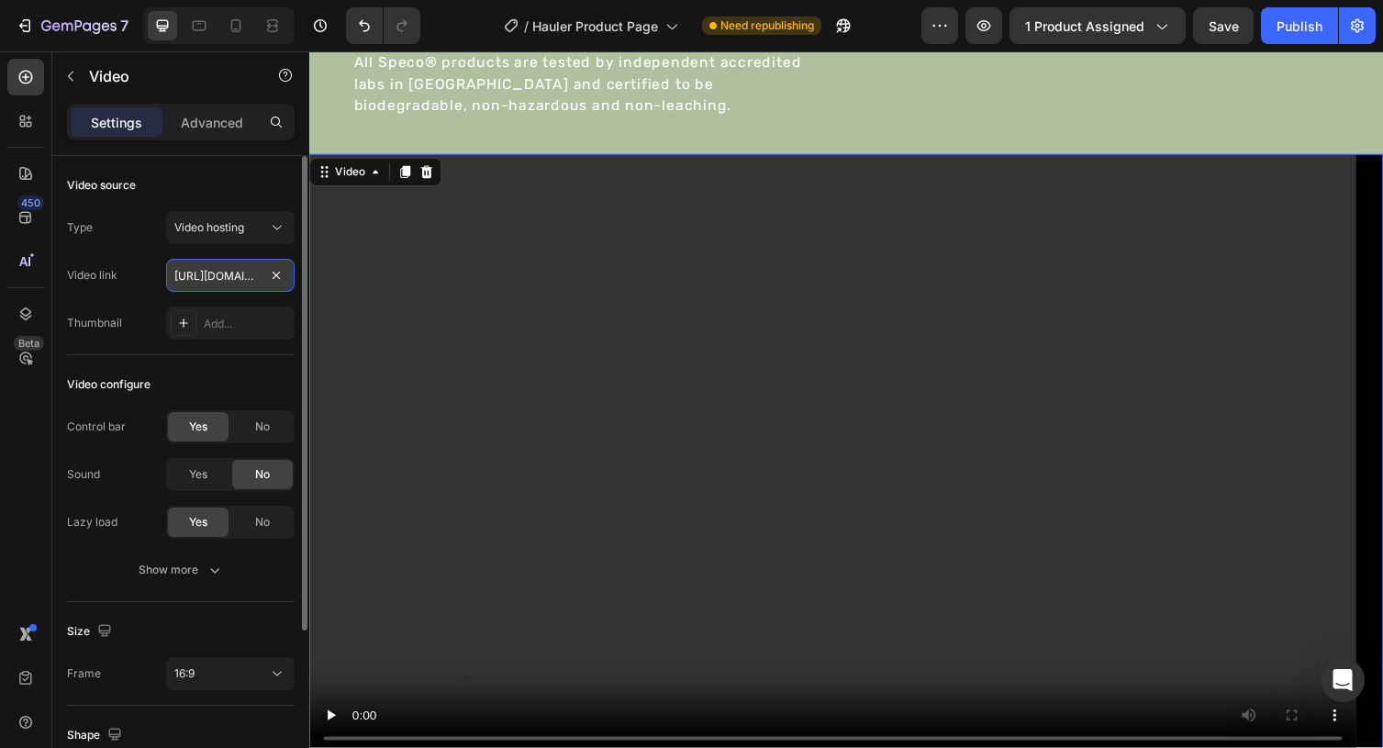
click at [225, 268] on input "https://cdn.shopify.com/videos/c/o/v/2cd3deb506b54b009063f7270ab5cf2e.mp4" at bounding box center [230, 275] width 128 height 33
paste input "youtube.com/shorts/GkrDXLvuNgM"
click at [266, 217] on button "Video hosting" at bounding box center [230, 227] width 128 height 33
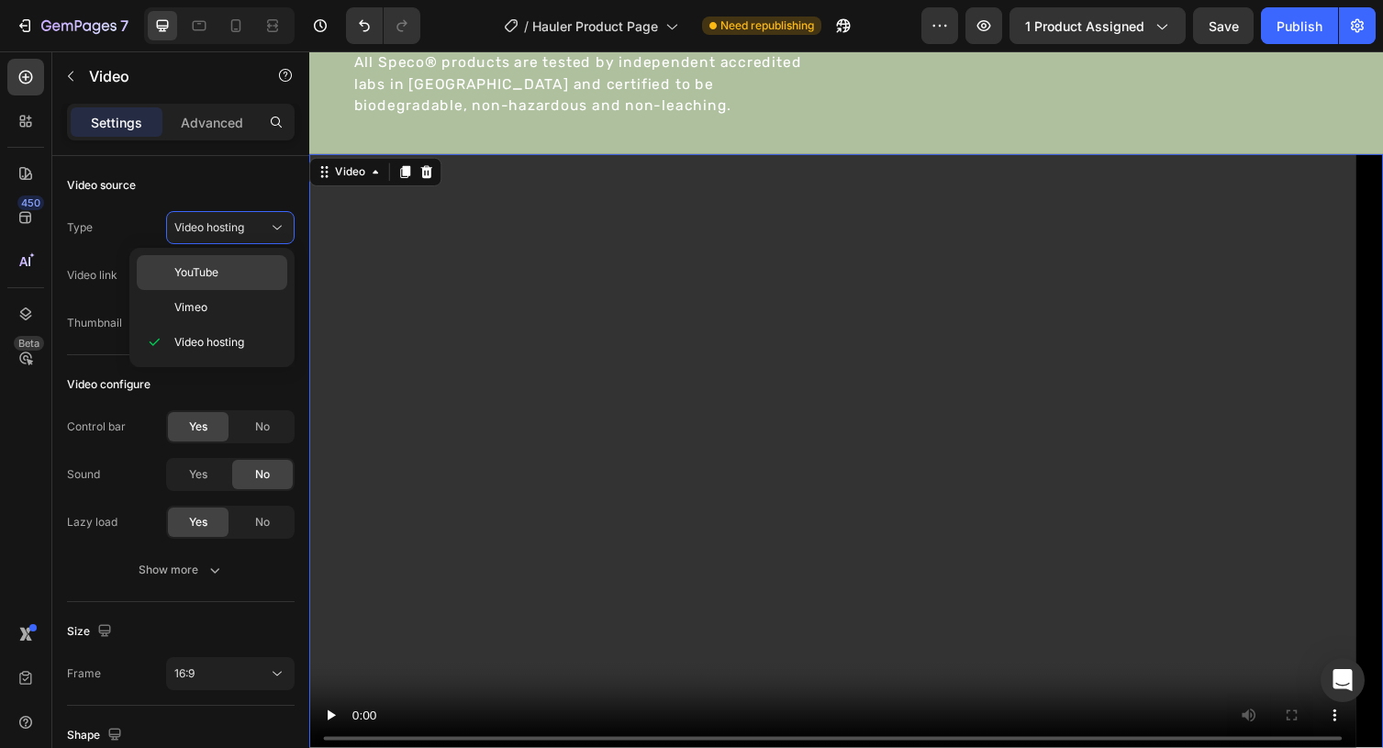
click at [259, 274] on p "YouTube" at bounding box center [226, 272] width 105 height 17
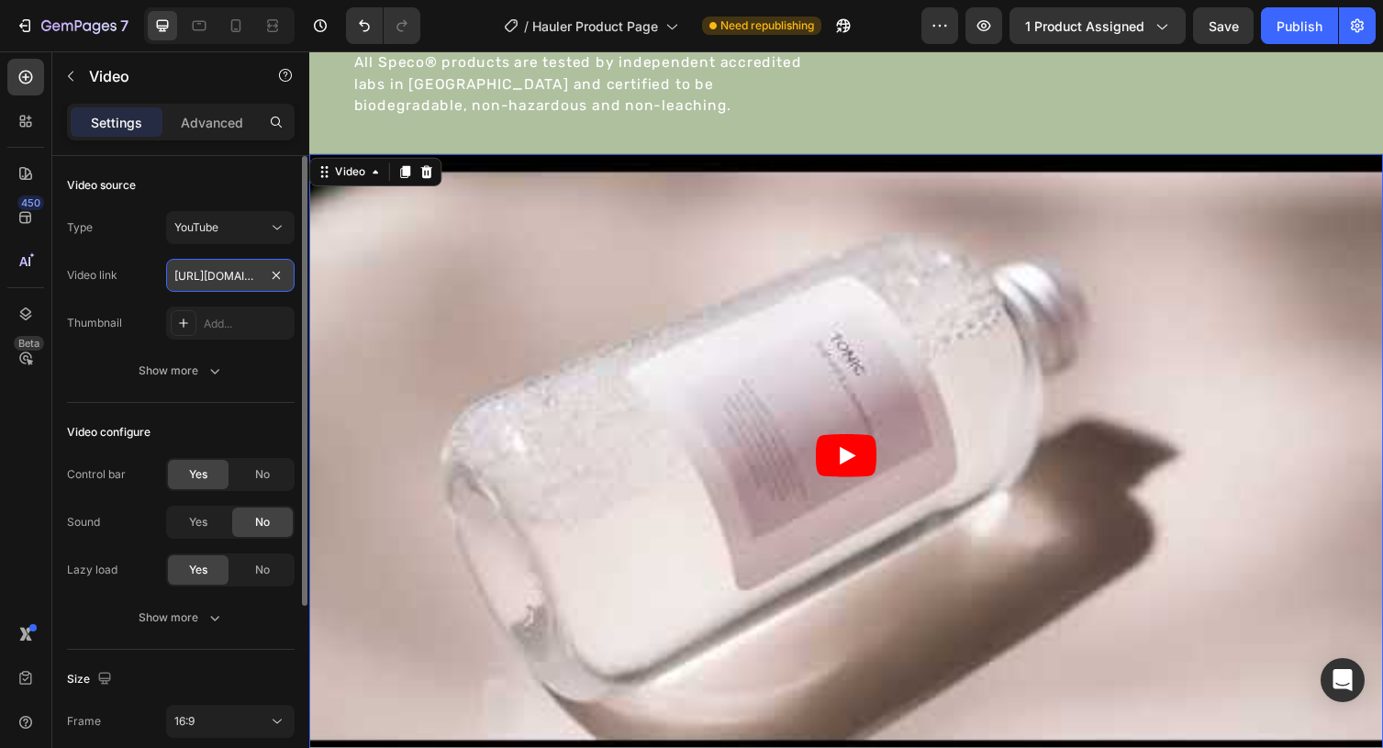
click at [234, 281] on input "https://www.youtube.com/watch?v=drIt4RH_kyQ" at bounding box center [230, 275] width 128 height 33
paste input "youtube.com/shorts/GkrDXLvuNgM"
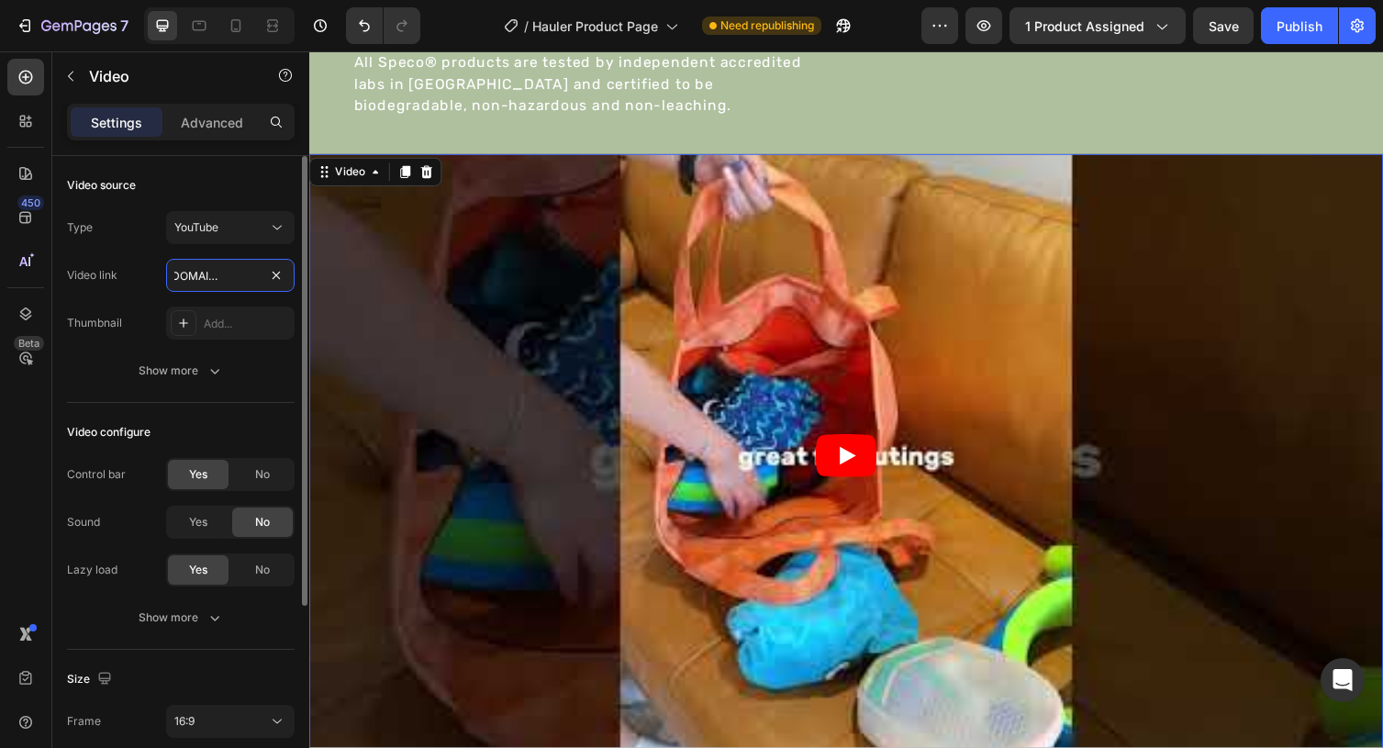
type input "https://youtube.com/shorts/GkrDXLvuNgM"
click at [230, 184] on div "Video source" at bounding box center [181, 185] width 228 height 29
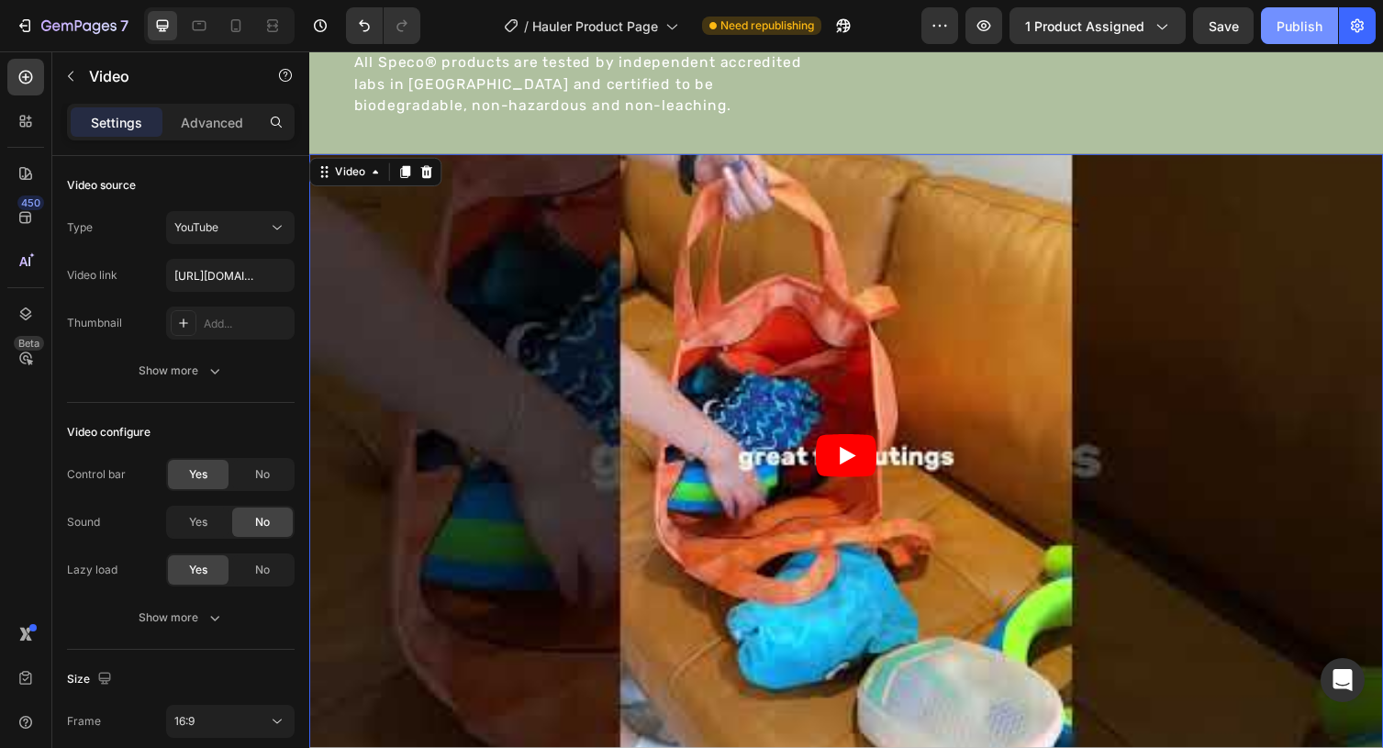
click at [1270, 34] on button "Publish" at bounding box center [1299, 25] width 77 height 37
click at [1305, 29] on div "Publish" at bounding box center [1299, 26] width 46 height 19
click at [578, 215] on article at bounding box center [859, 466] width 1101 height 619
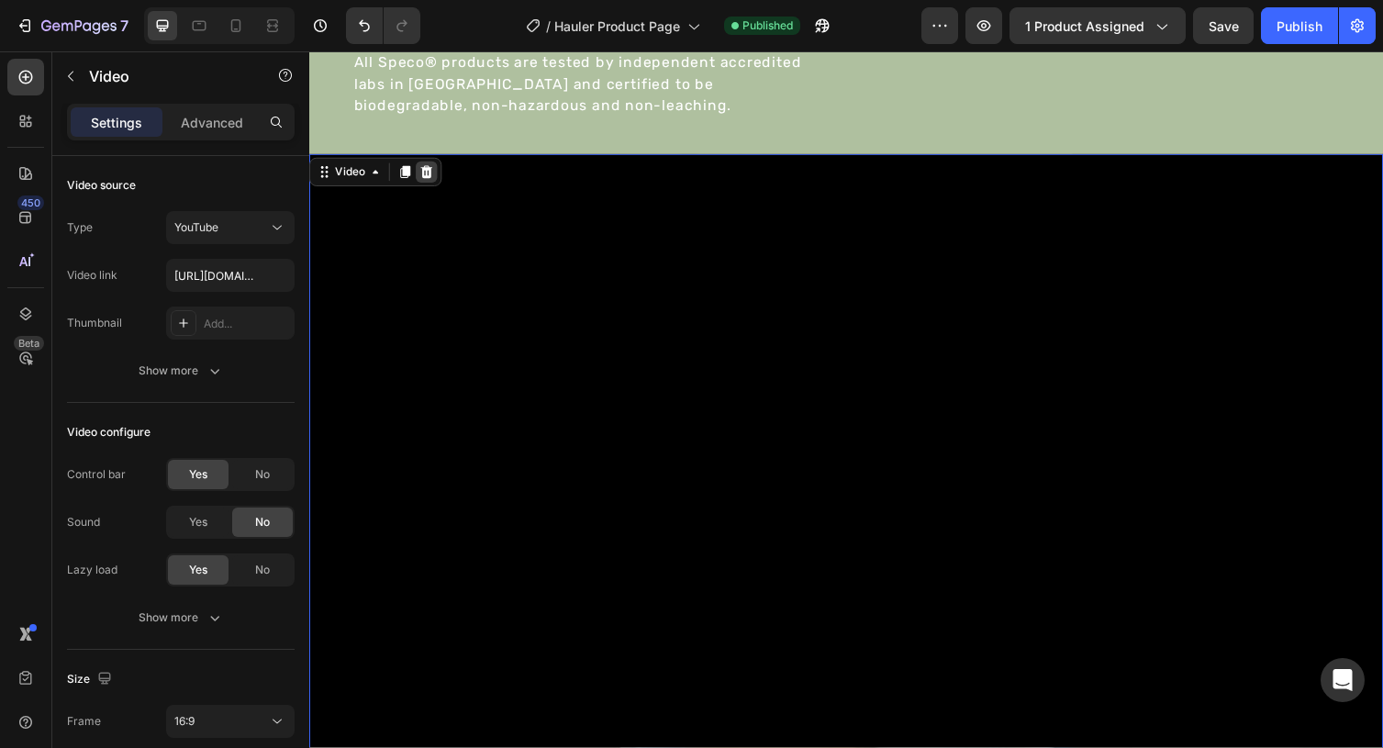
click at [432, 176] on icon at bounding box center [430, 174] width 12 height 13
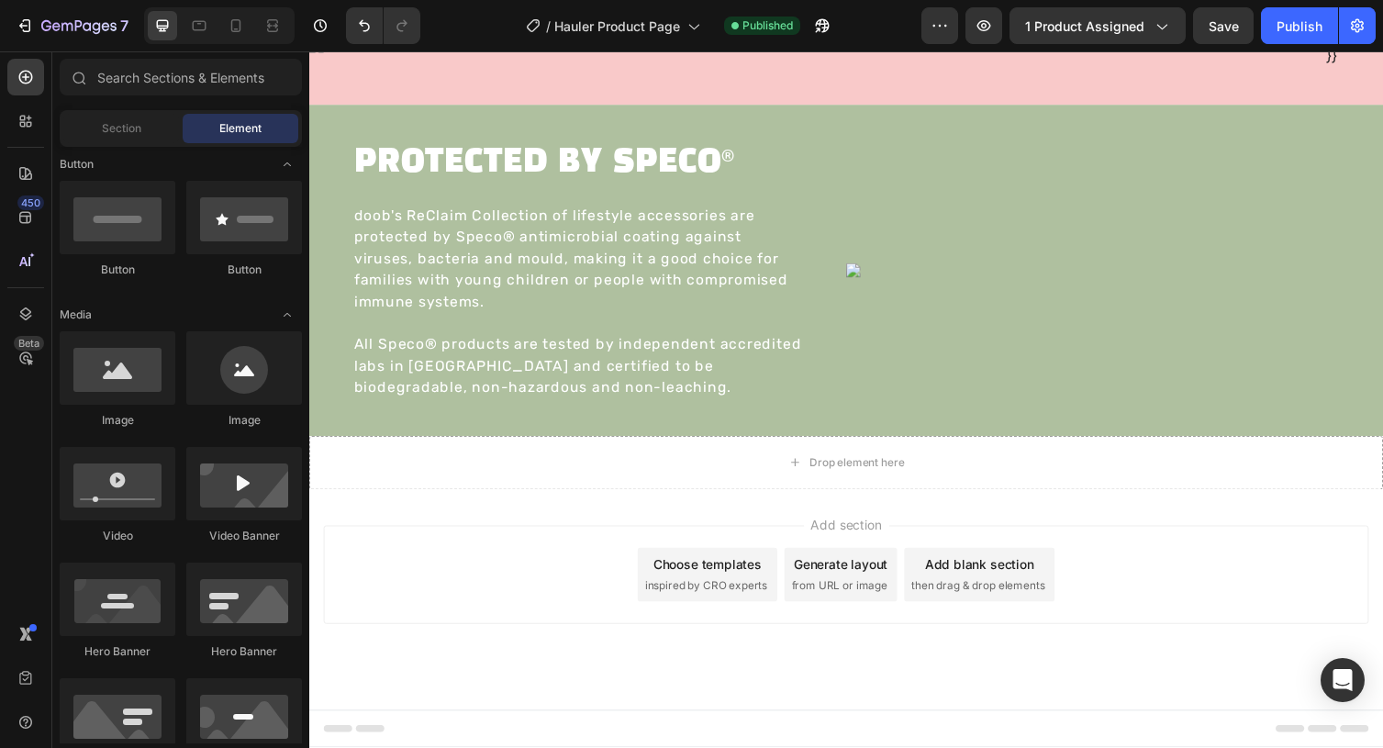
scroll to position [2832, 0]
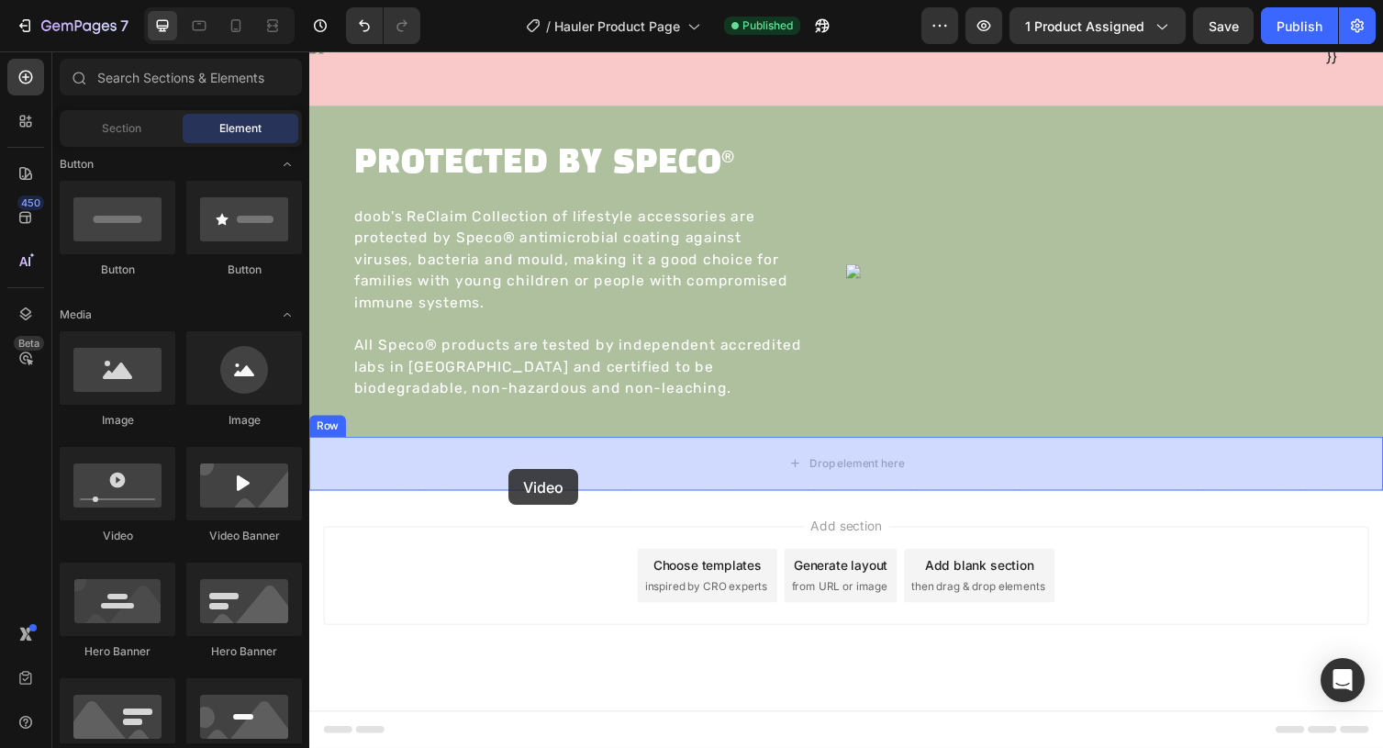
drag, startPoint x: 398, startPoint y: 545, endPoint x: 514, endPoint y: 480, distance: 132.7
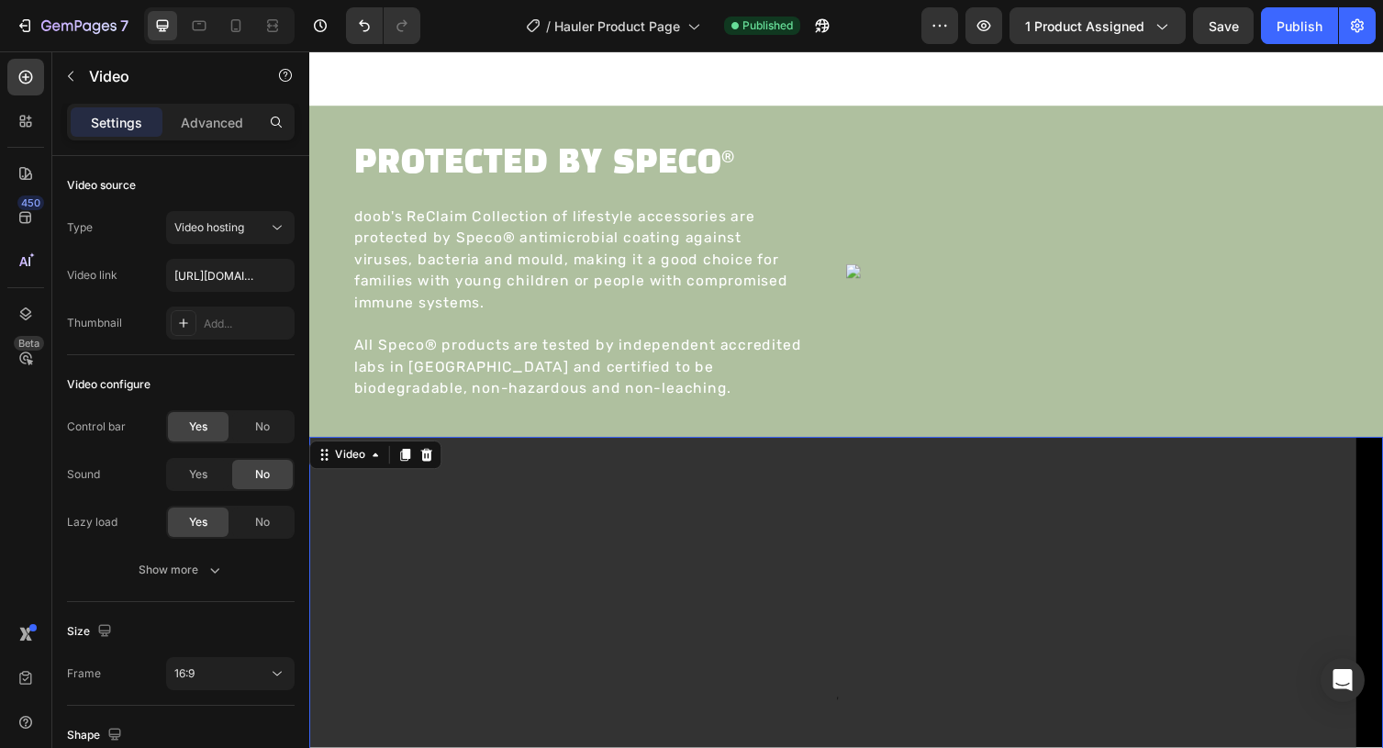
scroll to position [3122, 0]
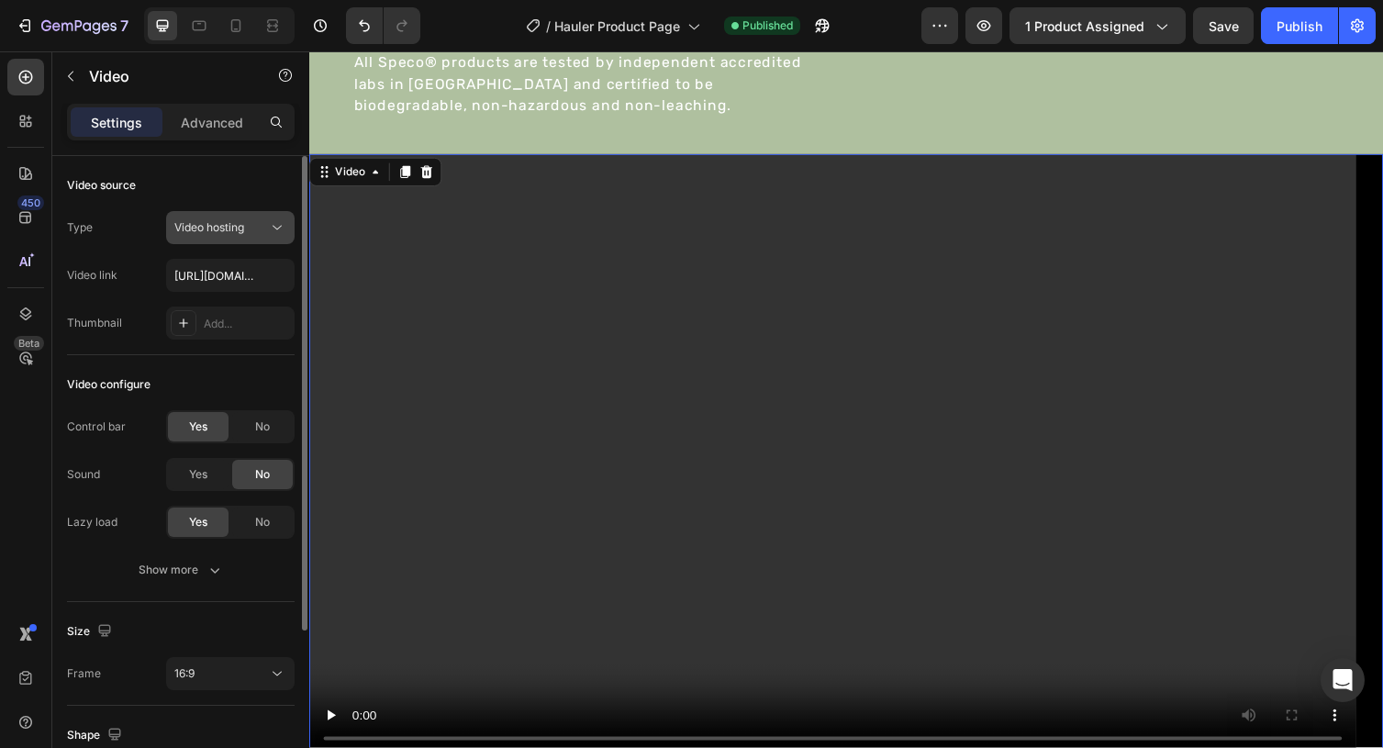
click at [270, 222] on icon at bounding box center [277, 227] width 18 height 18
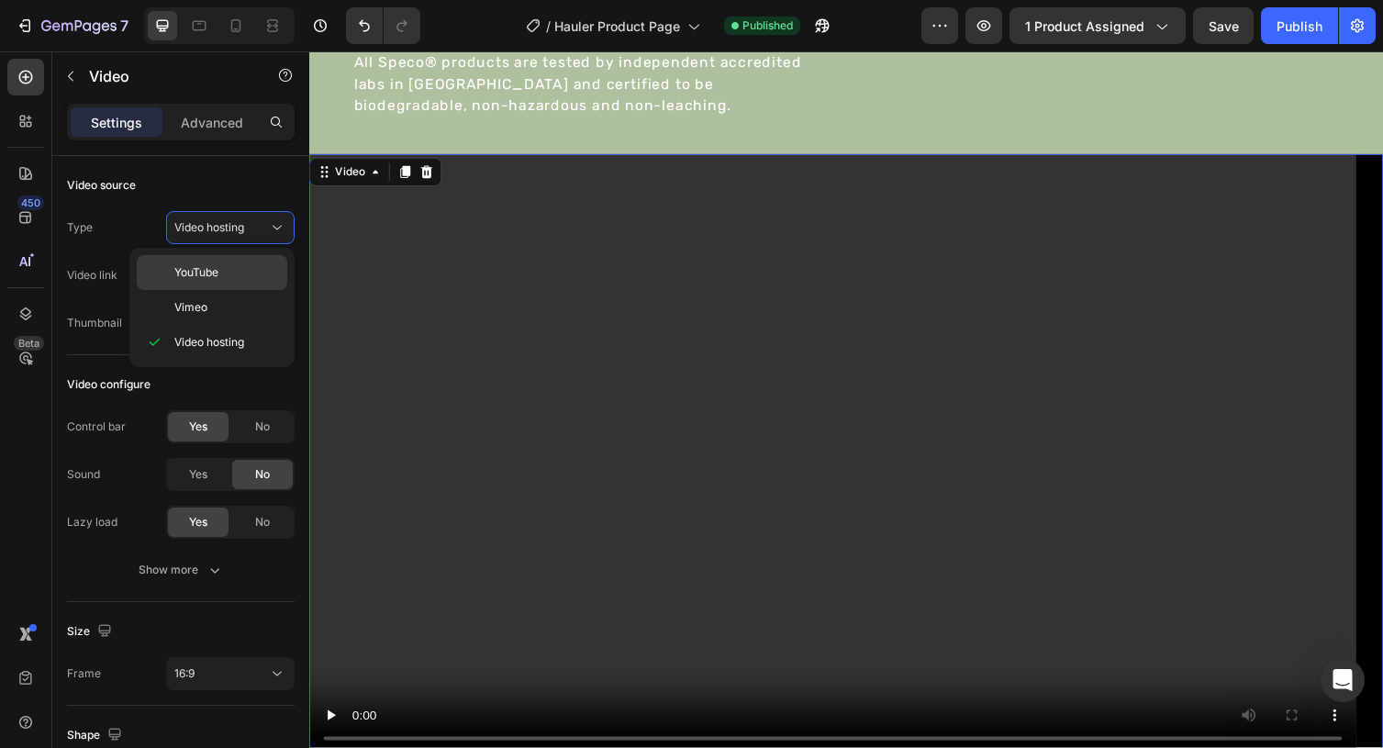
click at [240, 270] on p "YouTube" at bounding box center [226, 272] width 105 height 17
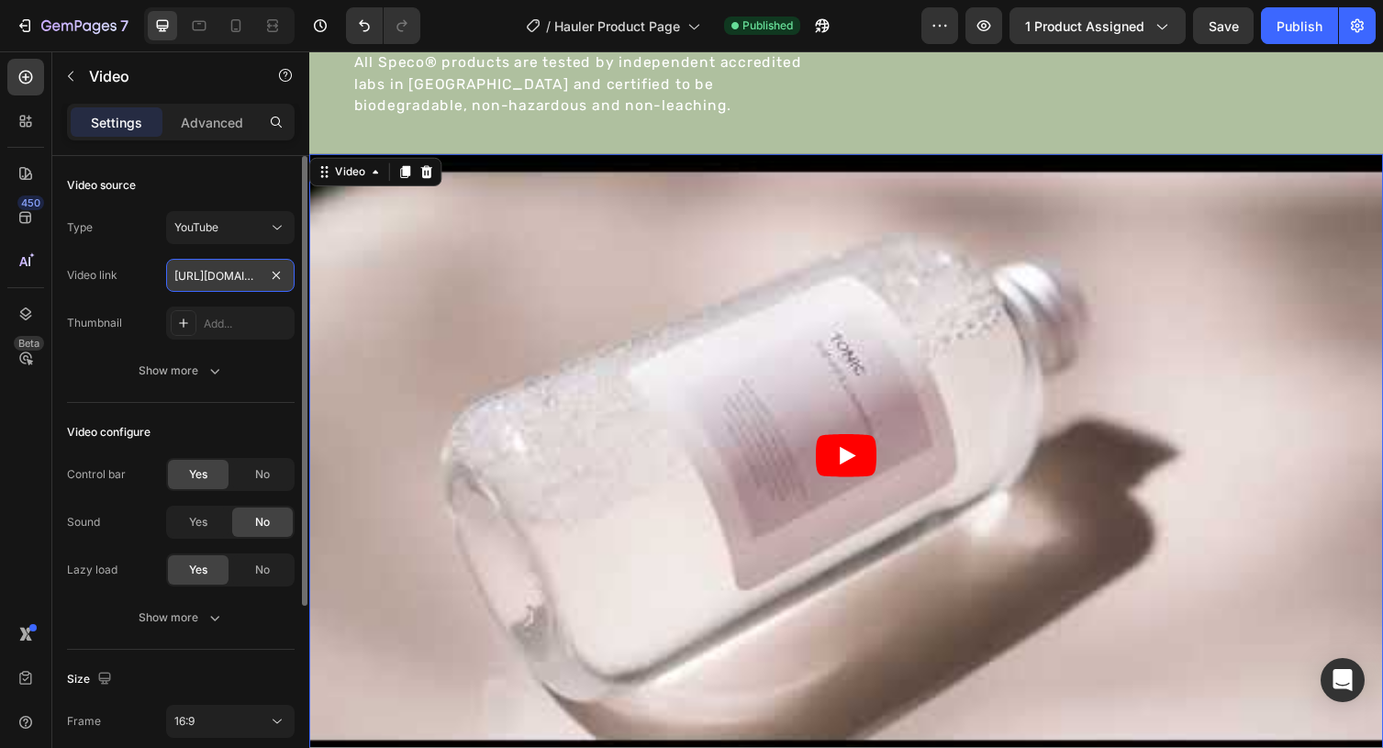
click at [227, 279] on input "https://www.youtube.com/watch?v=drIt4RH_kyQ" at bounding box center [230, 275] width 128 height 33
paste input "youtube.com/shorts/GkrDXLvuNgM"
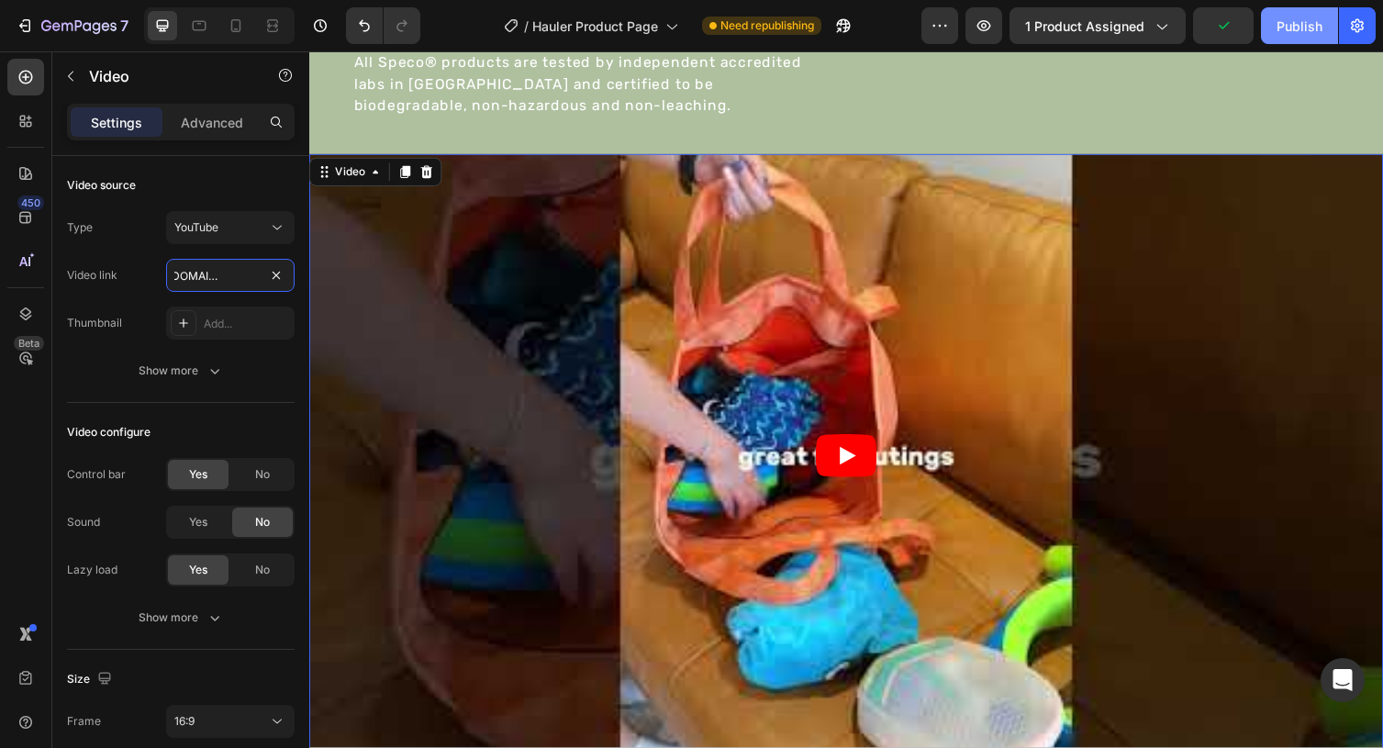
type input "https://youtube.com/shorts/GkrDXLvuNgM"
click at [1309, 18] on div "Publish" at bounding box center [1299, 26] width 46 height 19
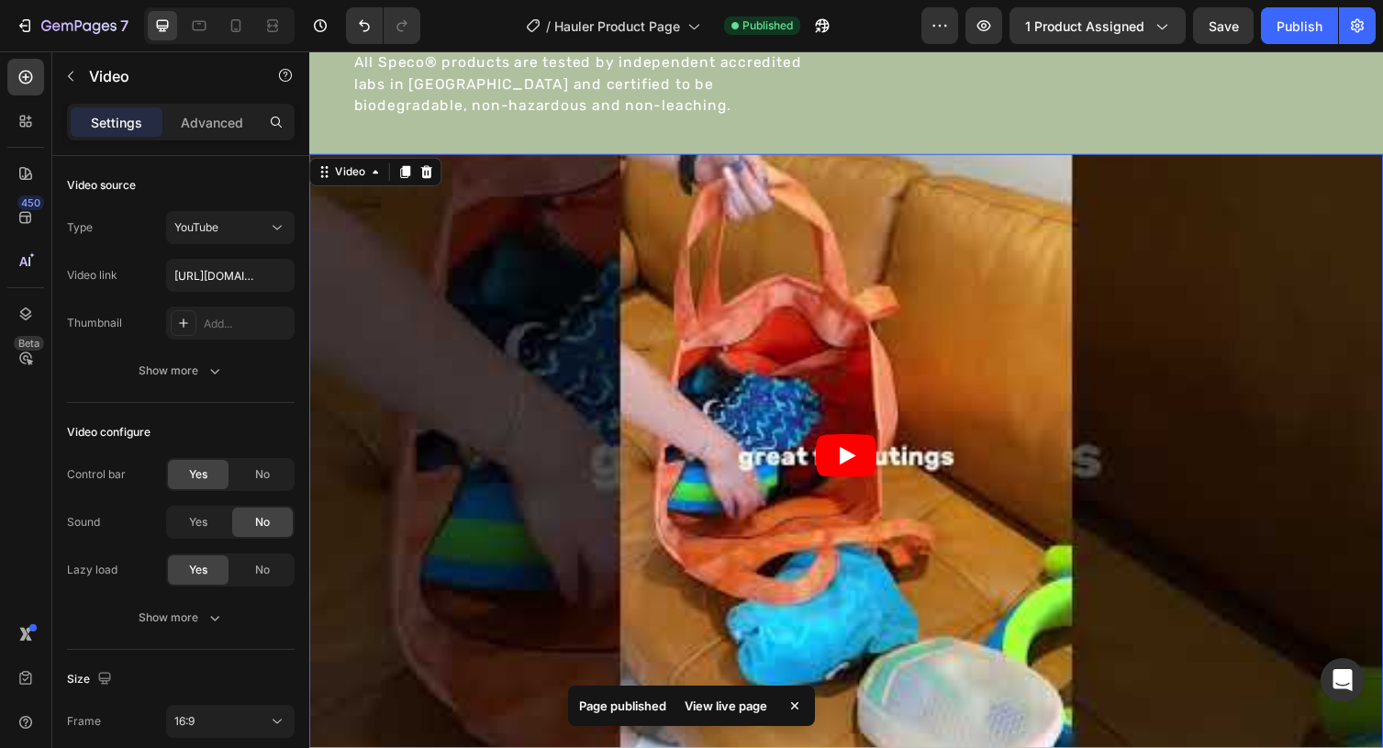
click at [714, 706] on div "View live page" at bounding box center [726, 706] width 105 height 26
click at [643, 264] on article at bounding box center [859, 466] width 1101 height 619
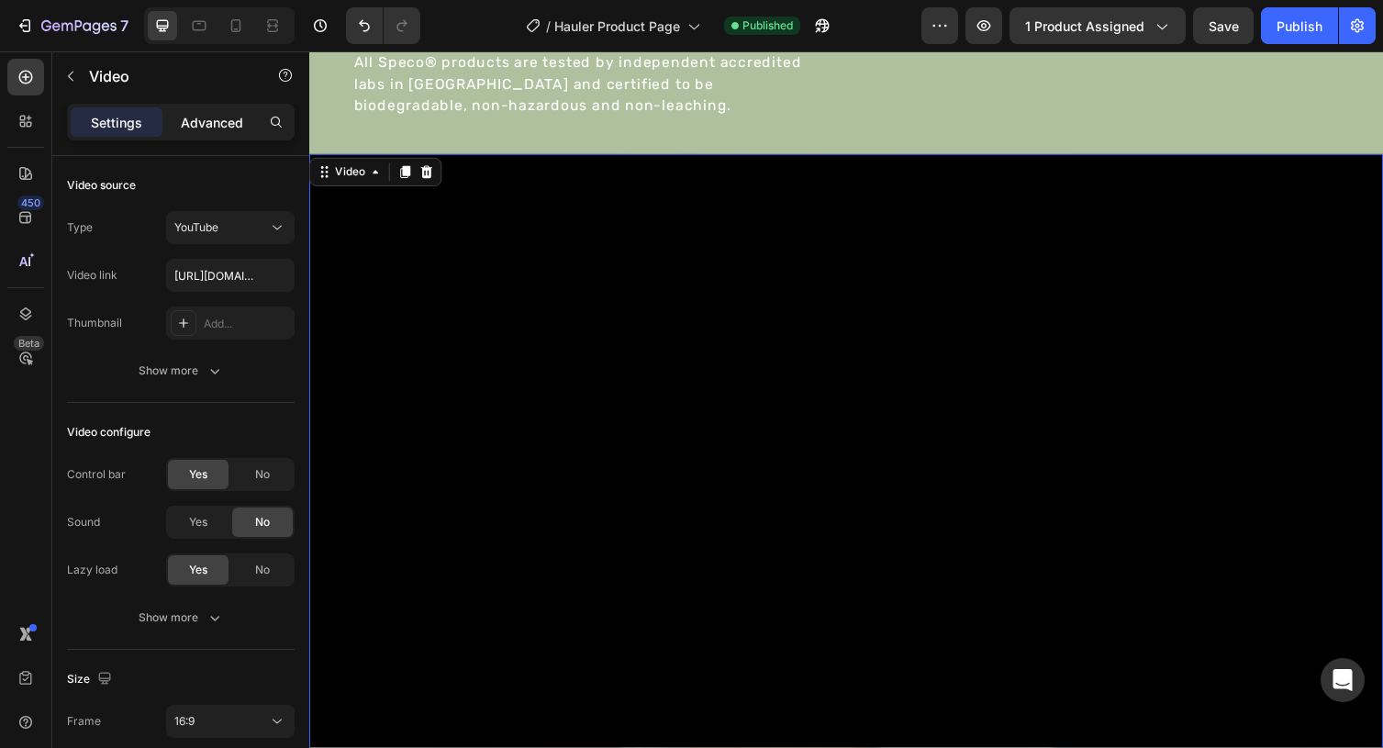
click at [212, 121] on p "Advanced" at bounding box center [212, 122] width 62 height 19
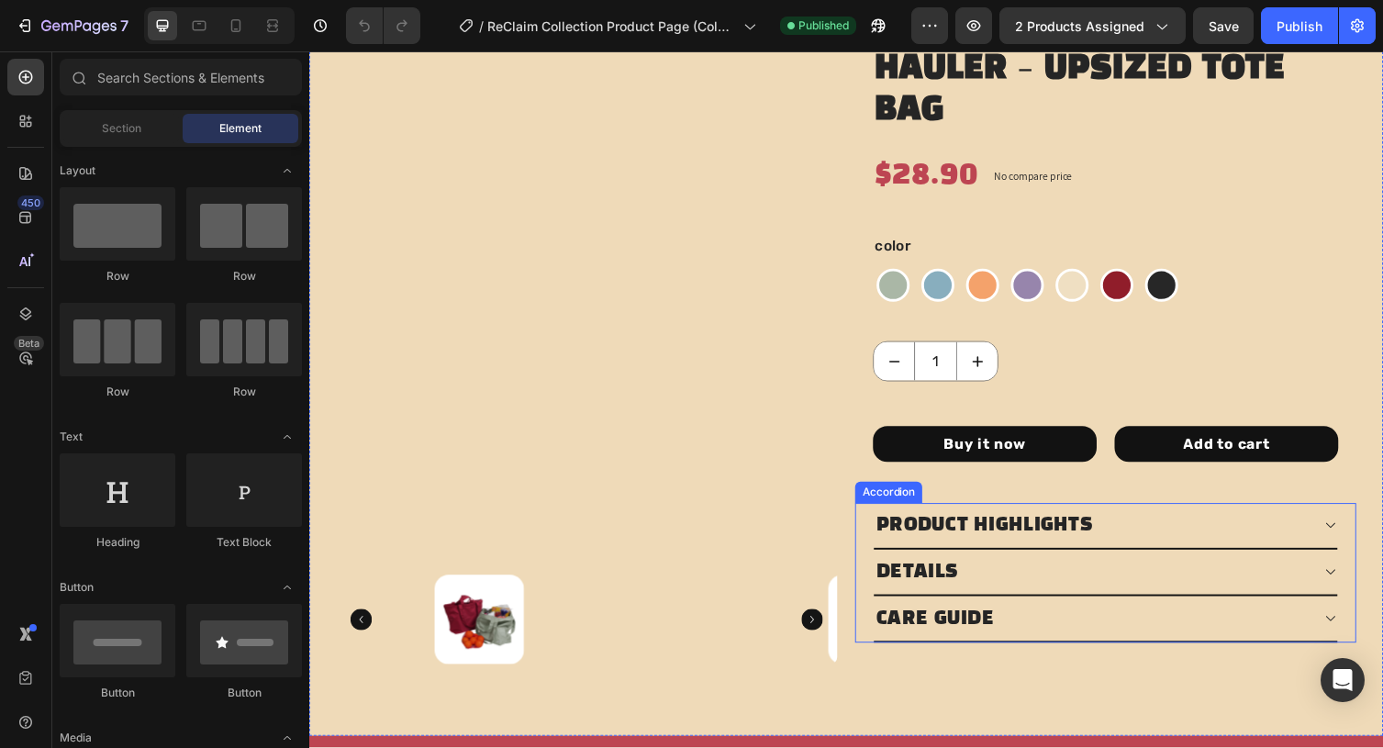
scroll to position [1184, 0]
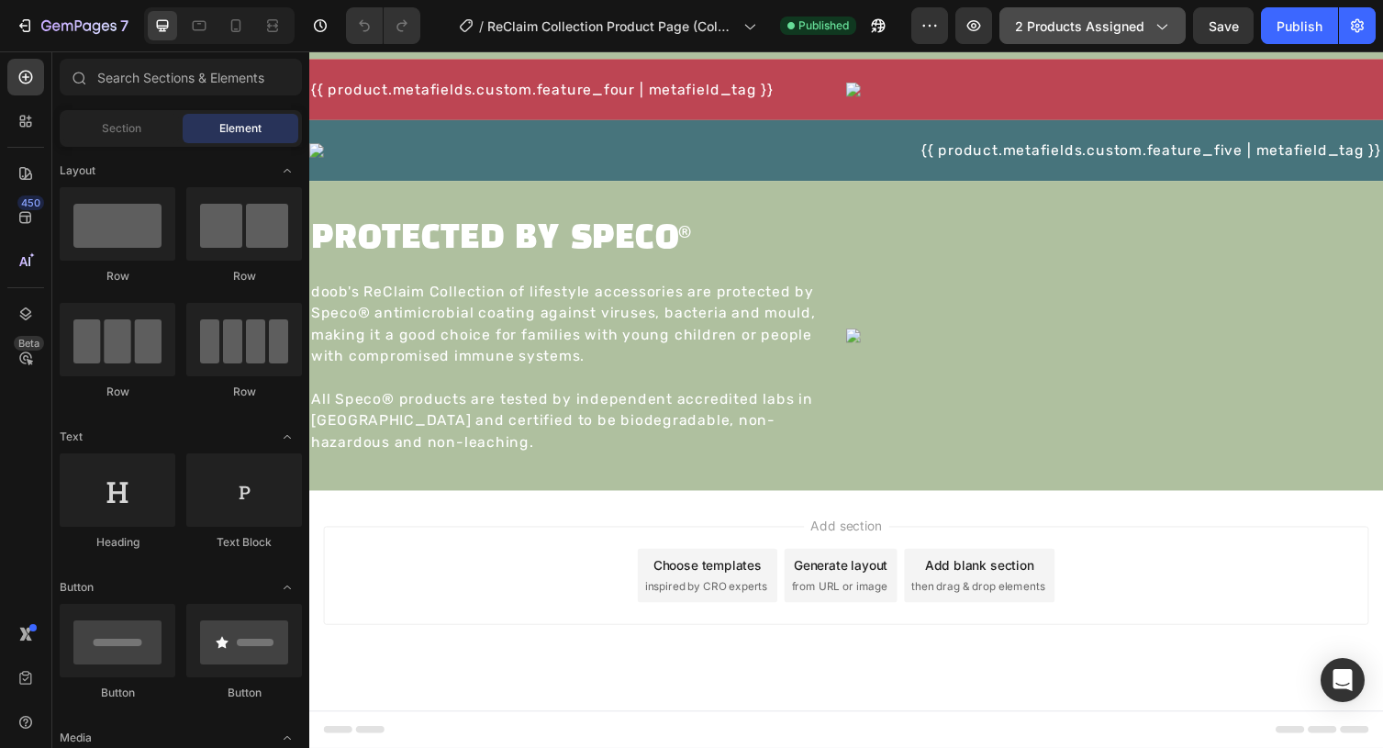
click at [1073, 19] on span "2 products assigned" at bounding box center [1079, 26] width 129 height 19
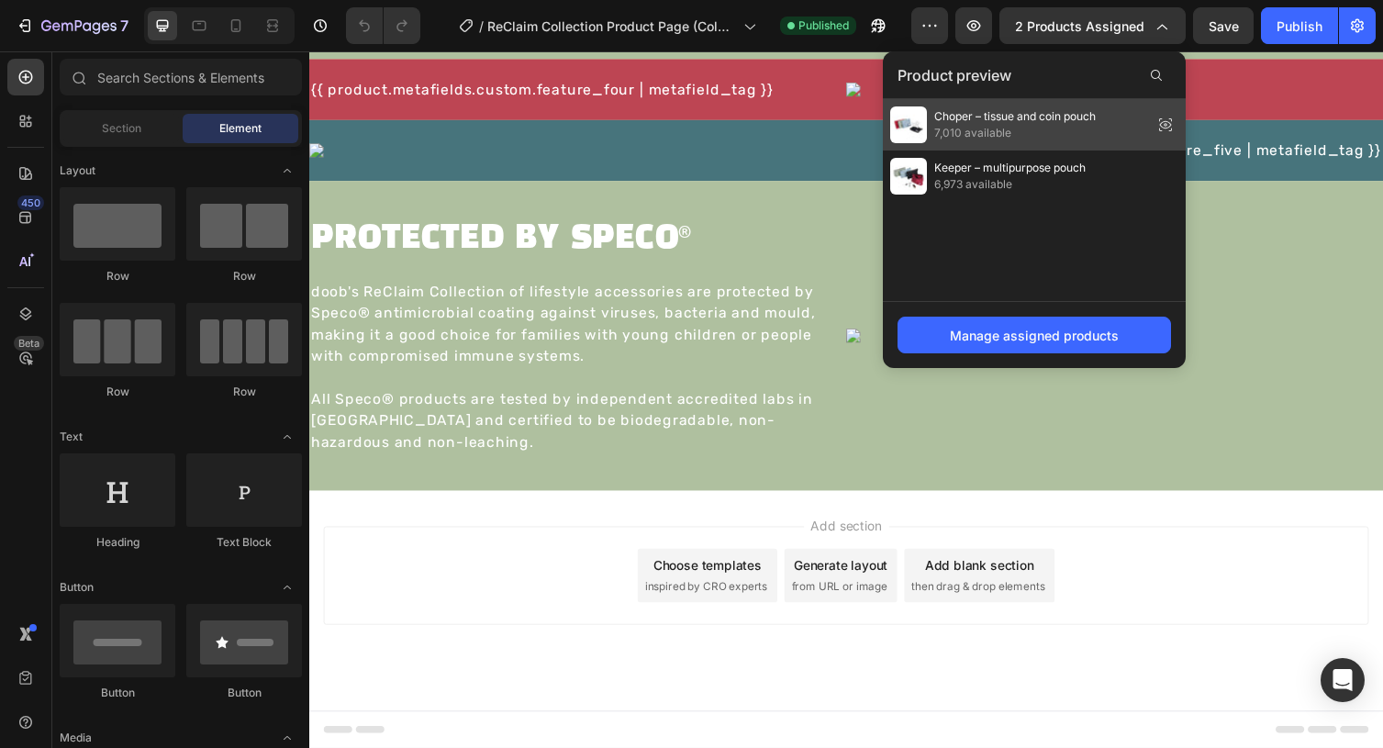
click at [1064, 128] on span "7,010 available" at bounding box center [1014, 133] width 161 height 17
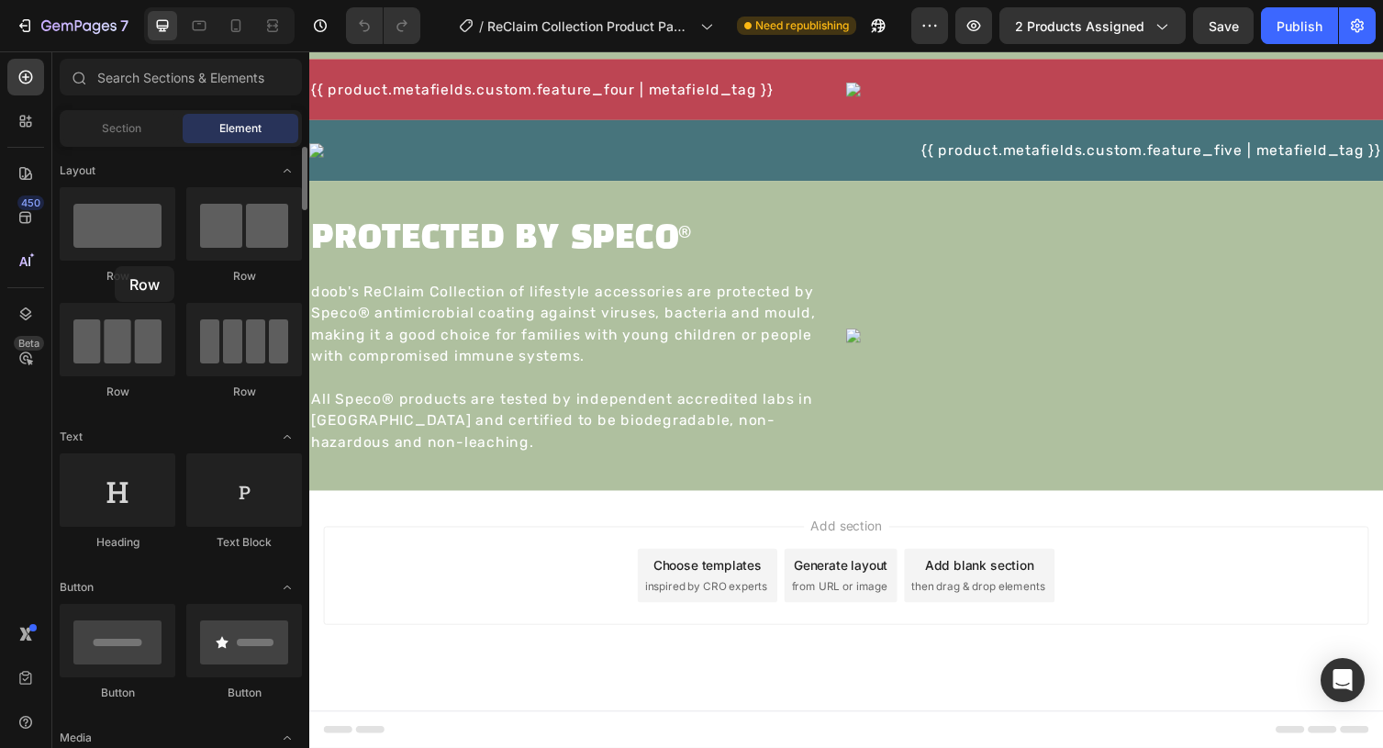
drag, startPoint x: 109, startPoint y: 239, endPoint x: 115, endPoint y: 266, distance: 27.2
click at [115, 266] on div "Row" at bounding box center [118, 235] width 116 height 97
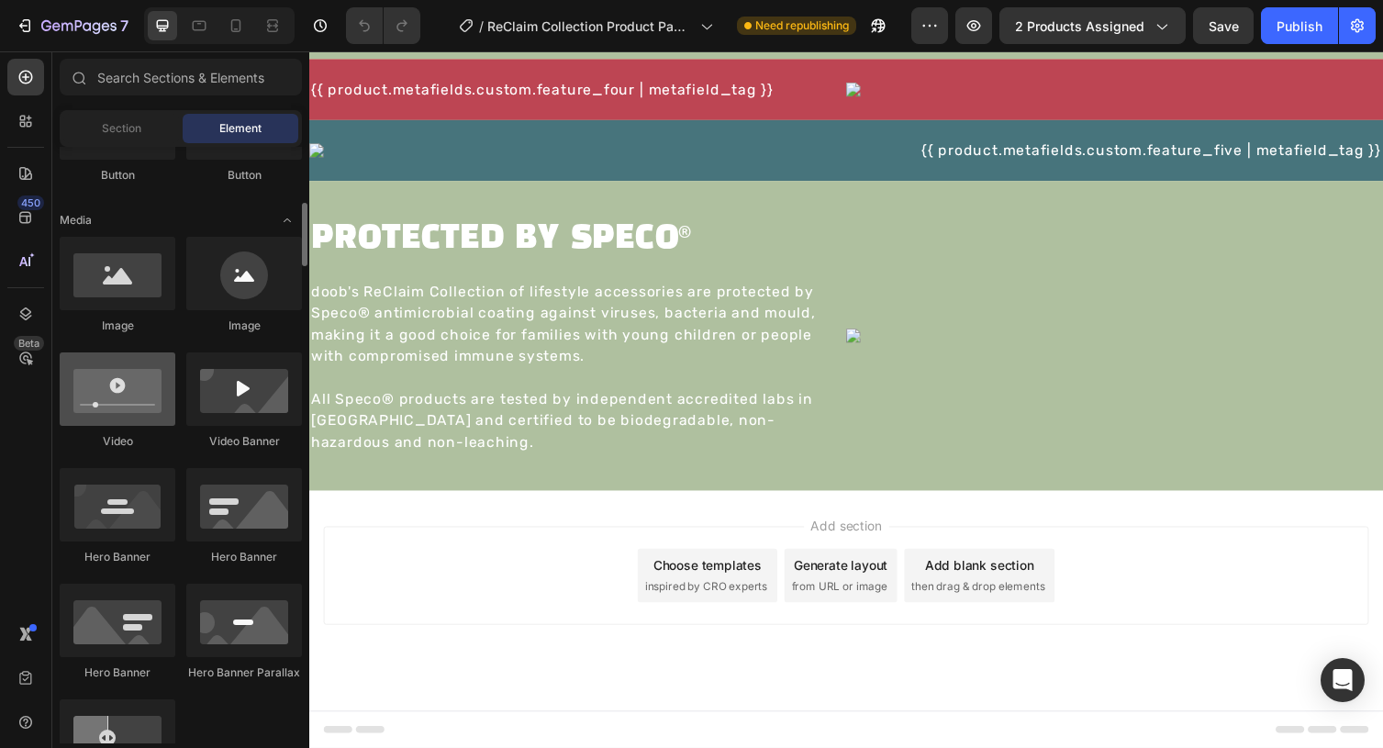
scroll to position [559, 0]
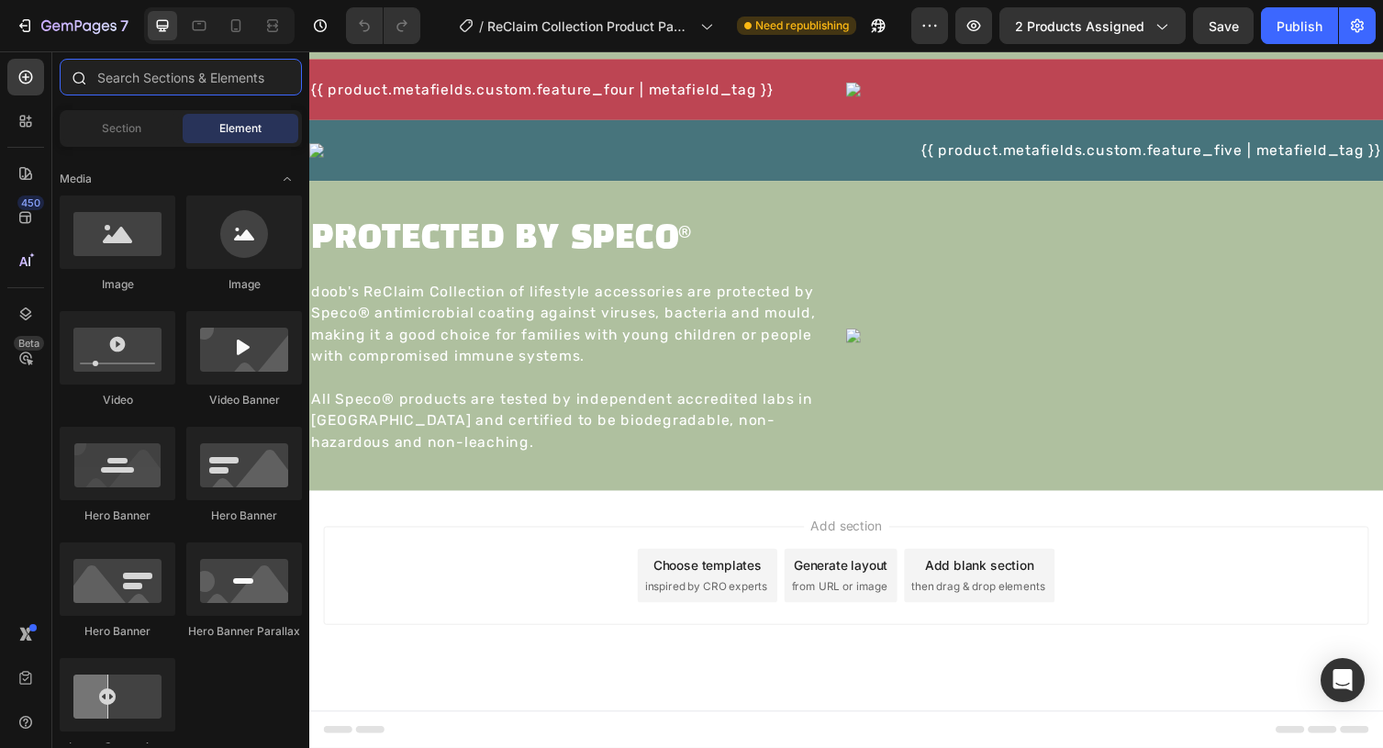
click at [166, 72] on input "text" at bounding box center [181, 77] width 242 height 37
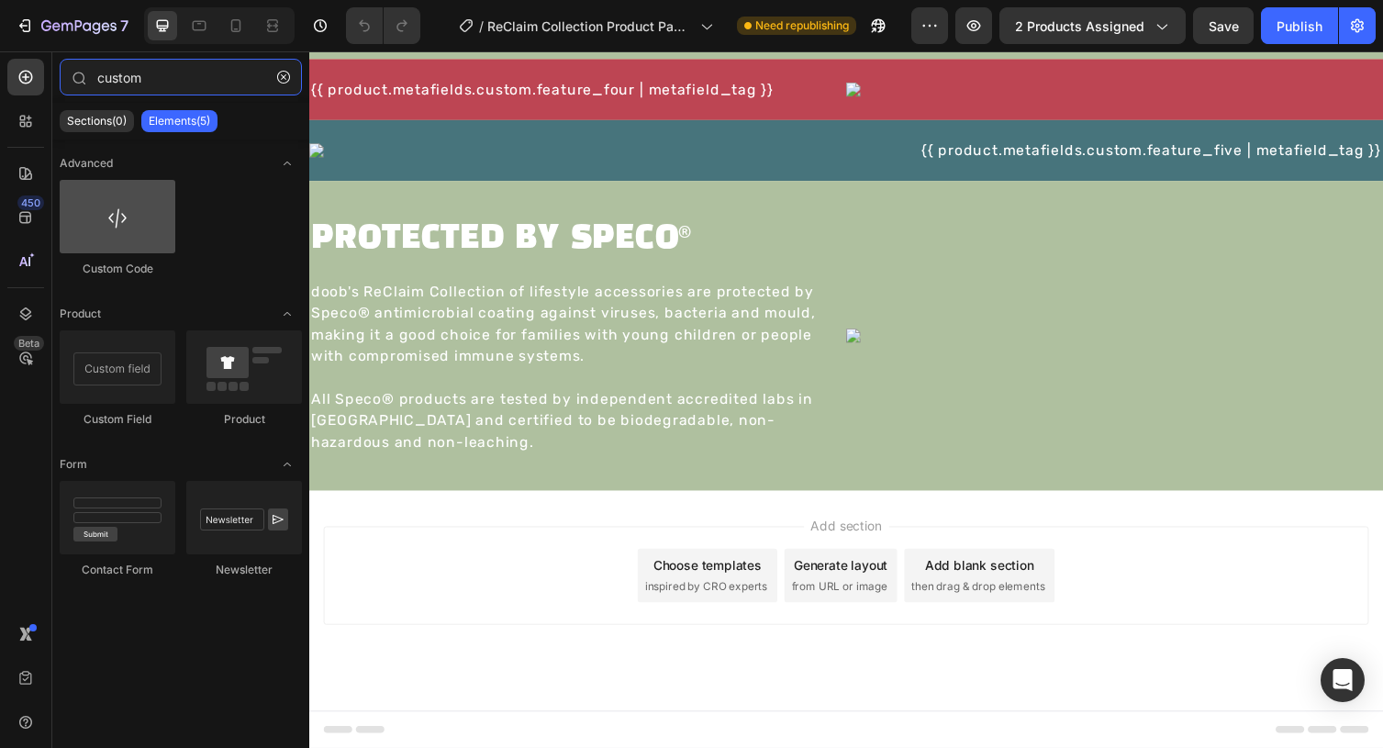
type input "custom"
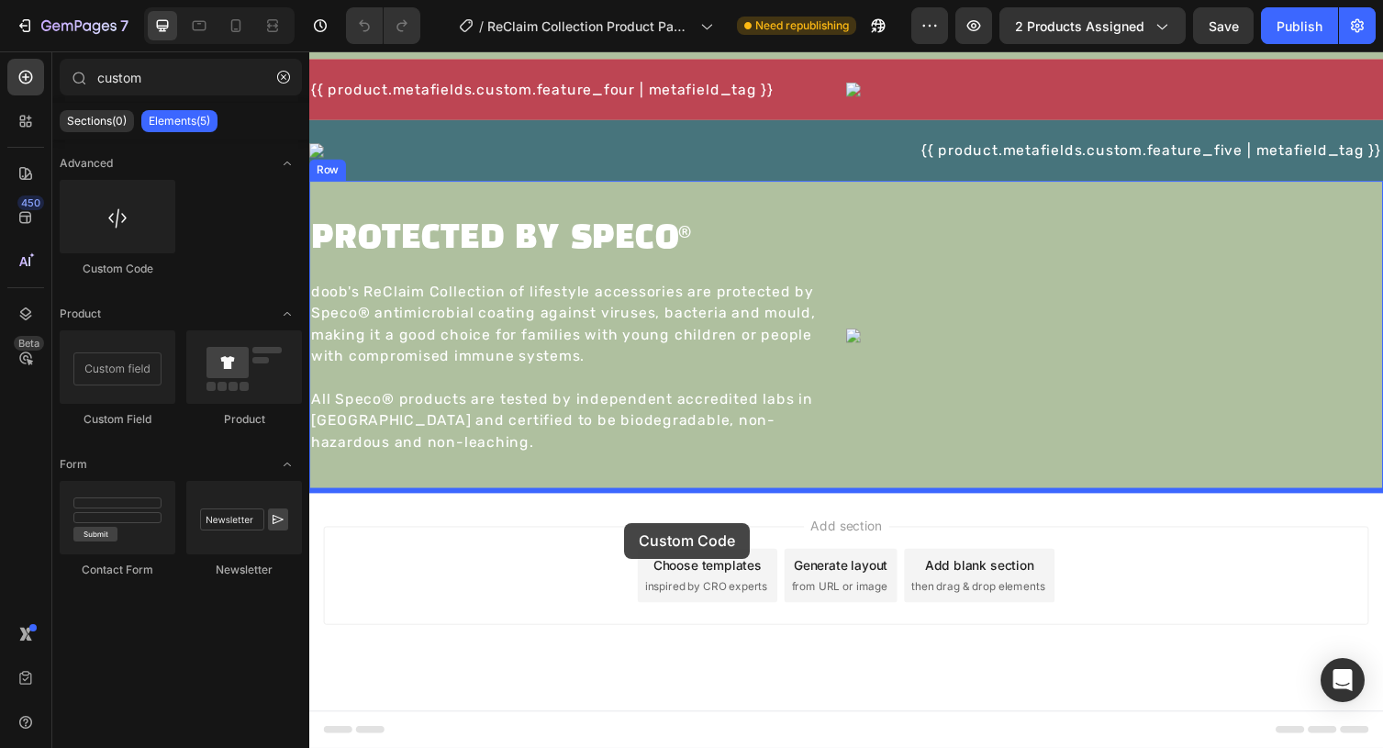
drag, startPoint x: 444, startPoint y: 258, endPoint x: 632, endPoint y: 535, distance: 334.9
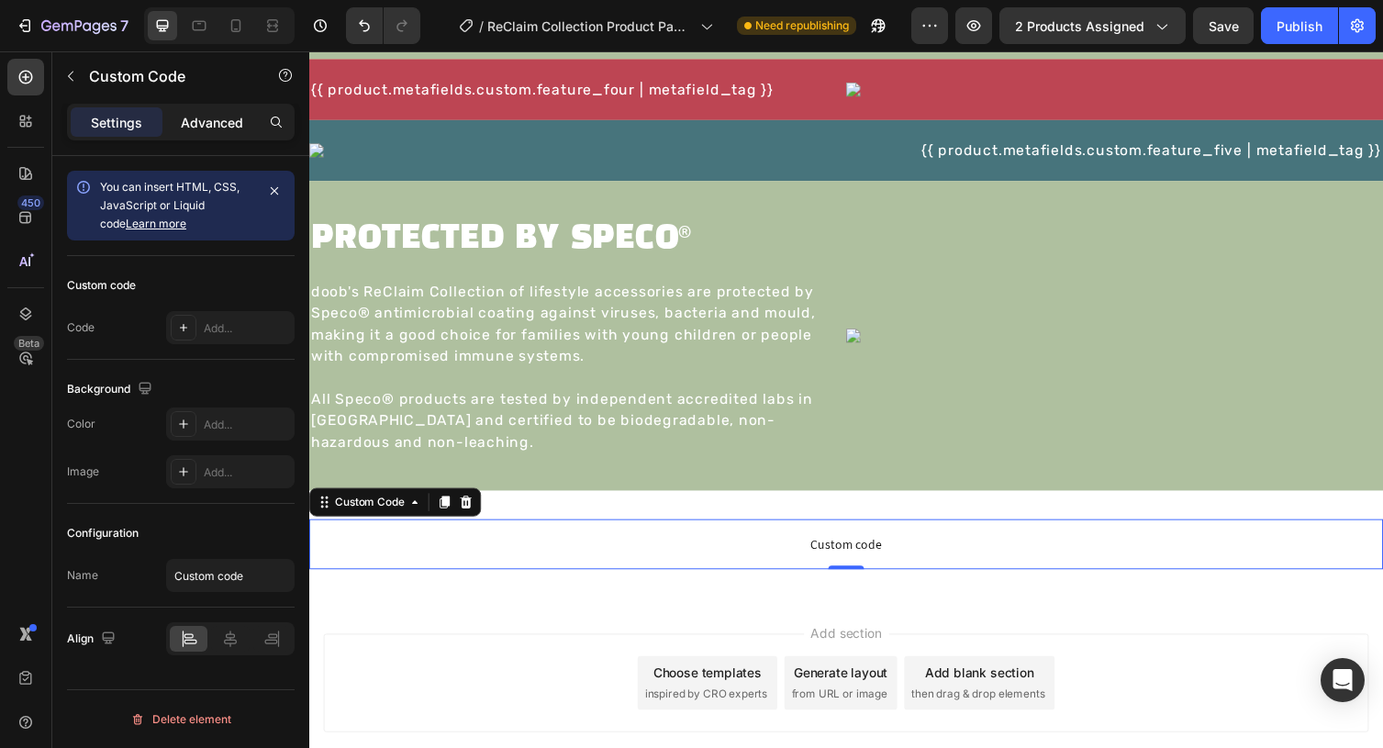
click at [217, 129] on p "Advanced" at bounding box center [212, 122] width 62 height 19
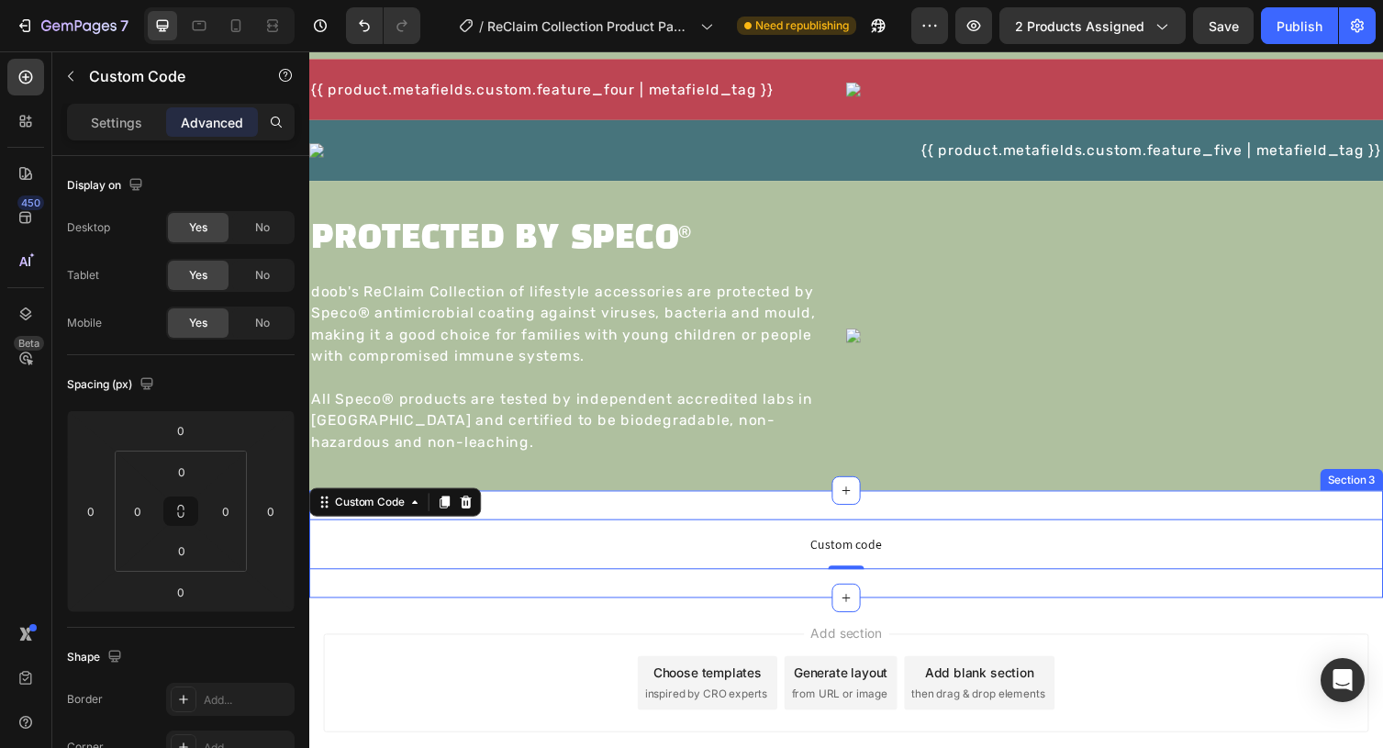
click at [613, 516] on div "Custom code Custom Code 0 Section 3" at bounding box center [859, 557] width 1101 height 110
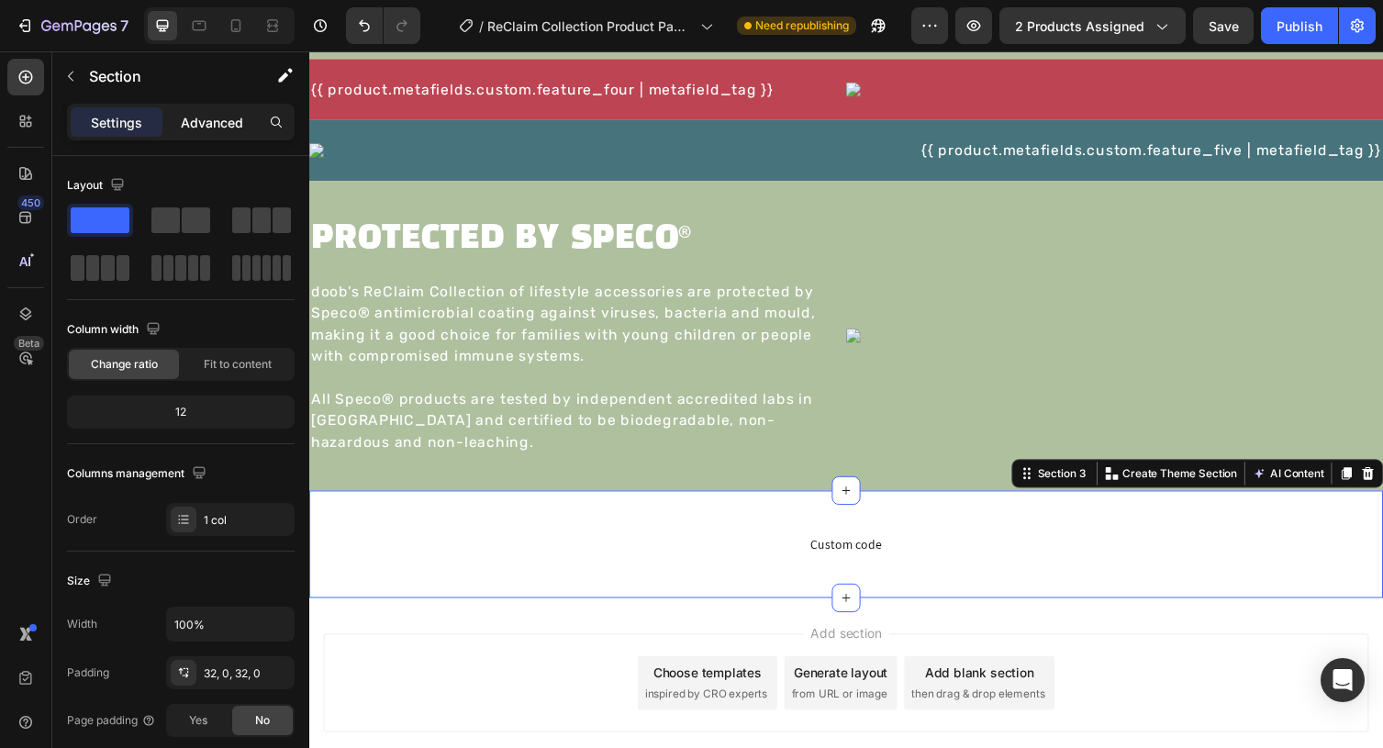
click at [208, 127] on p "Advanced" at bounding box center [212, 122] width 62 height 19
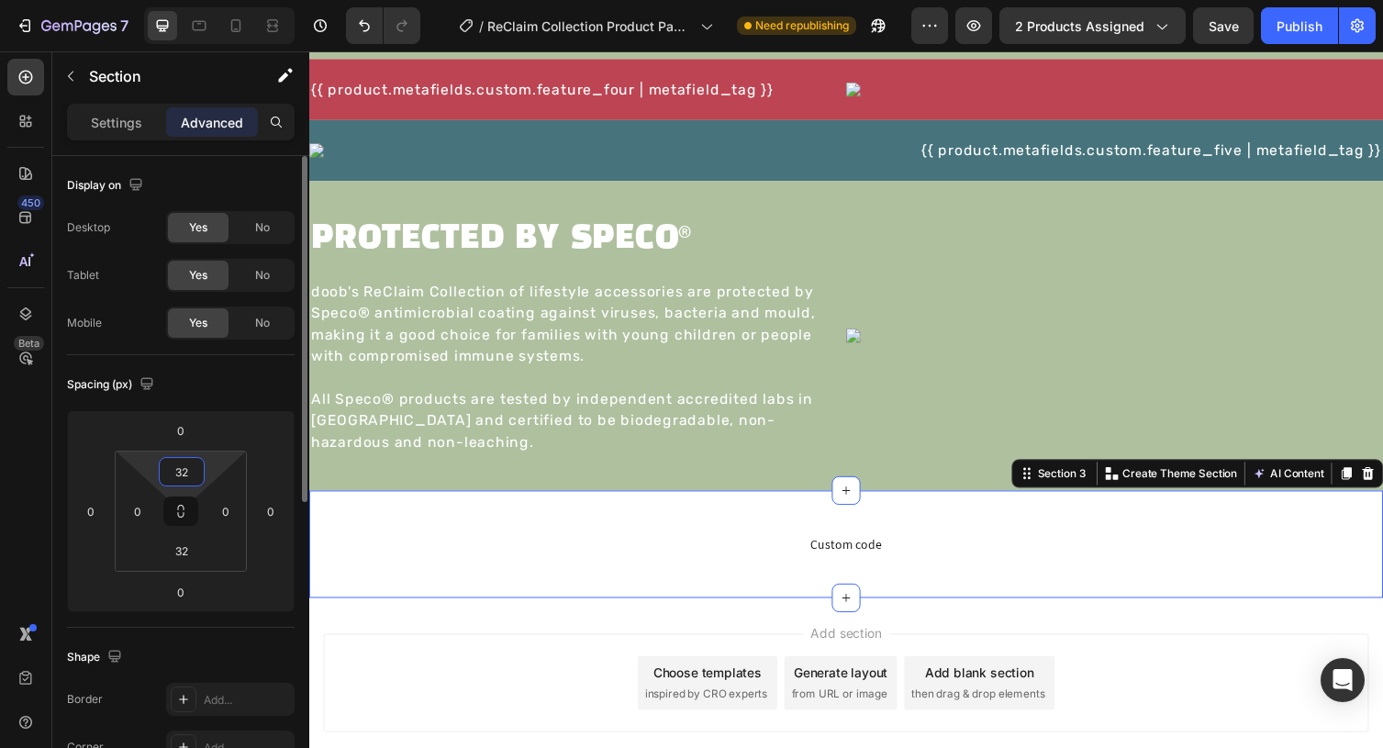
click at [166, 473] on input "32" at bounding box center [181, 472] width 37 height 28
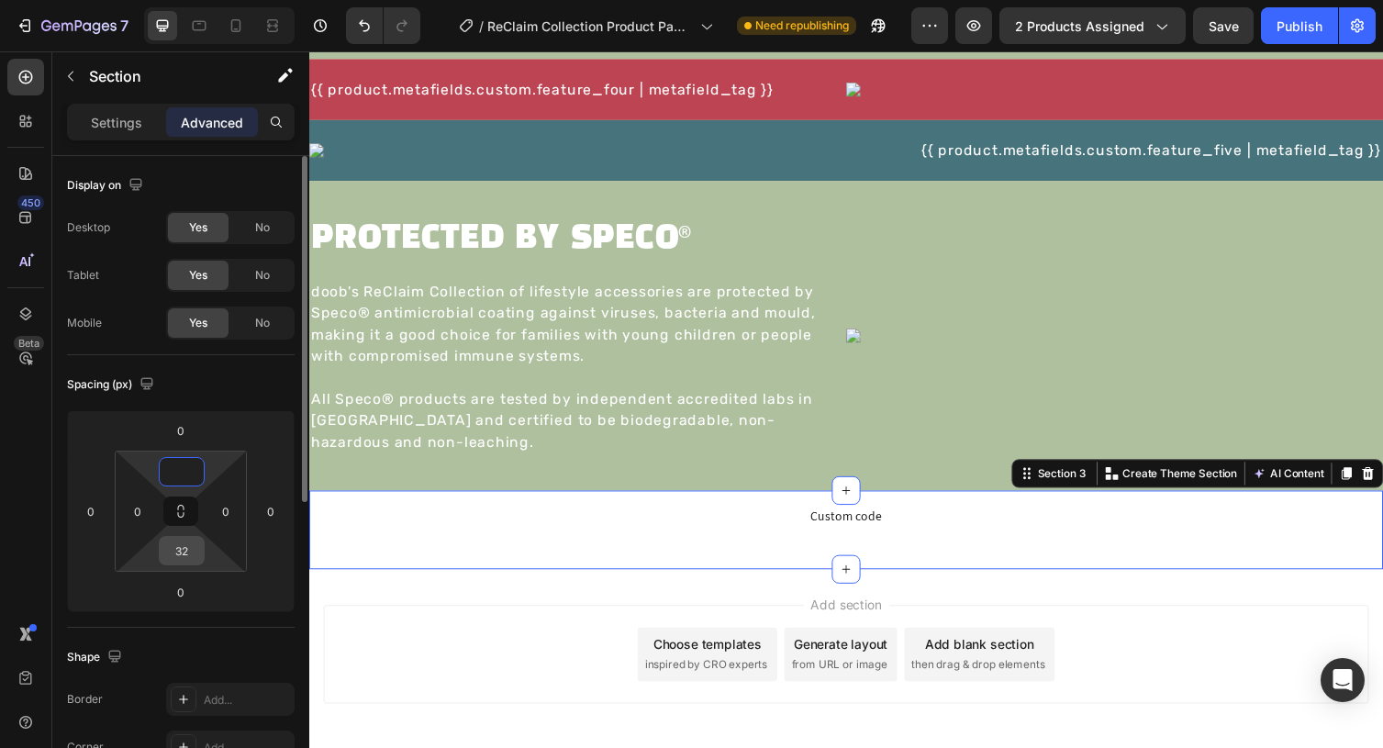
type input "0"
click at [166, 544] on input "32" at bounding box center [181, 551] width 37 height 28
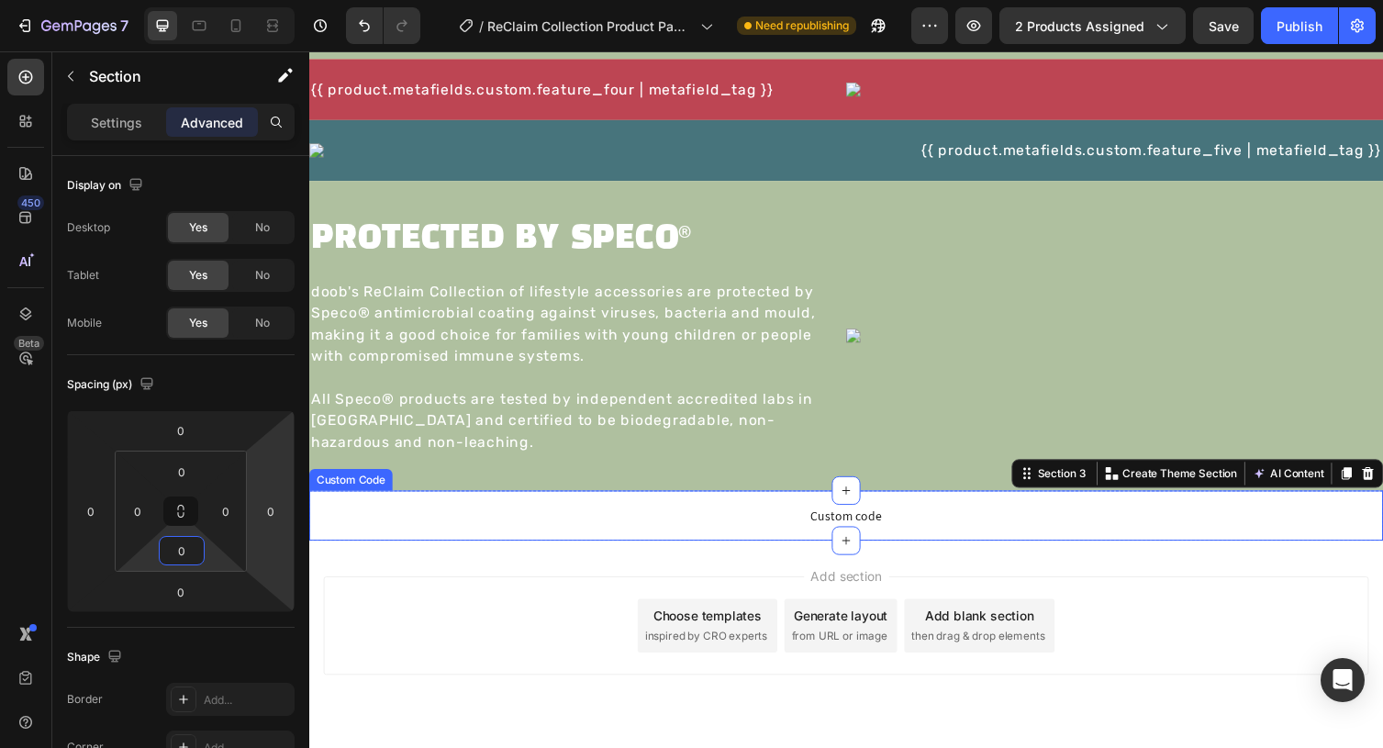
click at [491, 523] on span "Custom code" at bounding box center [859, 528] width 1101 height 22
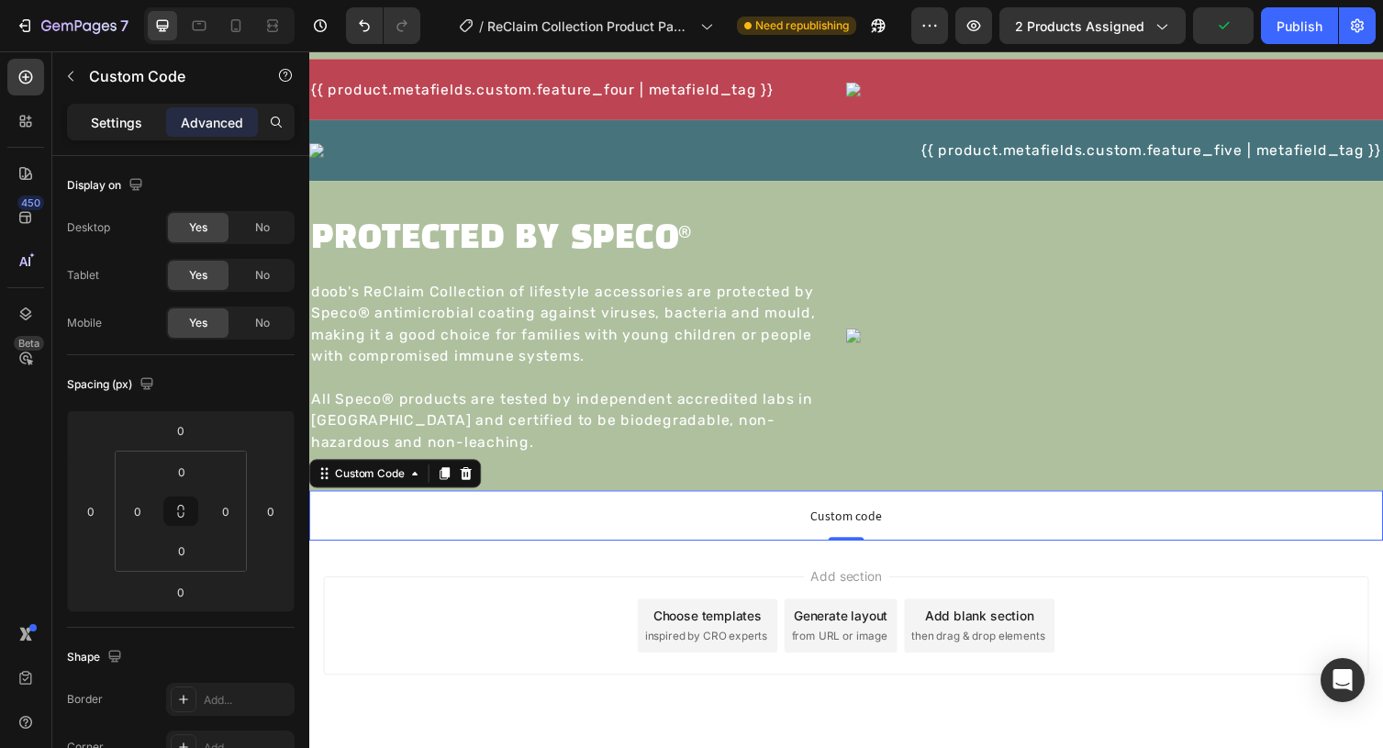
click at [101, 116] on p "Settings" at bounding box center [116, 122] width 51 height 19
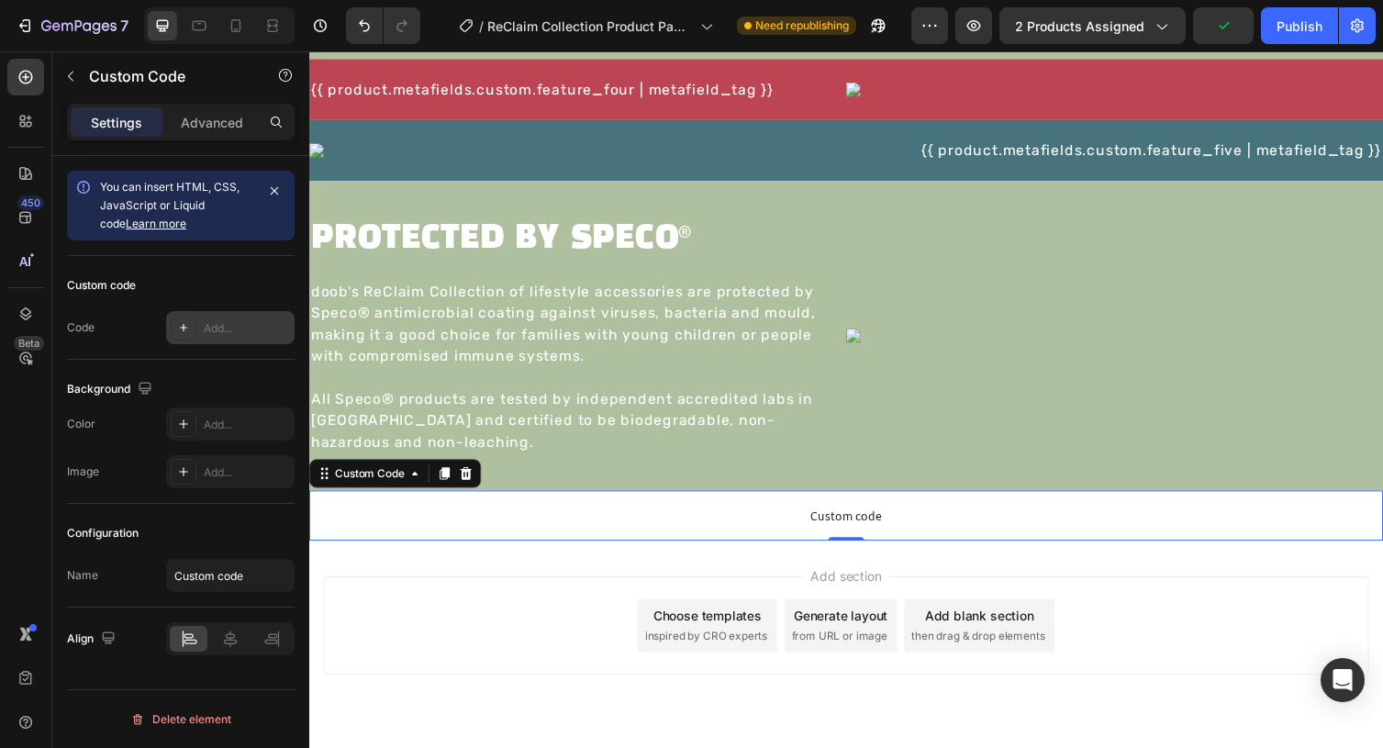
click at [175, 321] on div at bounding box center [184, 328] width 26 height 26
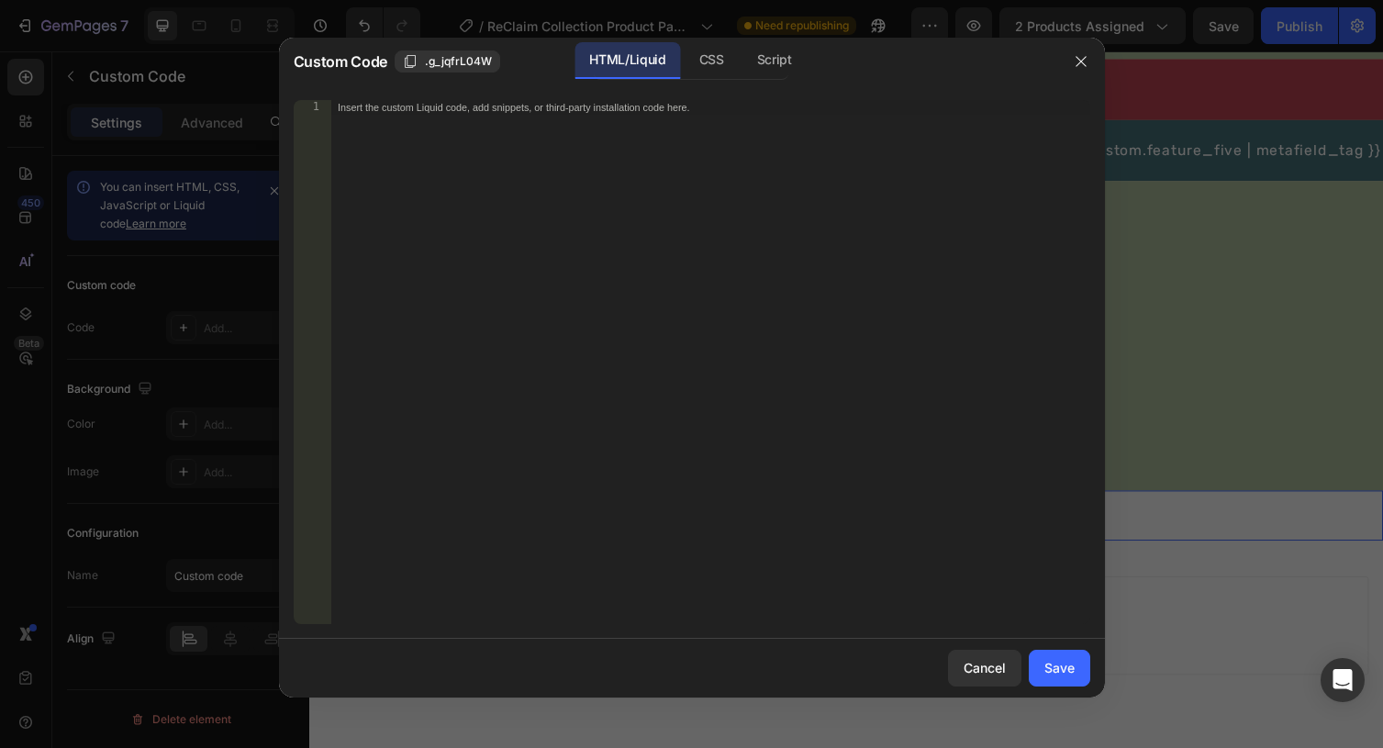
click at [701, 128] on div "Insert the custom Liquid code, add snippets, or third-party installation code h…" at bounding box center [710, 376] width 760 height 553
paste textarea "</div>"
type textarea "</div>"
click at [742, 55] on div "CSS" at bounding box center [774, 60] width 64 height 37
click at [649, 54] on div "HTML/Liquid" at bounding box center [627, 60] width 106 height 37
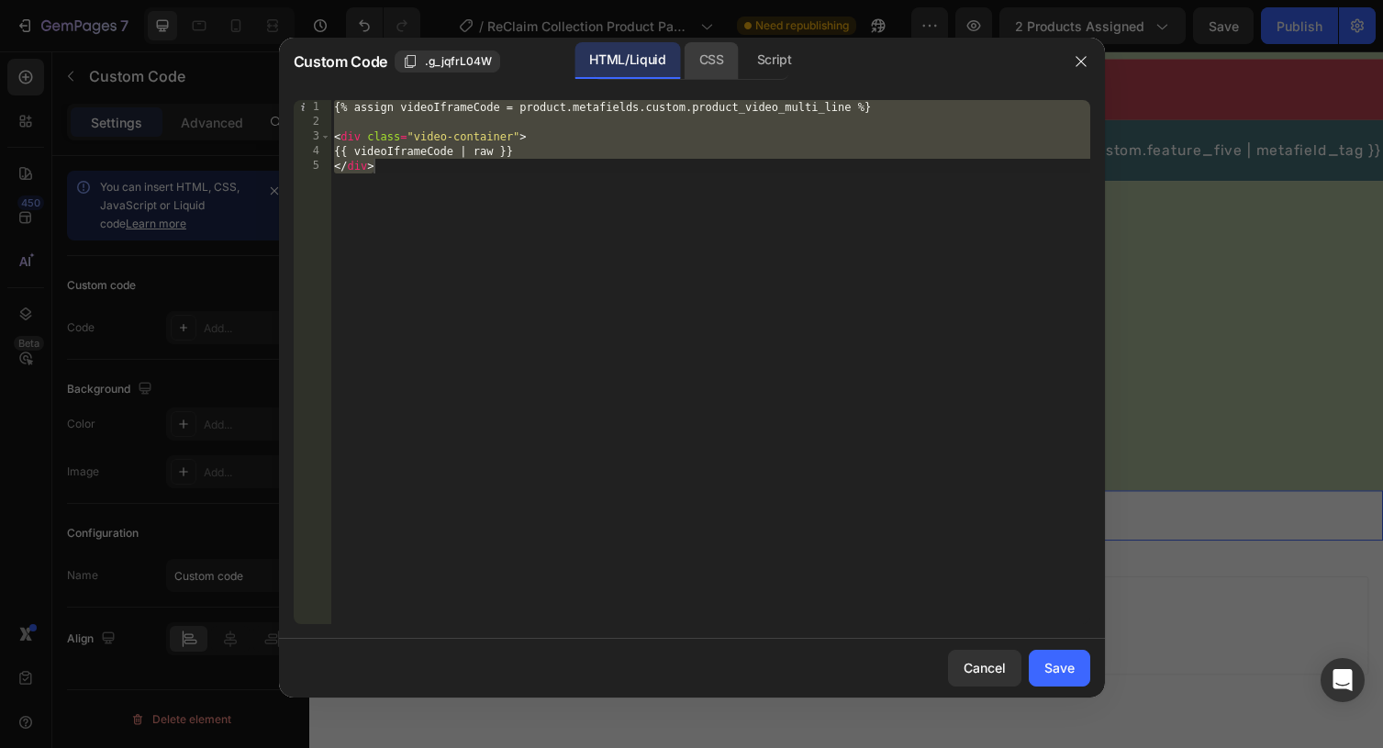
click at [742, 68] on div "CSS" at bounding box center [774, 60] width 64 height 37
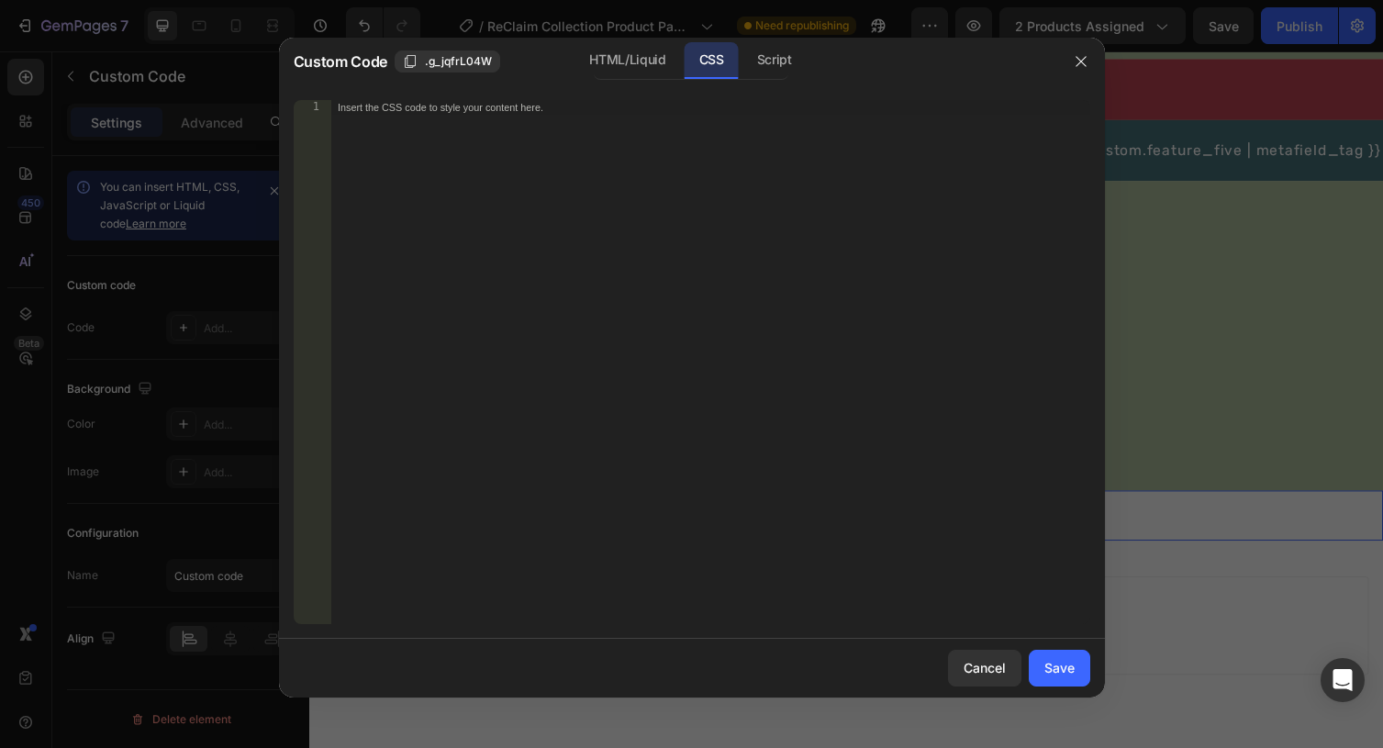
click at [639, 182] on div "Insert the CSS code to style your content here." at bounding box center [710, 376] width 760 height 553
paste textarea "}"
type textarea "}"
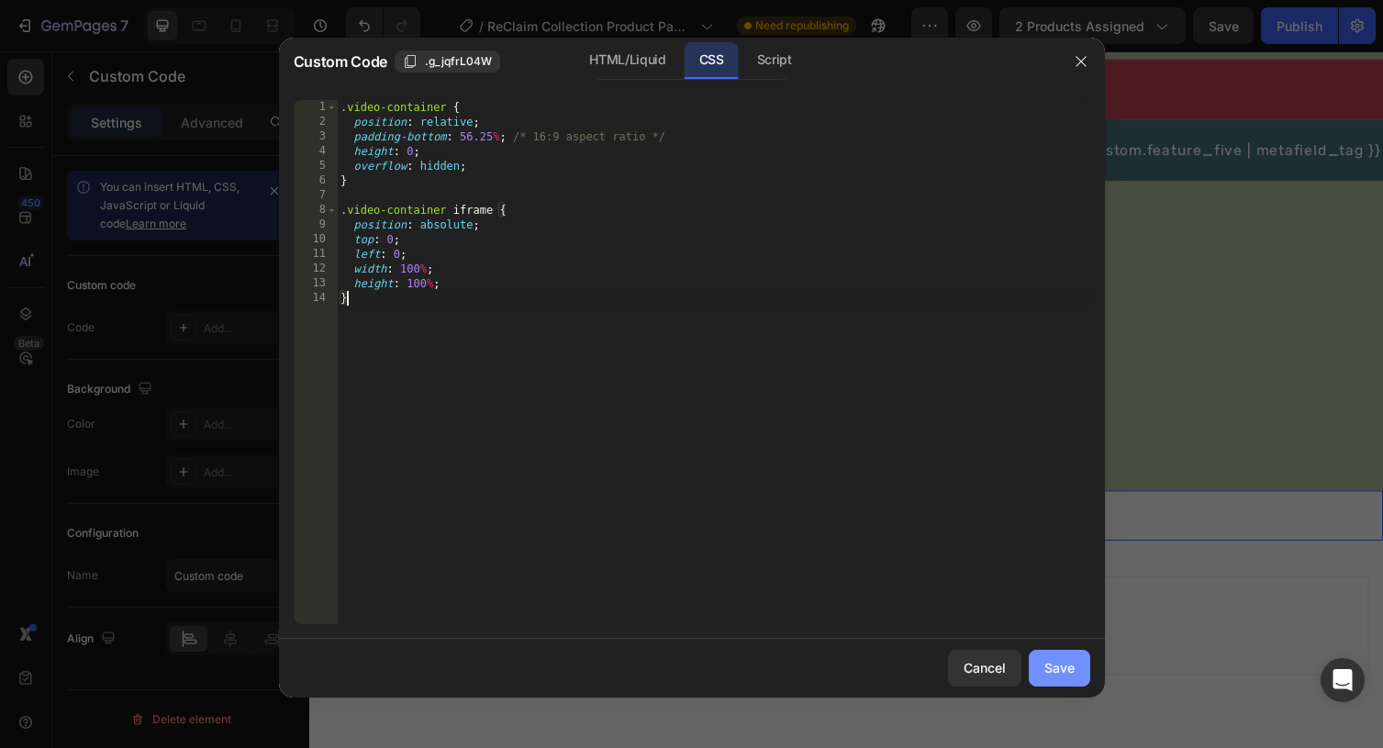
click at [1061, 672] on div "Save" at bounding box center [1059, 667] width 30 height 19
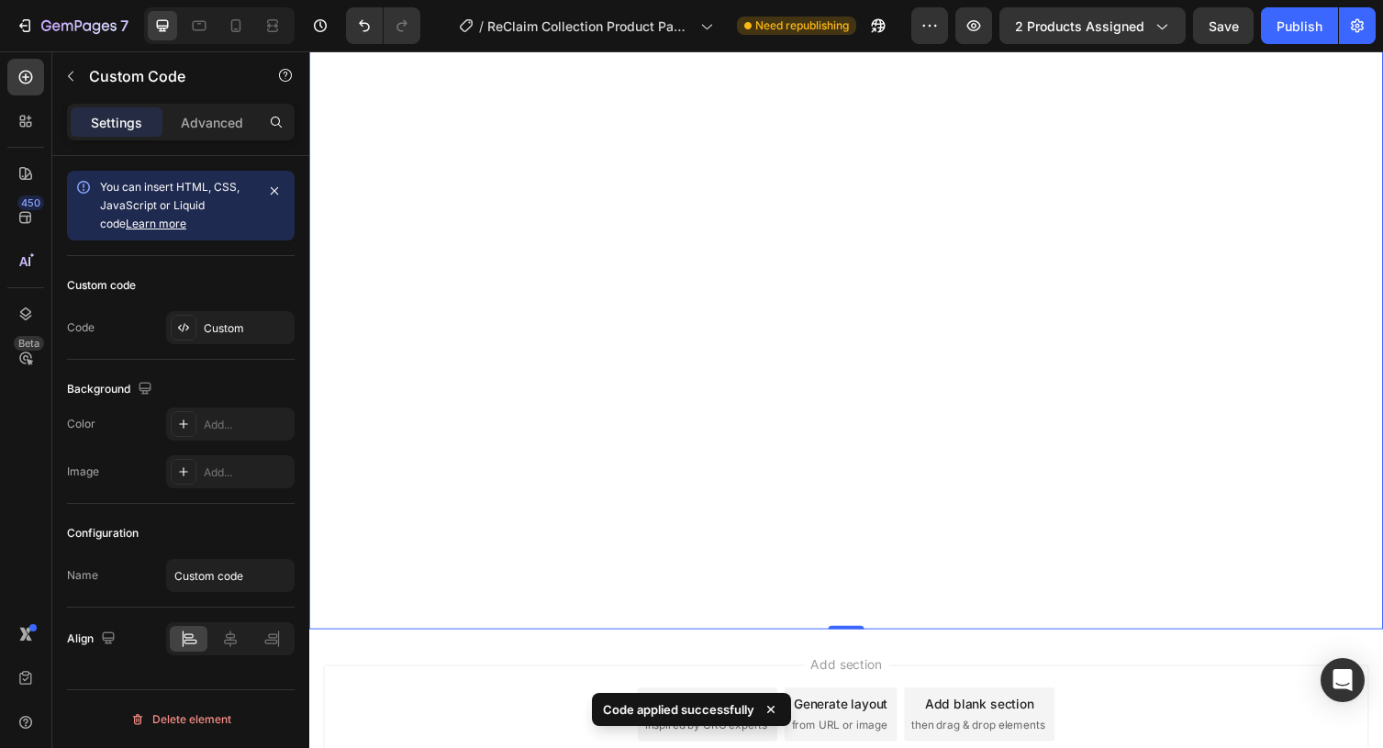
scroll to position [1538, 0]
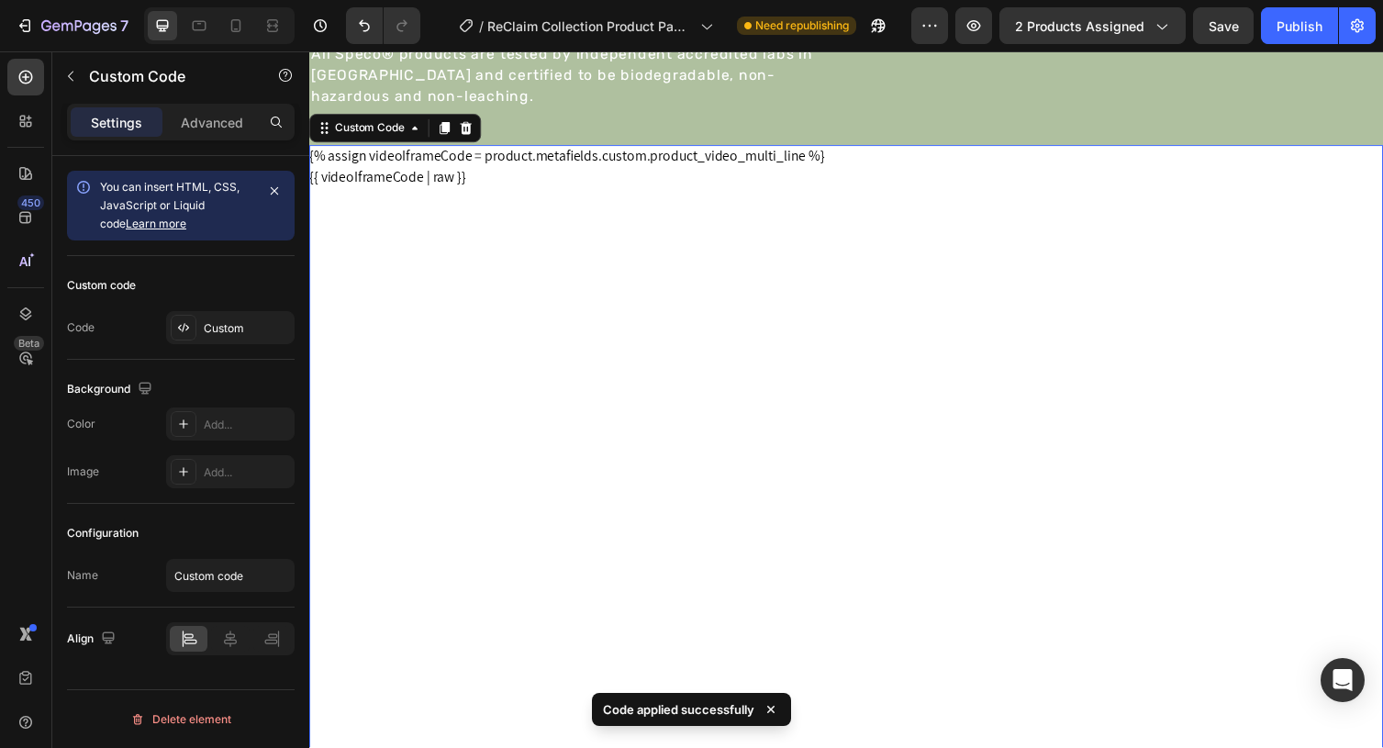
click at [596, 436] on div "{{ videoIframeCode | raw }}" at bounding box center [859, 479] width 1101 height 619
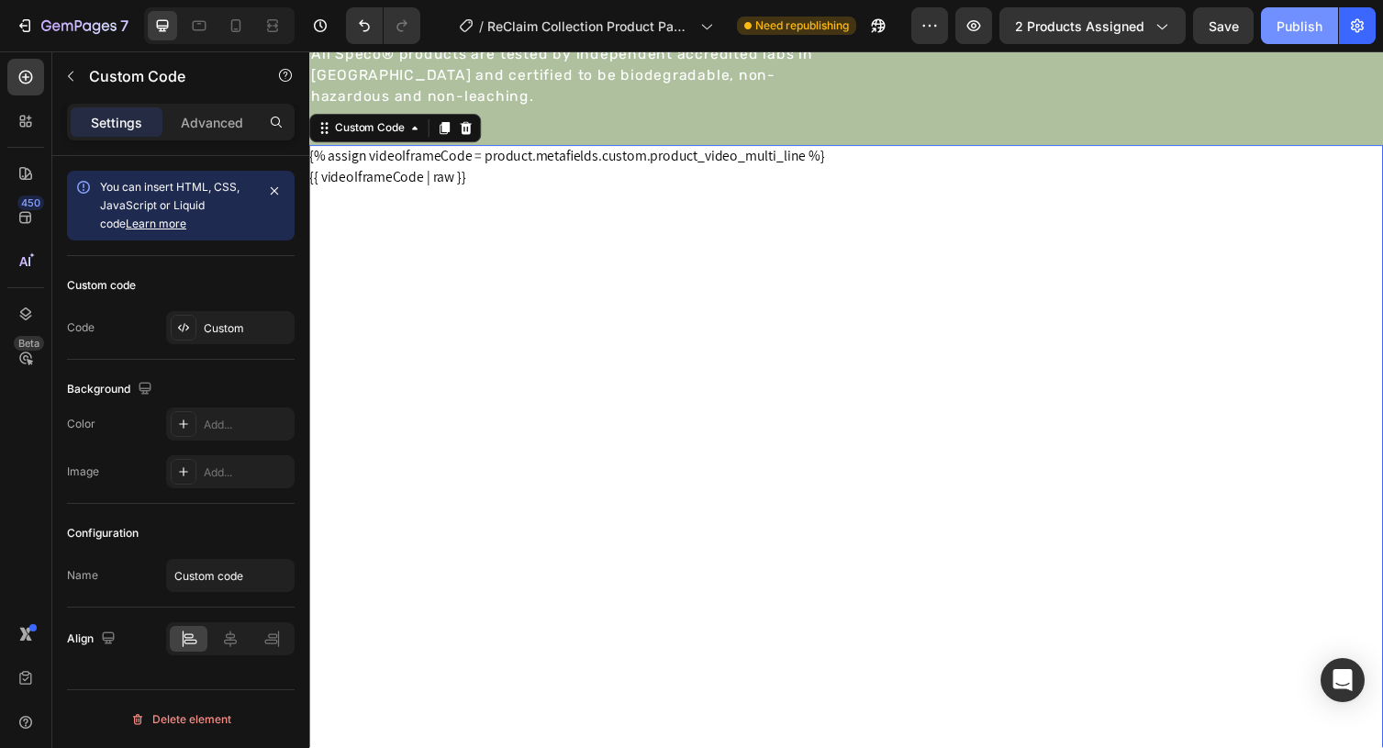
click at [1290, 27] on div "Publish" at bounding box center [1299, 26] width 46 height 19
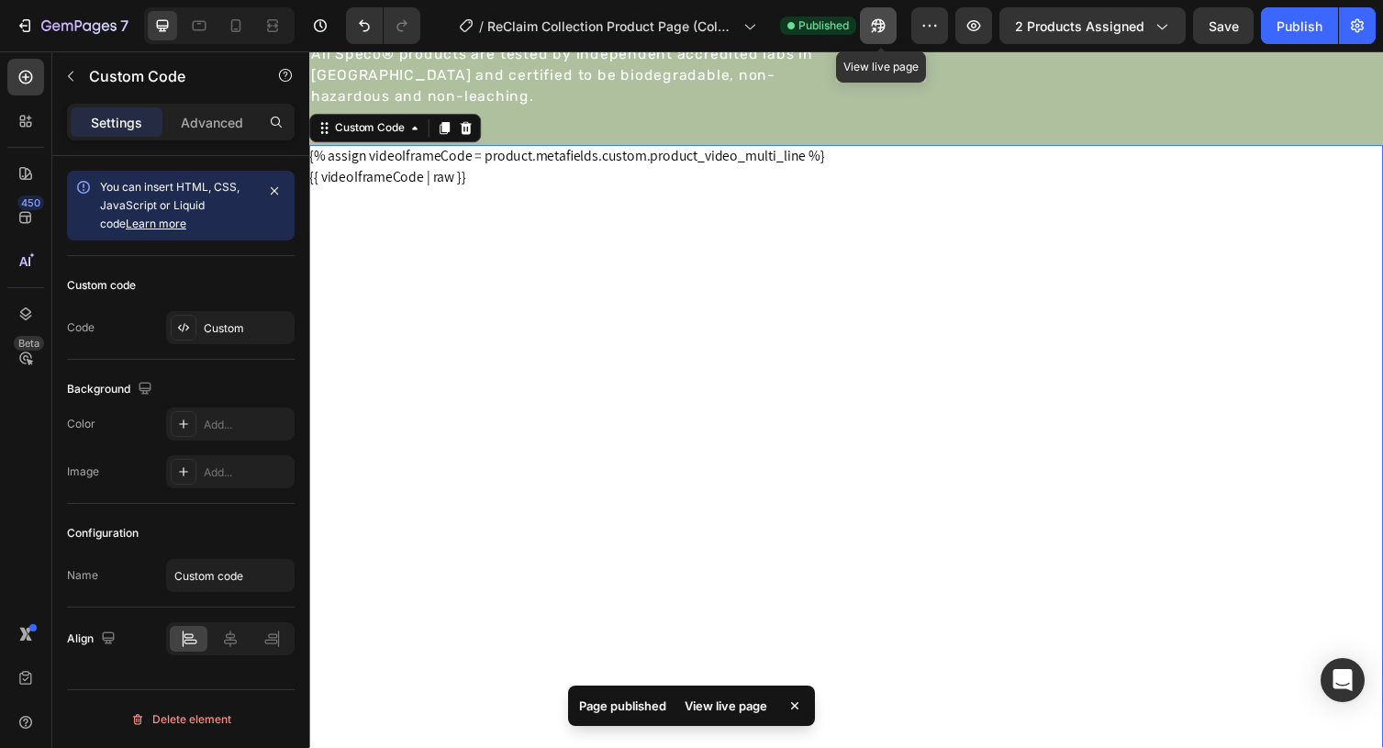
click at [876, 28] on icon "button" at bounding box center [874, 30] width 5 height 5
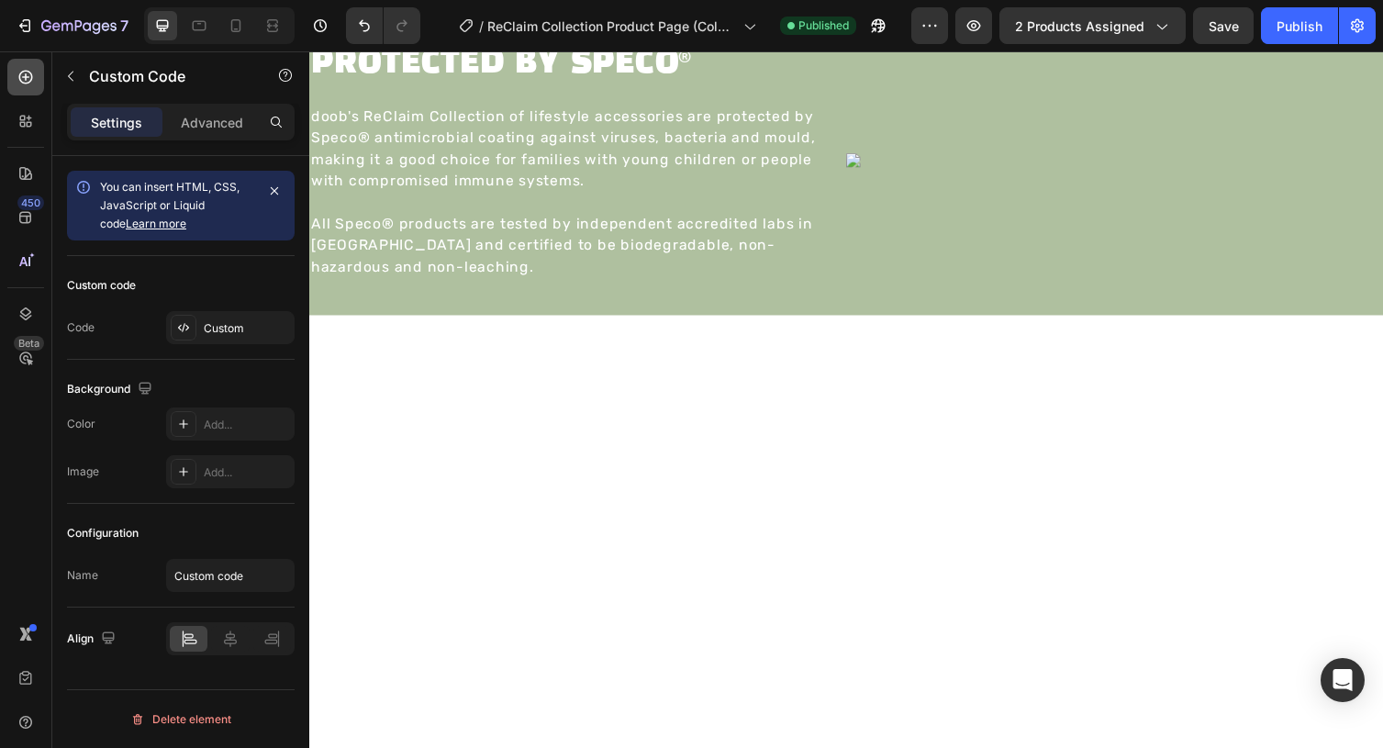
scroll to position [563, 0]
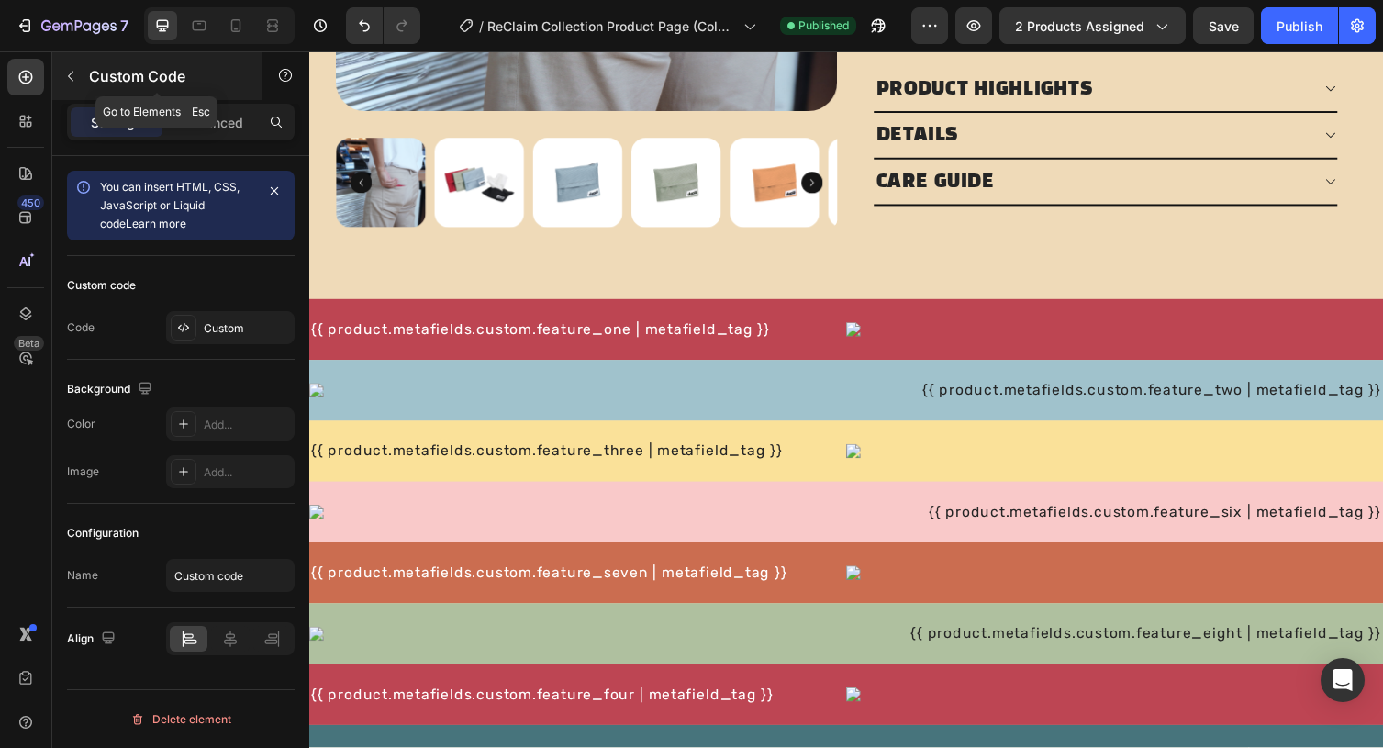
click at [60, 71] on button "button" at bounding box center [70, 75] width 29 height 29
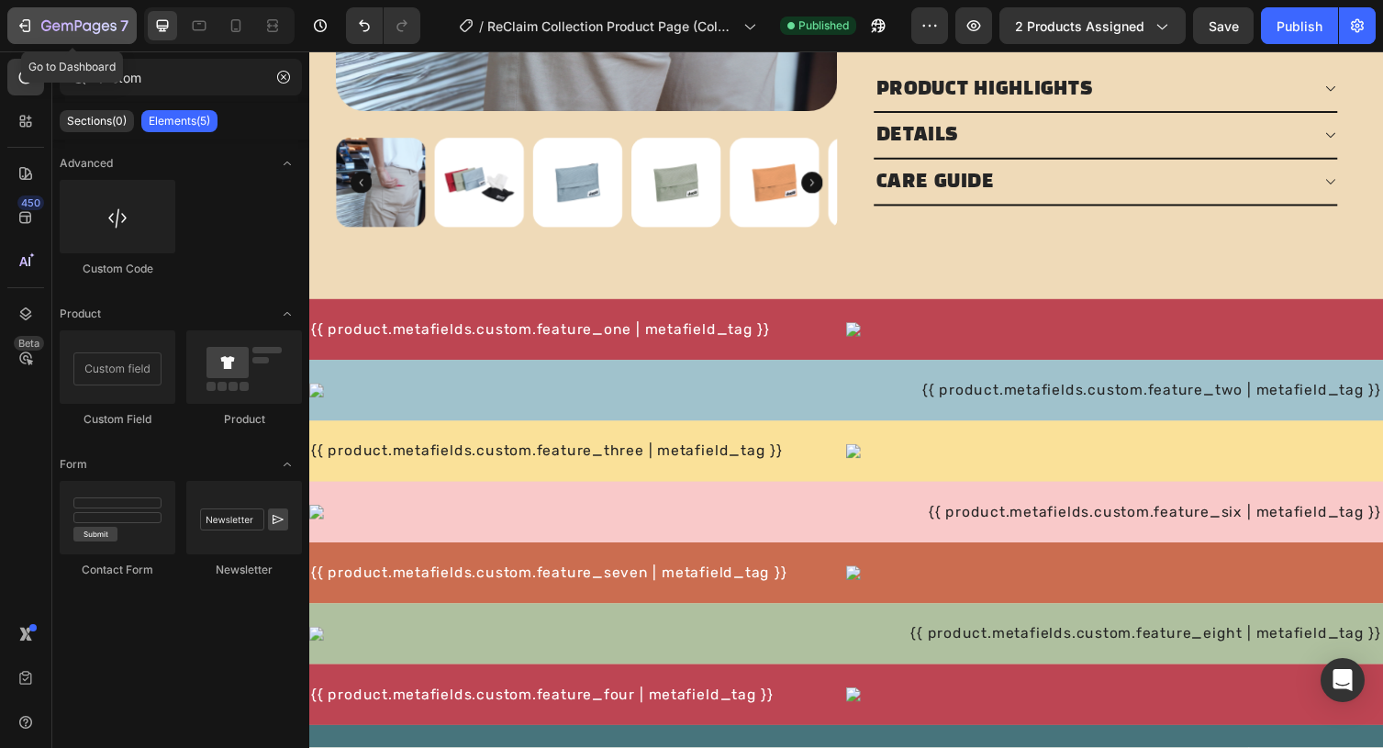
click at [63, 20] on icon "button" at bounding box center [78, 27] width 75 height 16
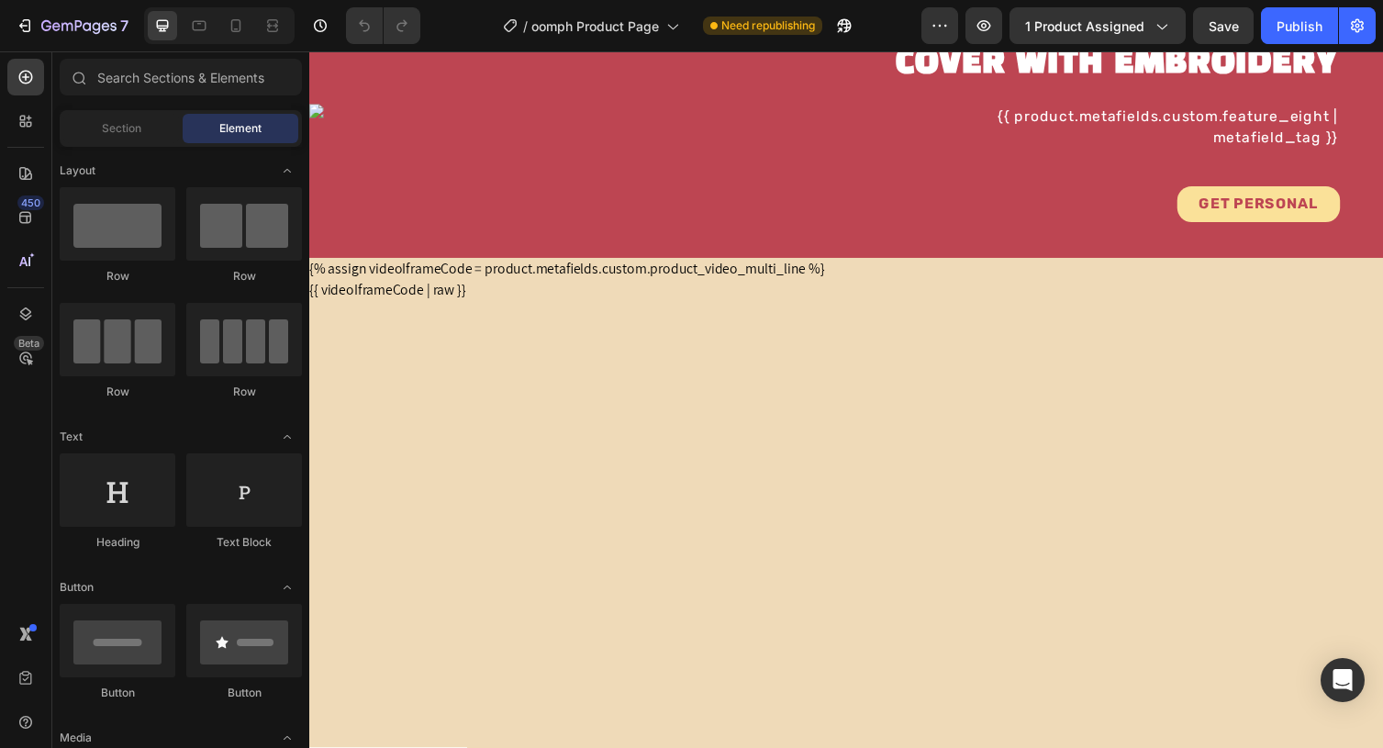
scroll to position [2278, 0]
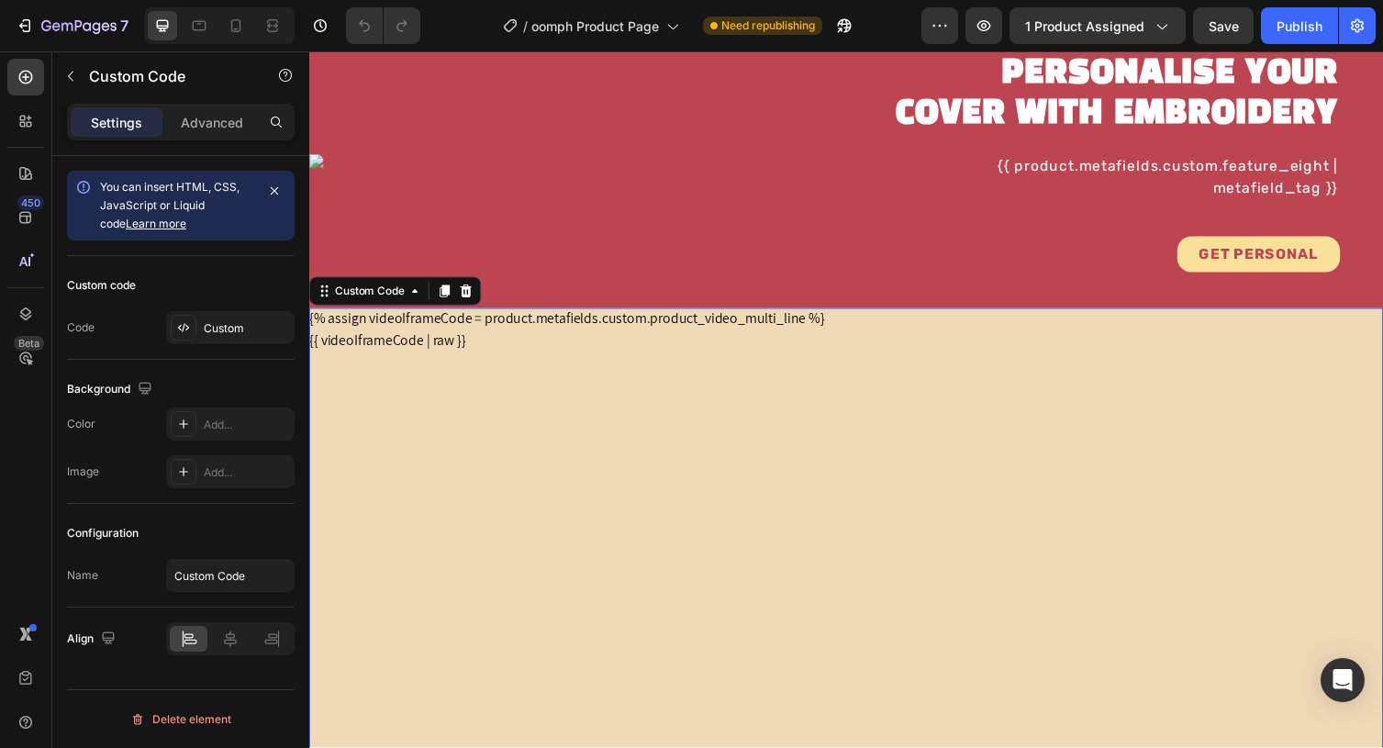
click at [432, 338] on div "{{ videoIframeCode | raw }}" at bounding box center [859, 646] width 1101 height 619
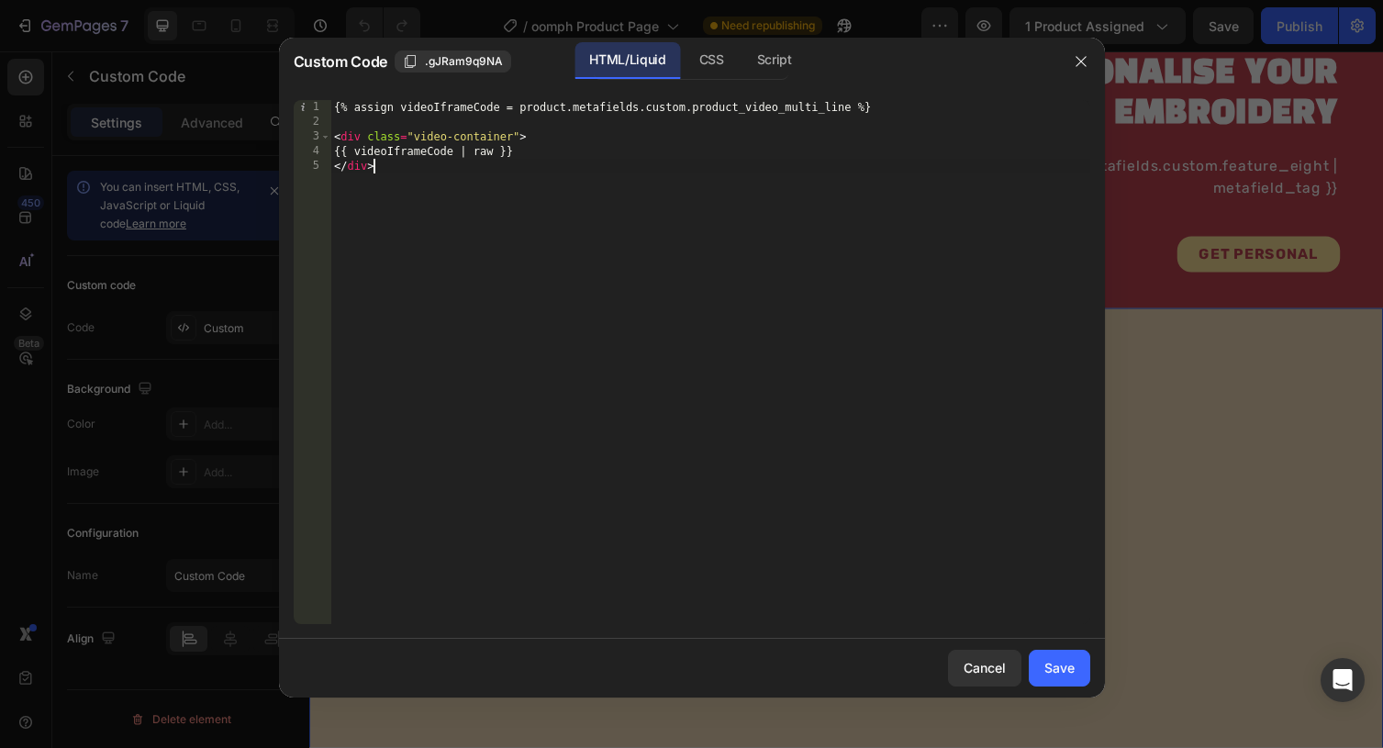
click at [489, 195] on div "{% assign videoIframeCode = product.metafields.custom.product_video_multi_line …" at bounding box center [710, 376] width 760 height 553
type textarea "{{ videoIframeCode | raw }} </div>"
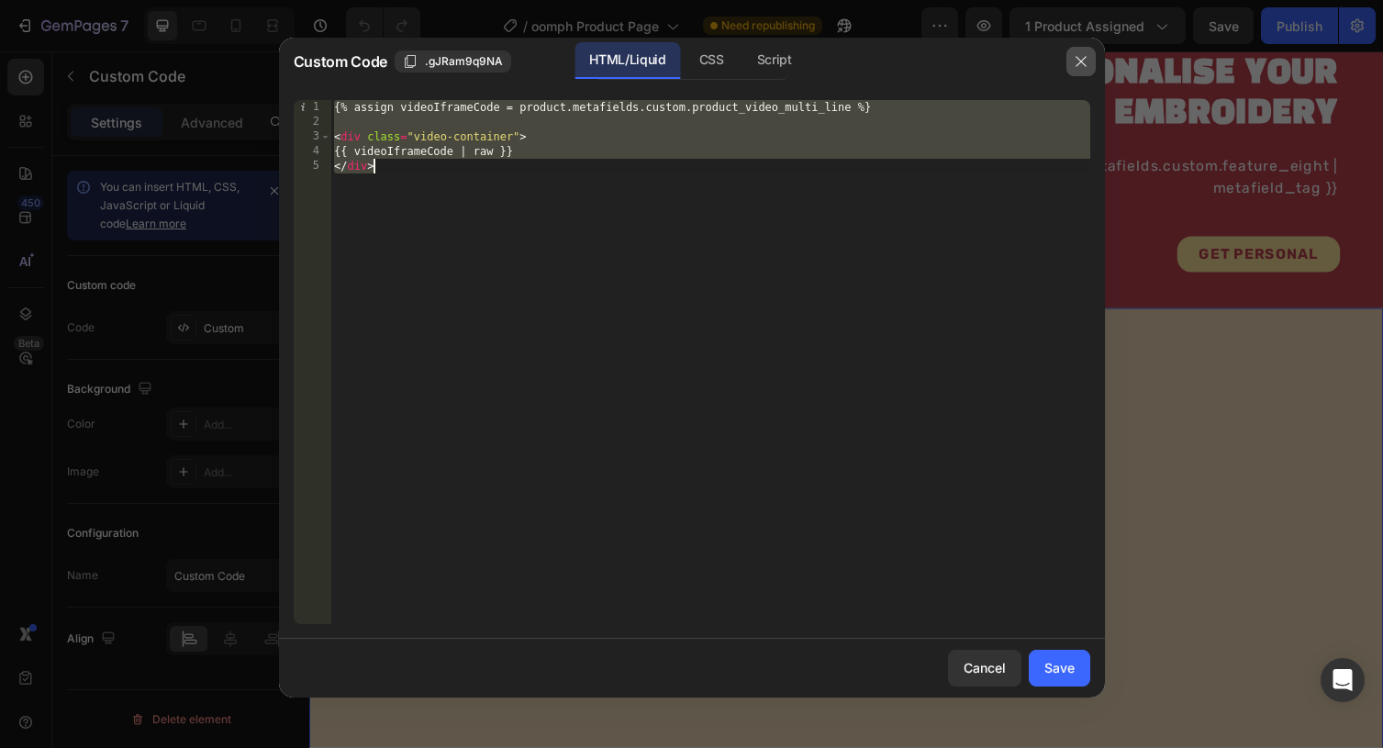
click at [1080, 61] on icon "button" at bounding box center [1080, 61] width 10 height 10
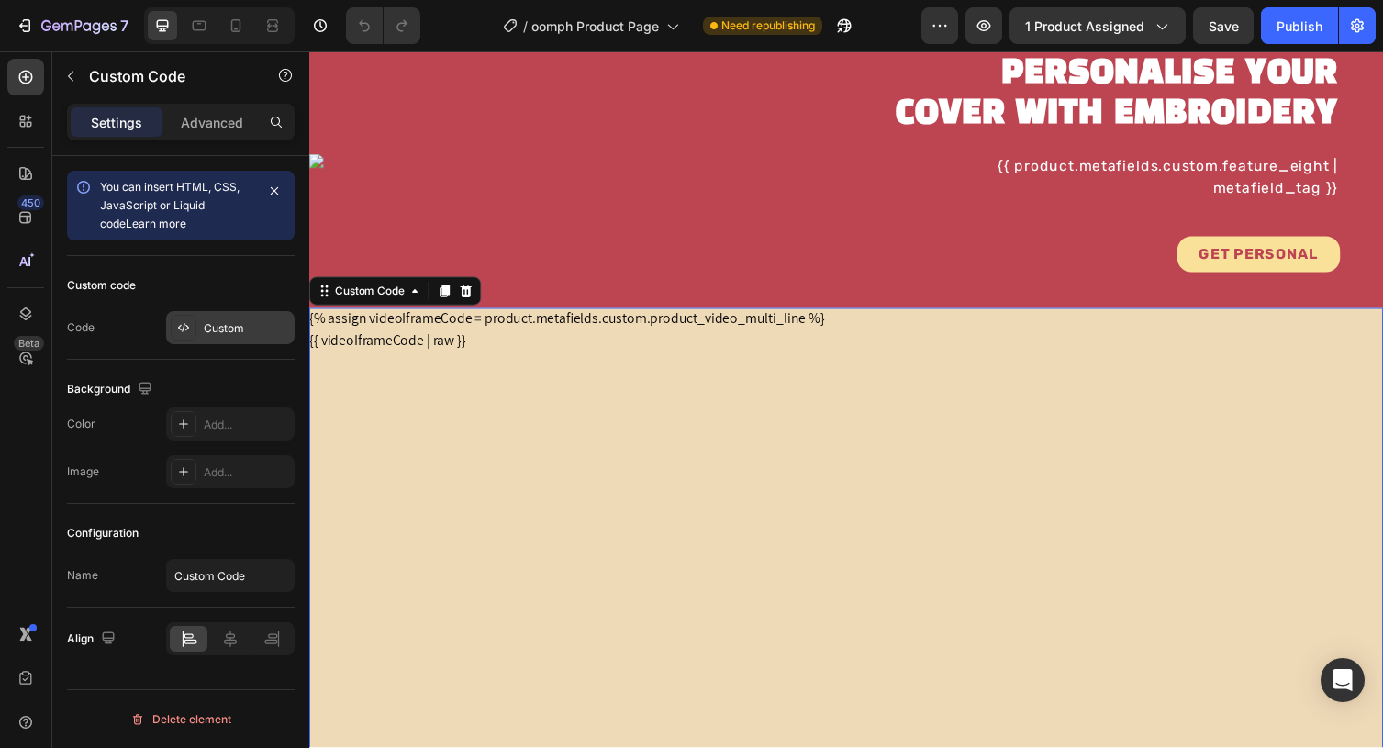
click at [217, 323] on div "Custom" at bounding box center [247, 328] width 86 height 17
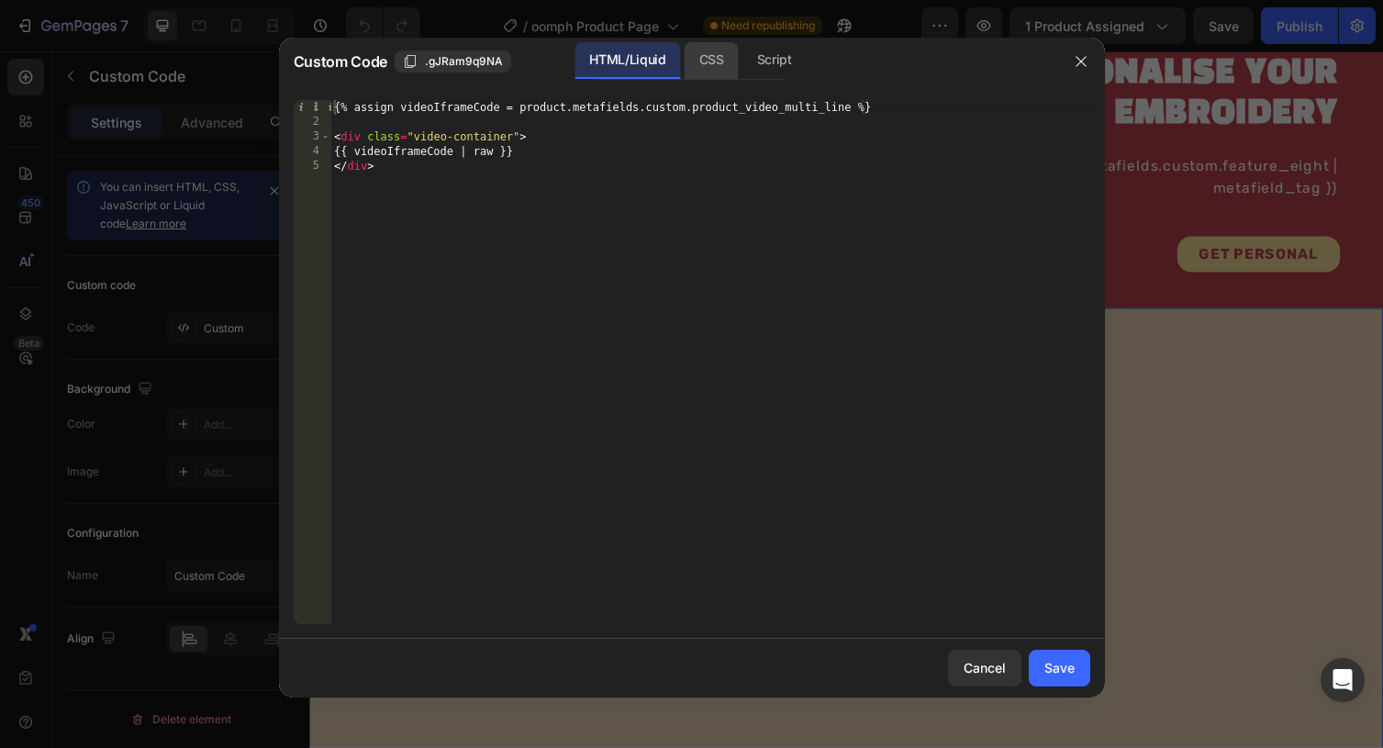
click at [742, 67] on div "CSS" at bounding box center [774, 60] width 64 height 37
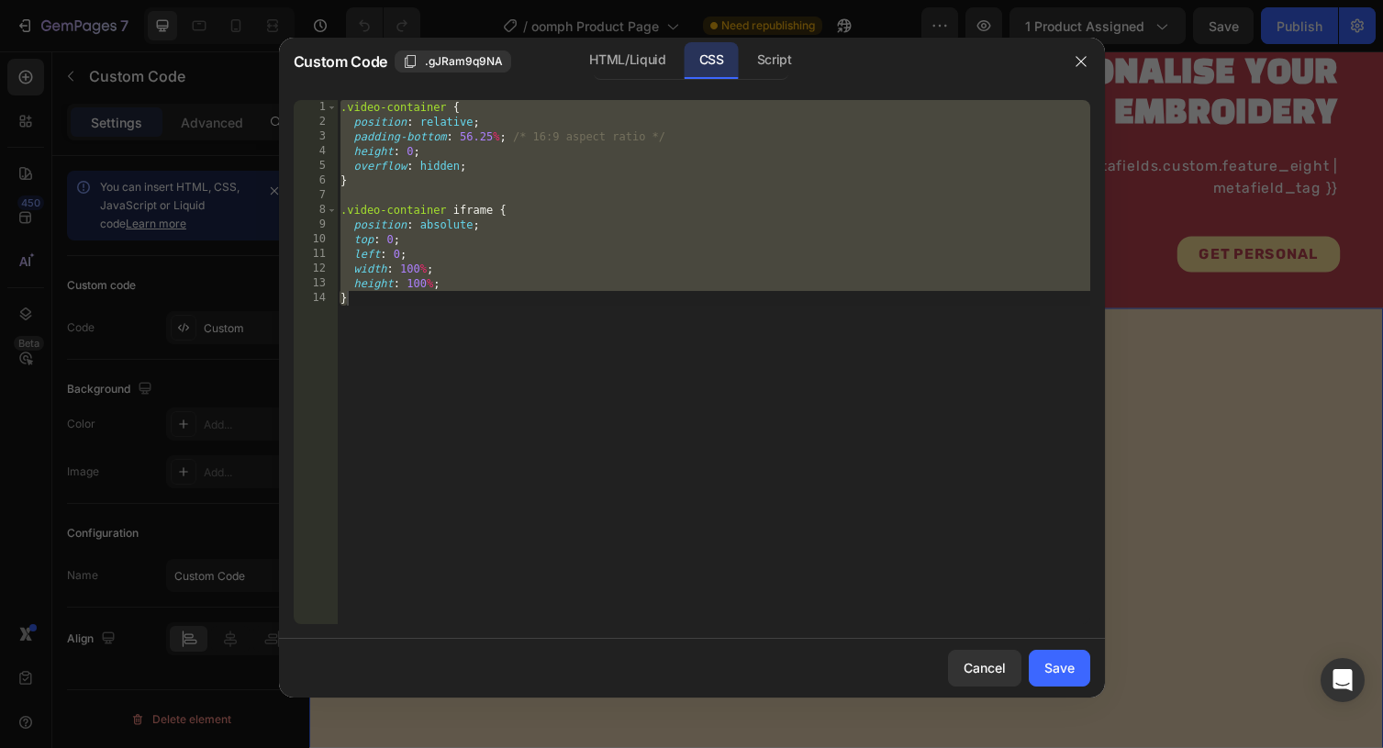
click at [651, 174] on div ".video-container { position : relative ; padding-bottom : 56.25 % ; /* 16:9 asp…" at bounding box center [713, 376] width 753 height 553
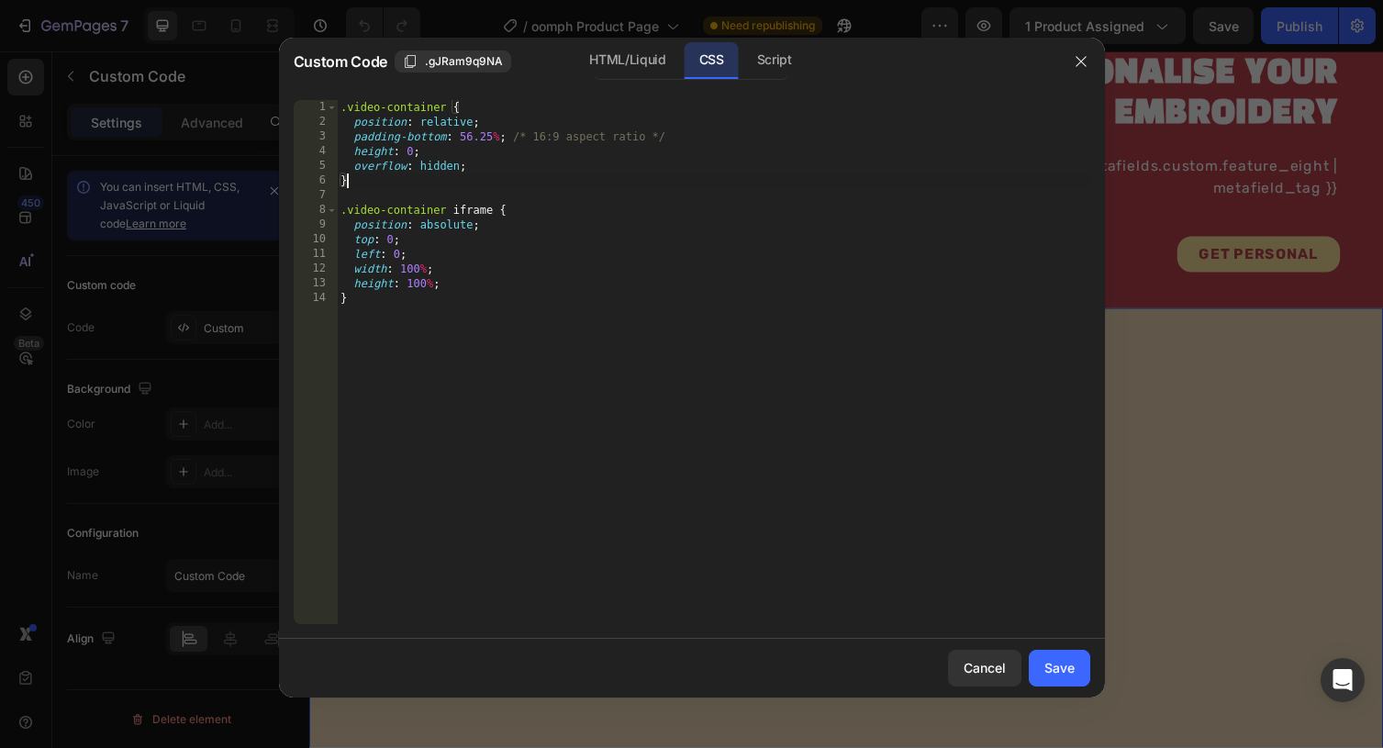
type textarea "height: 100%; }"
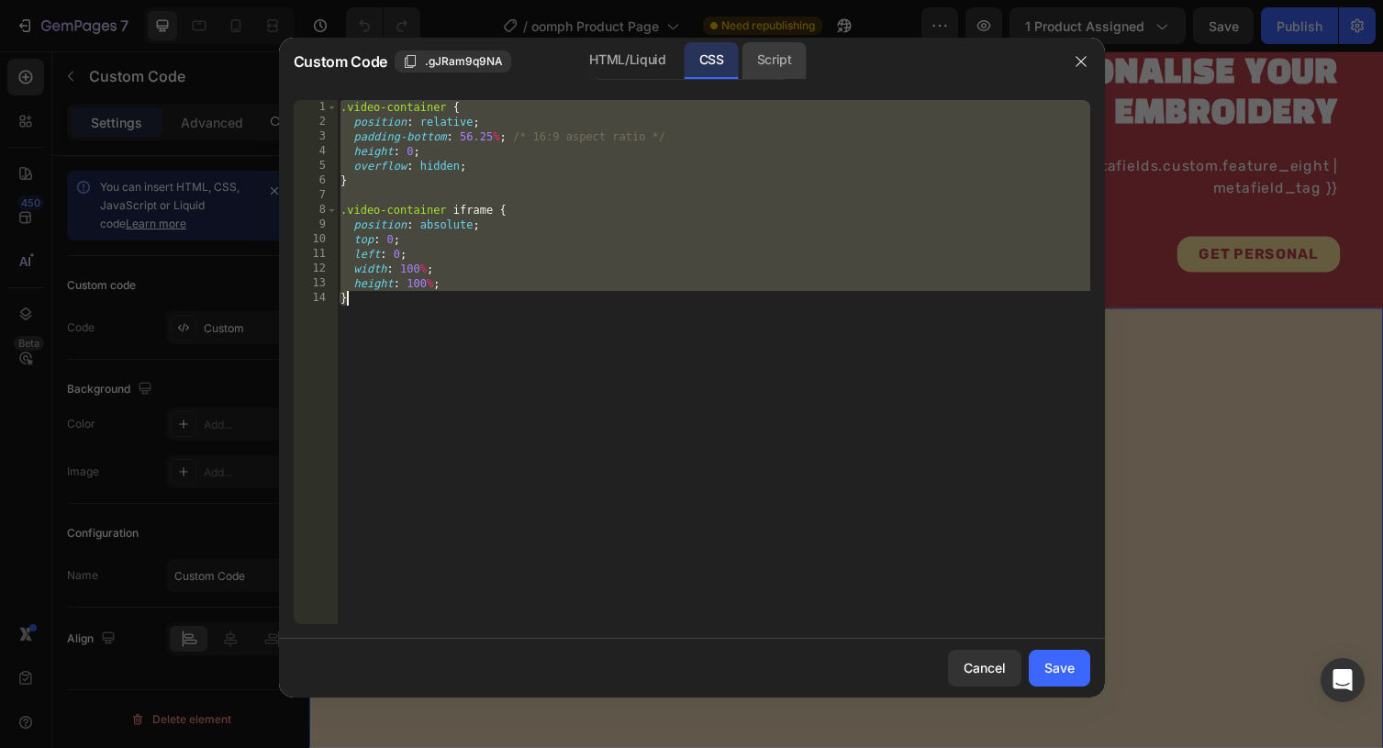
click at [756, 63] on div "Script" at bounding box center [774, 60] width 64 height 37
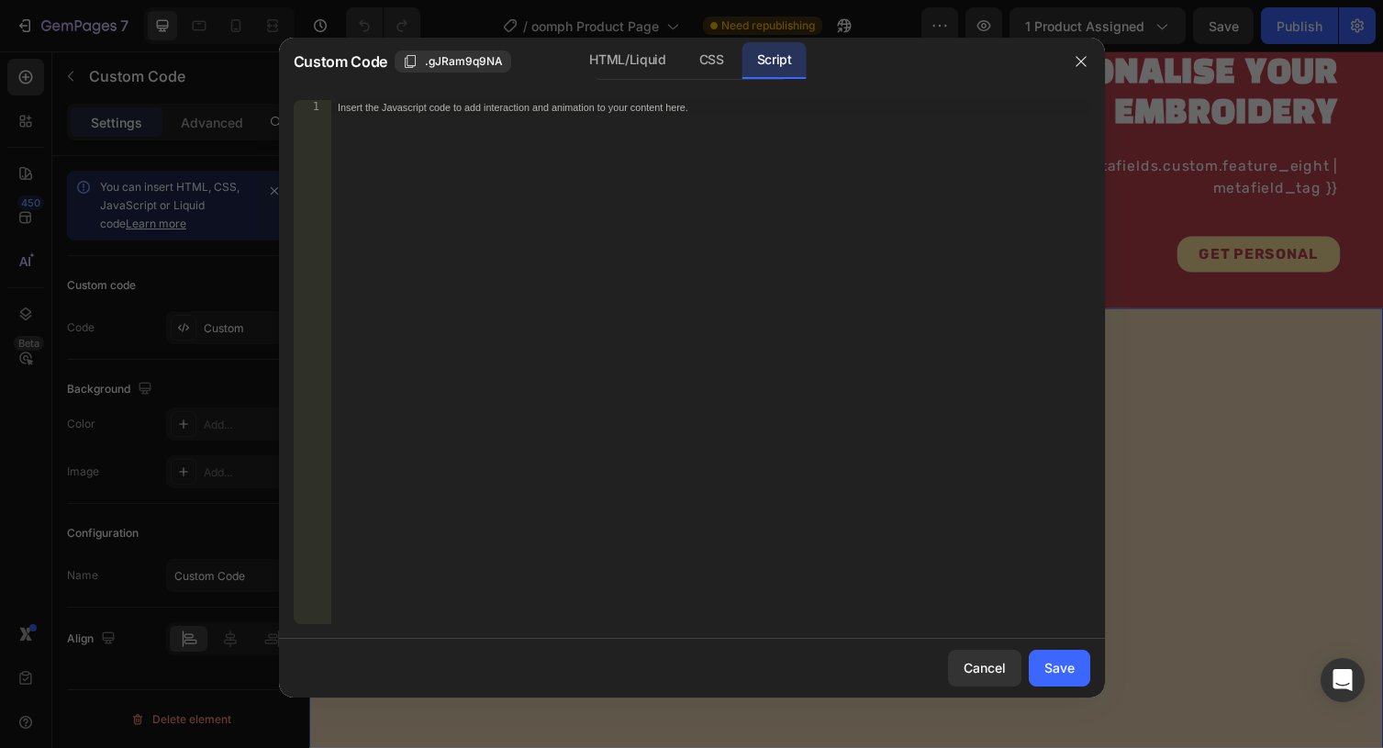
click at [614, 262] on div "Insert the Javascript code to add interaction and animation to your content her…" at bounding box center [710, 376] width 760 height 553
click at [1075, 57] on icon "button" at bounding box center [1080, 61] width 10 height 10
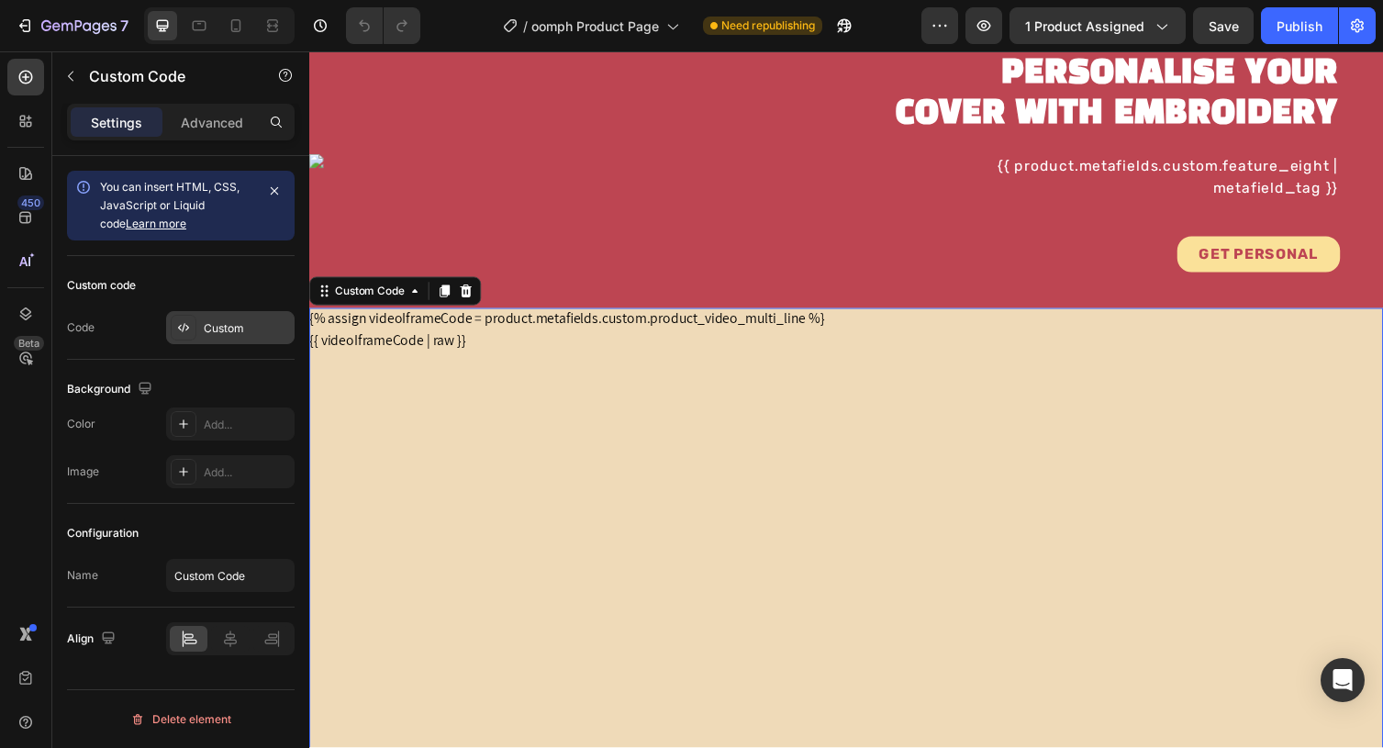
click at [190, 320] on icon at bounding box center [183, 327] width 15 height 15
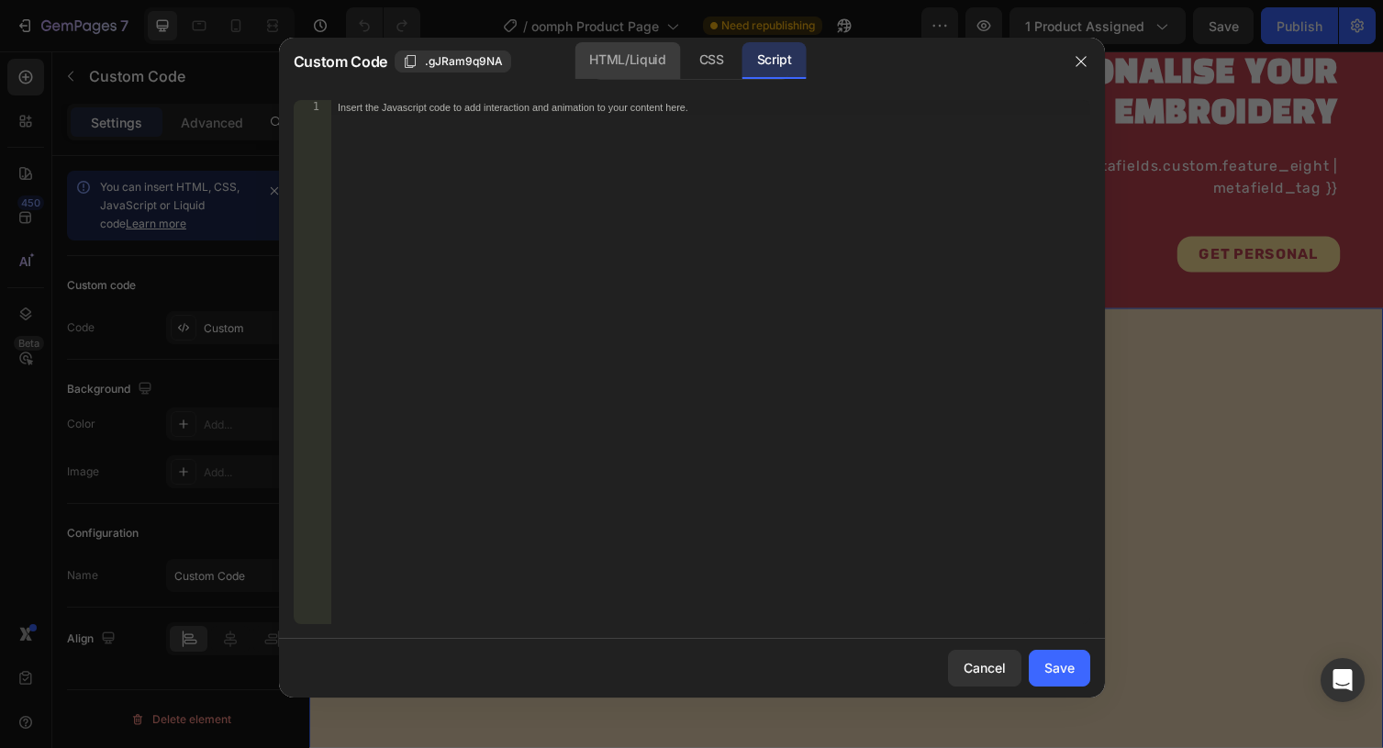
click at [685, 61] on div "HTML/Liquid" at bounding box center [712, 60] width 54 height 37
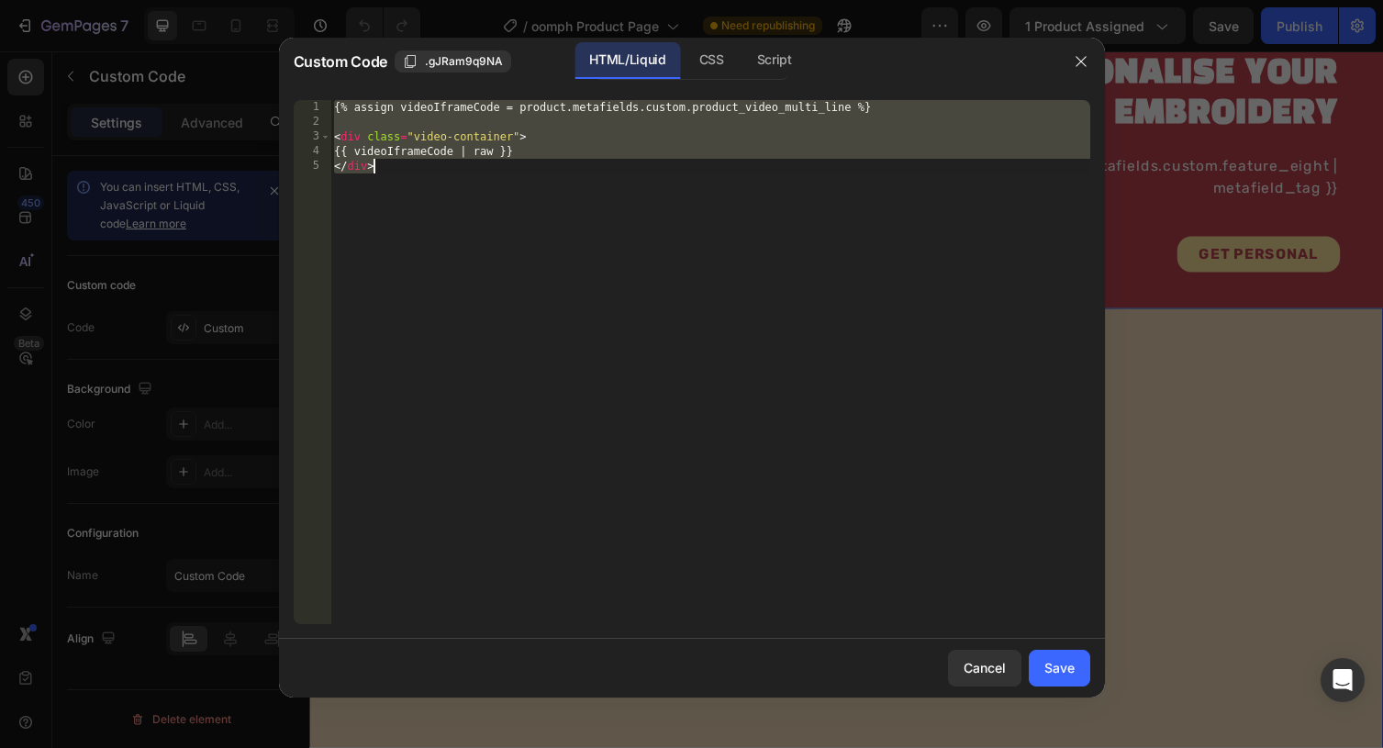
click at [611, 224] on div "{% assign videoIframeCode = product.metafields.custom.product_video_multi_line …" at bounding box center [710, 376] width 760 height 553
click at [742, 73] on div "CSS" at bounding box center [774, 60] width 64 height 37
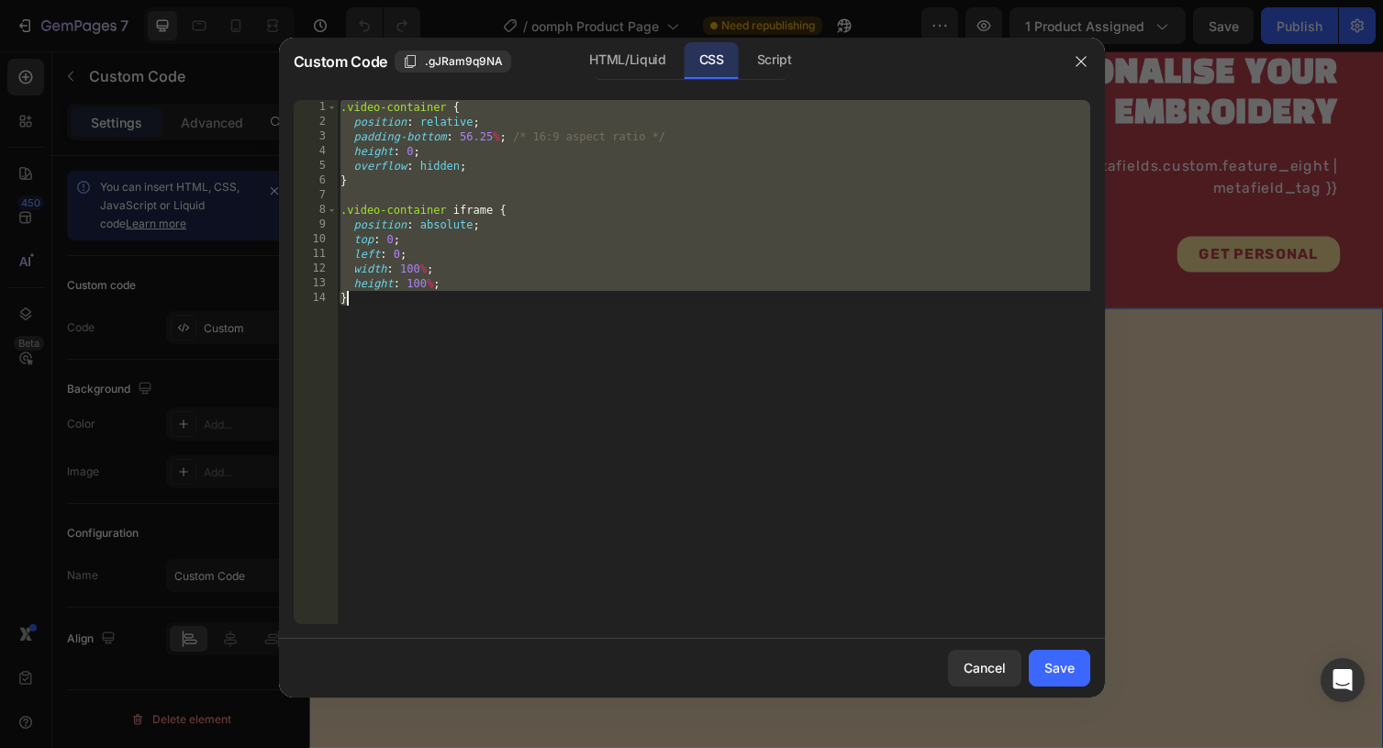
click at [686, 138] on div ".video-container { position : relative ; padding-bottom : 56.25 % ; /* 16:9 asp…" at bounding box center [713, 376] width 753 height 553
type textarea "height: 100%; }"
click at [1087, 49] on button "button" at bounding box center [1080, 61] width 29 height 29
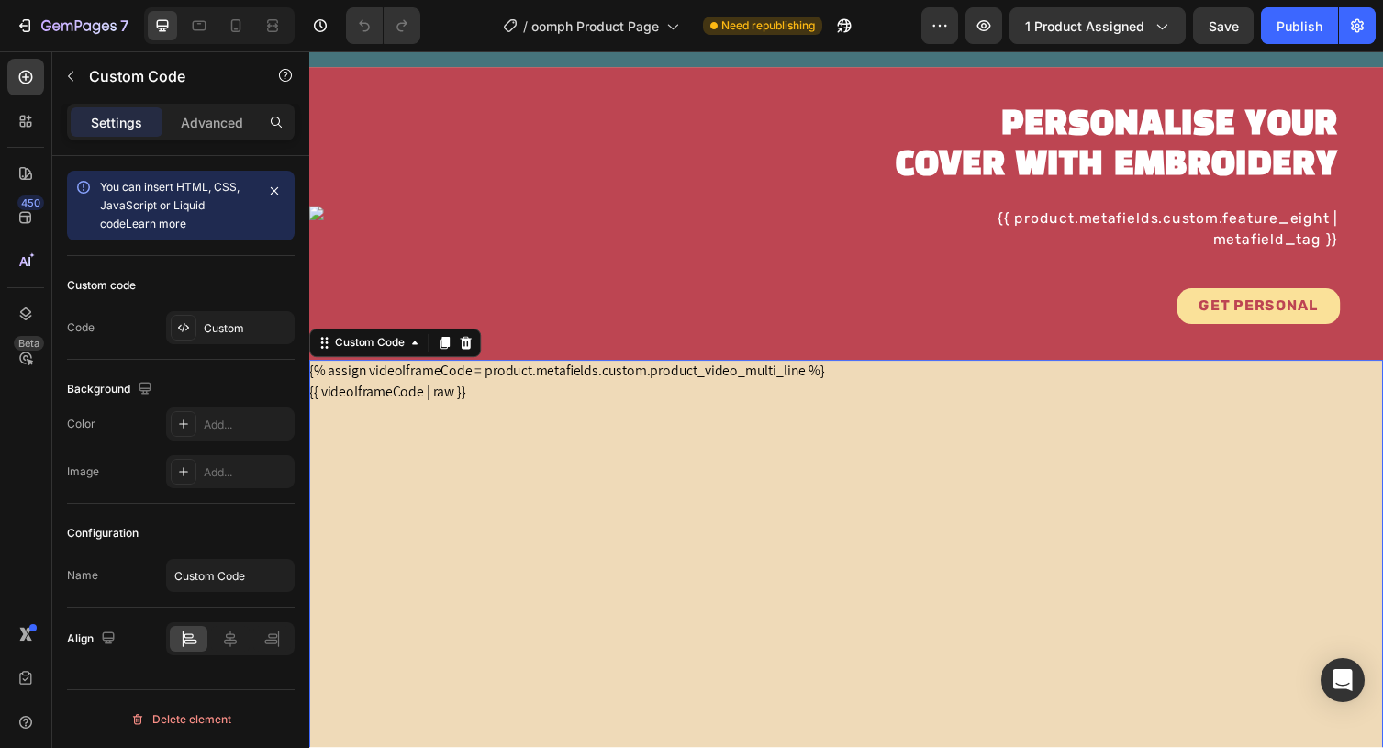
scroll to position [2725, 0]
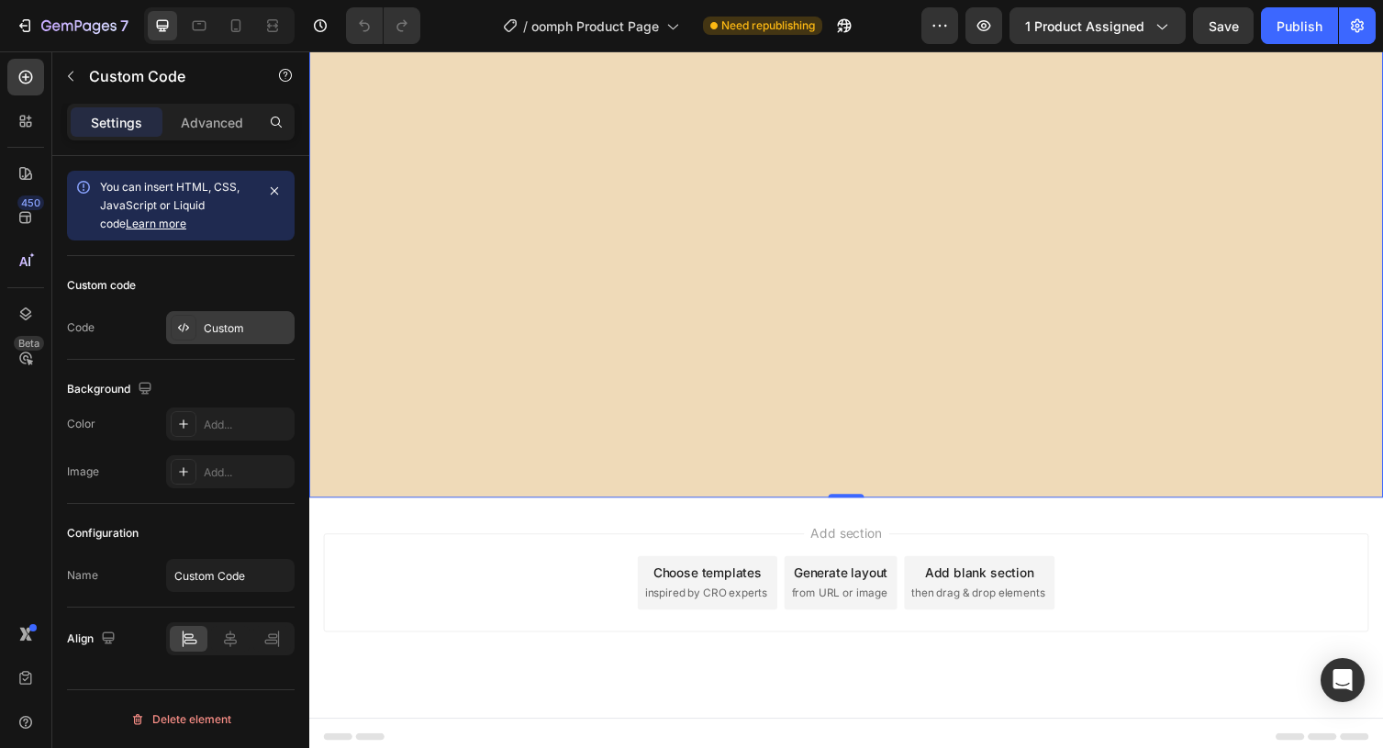
click at [172, 323] on div at bounding box center [184, 328] width 26 height 26
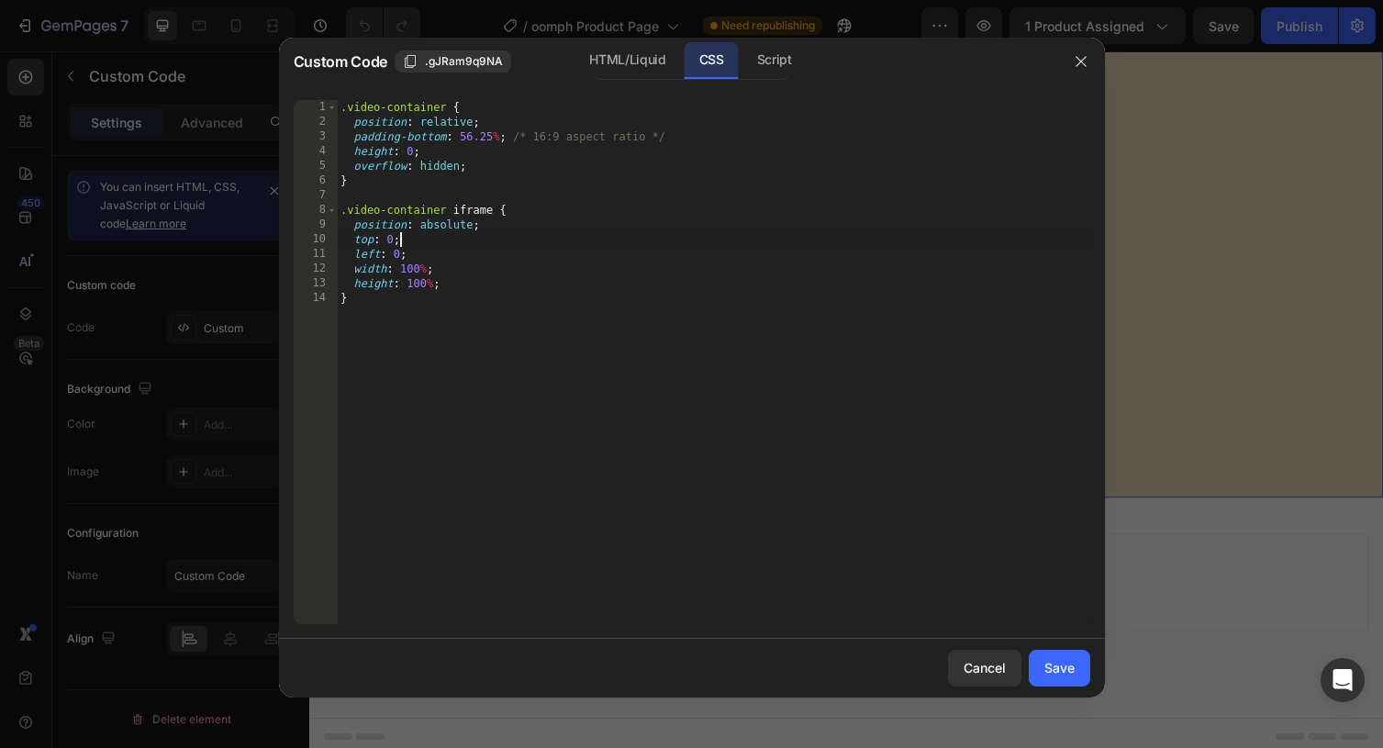
click at [533, 237] on div ".video-container { position : relative ; padding-bottom : 56.25 % ; /* 16:9 asp…" at bounding box center [713, 376] width 753 height 553
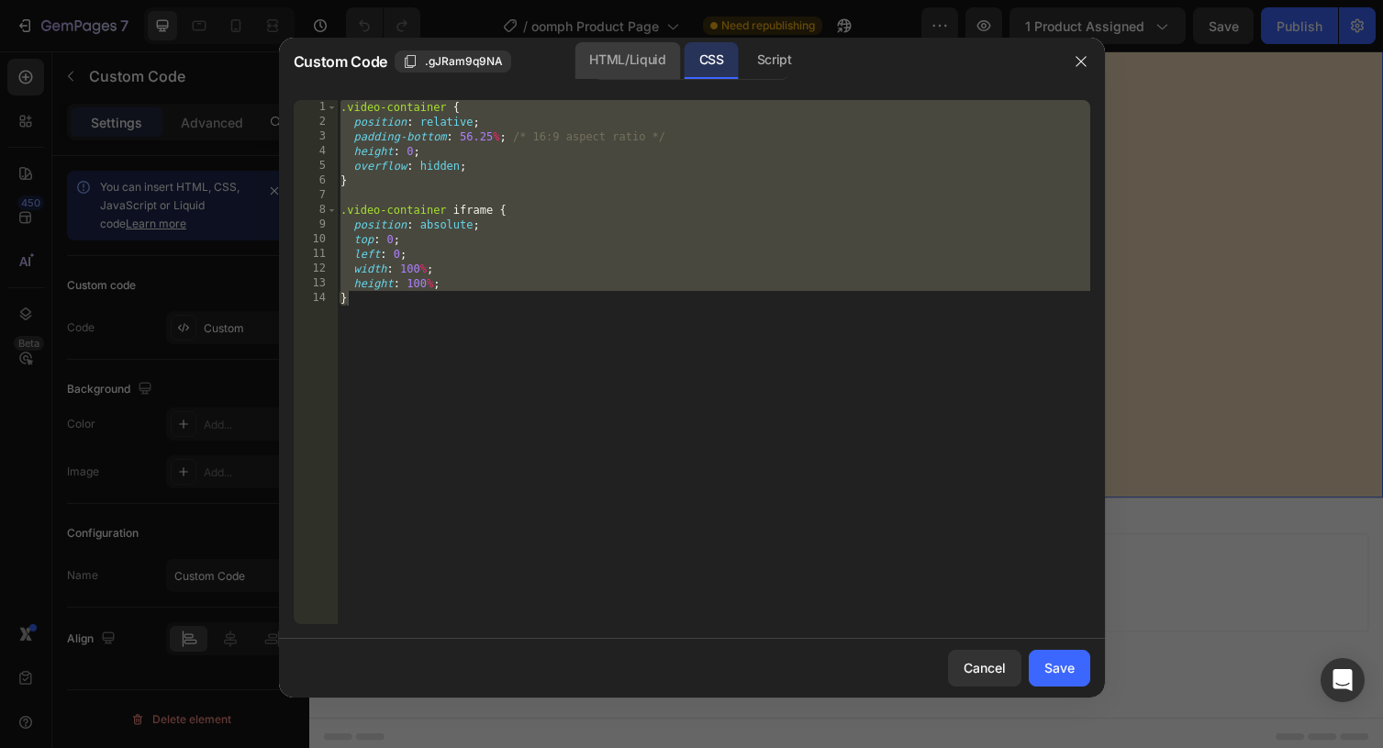
click at [615, 55] on div "HTML/Liquid" at bounding box center [627, 60] width 106 height 37
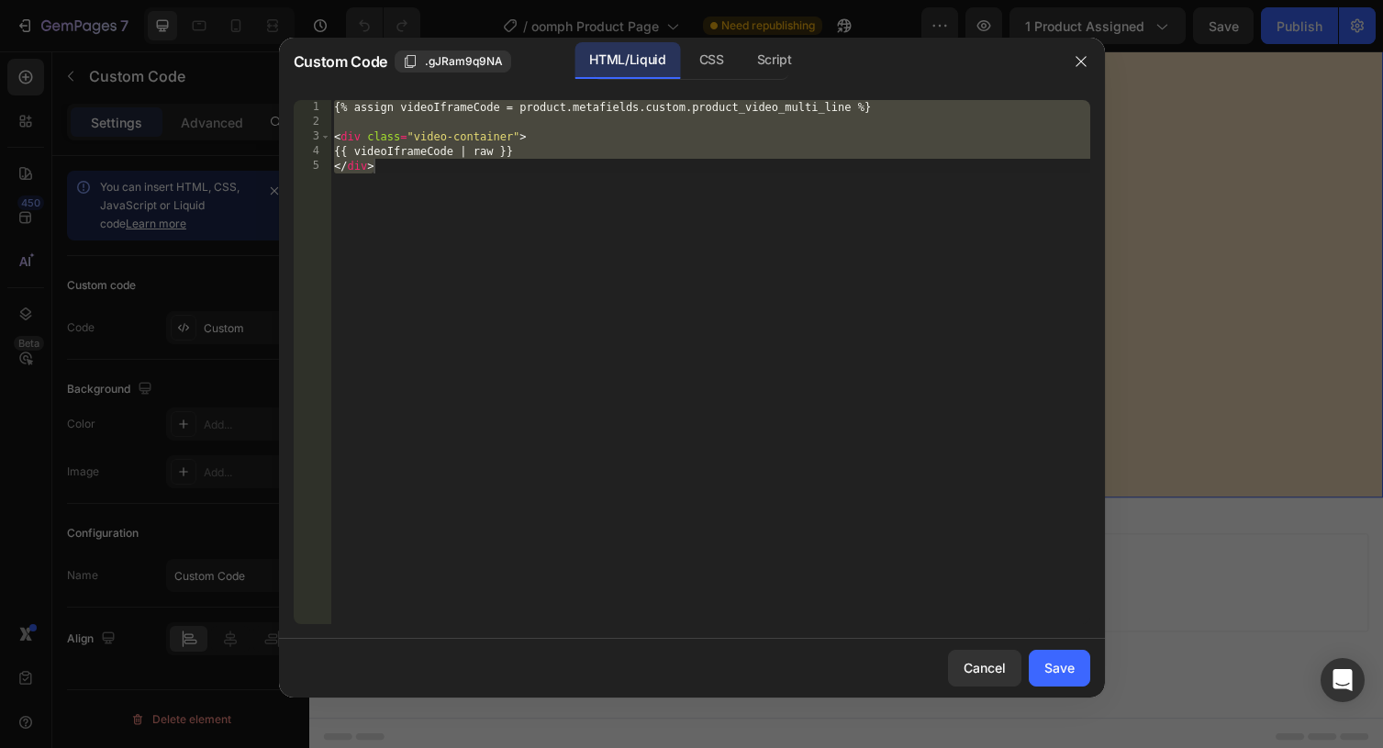
click at [595, 190] on div "{% assign videoIframeCode = product.metafields.custom.product_video_multi_line …" at bounding box center [710, 376] width 760 height 553
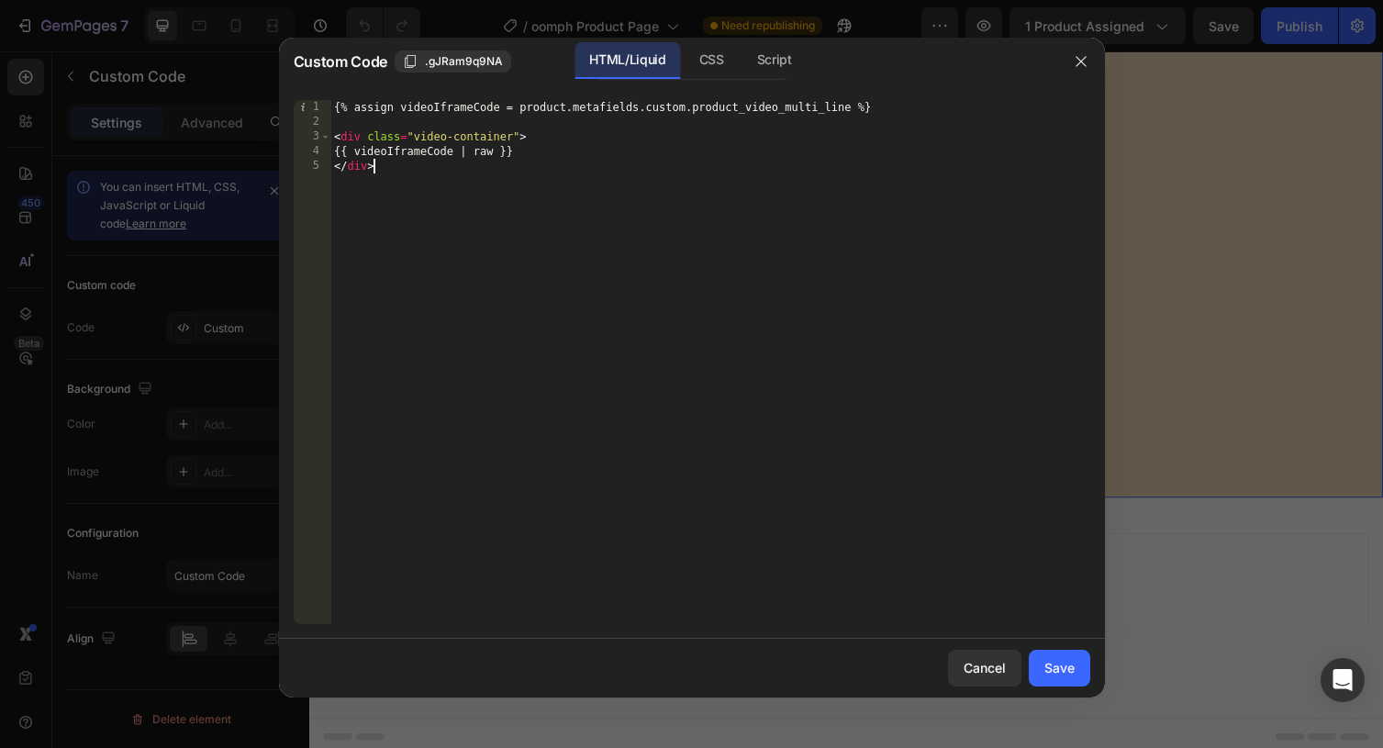
type textarea "{{ videoIframeCode | raw }} </div>"
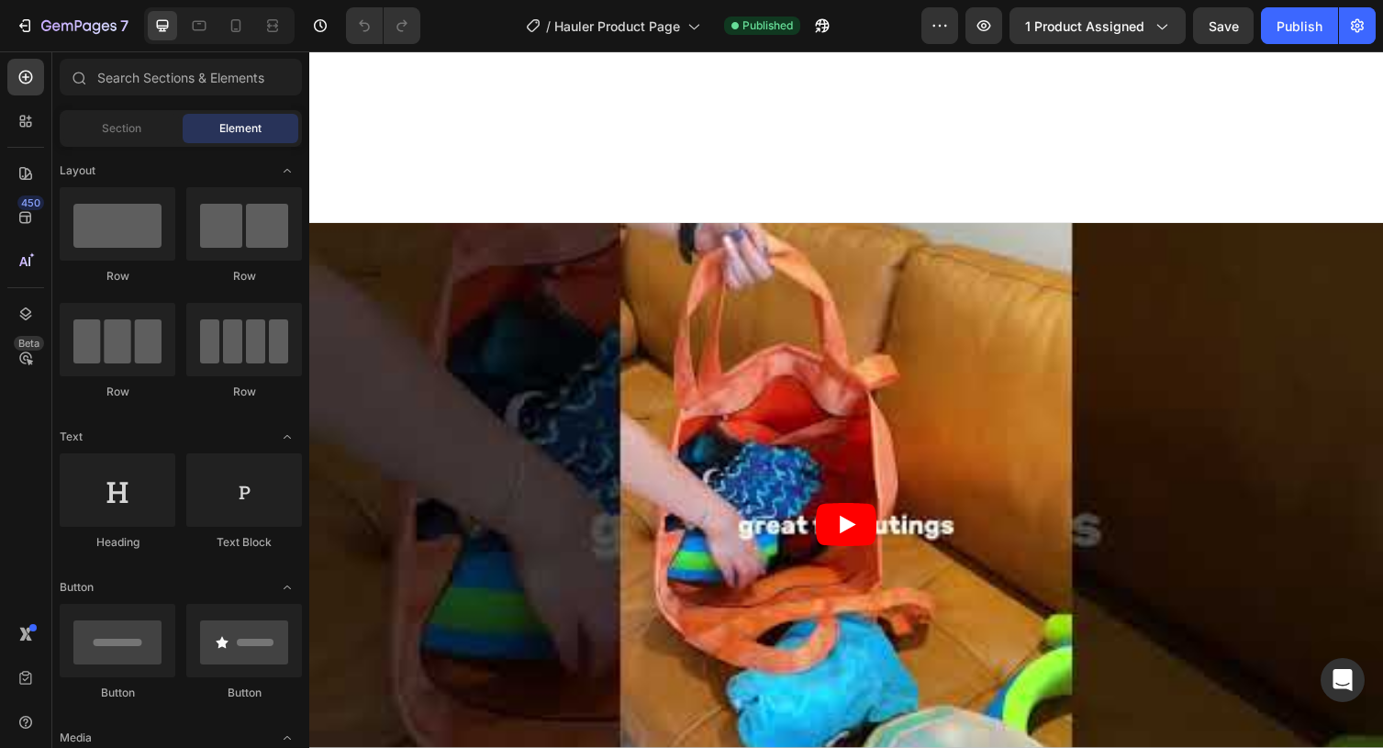
scroll to position [3396, 0]
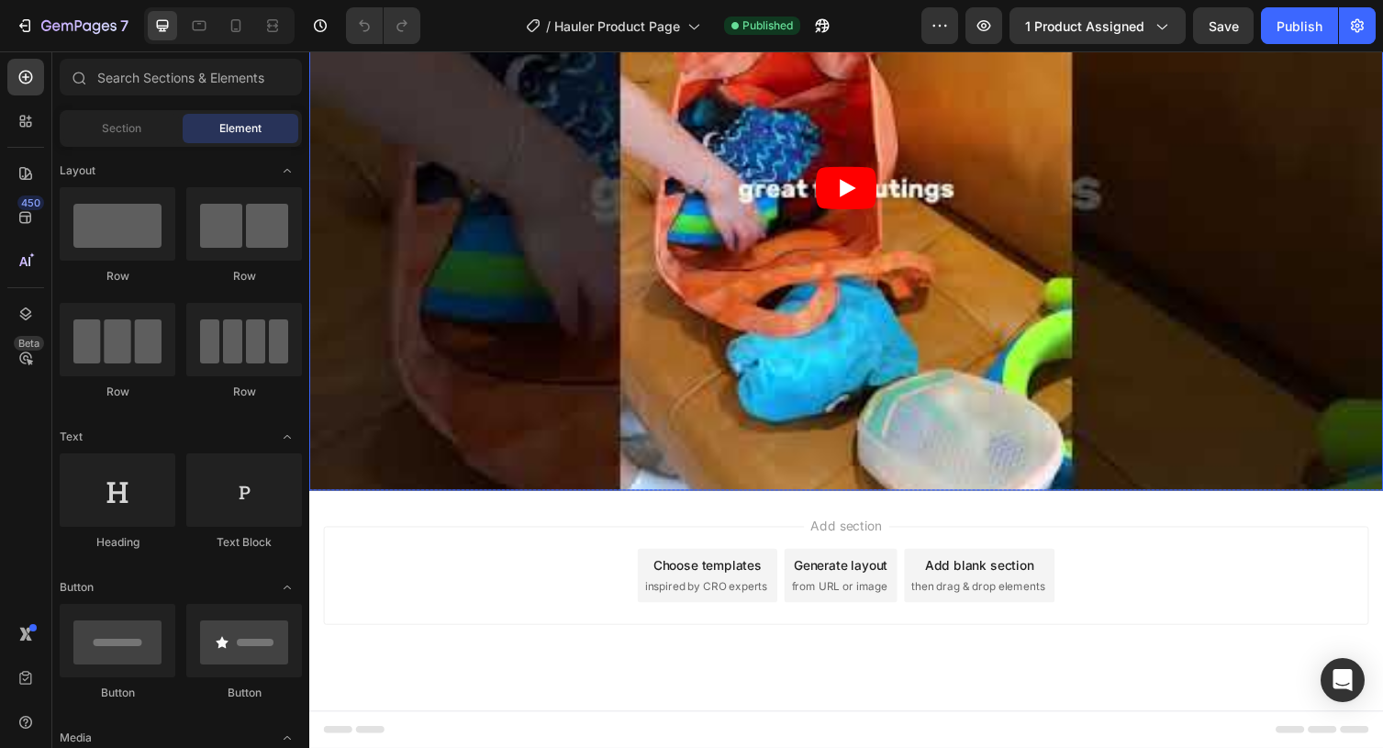
click at [638, 251] on article at bounding box center [859, 192] width 1101 height 619
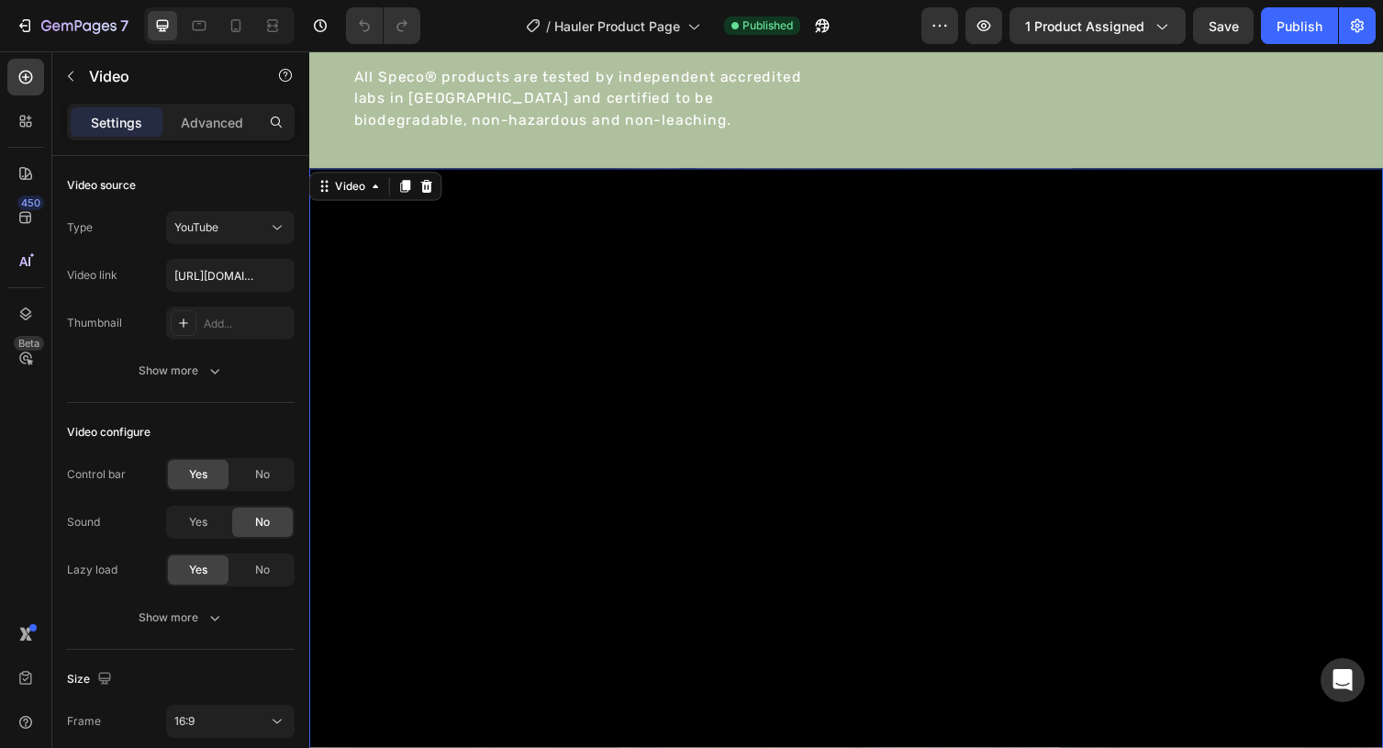
scroll to position [3100, 0]
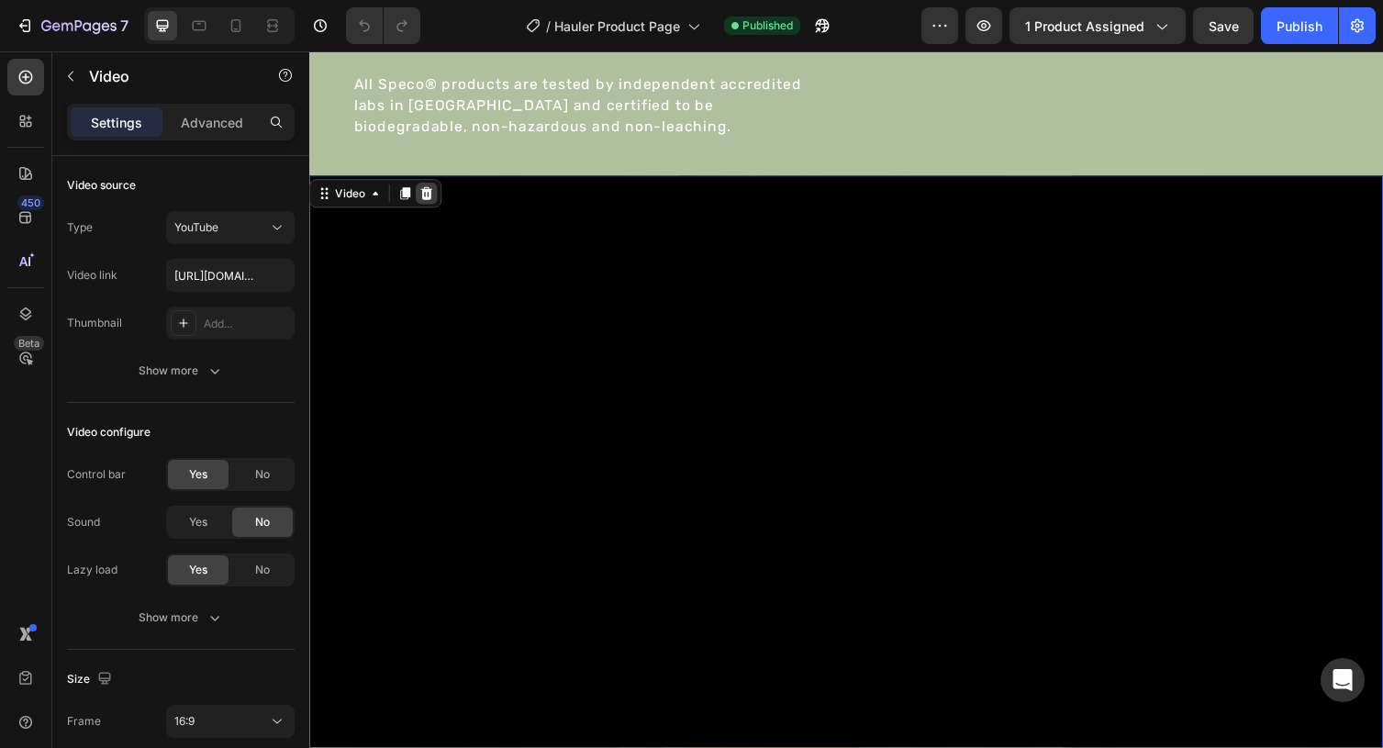
click at [429, 197] on icon at bounding box center [430, 196] width 12 height 13
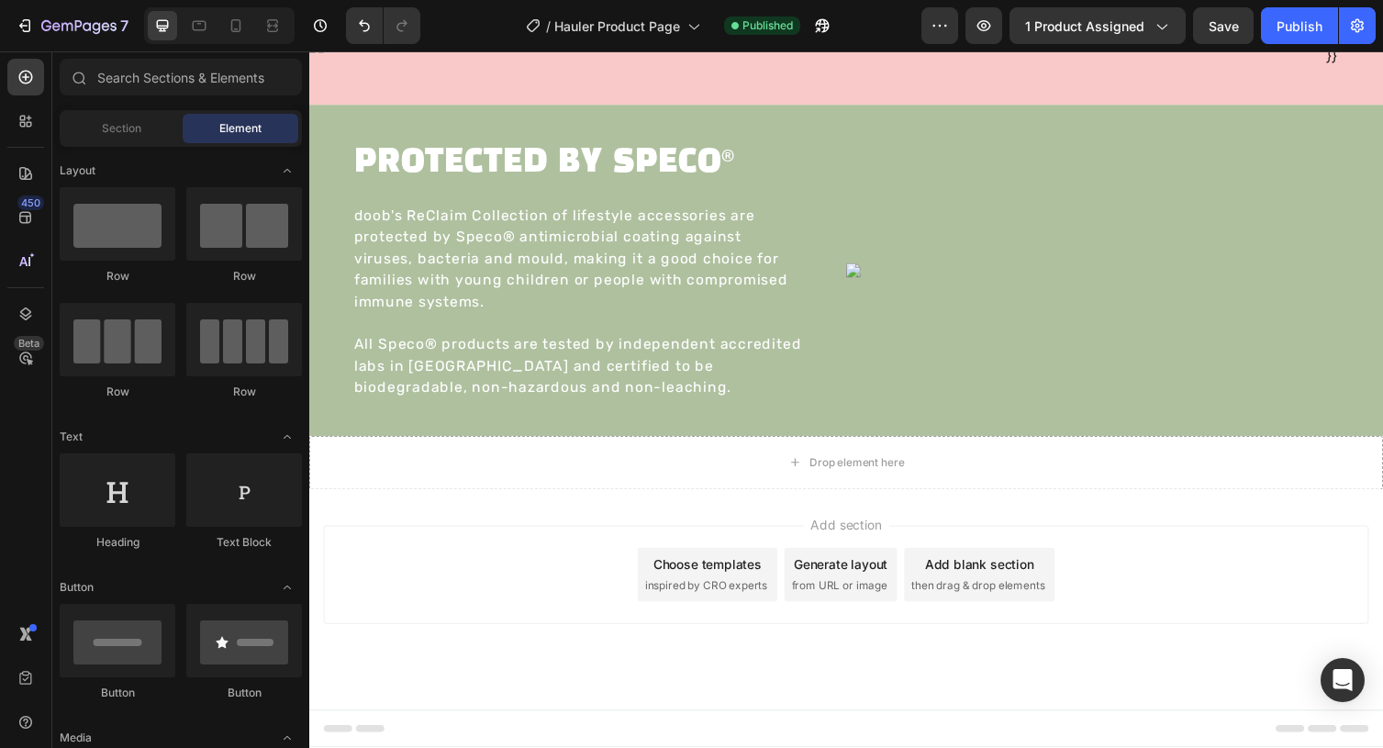
scroll to position [2832, 0]
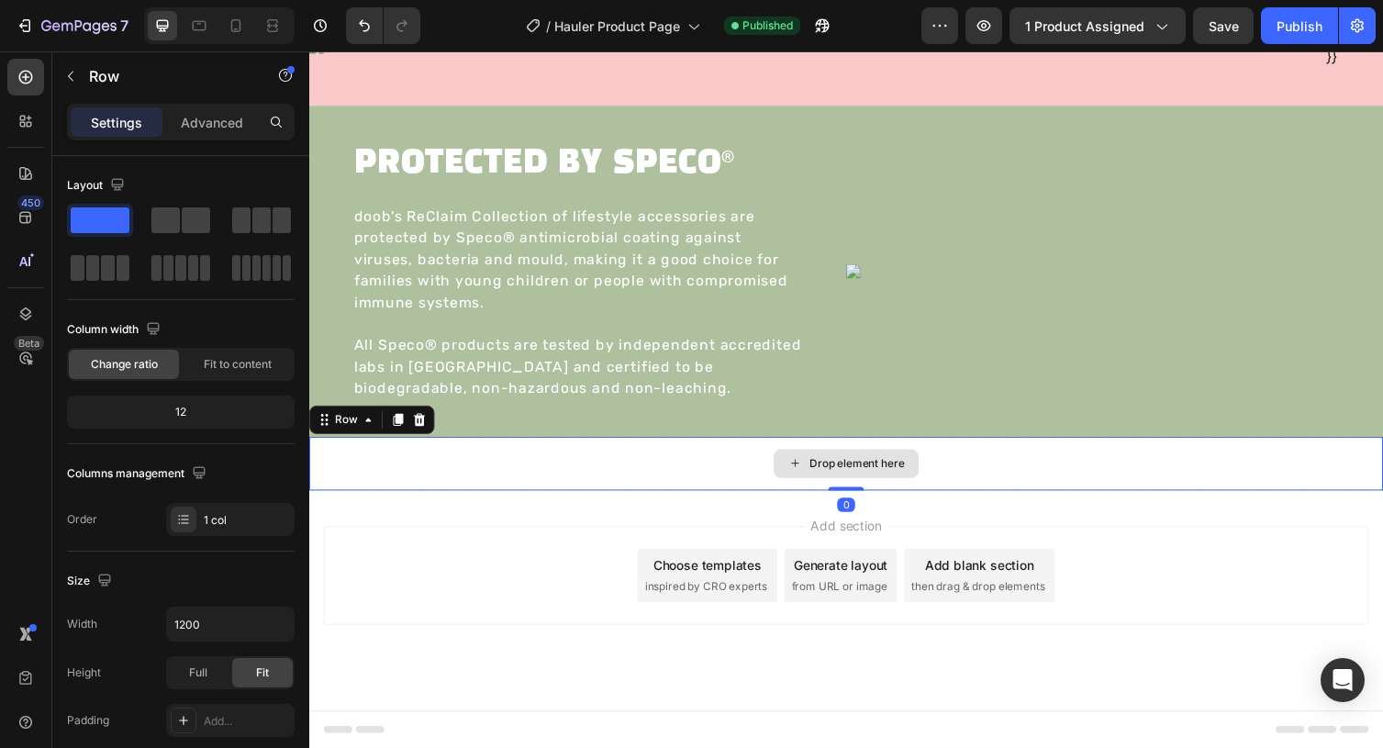
click at [661, 484] on div "Drop element here" at bounding box center [859, 474] width 1101 height 55
click at [418, 429] on icon at bounding box center [423, 428] width 12 height 13
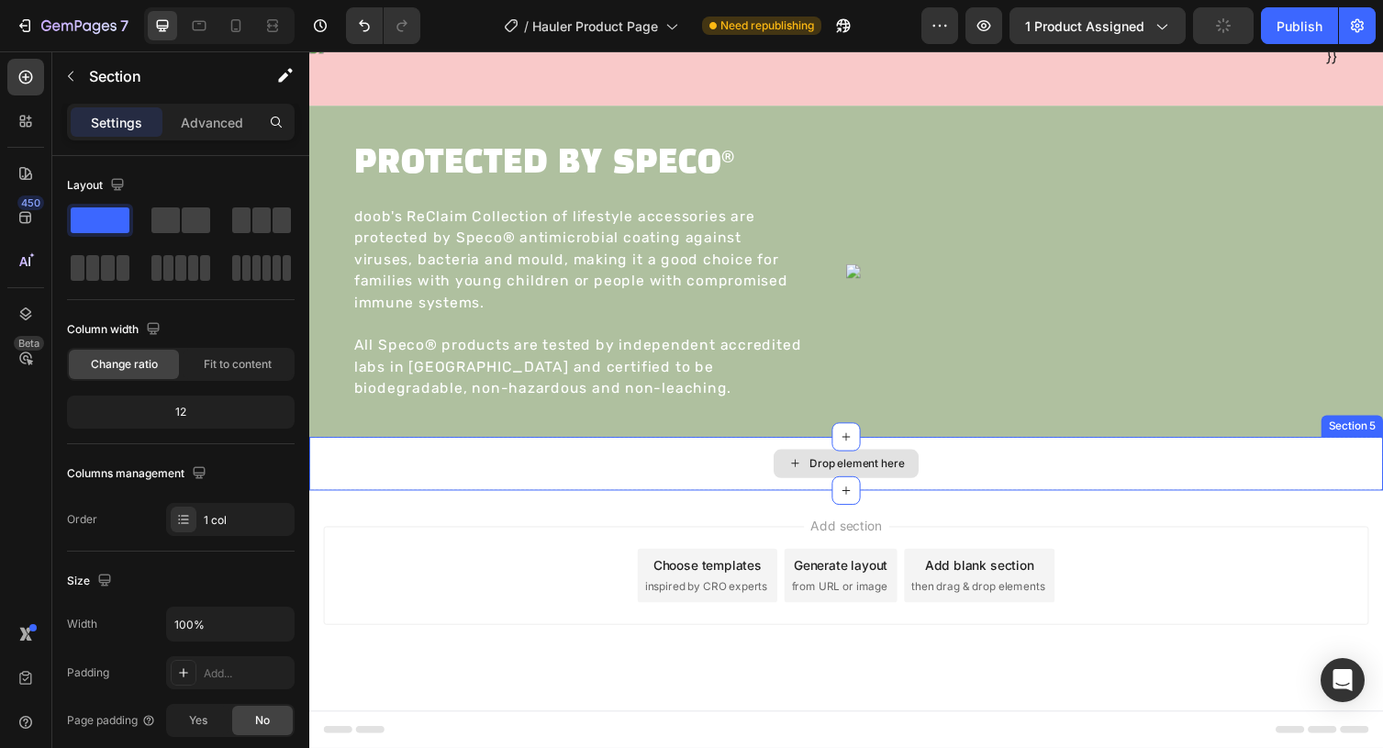
click at [419, 475] on div "Drop element here" at bounding box center [859, 474] width 1101 height 55
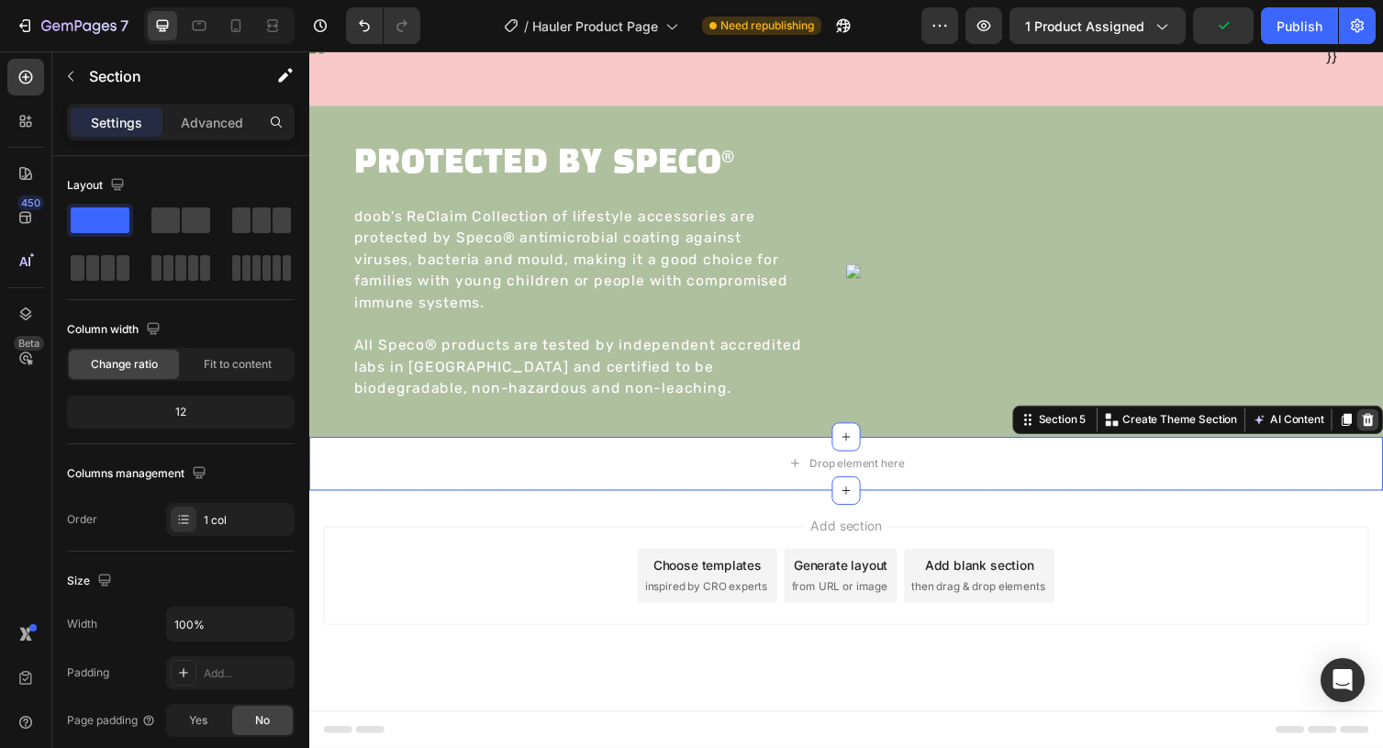
click at [1382, 429] on icon at bounding box center [1395, 428] width 12 height 13
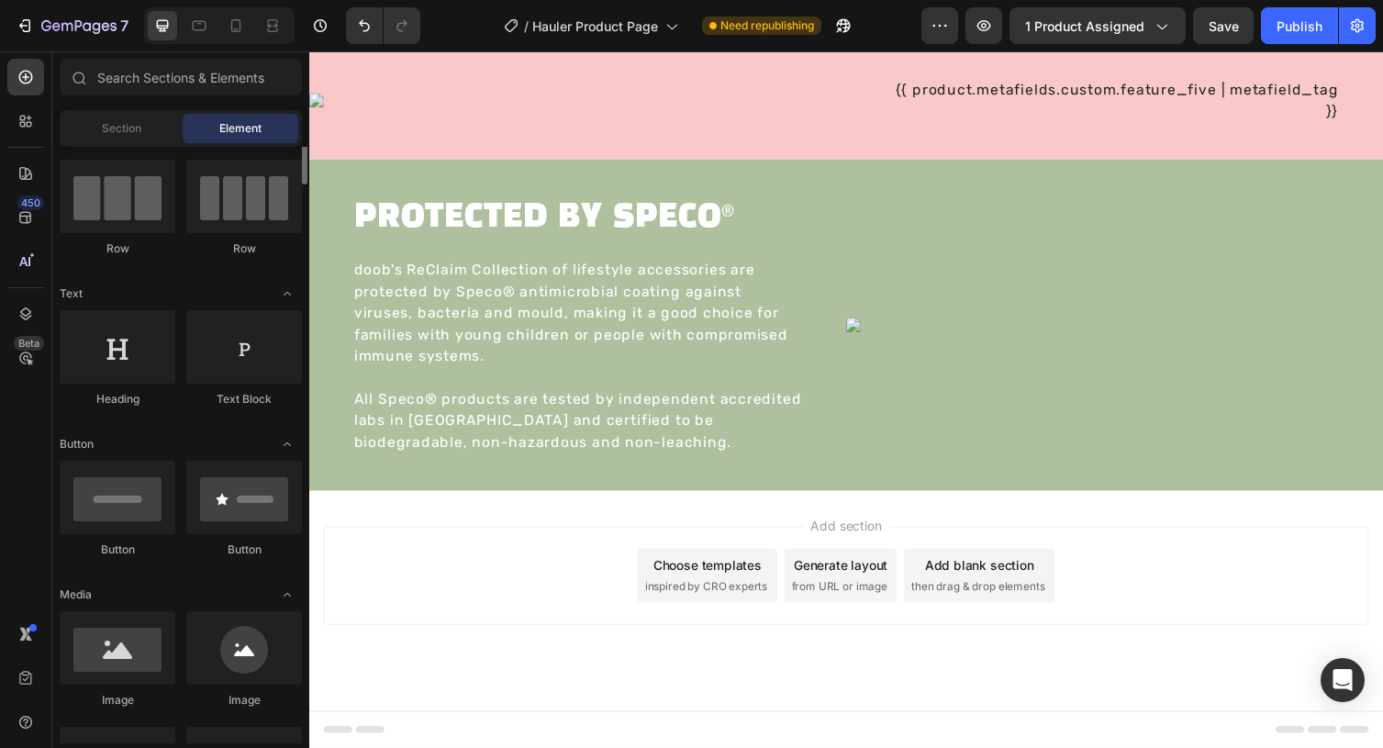
scroll to position [154, 0]
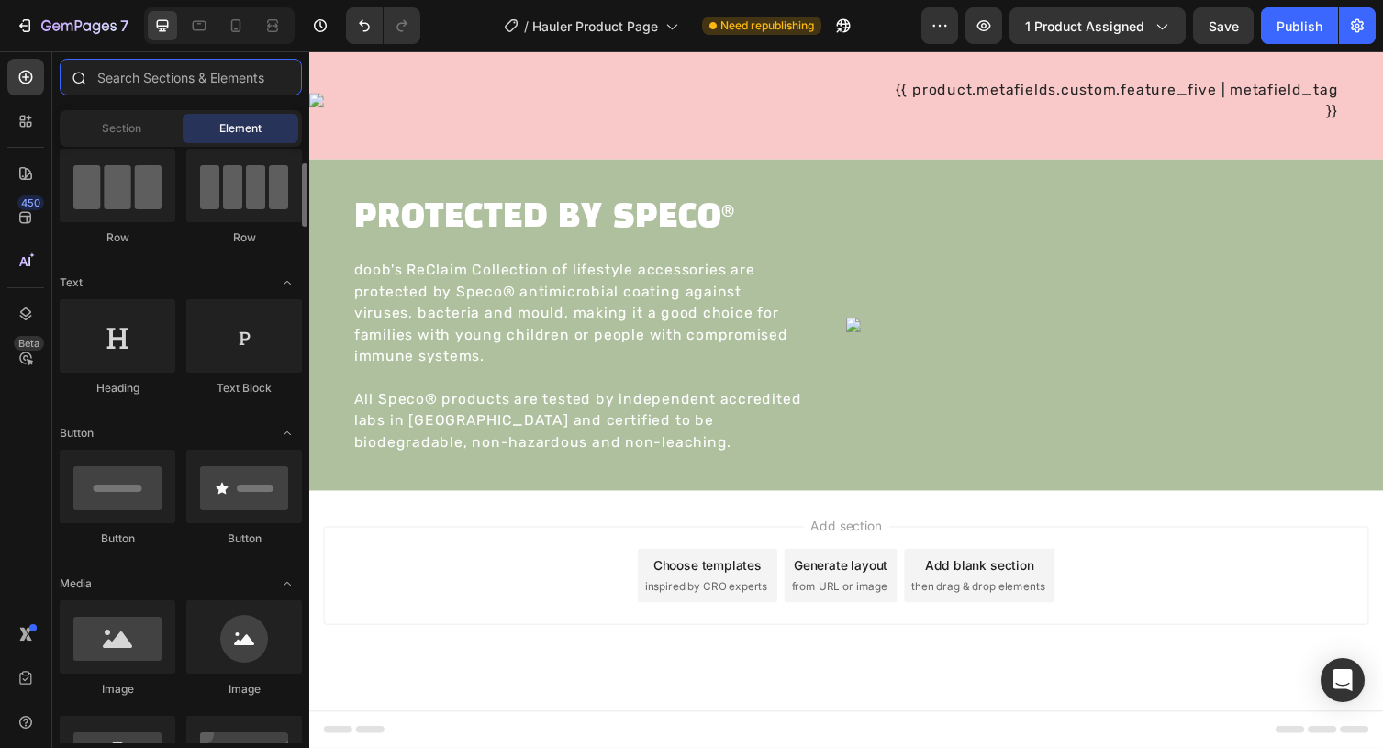
click at [186, 78] on input "text" at bounding box center [181, 77] width 242 height 37
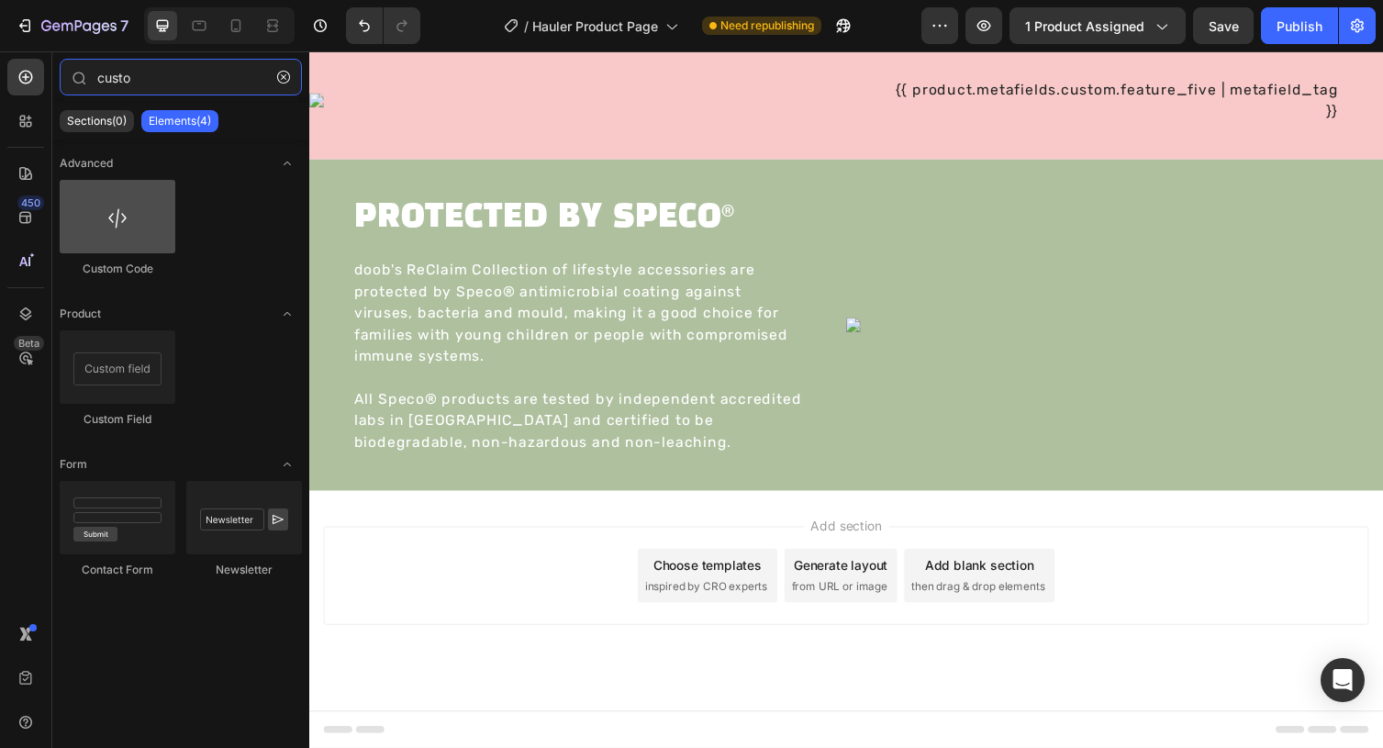
type input "custo"
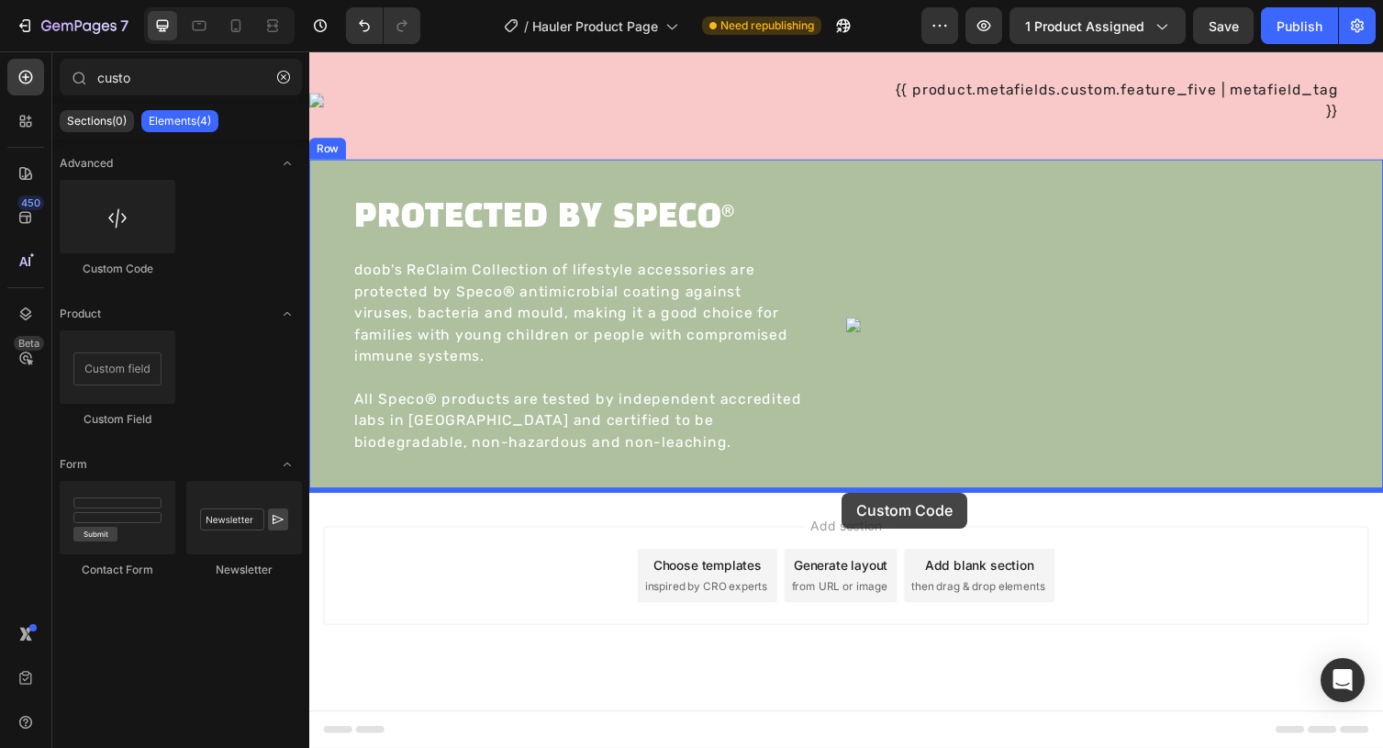
drag, startPoint x: 402, startPoint y: 279, endPoint x: 855, endPoint y: 504, distance: 506.0
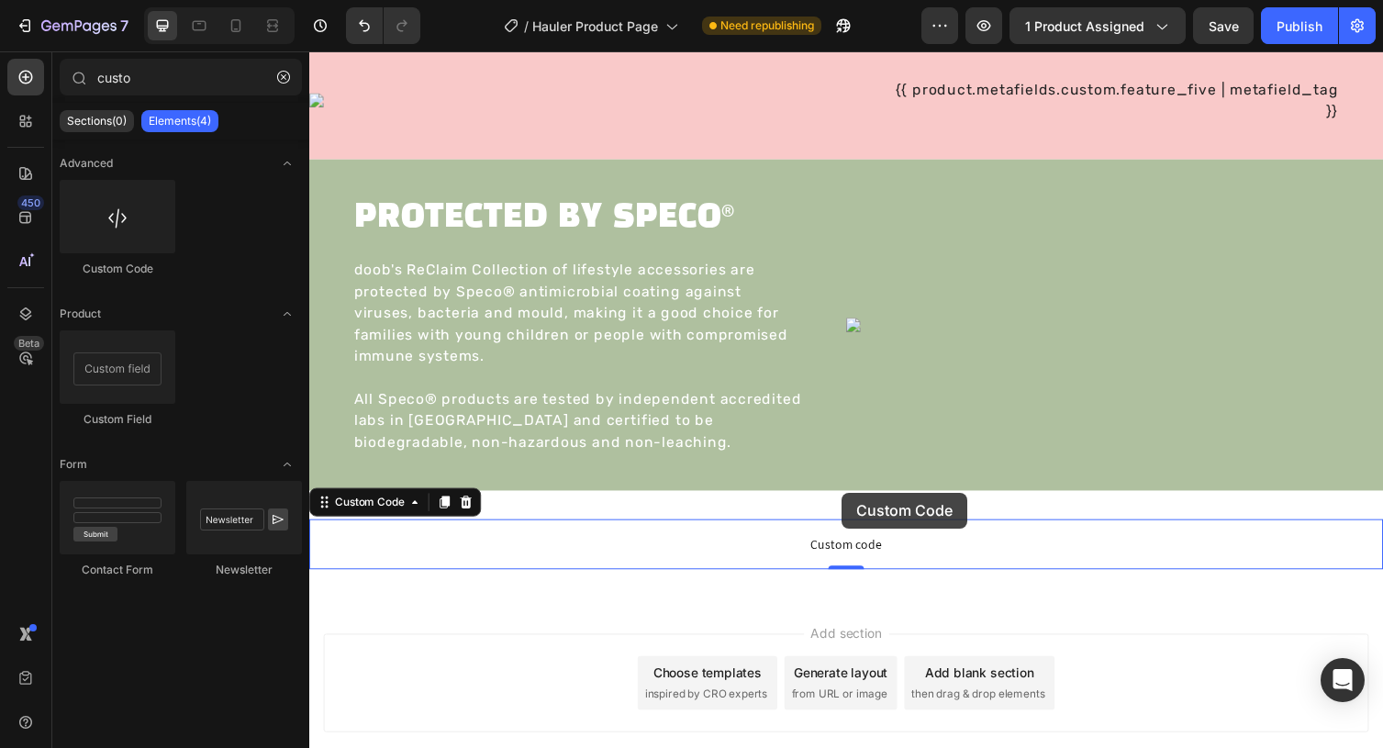
scroll to position [2883, 0]
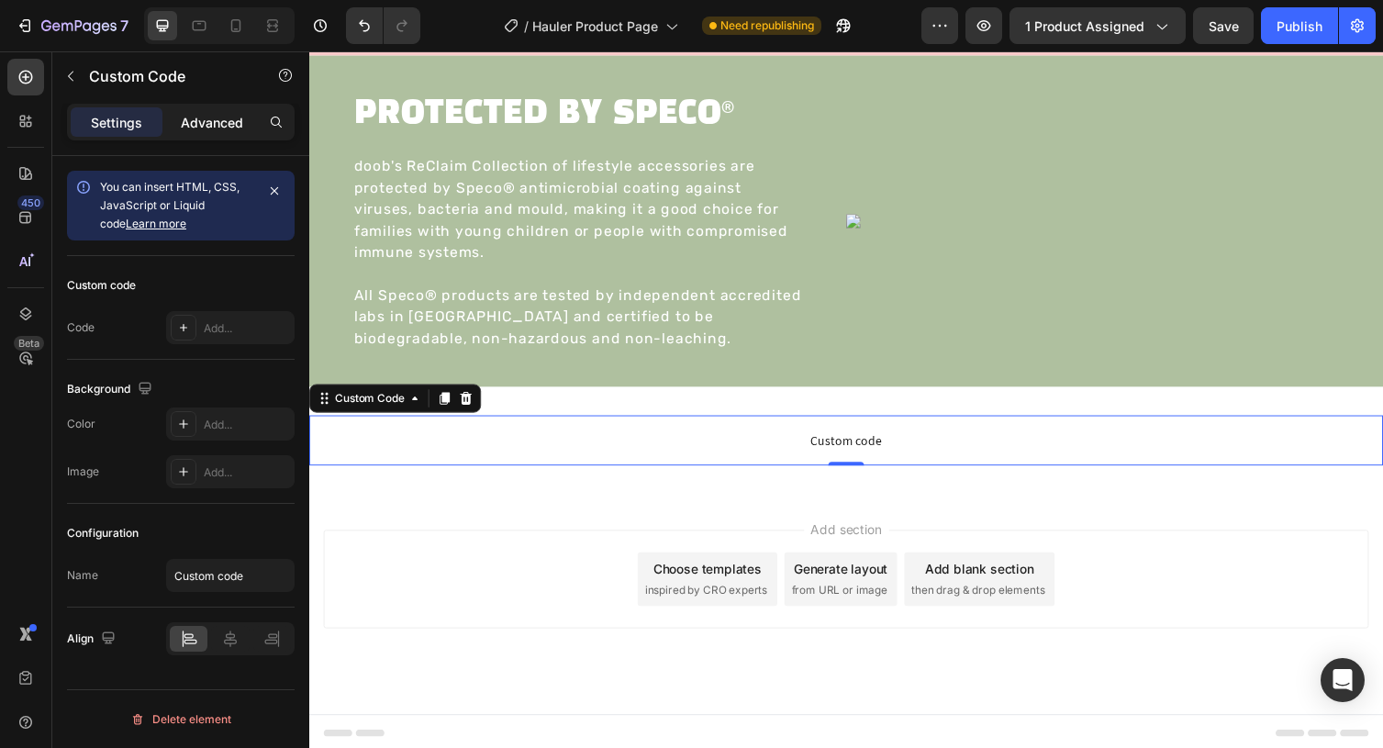
click at [203, 117] on p "Advanced" at bounding box center [212, 122] width 62 height 19
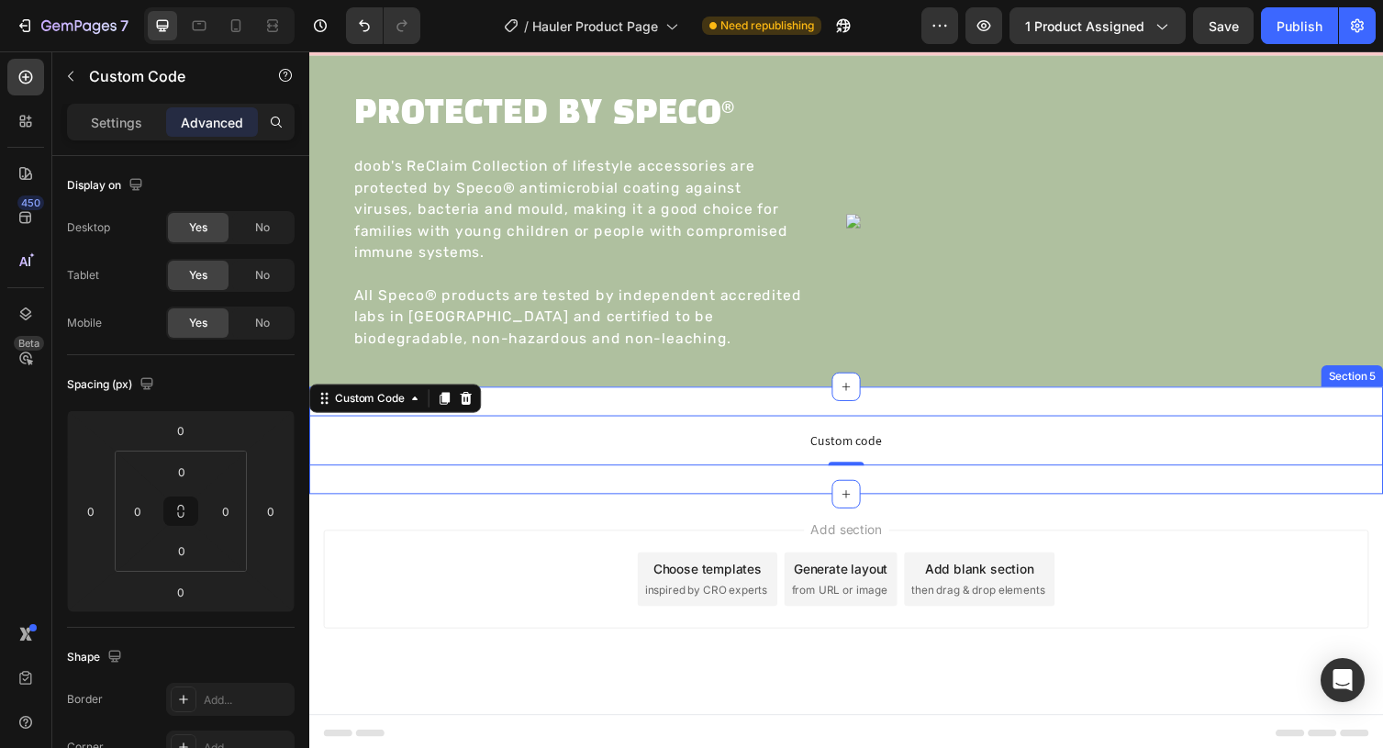
click at [546, 412] on div "Custom code Custom Code 0 Section 5" at bounding box center [859, 450] width 1101 height 110
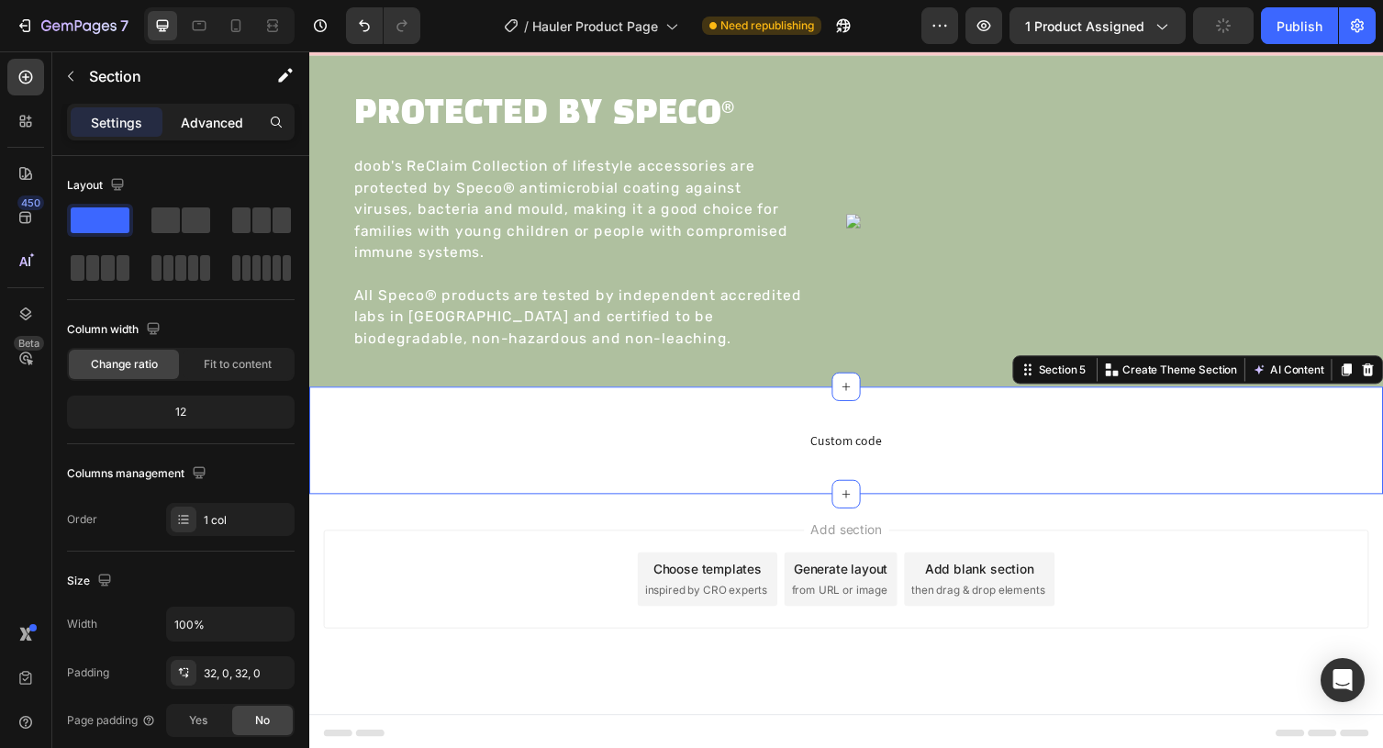
click at [222, 123] on p "Advanced" at bounding box center [212, 122] width 62 height 19
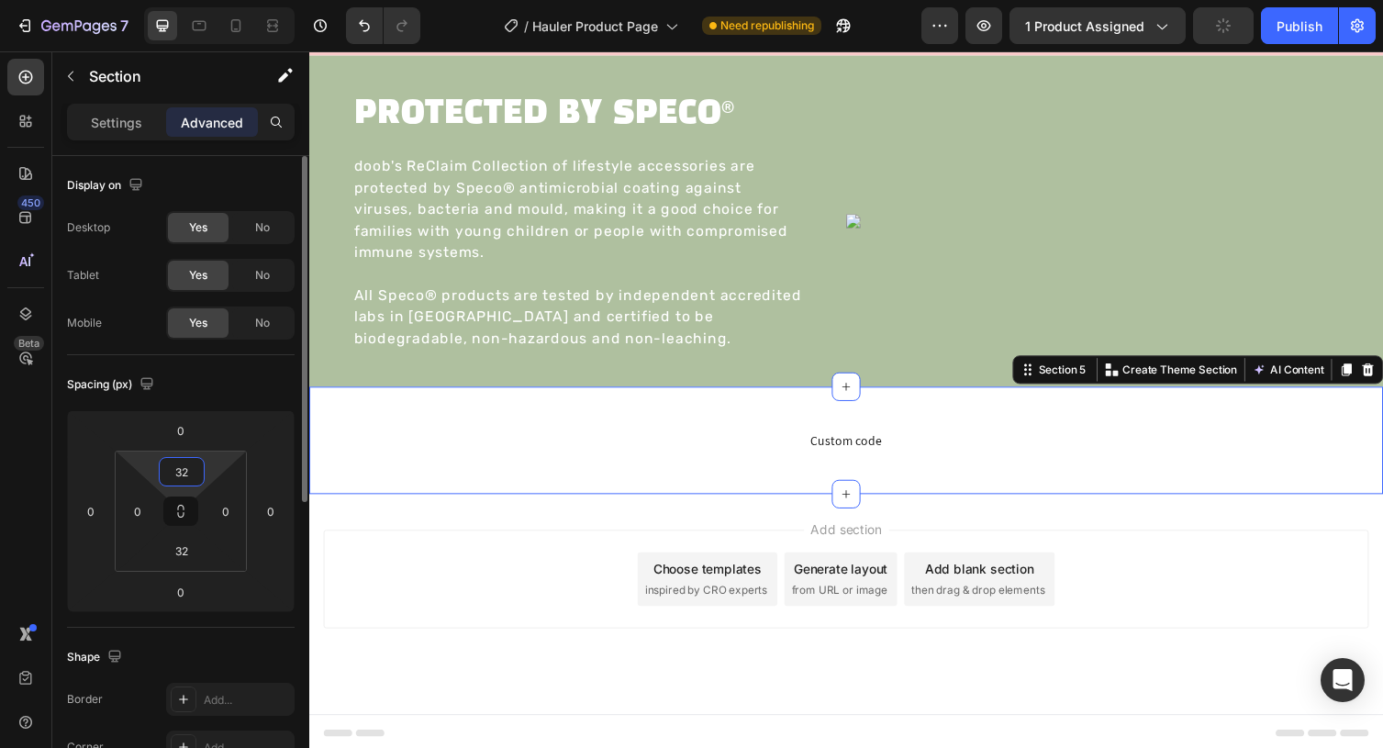
click at [180, 463] on input "32" at bounding box center [181, 472] width 37 height 28
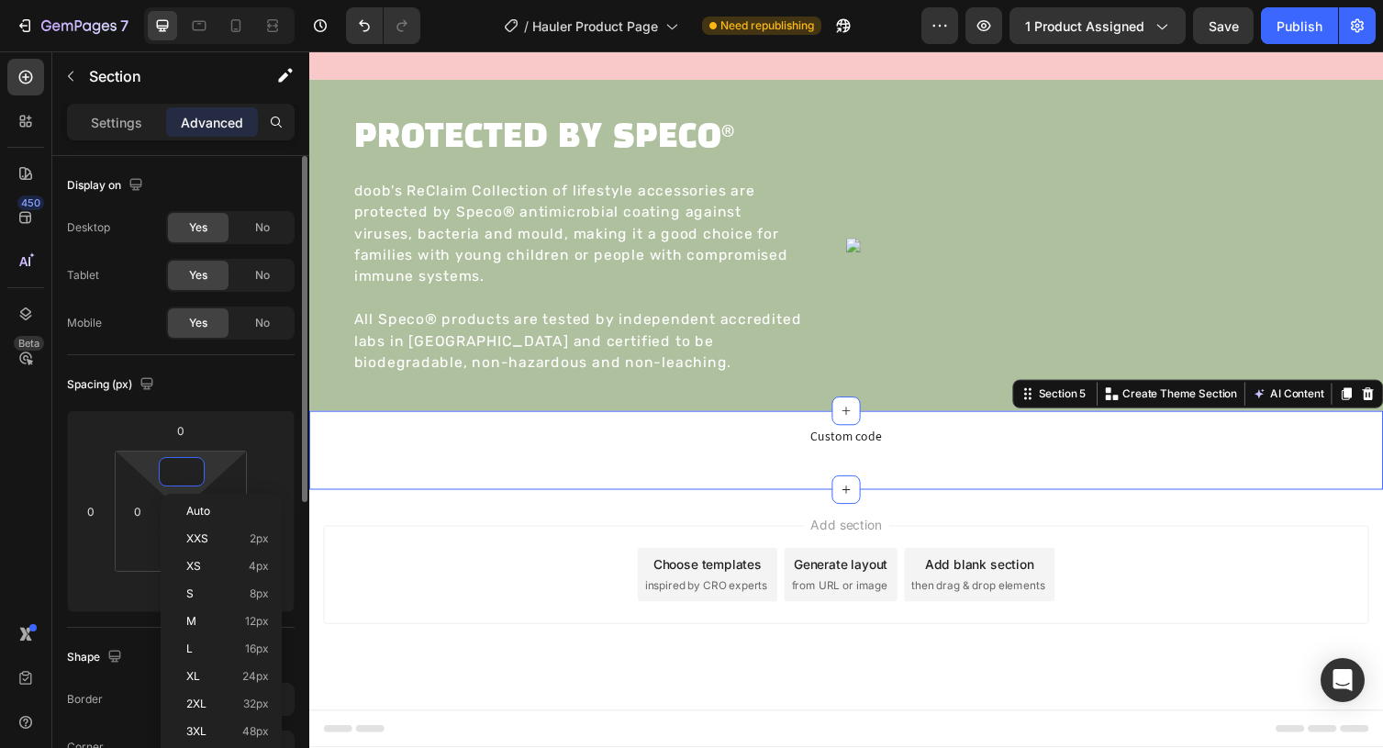
scroll to position [2854, 0]
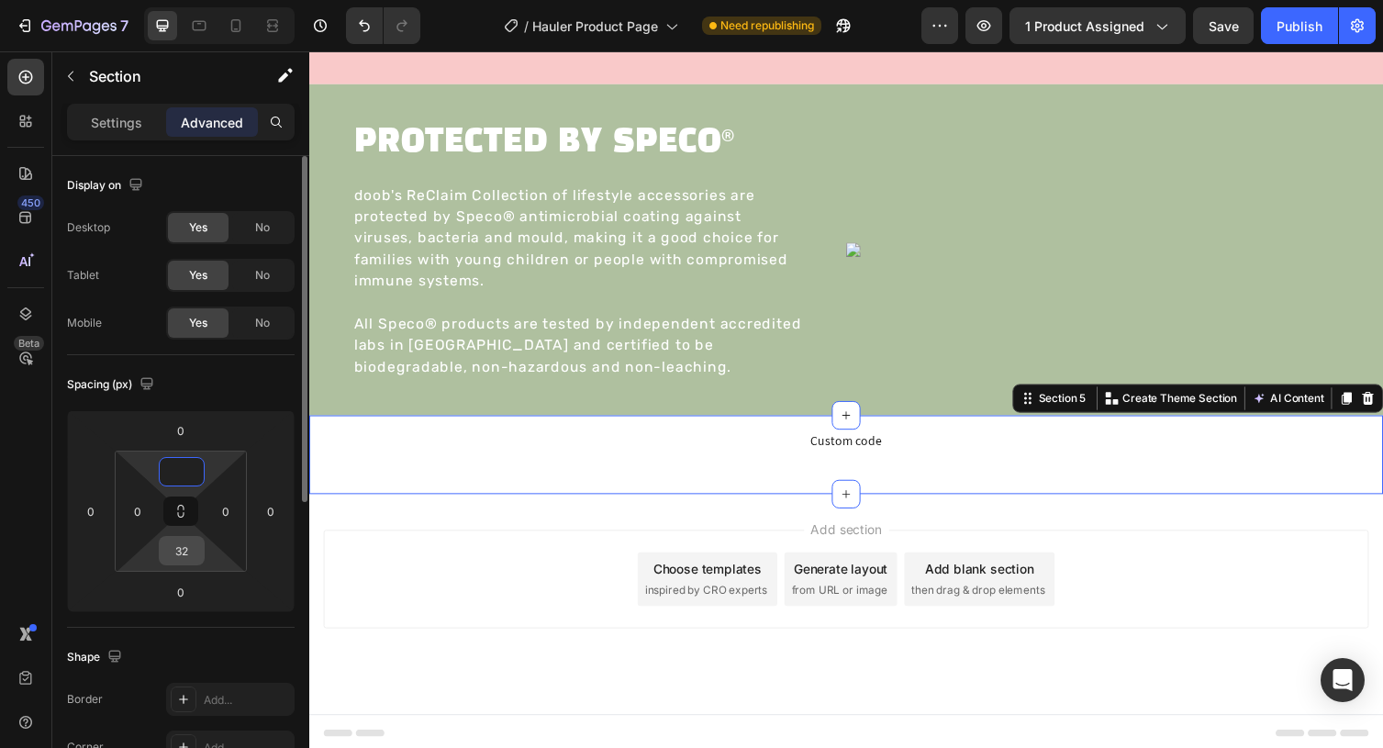
type input "0"
click at [175, 553] on input "32" at bounding box center [181, 551] width 37 height 28
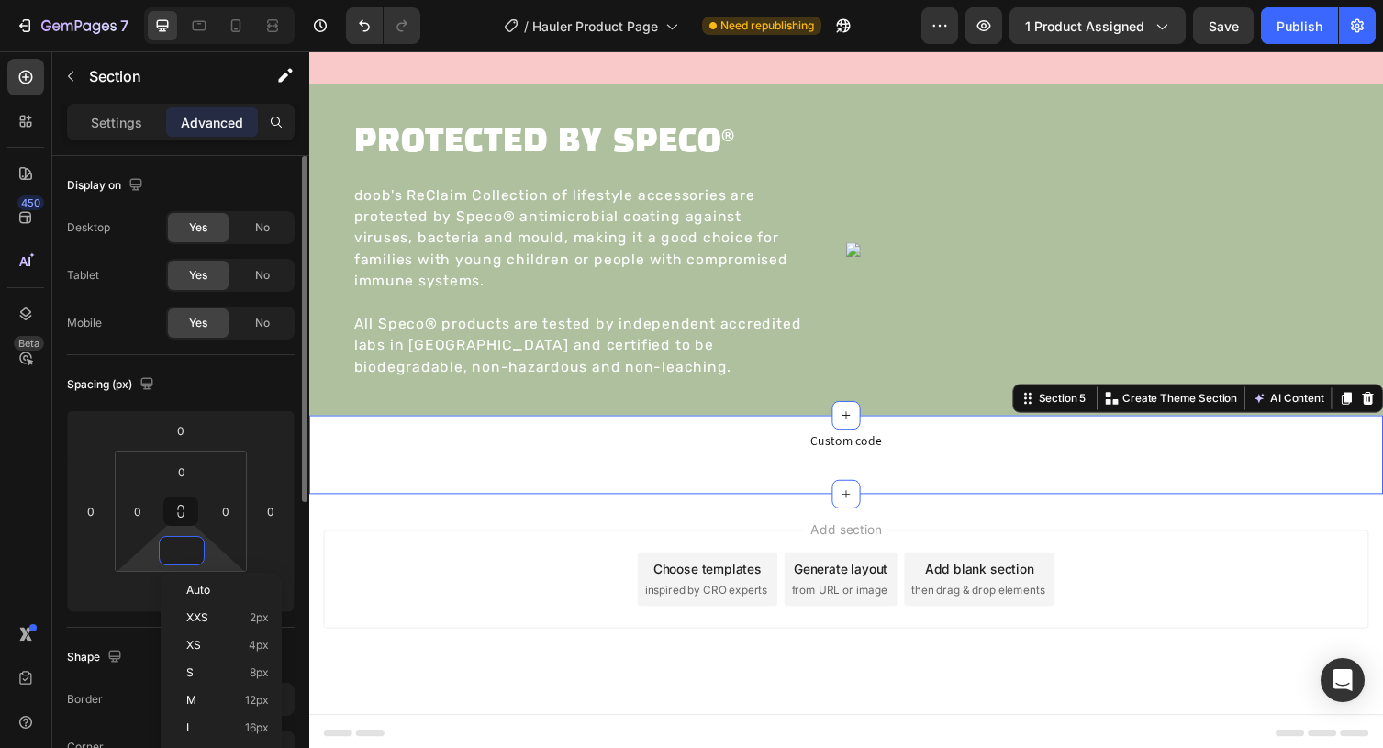
scroll to position [2824, 0]
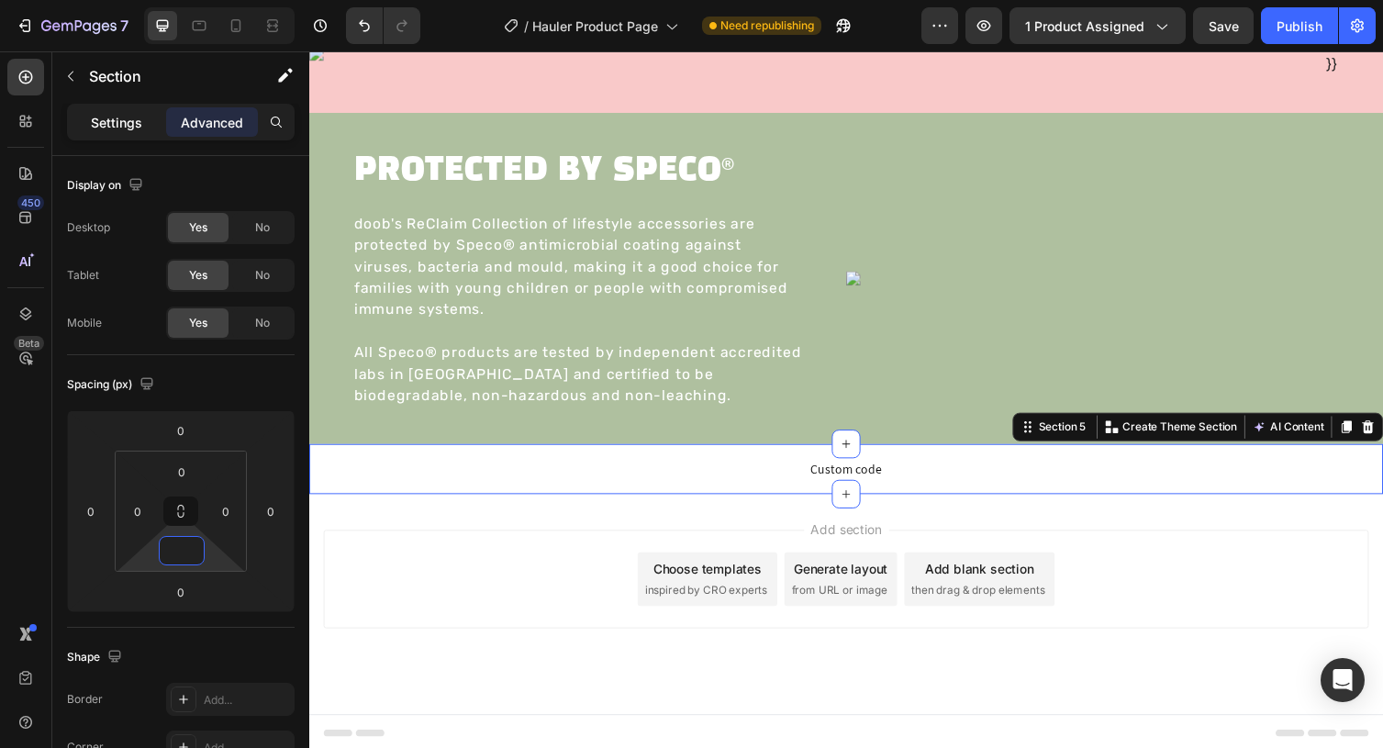
type input "0"
click at [133, 121] on p "Settings" at bounding box center [116, 122] width 51 height 19
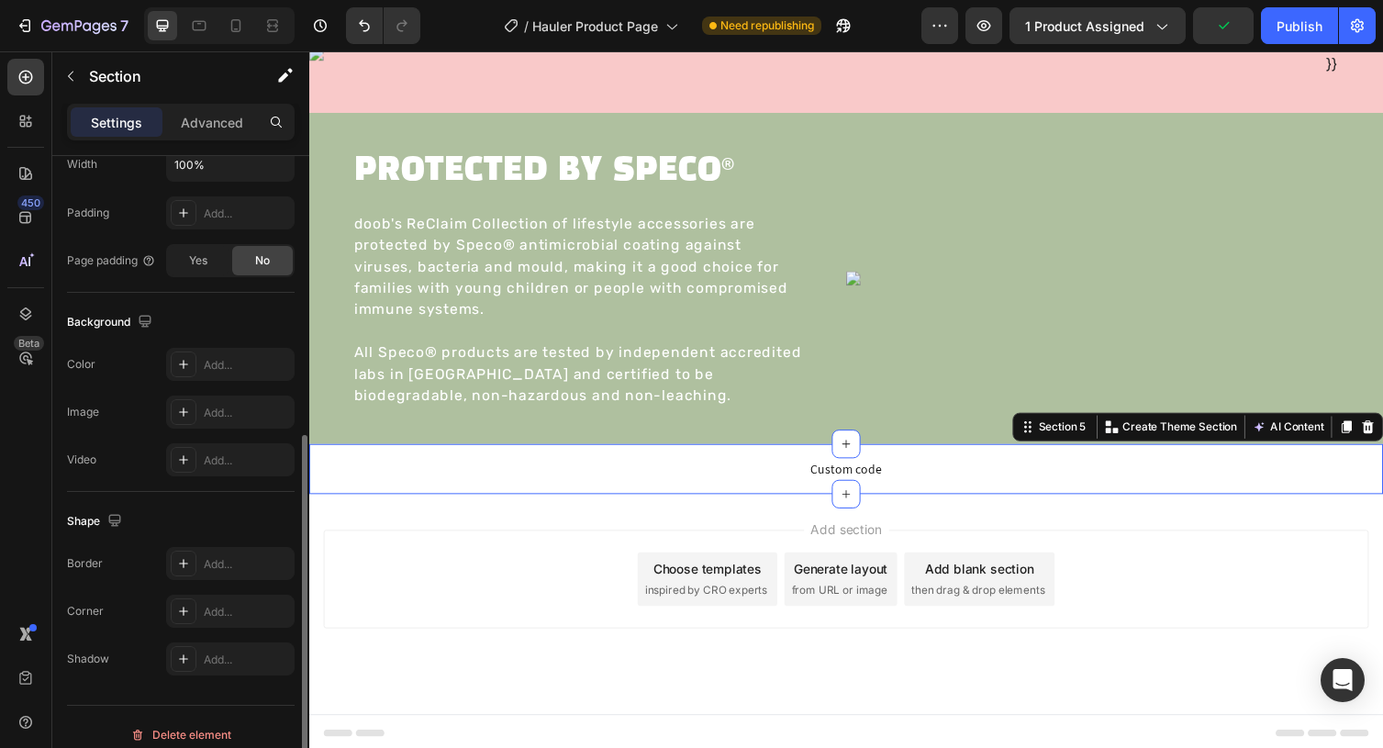
scroll to position [475, 0]
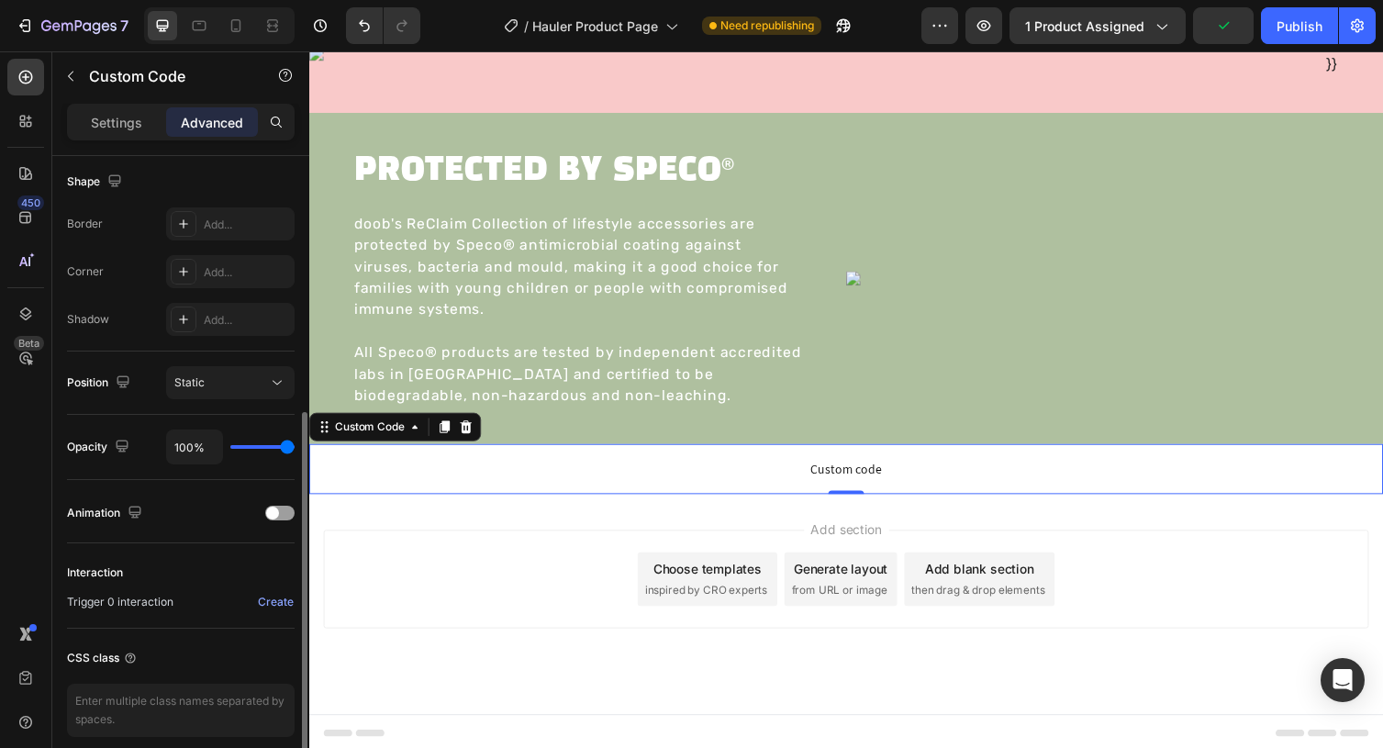
click at [652, 484] on span "Custom code" at bounding box center [859, 480] width 1101 height 22
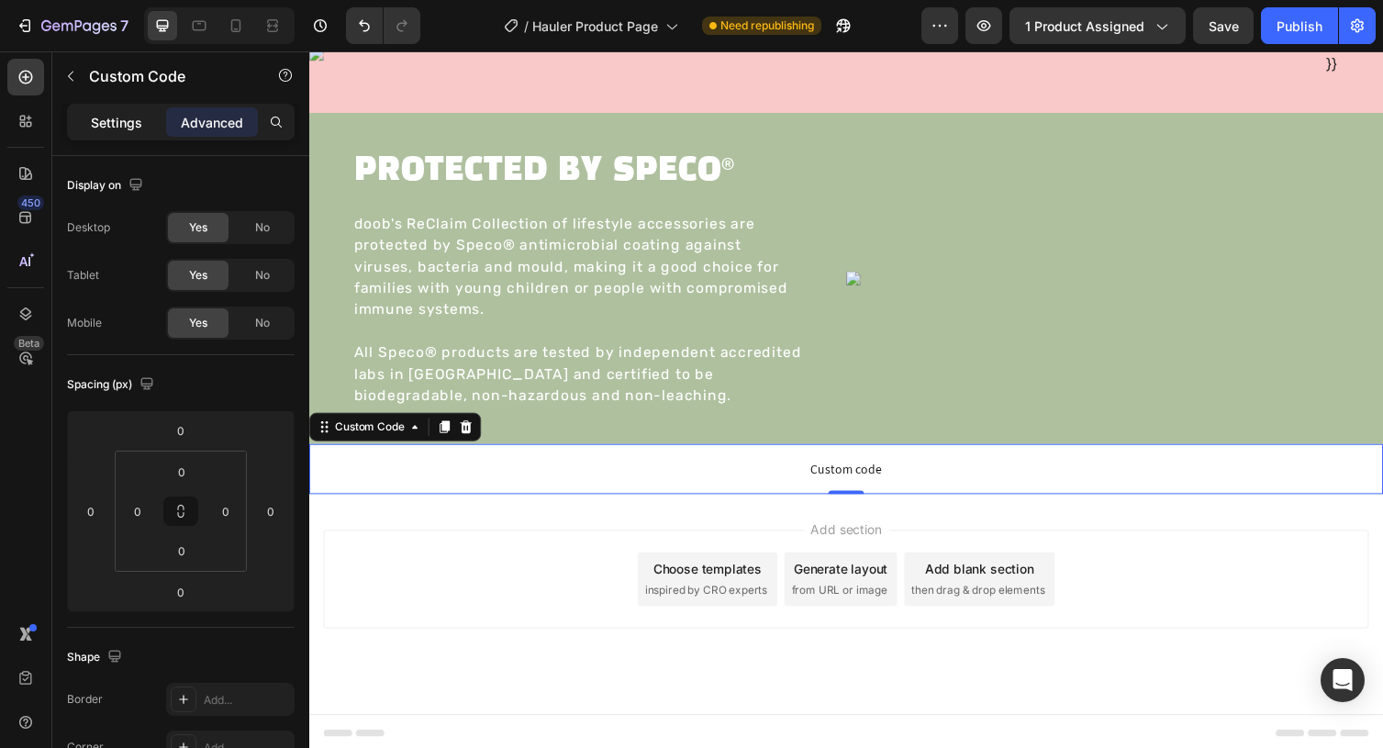
click at [106, 129] on p "Settings" at bounding box center [116, 122] width 51 height 19
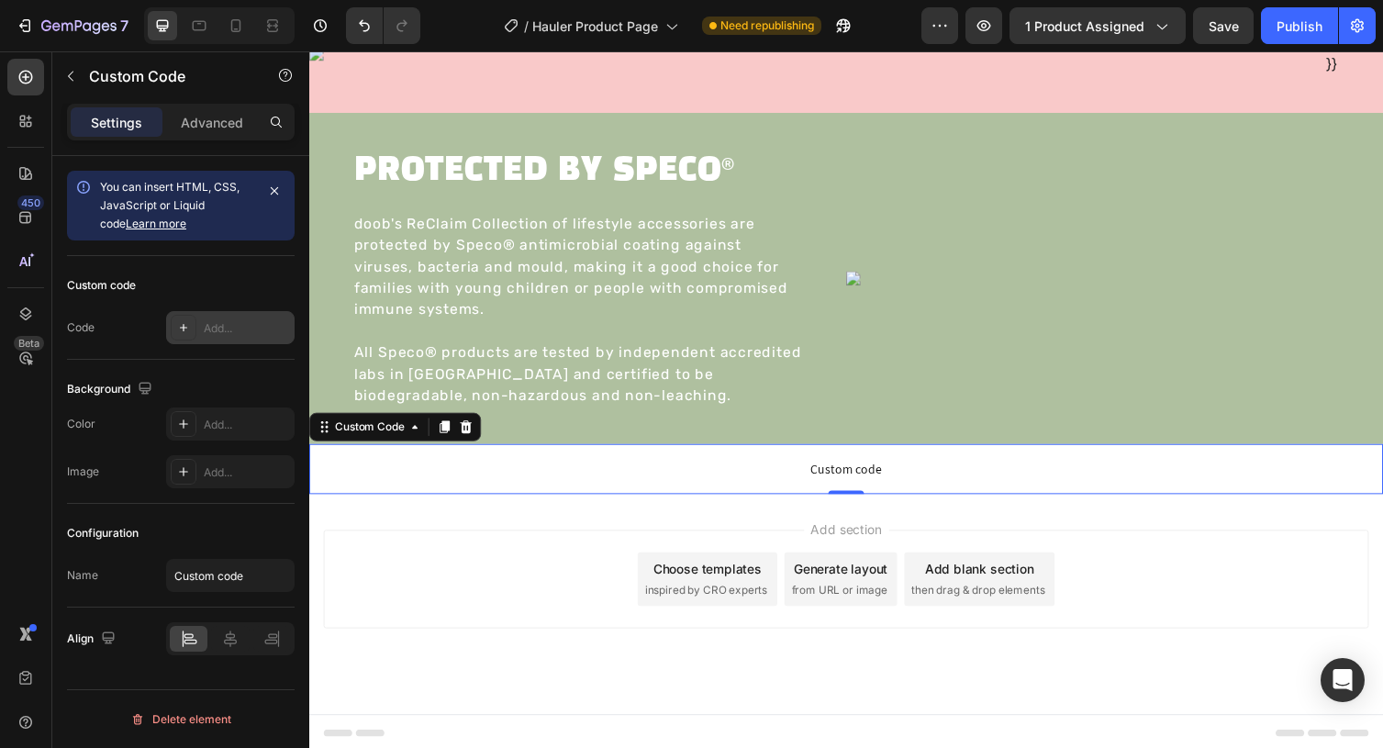
click at [188, 331] on div at bounding box center [184, 328] width 26 height 26
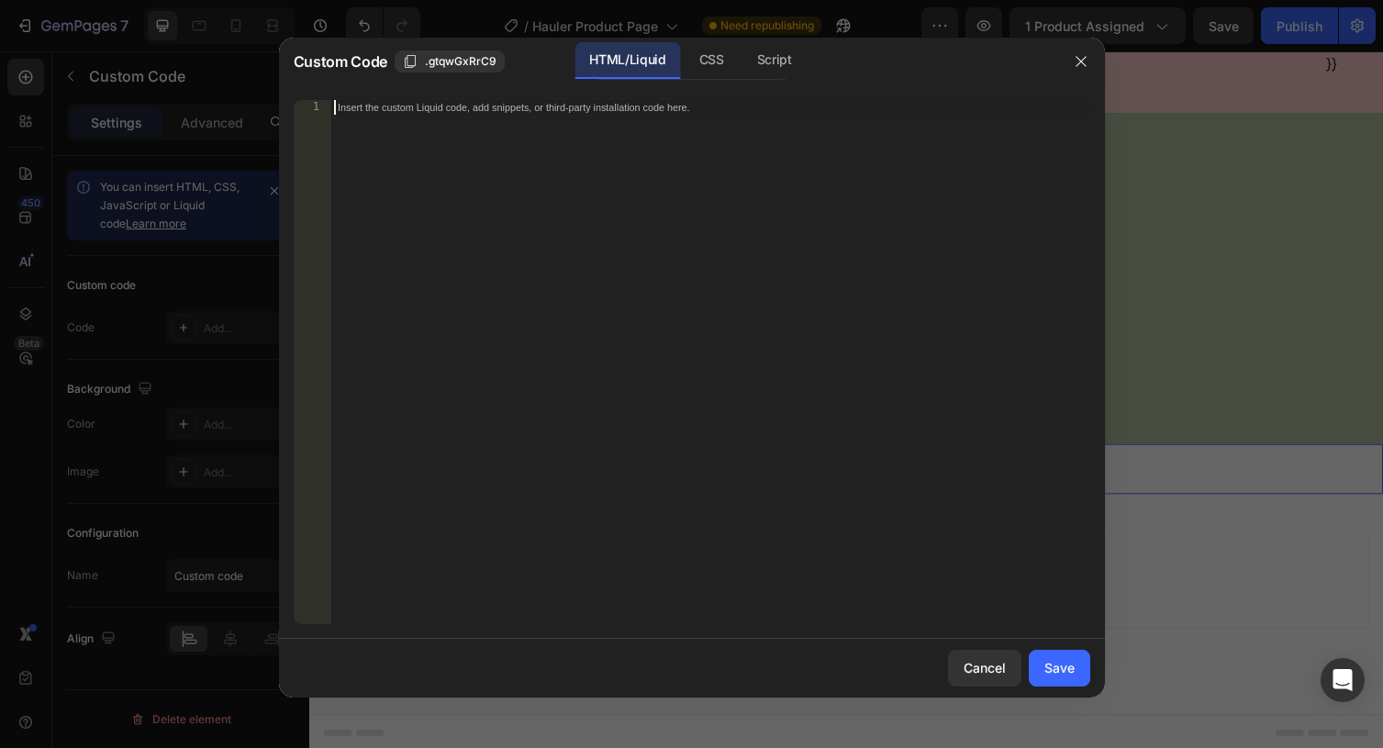
click at [634, 148] on div "Insert the custom Liquid code, add snippets, or third-party installation code h…" at bounding box center [710, 376] width 760 height 553
paste textarea "</div>"
type textarea "</div>"
click at [742, 65] on div "CSS" at bounding box center [774, 60] width 64 height 37
click at [618, 166] on div "Insert the CSS code to style your content here." at bounding box center [710, 376] width 760 height 553
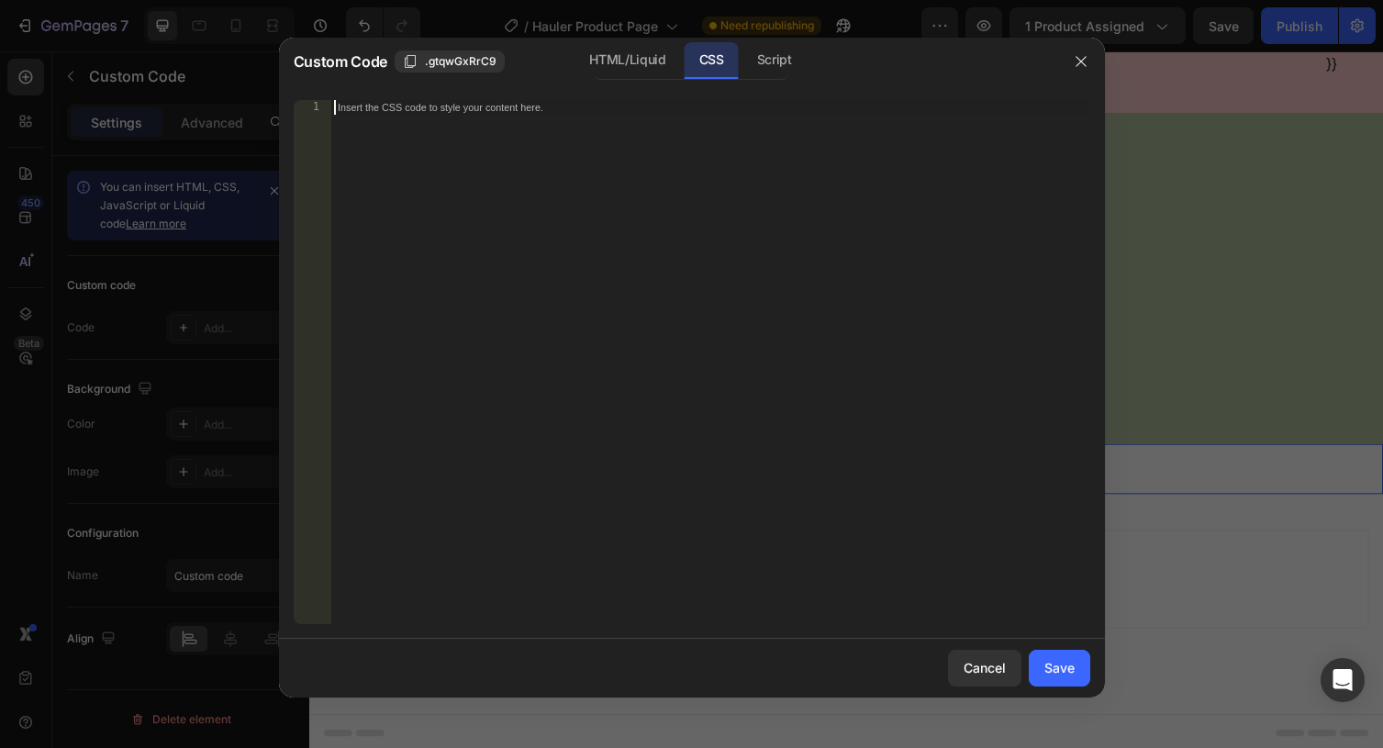
paste textarea "}"
type textarea "}"
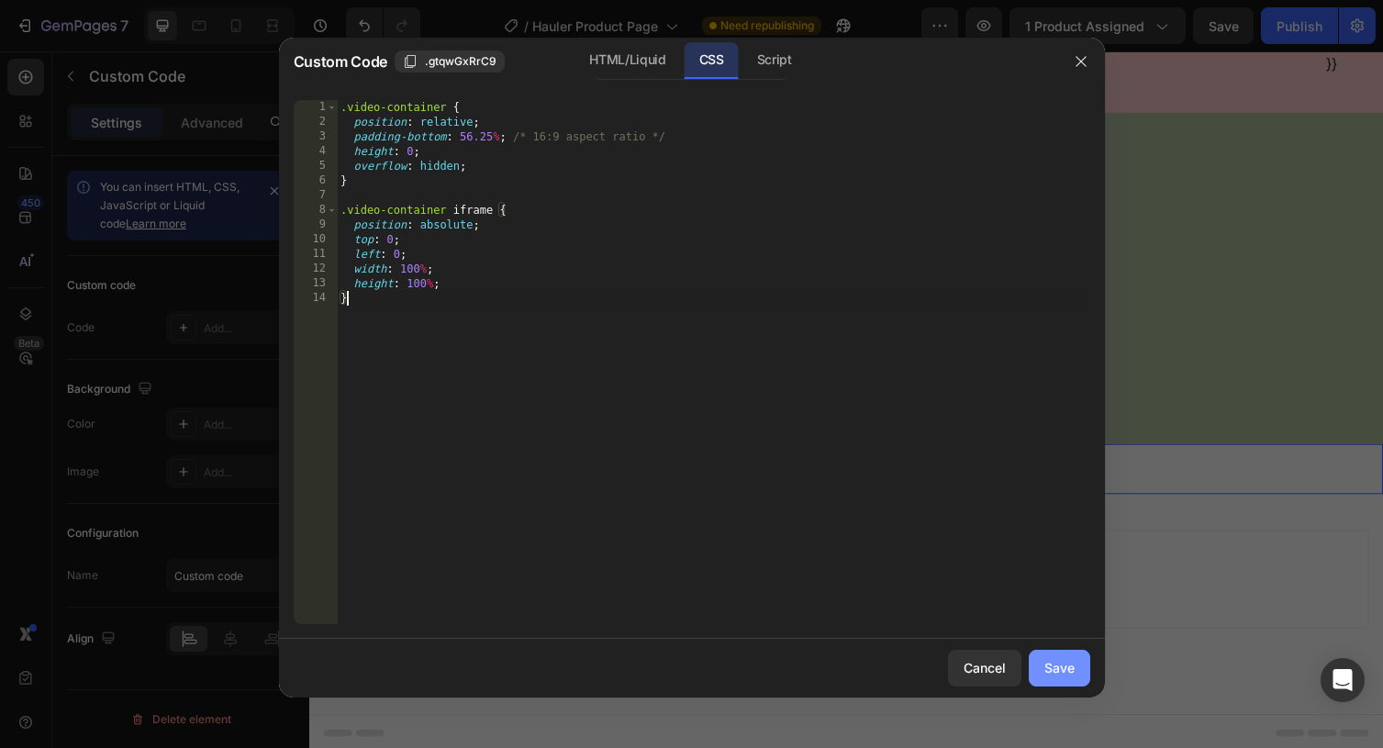
click at [1067, 672] on div "Save" at bounding box center [1059, 667] width 30 height 19
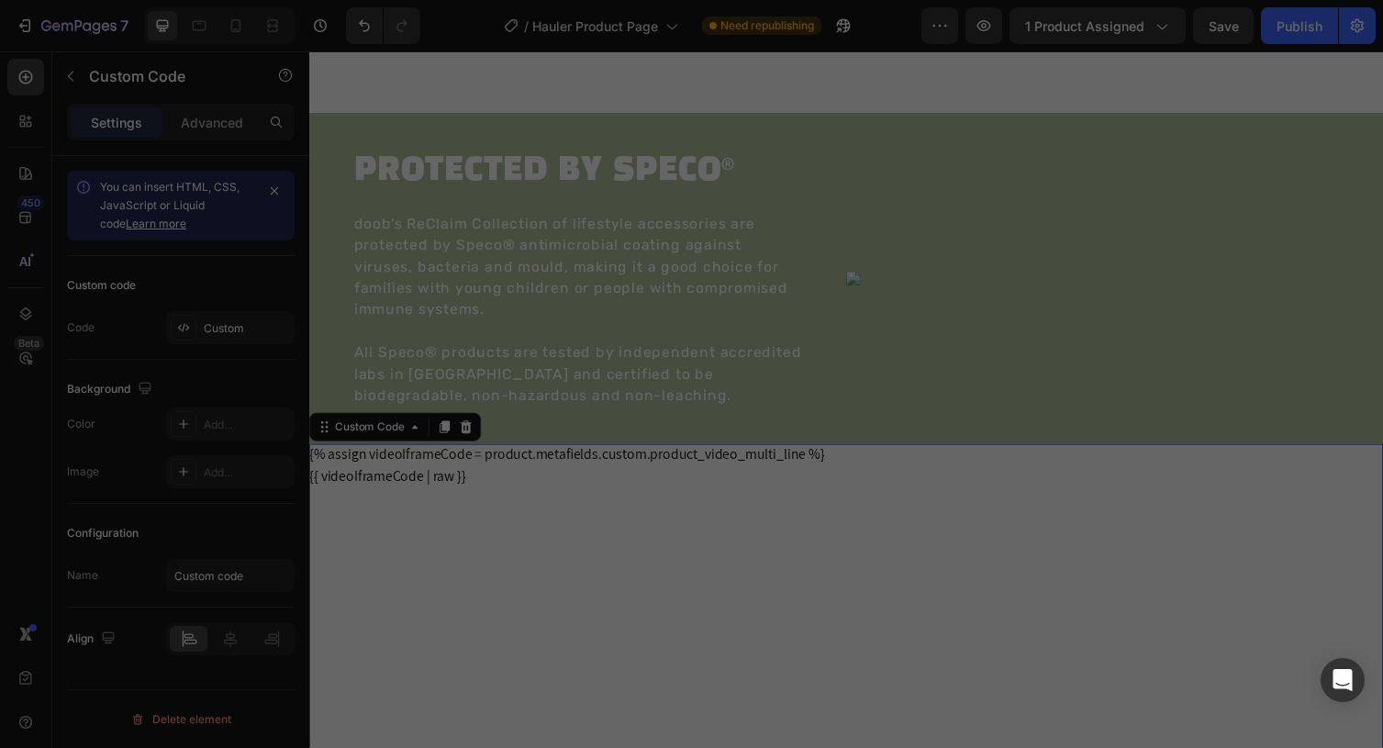
scroll to position [3100, 0]
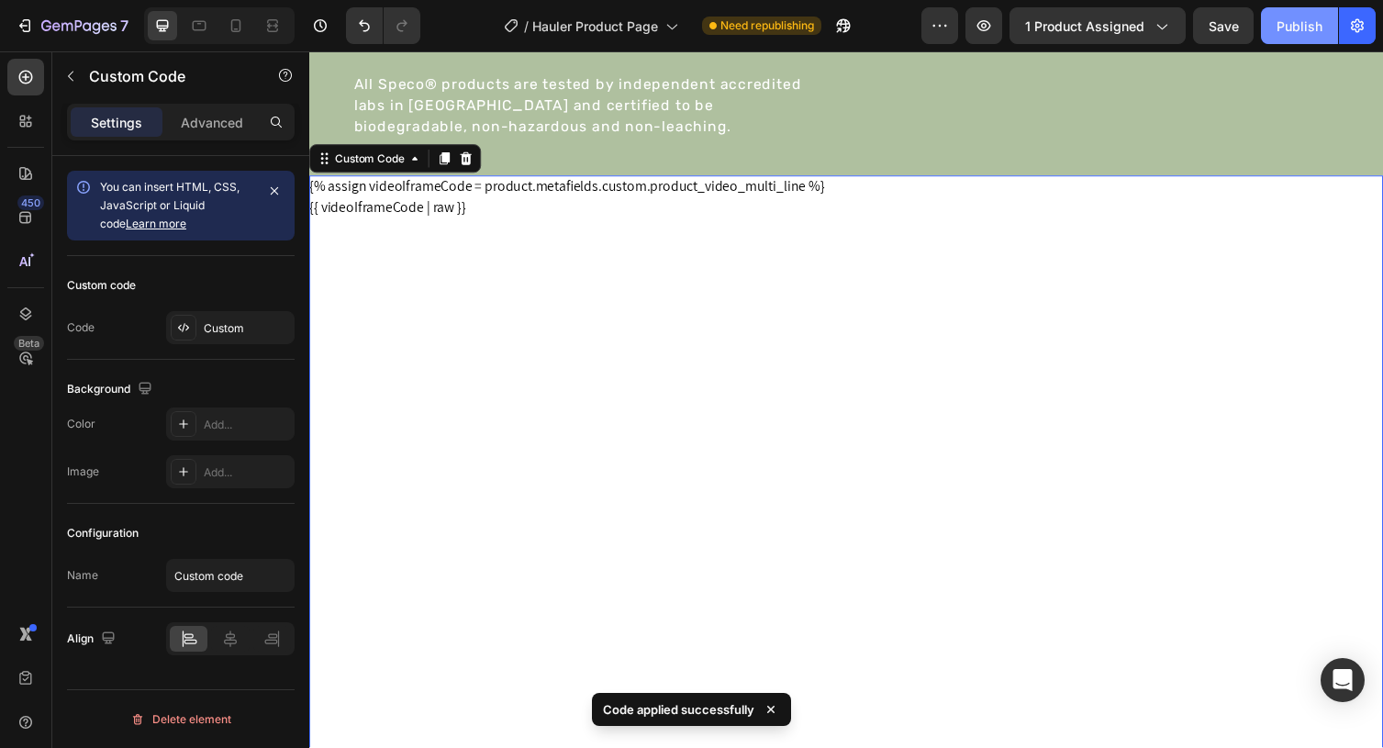
click at [1302, 26] on div "Publish" at bounding box center [1299, 26] width 46 height 19
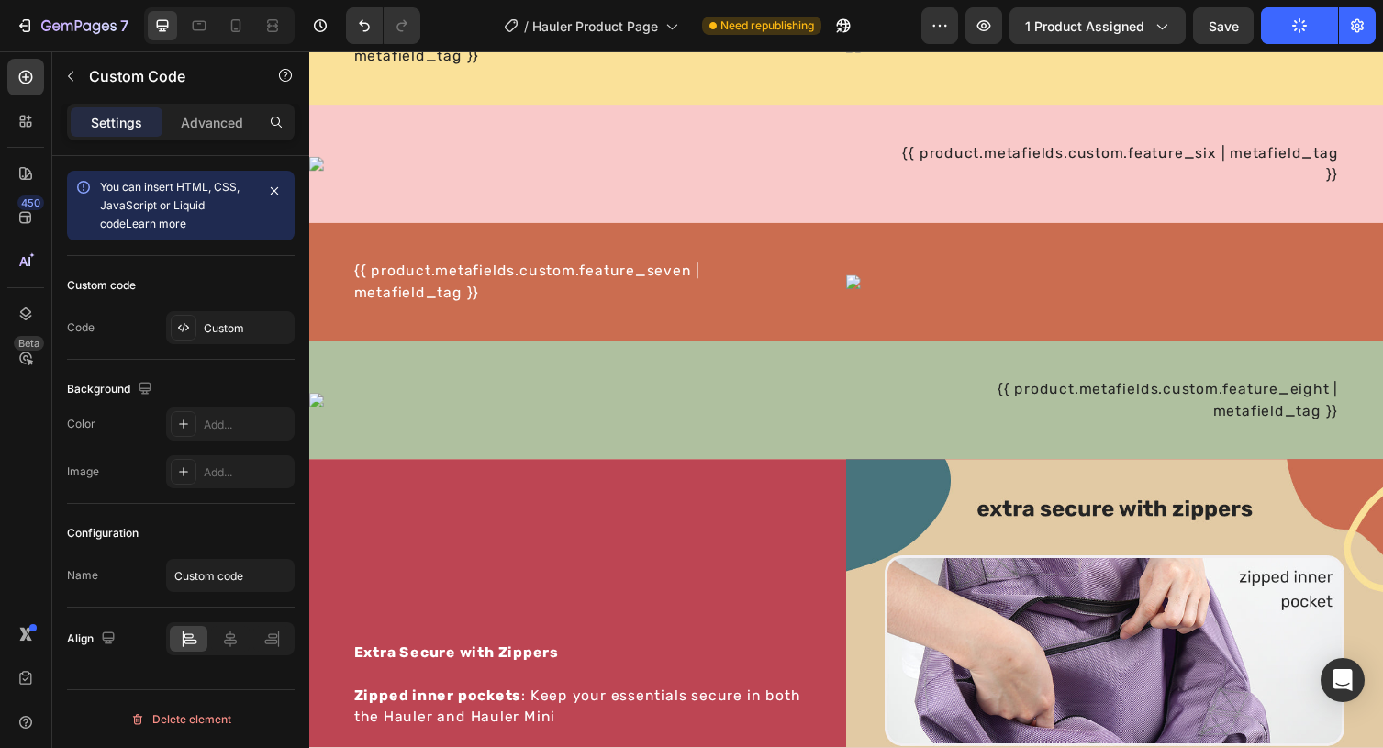
scroll to position [1065, 0]
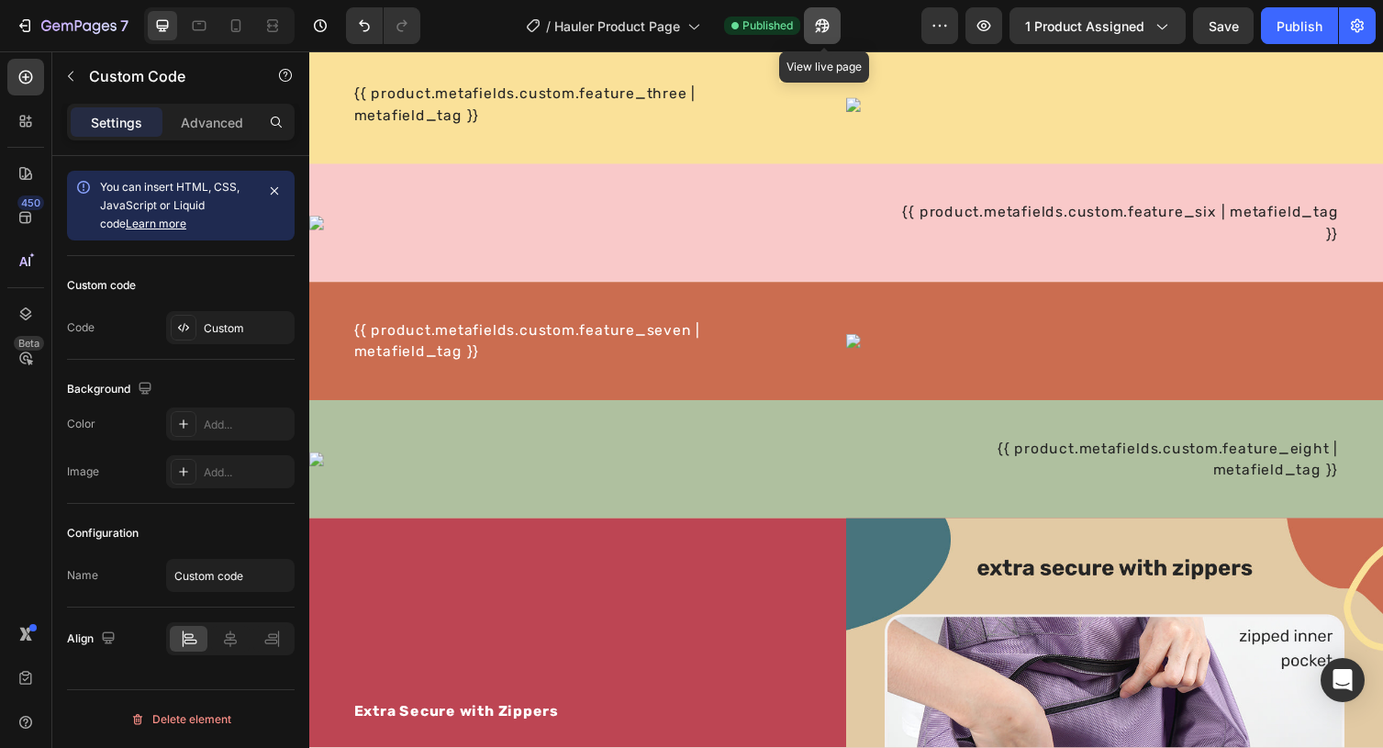
click at [835, 23] on button "button" at bounding box center [822, 25] width 37 height 37
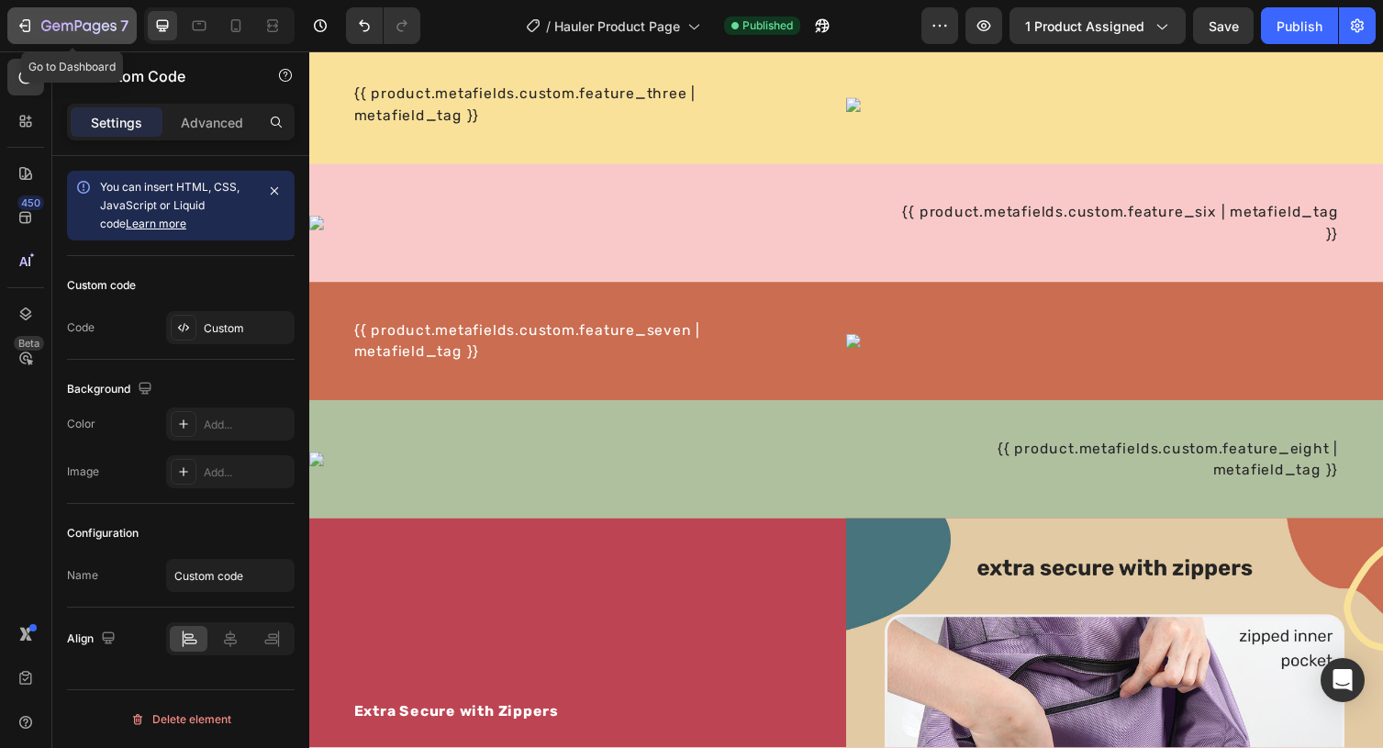
click at [74, 23] on icon "button" at bounding box center [78, 27] width 75 height 16
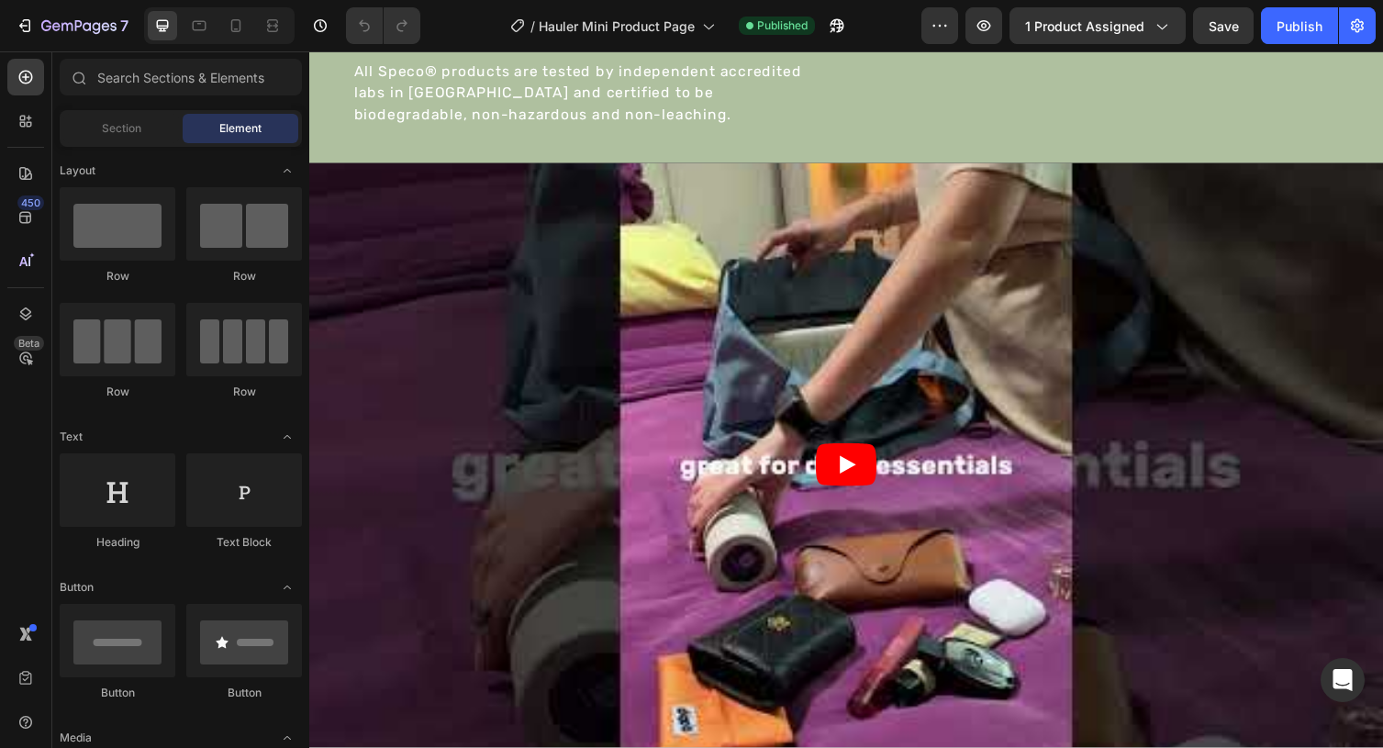
scroll to position [2845, 0]
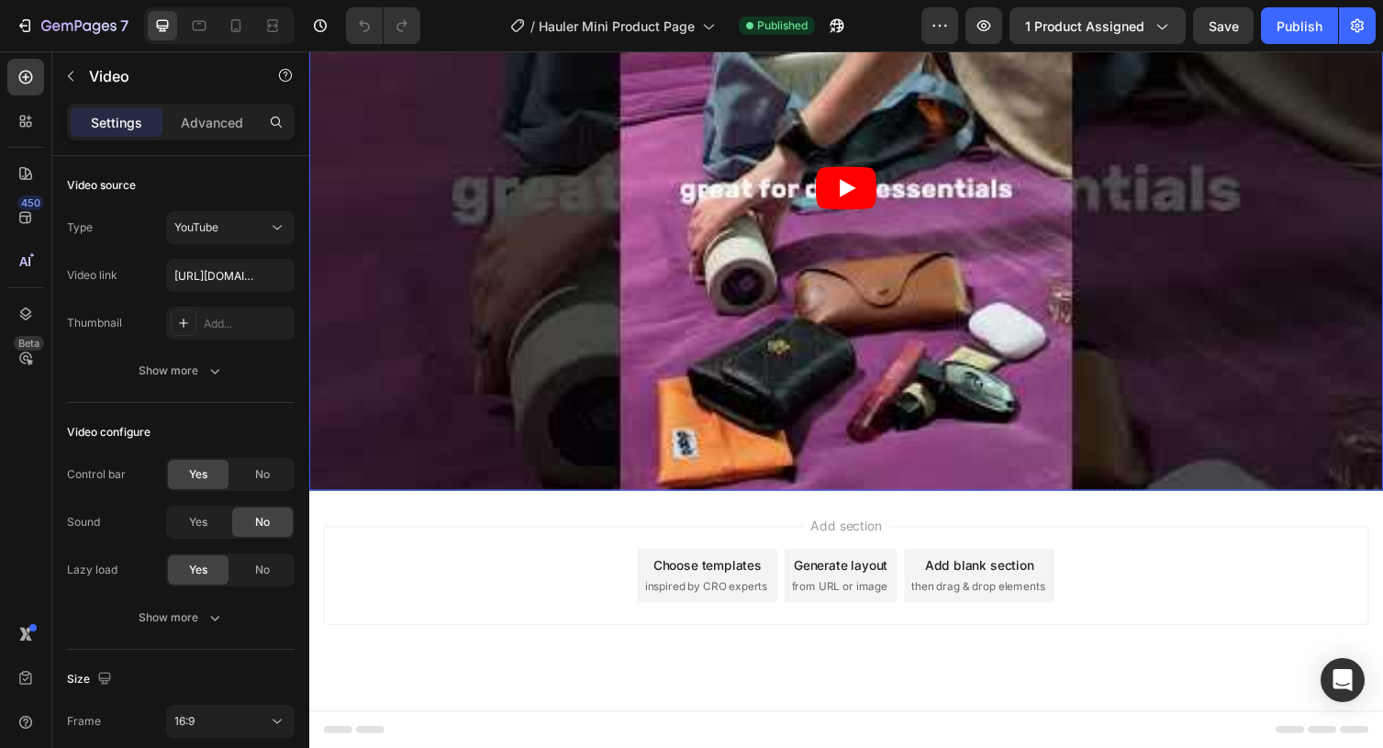
click at [707, 372] on article at bounding box center [859, 192] width 1101 height 619
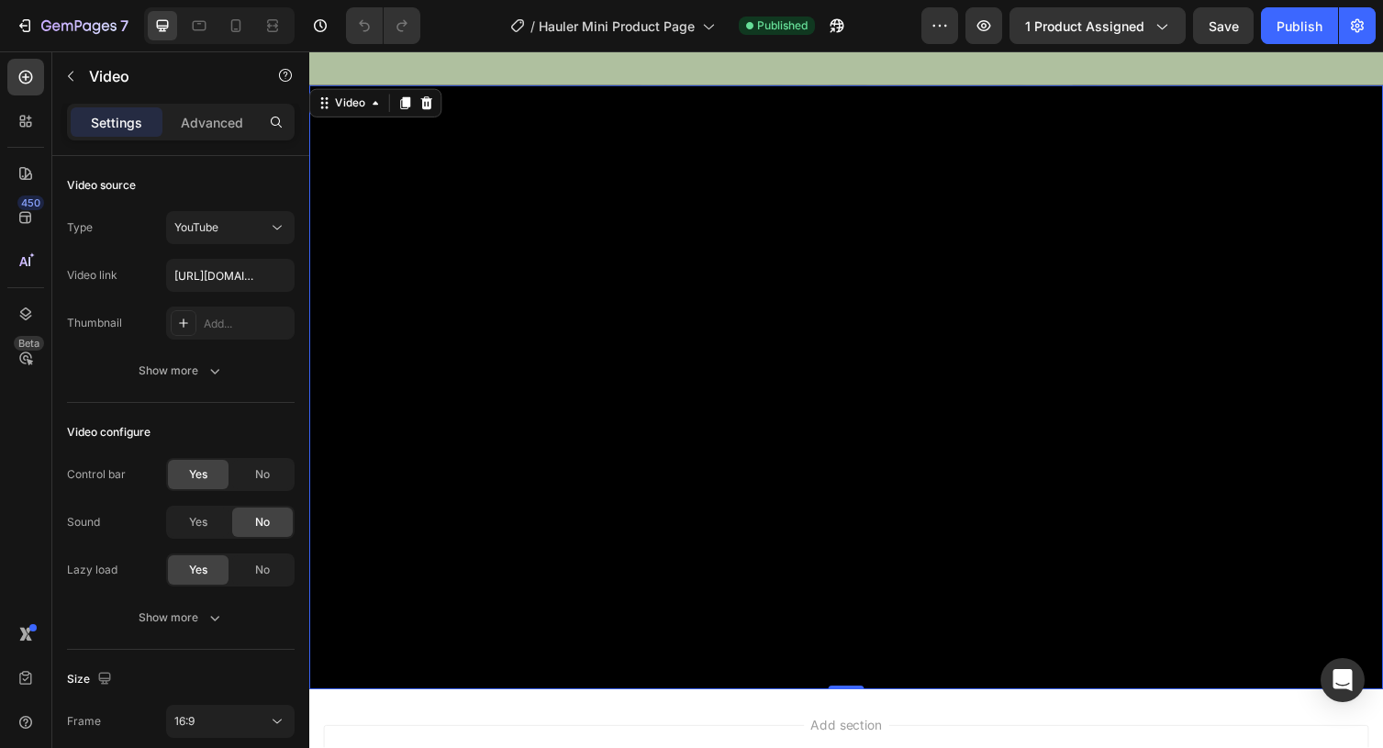
scroll to position [2615, 0]
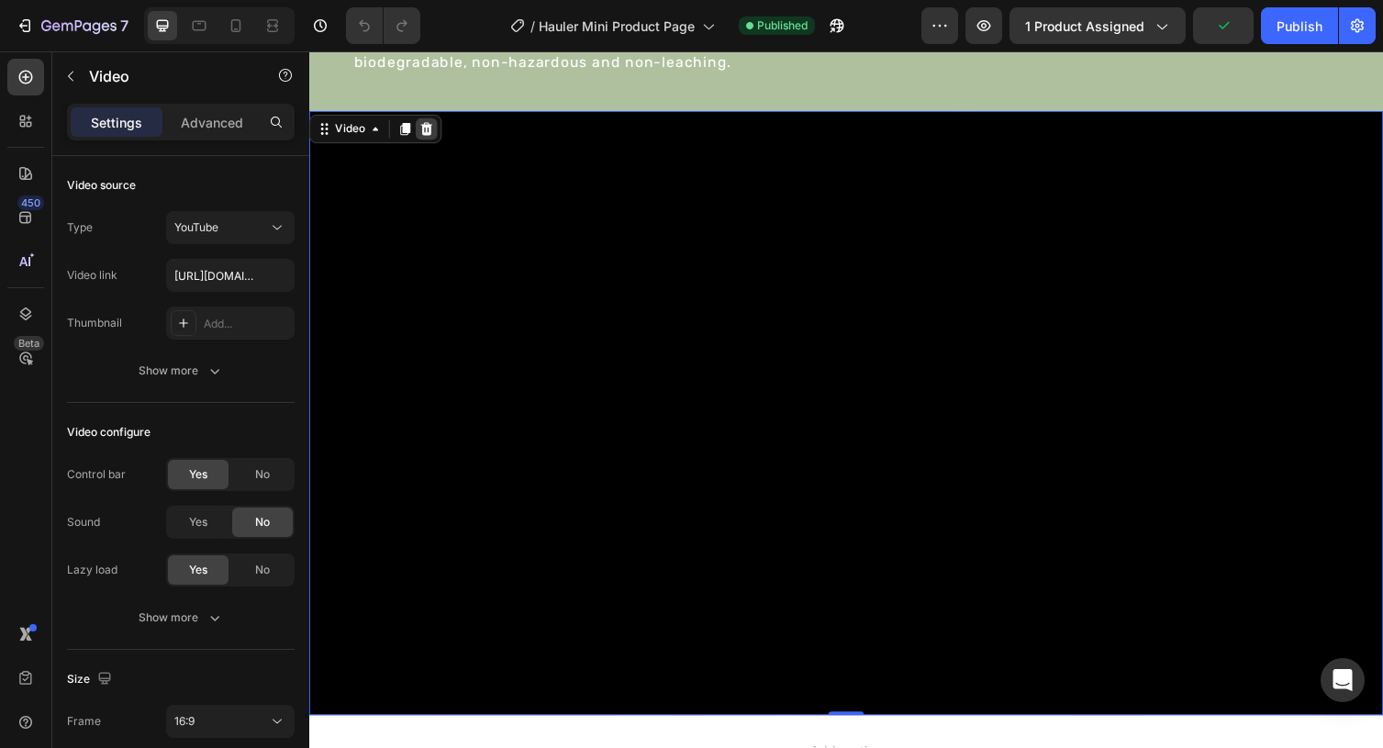
click at [431, 125] on icon at bounding box center [429, 131] width 15 height 15
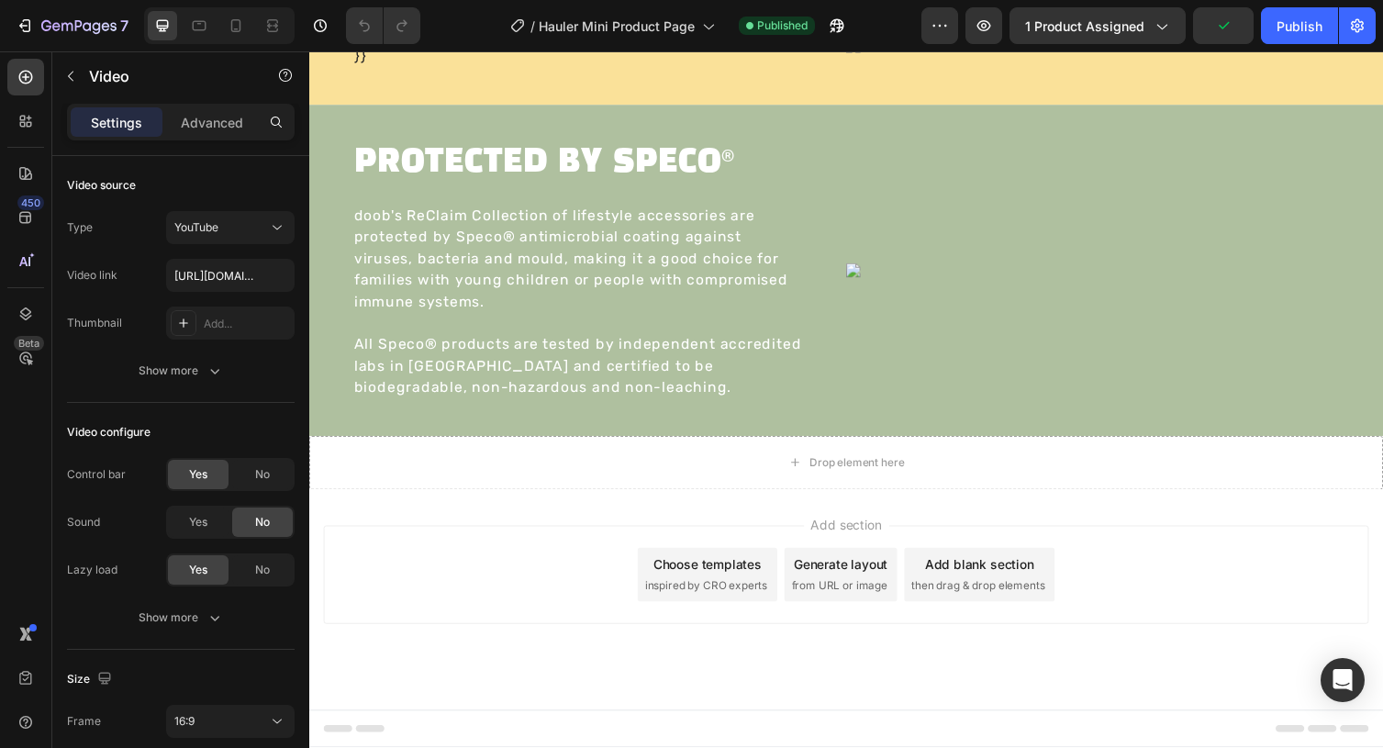
scroll to position [2281, 0]
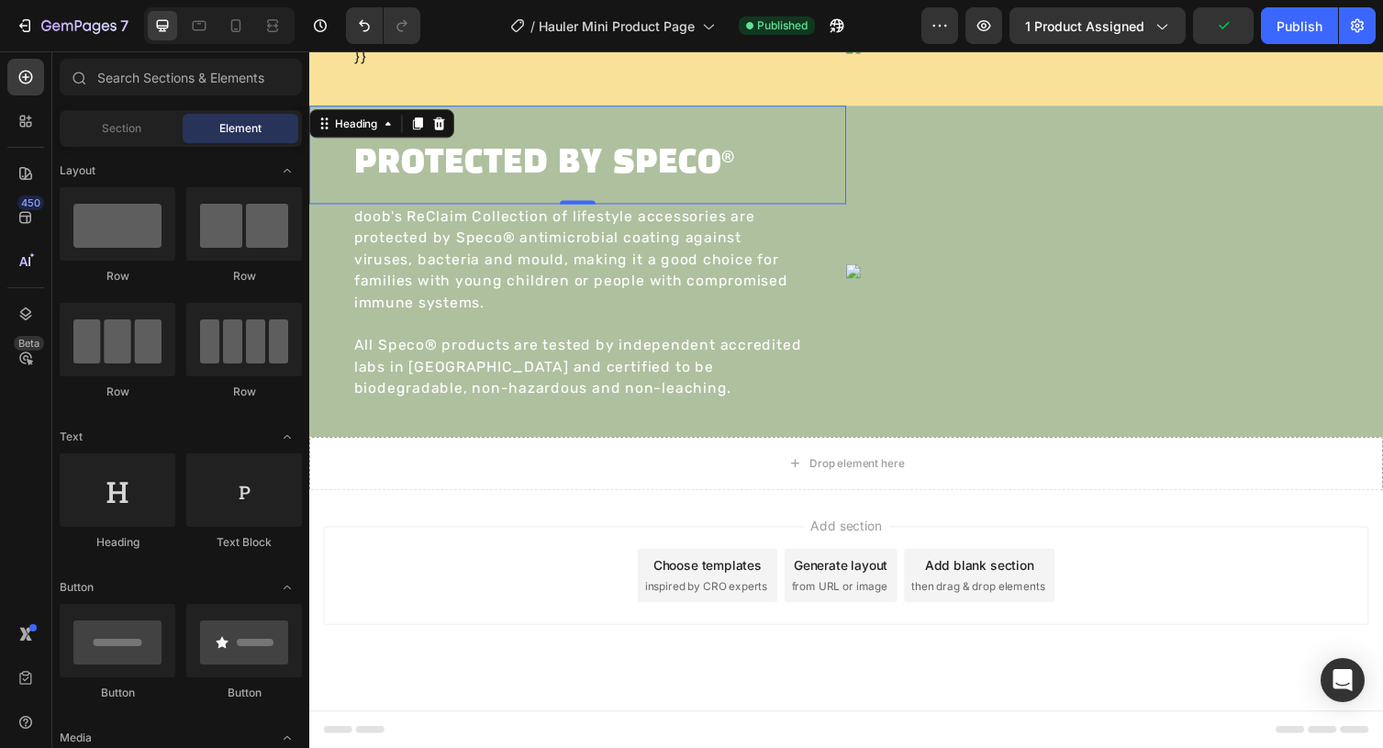
click at [587, 183] on h2 "PROTECTED BY SPECO®" at bounding box center [584, 167] width 462 height 46
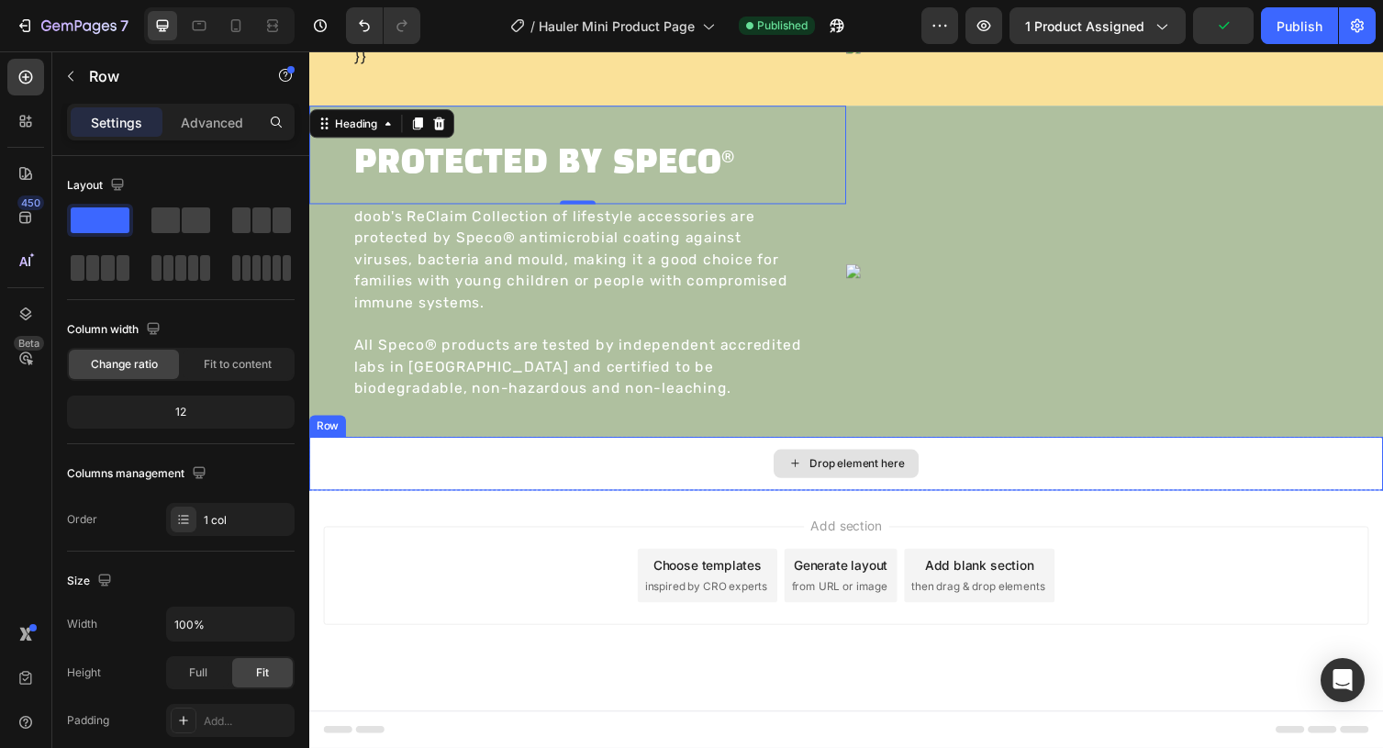
click at [677, 488] on div "Drop element here" at bounding box center [859, 474] width 1101 height 55
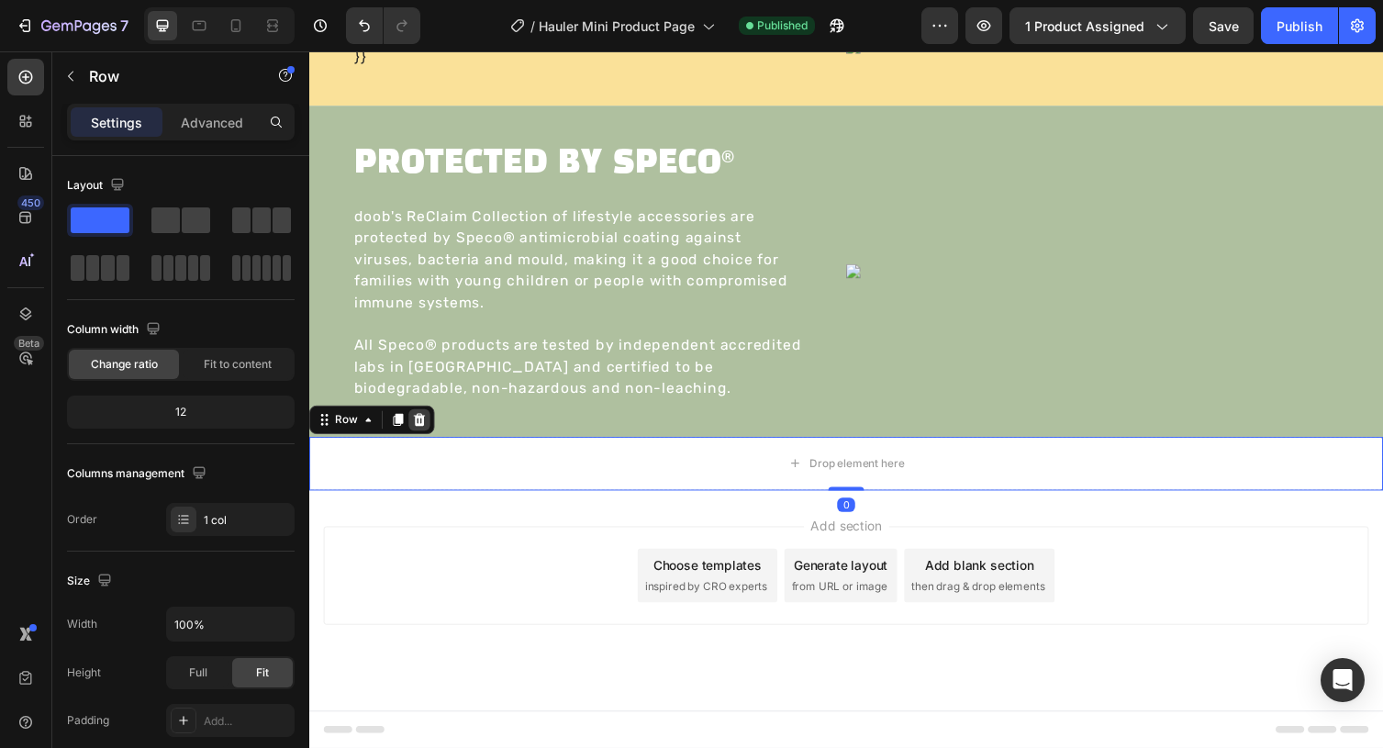
click at [419, 426] on icon at bounding box center [423, 428] width 12 height 13
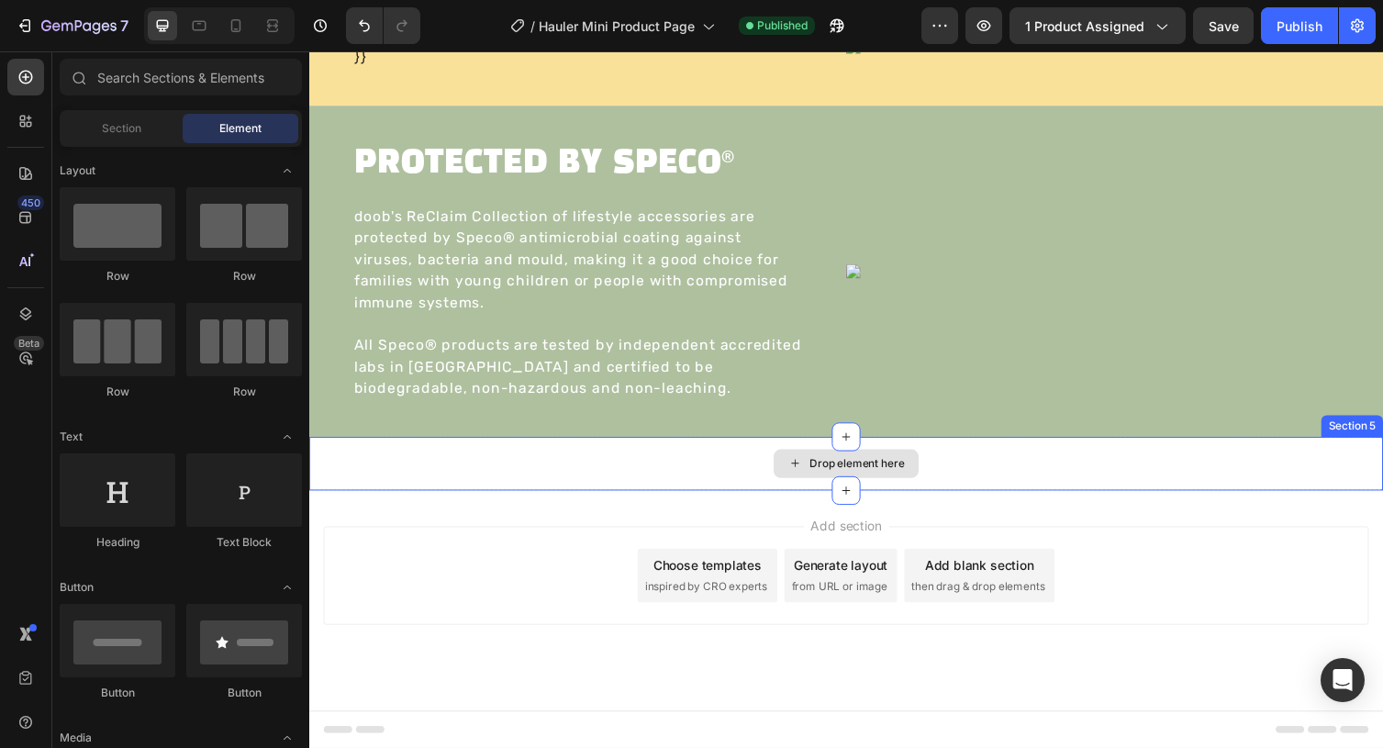
click at [478, 480] on div "Drop element here" at bounding box center [859, 474] width 1101 height 55
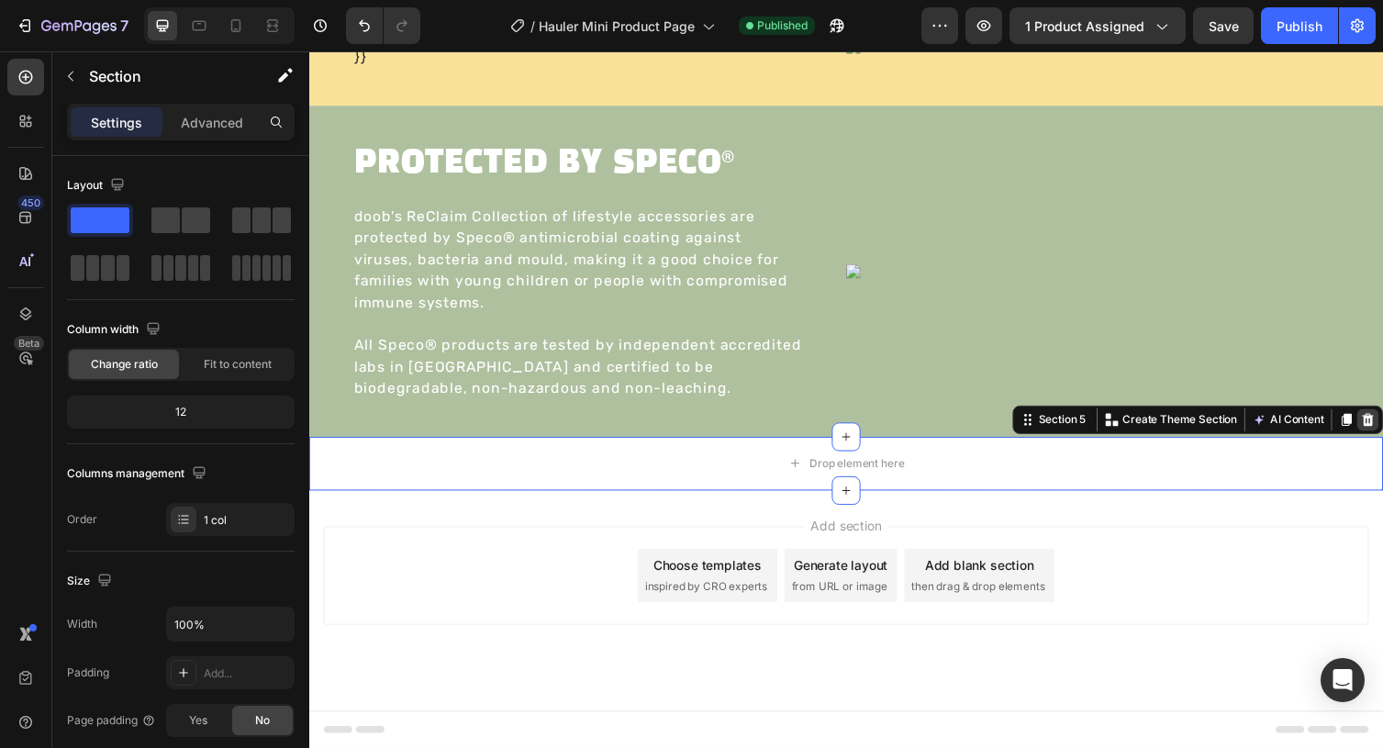
click at [1382, 430] on icon at bounding box center [1394, 429] width 15 height 15
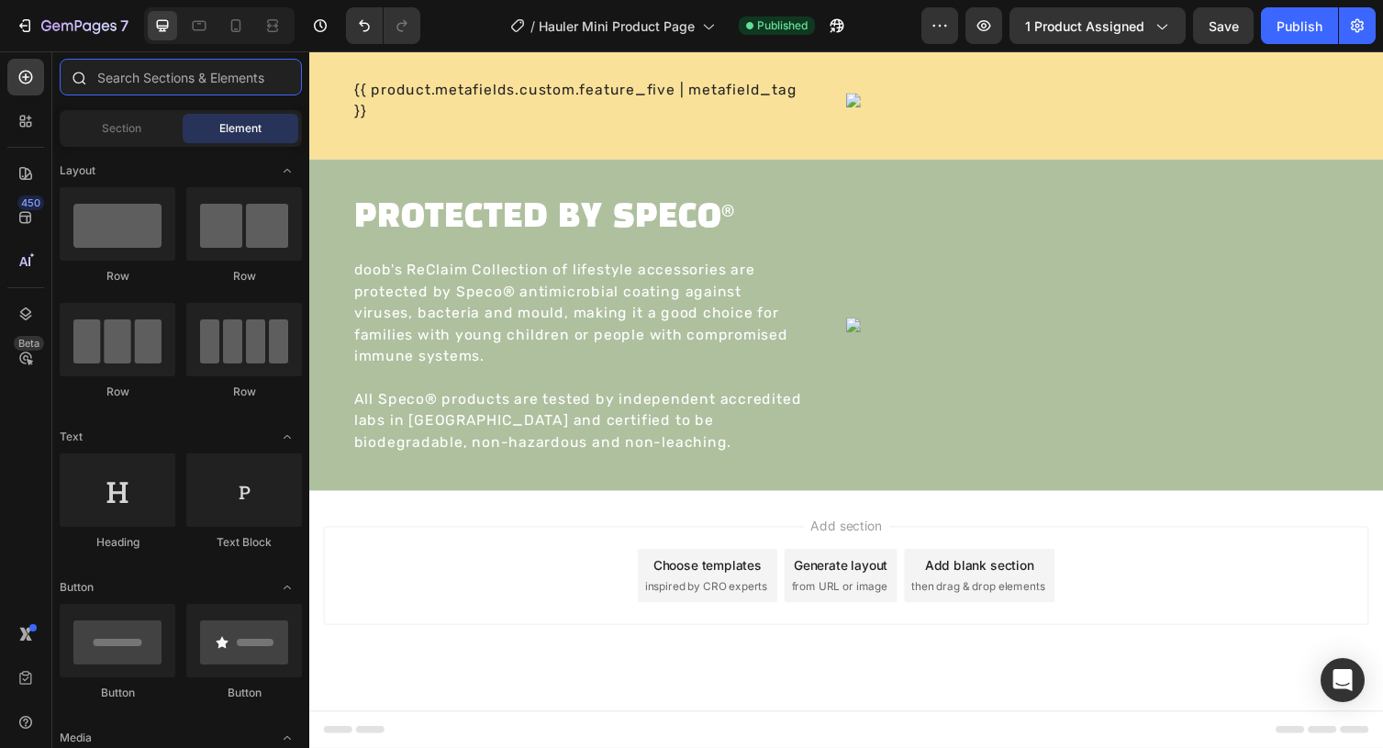
click at [135, 81] on input "text" at bounding box center [181, 77] width 242 height 37
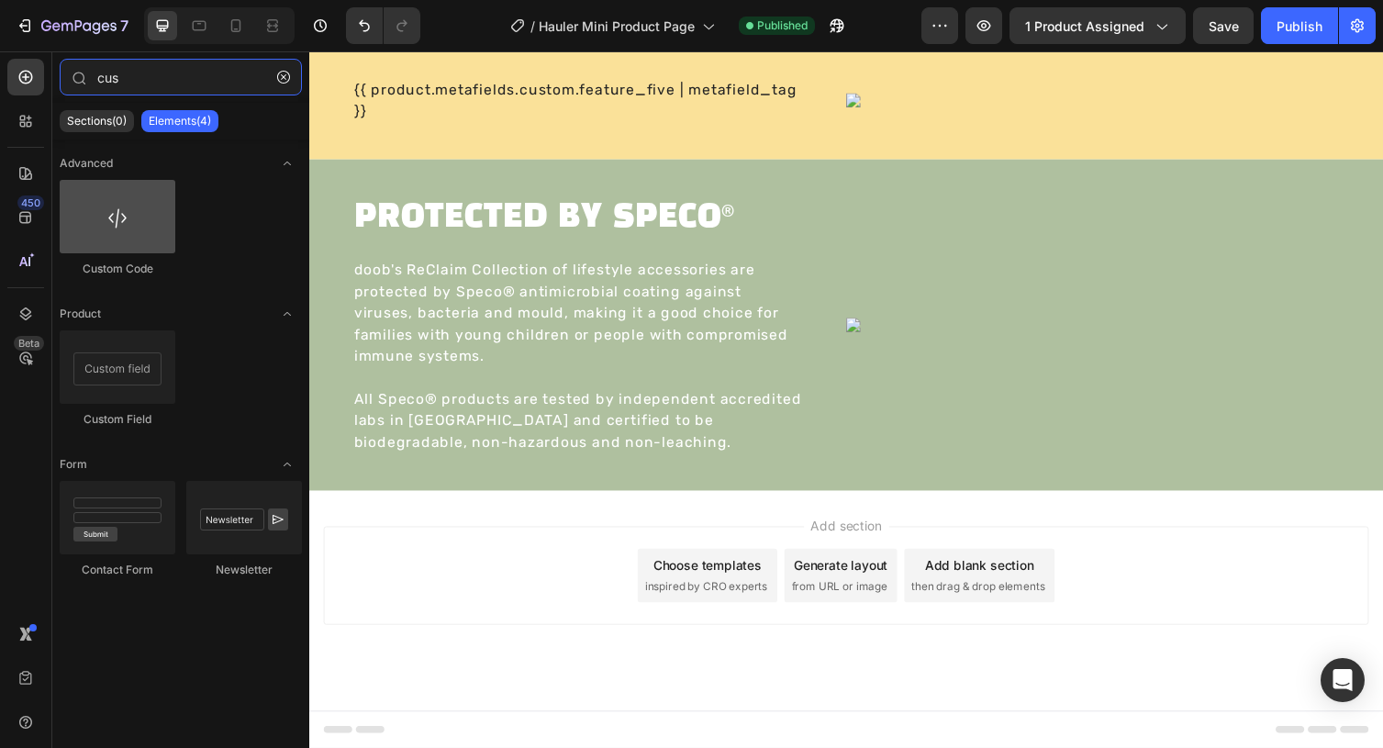
type input "cus"
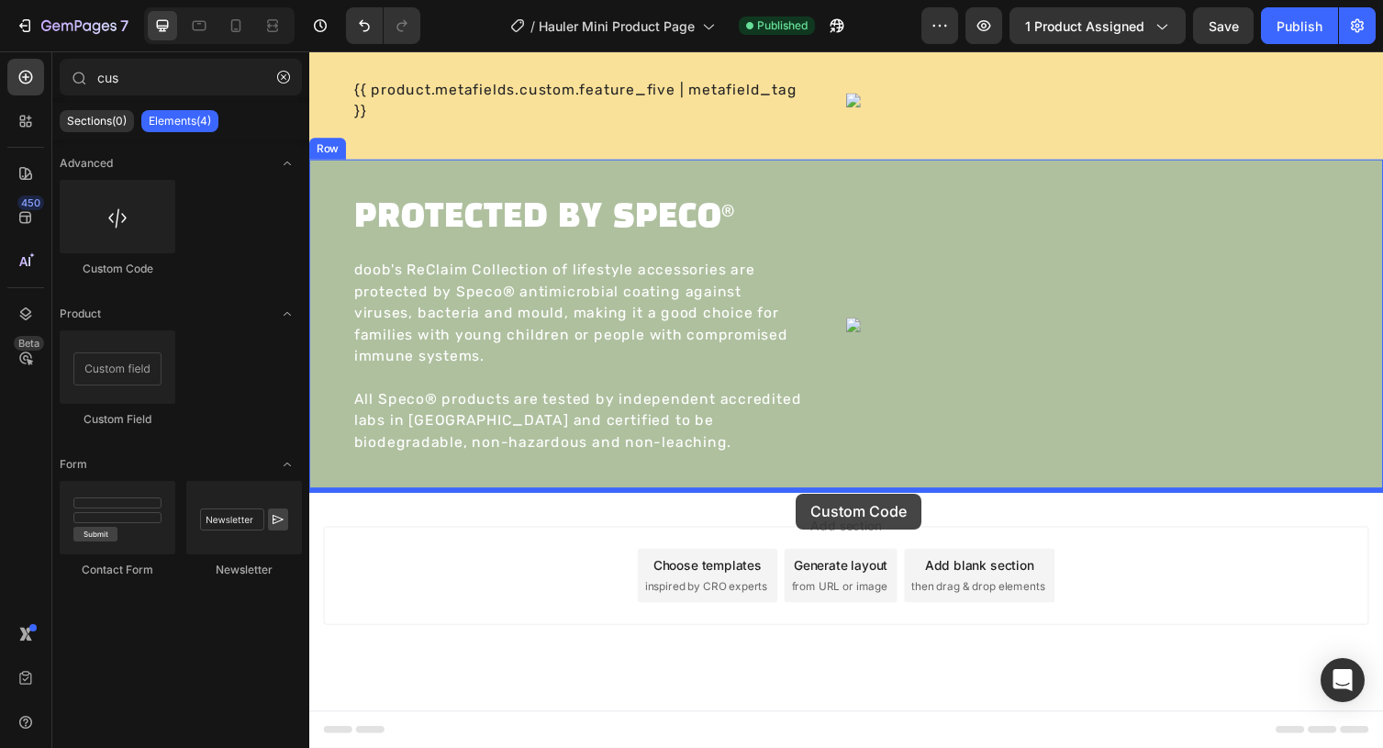
drag, startPoint x: 434, startPoint y: 285, endPoint x: 808, endPoint y: 505, distance: 433.9
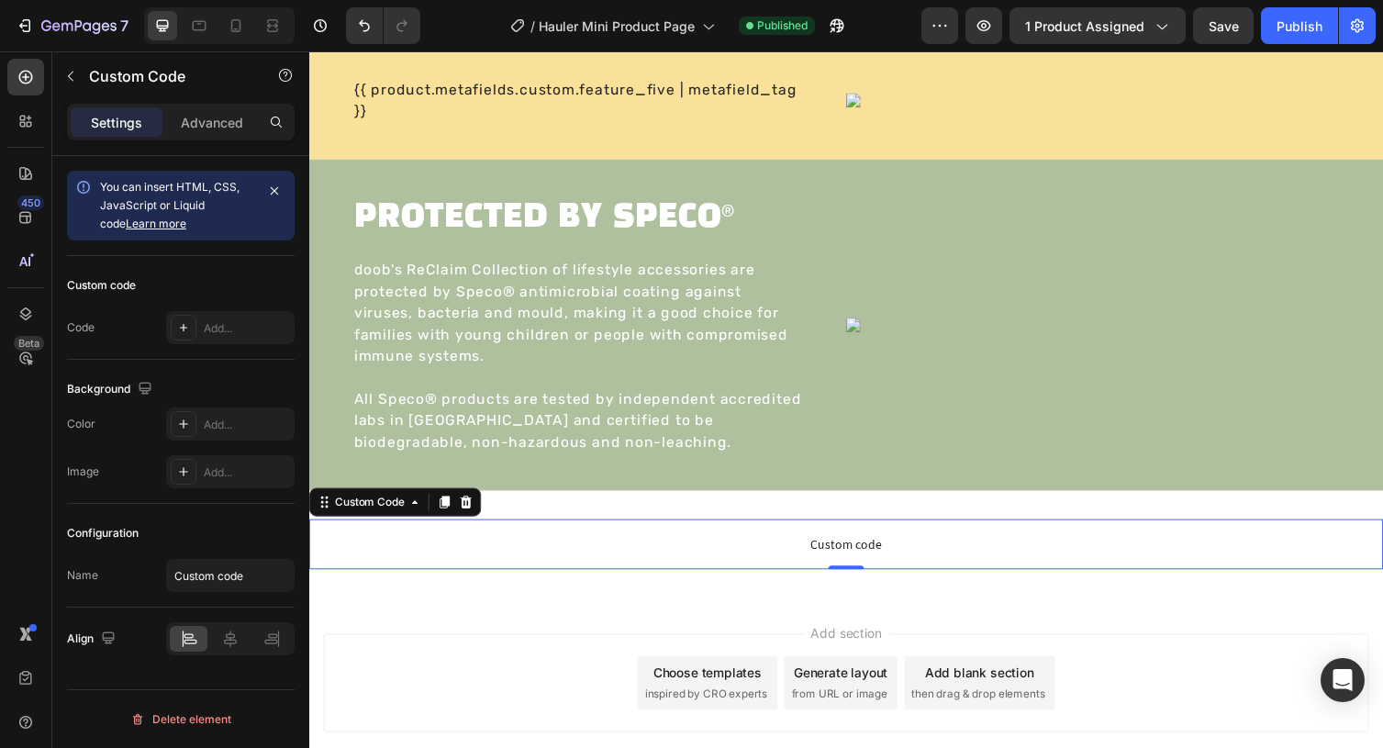
scroll to position [2333, 0]
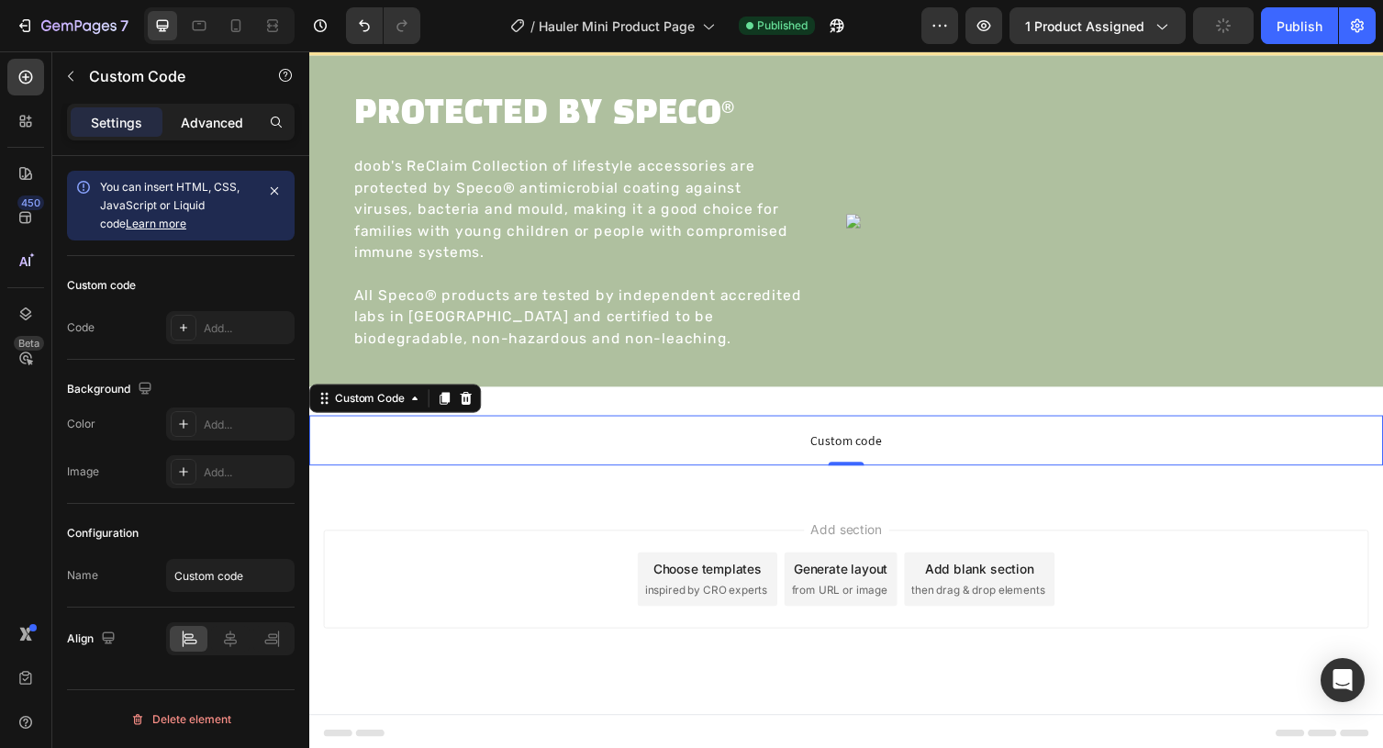
click at [213, 117] on p "Advanced" at bounding box center [212, 122] width 62 height 19
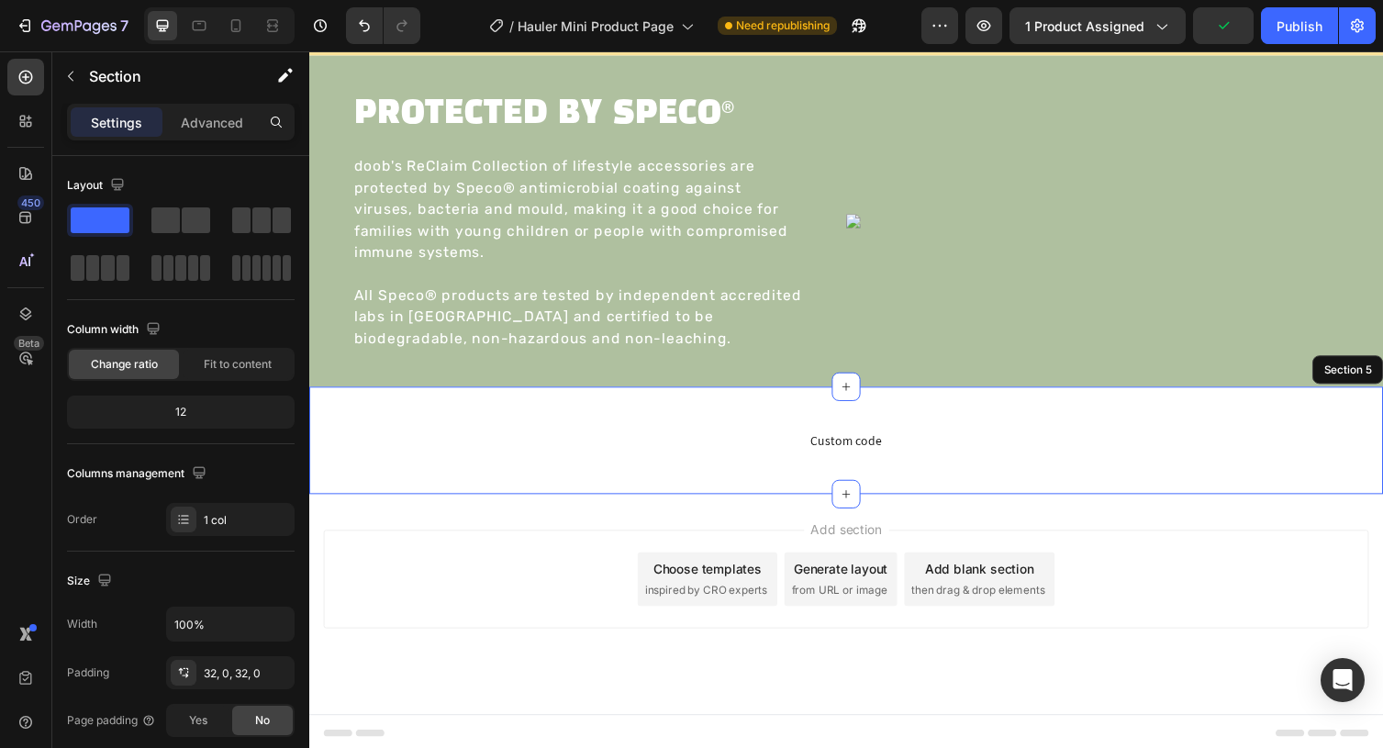
click at [566, 415] on div "Custom code Custom Code 0 Section 5" at bounding box center [859, 450] width 1101 height 110
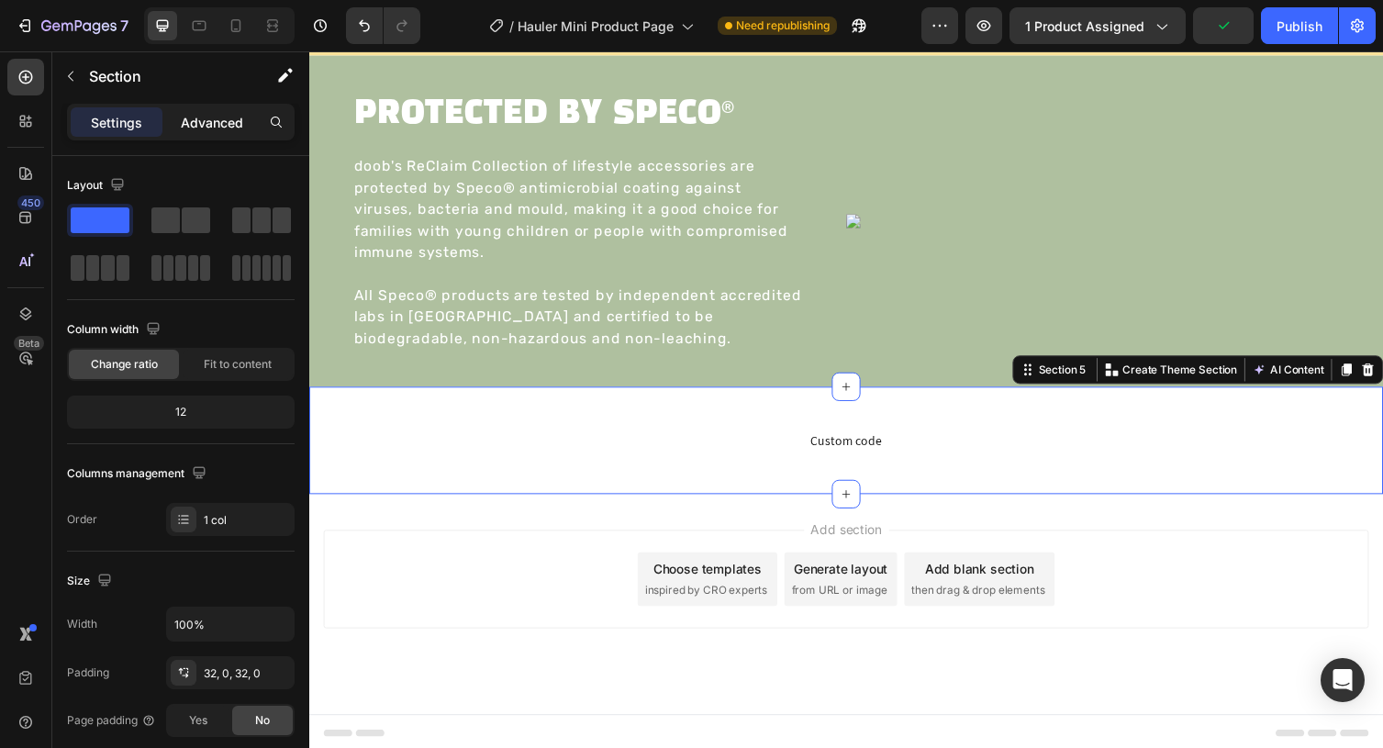
click at [213, 118] on p "Advanced" at bounding box center [212, 122] width 62 height 19
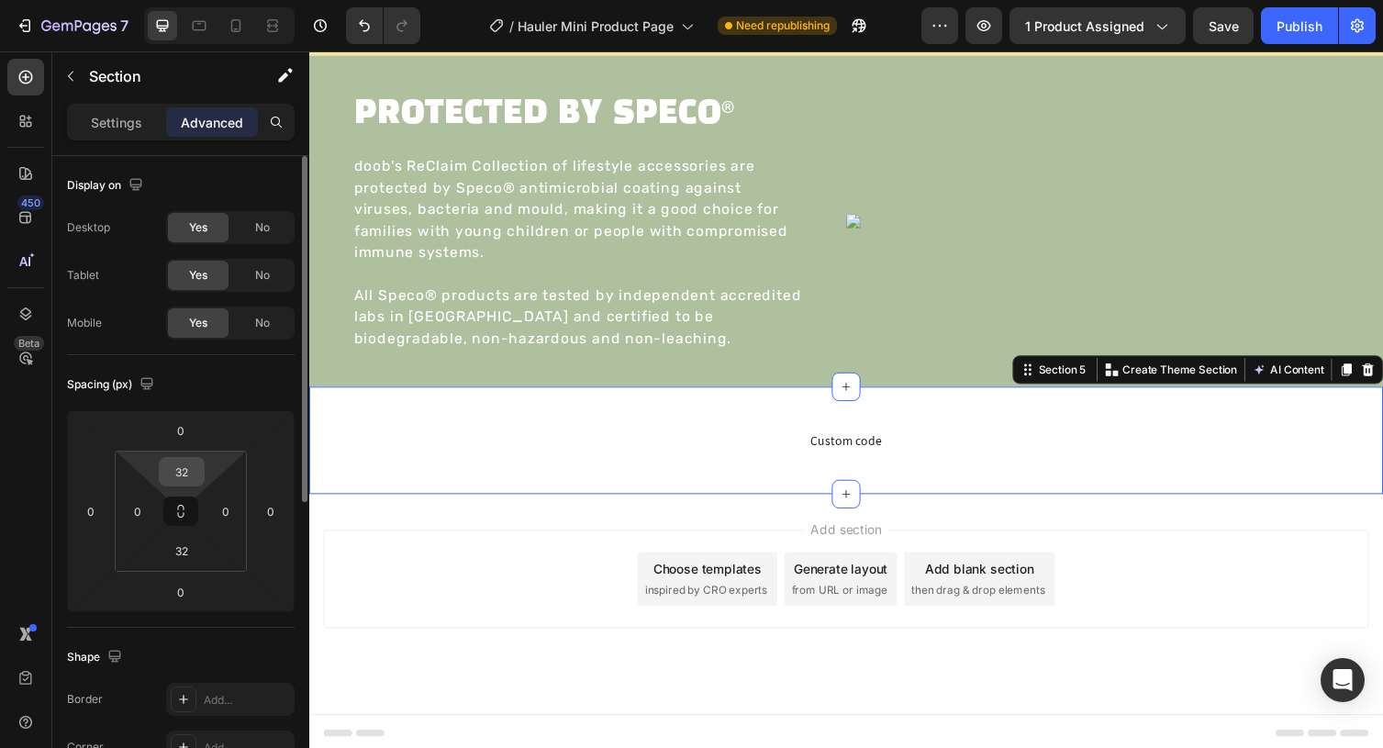
click at [181, 469] on input "32" at bounding box center [181, 472] width 37 height 28
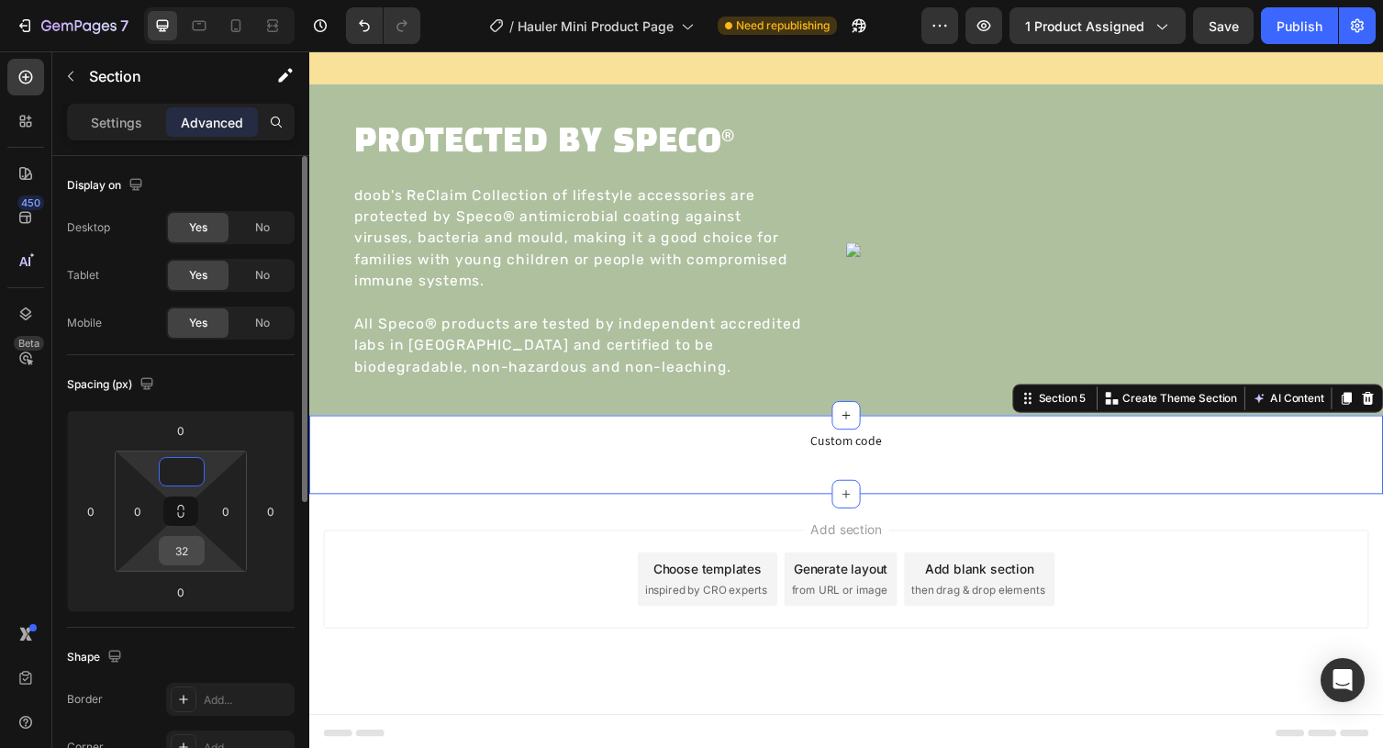
type input "0"
click at [182, 555] on input "32" at bounding box center [181, 551] width 37 height 28
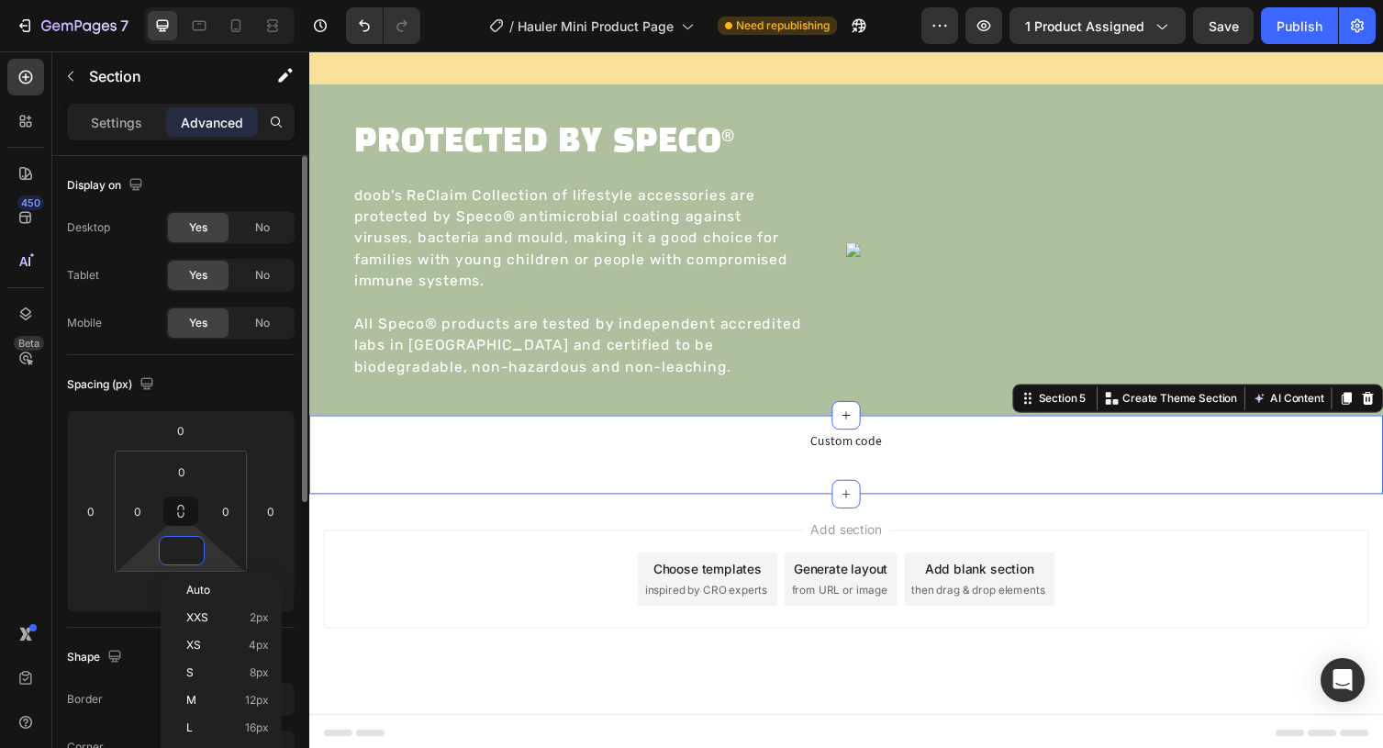
scroll to position [2274, 0]
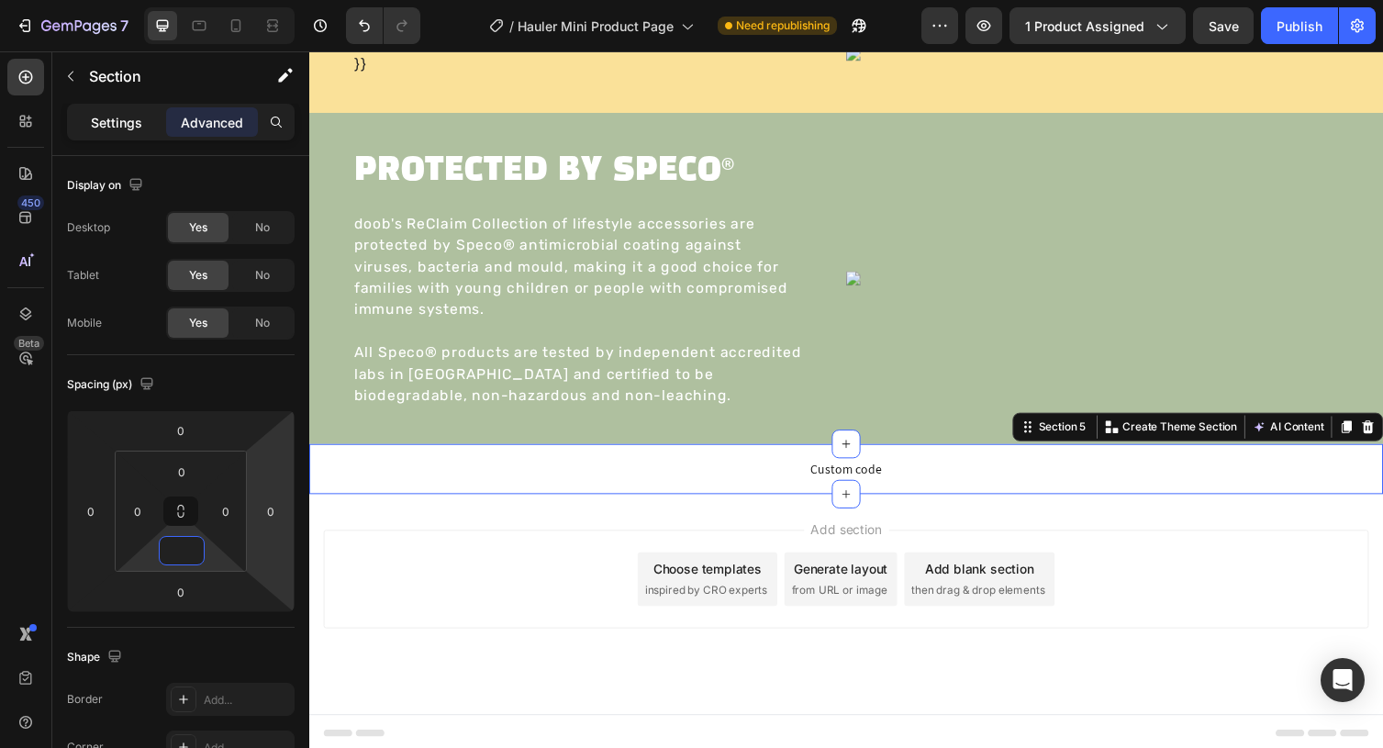
type input "0"
click at [121, 127] on p "Settings" at bounding box center [116, 122] width 51 height 19
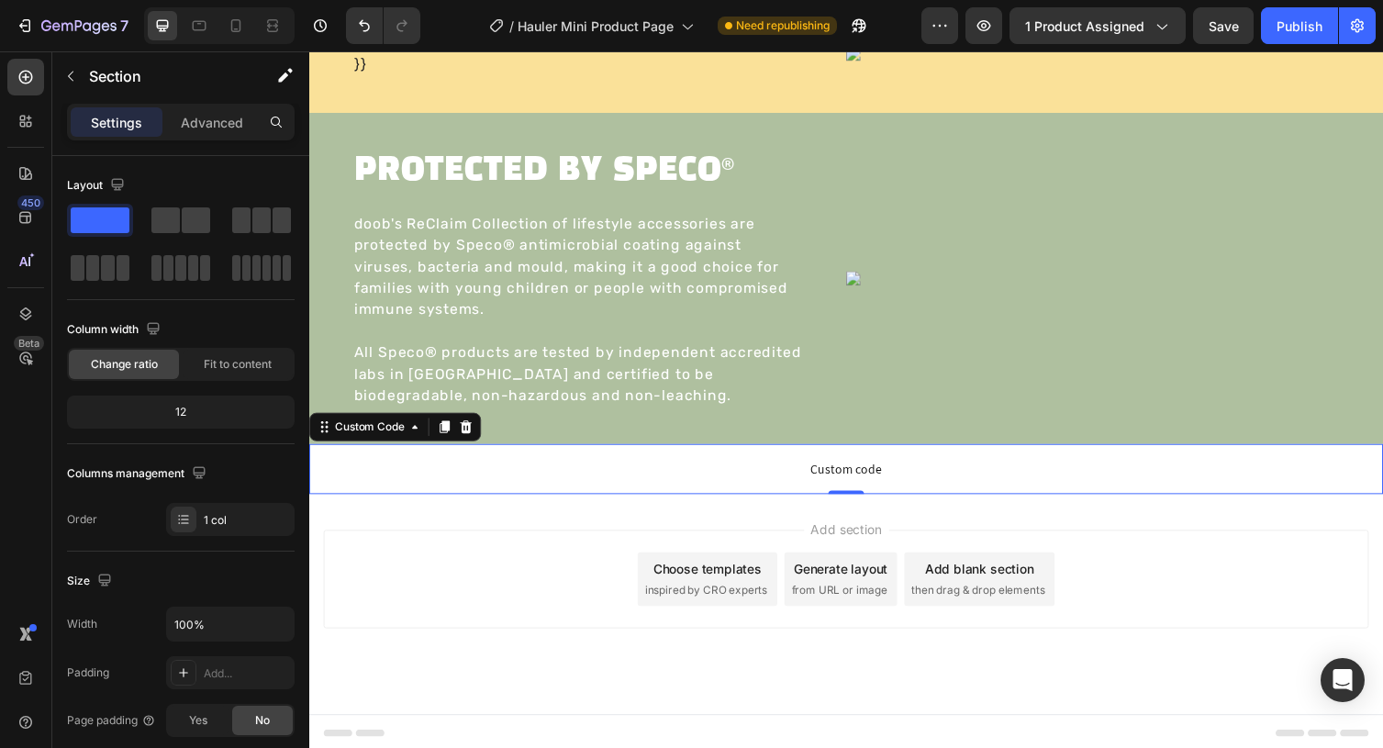
click at [584, 489] on p "Custom code" at bounding box center [859, 479] width 1101 height 51
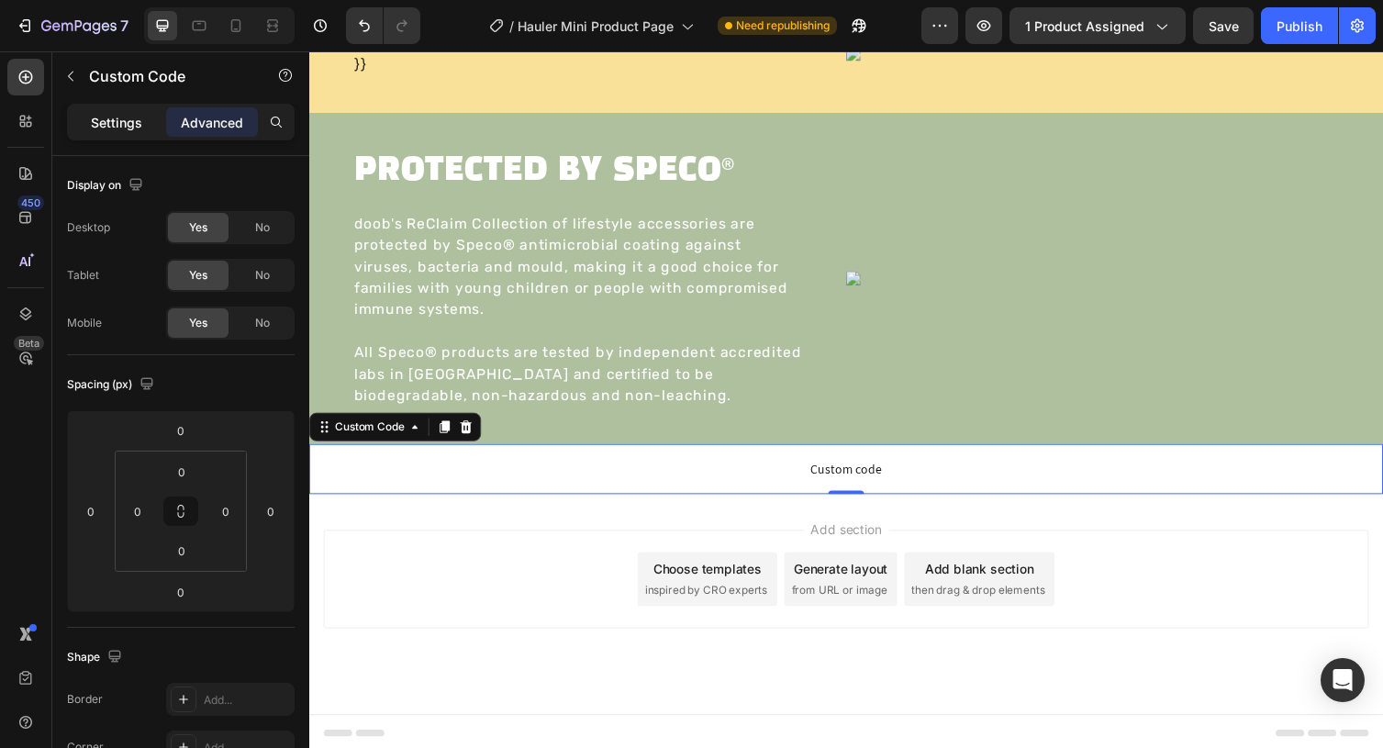
click at [132, 113] on p "Settings" at bounding box center [116, 122] width 51 height 19
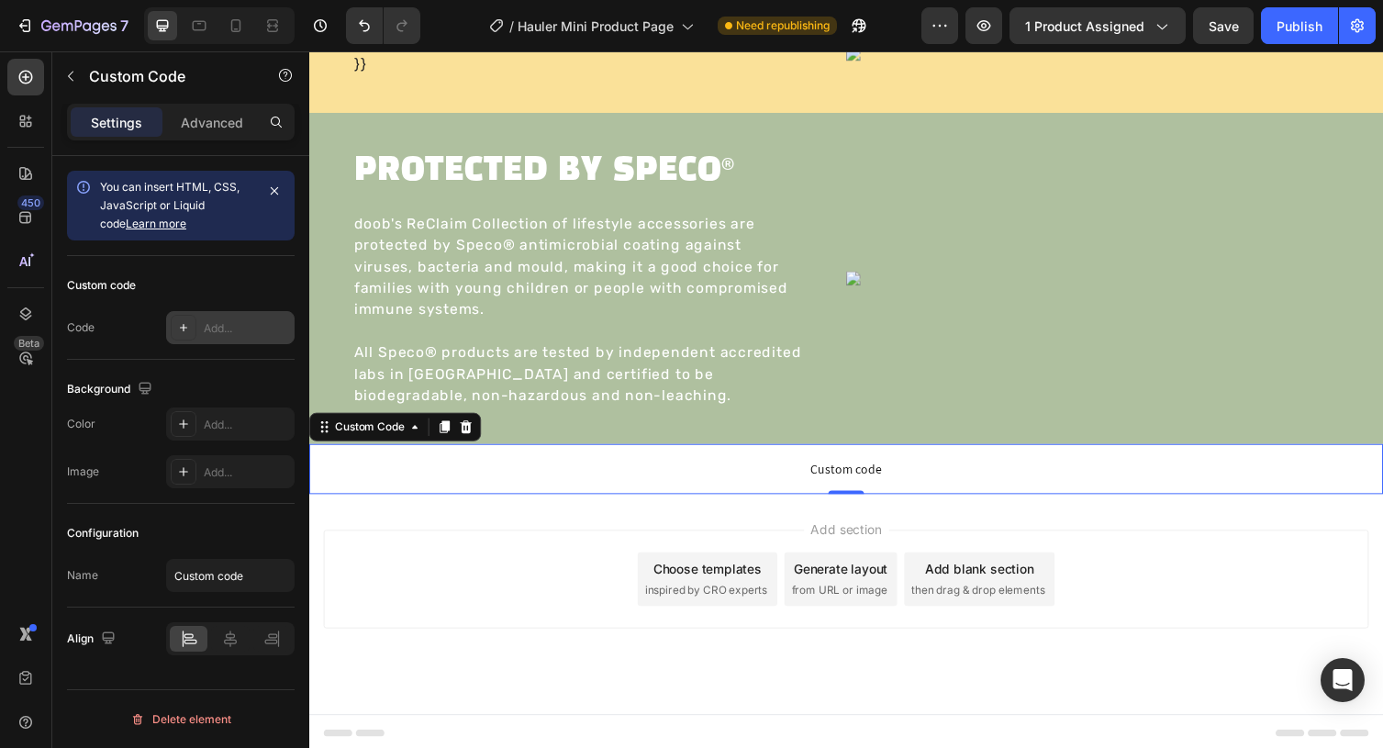
click at [180, 324] on icon at bounding box center [183, 327] width 7 height 7
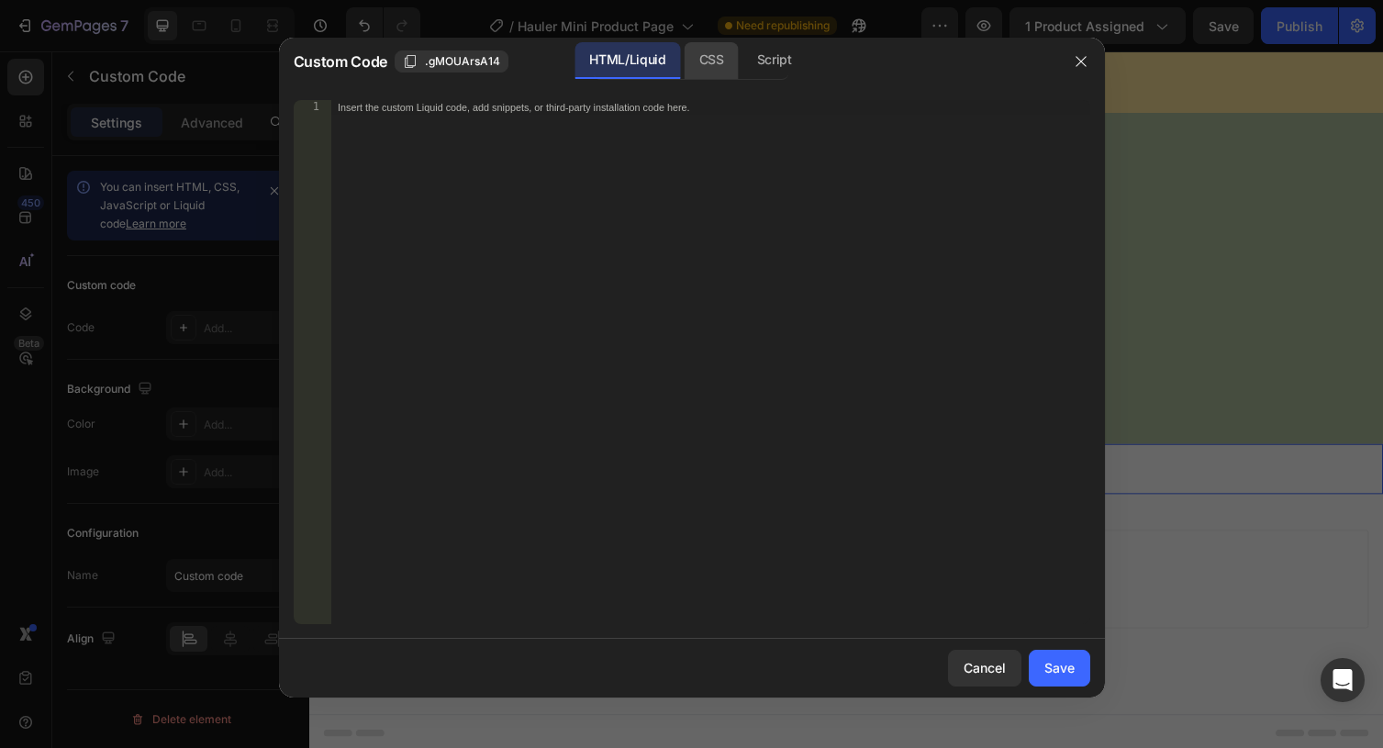
click at [742, 65] on div "CSS" at bounding box center [774, 60] width 64 height 37
click at [661, 149] on div "Insert the CSS code to style your content here." at bounding box center [710, 376] width 760 height 553
paste textarea "}"
type textarea "}"
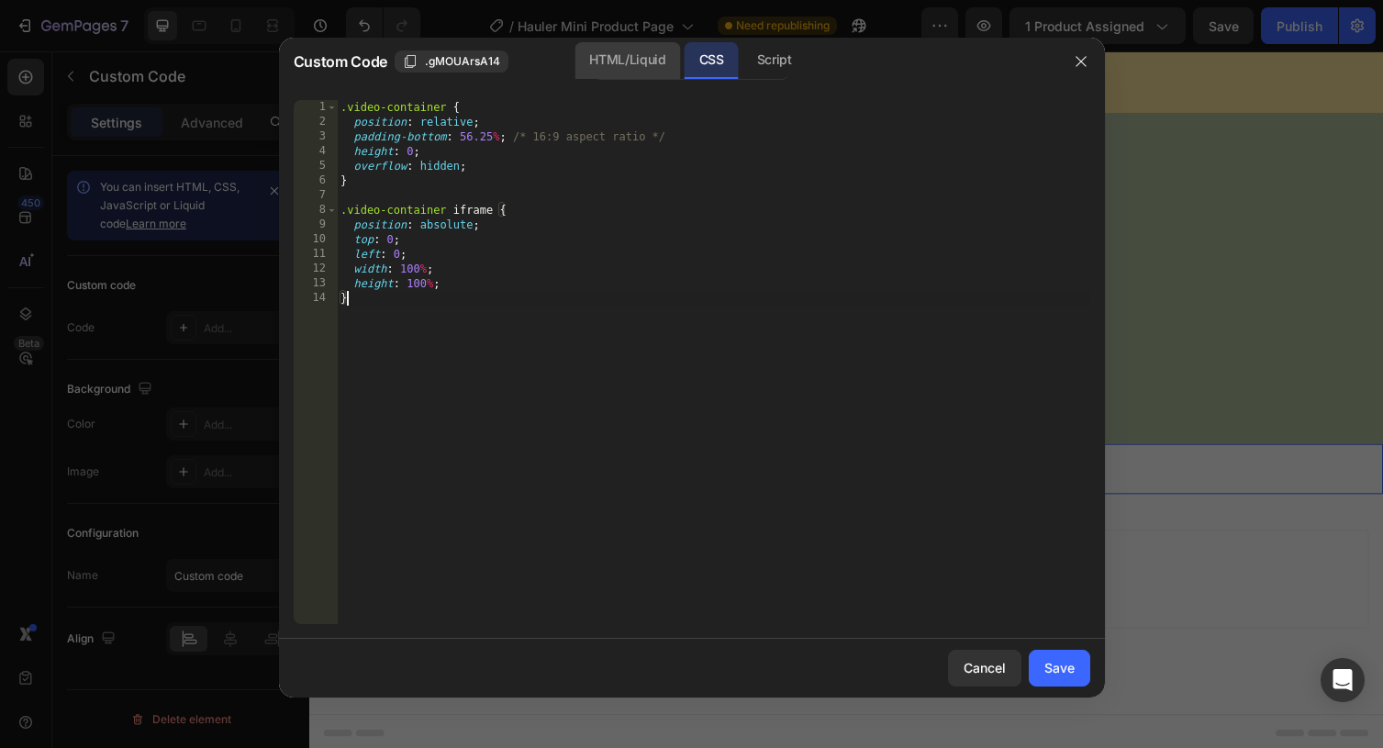
click at [646, 63] on div "HTML/Liquid" at bounding box center [627, 60] width 106 height 37
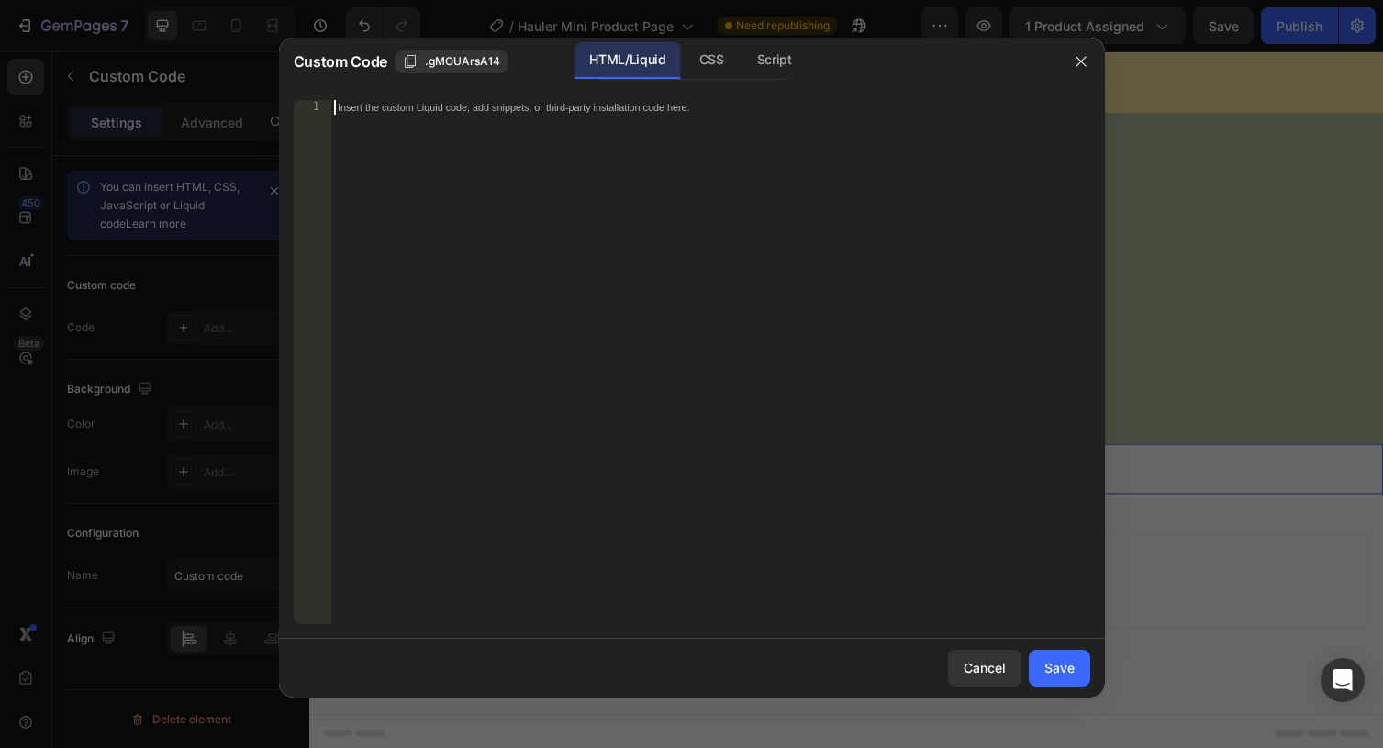
click at [596, 239] on div "Insert the custom Liquid code, add snippets, or third-party installation code h…" at bounding box center [710, 376] width 760 height 553
paste textarea "</div>"
type textarea "</div>"
click at [1067, 663] on div "Save" at bounding box center [1059, 667] width 30 height 19
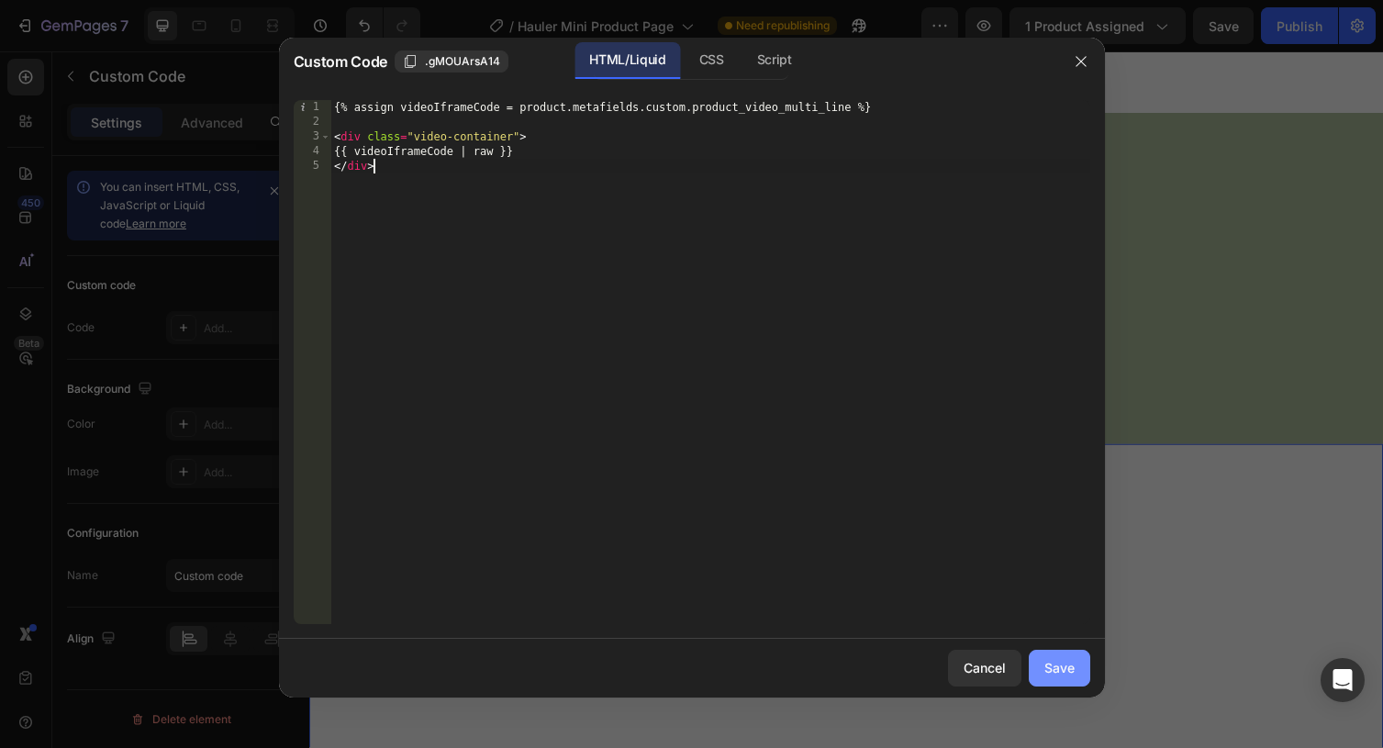
scroll to position [2615, 0]
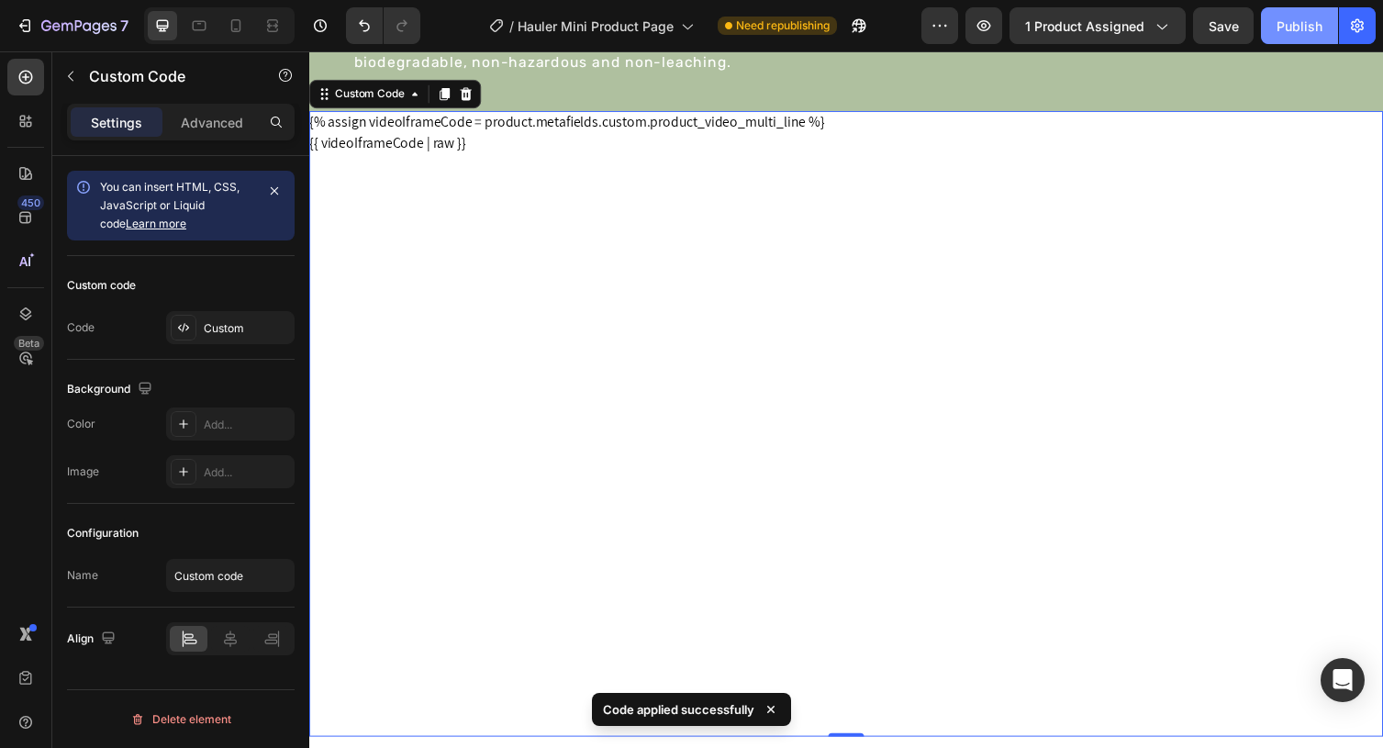
click at [1268, 28] on button "Publish" at bounding box center [1299, 25] width 77 height 37
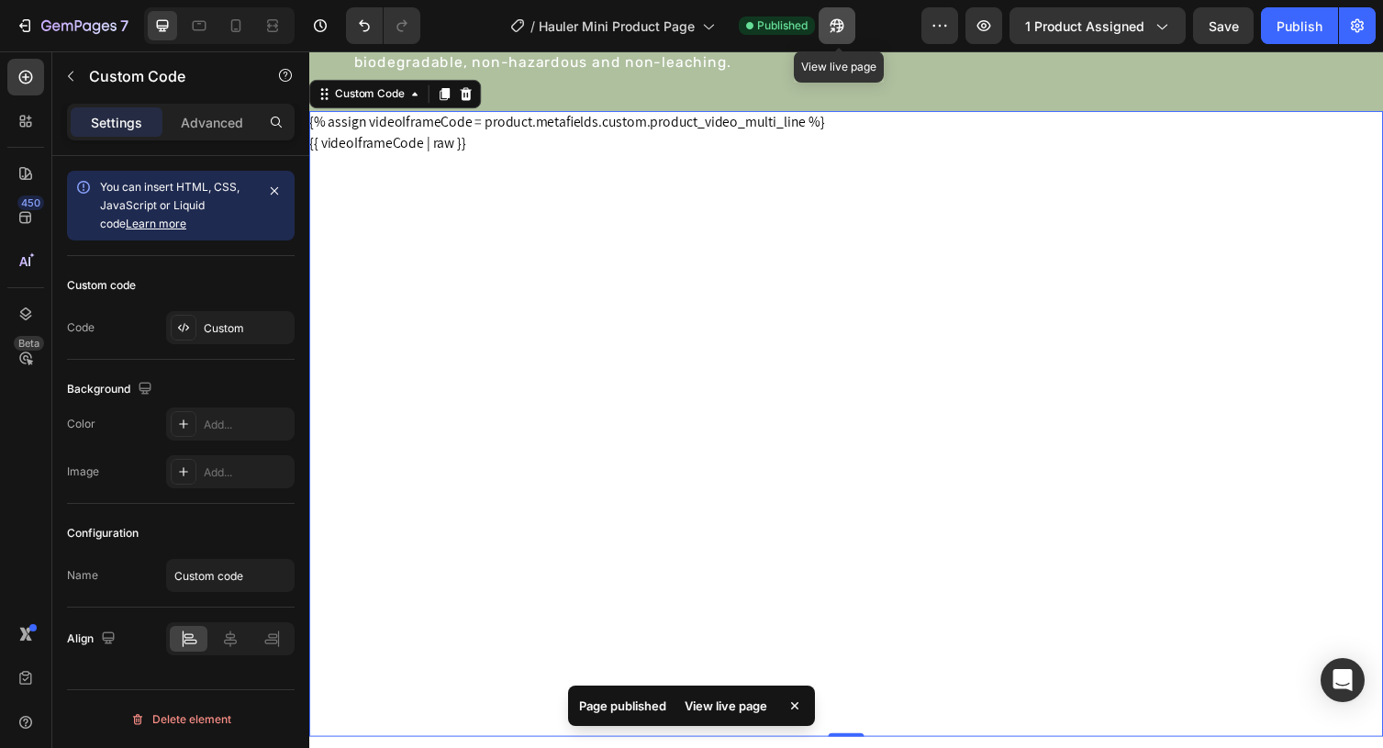
click at [835, 28] on icon "button" at bounding box center [832, 30] width 5 height 5
